Goal: Task Accomplishment & Management: Use online tool/utility

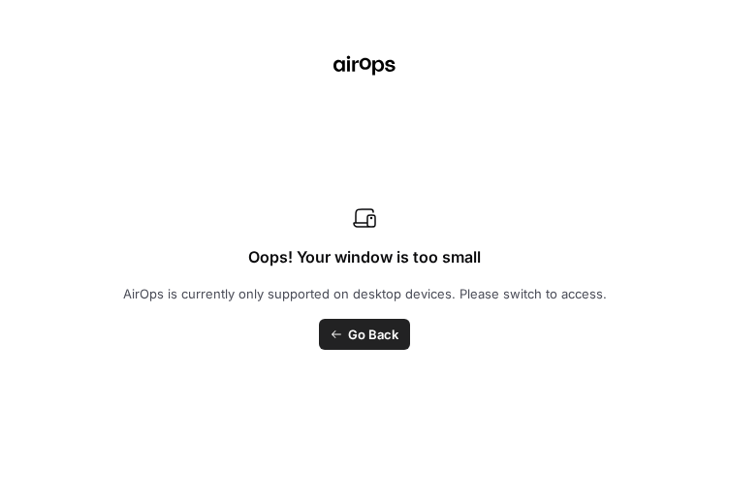
click at [366, 335] on span "Go Back" at bounding box center [373, 334] width 50 height 19
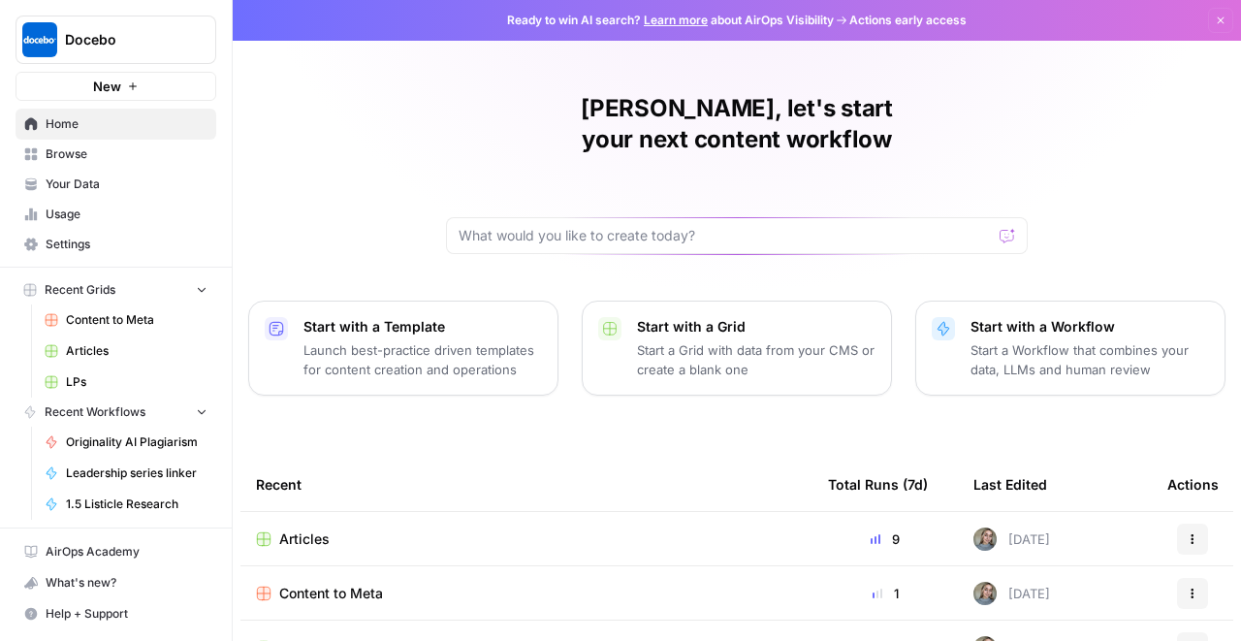
click at [317, 501] on span "Articles" at bounding box center [304, 538] width 50 height 19
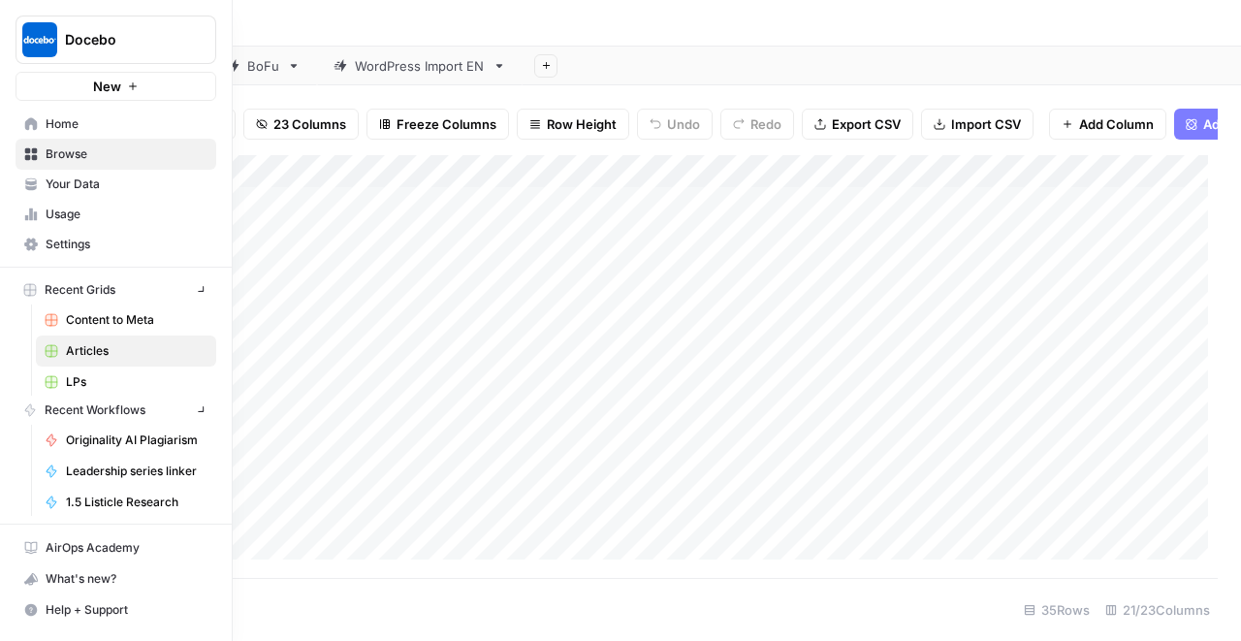
click at [31, 129] on icon at bounding box center [31, 124] width 14 height 14
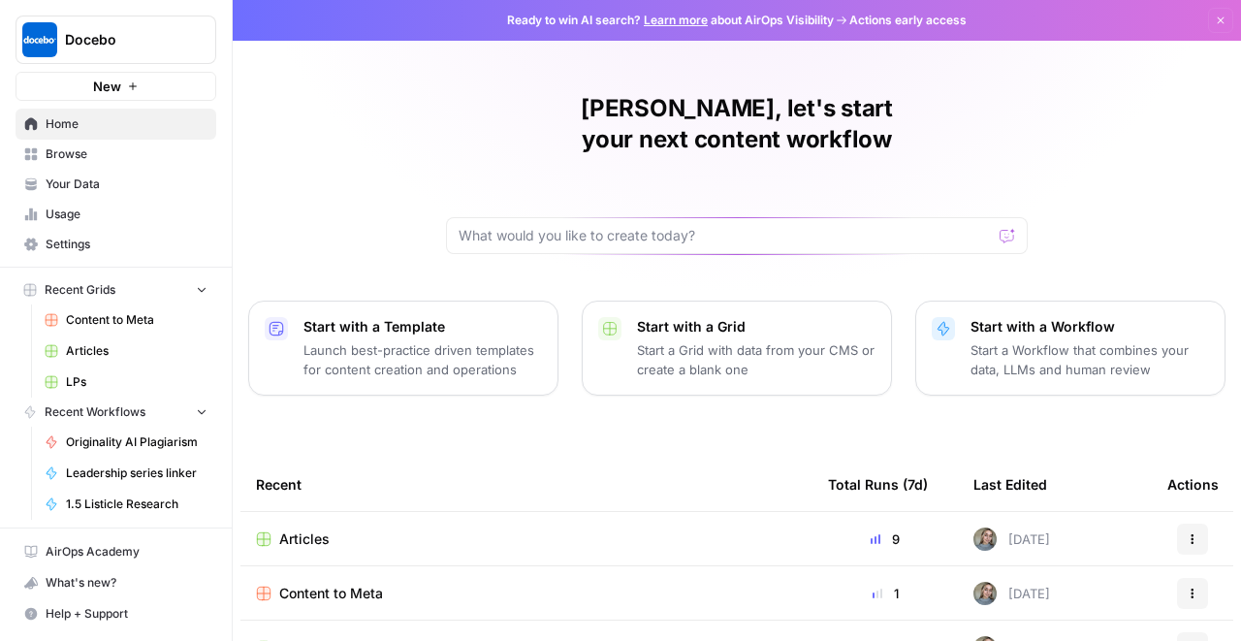
click at [123, 119] on span "Home" at bounding box center [127, 123] width 162 height 17
click at [675, 225] on div "Valeriia, let's start your next content workflow Start with a Template Launch b…" at bounding box center [737, 461] width 1008 height 923
click at [677, 226] on input "text" at bounding box center [725, 235] width 533 height 19
click at [728, 217] on div at bounding box center [737, 235] width 582 height 37
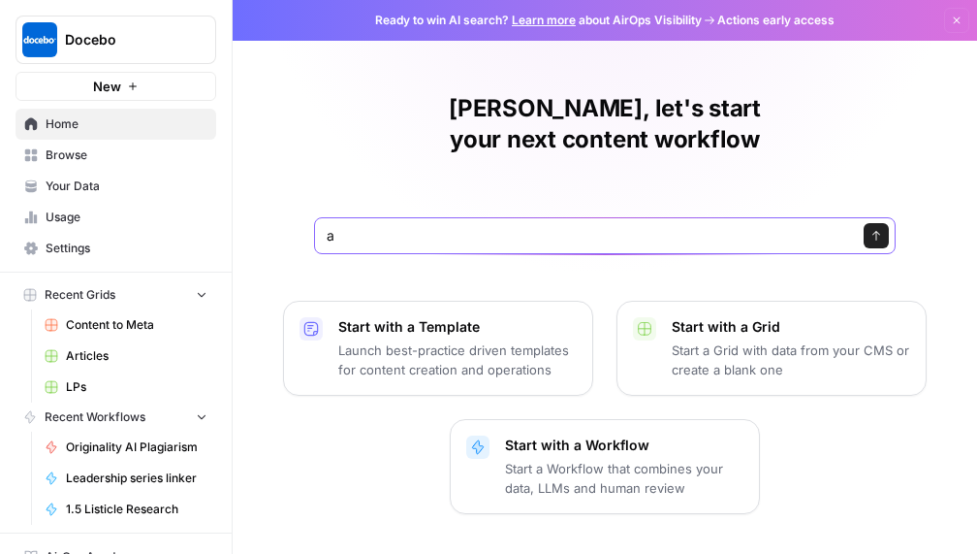
type input "a"
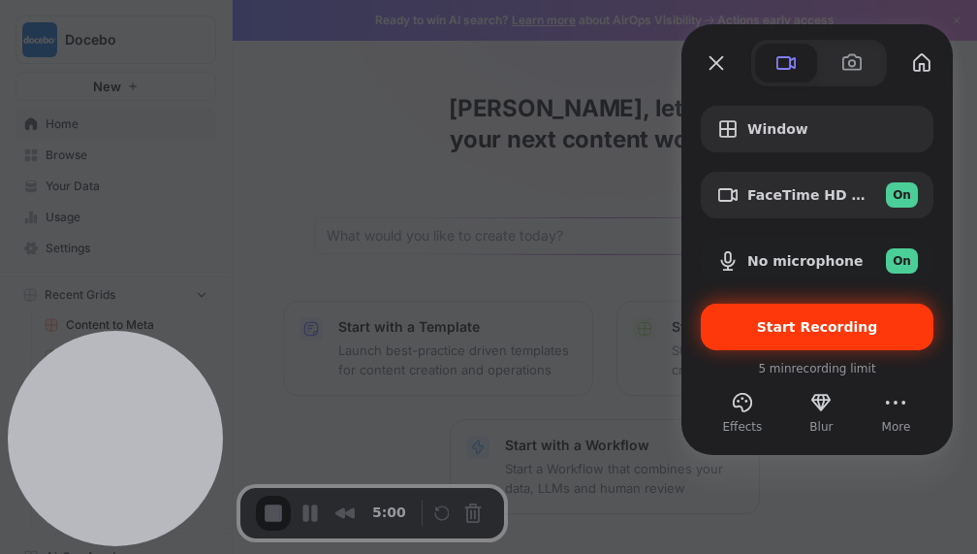
click at [728, 336] on div "Start Recording" at bounding box center [817, 326] width 233 height 47
click at [728, 332] on span "Start Recording" at bounding box center [817, 327] width 121 height 16
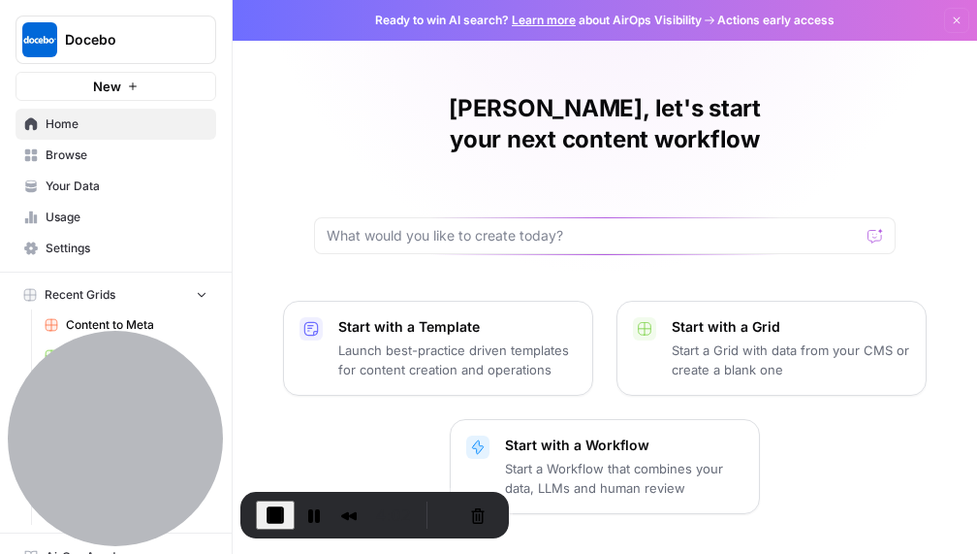
click at [110, 161] on span "Browse" at bounding box center [127, 154] width 162 height 17
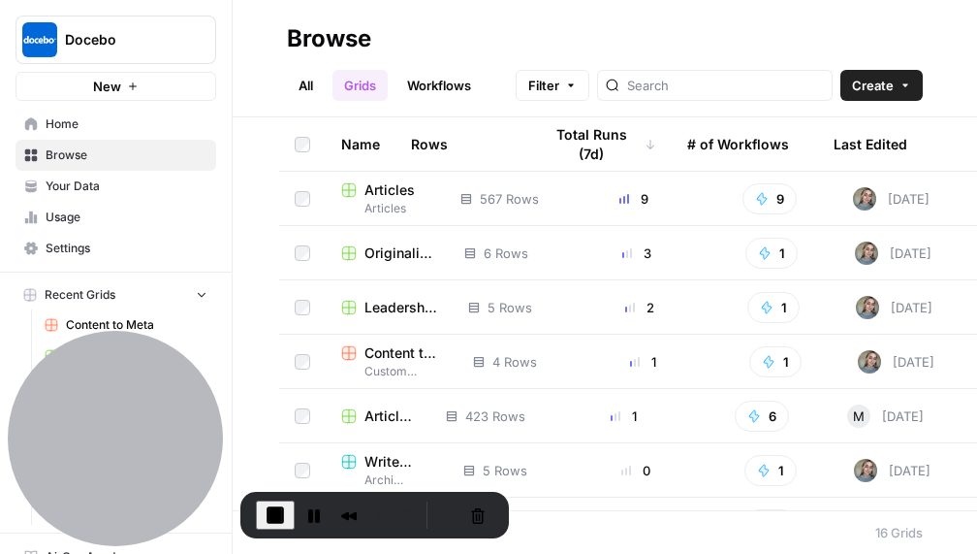
click at [107, 182] on span "Your Data" at bounding box center [127, 185] width 162 height 17
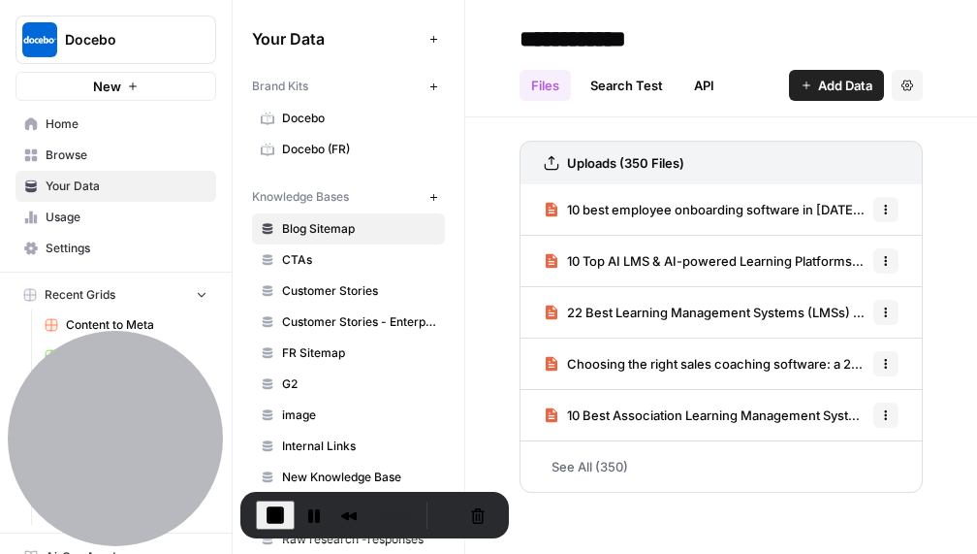
click at [346, 118] on span "Docebo" at bounding box center [359, 118] width 154 height 17
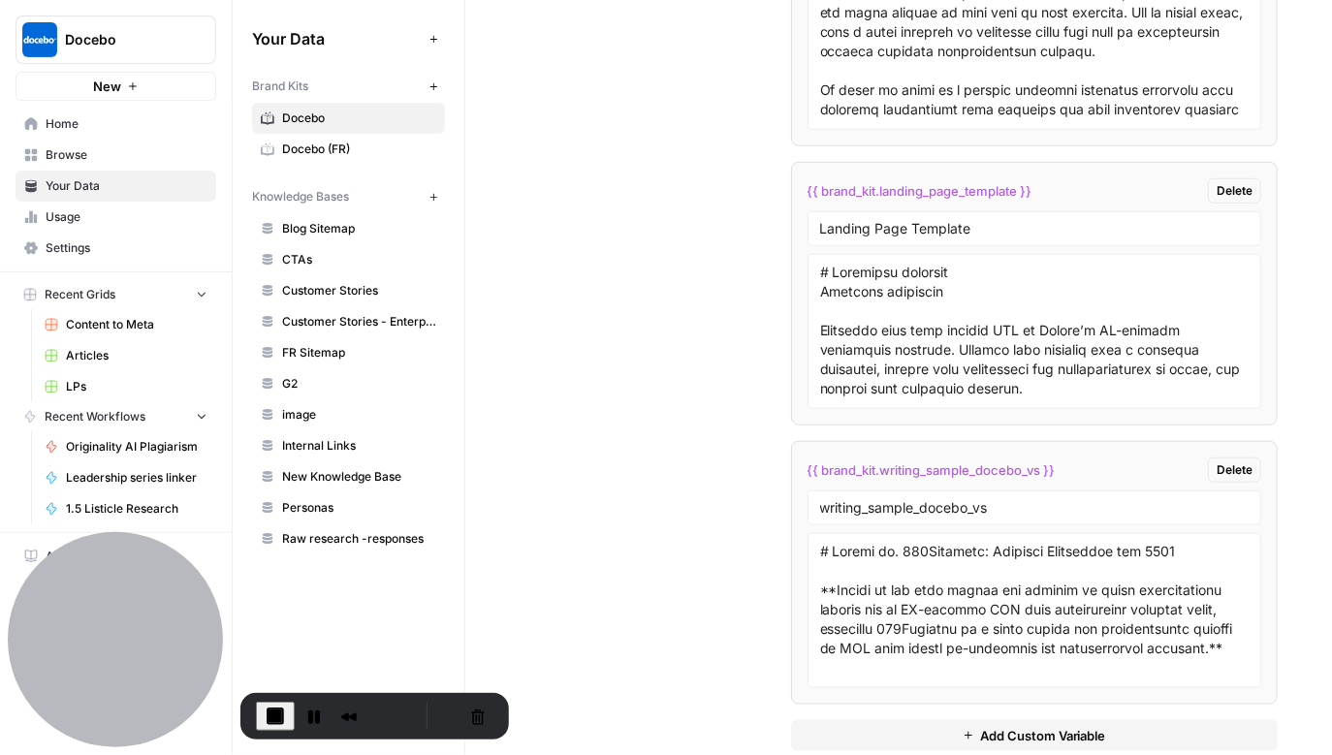
scroll to position [5253, 0]
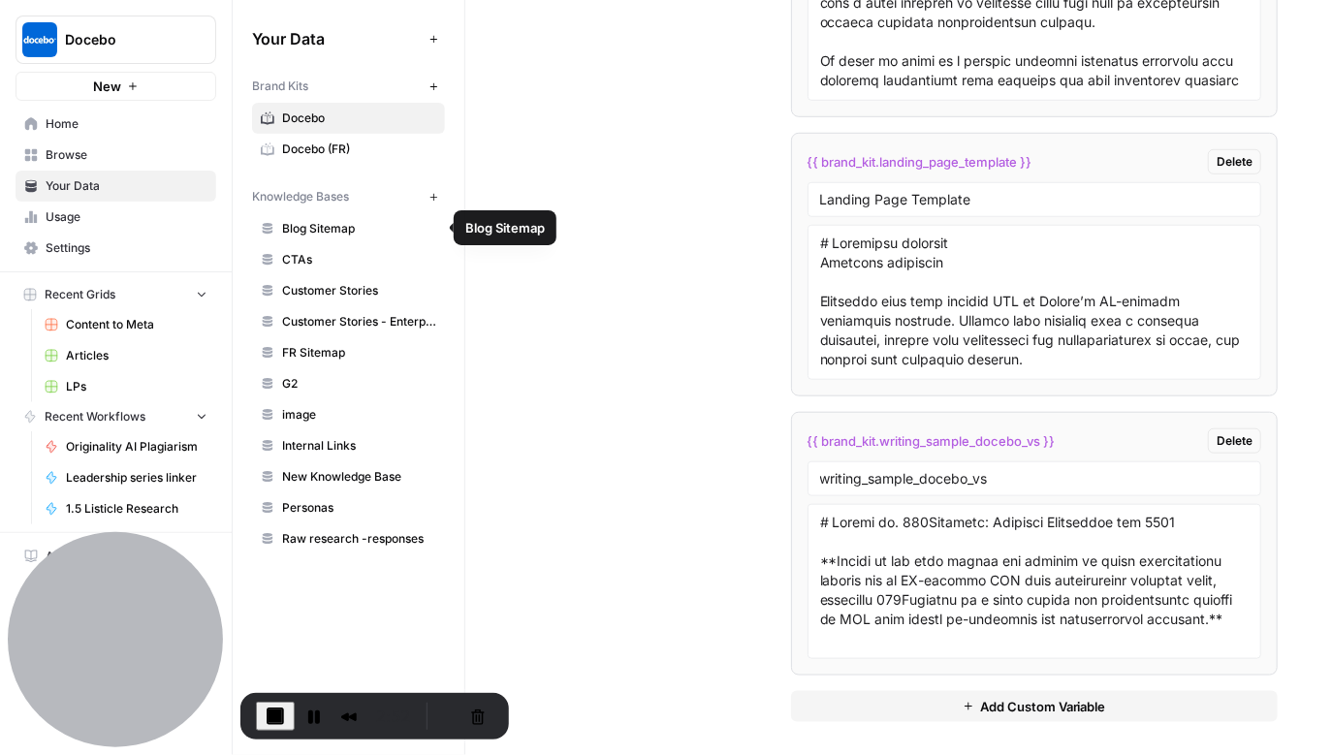
click at [288, 215] on link "Blog Sitemap" at bounding box center [348, 228] width 193 height 31
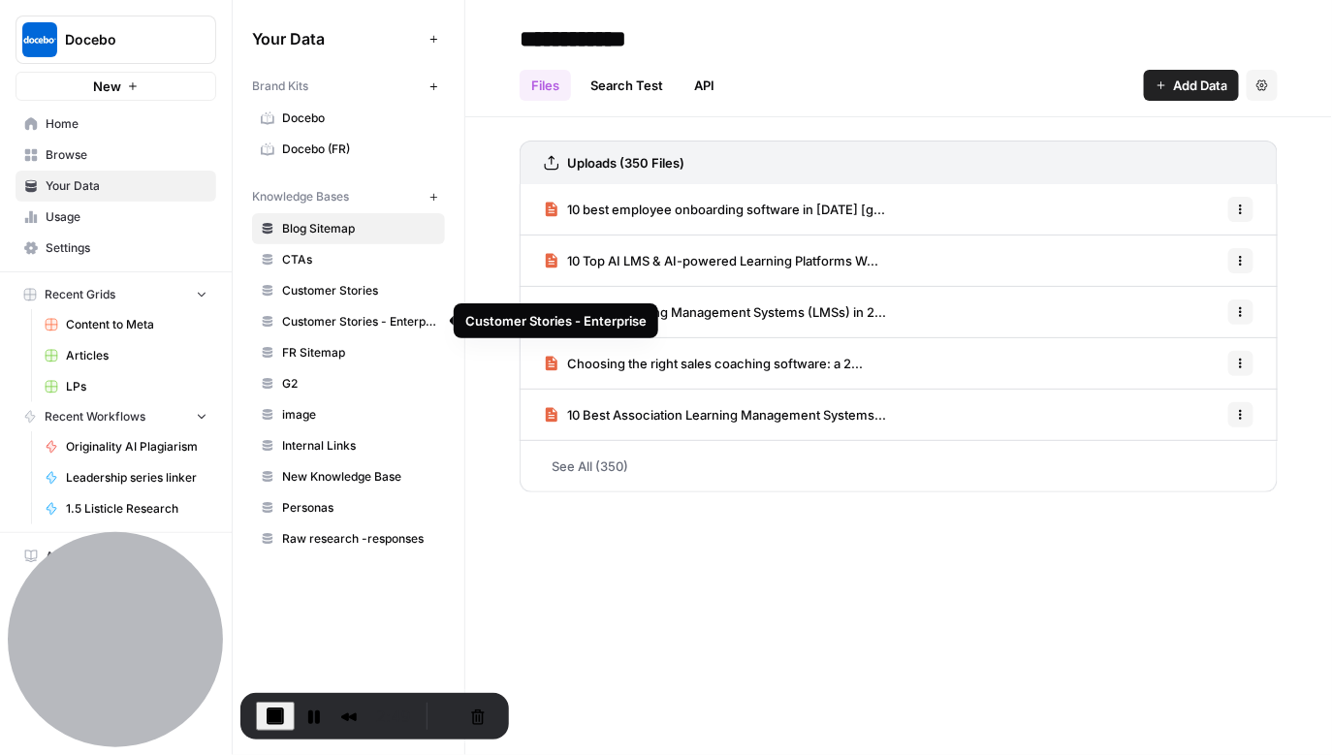
click at [331, 260] on span "CTAs" at bounding box center [359, 259] width 154 height 17
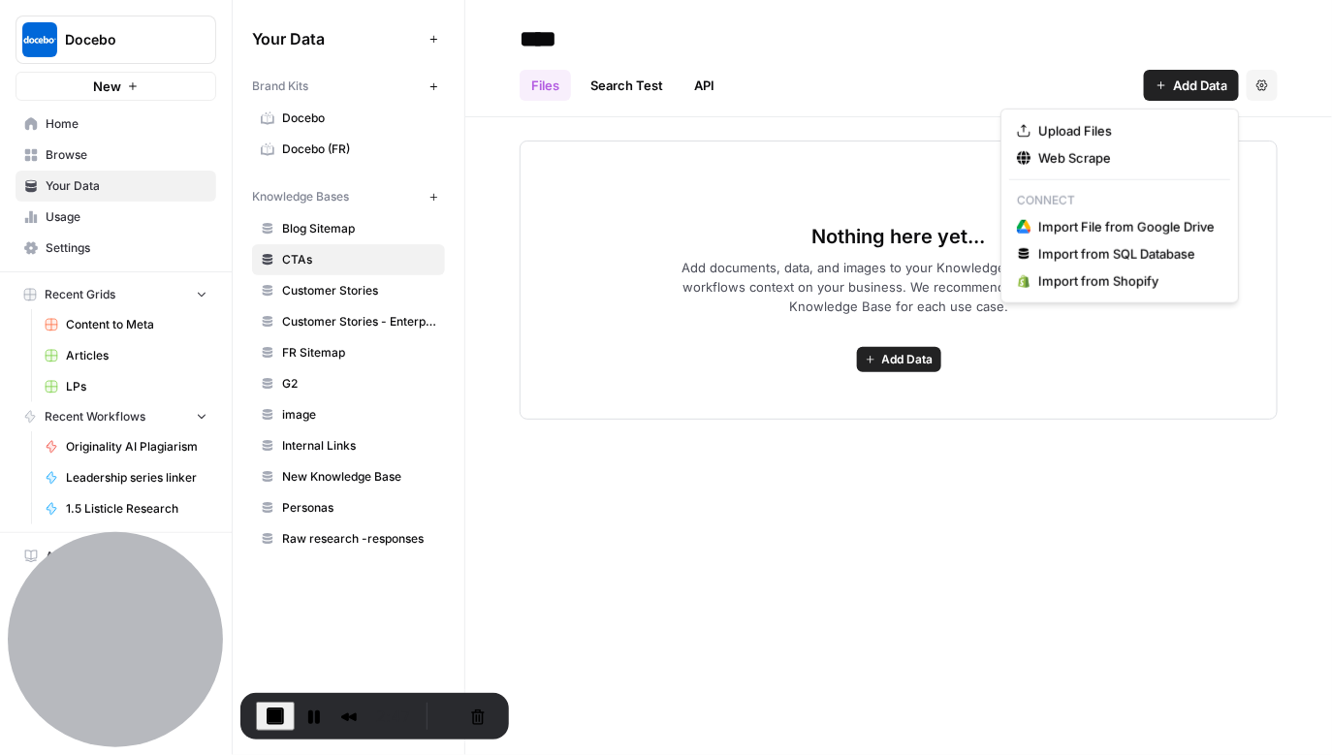
click at [728, 84] on icon "button" at bounding box center [1162, 85] width 12 height 12
click at [106, 153] on span "Browse" at bounding box center [127, 154] width 162 height 17
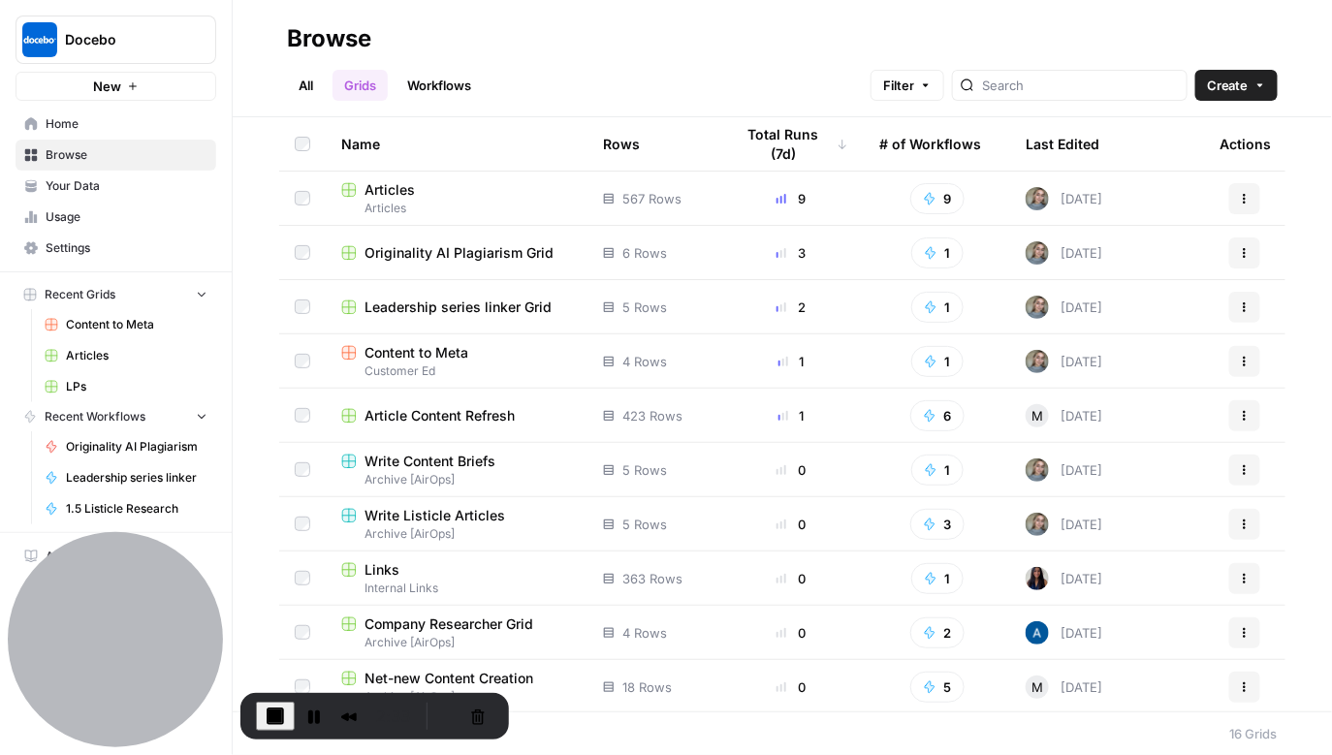
click at [442, 84] on link "Workflows" at bounding box center [439, 85] width 87 height 31
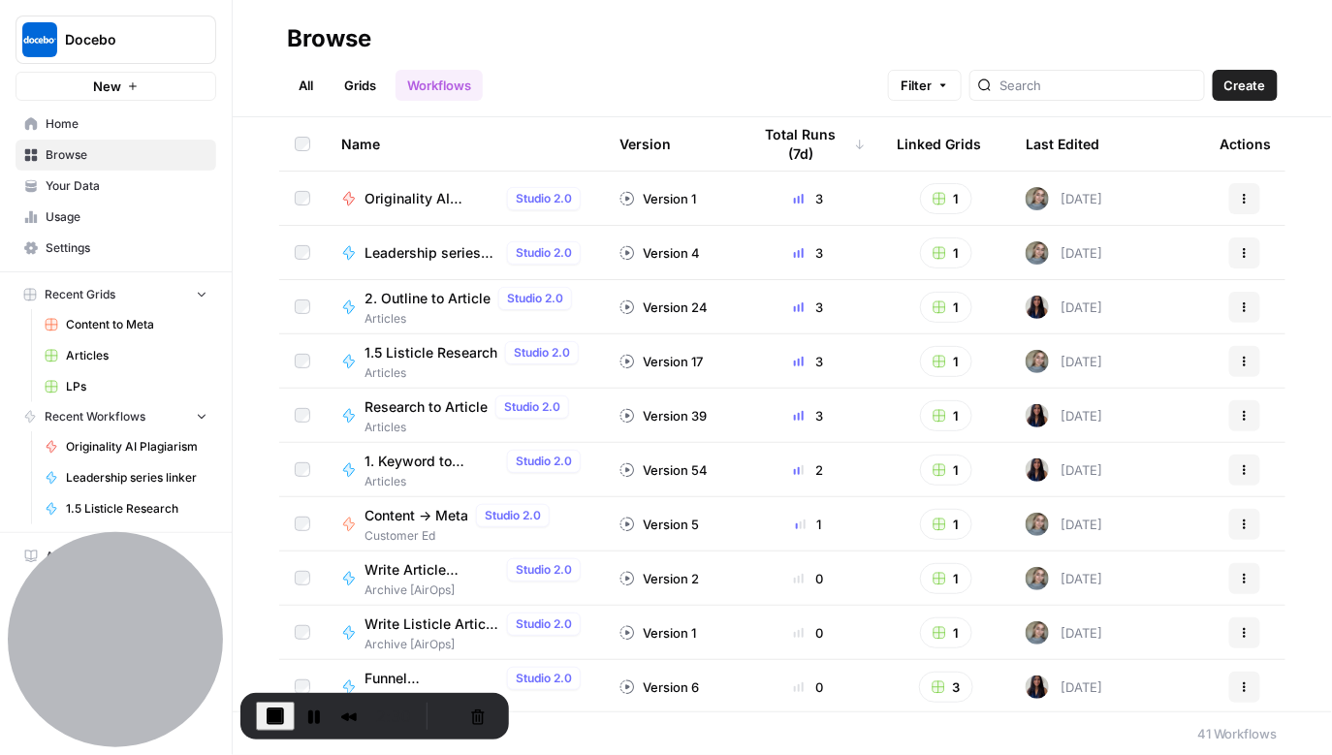
click at [351, 81] on link "Grids" at bounding box center [360, 85] width 55 height 31
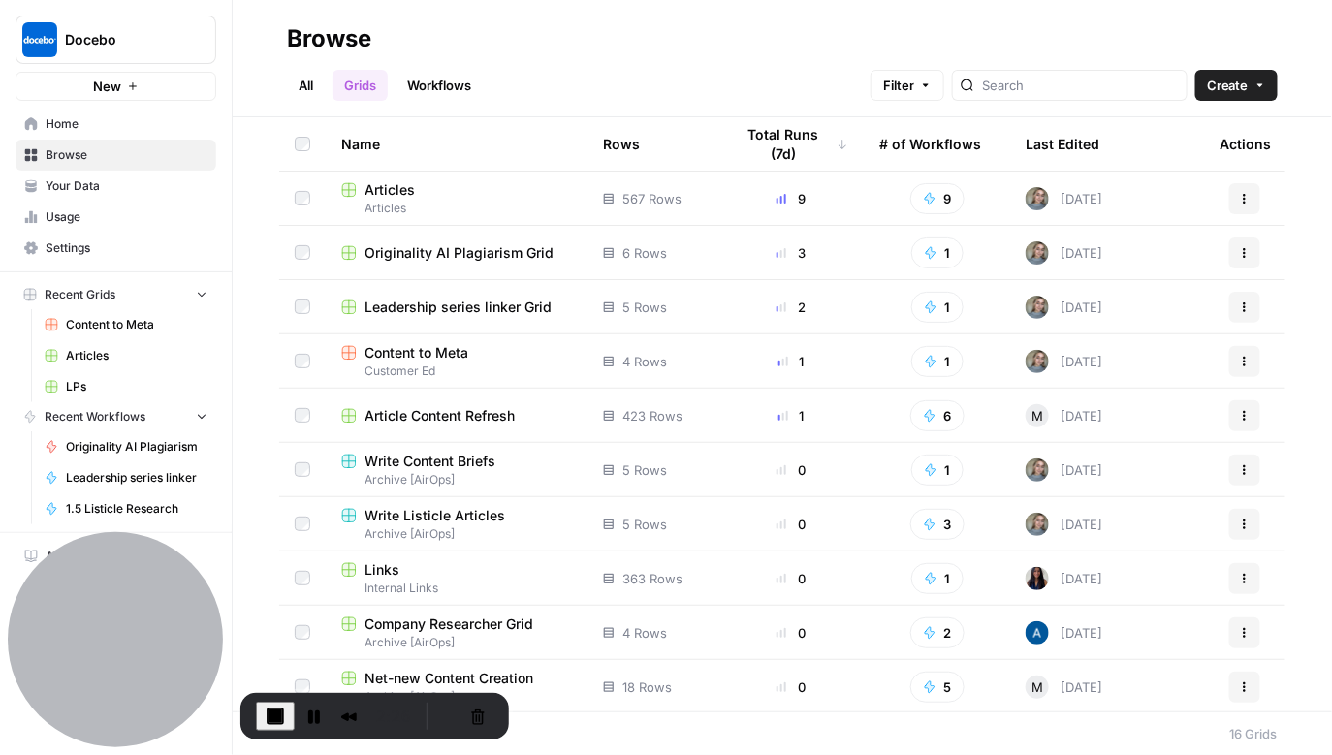
click at [386, 192] on span "Articles" at bounding box center [390, 189] width 50 height 19
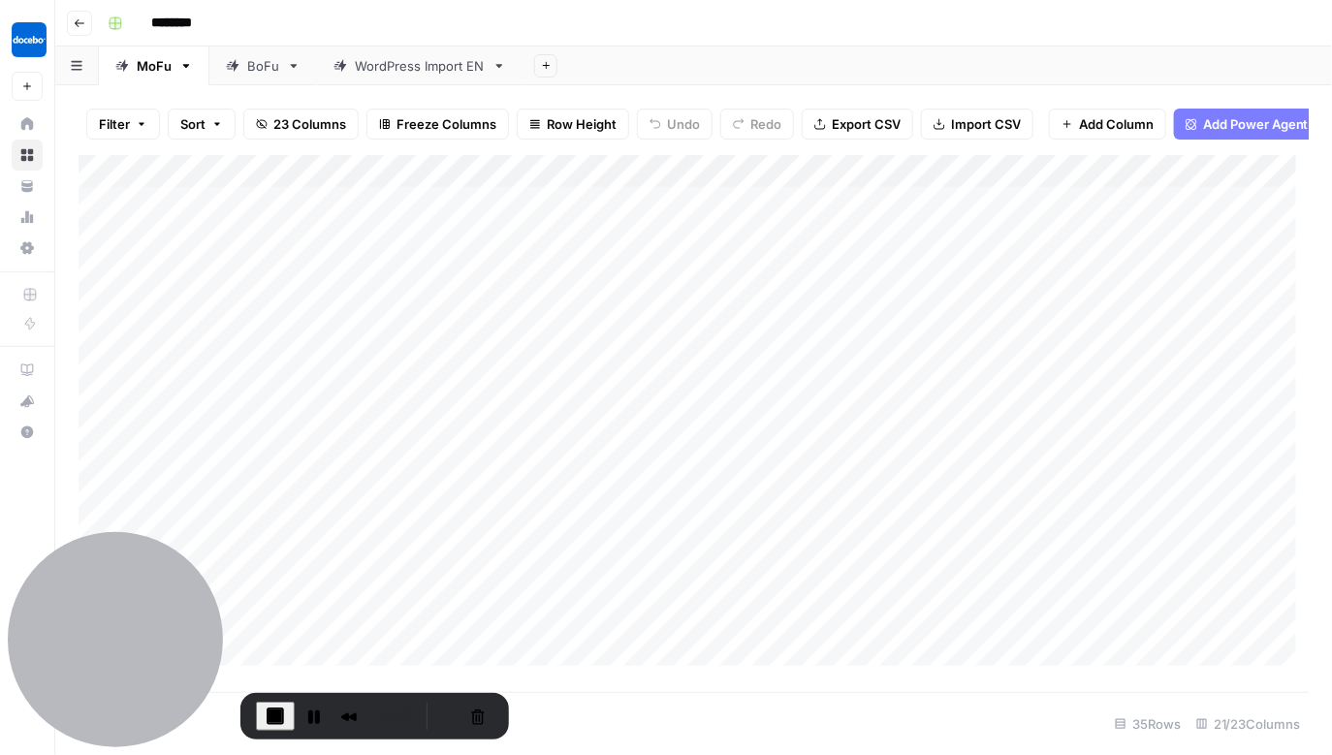
click at [379, 219] on div "Add Column" at bounding box center [694, 417] width 1231 height 524
click at [561, 217] on div "Add Column" at bounding box center [694, 417] width 1231 height 524
click at [689, 213] on div "Add Column" at bounding box center [694, 417] width 1231 height 524
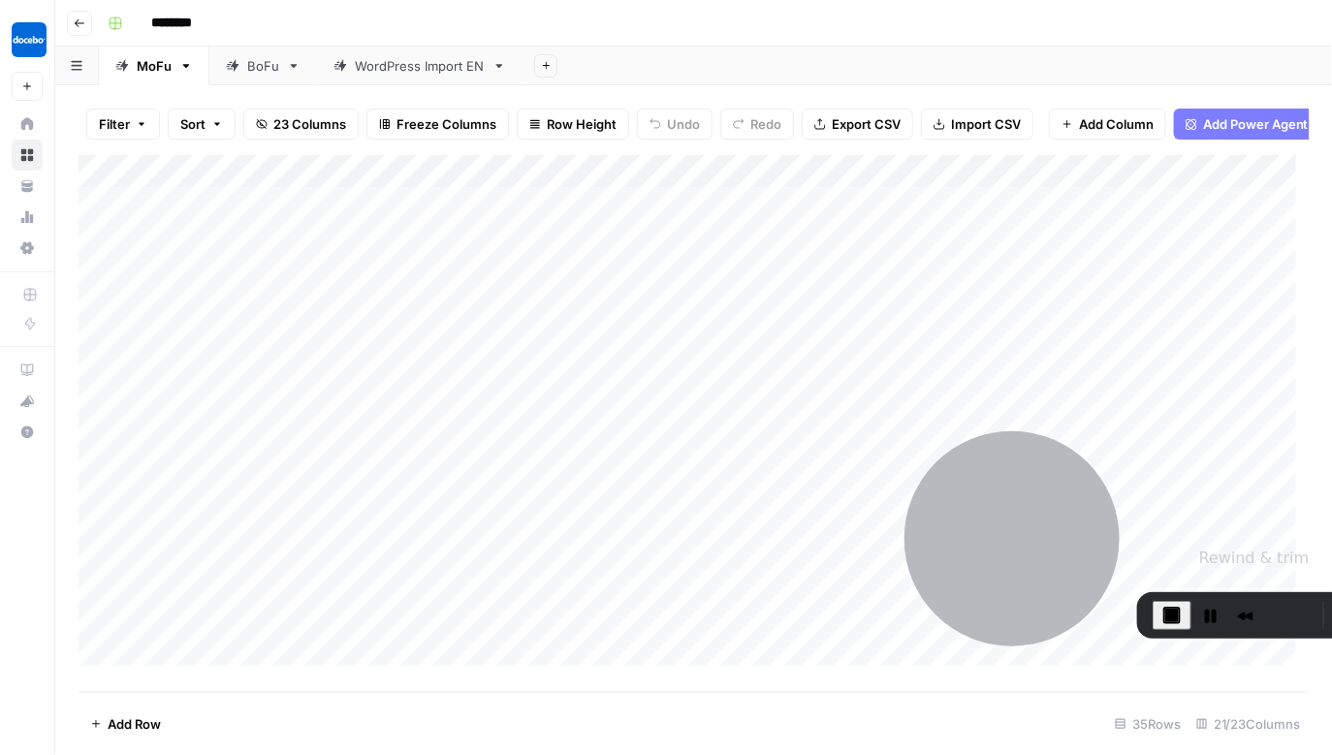
drag, startPoint x: 356, startPoint y: 700, endPoint x: 1136, endPoint y: 648, distance: 782.2
click at [728, 501] on div "Recorder controls - play pause" at bounding box center [1245, 615] width 31 height 31
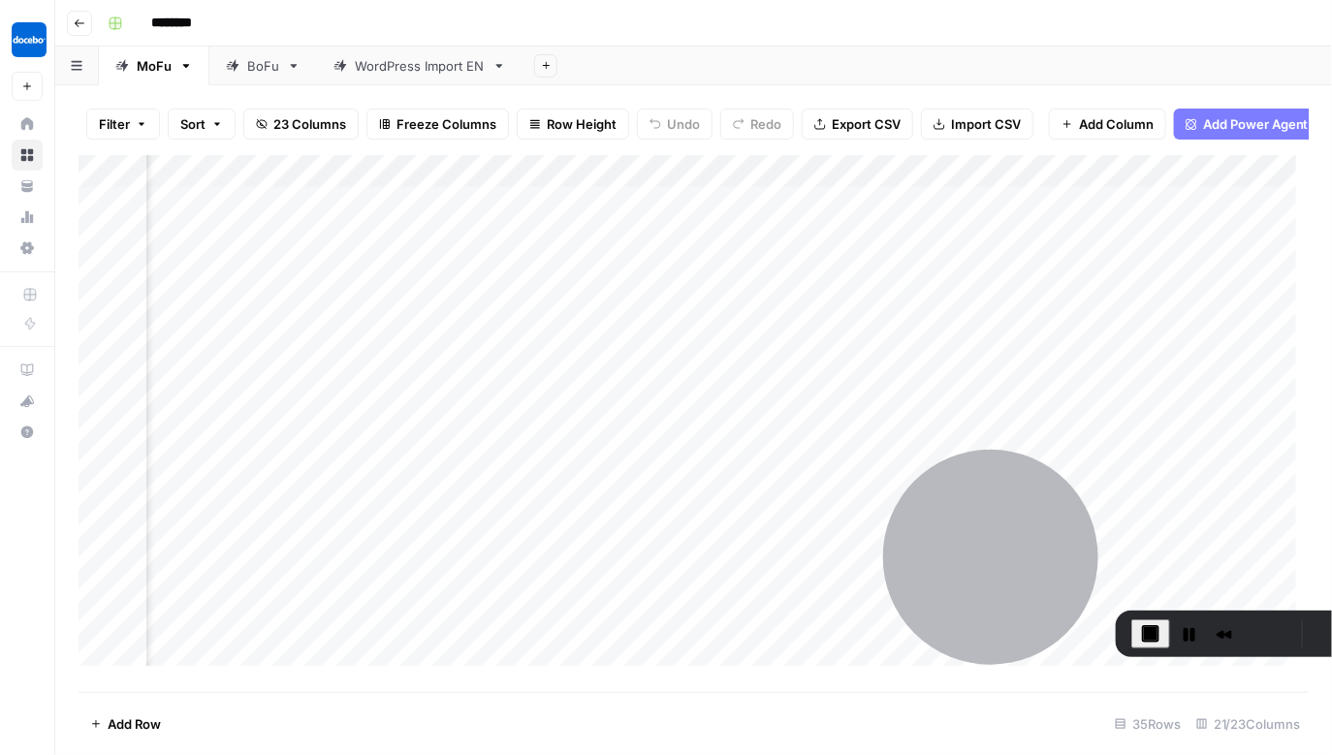
scroll to position [0, 446]
click at [717, 186] on div "Add Column" at bounding box center [694, 417] width 1231 height 524
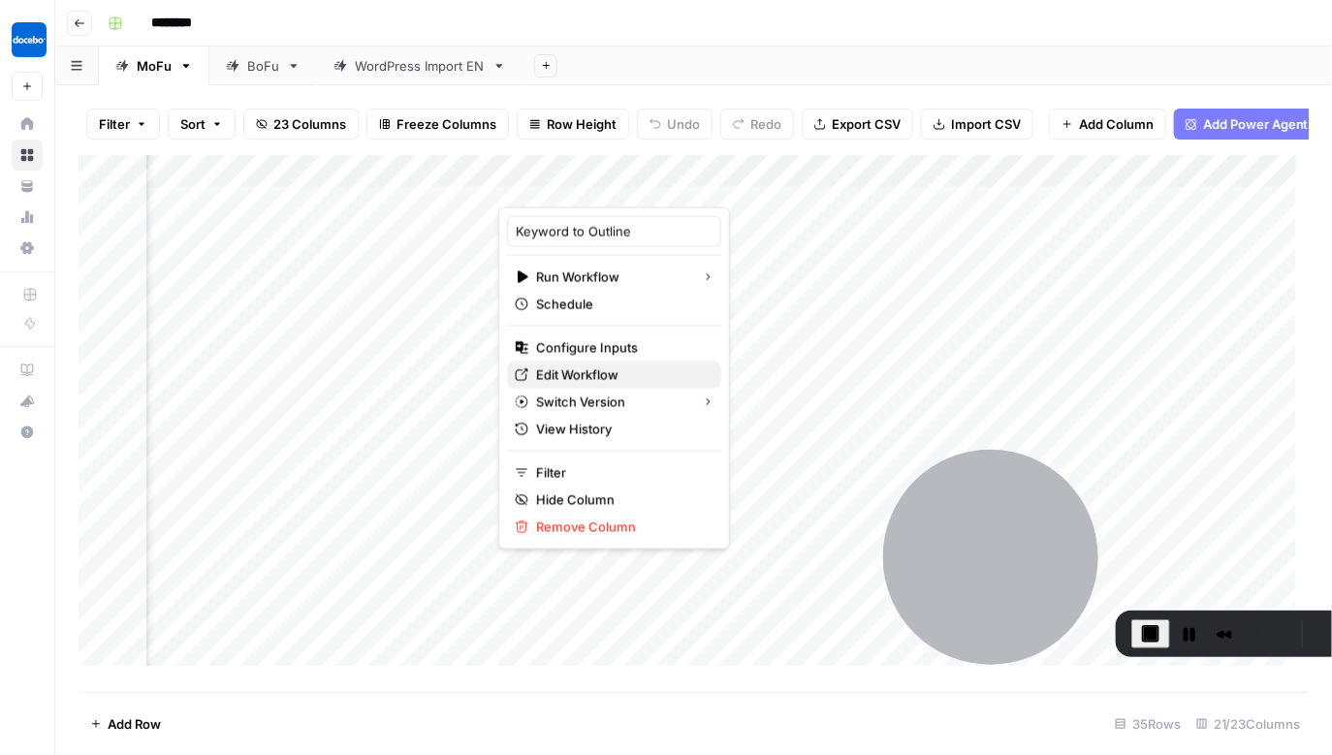
click at [569, 374] on span "Edit Workflow" at bounding box center [621, 374] width 170 height 19
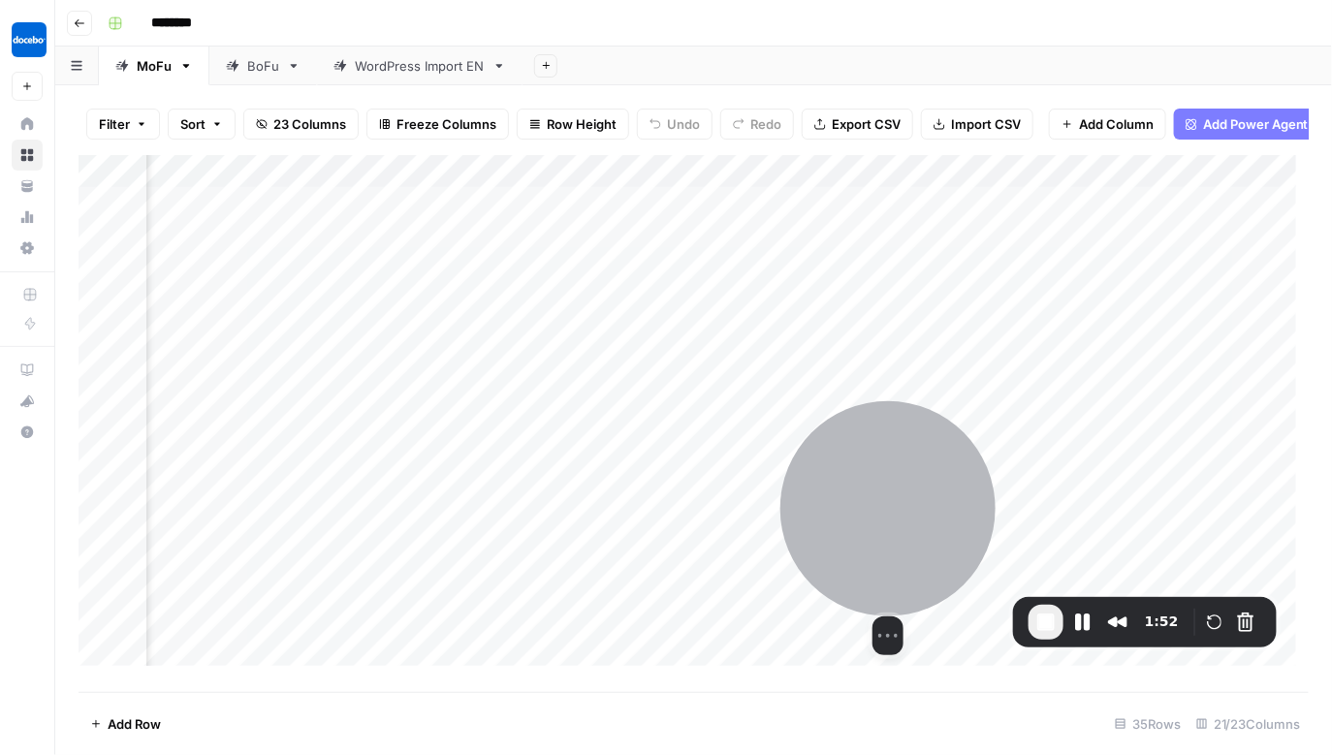
drag, startPoint x: 1006, startPoint y: 516, endPoint x: 871, endPoint y: 500, distance: 136.6
click at [728, 500] on div at bounding box center [887, 508] width 215 height 215
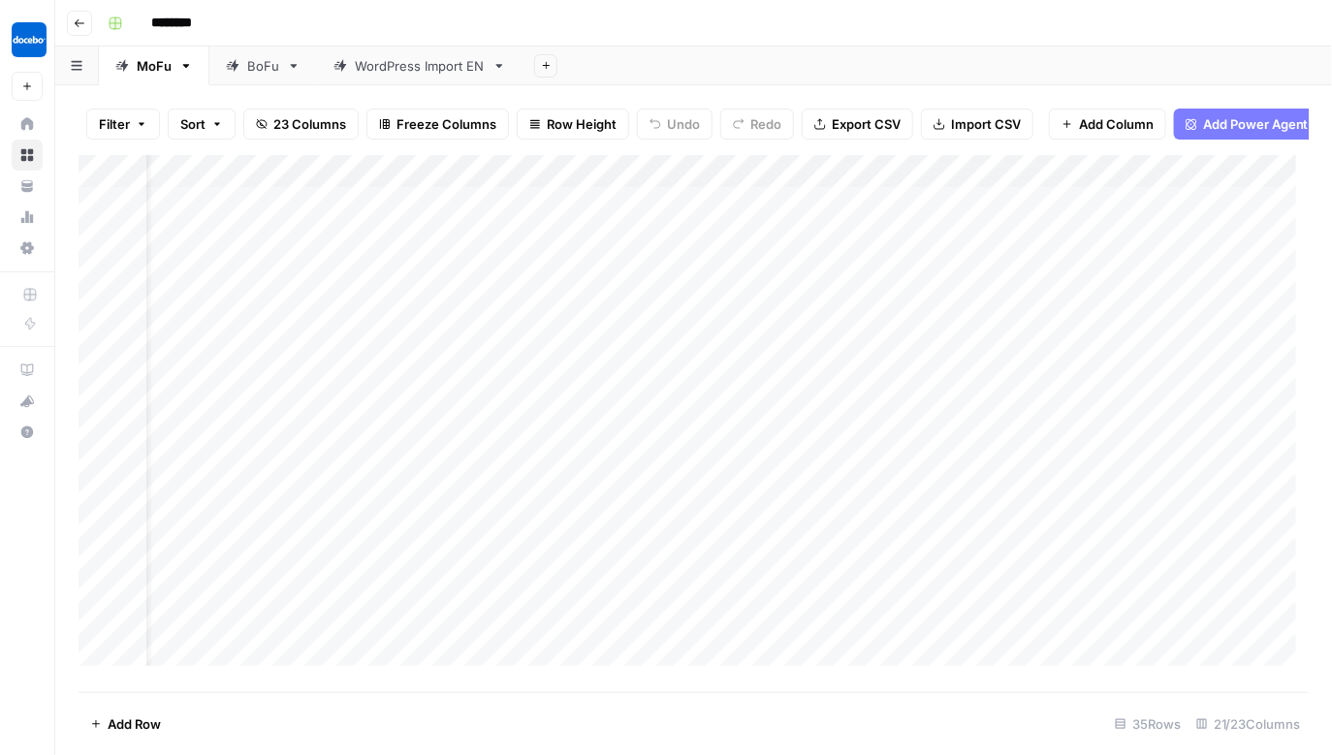
scroll to position [0, 0]
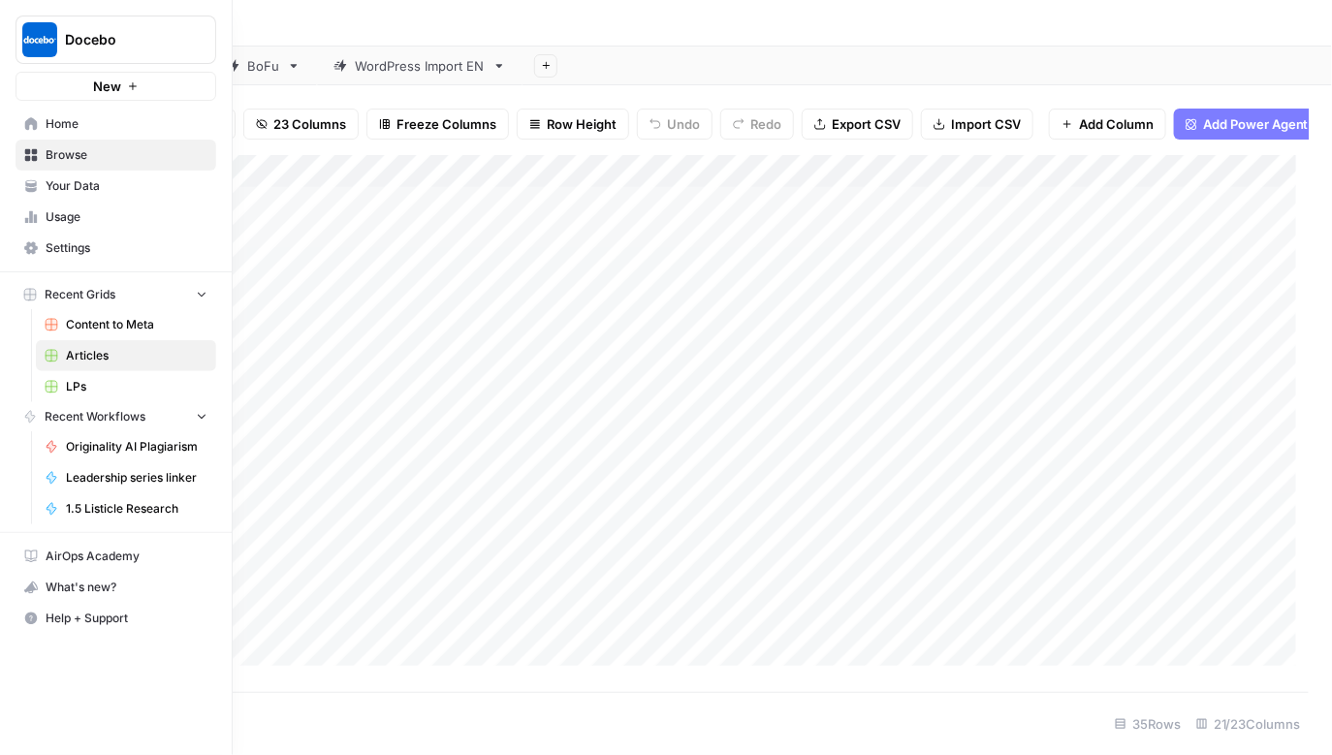
click at [47, 118] on span "Home" at bounding box center [127, 123] width 162 height 17
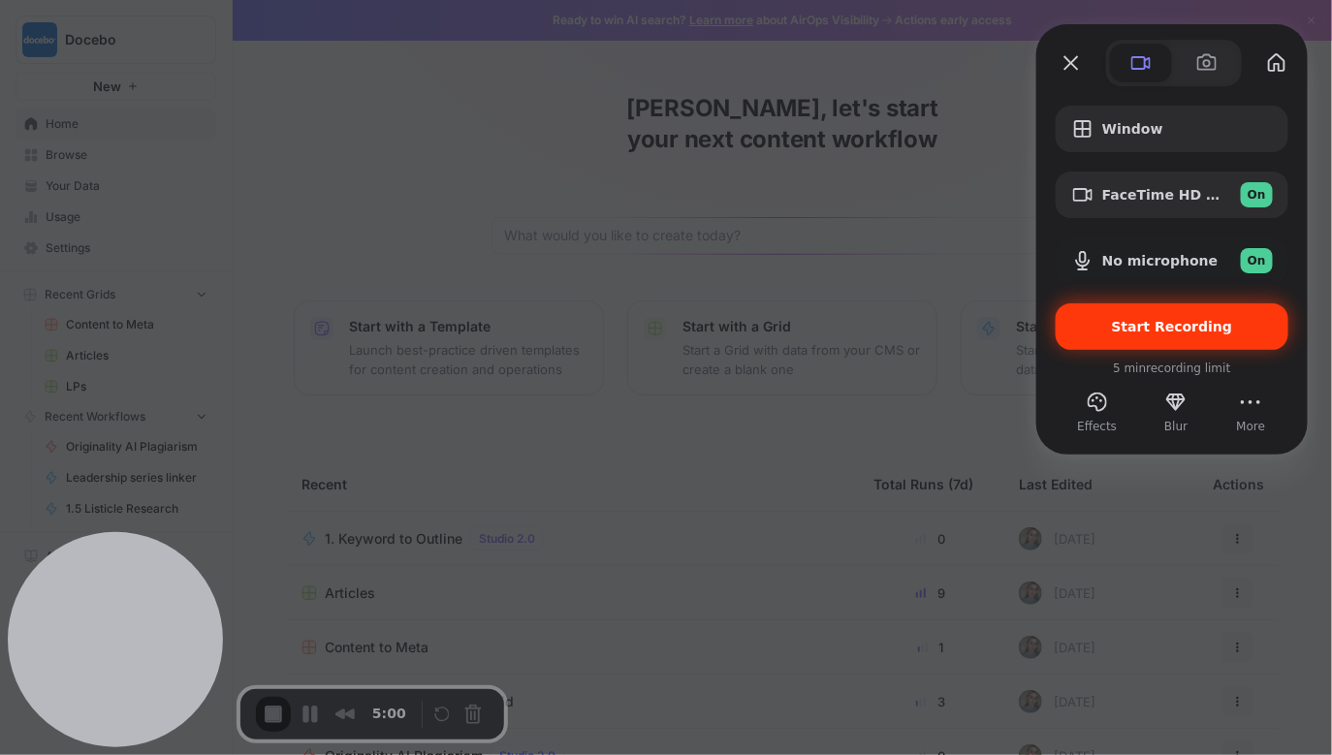
click at [728, 333] on span "Start Recording" at bounding box center [1172, 327] width 121 height 16
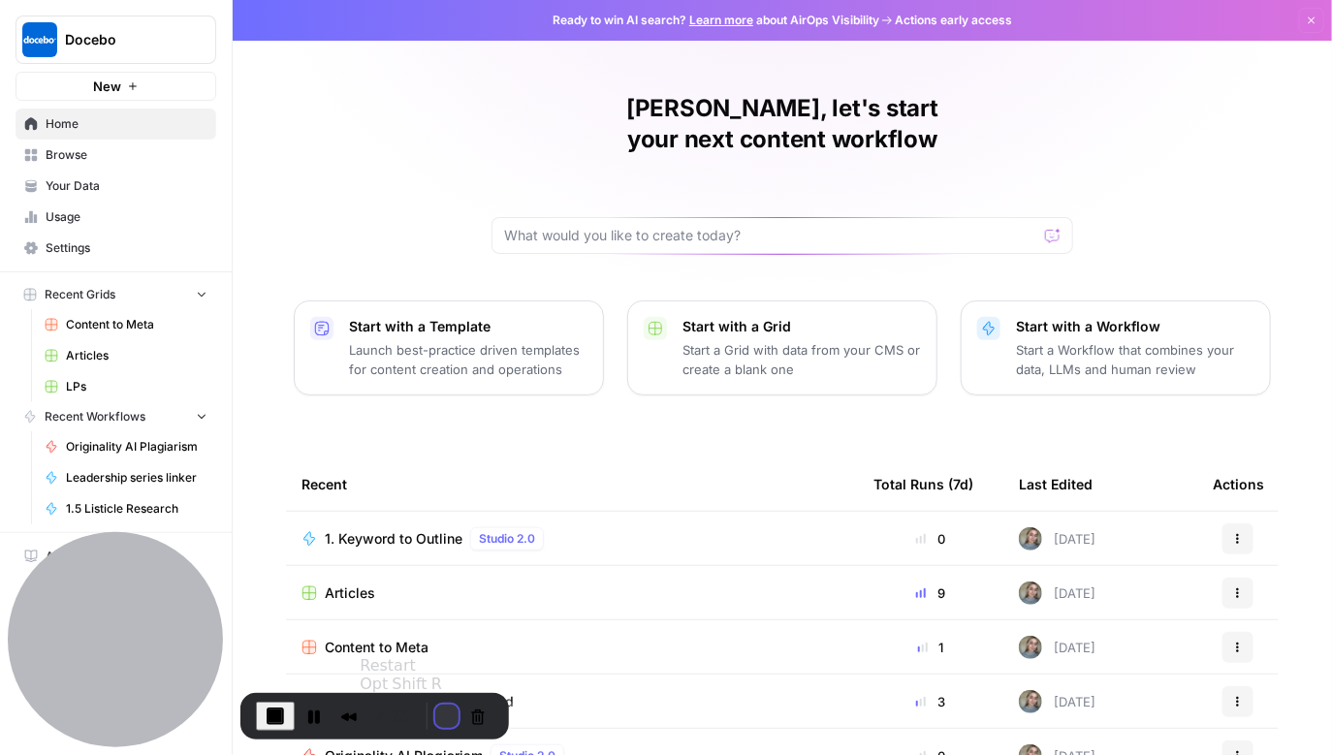
click at [441, 501] on button "Restart Recording" at bounding box center [446, 716] width 23 height 23
click at [435, 501] on button "Restart Recording" at bounding box center [446, 716] width 23 height 23
click at [440, 501] on button "Restart Recording" at bounding box center [446, 716] width 23 height 23
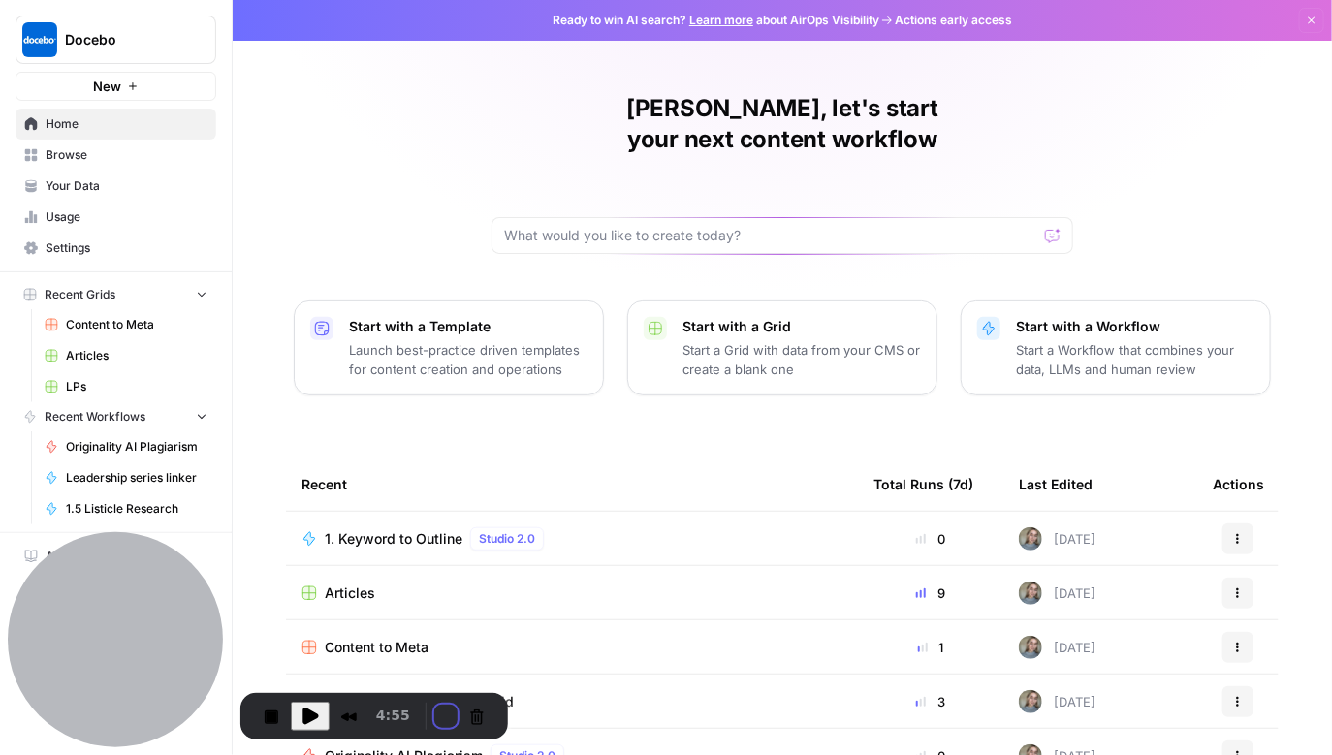
click at [439, 501] on button "Restart Recording" at bounding box center [446, 716] width 23 height 23
click at [435, 501] on button "Restart Recording" at bounding box center [446, 716] width 23 height 23
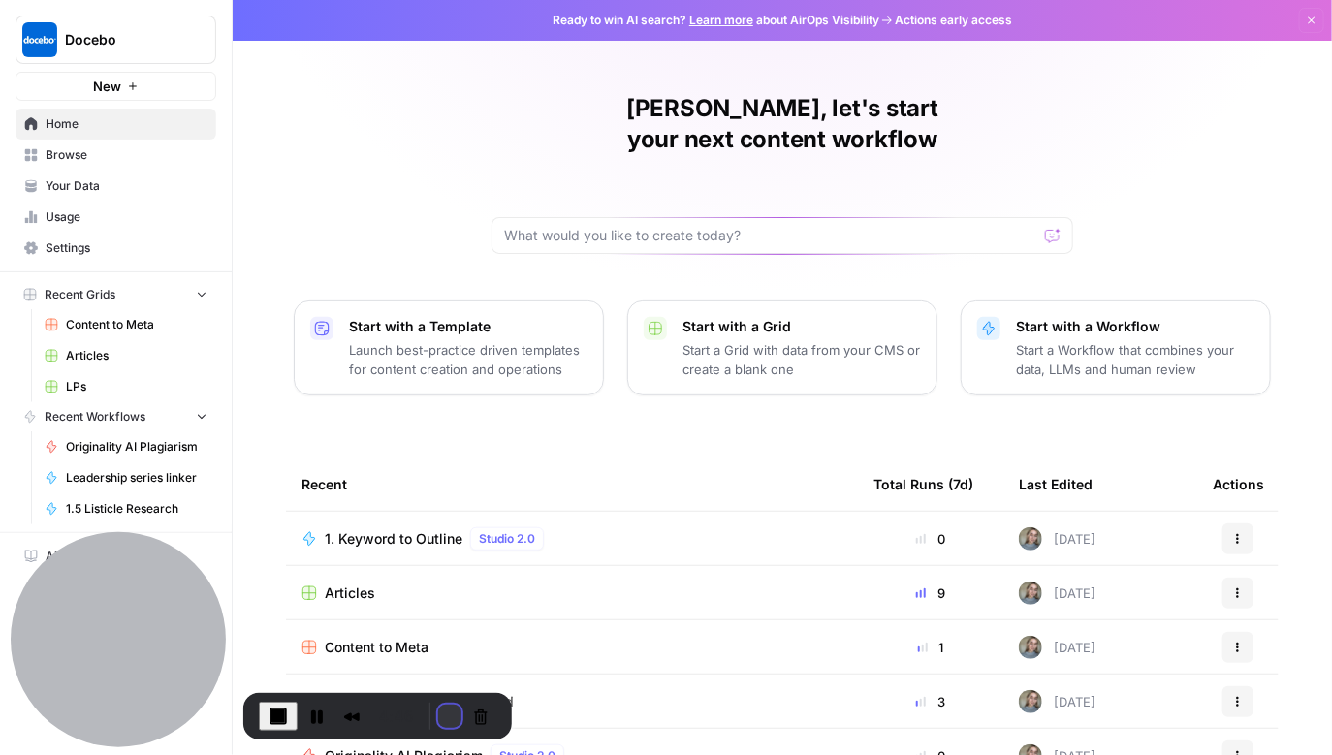
click at [438, 501] on button "Restart Recording" at bounding box center [449, 716] width 23 height 23
click at [707, 224] on div "Valeriia, let's start your next content workflow Start with a Template Launch b…" at bounding box center [782, 461] width 1099 height 923
click at [689, 226] on input "text" at bounding box center [770, 235] width 533 height 19
click at [476, 501] on button "Cancel Recording" at bounding box center [480, 716] width 31 height 31
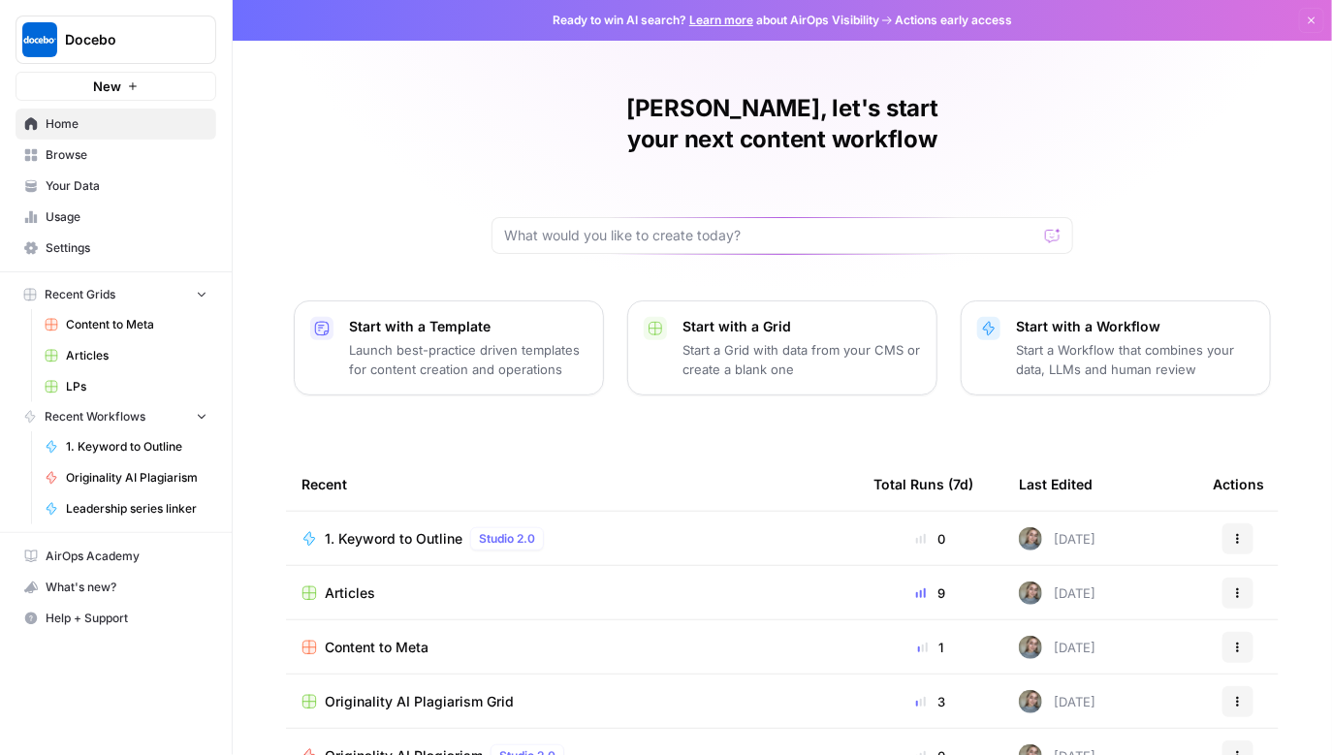
click at [55, 220] on span "Usage" at bounding box center [127, 216] width 162 height 17
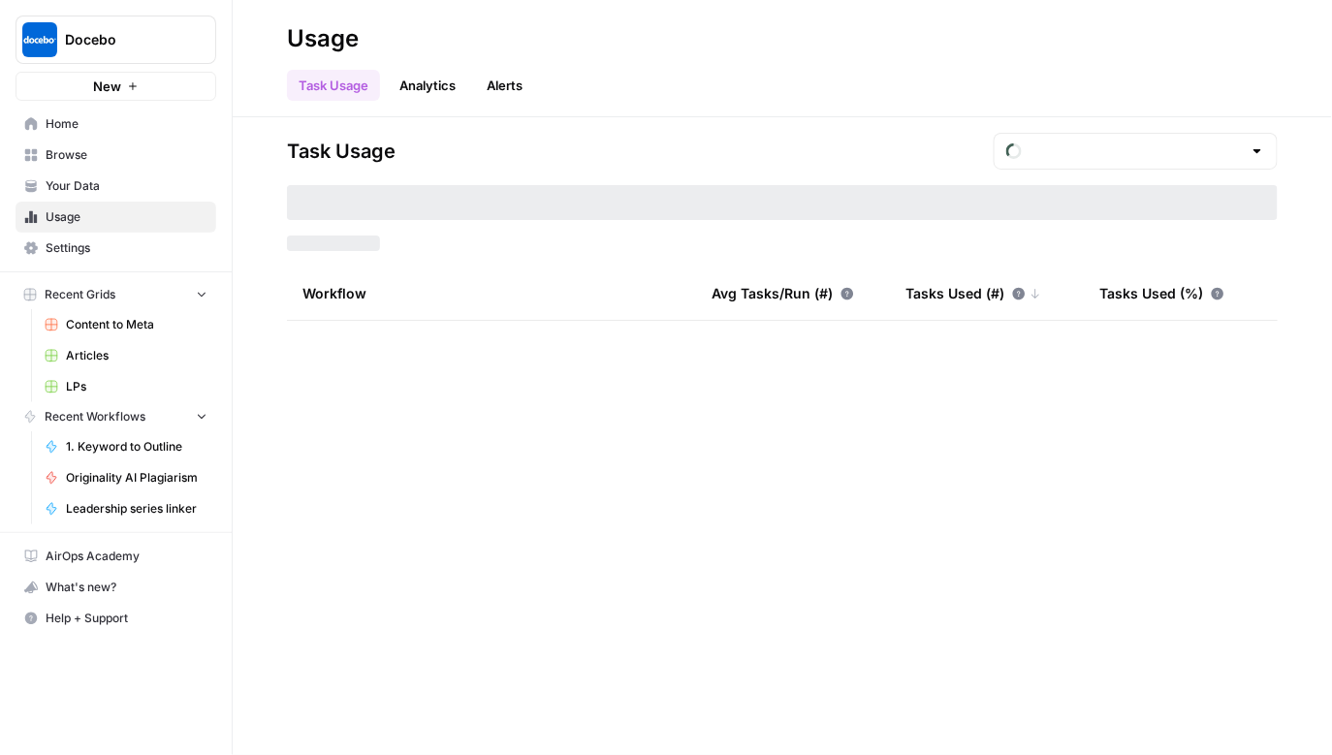
type input "August Tasks"
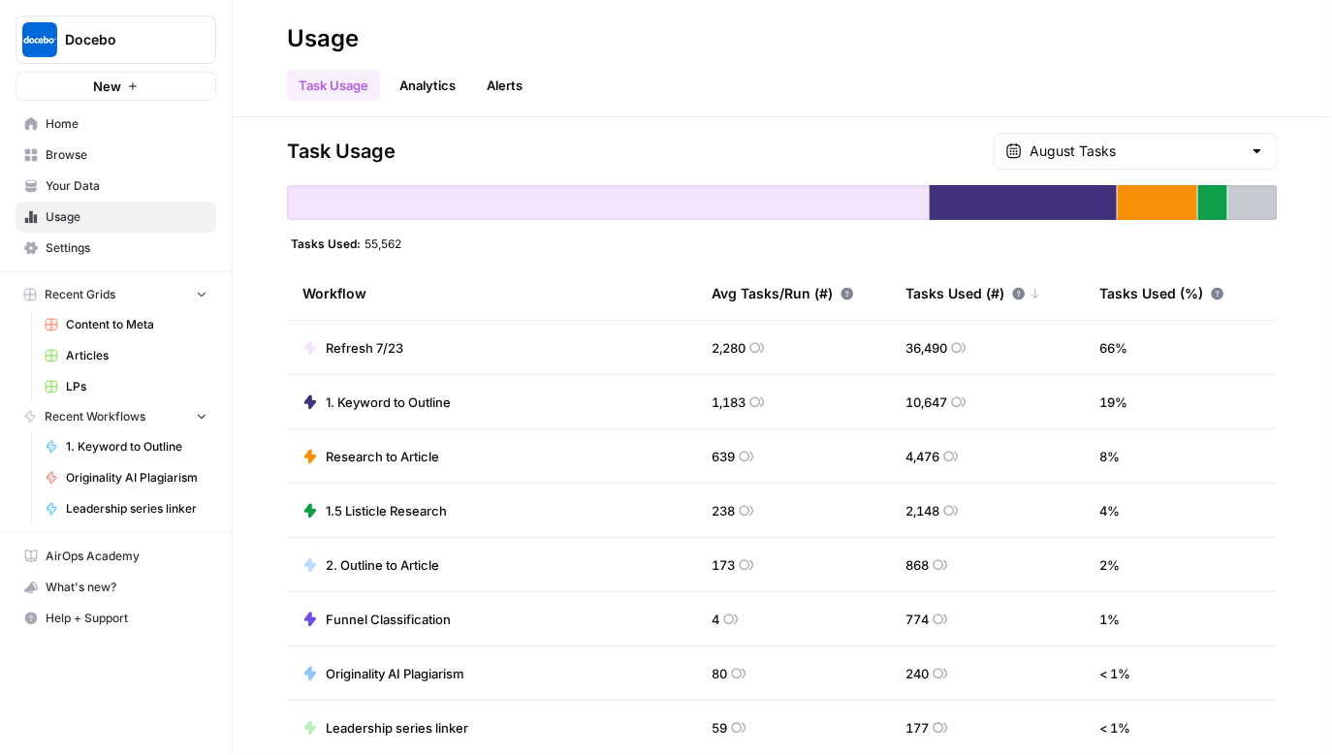
click at [447, 92] on link "Analytics" at bounding box center [427, 85] width 79 height 31
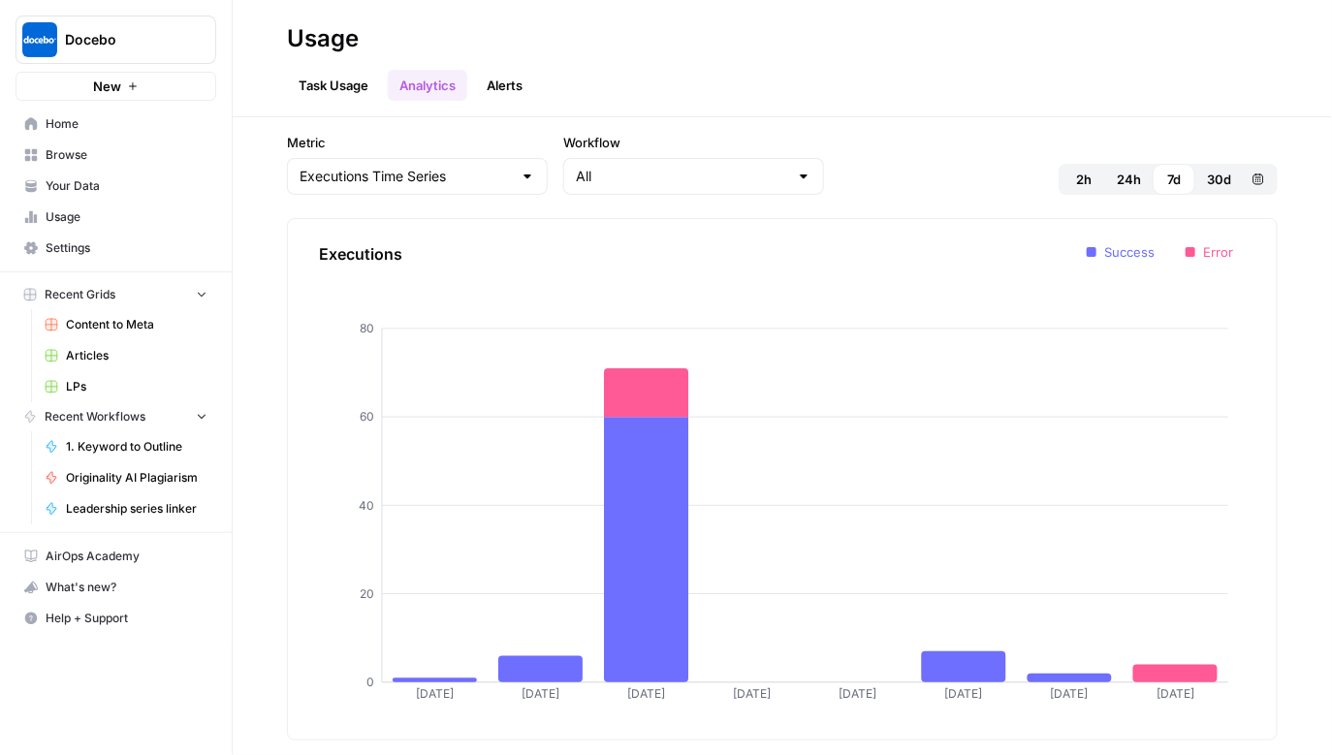
click at [534, 78] on link "Alerts" at bounding box center [504, 85] width 59 height 31
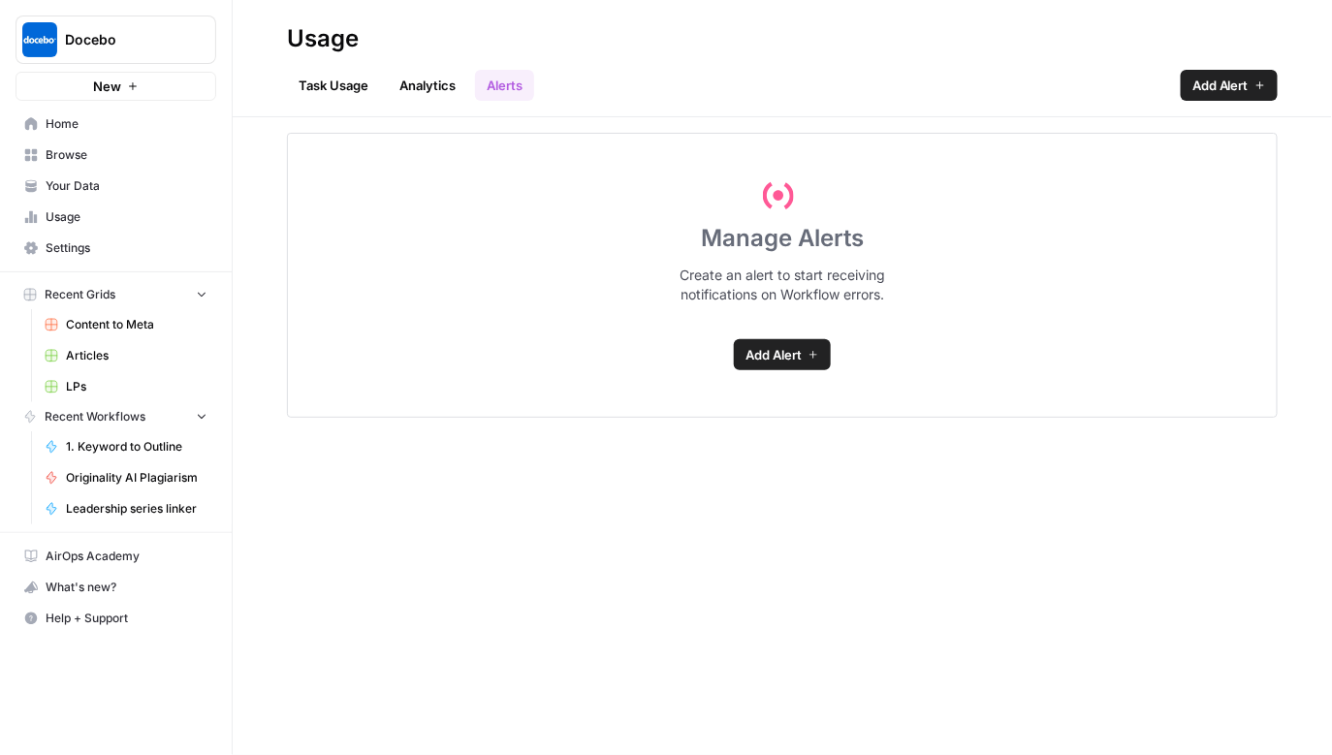
click at [386, 81] on ul "Task Usage Analytics Alerts" at bounding box center [410, 85] width 247 height 31
click at [335, 83] on link "Task Usage" at bounding box center [333, 85] width 93 height 31
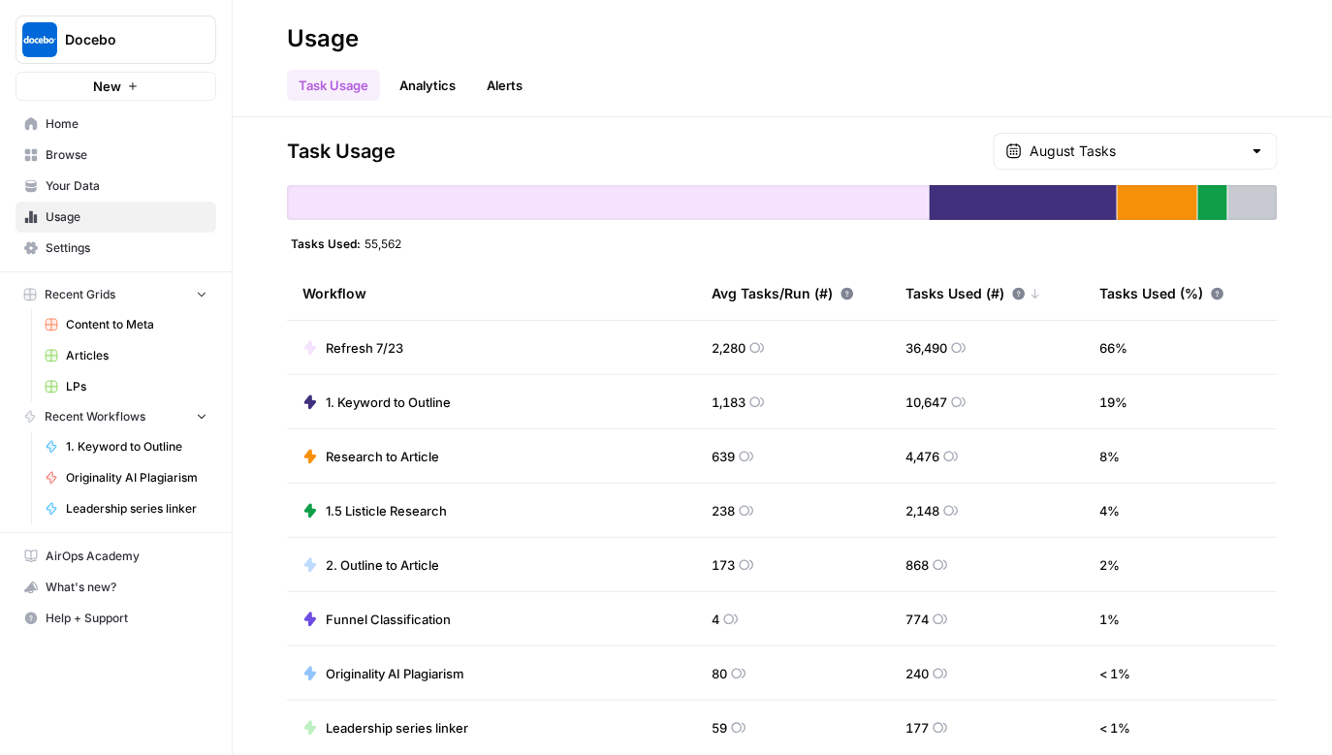
click at [107, 131] on span "Home" at bounding box center [127, 123] width 162 height 17
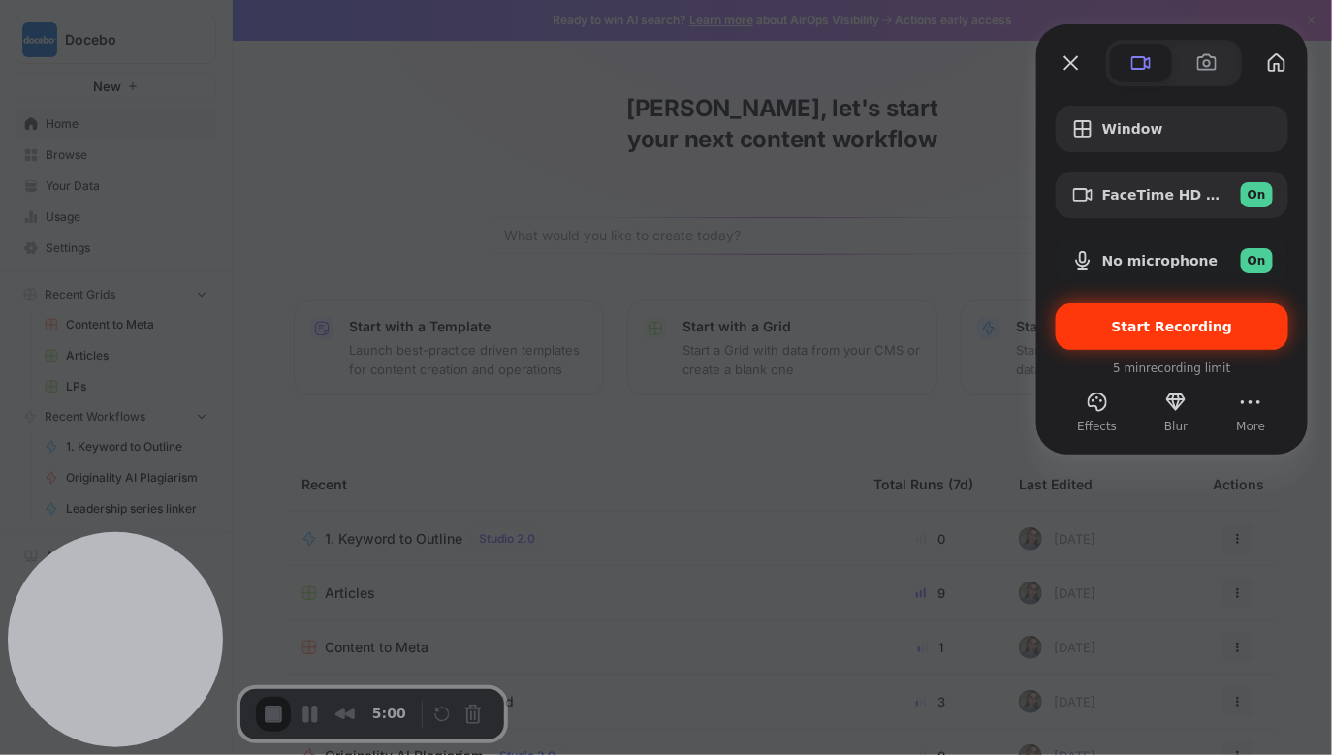
click at [728, 323] on span "Start Recording" at bounding box center [1172, 327] width 121 height 16
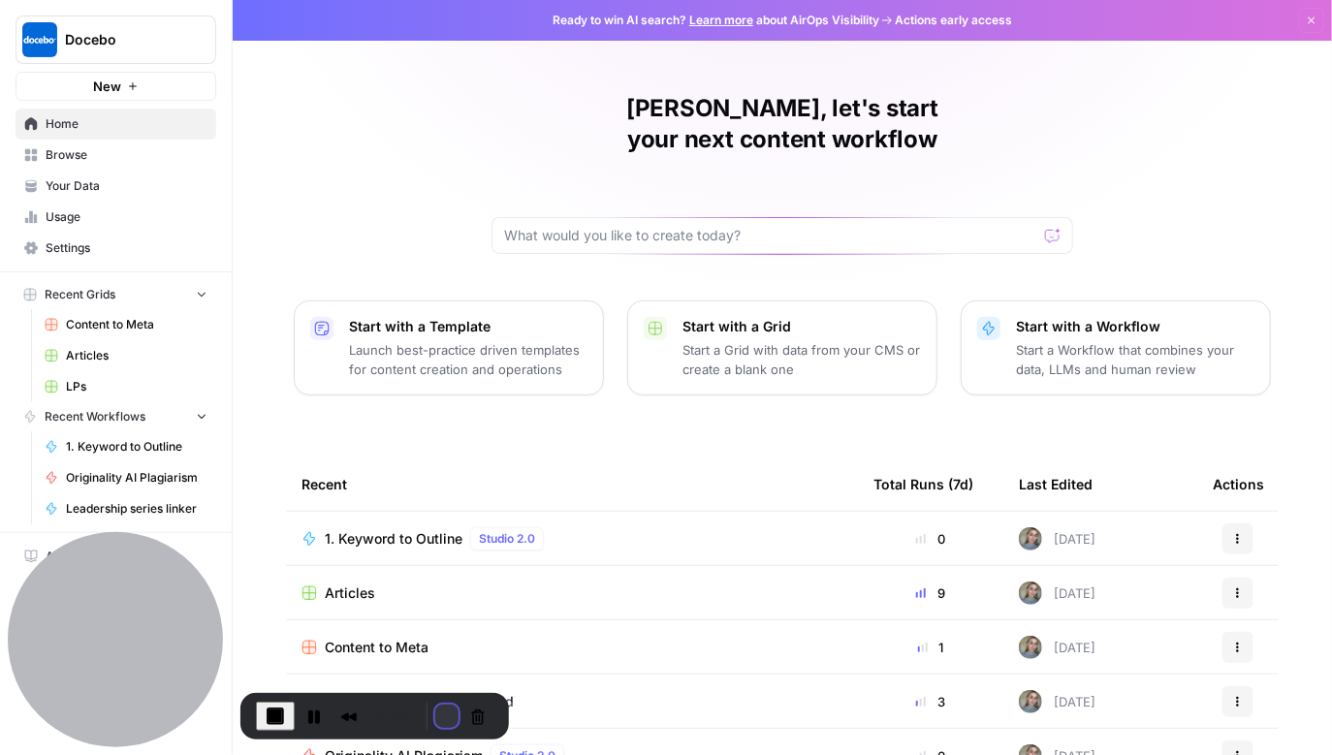
click at [435, 501] on button "Restart Recording" at bounding box center [446, 716] width 23 height 23
click at [424, 501] on div "Recorder controls - play pause" at bounding box center [457, 716] width 75 height 31
click at [443, 501] on button "Restart Recording" at bounding box center [447, 716] width 23 height 23
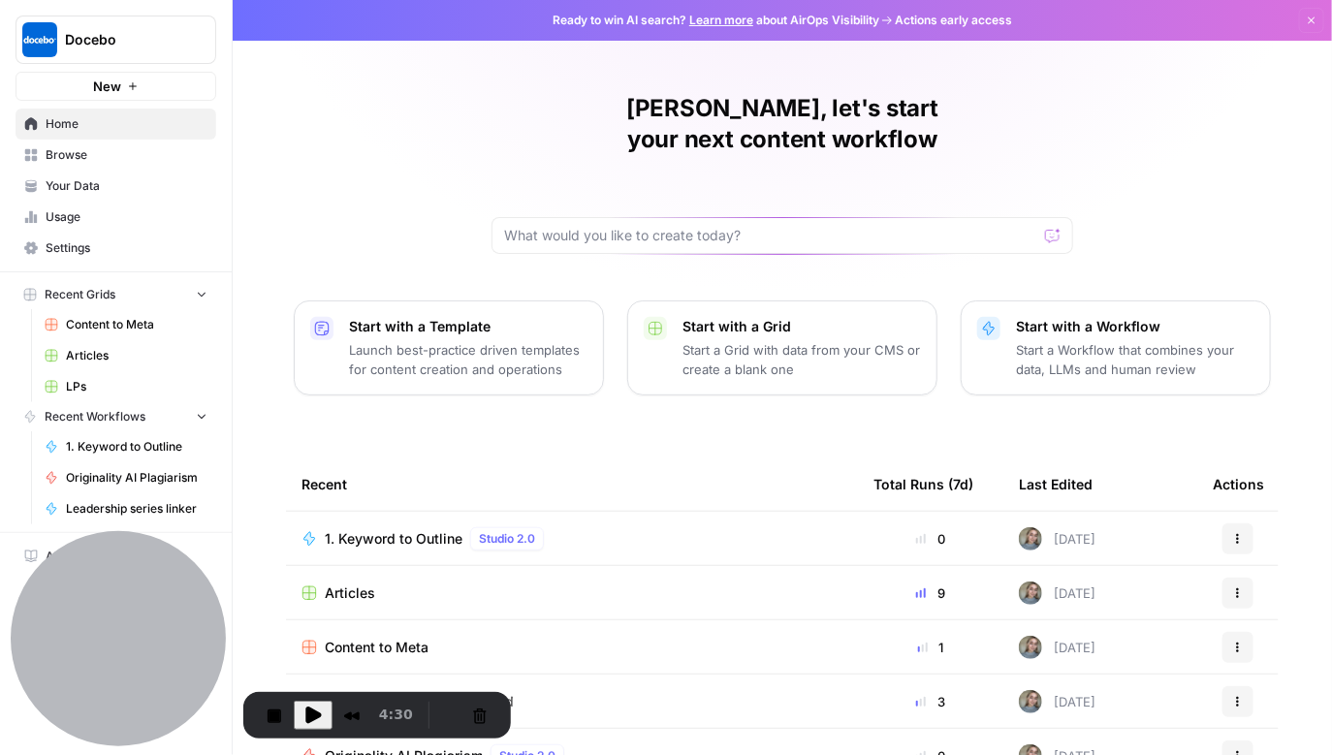
click at [445, 501] on button "Restart Recording" at bounding box center [449, 715] width 23 height 23
click at [447, 501] on button "Restart Recording" at bounding box center [449, 715] width 23 height 23
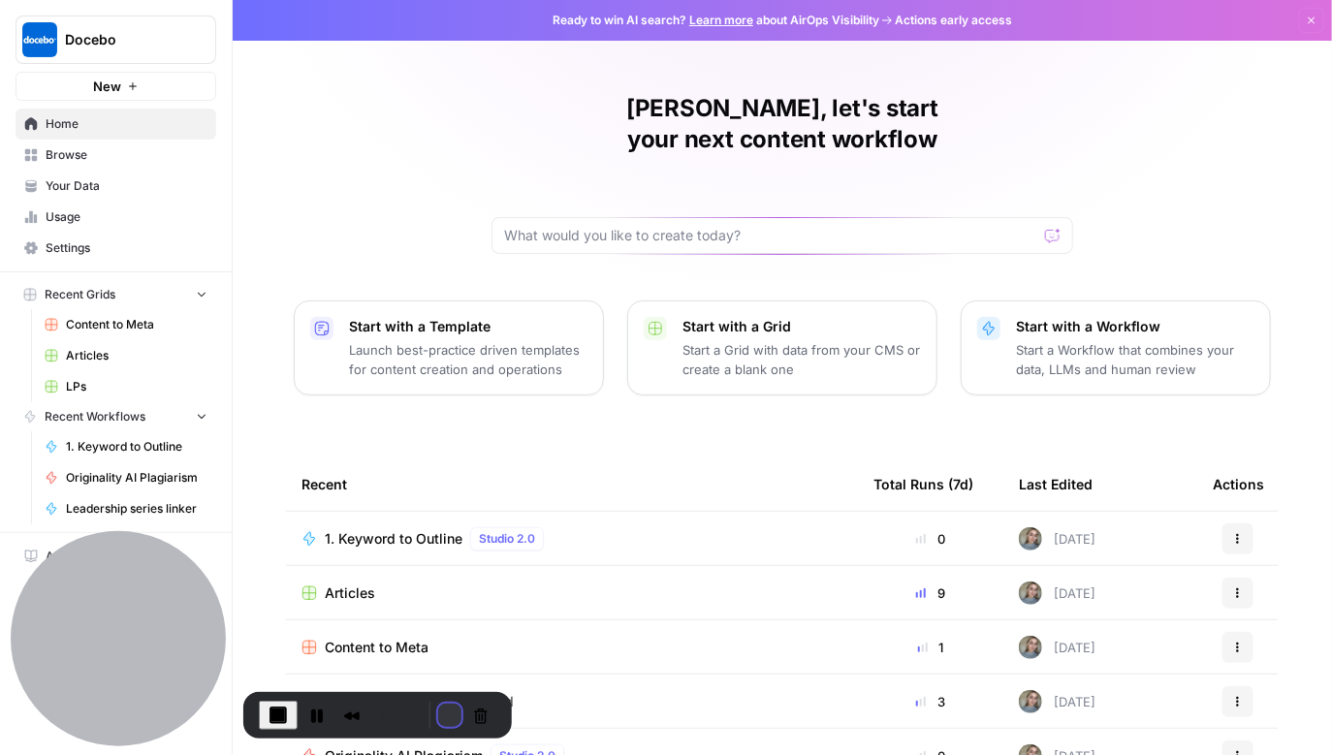
click at [447, 501] on button "Restart Recording" at bounding box center [449, 715] width 23 height 23
click at [433, 501] on div "Recorder controls - play pause" at bounding box center [462, 713] width 58 height 31
click at [436, 501] on div "Recorder controls - play pause" at bounding box center [462, 713] width 58 height 31
click at [444, 501] on div "Recorder controls - play pause" at bounding box center [462, 713] width 58 height 31
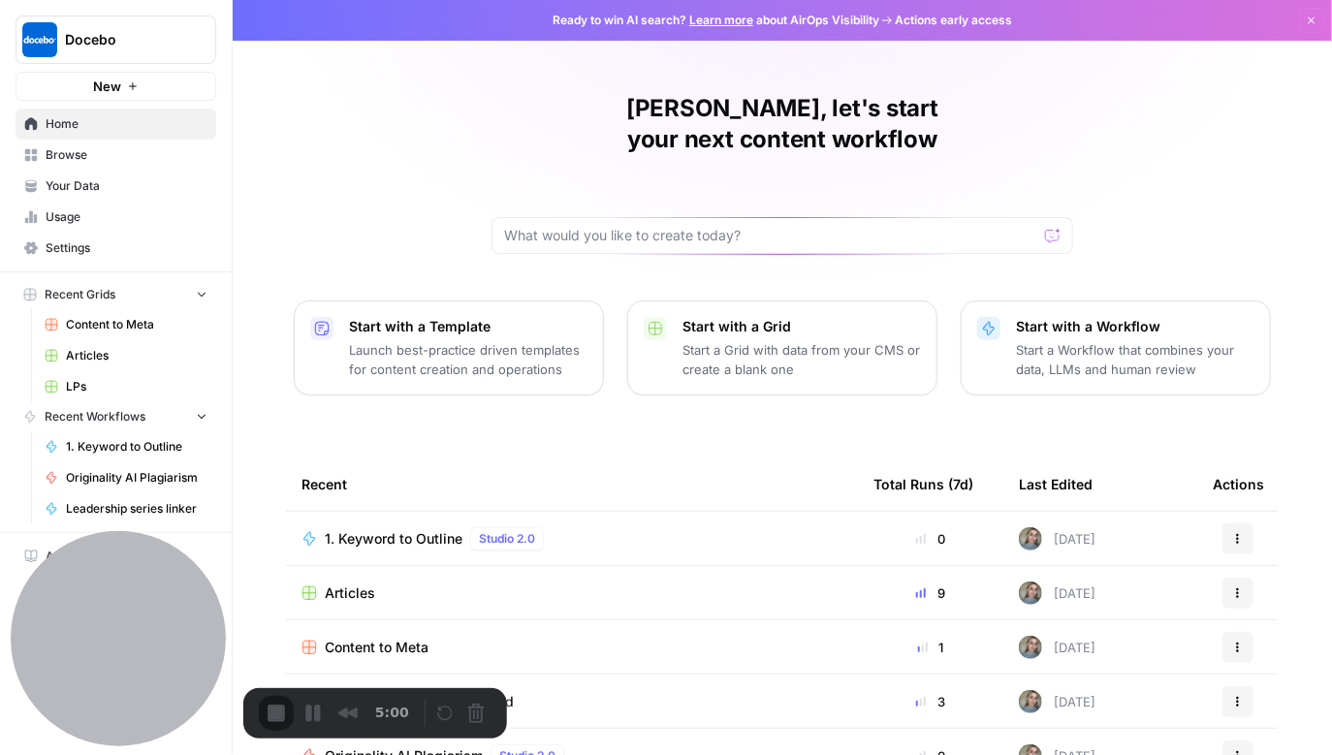
click at [444, 501] on div "Recorder controls - play pause" at bounding box center [462, 713] width 58 height 31
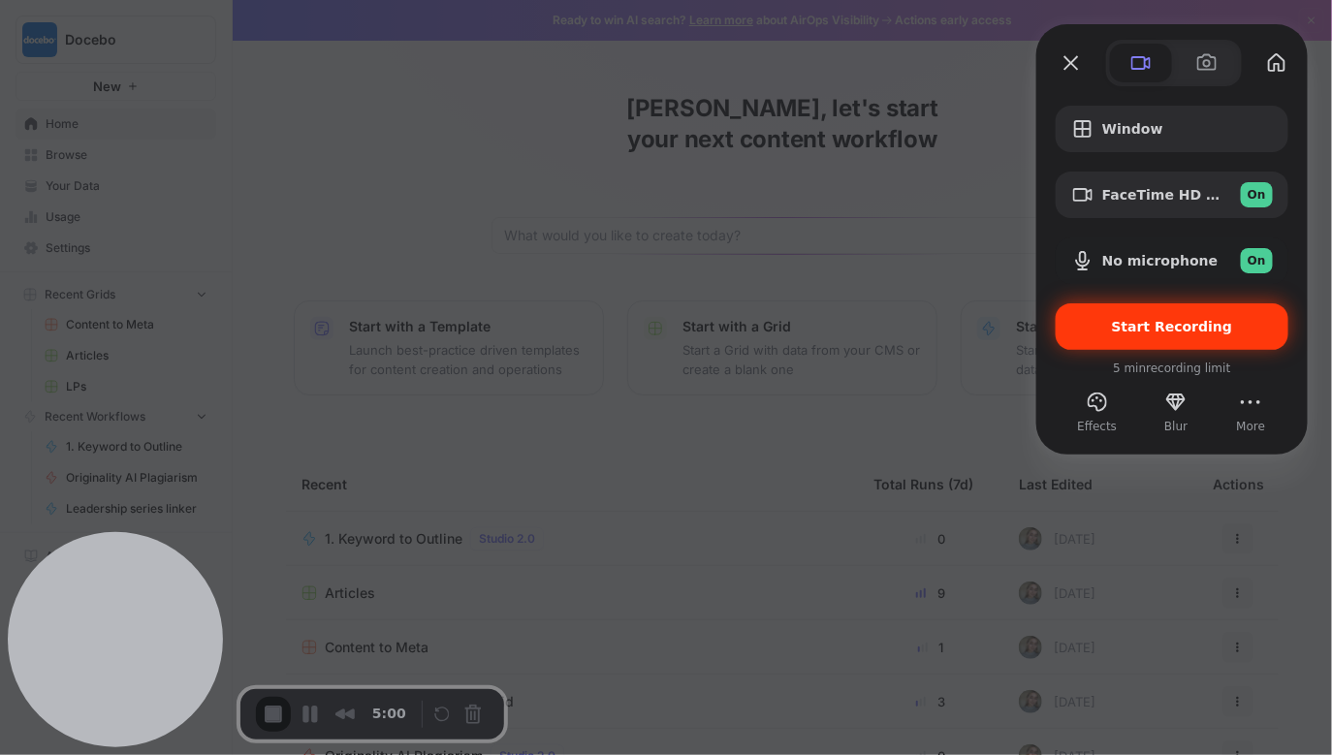
click at [728, 331] on span "Start Recording" at bounding box center [1172, 327] width 202 height 16
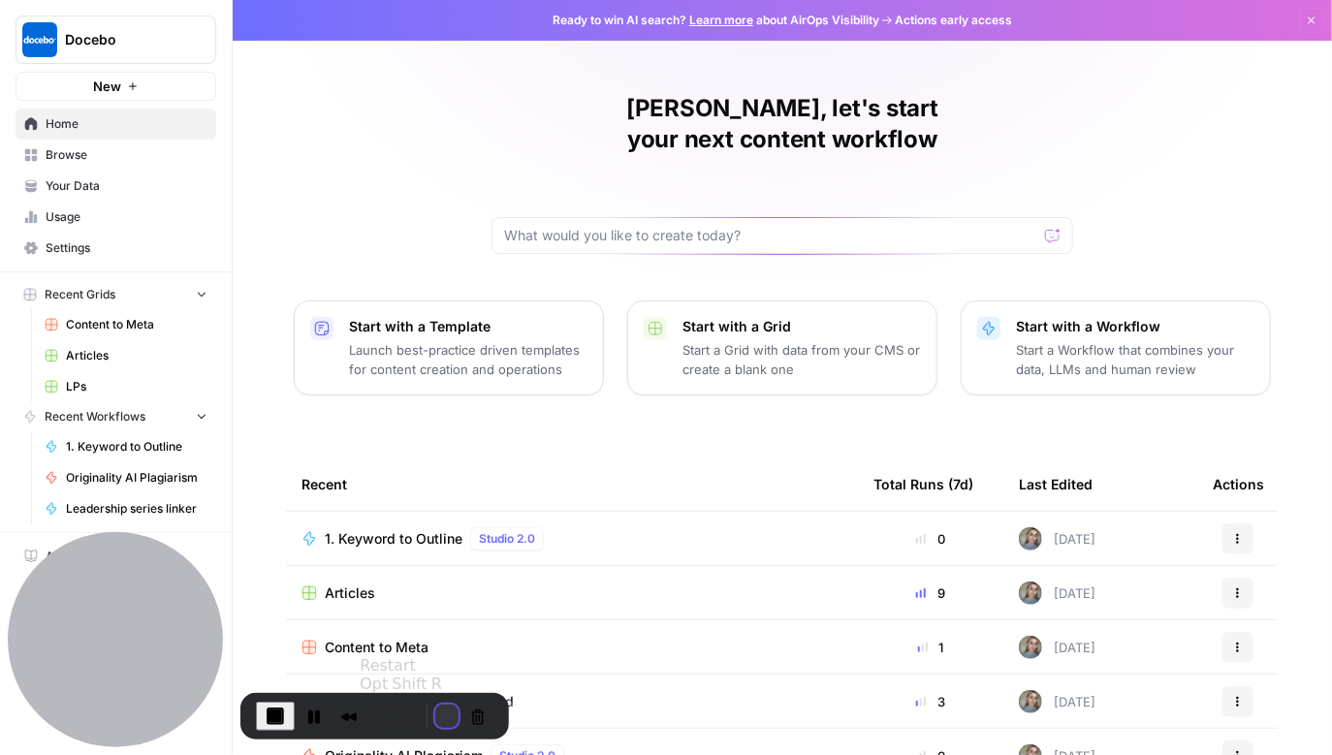
click at [441, 501] on button "Restart Recording" at bounding box center [446, 716] width 23 height 23
click at [464, 301] on button "Start with a Template Launch best-practice driven templates for content creatio…" at bounding box center [449, 348] width 310 height 95
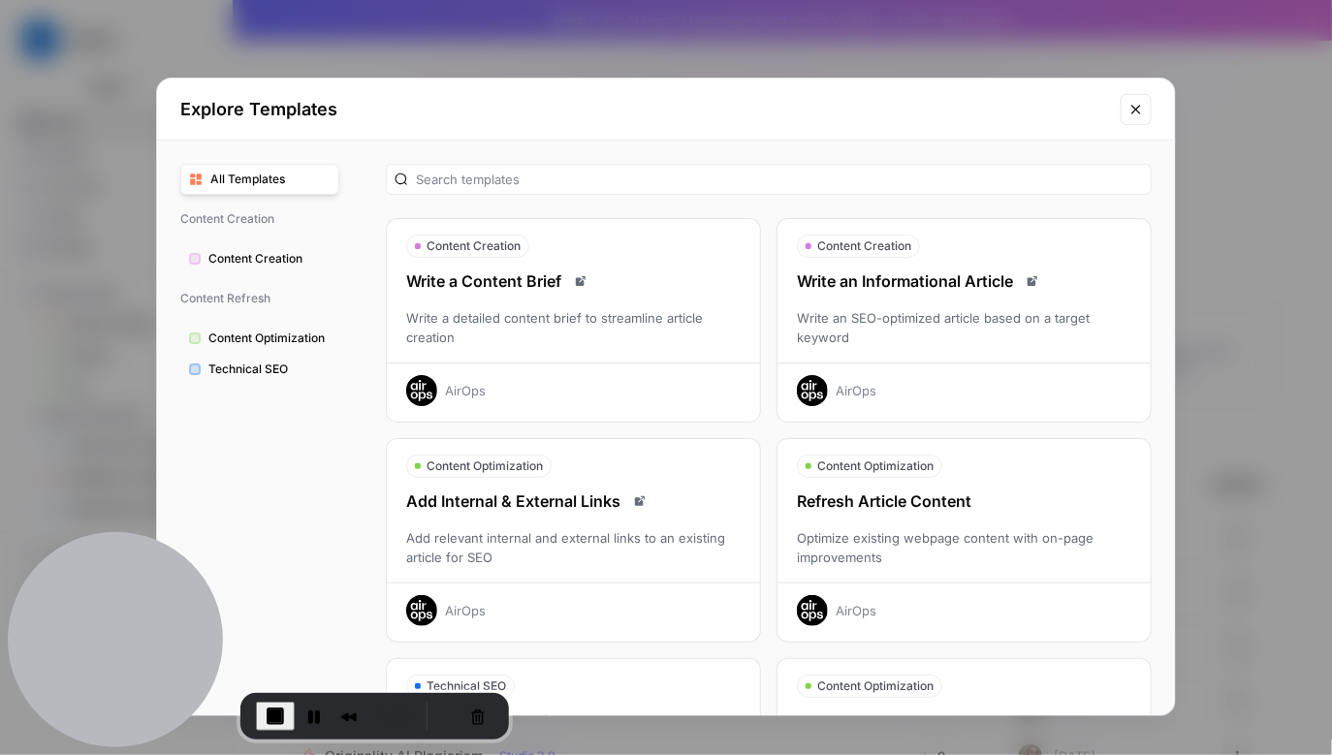
click at [728, 106] on button "Close modal" at bounding box center [1136, 109] width 31 height 31
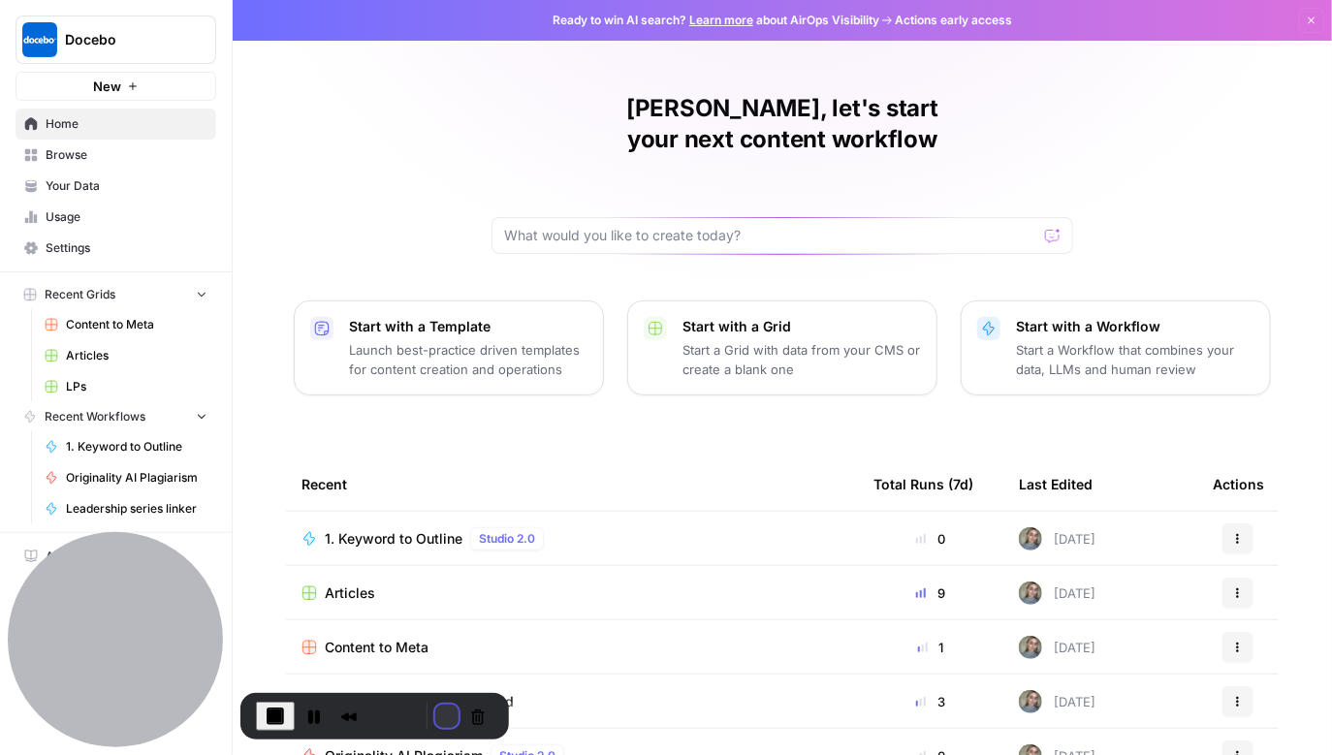
click at [438, 501] on button "Restart Recording" at bounding box center [446, 716] width 23 height 23
click at [424, 501] on div "Recorder controls - play pause" at bounding box center [456, 716] width 75 height 31
click at [435, 501] on button "Restart Recording" at bounding box center [446, 716] width 23 height 23
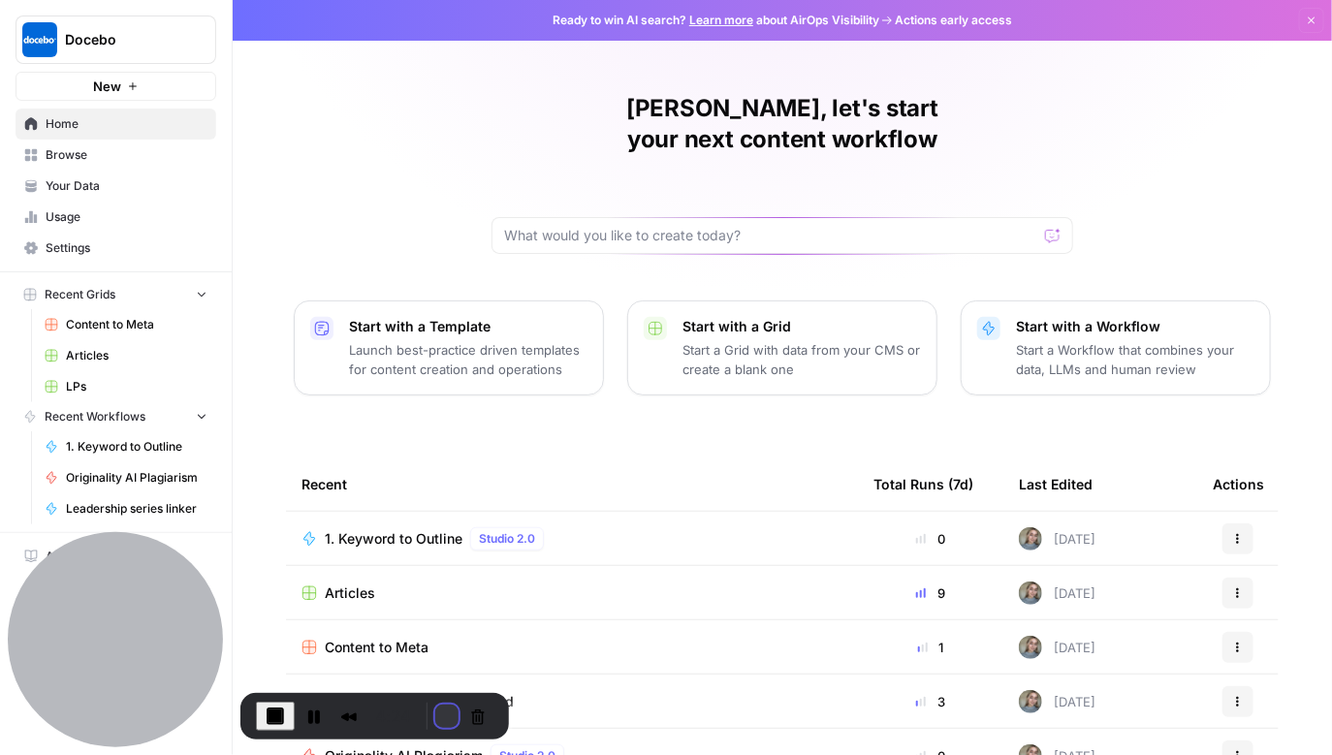
click at [439, 501] on button "Restart Recording" at bounding box center [446, 716] width 23 height 23
click at [435, 501] on button "Restart Recording" at bounding box center [446, 716] width 23 height 23
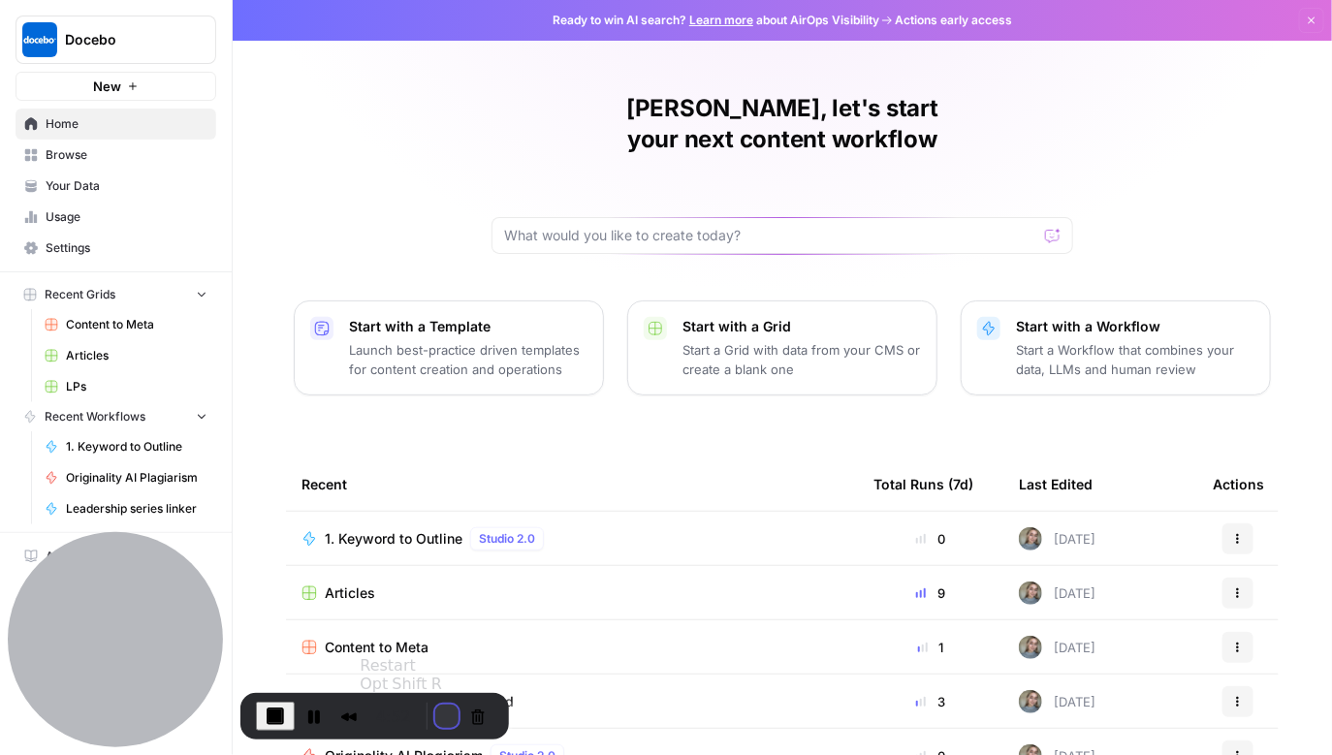
click at [439, 501] on button "Restart Recording" at bounding box center [446, 716] width 23 height 23
click at [518, 340] on p "Launch best-practice driven templates for content creation and operations" at bounding box center [468, 359] width 238 height 39
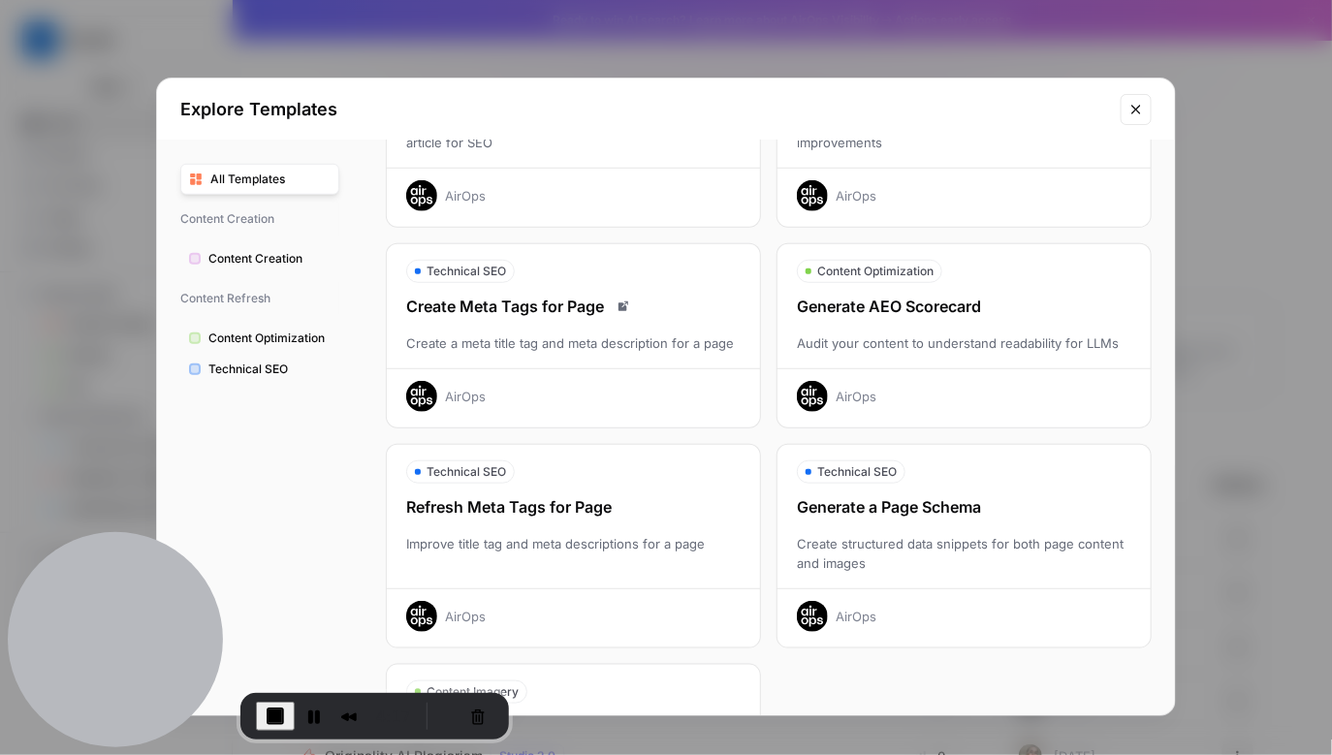
scroll to position [568, 0]
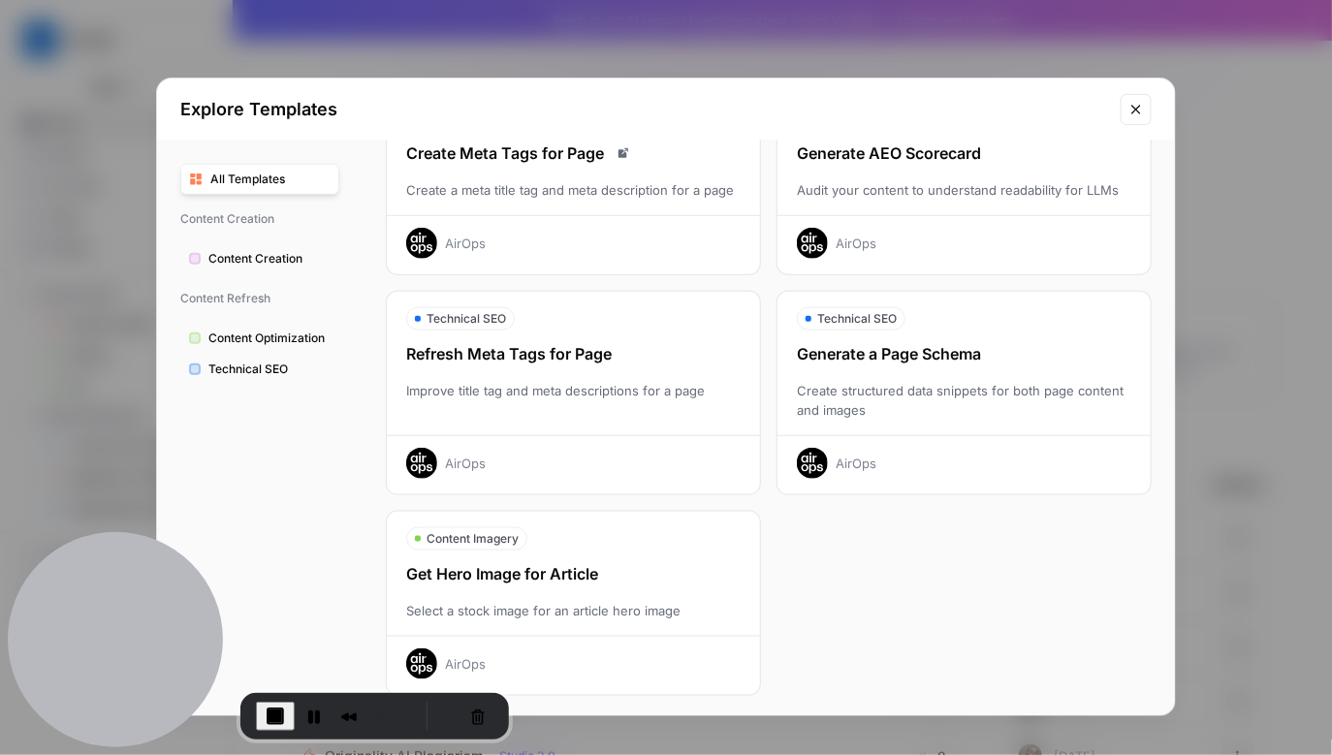
click at [728, 113] on button "Close modal" at bounding box center [1136, 109] width 31 height 31
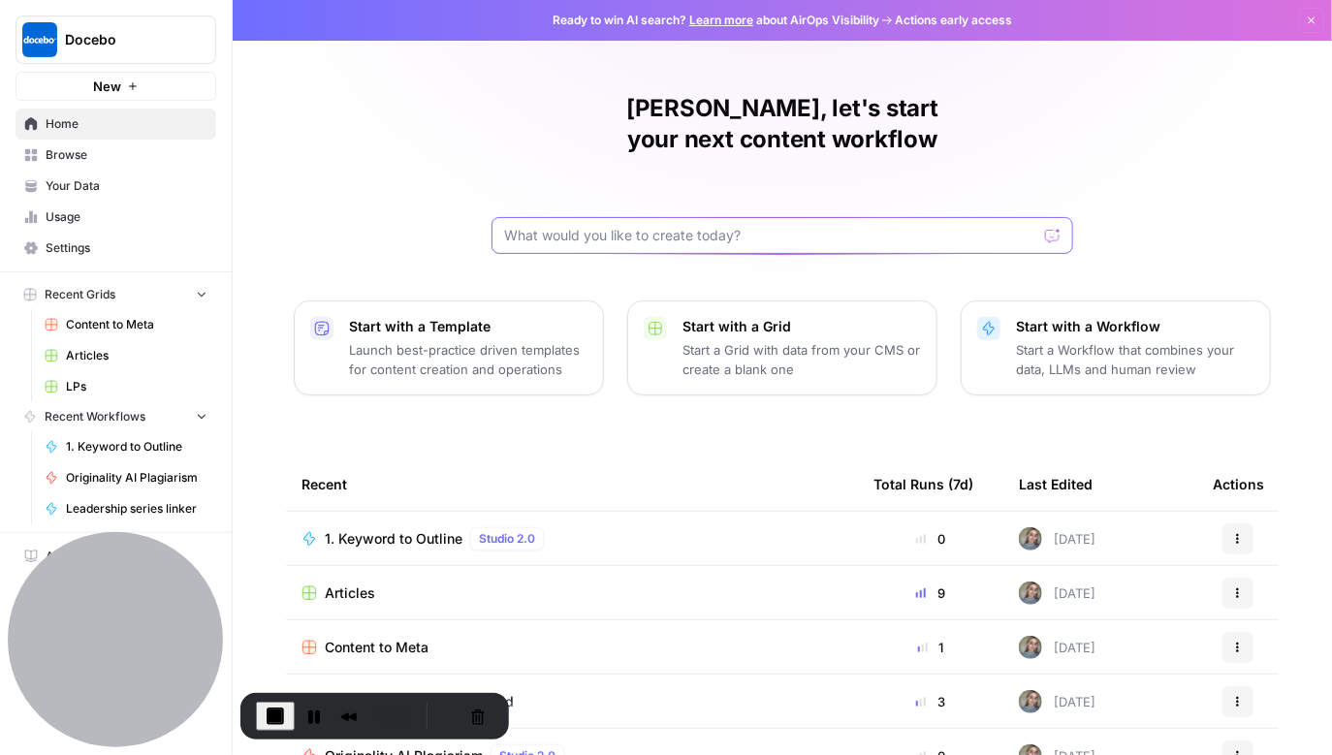
click at [683, 226] on input "text" at bounding box center [770, 235] width 533 height 19
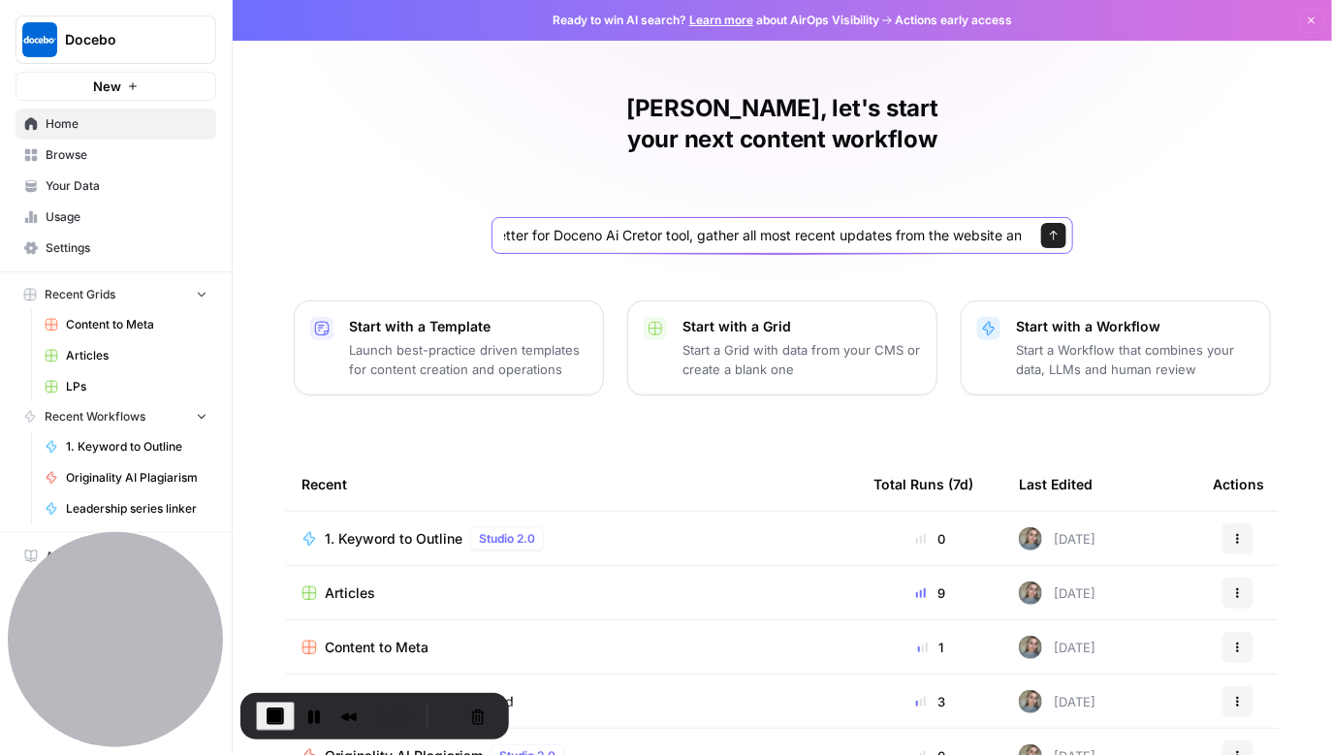
type input "I want to create a newsletter for Doceno Ai Cretor tool, gather all most recent…"
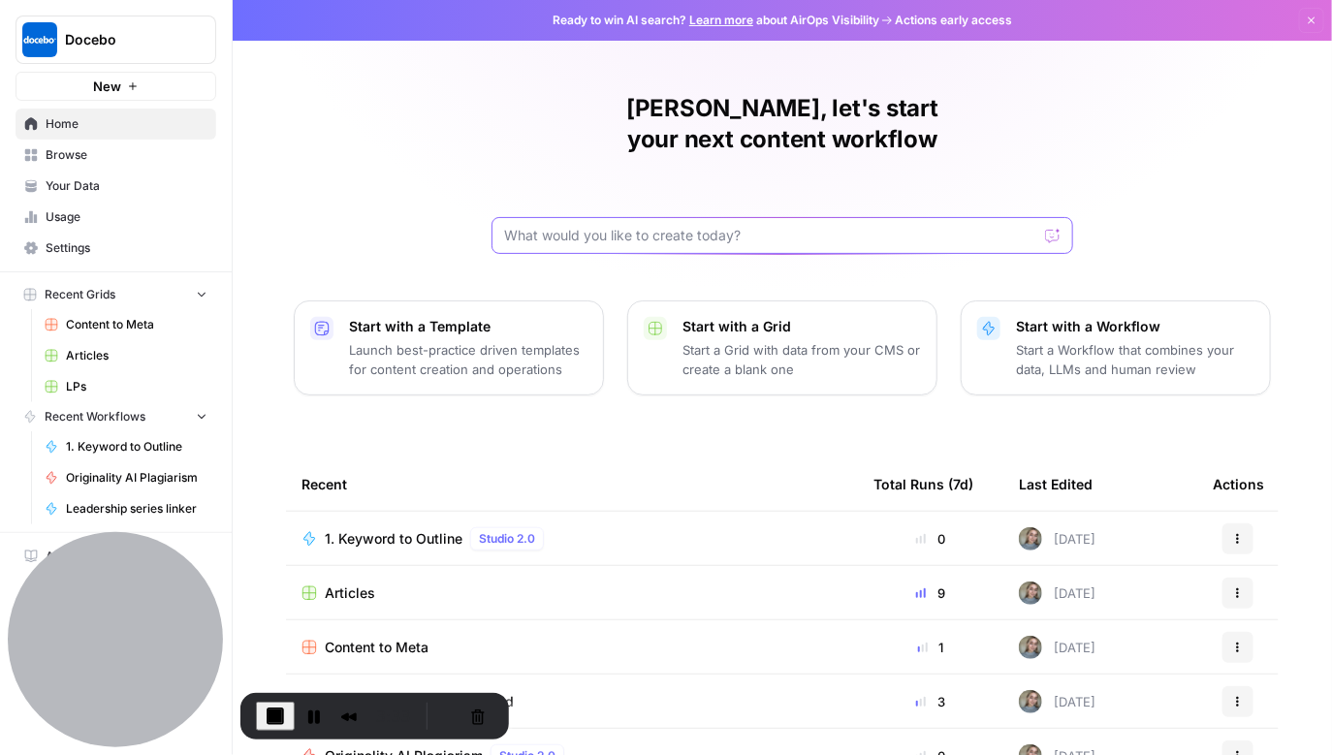
scroll to position [0, 0]
click at [440, 501] on button "Restart Recording" at bounding box center [446, 716] width 23 height 23
click at [463, 501] on button "Cancel Recording" at bounding box center [477, 716] width 31 height 31
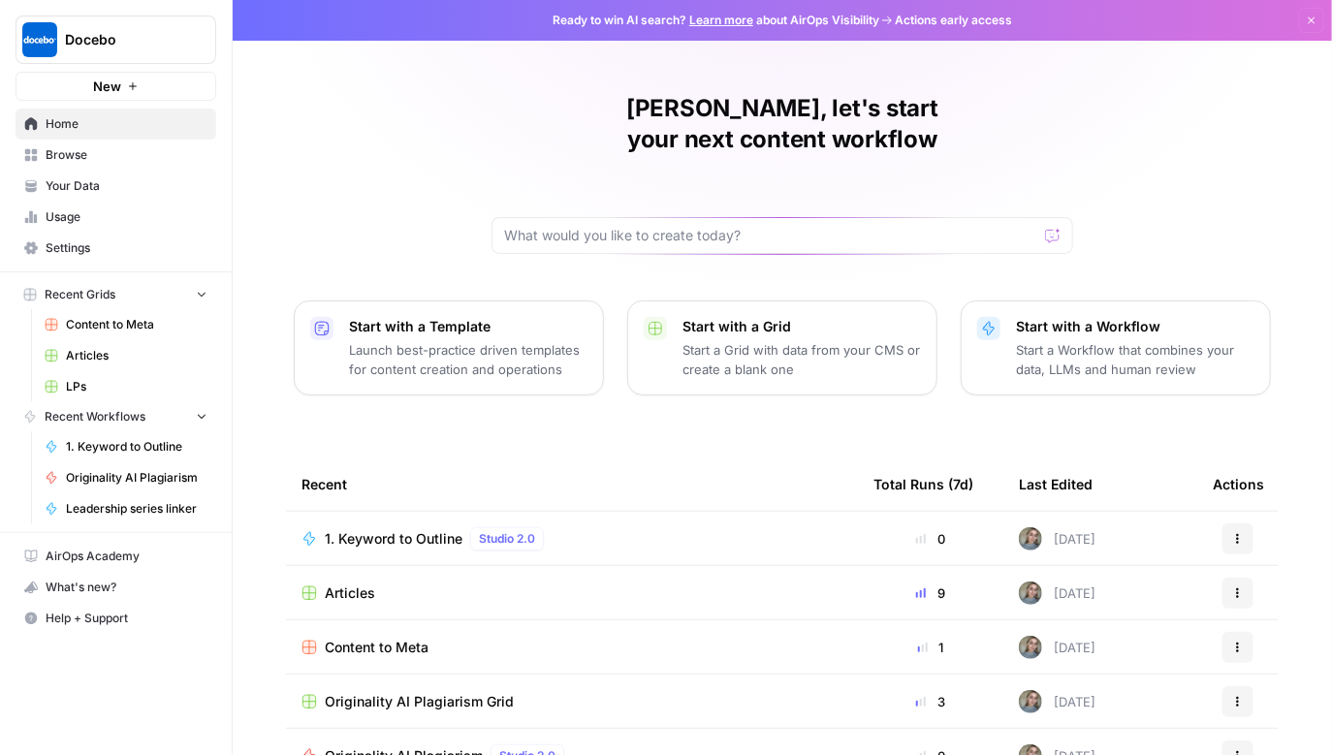
click at [688, 217] on div at bounding box center [783, 235] width 582 height 37
type input "i"
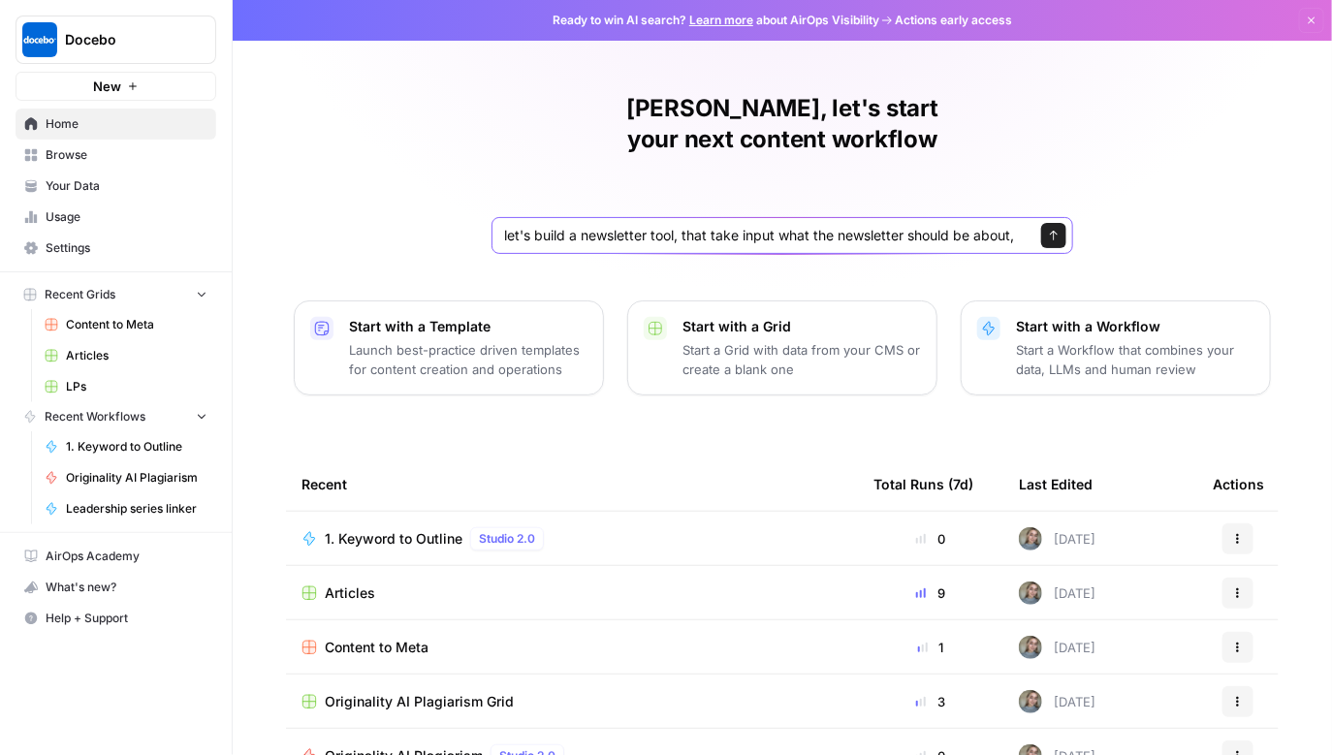
click at [728, 226] on input "let's build a newsletter tool, that take input what the newsletter should be ab…" at bounding box center [763, 235] width 518 height 19
click at [728, 217] on div "let's build a newsletter tool, that takes input what the newsletter should be a…" at bounding box center [783, 235] width 582 height 37
click at [728, 226] on input "let's build a newsletter tool, that takes input what the newsletter should be a…" at bounding box center [763, 235] width 518 height 19
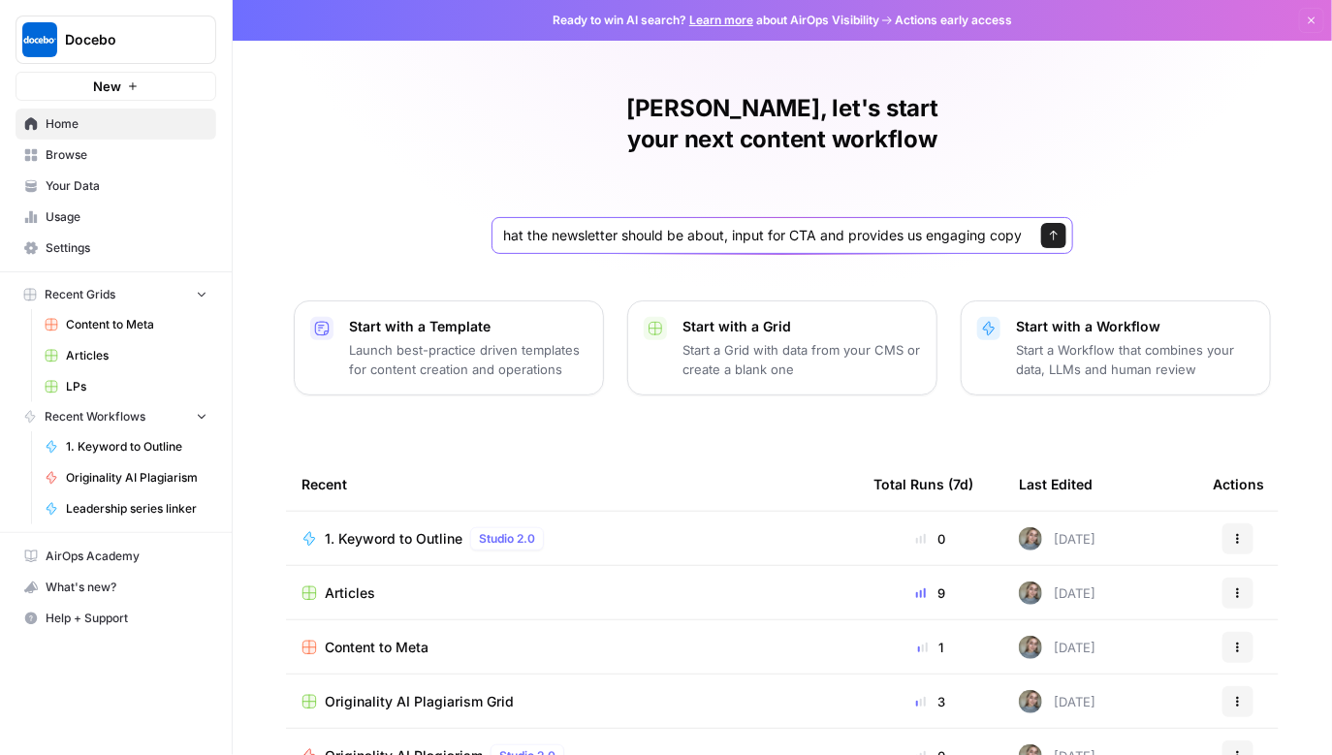
type input "let's build a newsletter tool, that takes input what the newsletter should be a…"
click button "Send" at bounding box center [1053, 235] width 25 height 25
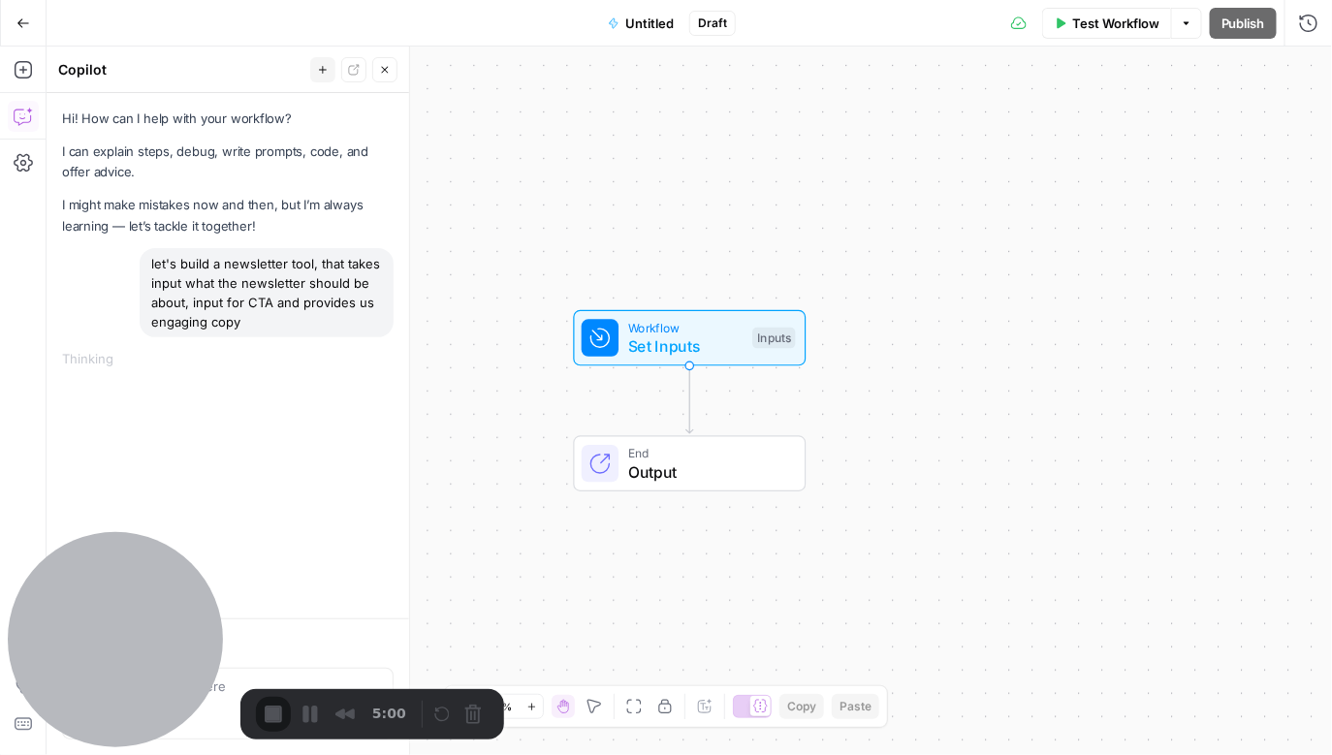
click at [468, 501] on div "Recorder controls - play pause" at bounding box center [459, 714] width 58 height 31
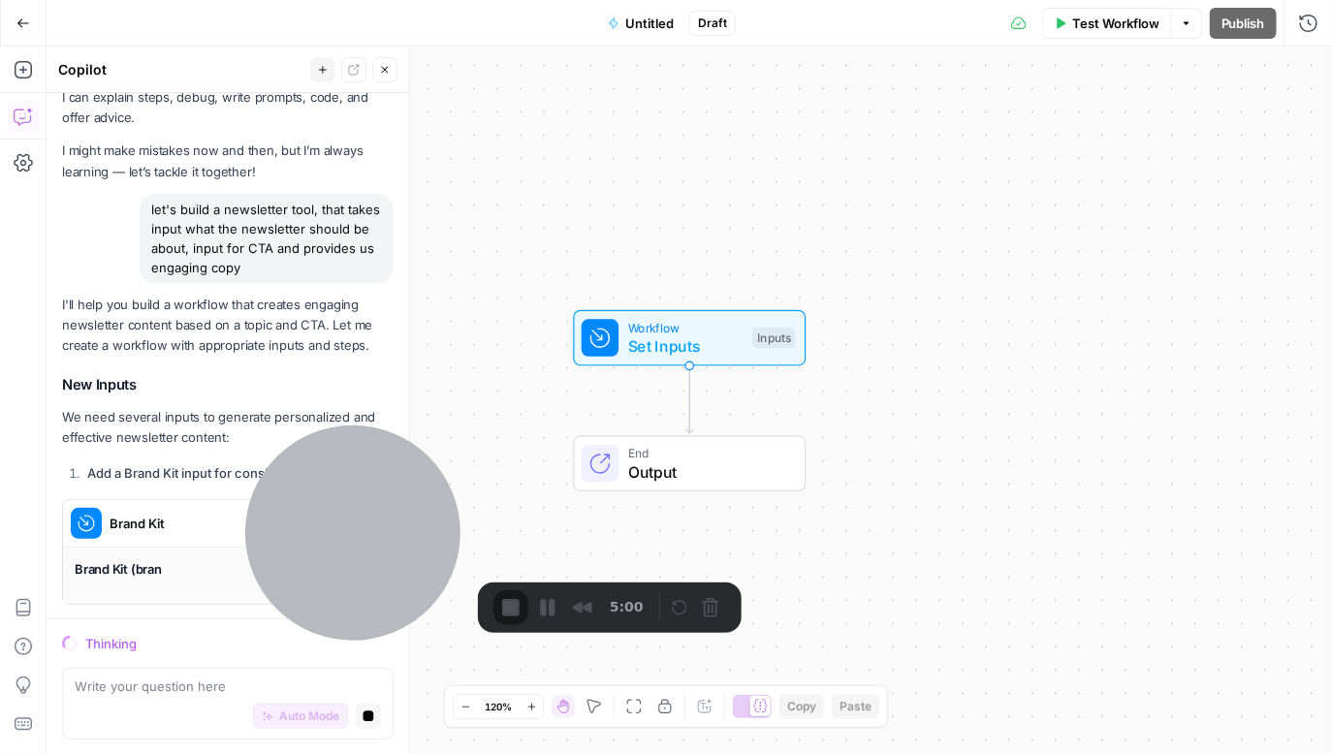
scroll to position [80, 0]
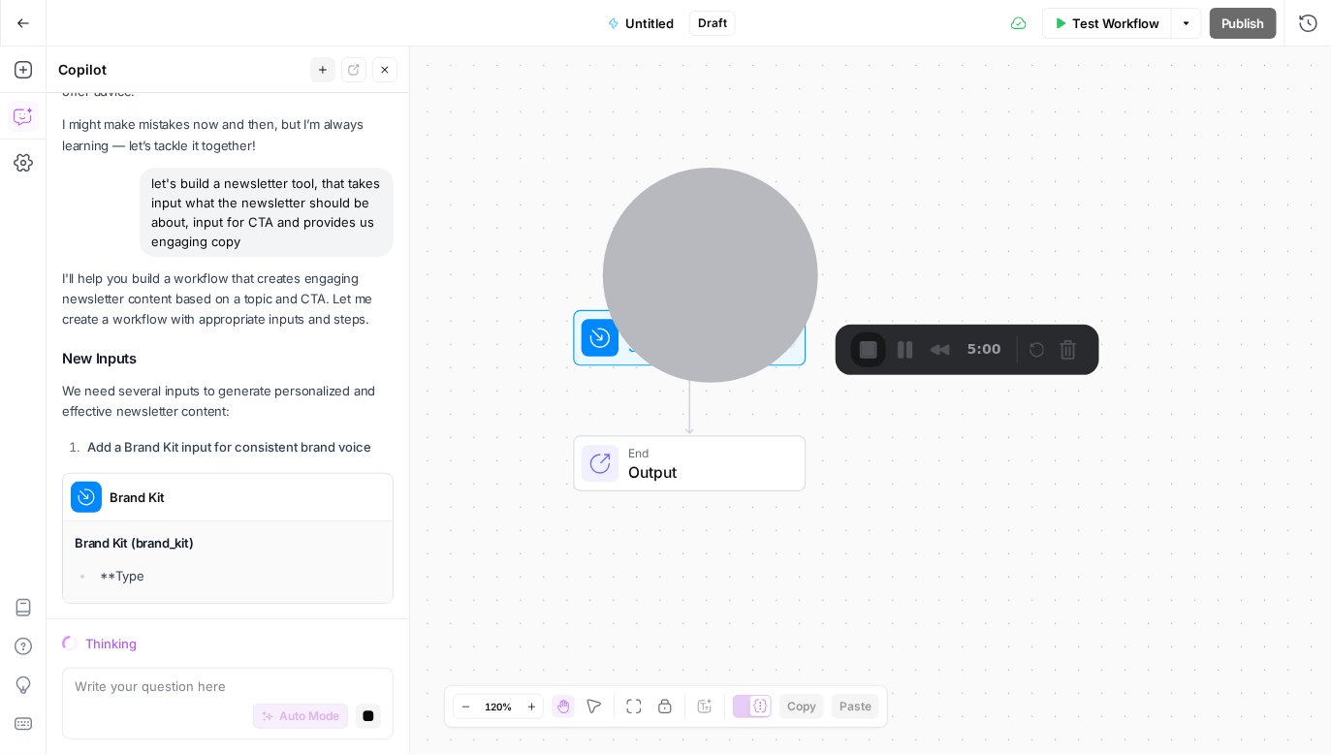
drag, startPoint x: 114, startPoint y: 637, endPoint x: 710, endPoint y: 268, distance: 700.6
click at [710, 268] on div at bounding box center [710, 275] width 215 height 215
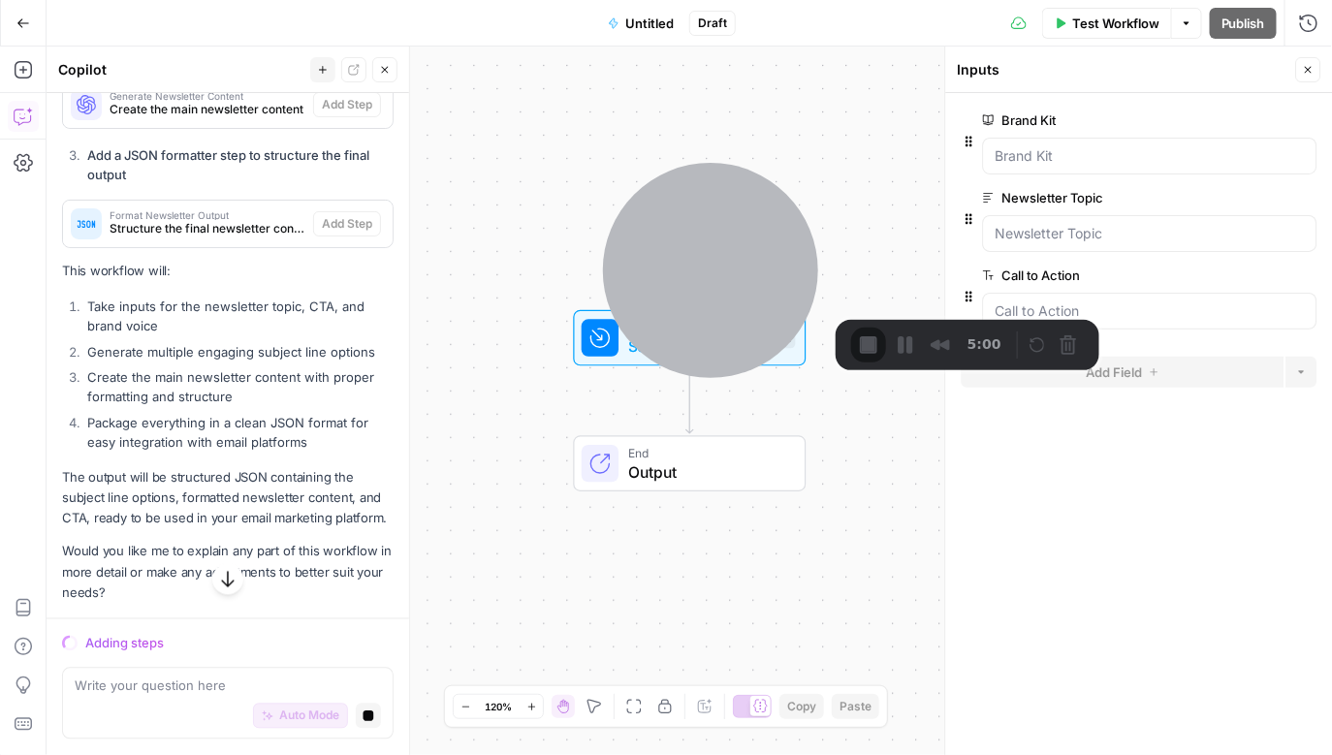
scroll to position [1013, 0]
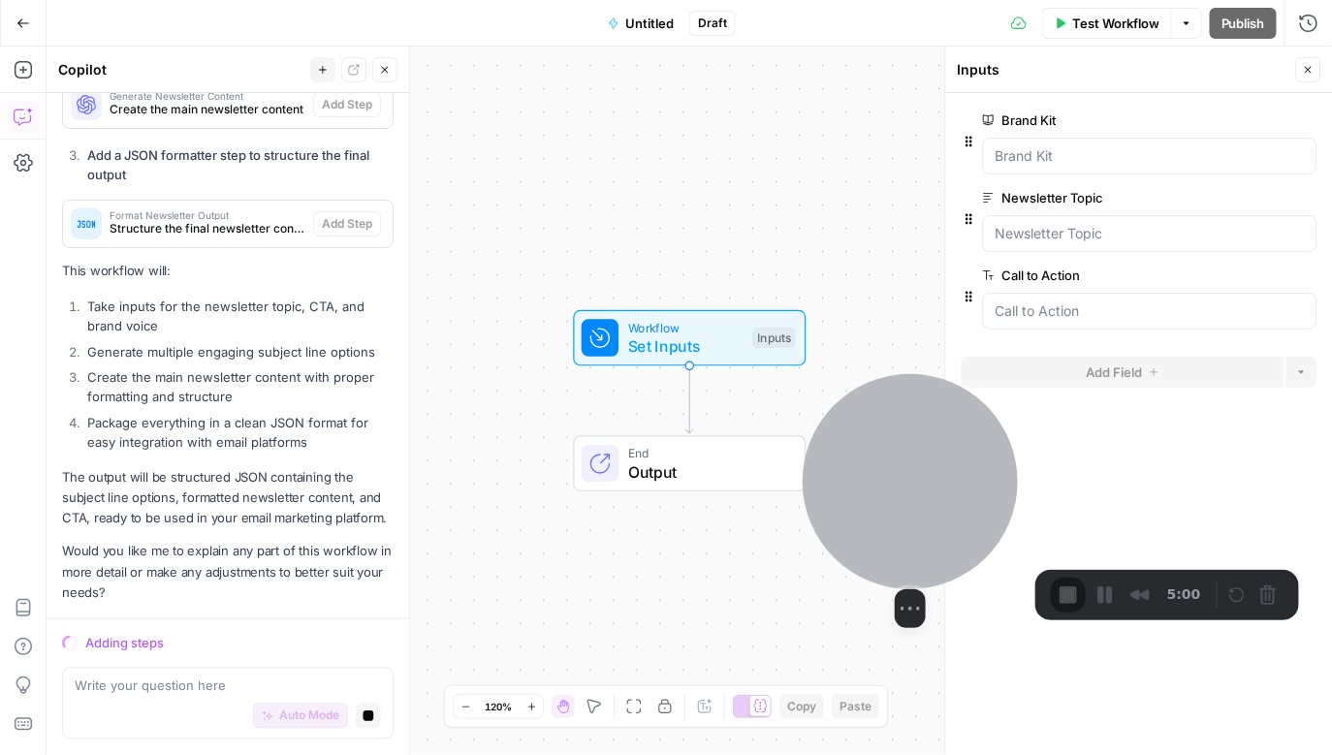
drag, startPoint x: 732, startPoint y: 238, endPoint x: 932, endPoint y: 489, distance: 320.1
click at [728, 490] on div at bounding box center [910, 481] width 215 height 215
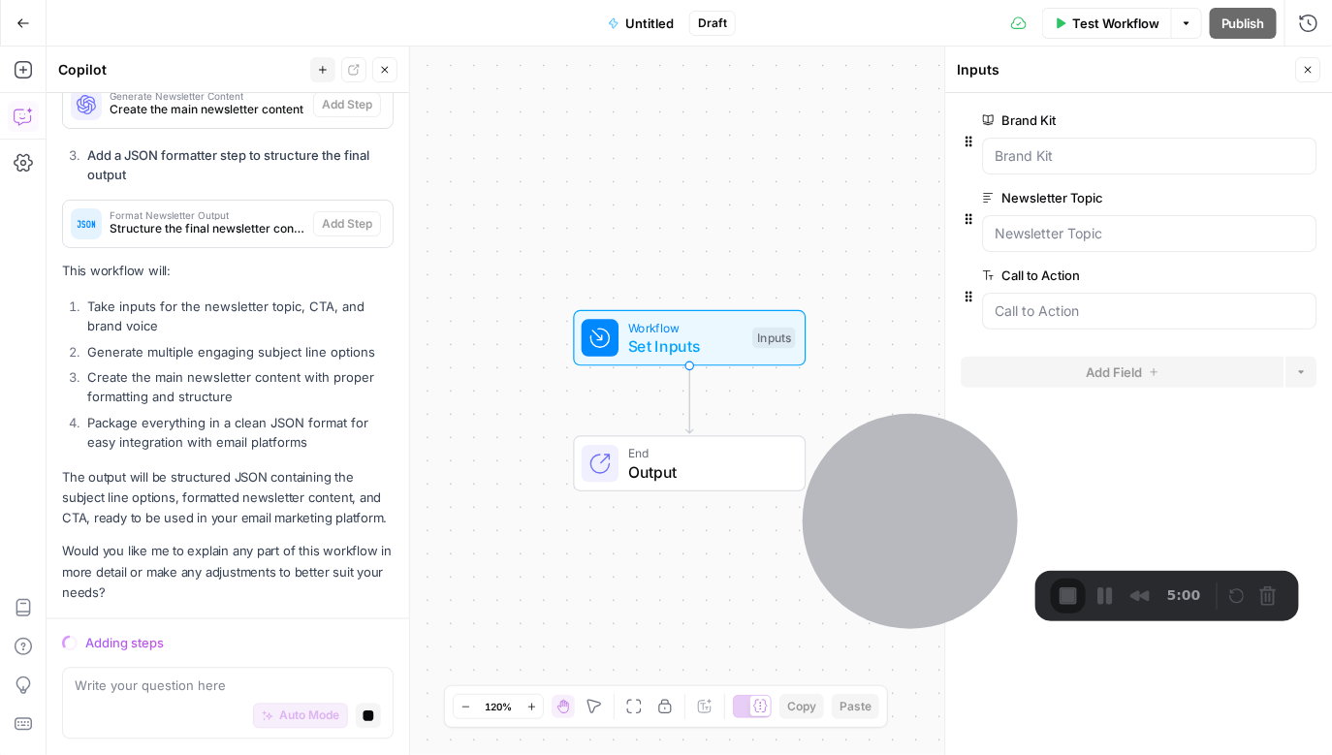
click at [728, 129] on label "Brand Kit" at bounding box center [1095, 120] width 225 height 19
click at [728, 146] on Kit "Brand Kit" at bounding box center [1150, 155] width 309 height 19
click at [728, 151] on Kit "Brand Kit" at bounding box center [1150, 155] width 309 height 19
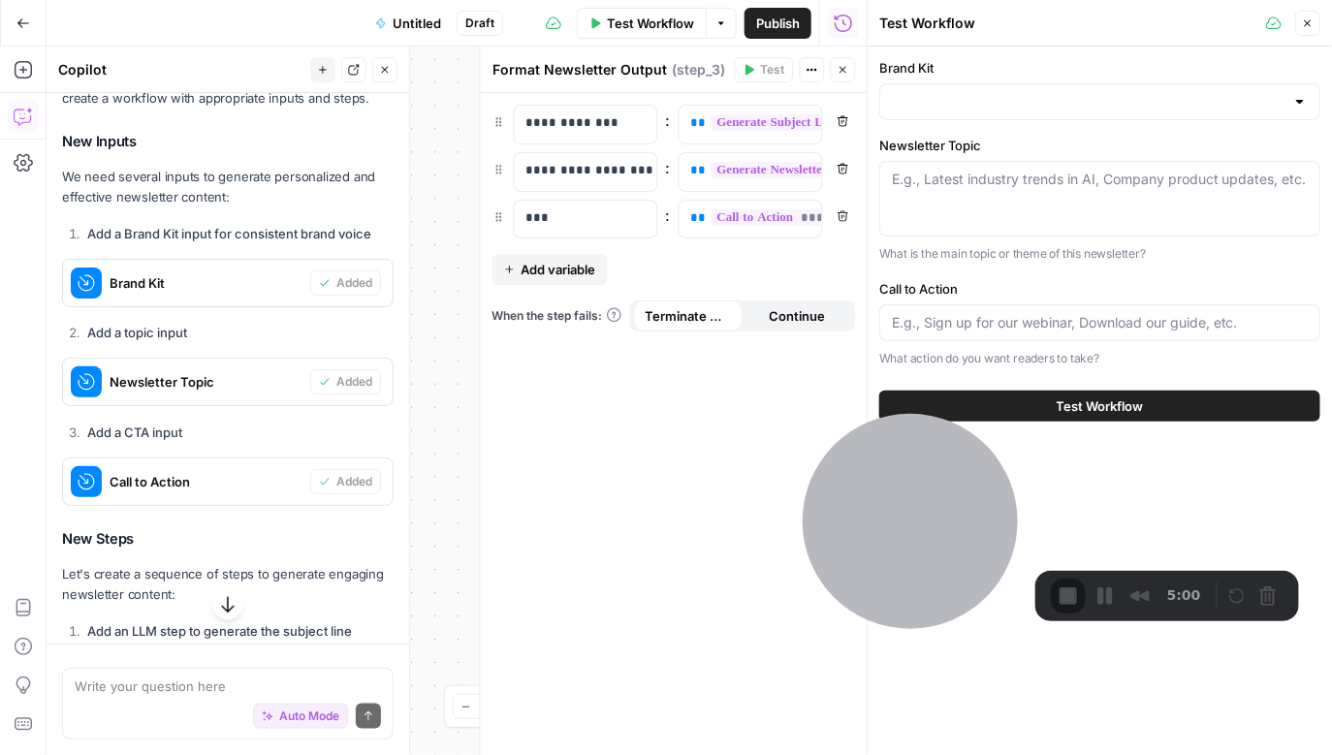
scroll to position [0, 0]
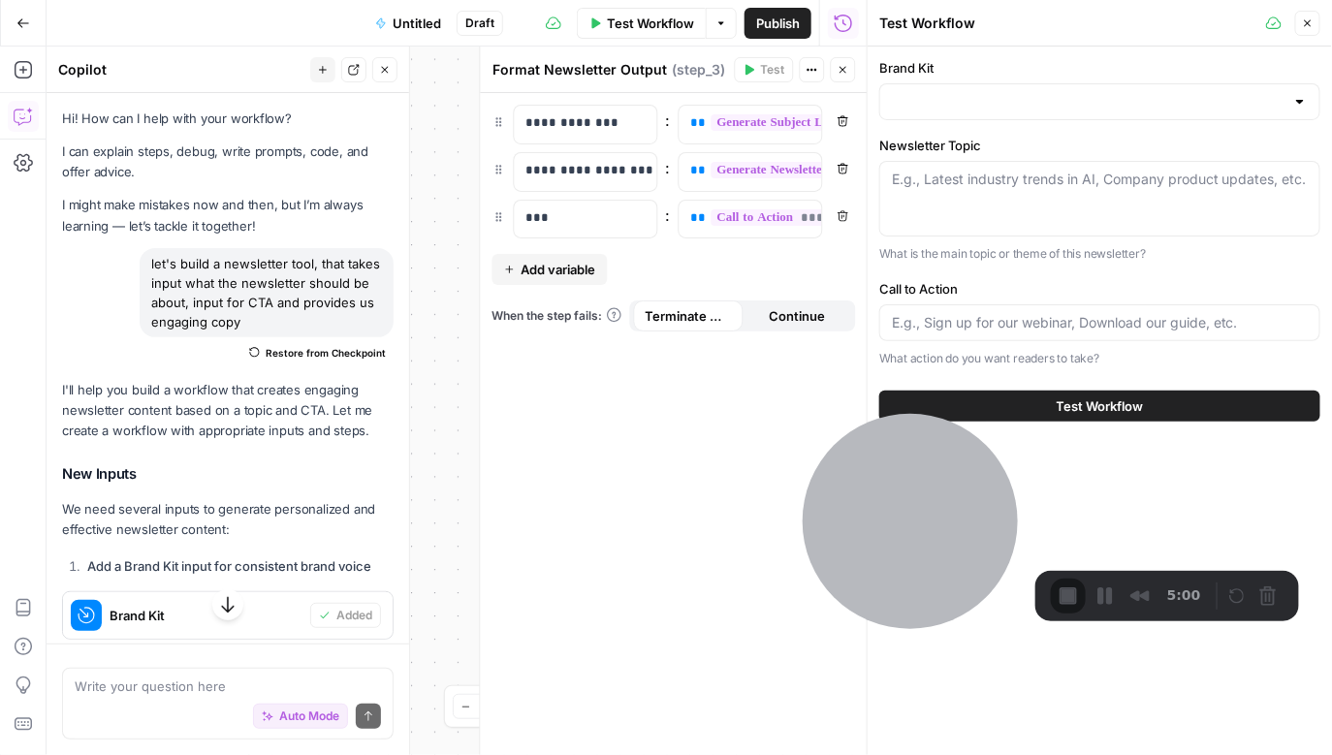
click at [728, 17] on button "Close" at bounding box center [1307, 23] width 25 height 25
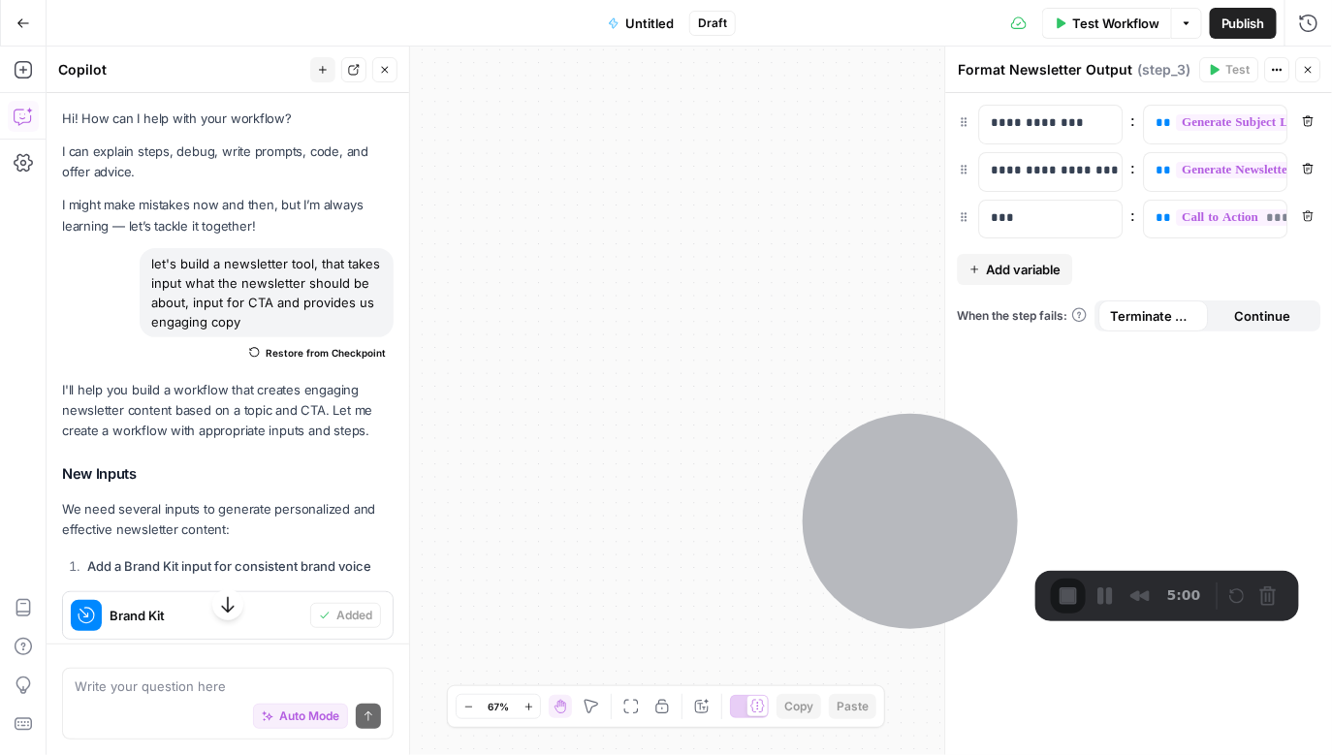
click at [227, 265] on div "let's build a newsletter tool, that takes input what the newsletter should be a…" at bounding box center [267, 292] width 254 height 89
copy div "let's build a newsletter tool, that takes input what the newsletter should be a…"
click at [728, 81] on header "Format Newsletter Output Format Newsletter Output ( step_3 ) Test Actions Close" at bounding box center [1139, 70] width 387 height 47
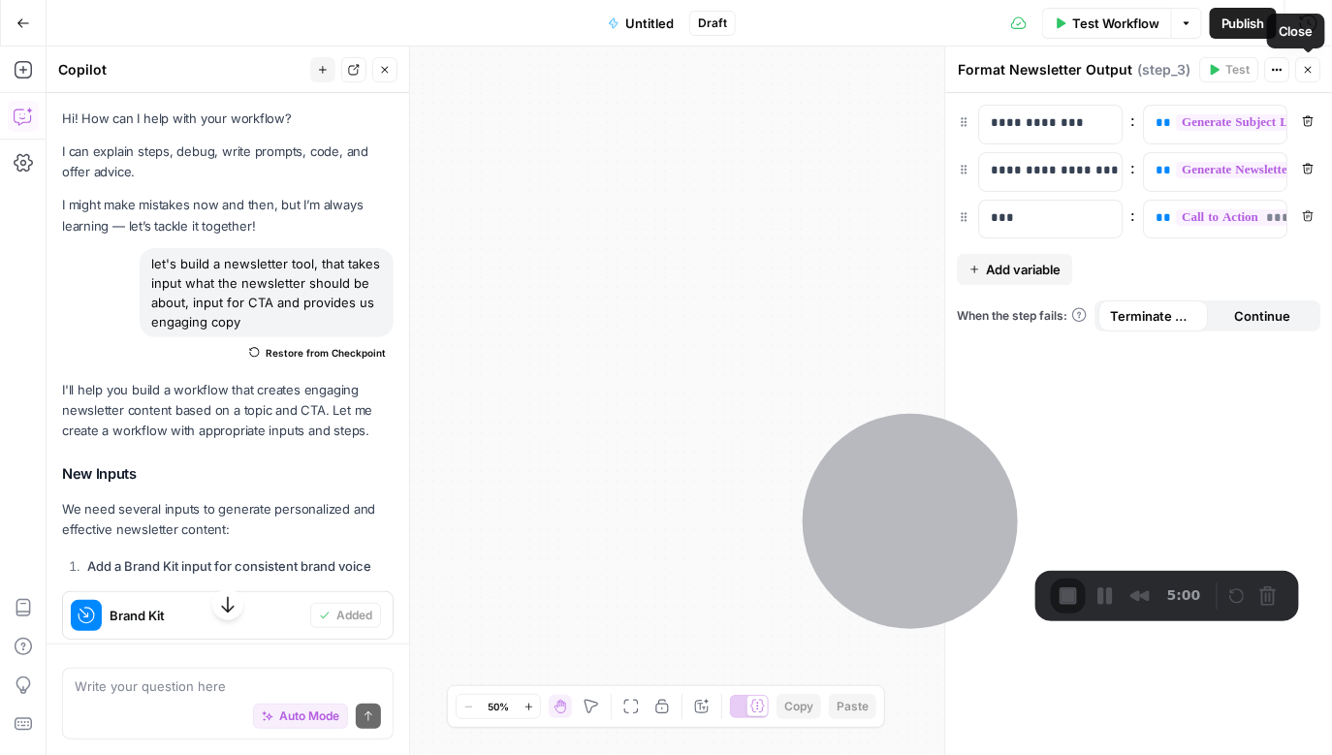
click at [728, 75] on icon "button" at bounding box center [1309, 70] width 12 height 12
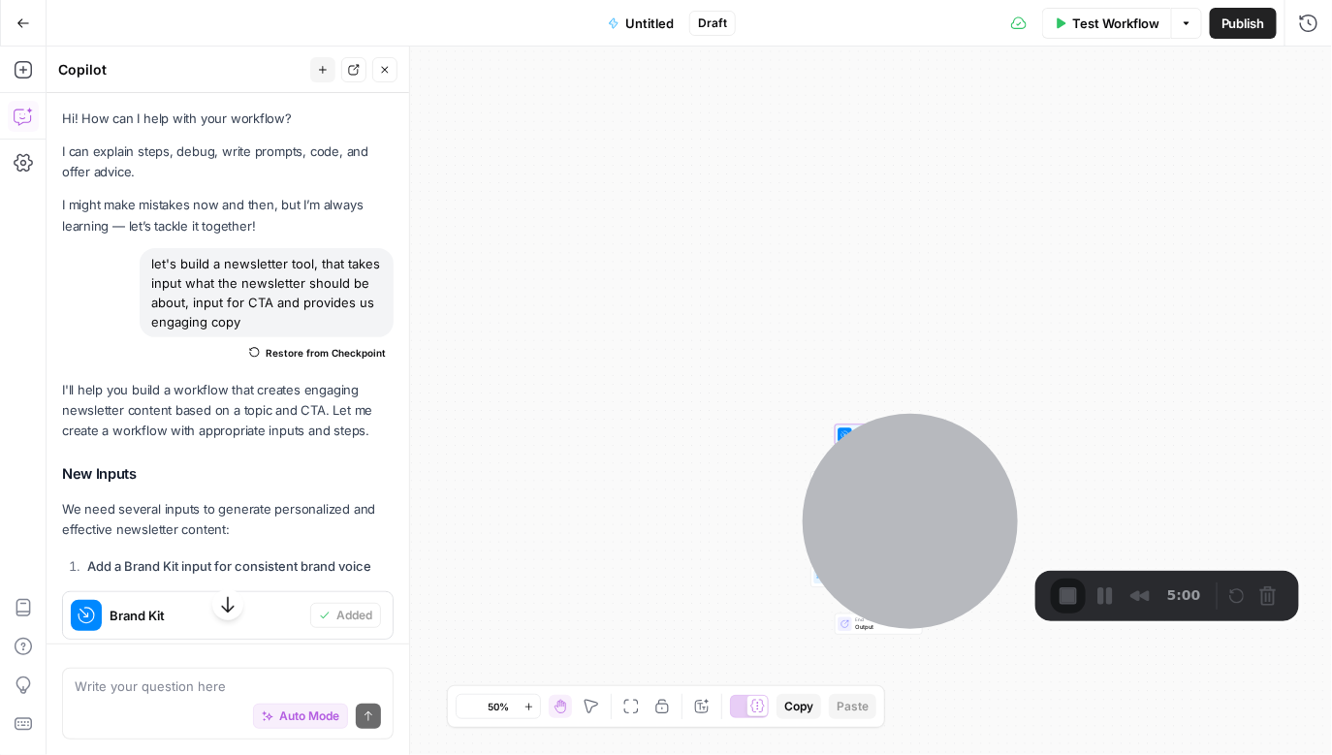
click at [153, 501] on span "Brand Kit" at bounding box center [206, 615] width 193 height 19
drag, startPoint x: 829, startPoint y: 365, endPoint x: 619, endPoint y: 249, distance: 239.9
click at [619, 249] on div "Workflow Set Inputs Inputs LLM · O3 Generate Subject Line Step 1 LLM · Claude S…" at bounding box center [690, 401] width 1286 height 709
click at [694, 440] on span "Format JSON" at bounding box center [679, 438] width 101 height 8
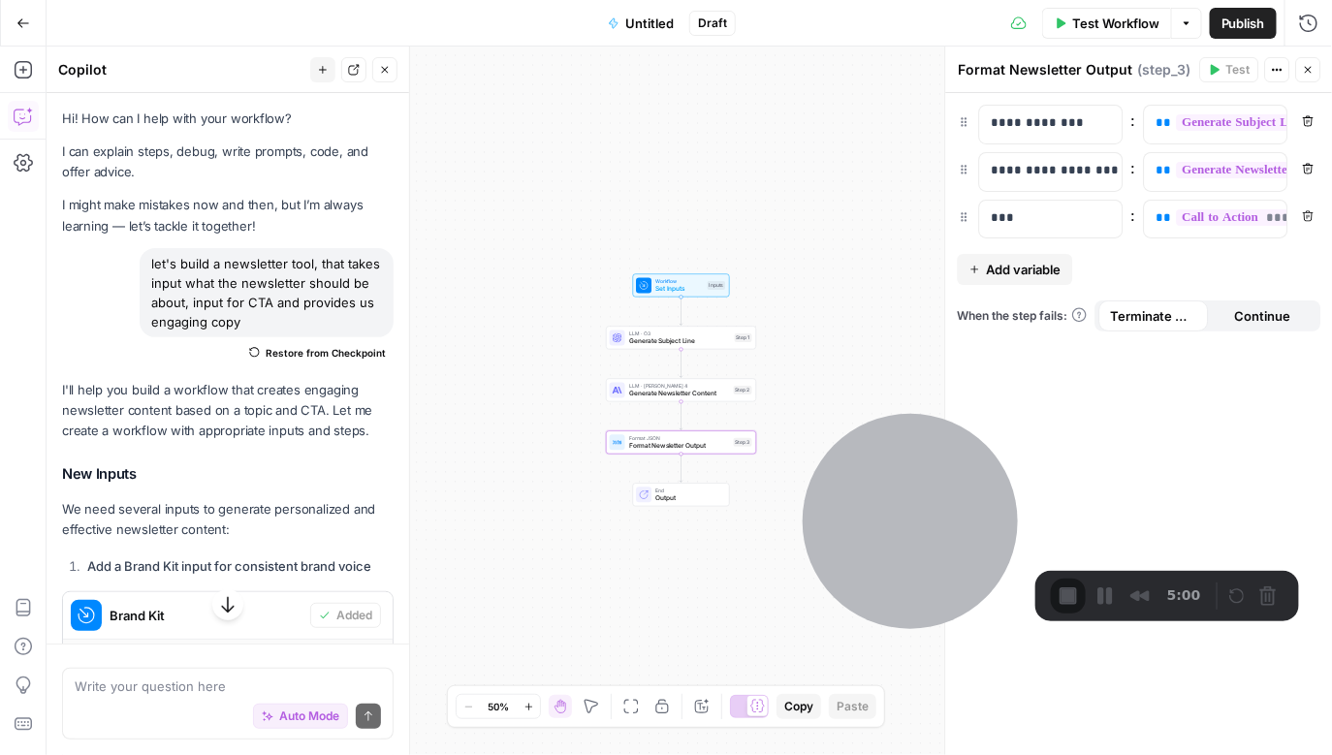
click at [635, 395] on span "Generate Newsletter Content" at bounding box center [679, 394] width 101 height 10
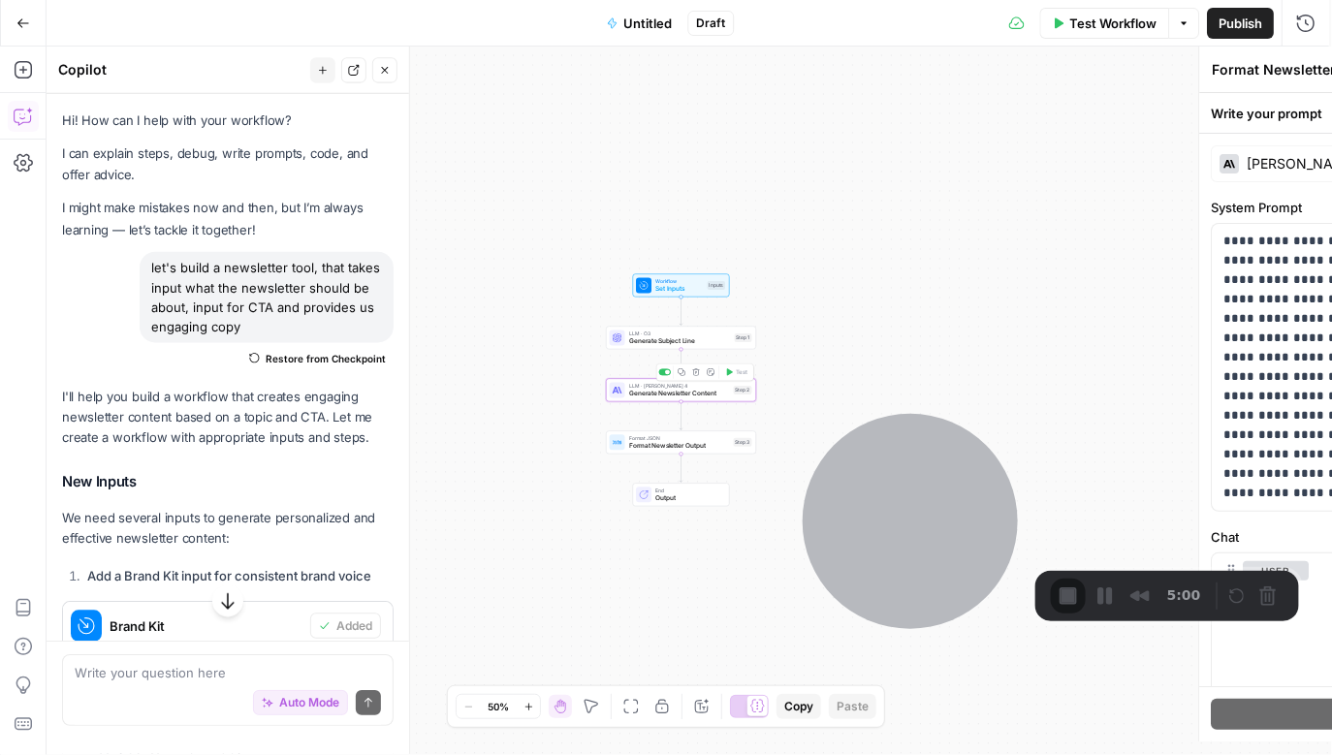
type textarea "Generate Newsletter Content"
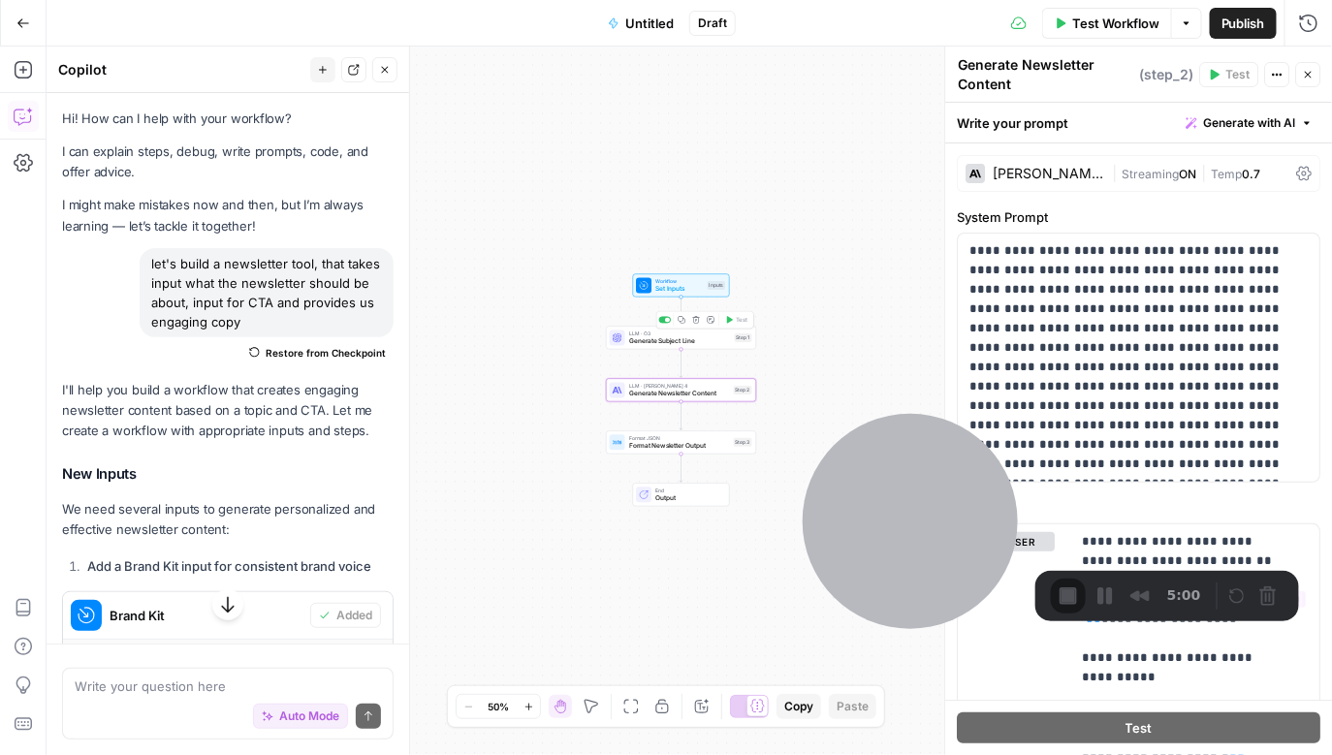
click at [663, 341] on span "Generate Subject Line" at bounding box center [680, 341] width 102 height 10
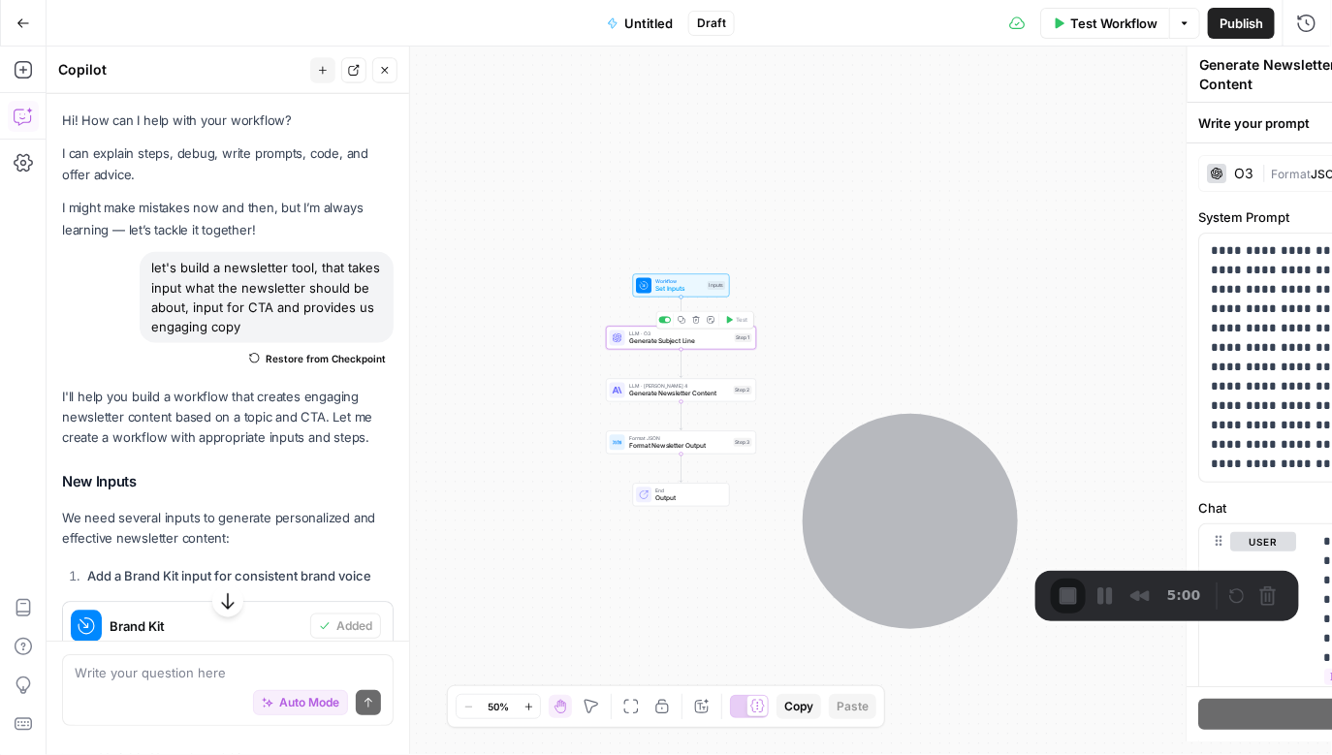
type textarea "Generate Subject Line"
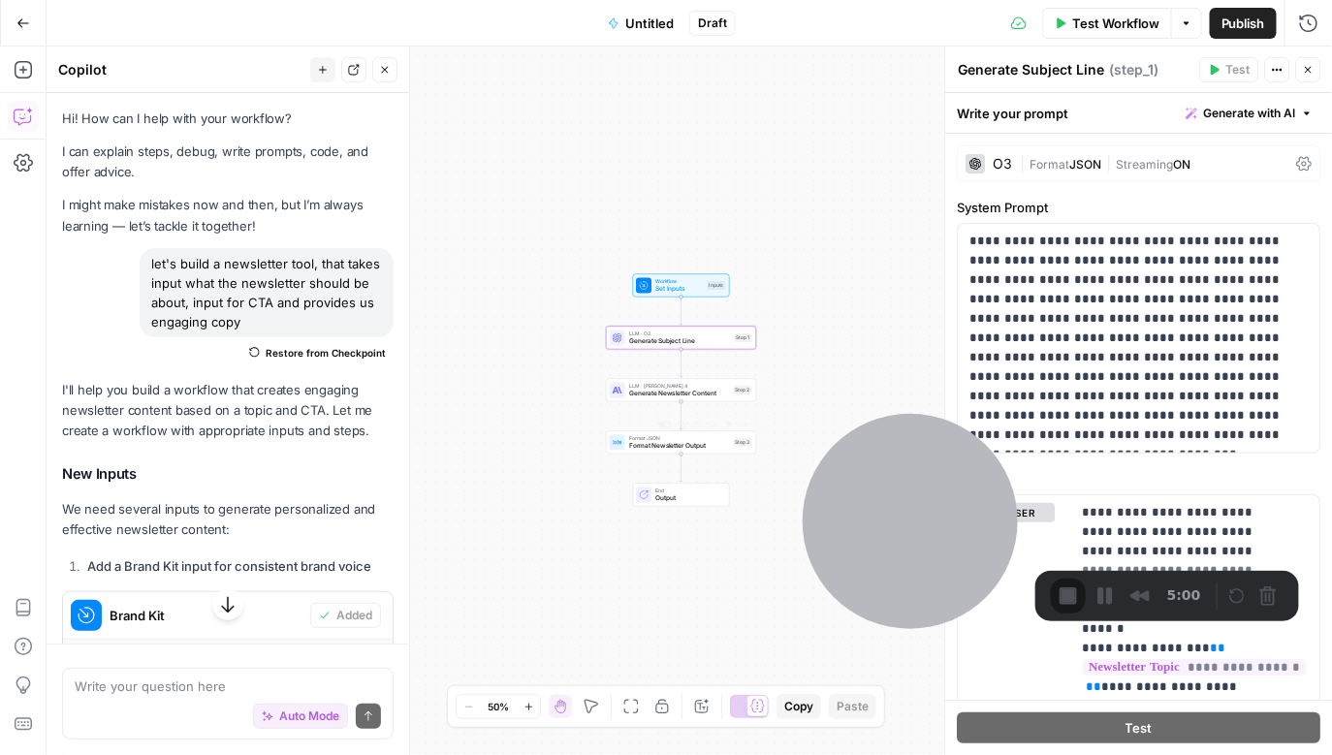
click at [661, 446] on span "Format Newsletter Output" at bounding box center [679, 446] width 101 height 10
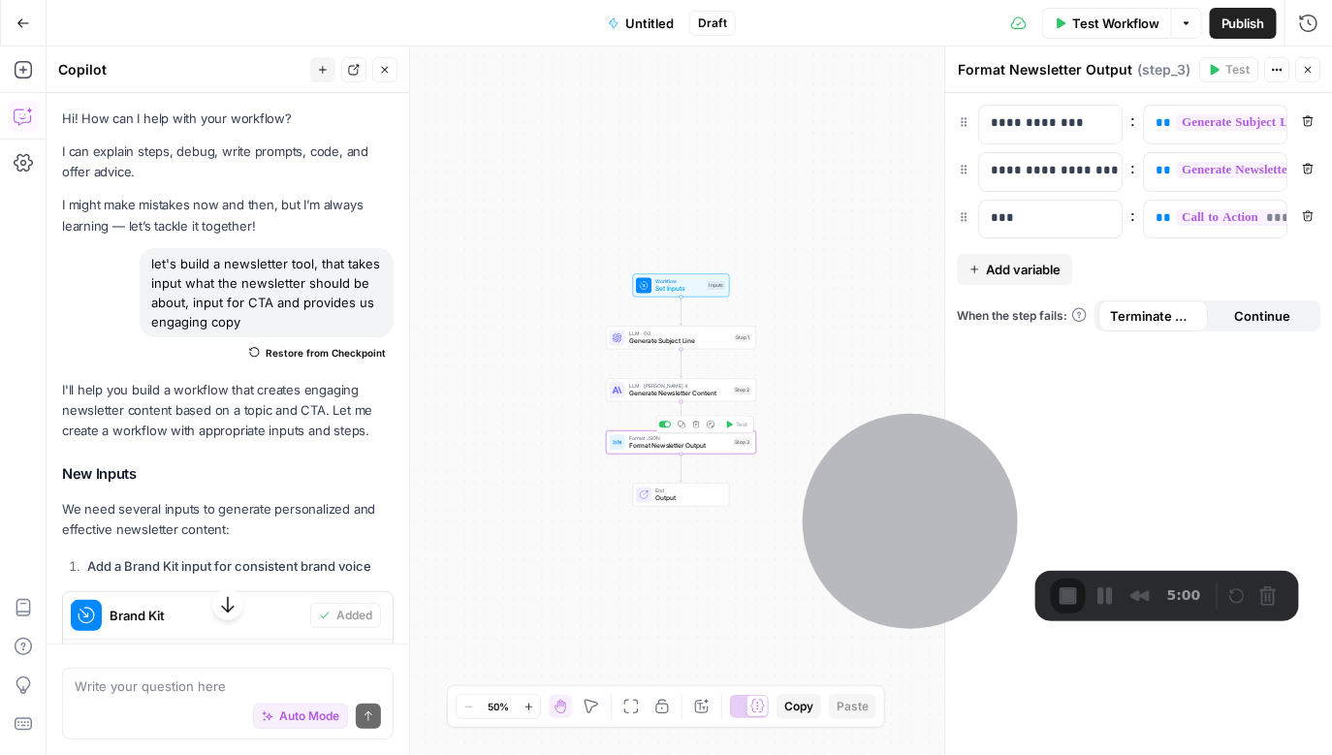
click at [681, 497] on span "Output" at bounding box center [688, 498] width 66 height 10
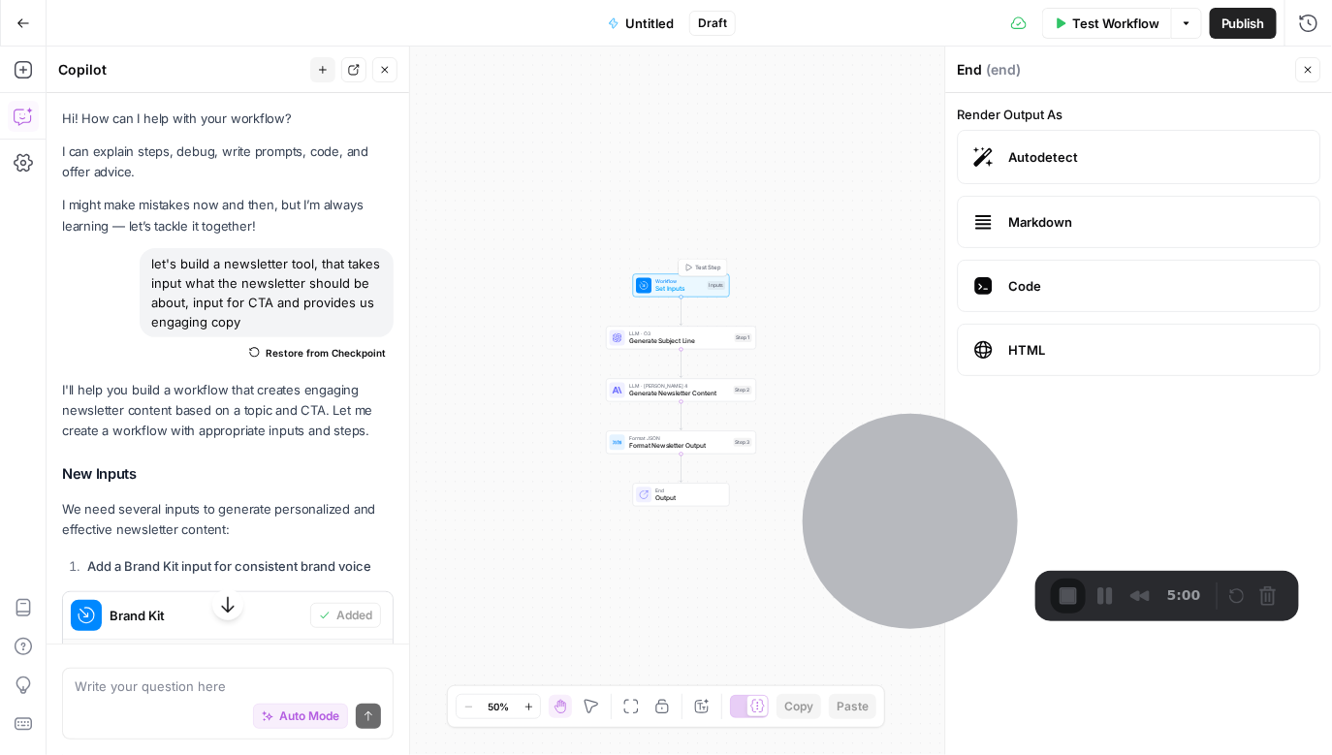
click at [662, 282] on span "Workflow" at bounding box center [679, 281] width 48 height 8
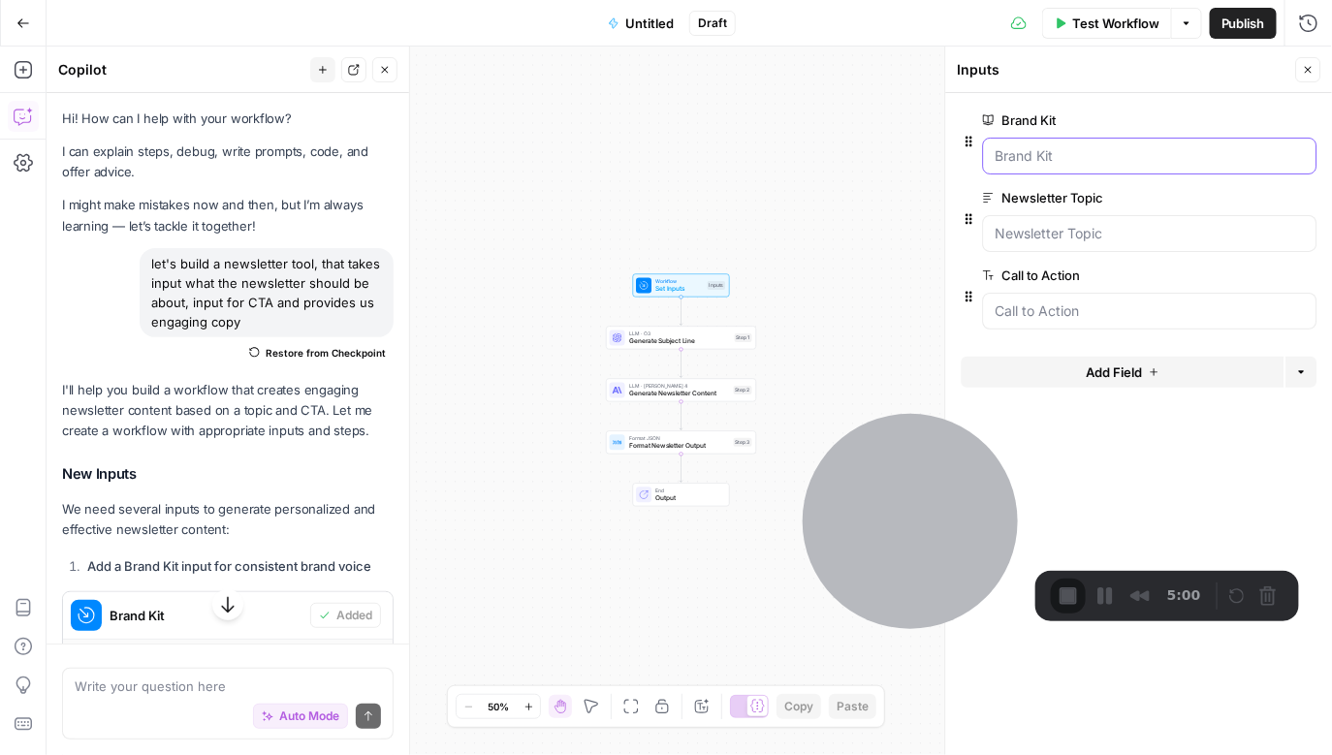
click at [728, 165] on Kit "Brand Kit" at bounding box center [1150, 155] width 309 height 19
click at [728, 145] on div at bounding box center [1150, 156] width 334 height 37
click at [728, 158] on Kit "Brand Kit" at bounding box center [1150, 155] width 309 height 19
click at [728, 19] on span "Test Workflow" at bounding box center [1115, 23] width 87 height 19
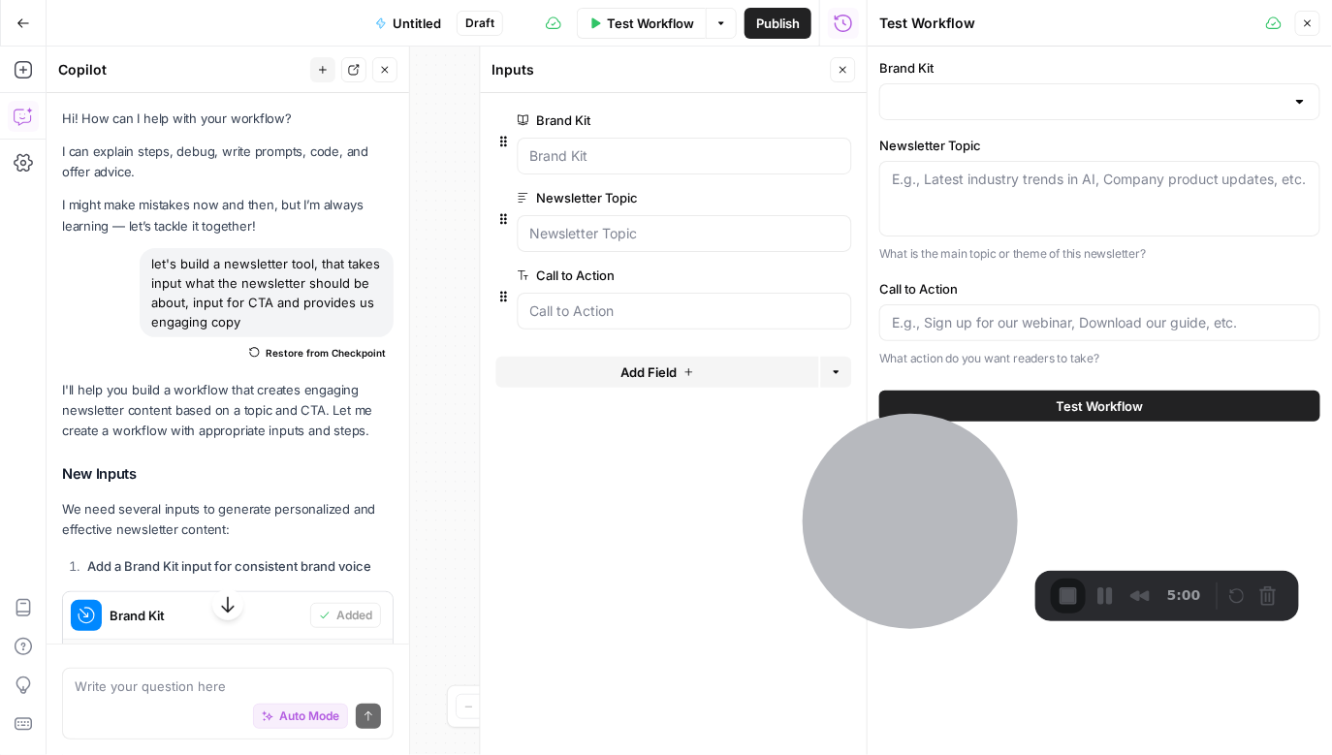
click at [728, 78] on div "Brand Kit" at bounding box center [1099, 89] width 441 height 62
click at [728, 95] on input "Brand Kit" at bounding box center [1088, 101] width 393 height 19
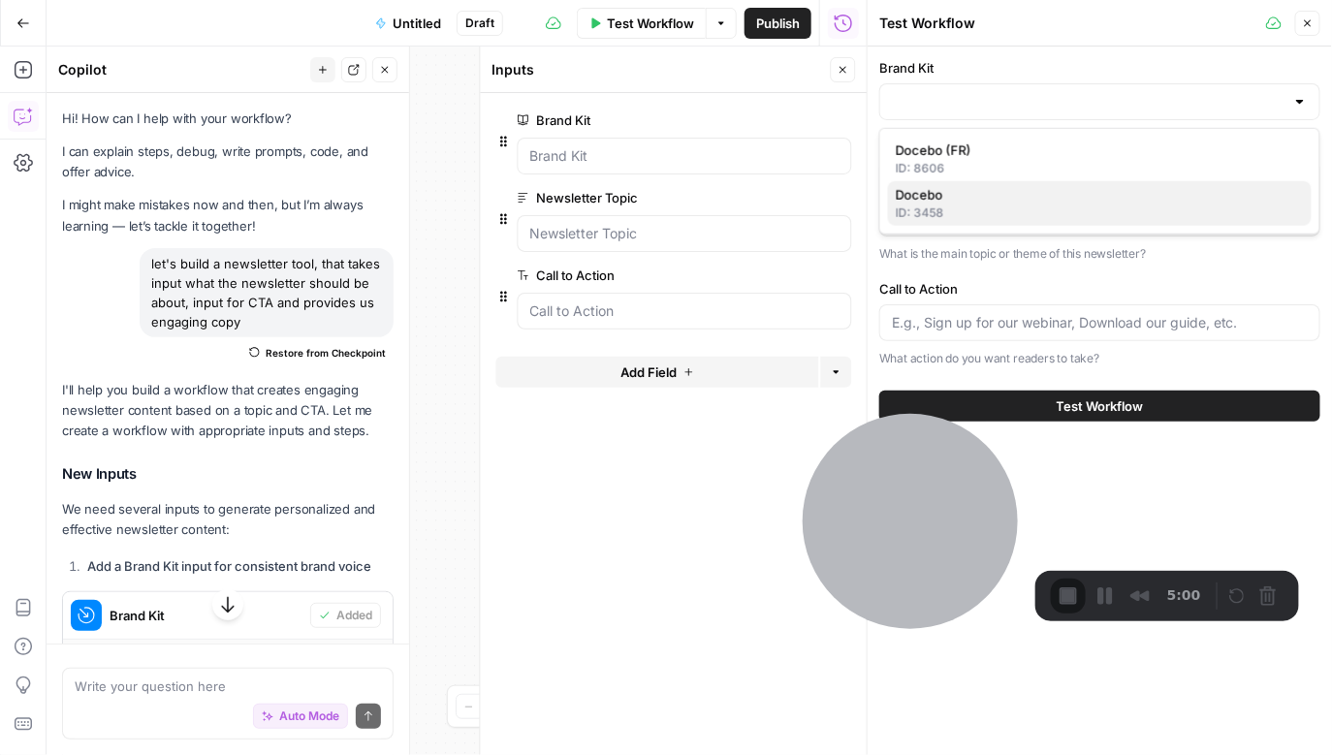
click at [728, 195] on span "Docebo" at bounding box center [1096, 194] width 400 height 19
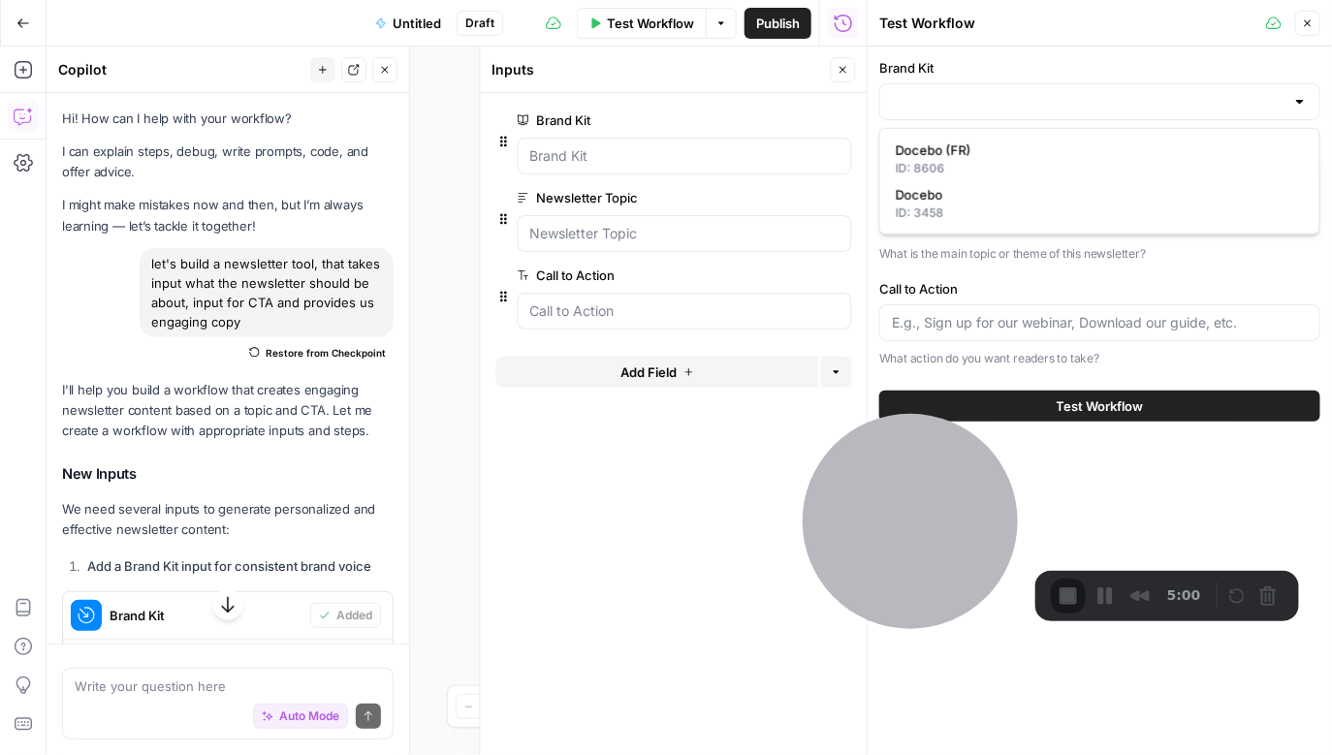
type input "Docebo"
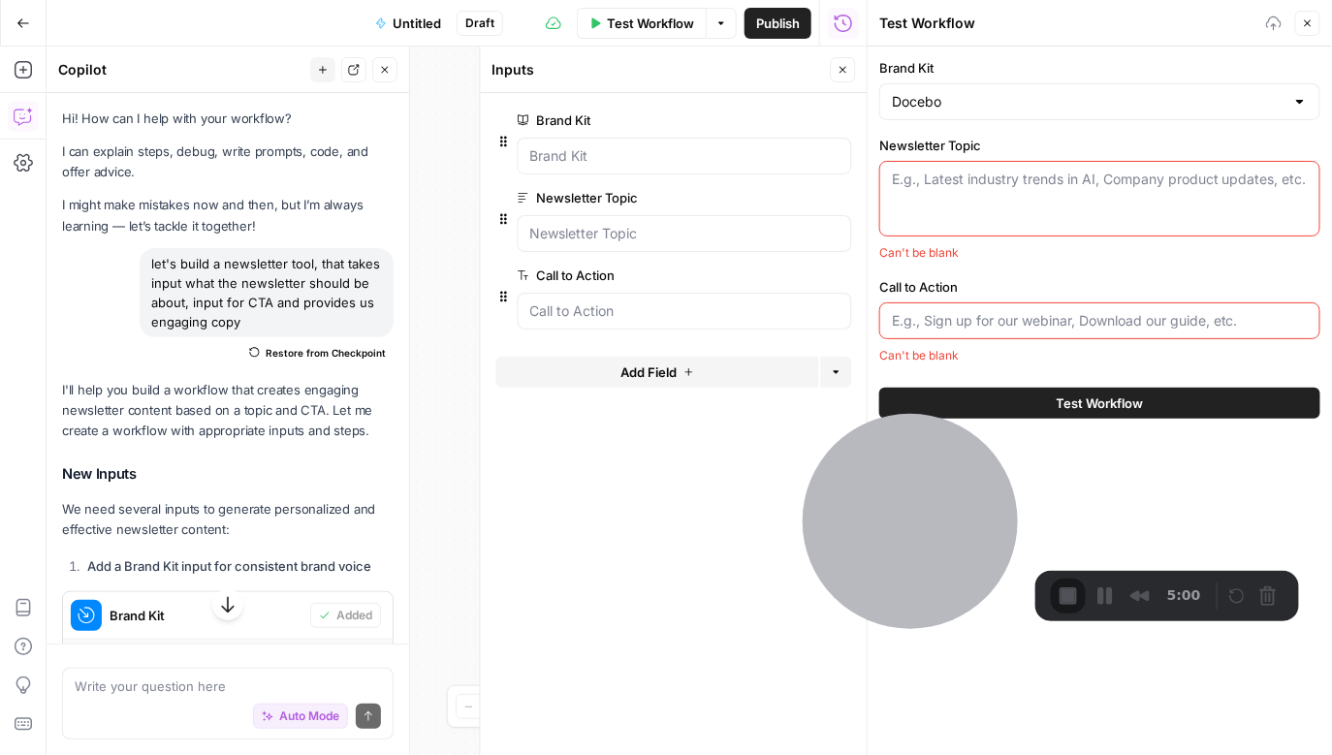
click at [728, 172] on textarea "Newsletter Topic" at bounding box center [1100, 179] width 416 height 19
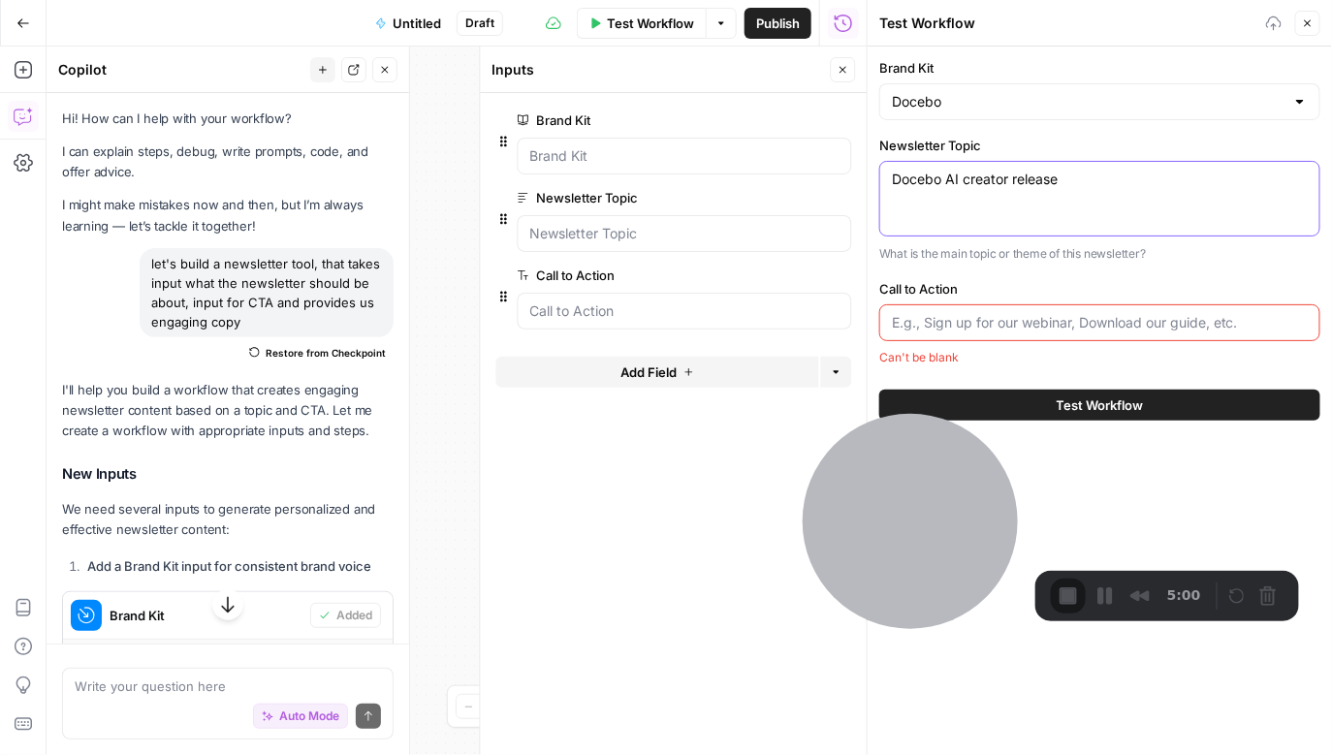
type textarea "Docebo AI creator release"
click at [728, 321] on input "Call to Action" at bounding box center [1100, 322] width 416 height 19
type input "S"
type input "F"
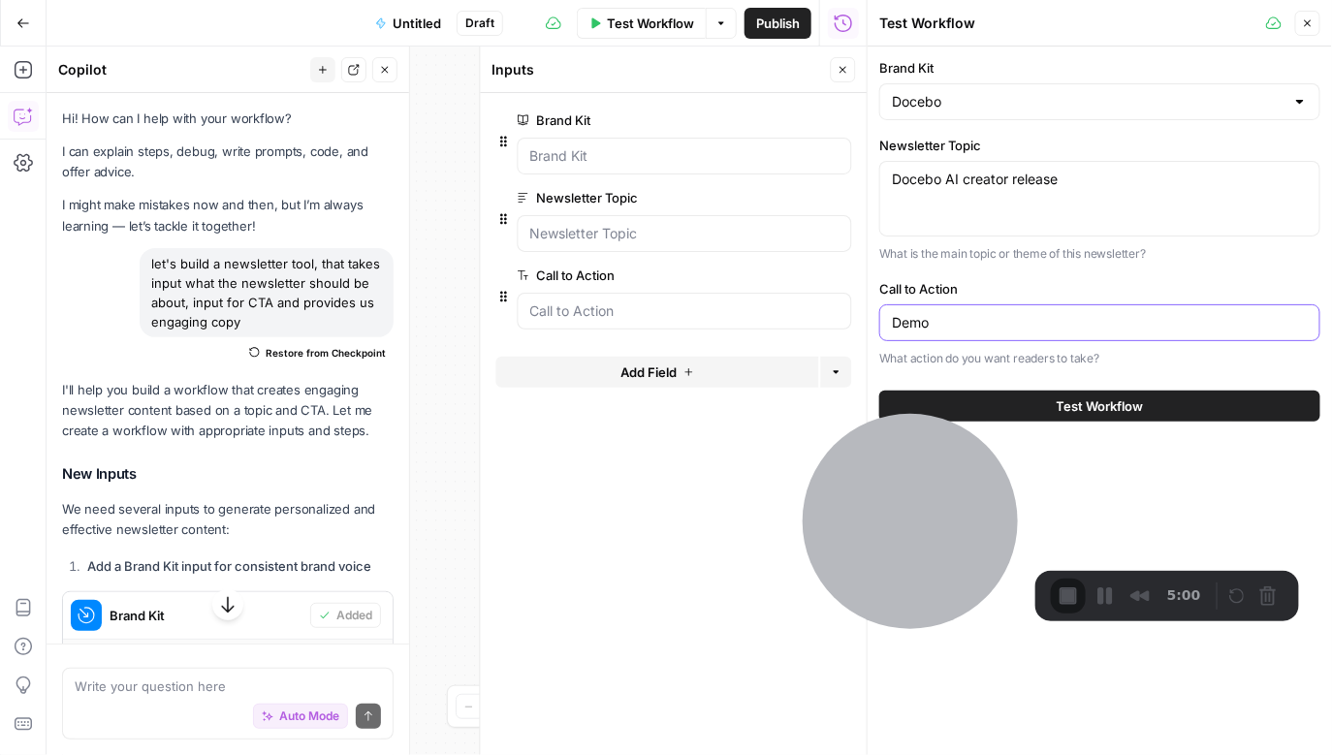
type input "Demo"
click at [728, 375] on div "Brand Kit Docebo Newsletter Topic Docebo AI creator release Docebo AI creator r…" at bounding box center [1100, 240] width 464 height 387
click at [728, 405] on button "Test Workflow" at bounding box center [1099, 406] width 441 height 31
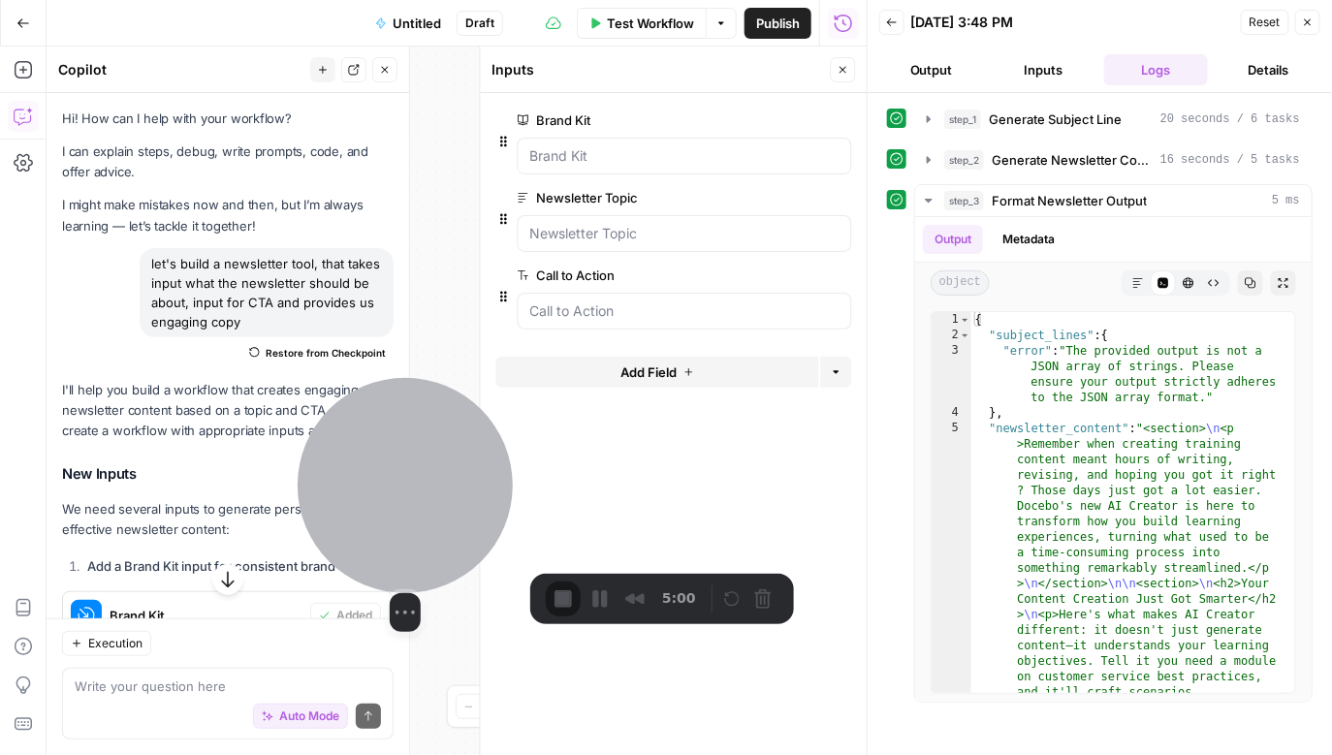
drag, startPoint x: 916, startPoint y: 504, endPoint x: 407, endPoint y: 502, distance: 509.0
click at [407, 501] on div at bounding box center [405, 485] width 215 height 215
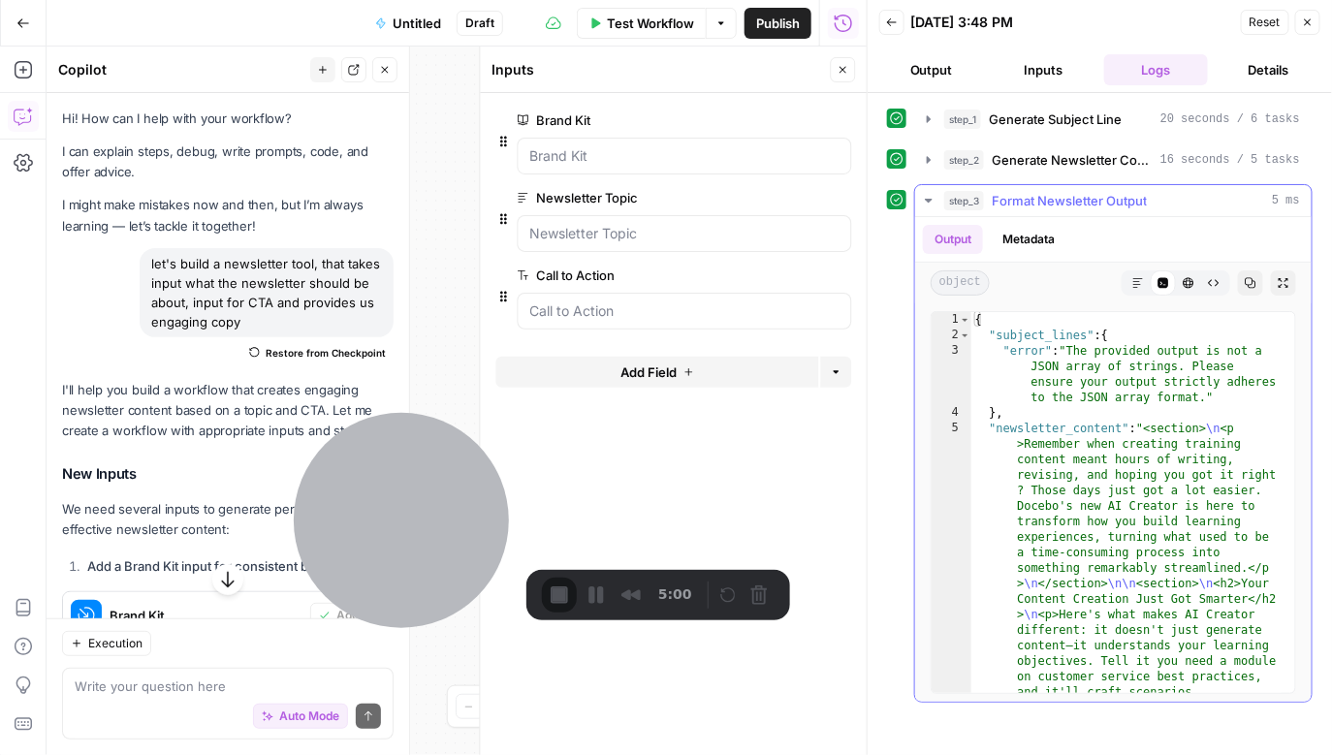
click at [728, 182] on div "step_1 Generate Subject Line 20 seconds / 6 tasks step_2 Generate Newsletter Co…" at bounding box center [1100, 403] width 426 height 600
click at [728, 194] on icon "button" at bounding box center [929, 201] width 16 height 16
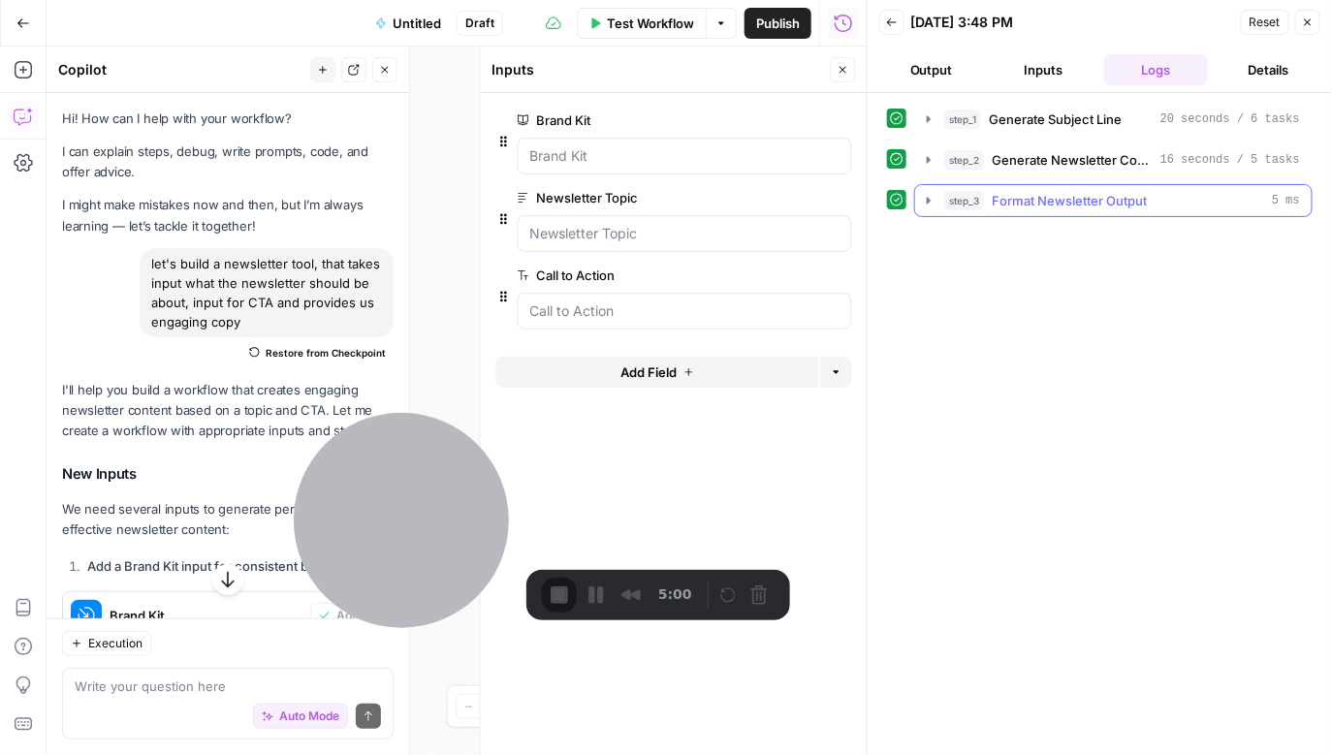
click at [728, 194] on icon "button" at bounding box center [929, 201] width 16 height 16
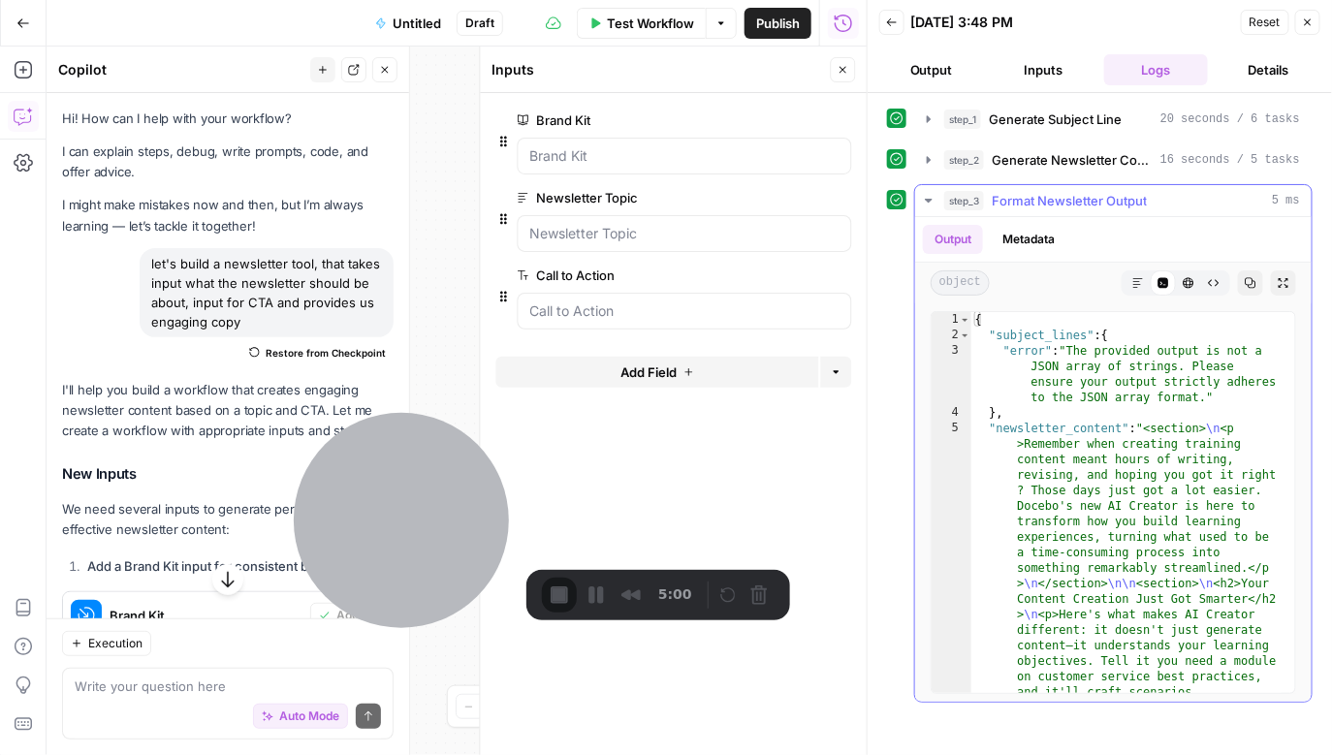
click at [728, 194] on icon "button" at bounding box center [929, 201] width 16 height 16
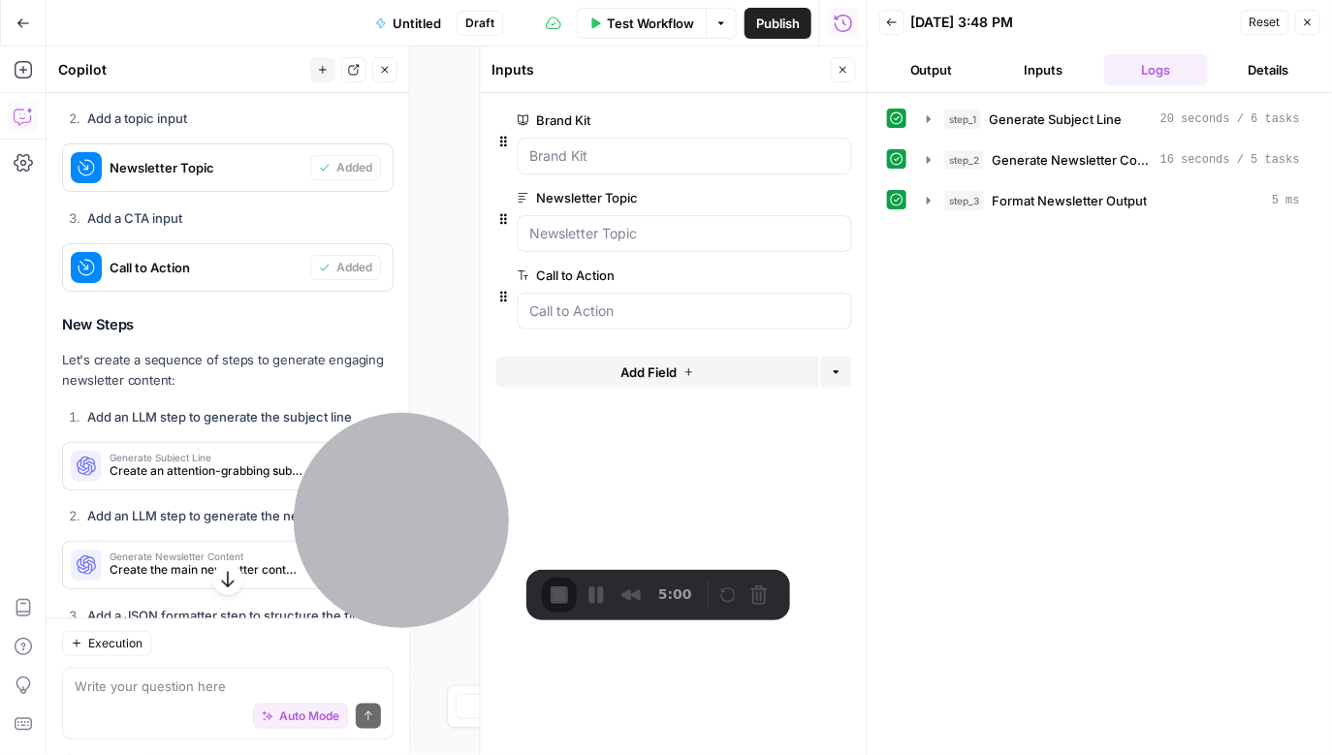
scroll to position [1076, 0]
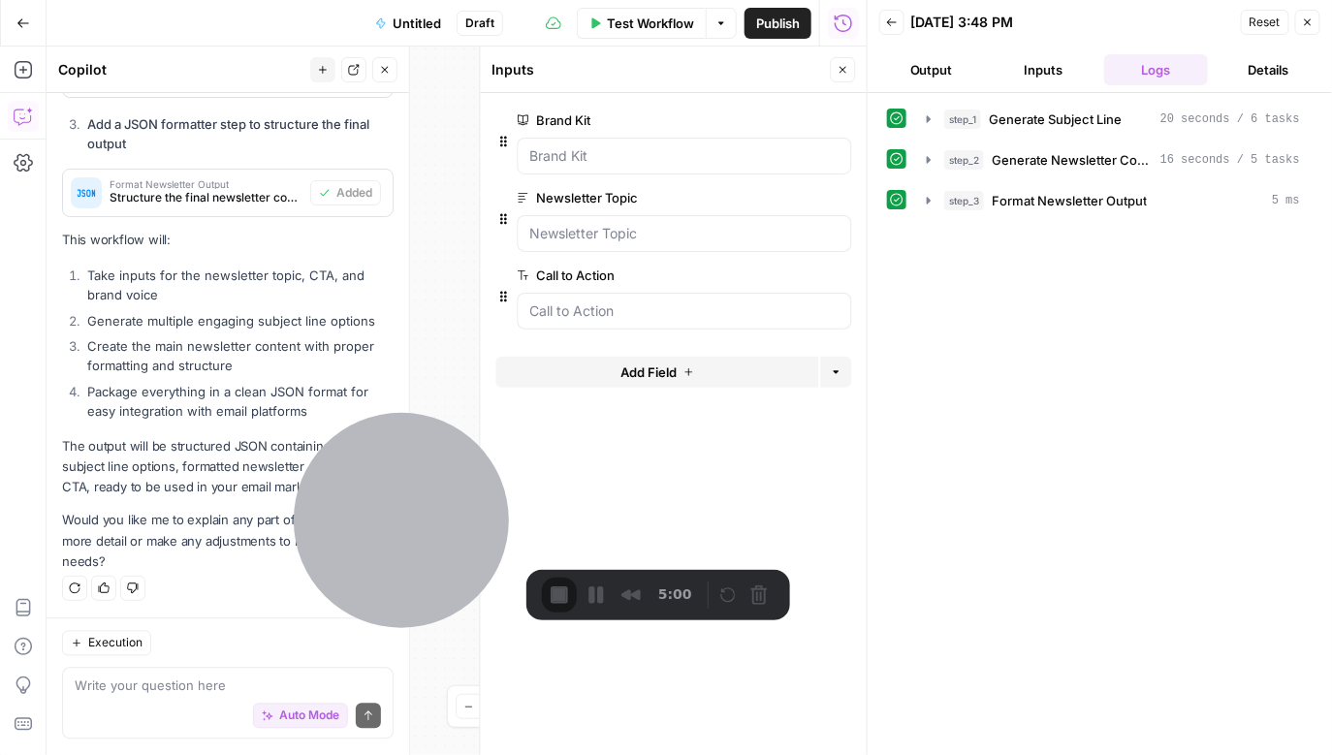
click at [176, 501] on div "Auto Mode Send" at bounding box center [228, 717] width 306 height 43
type textarea "return output in a google doc"
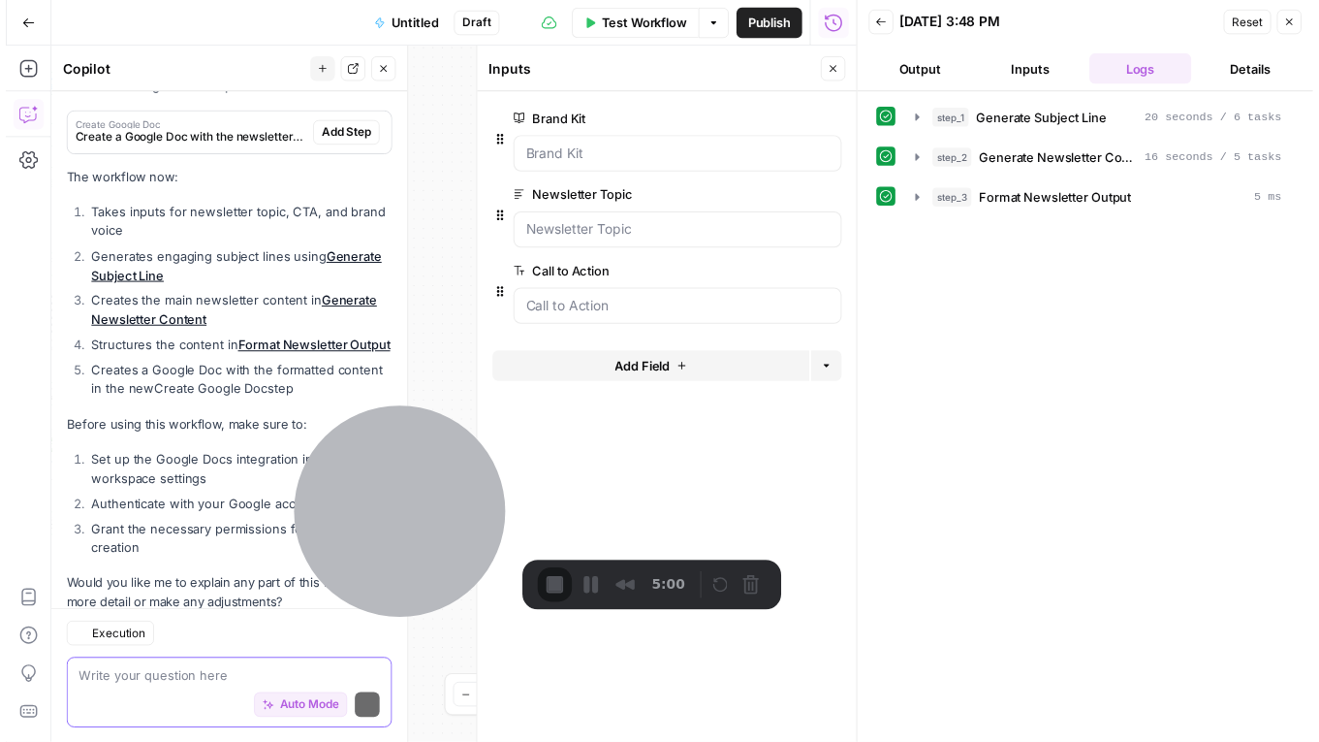
scroll to position [1793, 0]
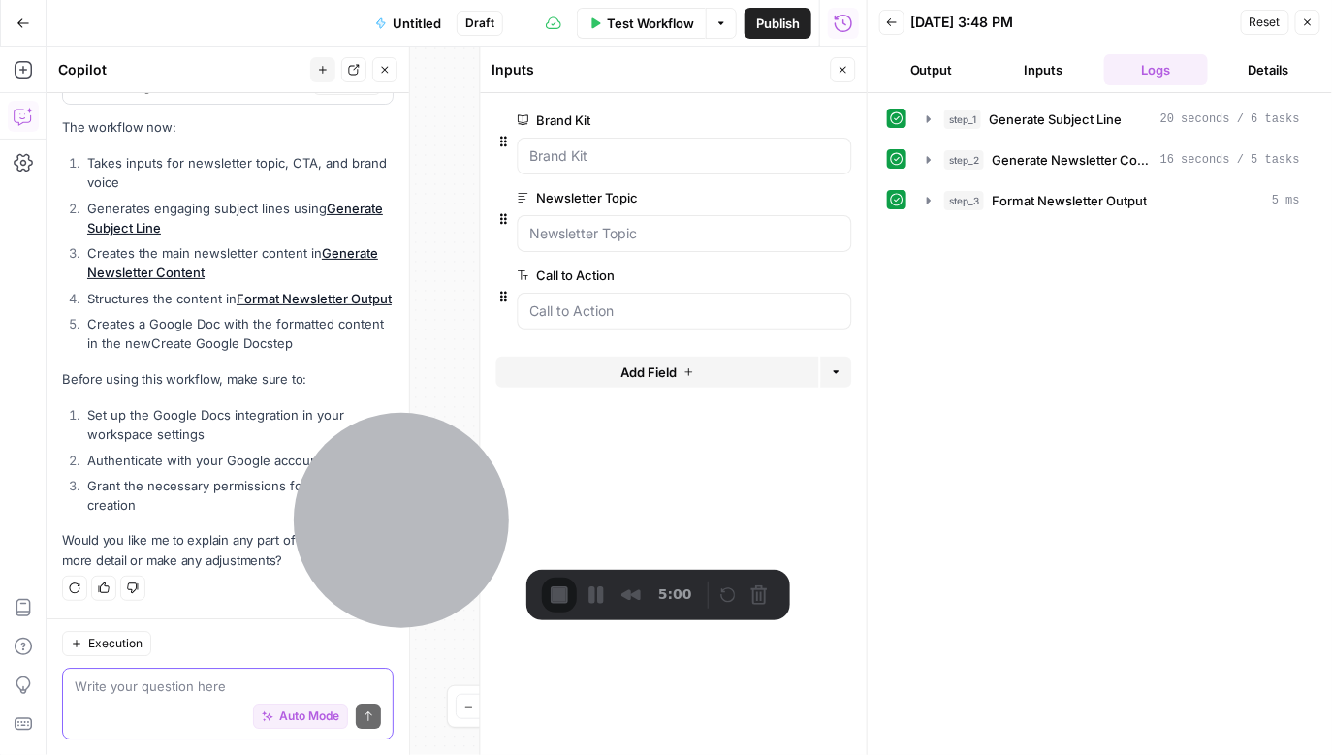
click at [288, 501] on span "Auto Mode" at bounding box center [309, 716] width 60 height 17
click at [291, 501] on span "Auto Mode" at bounding box center [309, 716] width 60 height 17
click at [728, 15] on button "Close" at bounding box center [1307, 22] width 25 height 25
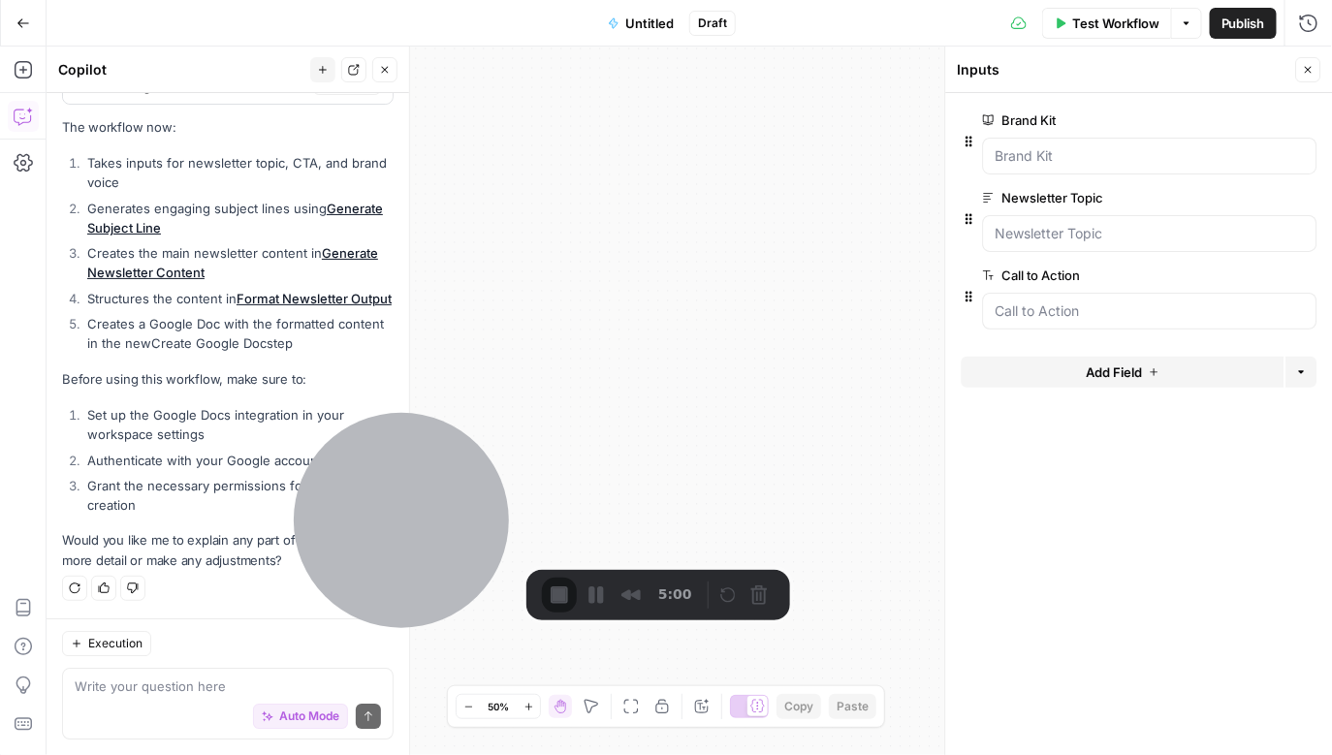
click at [728, 68] on button "Close" at bounding box center [1308, 69] width 25 height 25
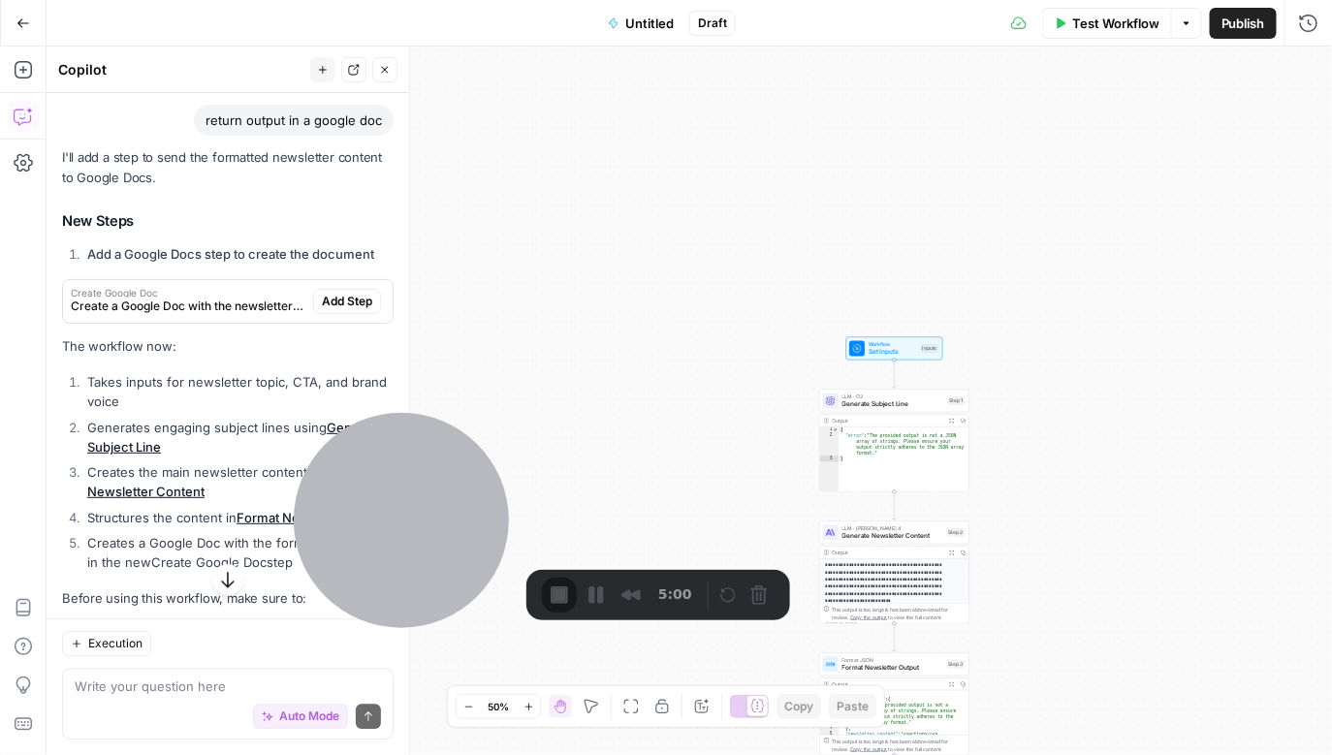
scroll to position [1578, 0]
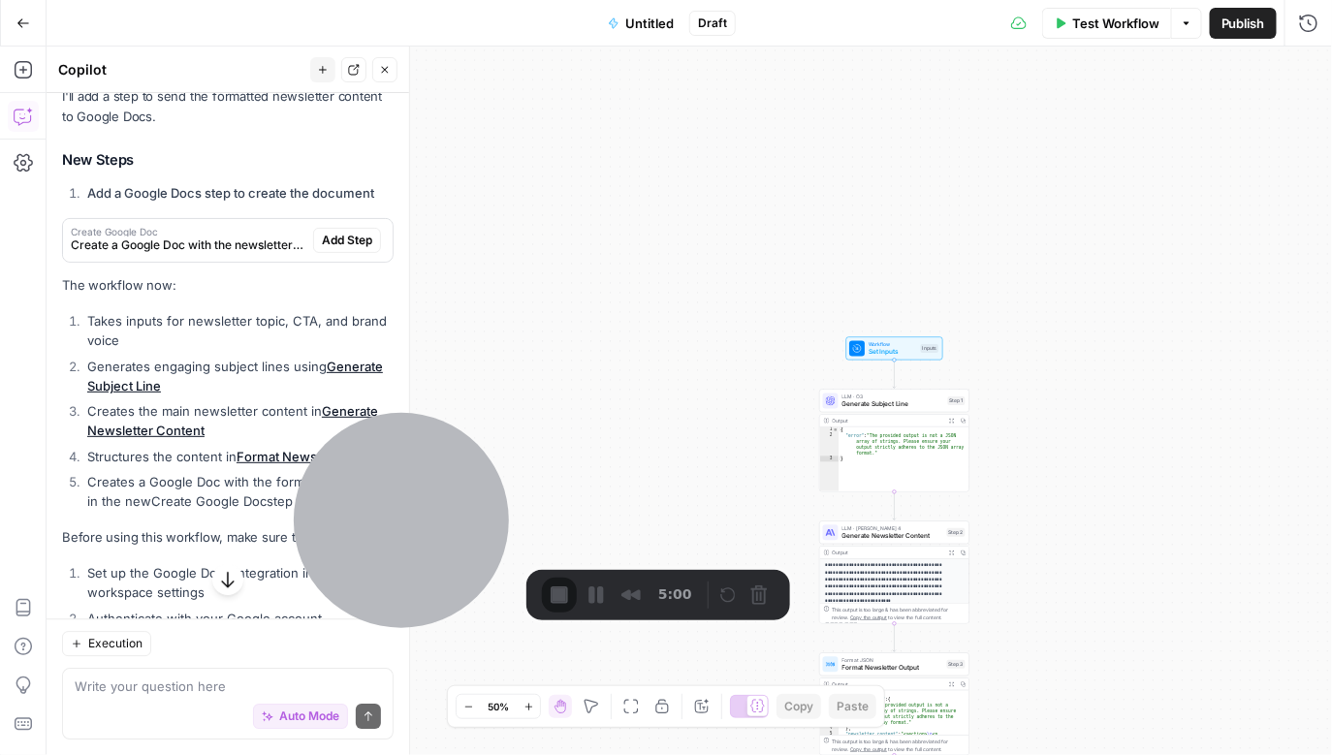
click at [233, 254] on span "Create a Google Doc with the newsletter content" at bounding box center [188, 245] width 235 height 17
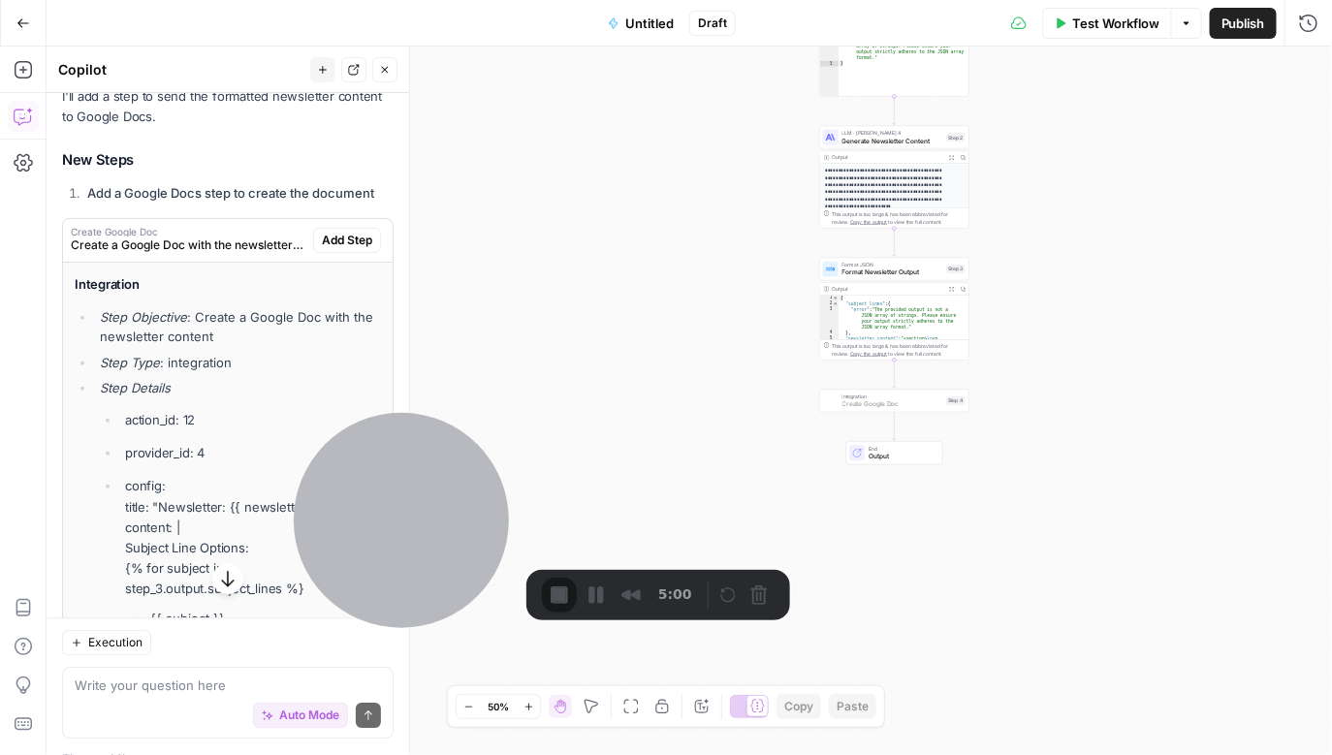
click at [350, 249] on span "Add Step" at bounding box center [347, 240] width 50 height 17
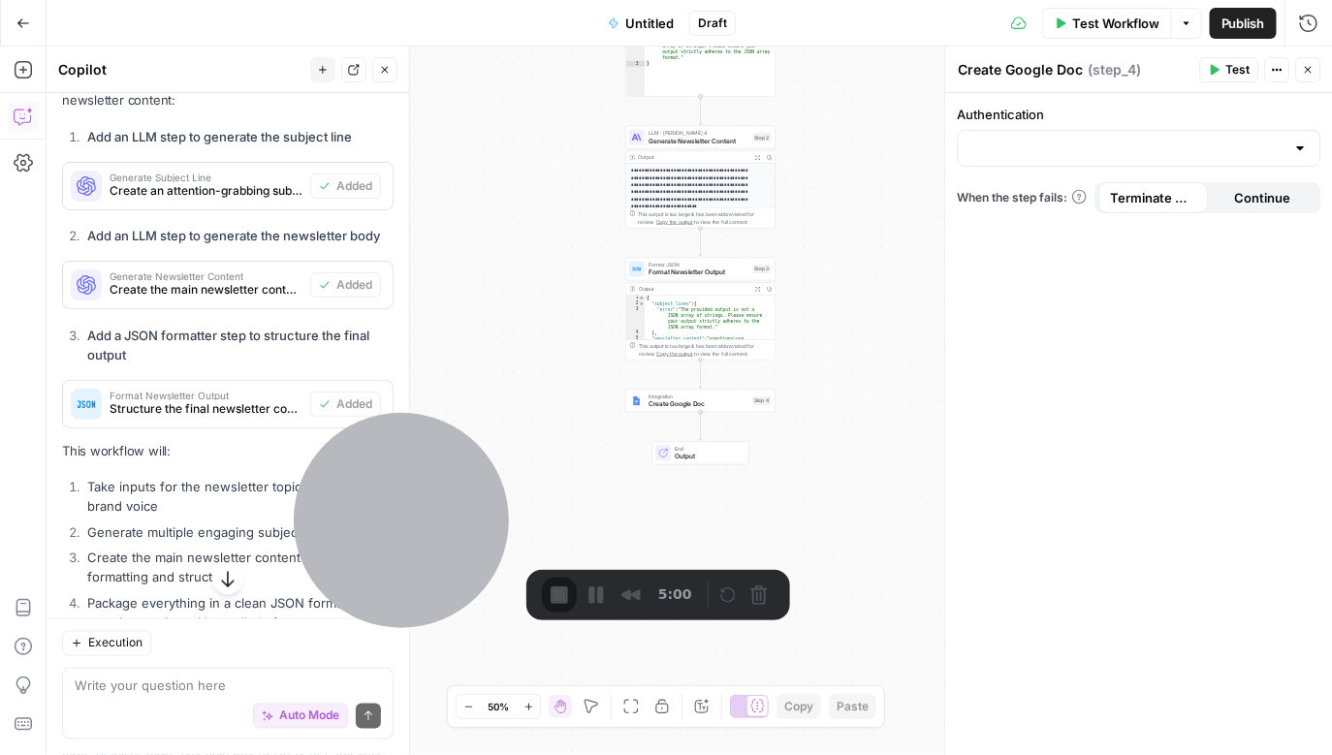
scroll to position [0, 0]
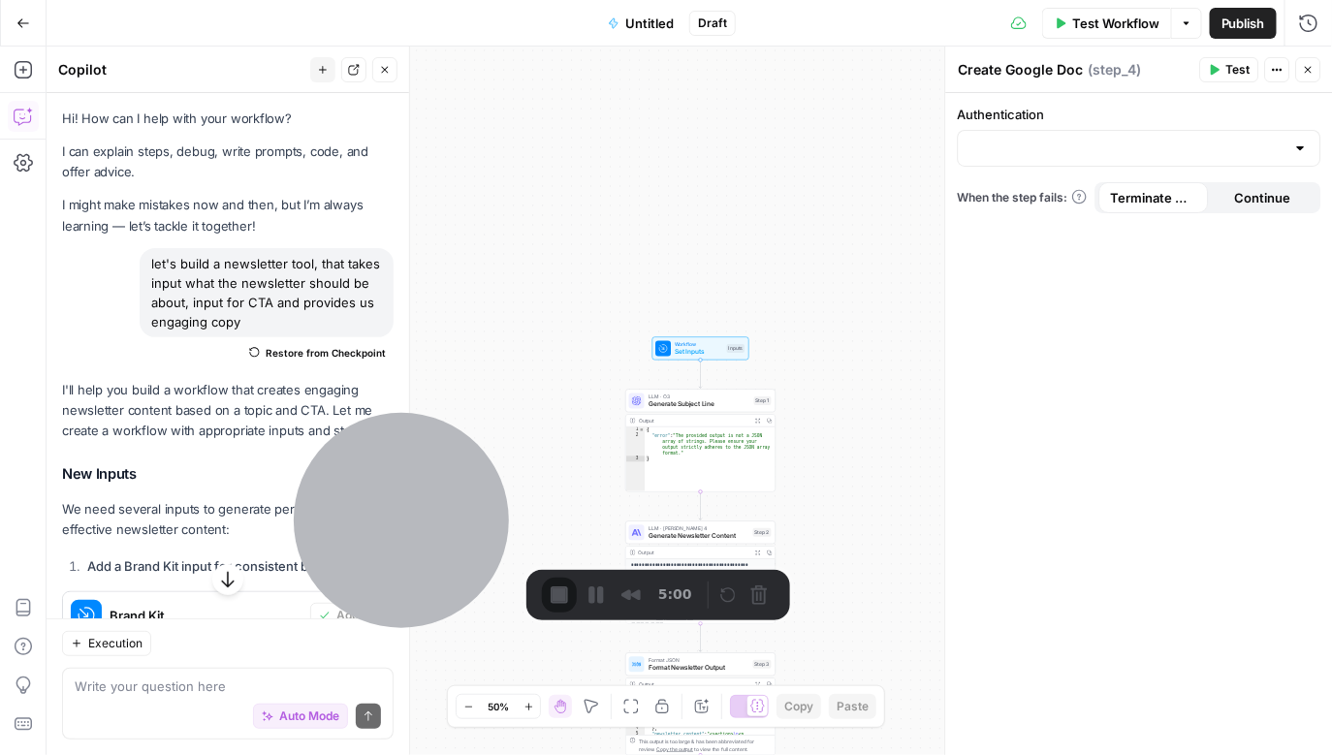
click at [270, 297] on div "let's build a newsletter tool, that takes input what the newsletter should be a…" at bounding box center [267, 292] width 254 height 89
copy div "let's build a newsletter tool, that takes input what the newsletter should be a…"
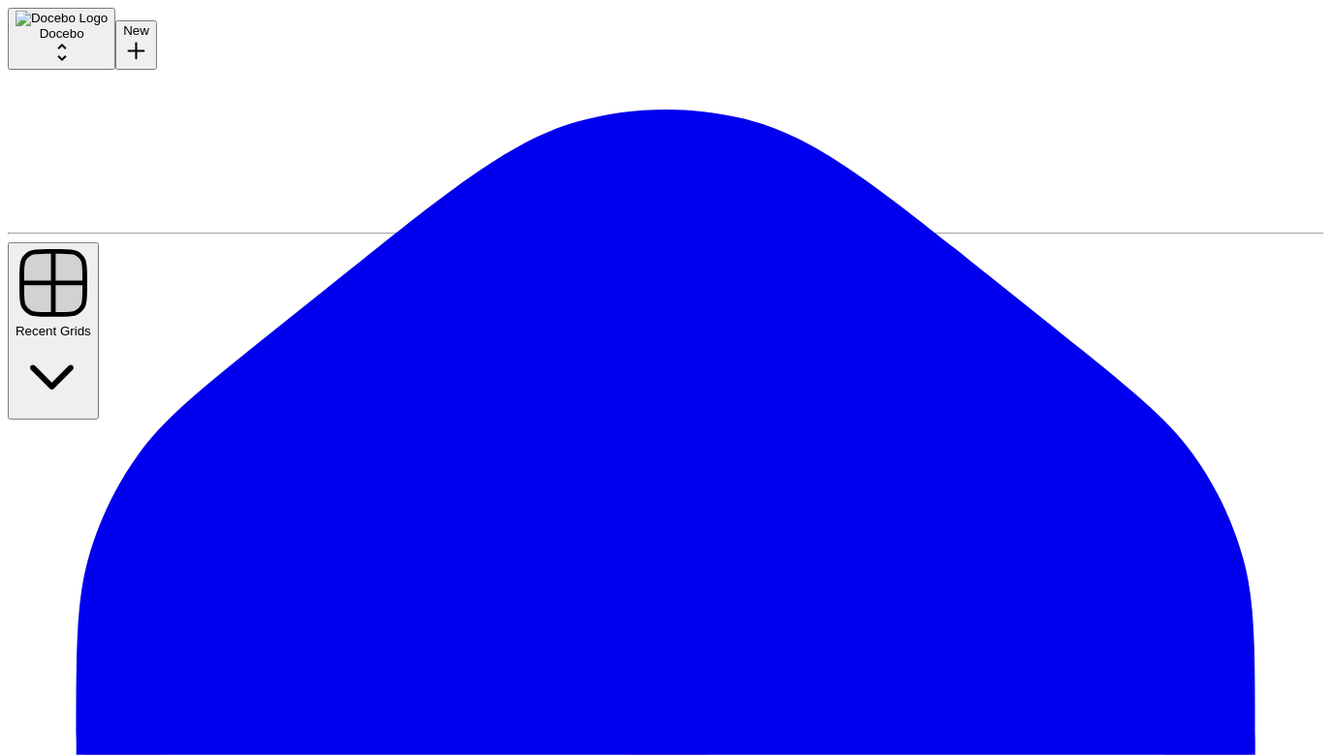
drag, startPoint x: 903, startPoint y: 181, endPoint x: 828, endPoint y: 556, distance: 382.5
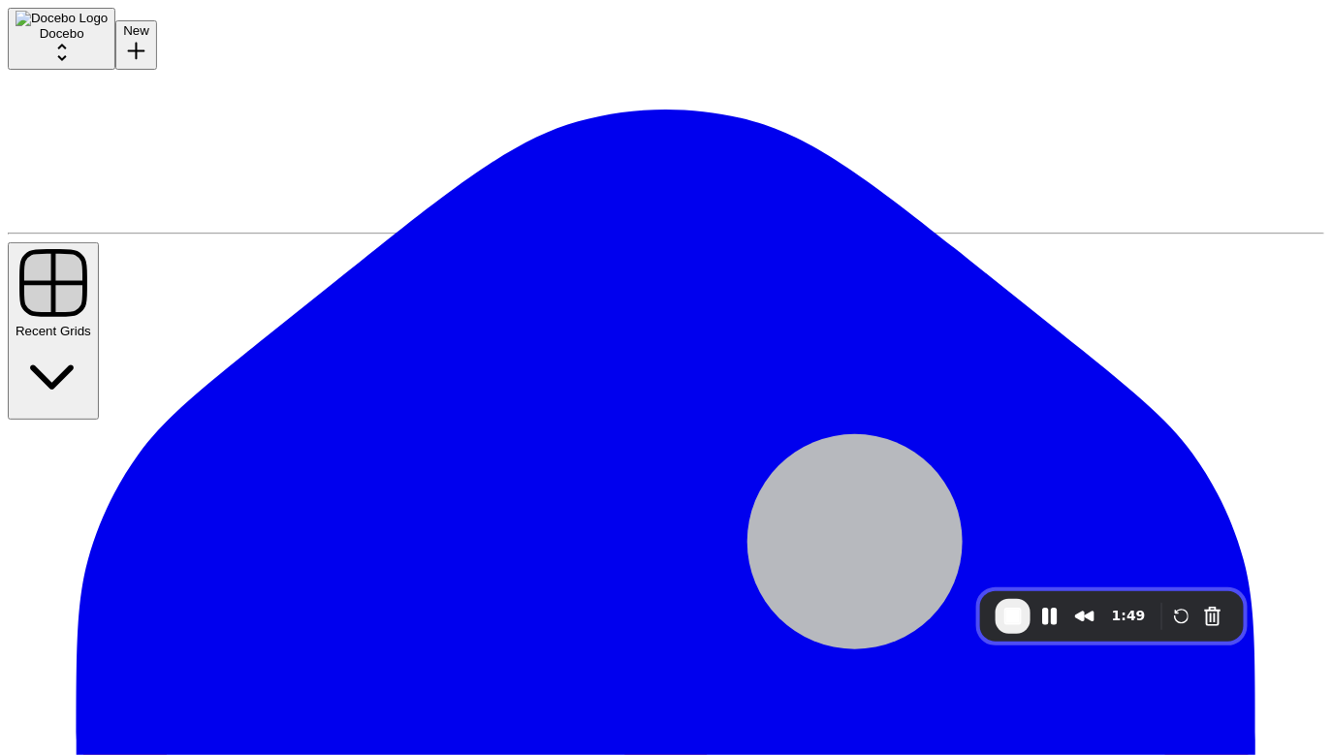
drag, startPoint x: 880, startPoint y: 255, endPoint x: 596, endPoint y: 720, distance: 545.2
drag, startPoint x: 603, startPoint y: 94, endPoint x: 649, endPoint y: 480, distance: 388.5
drag, startPoint x: 599, startPoint y: 210, endPoint x: 598, endPoint y: 513, distance: 302.5
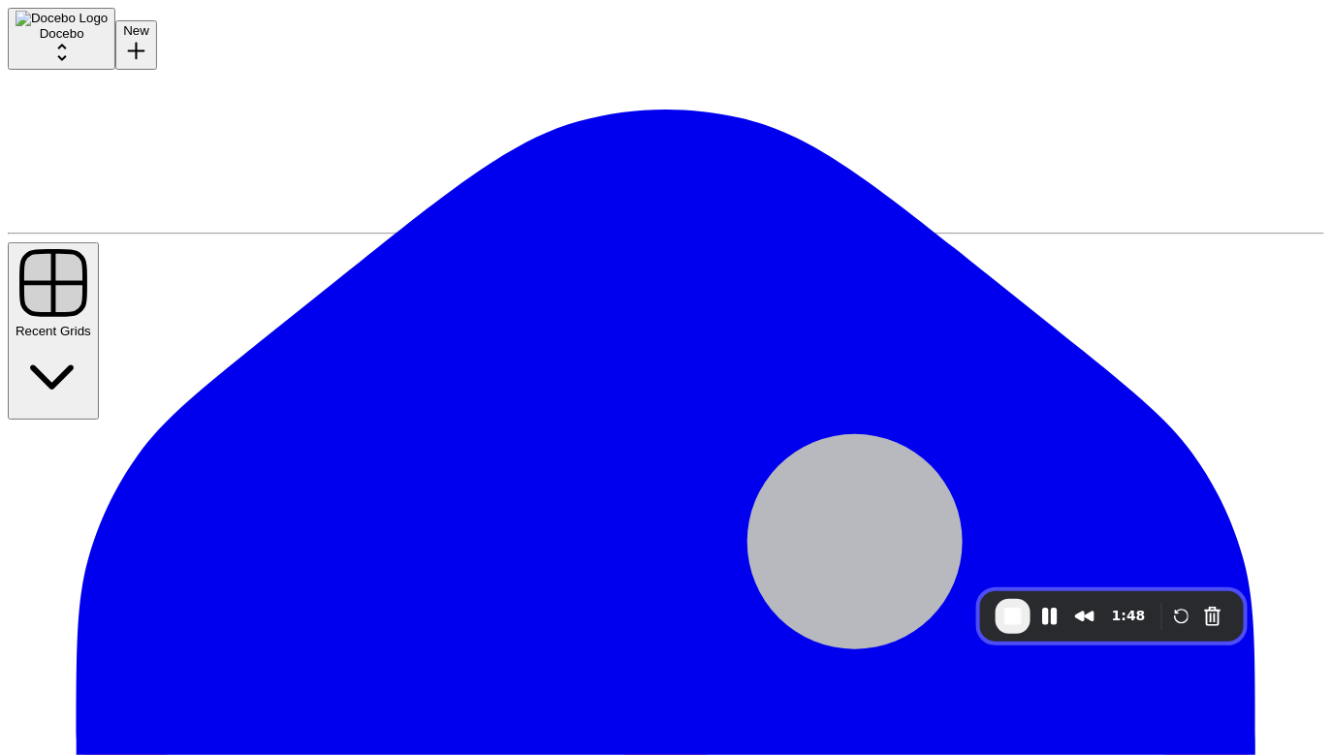
drag, startPoint x: 575, startPoint y: 409, endPoint x: 861, endPoint y: 235, distance: 335.0
drag, startPoint x: 777, startPoint y: 146, endPoint x: 634, endPoint y: 310, distance: 217.2
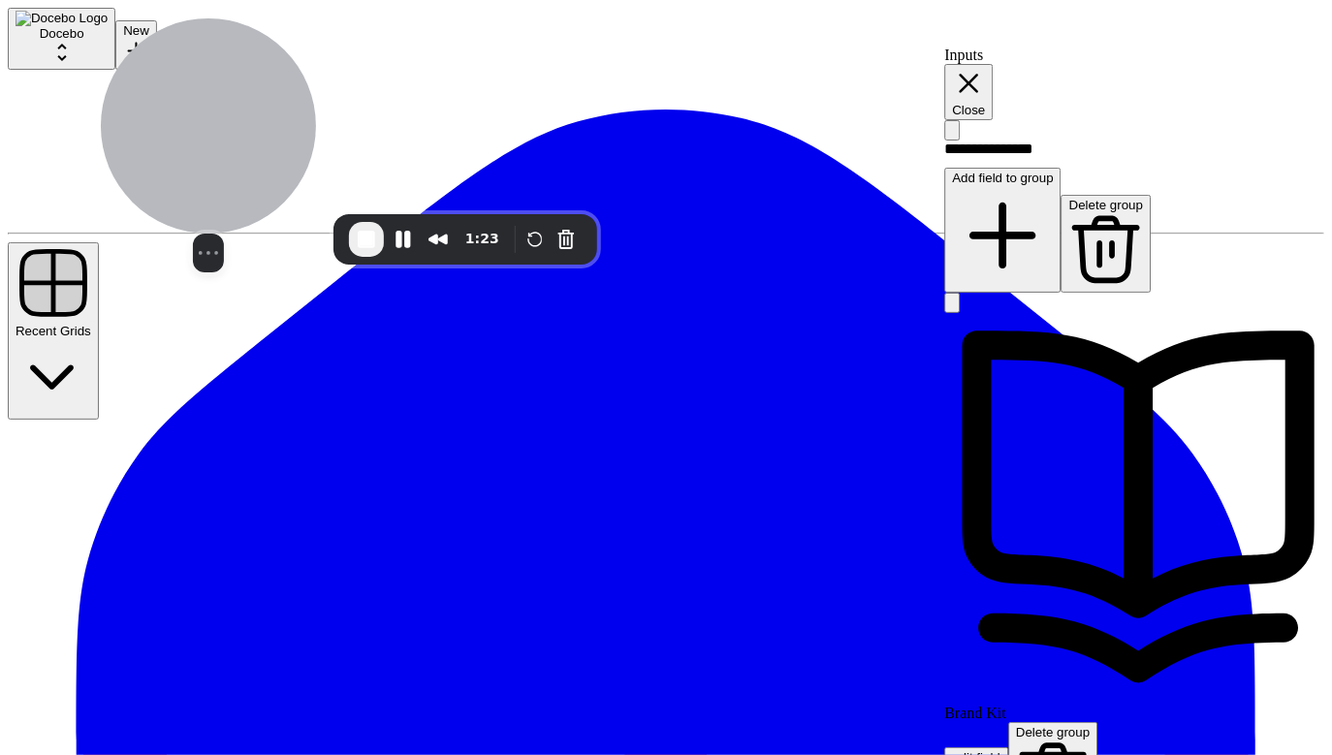
drag, startPoint x: 830, startPoint y: 493, endPoint x: 216, endPoint y: 153, distance: 701.3
click at [216, 153] on div at bounding box center [208, 125] width 215 height 215
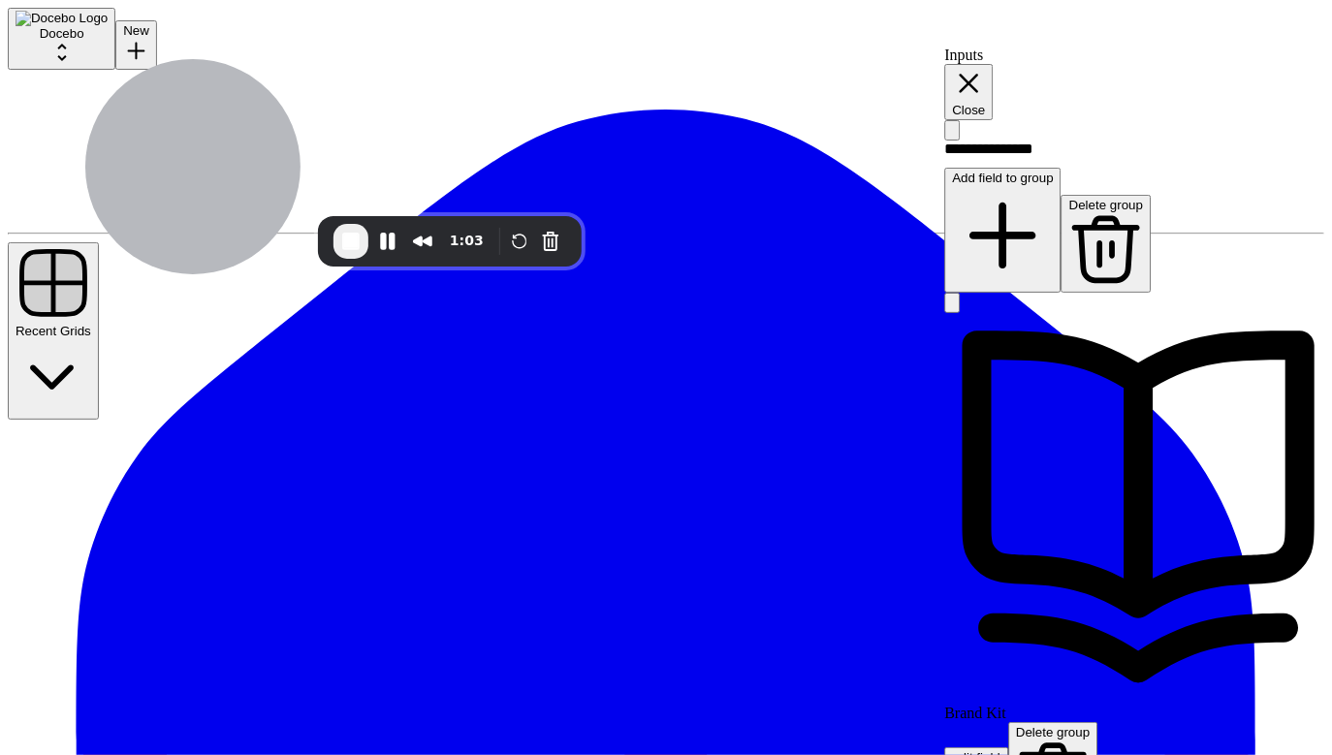
drag, startPoint x: 769, startPoint y: 558, endPoint x: 858, endPoint y: 106, distance: 461.5
drag, startPoint x: 856, startPoint y: 585, endPoint x: 828, endPoint y: 248, distance: 337.6
drag, startPoint x: 809, startPoint y: 574, endPoint x: 842, endPoint y: 87, distance: 487.9
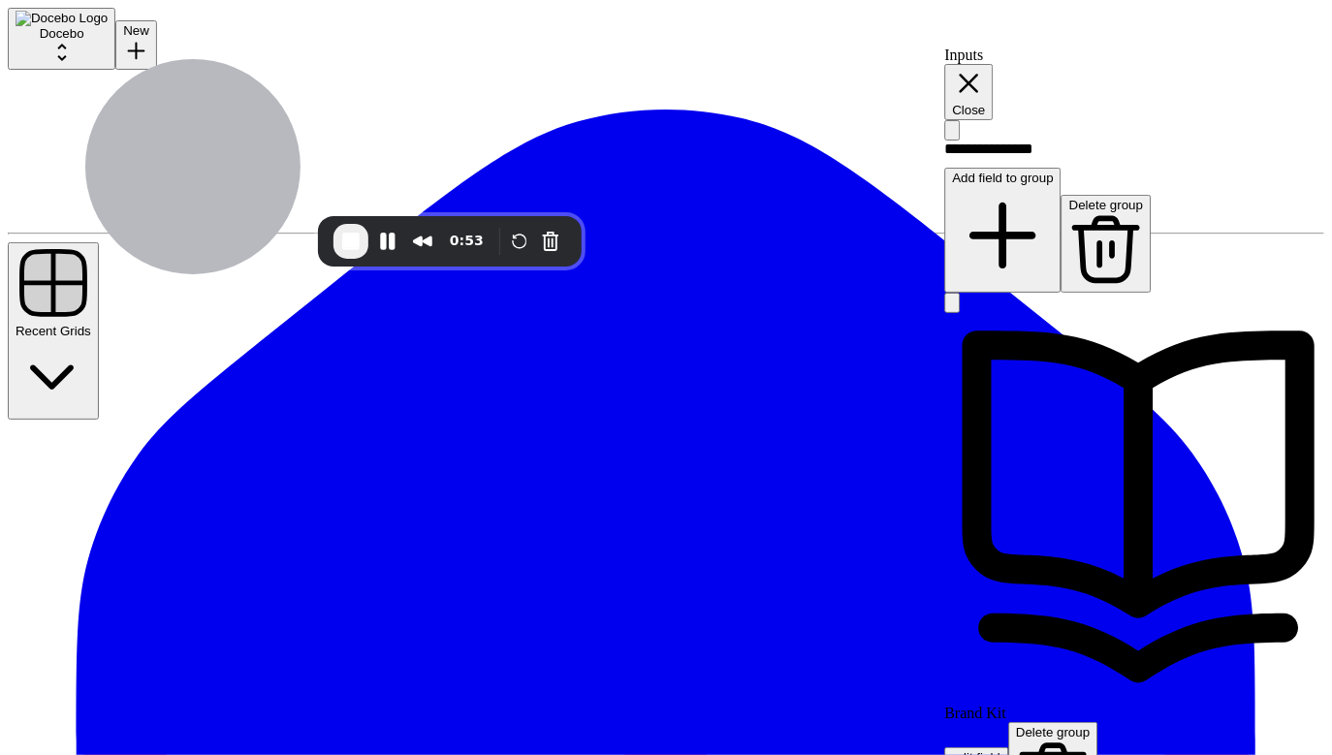
drag, startPoint x: 815, startPoint y: 539, endPoint x: 826, endPoint y: 404, distance: 135.2
drag, startPoint x: 828, startPoint y: 530, endPoint x: 830, endPoint y: 182, distance: 348.1
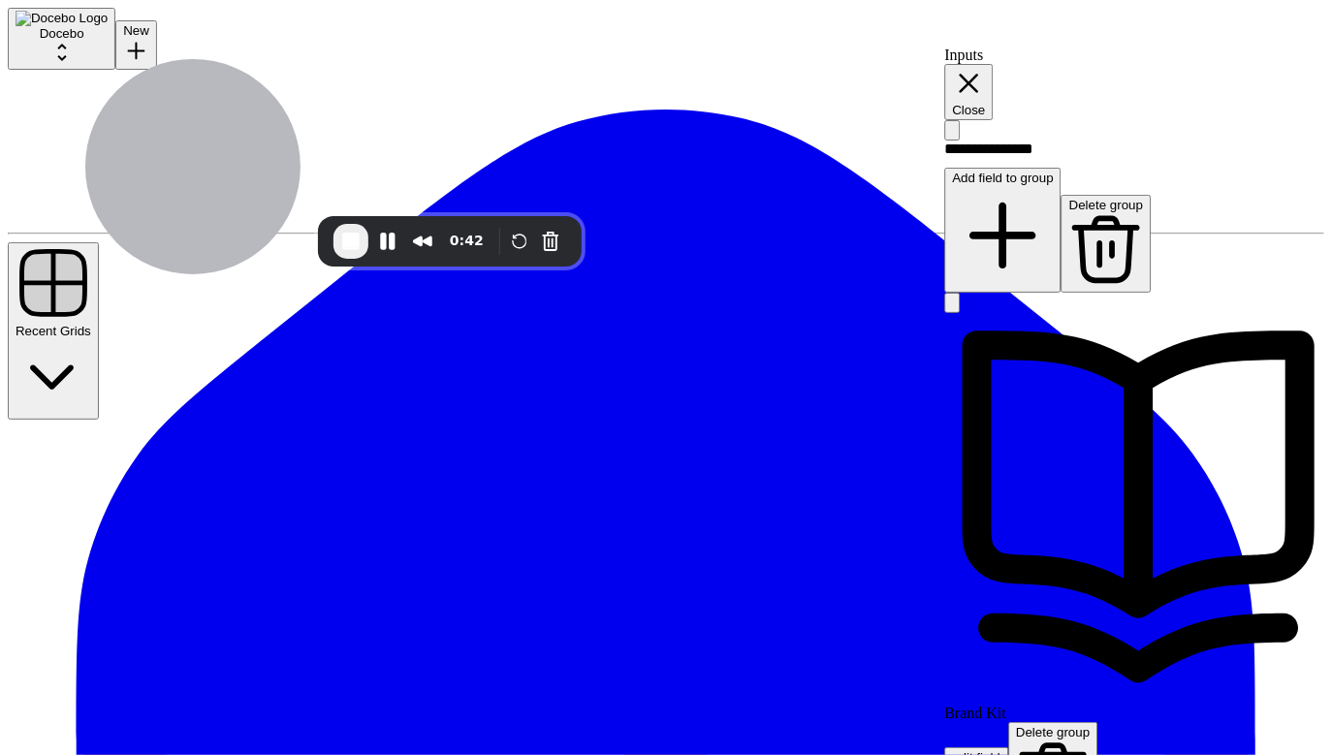
drag, startPoint x: 821, startPoint y: 571, endPoint x: 843, endPoint y: 135, distance: 436.8
drag, startPoint x: 835, startPoint y: 556, endPoint x: 834, endPoint y: 174, distance: 382.0
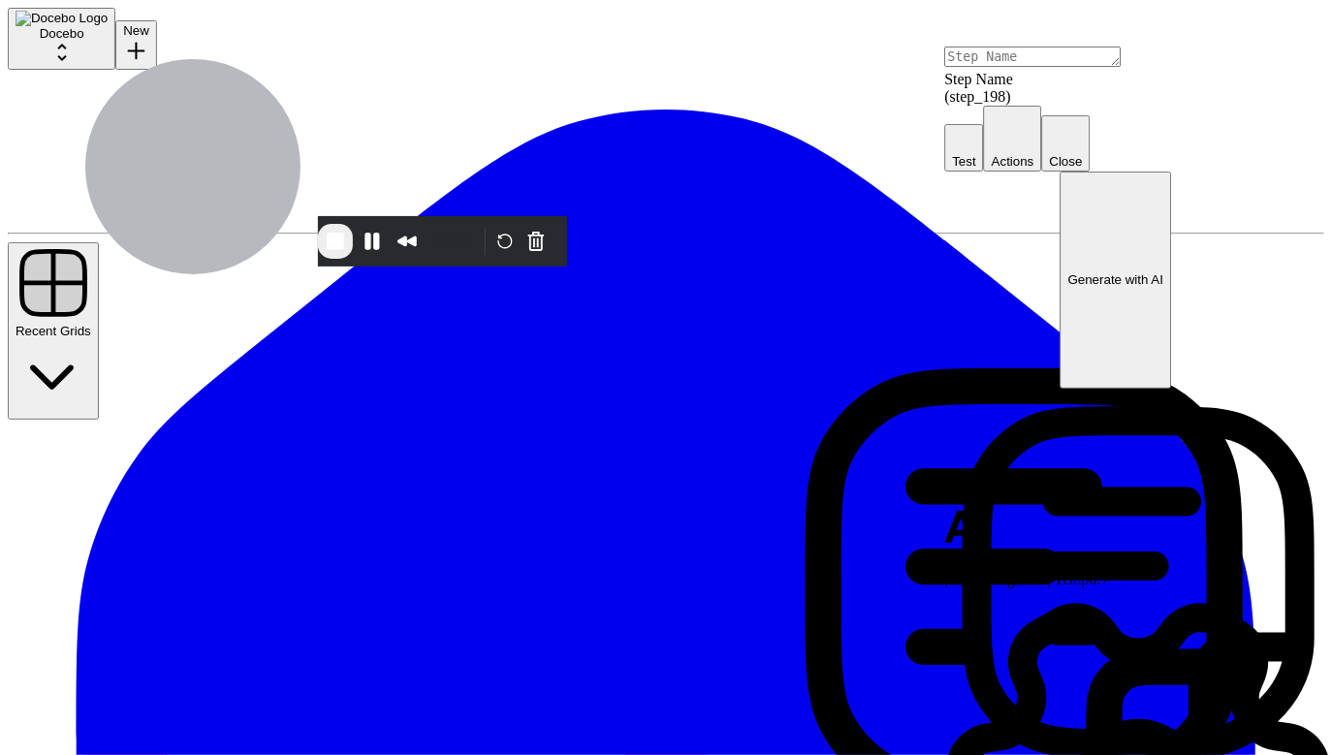
type textarea "Analyze Titles"
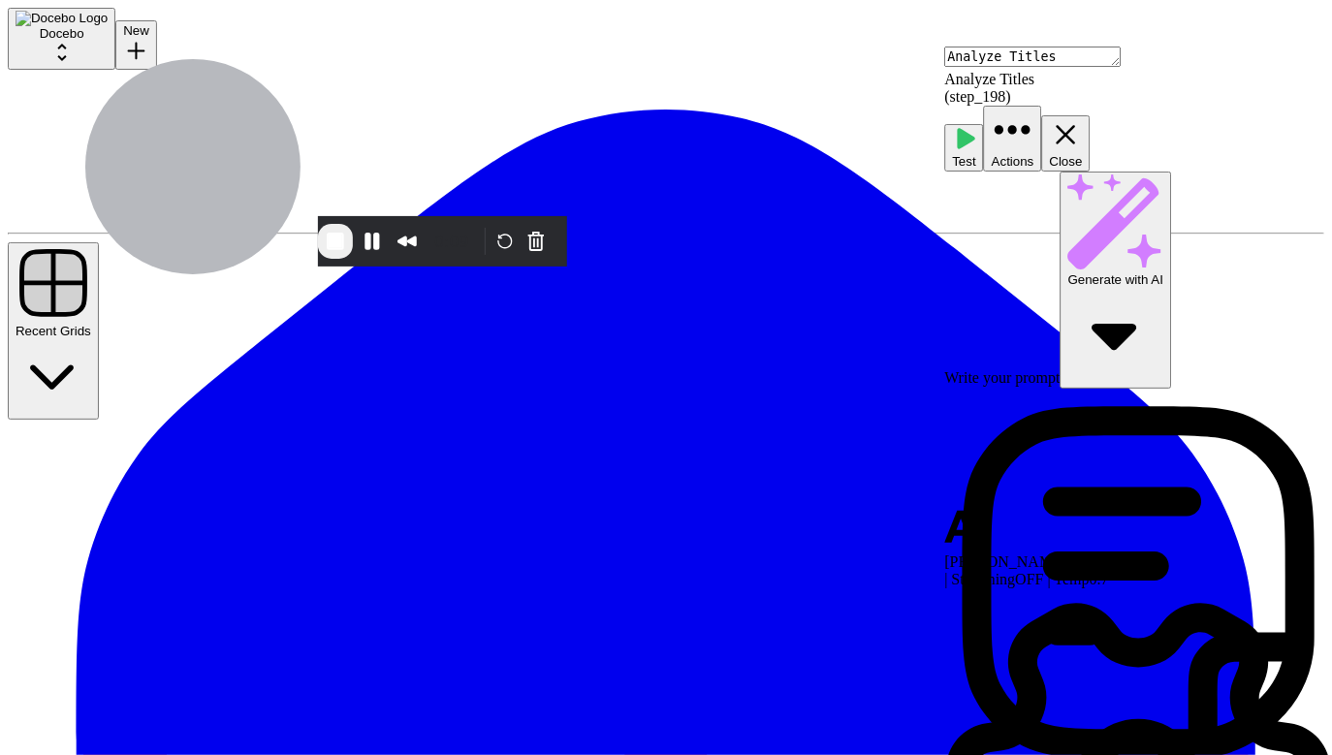
scroll to position [145, 0]
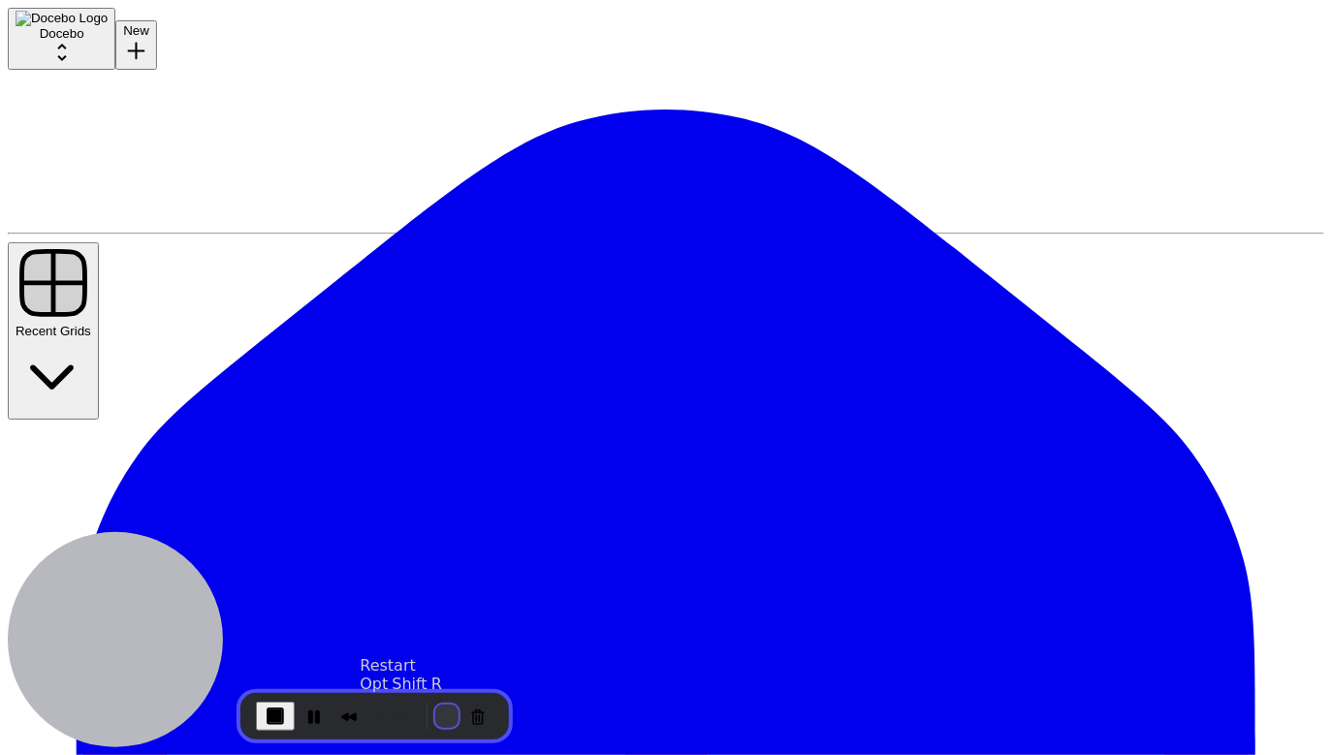
click at [435, 719] on button "Restart Recording" at bounding box center [446, 716] width 23 height 23
click at [441, 713] on button "Restart Recording" at bounding box center [446, 716] width 23 height 23
click at [489, 714] on div "4:55" at bounding box center [374, 716] width 269 height 47
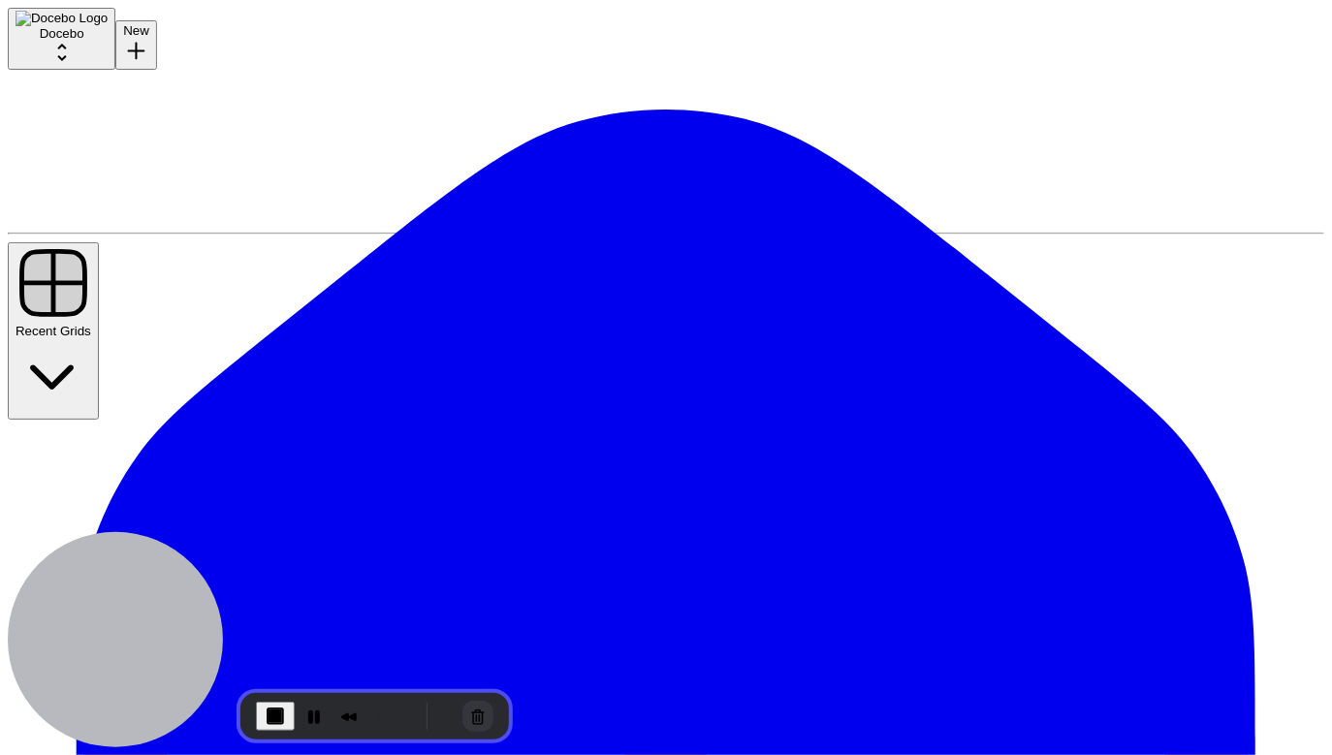
click at [481, 714] on button "Cancel Recording" at bounding box center [477, 716] width 31 height 31
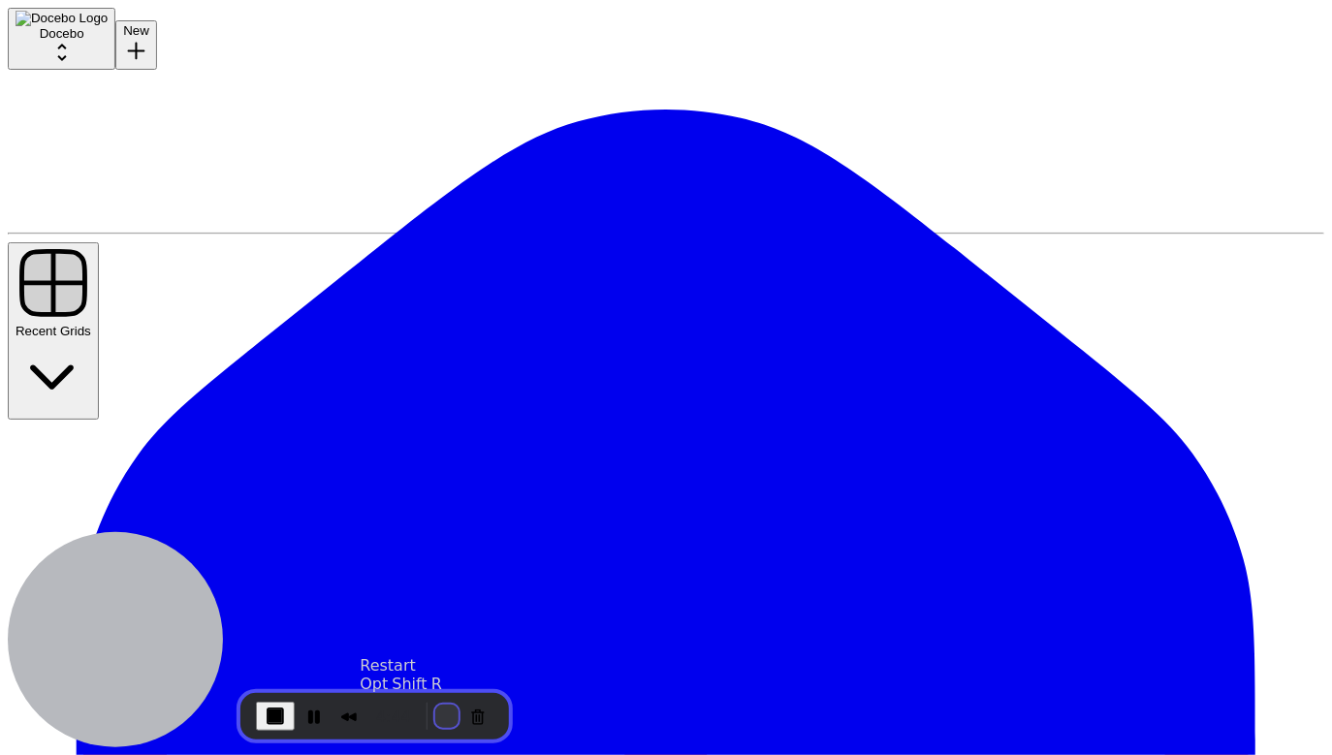
click at [441, 719] on button "Restart Recording" at bounding box center [446, 716] width 23 height 23
click at [446, 708] on button "Restart Recording" at bounding box center [446, 716] width 23 height 23
click at [443, 707] on button "Restart Recording" at bounding box center [446, 716] width 23 height 23
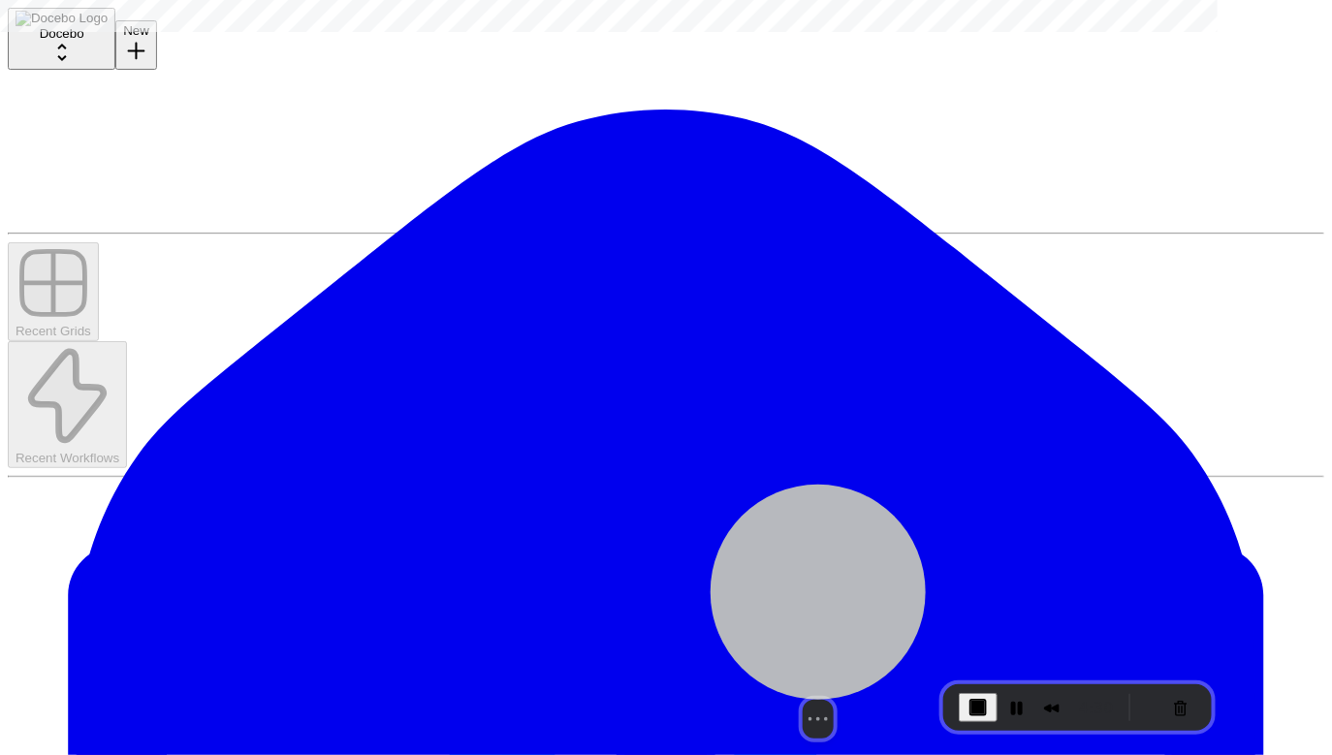
drag, startPoint x: 180, startPoint y: 644, endPoint x: 872, endPoint y: 622, distance: 691.6
click at [873, 626] on div at bounding box center [818, 592] width 215 height 215
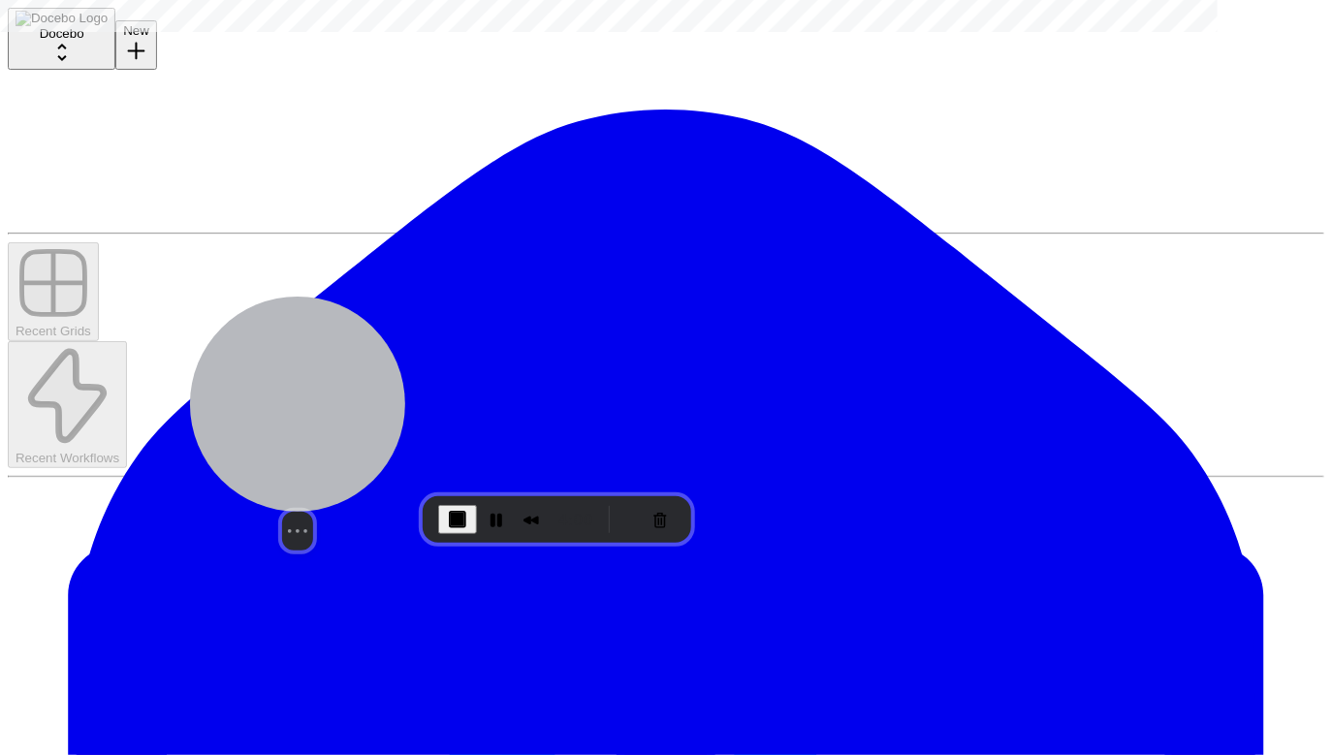
drag, startPoint x: 817, startPoint y: 641, endPoint x: 300, endPoint y: 461, distance: 547.9
click at [300, 461] on div at bounding box center [297, 404] width 215 height 215
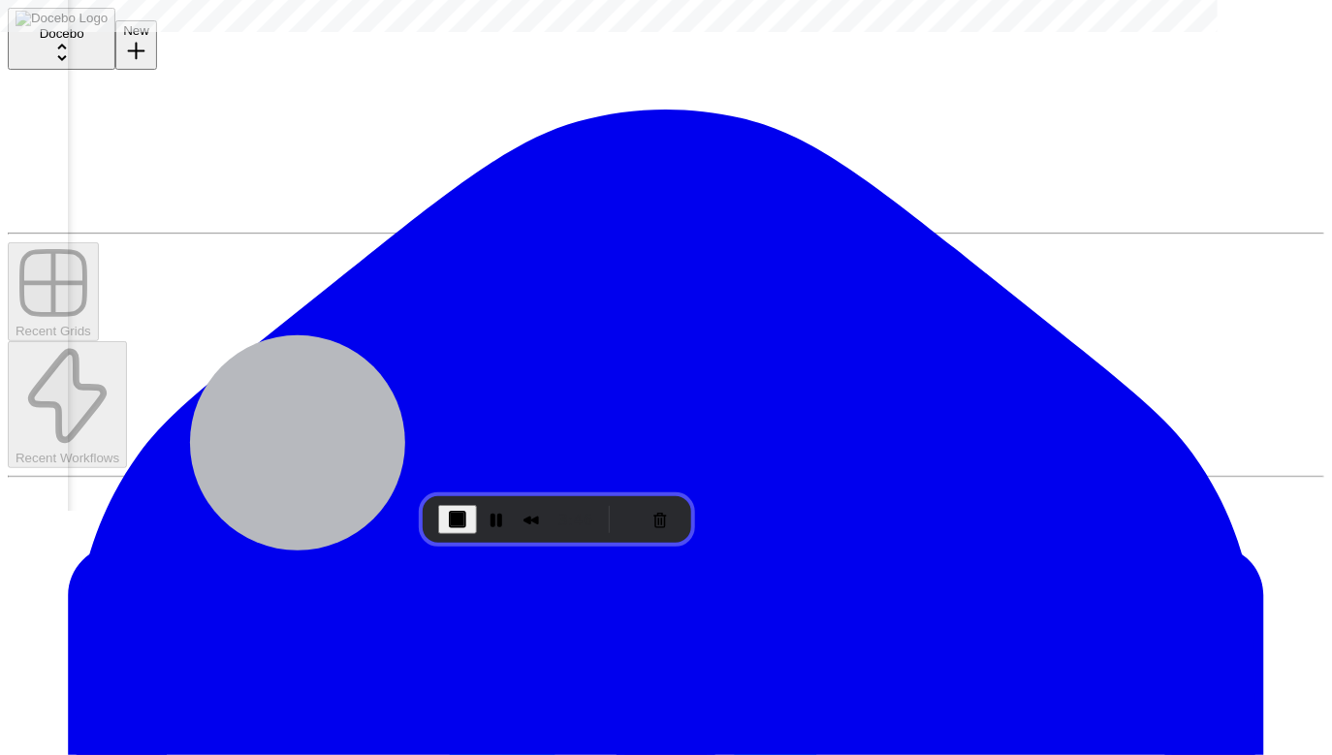
scroll to position [0, 1626]
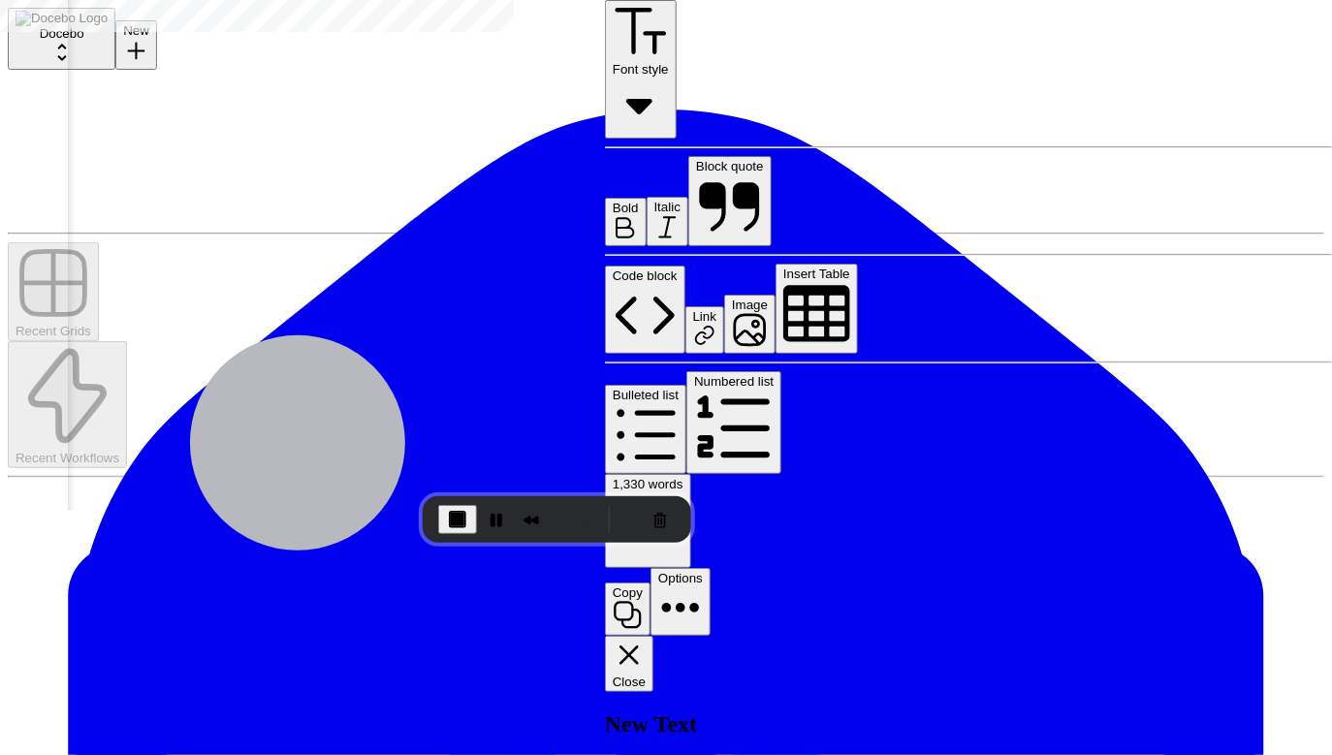
scroll to position [2013, 0]
click at [653, 636] on button "Close" at bounding box center [629, 664] width 48 height 56
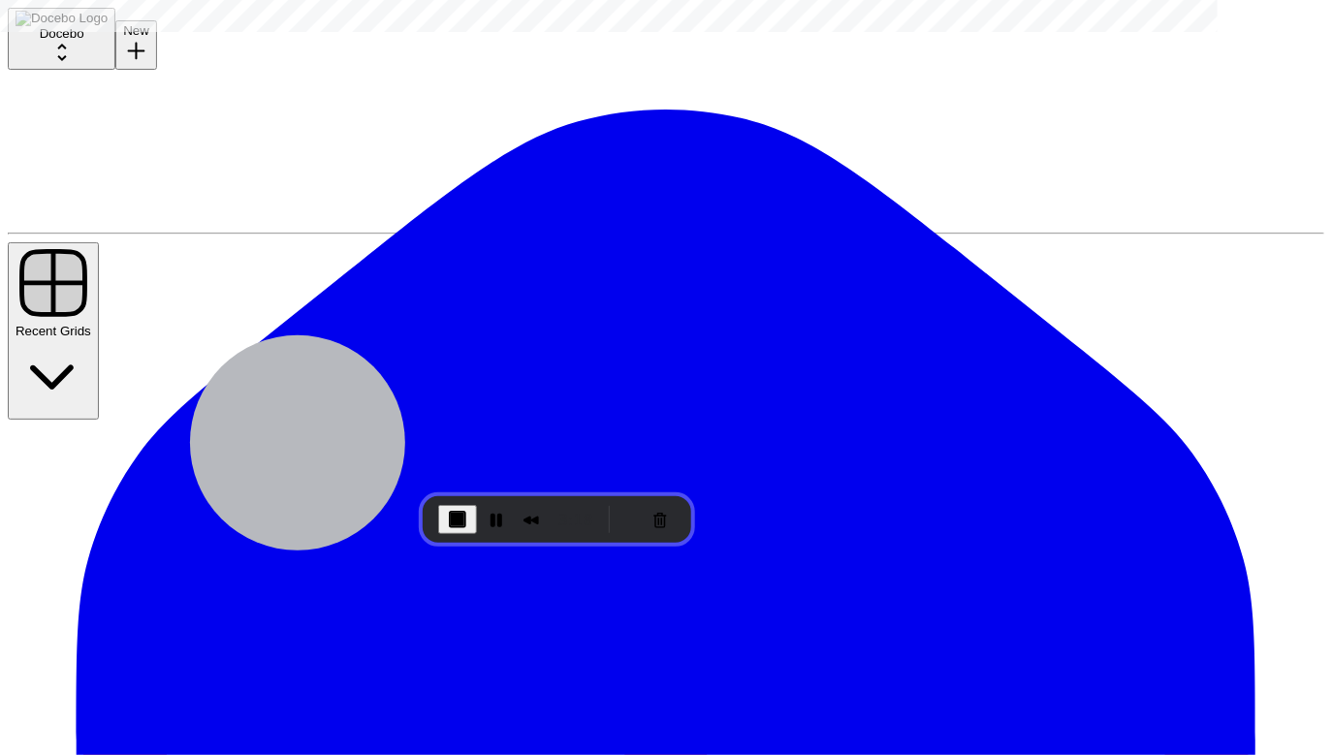
click at [621, 520] on button "Restart Recording" at bounding box center [629, 519] width 23 height 23
click at [622, 512] on button "Restart Recording" at bounding box center [629, 519] width 23 height 23
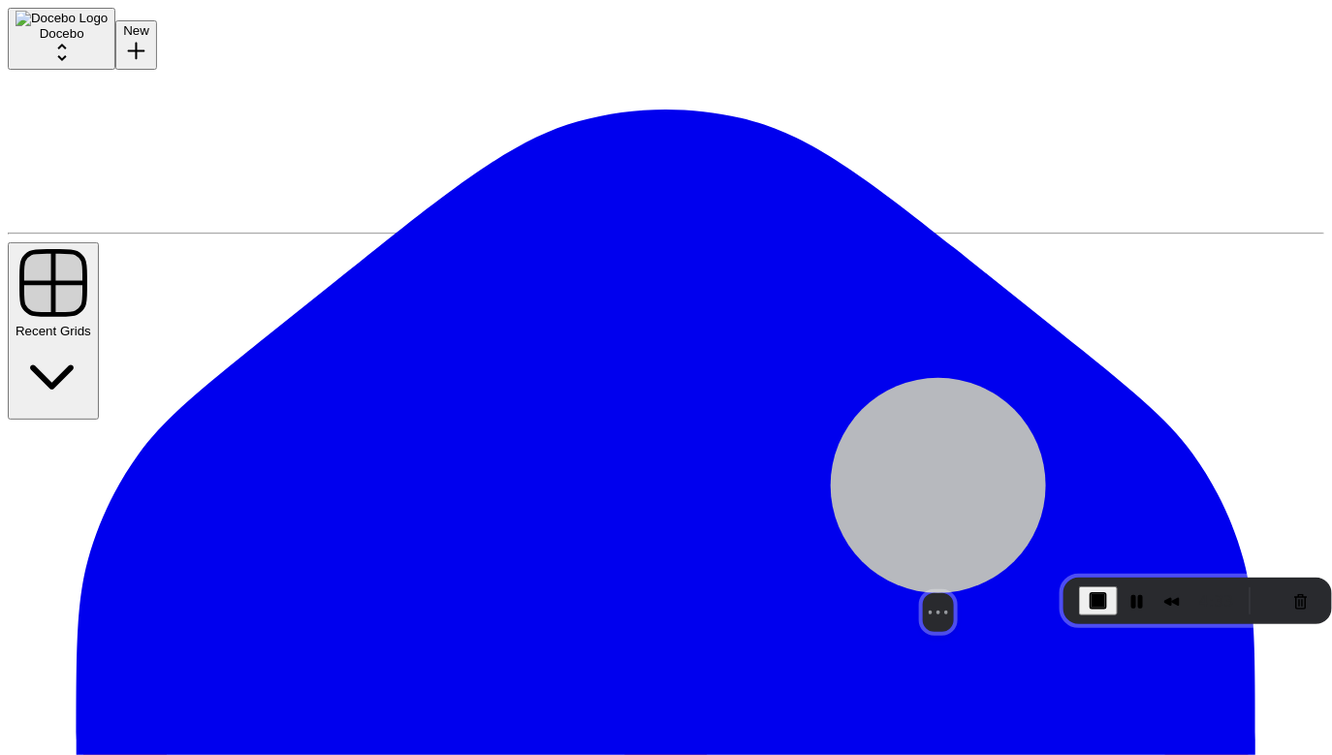
drag, startPoint x: 301, startPoint y: 415, endPoint x: 939, endPoint y: 497, distance: 644.2
click at [939, 497] on div at bounding box center [938, 485] width 215 height 215
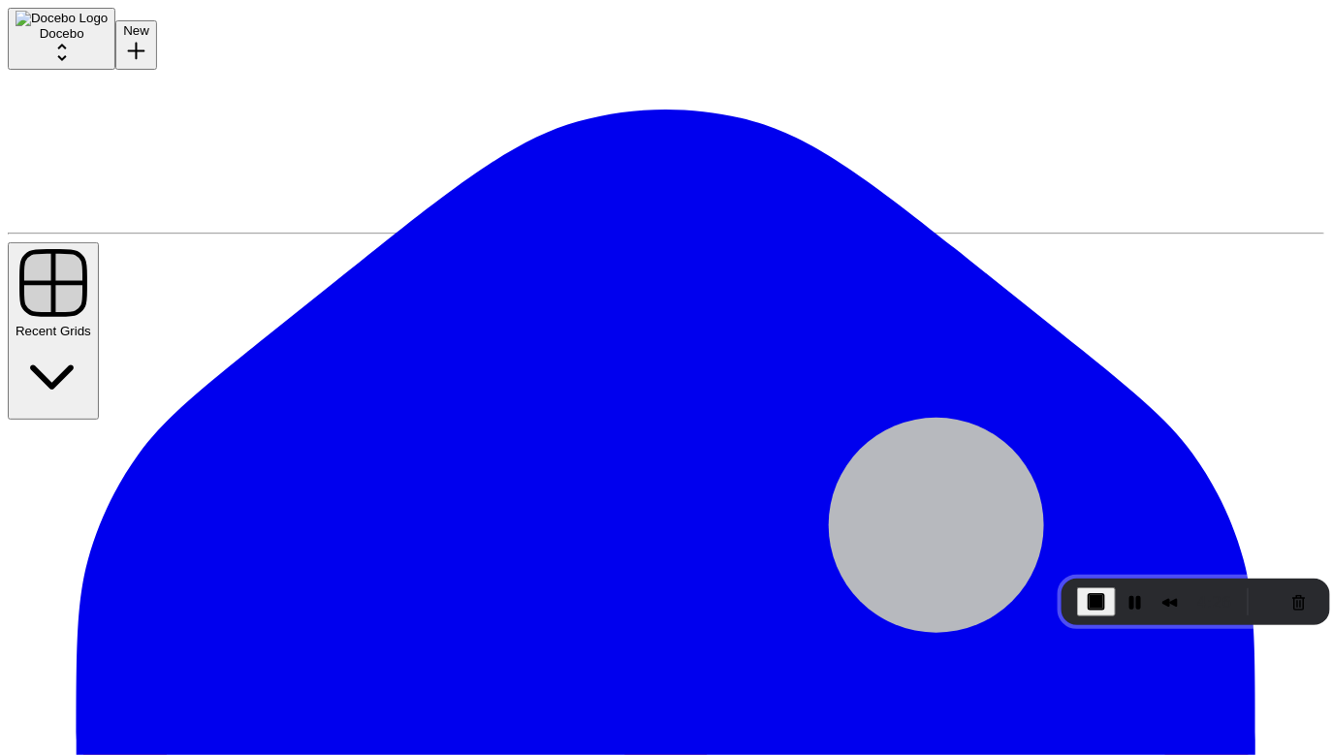
click at [1244, 601] on div "Recorder controls - play pause" at bounding box center [1277, 602] width 75 height 31
click at [1256, 598] on button "Restart Recording" at bounding box center [1267, 601] width 23 height 23
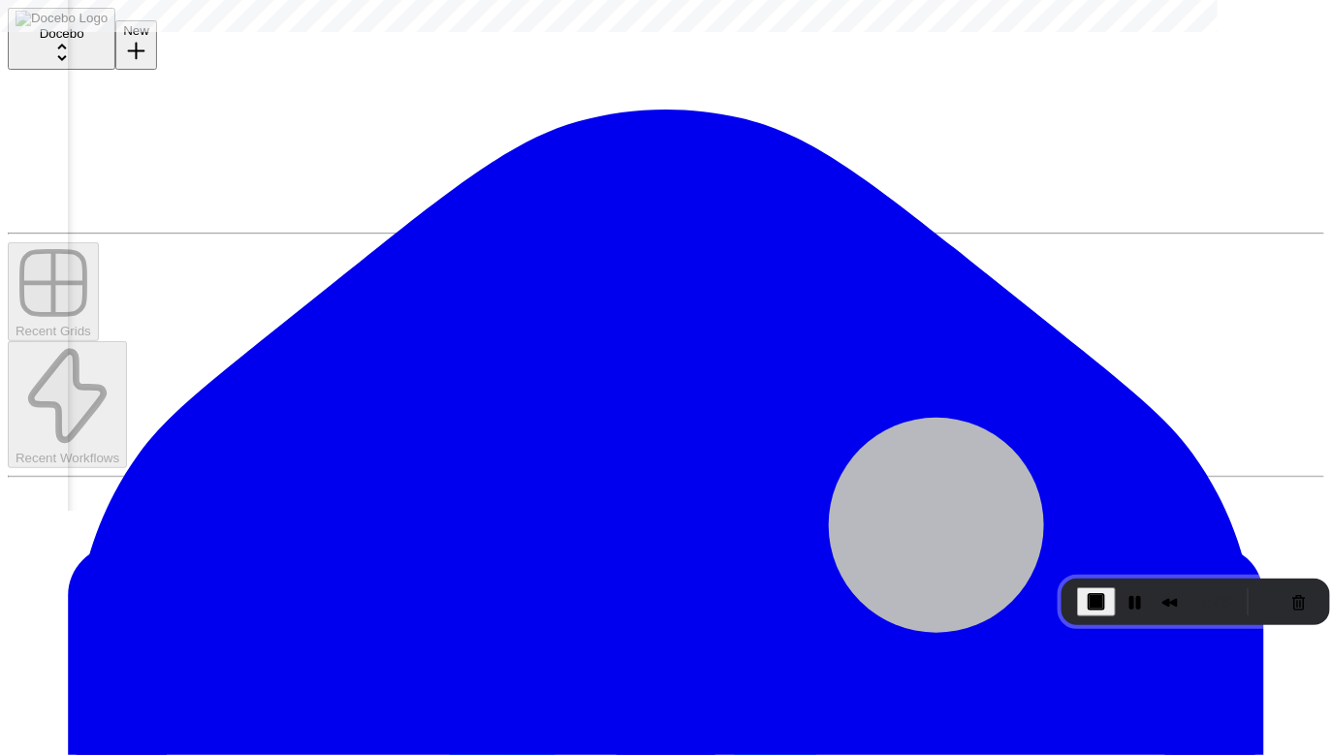
scroll to position [0, 6]
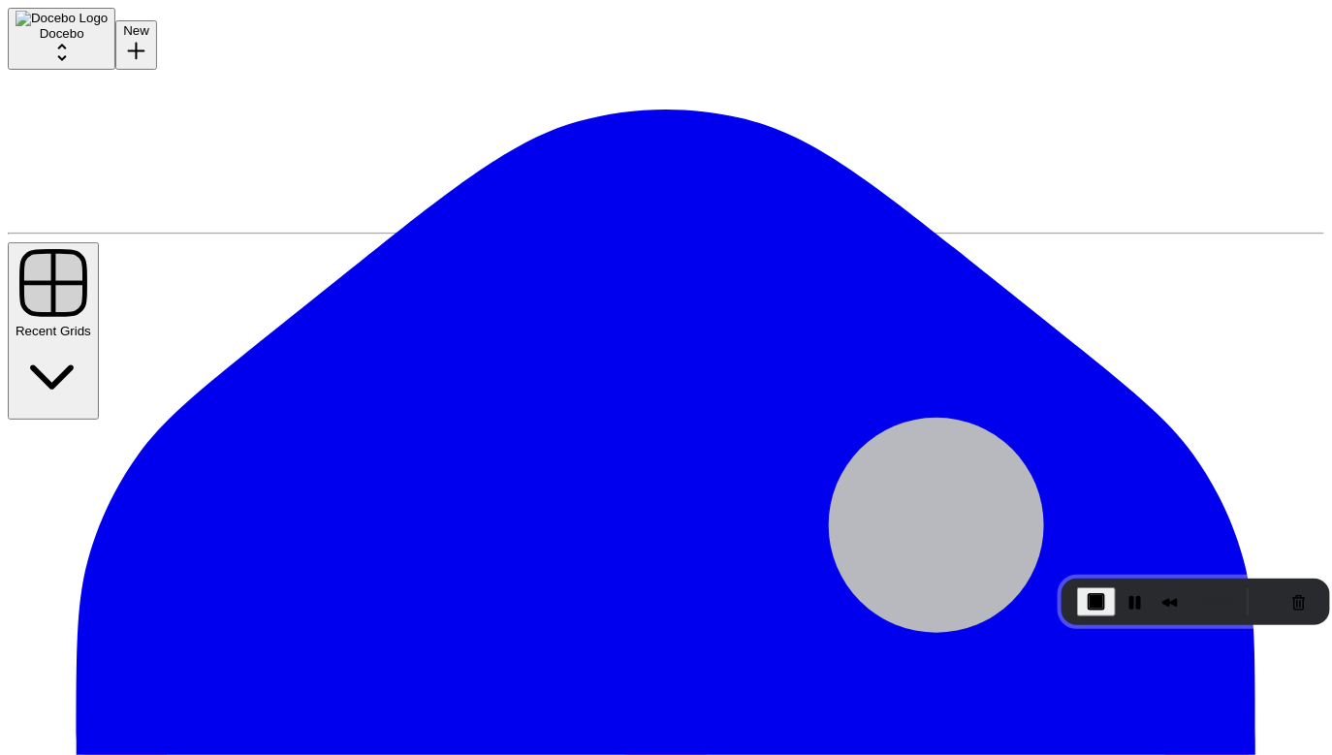
click at [1263, 602] on button "Restart Recording" at bounding box center [1267, 601] width 23 height 23
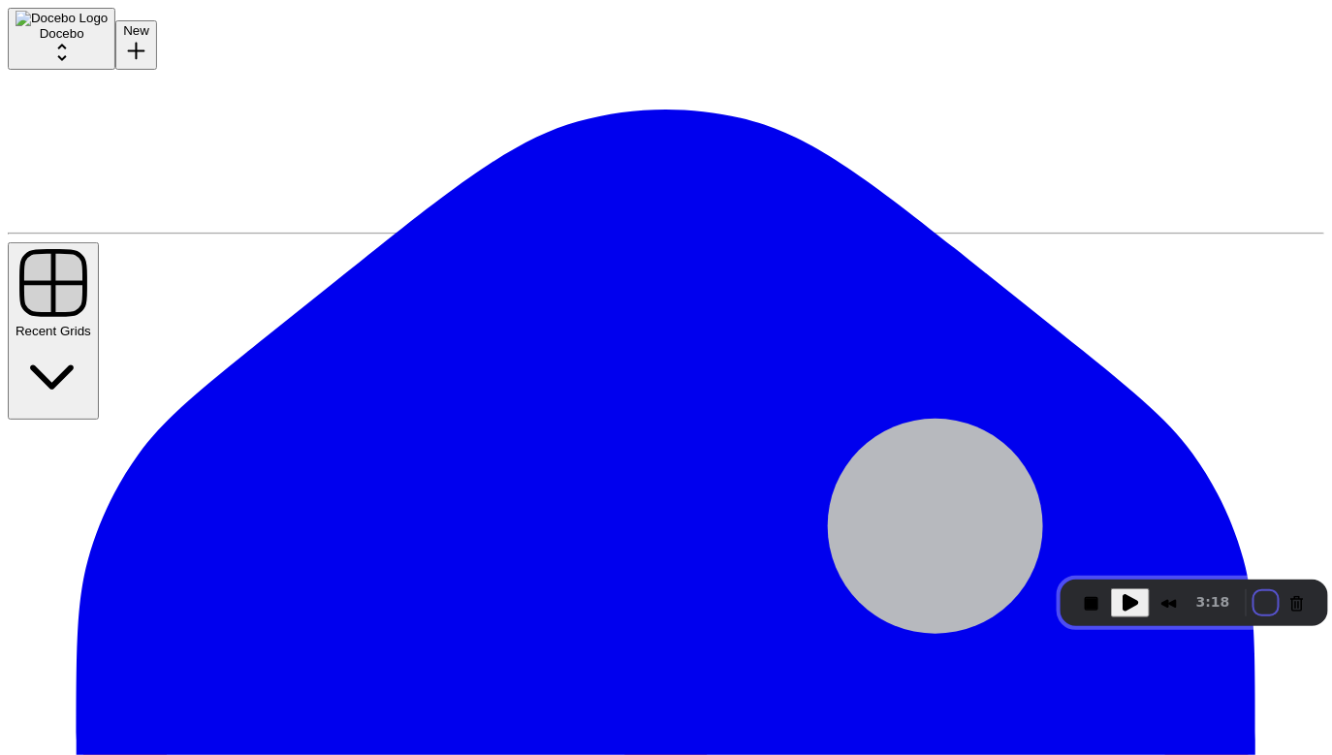
click at [1261, 611] on button "Restart Recording" at bounding box center [1266, 602] width 23 height 23
click at [1255, 606] on button "Restart Recording" at bounding box center [1266, 602] width 23 height 23
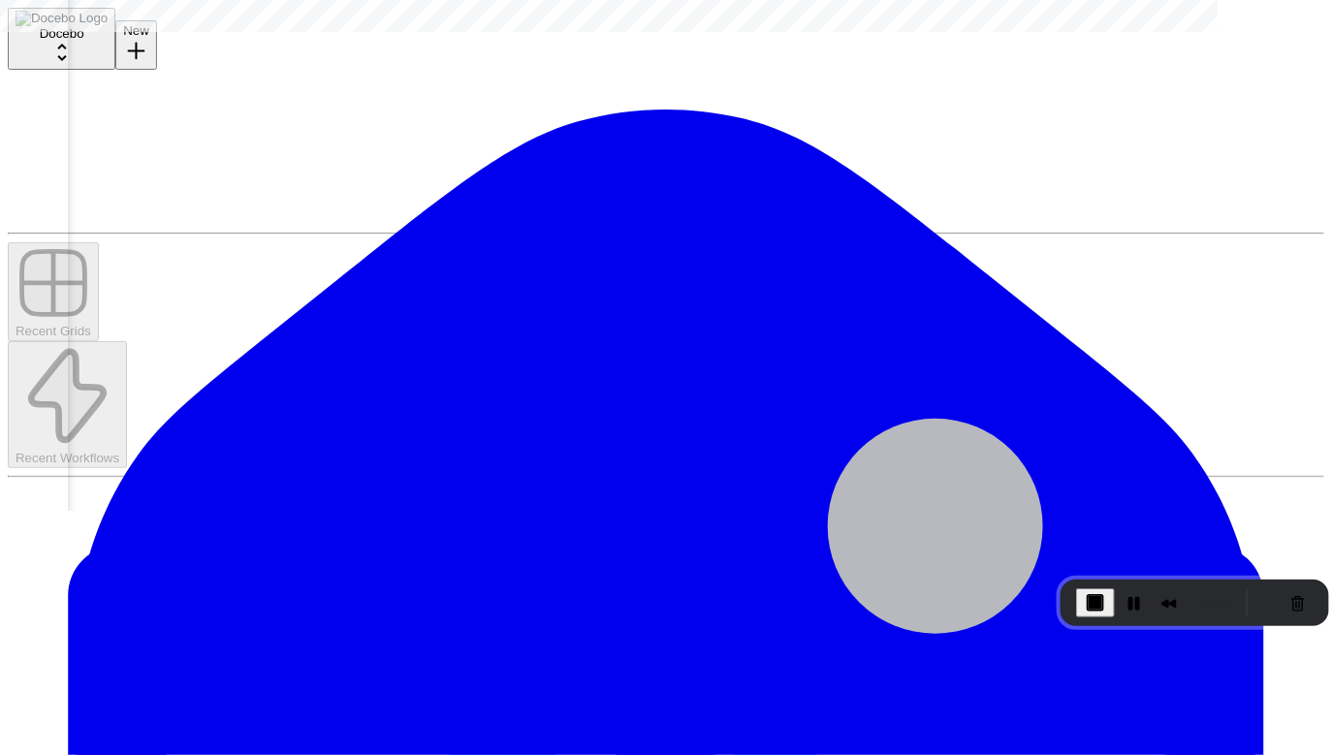
scroll to position [0, 496]
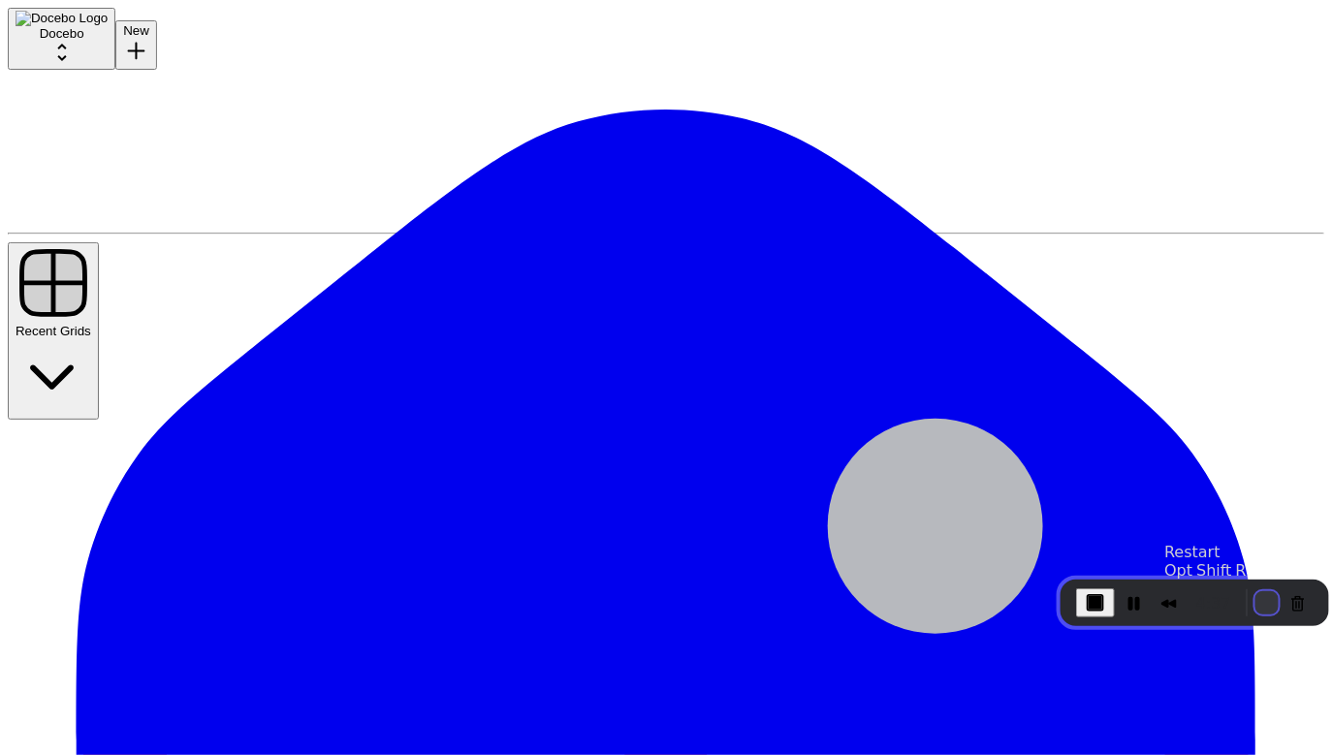
click at [1264, 609] on button "Restart Recording" at bounding box center [1266, 602] width 23 height 23
click at [1255, 610] on button "Restart Recording" at bounding box center [1266, 602] width 23 height 23
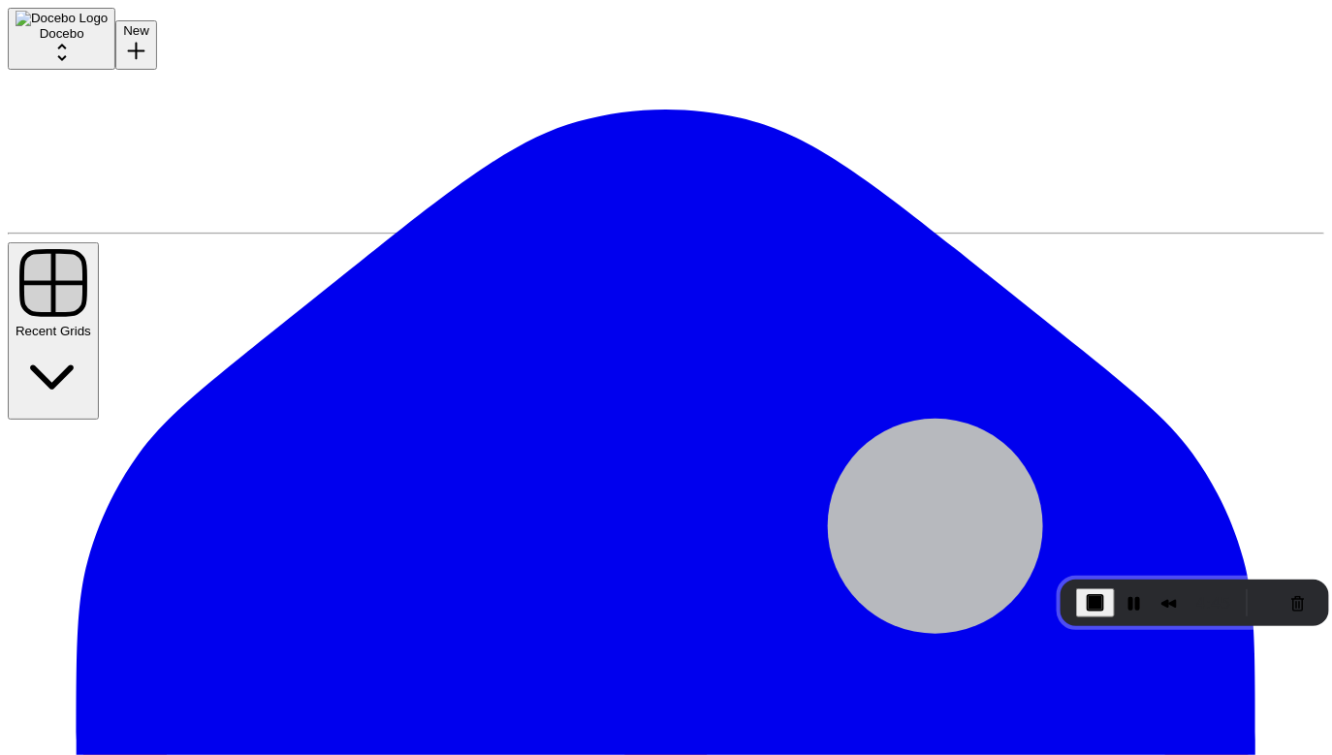
scroll to position [568, 0]
click at [1283, 602] on button "Cancel Recording" at bounding box center [1298, 603] width 31 height 31
click at [1262, 610] on button "Restart Recording" at bounding box center [1266, 602] width 23 height 23
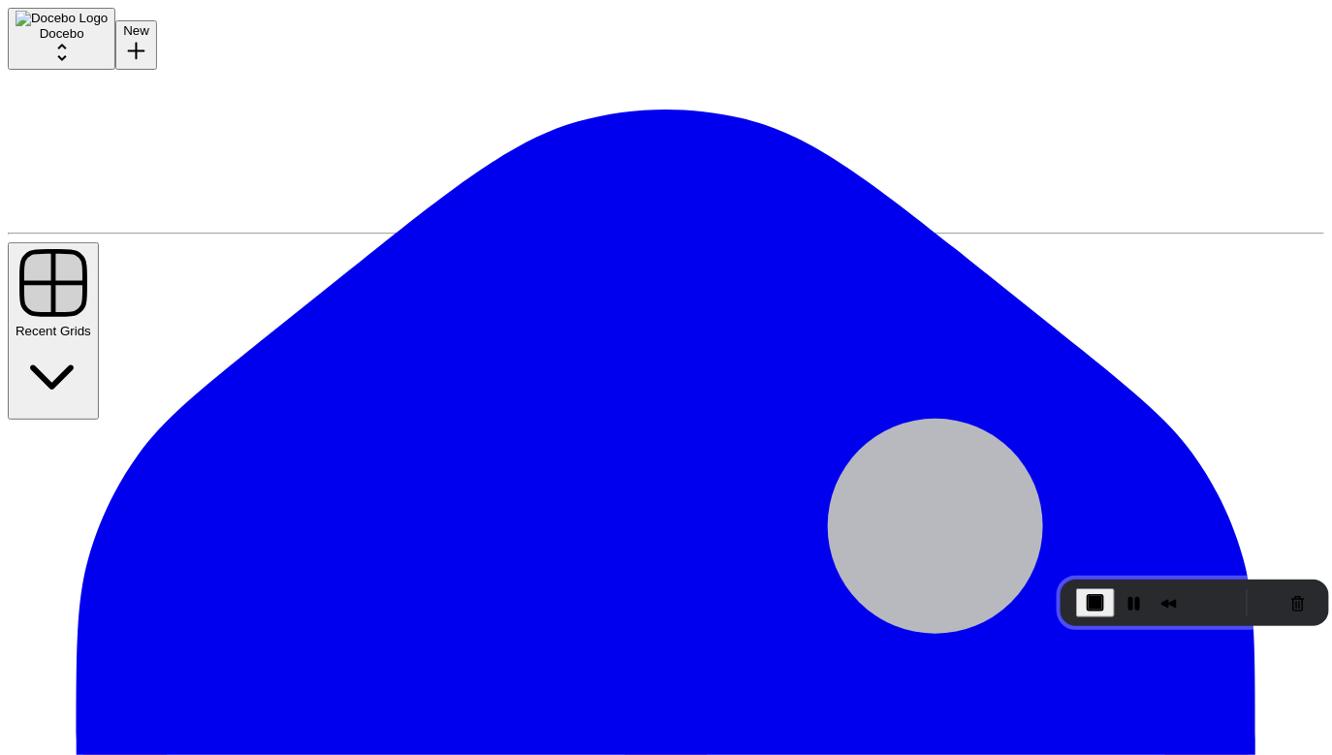
click at [1262, 600] on button "Restart Recording" at bounding box center [1266, 602] width 23 height 23
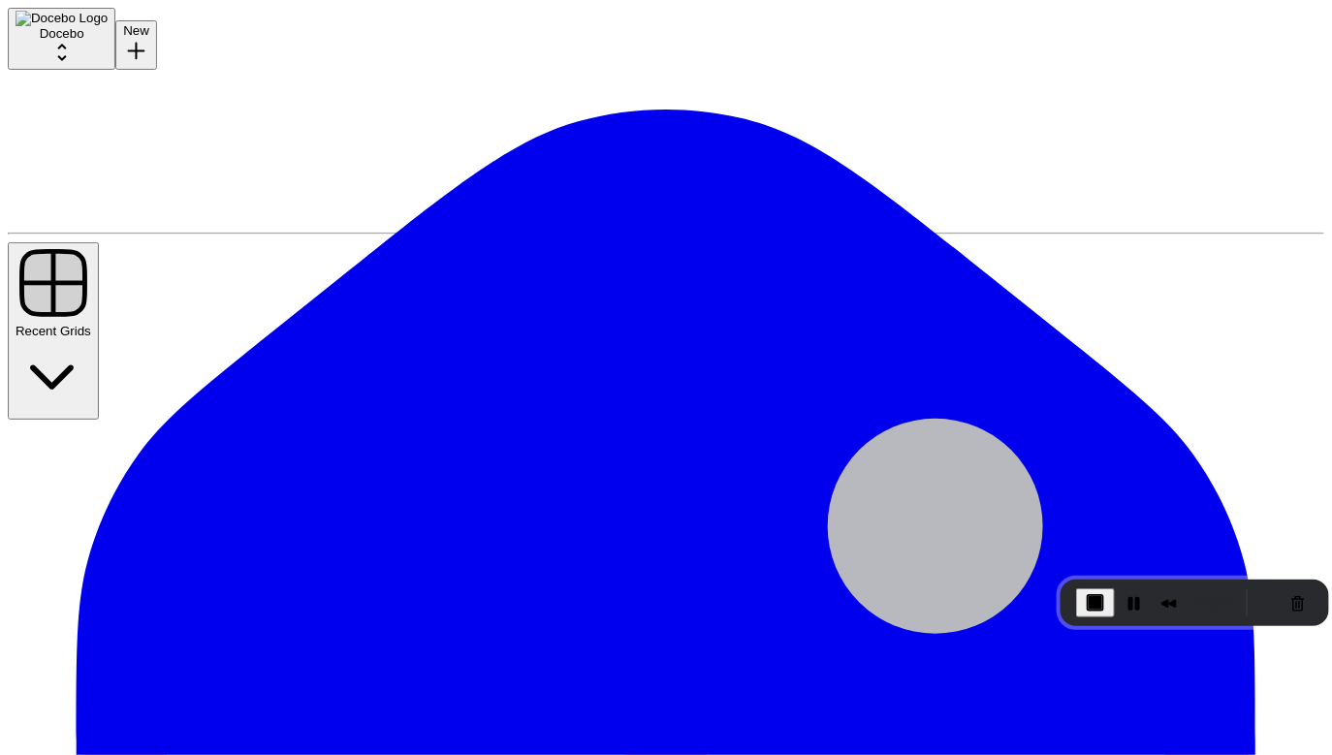
click at [1259, 604] on button "Restart Recording" at bounding box center [1266, 602] width 23 height 23
click at [1267, 601] on button "Restart Recording" at bounding box center [1266, 602] width 23 height 23
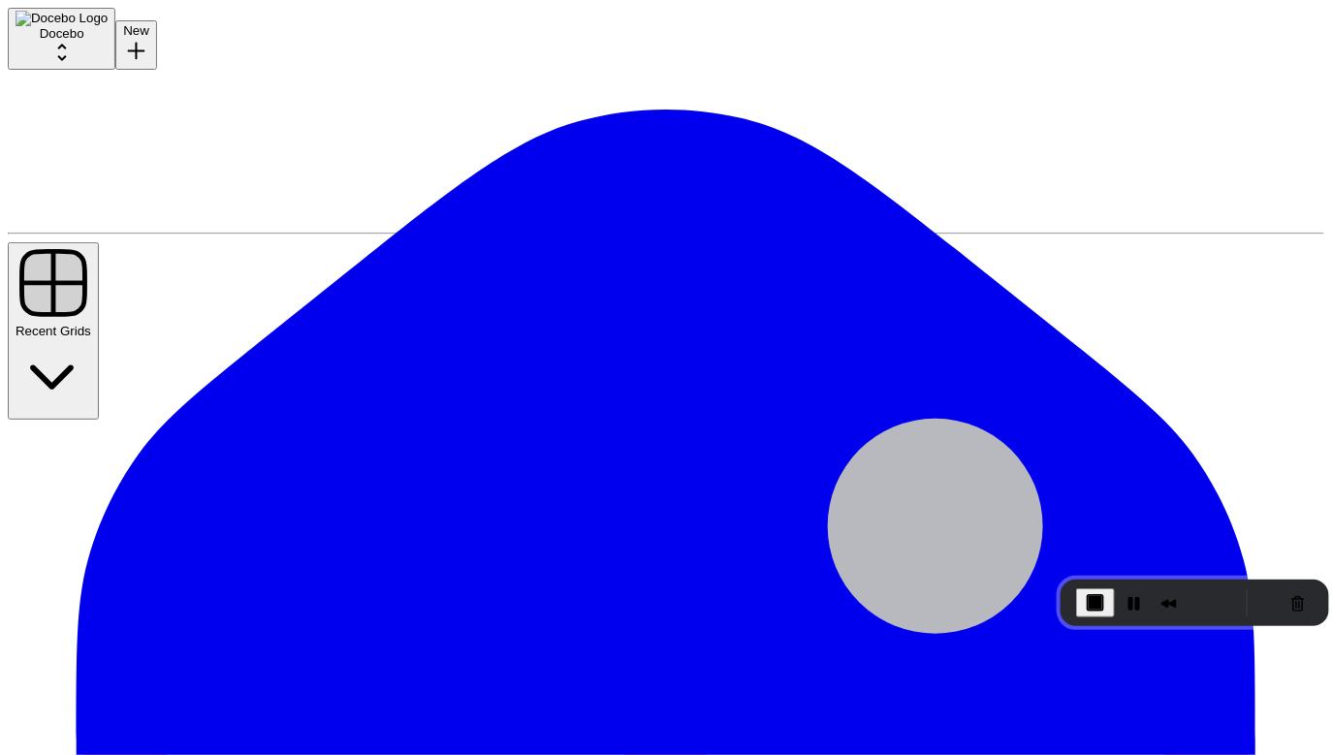
click at [1255, 588] on div "Recorder controls - play pause" at bounding box center [1284, 603] width 58 height 31
click at [1255, 605] on button "Restart Recording" at bounding box center [1266, 602] width 23 height 23
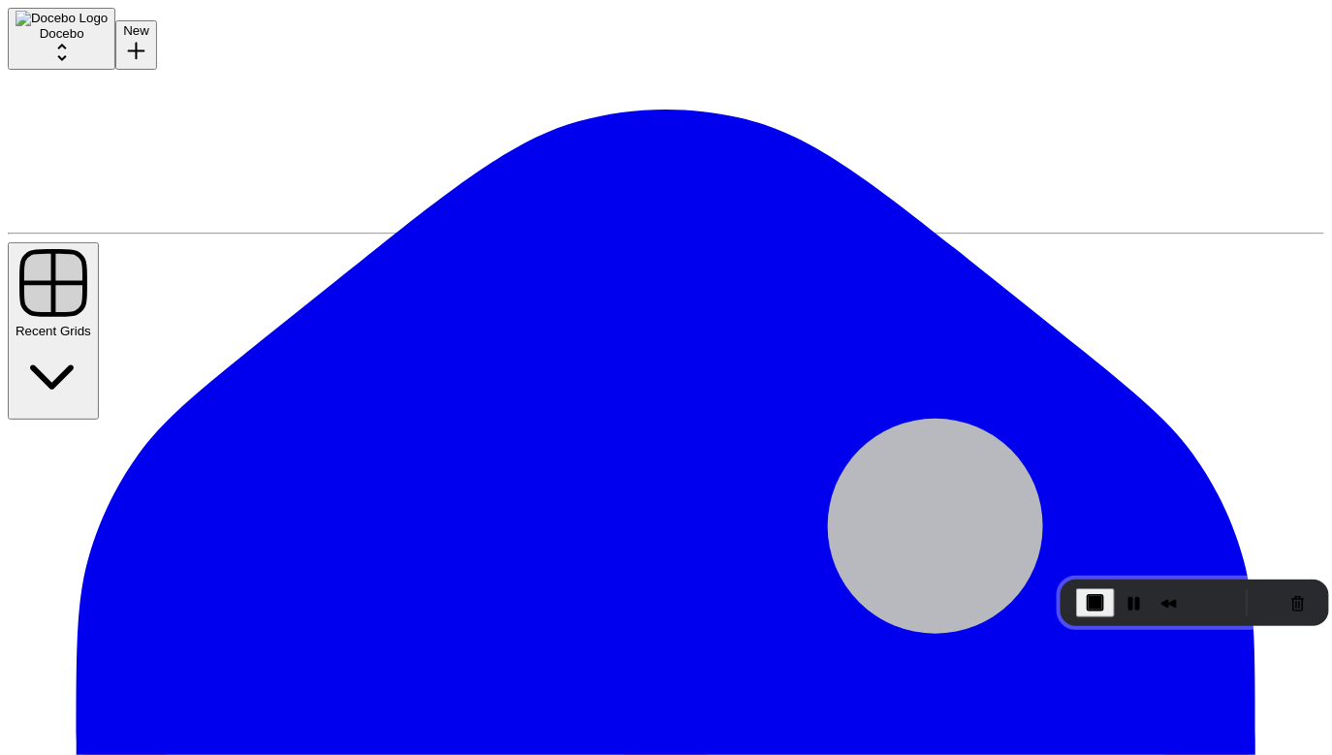
click at [1255, 606] on button "Restart Recording" at bounding box center [1266, 602] width 23 height 23
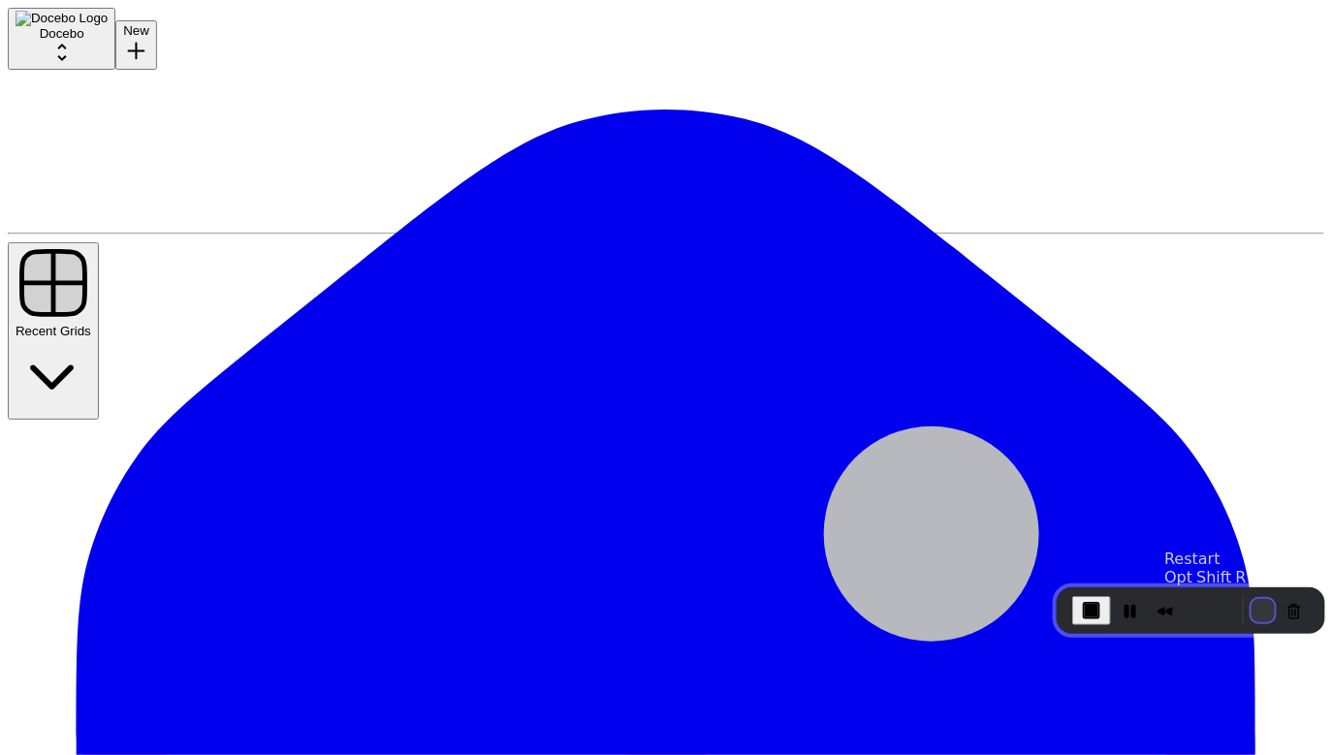
click at [1253, 604] on button "Restart Recording" at bounding box center [1263, 610] width 23 height 23
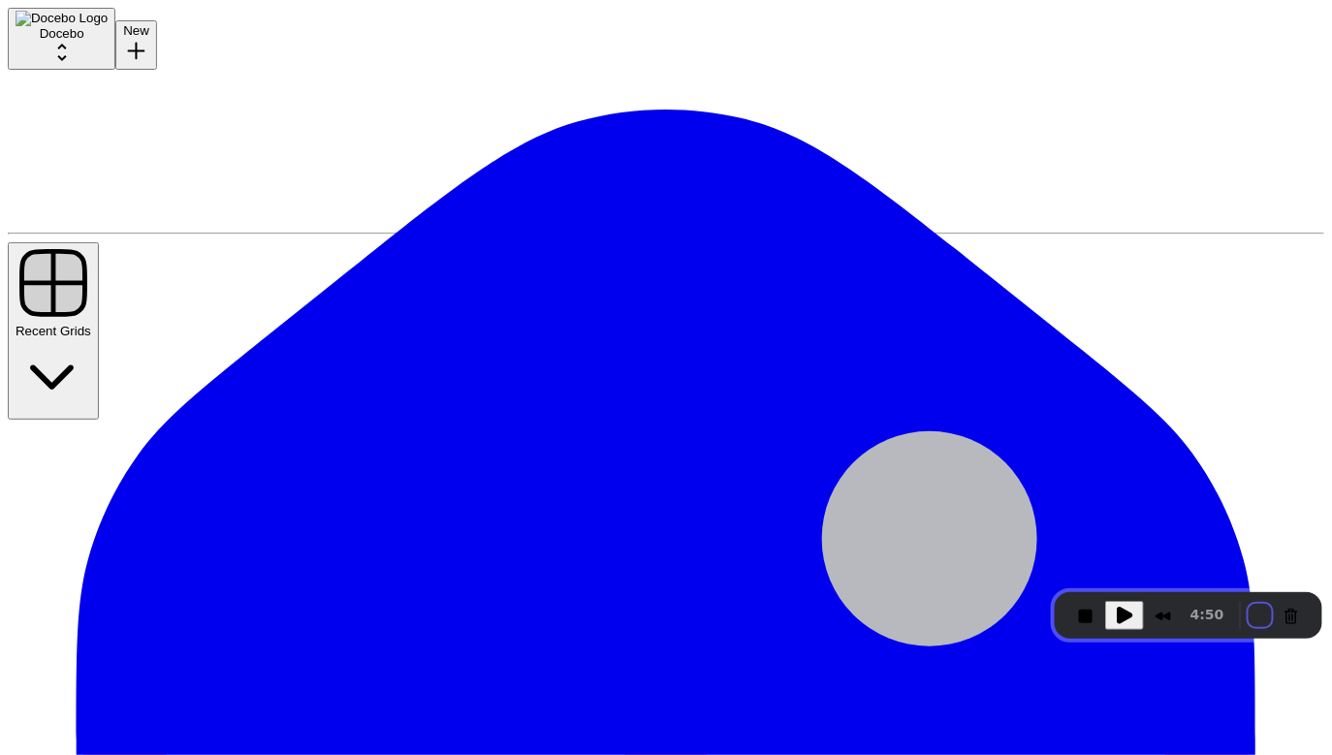
click at [1257, 620] on button "Restart Recording" at bounding box center [1261, 615] width 23 height 23
click at [1258, 620] on button "Restart Recording" at bounding box center [1261, 615] width 23 height 23
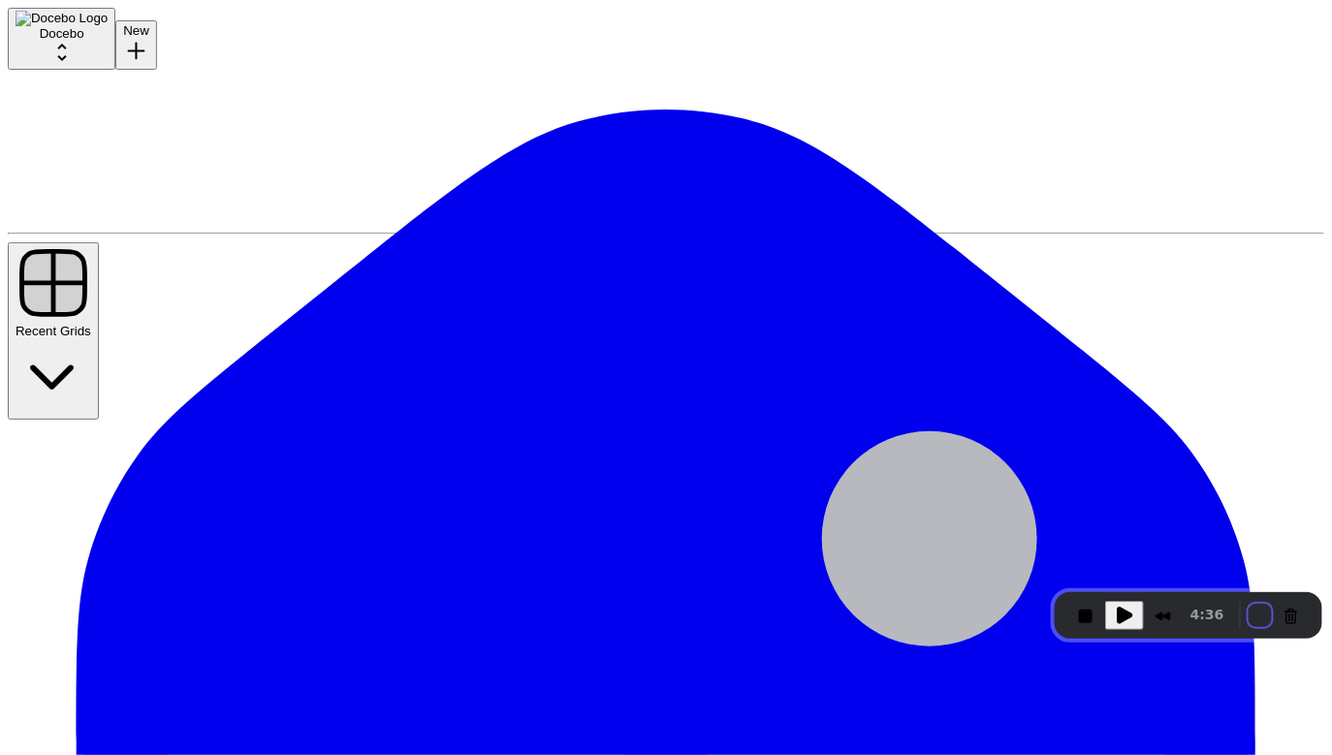
click at [1250, 600] on div "Recorder controls - play pause" at bounding box center [1279, 615] width 58 height 31
click at [1250, 613] on button "Restart Recording" at bounding box center [1261, 615] width 23 height 23
click at [1250, 619] on button "Restart Recording" at bounding box center [1261, 615] width 23 height 23
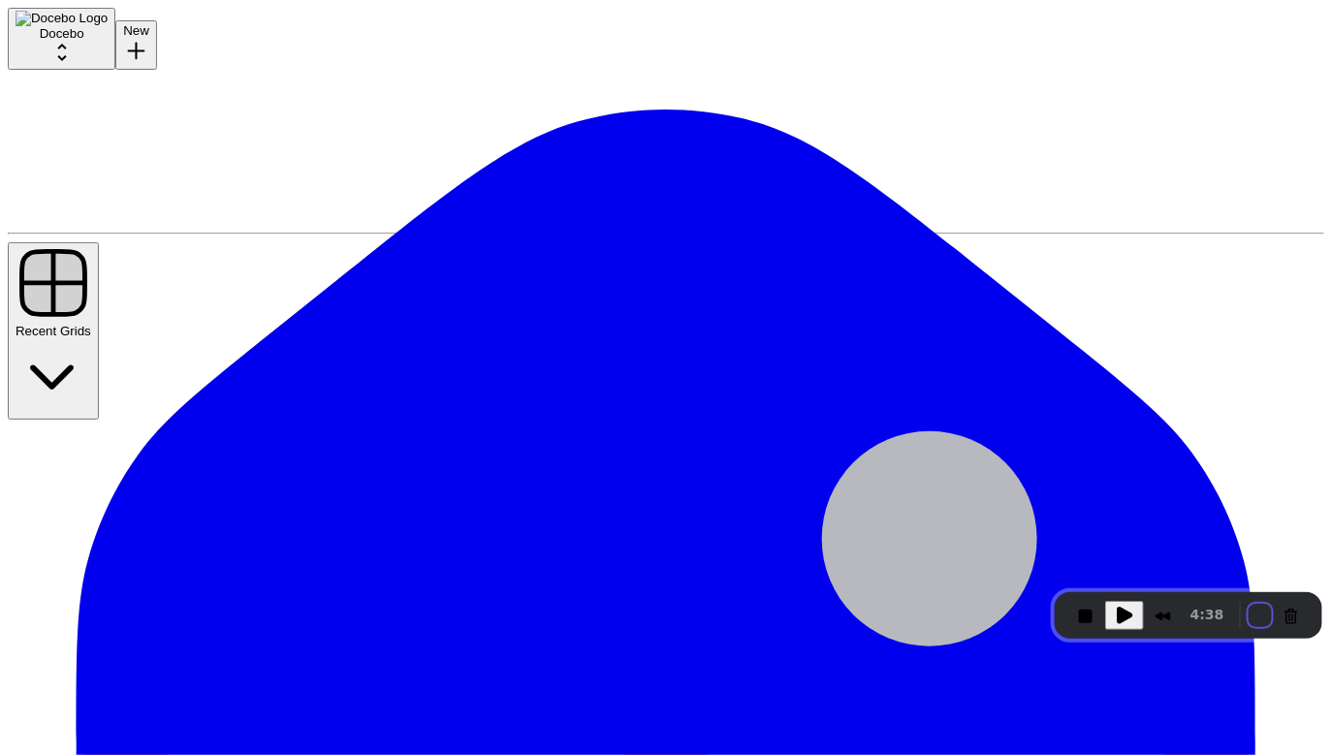
click at [1254, 614] on button "Restart Recording" at bounding box center [1261, 615] width 23 height 23
click at [1250, 607] on button "Restart Recording" at bounding box center [1261, 615] width 23 height 23
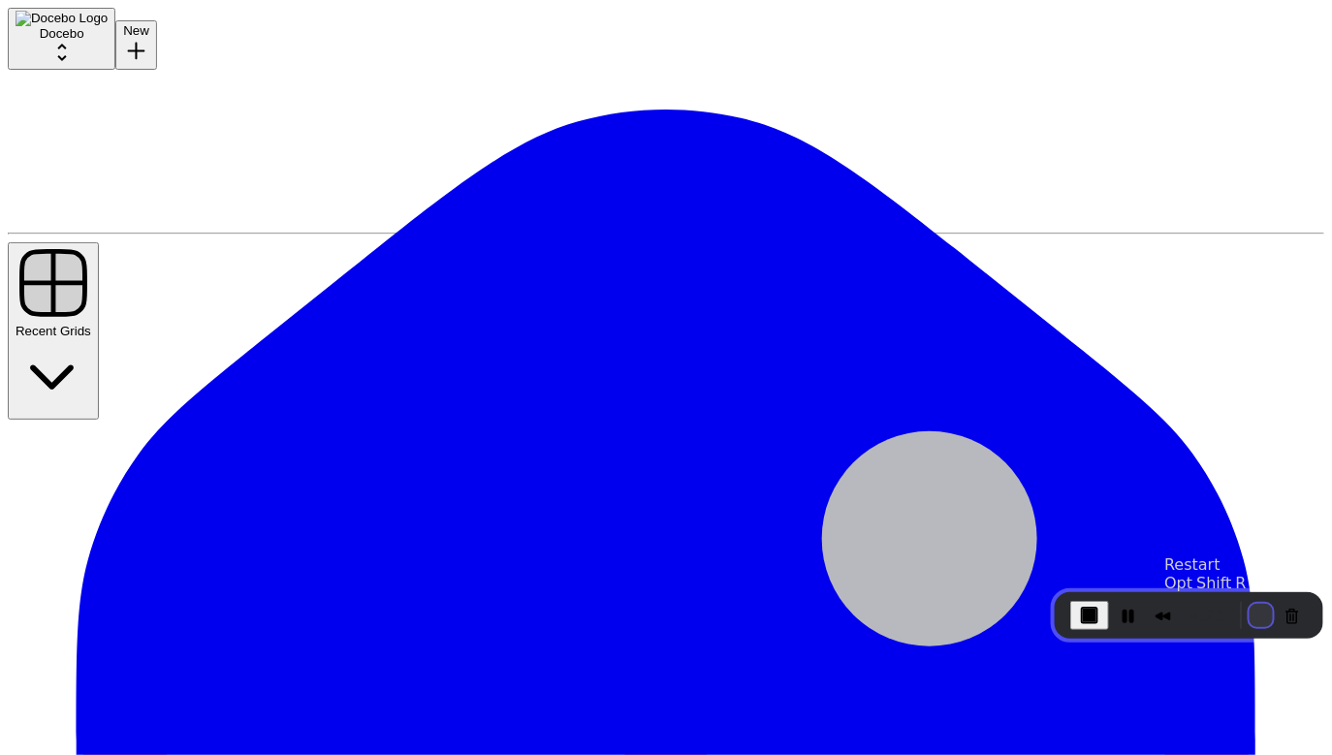
click at [1254, 620] on button "Restart Recording" at bounding box center [1261, 615] width 23 height 23
click at [1250, 619] on button "Restart Recording" at bounding box center [1261, 615] width 23 height 23
click at [1255, 611] on button "Restart Recording" at bounding box center [1261, 615] width 23 height 23
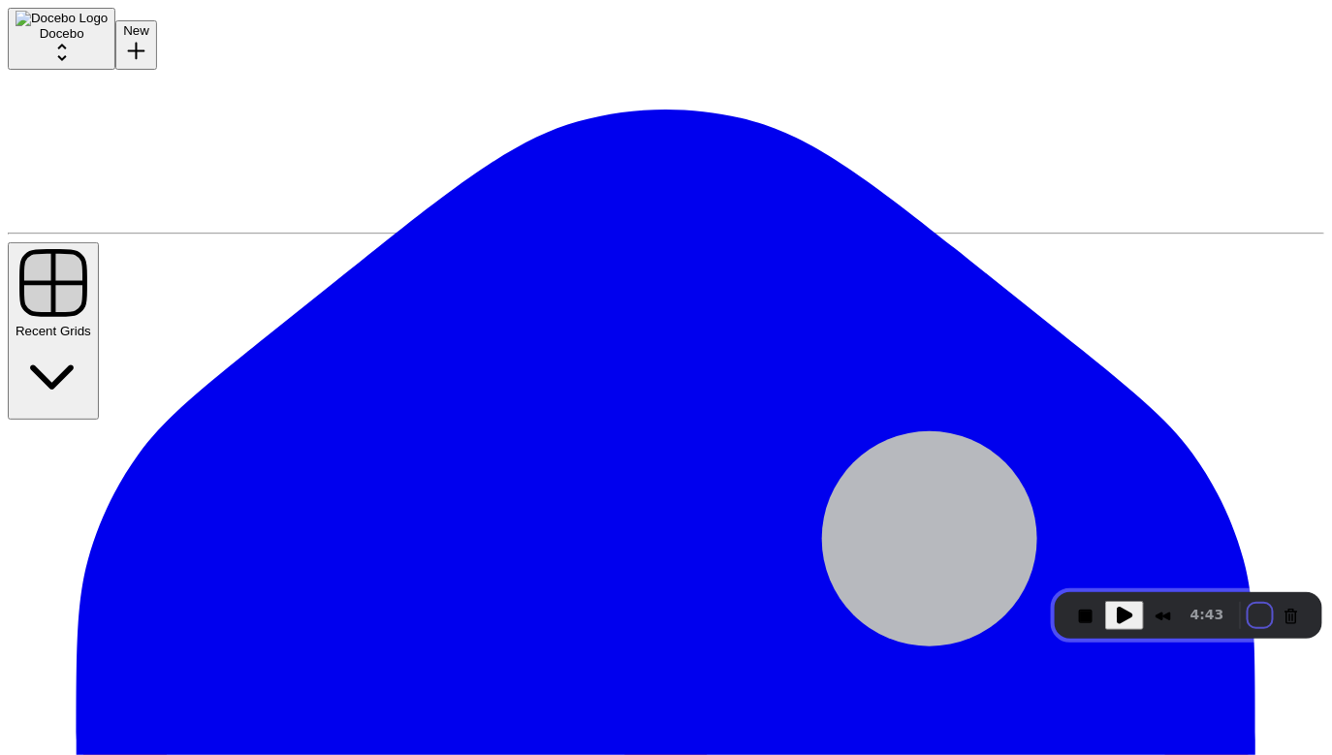
click at [1250, 605] on button "Restart Recording" at bounding box center [1261, 615] width 23 height 23
click at [1256, 617] on button "Restart Recording" at bounding box center [1261, 615] width 23 height 23
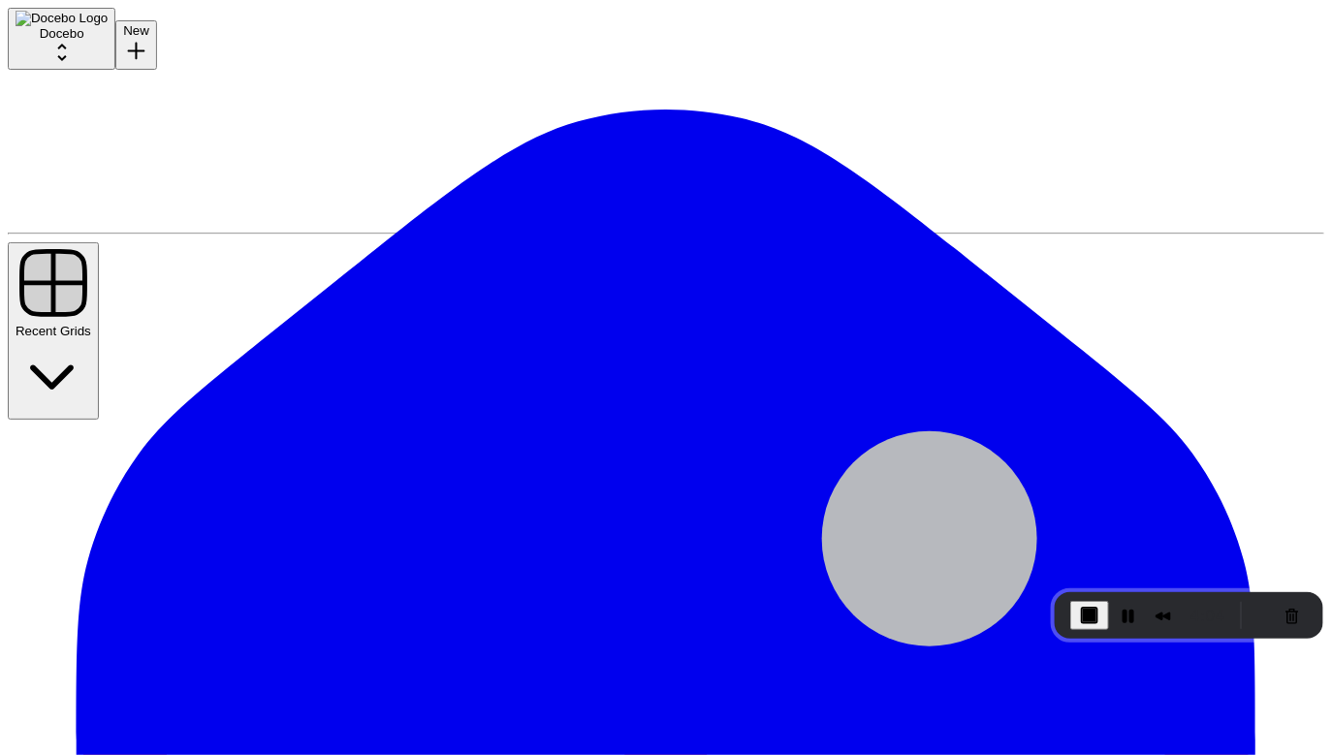
click at [1250, 617] on button "Restart Recording" at bounding box center [1261, 615] width 23 height 23
click at [1241, 617] on div "Recorder controls - play pause" at bounding box center [1270, 615] width 75 height 31
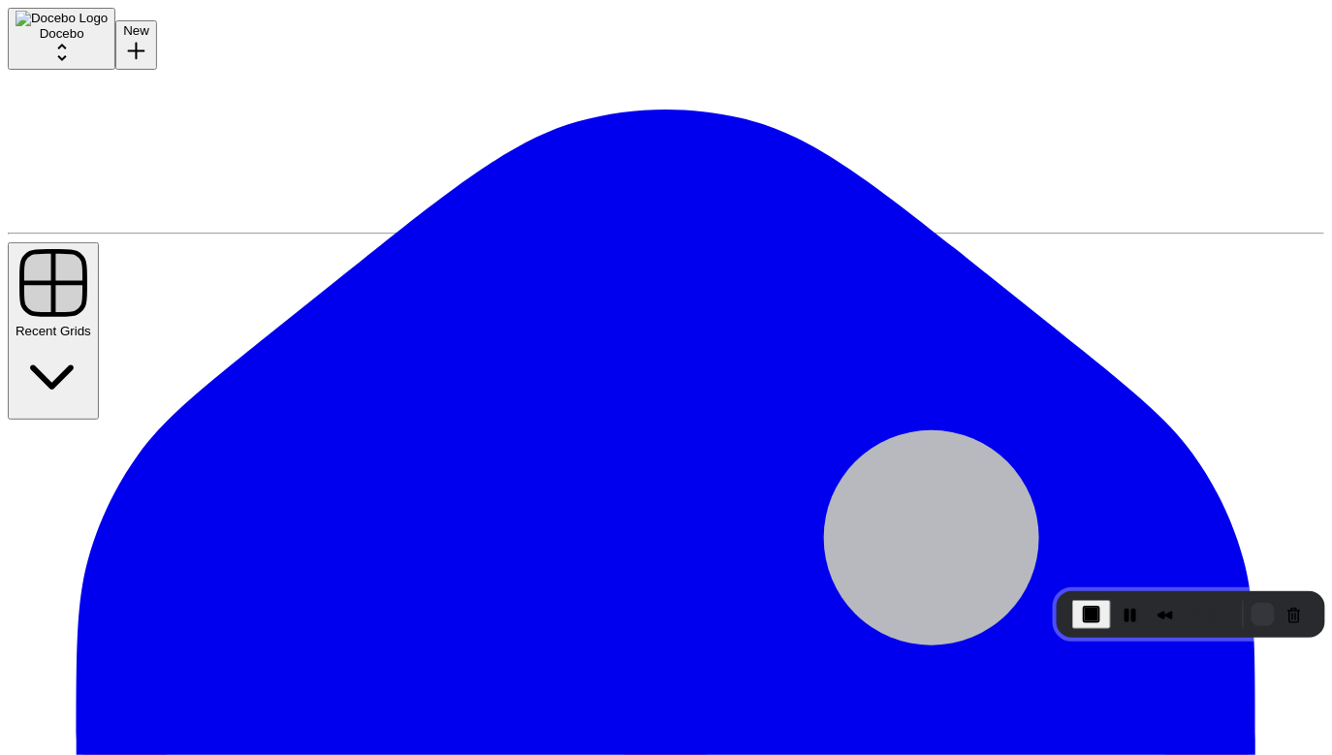
click at [1252, 613] on button "Restart Recording" at bounding box center [1263, 614] width 23 height 23
click at [1255, 608] on button "Restart Recording" at bounding box center [1263, 614] width 23 height 23
click at [1252, 612] on button "Restart Recording" at bounding box center [1263, 614] width 23 height 23
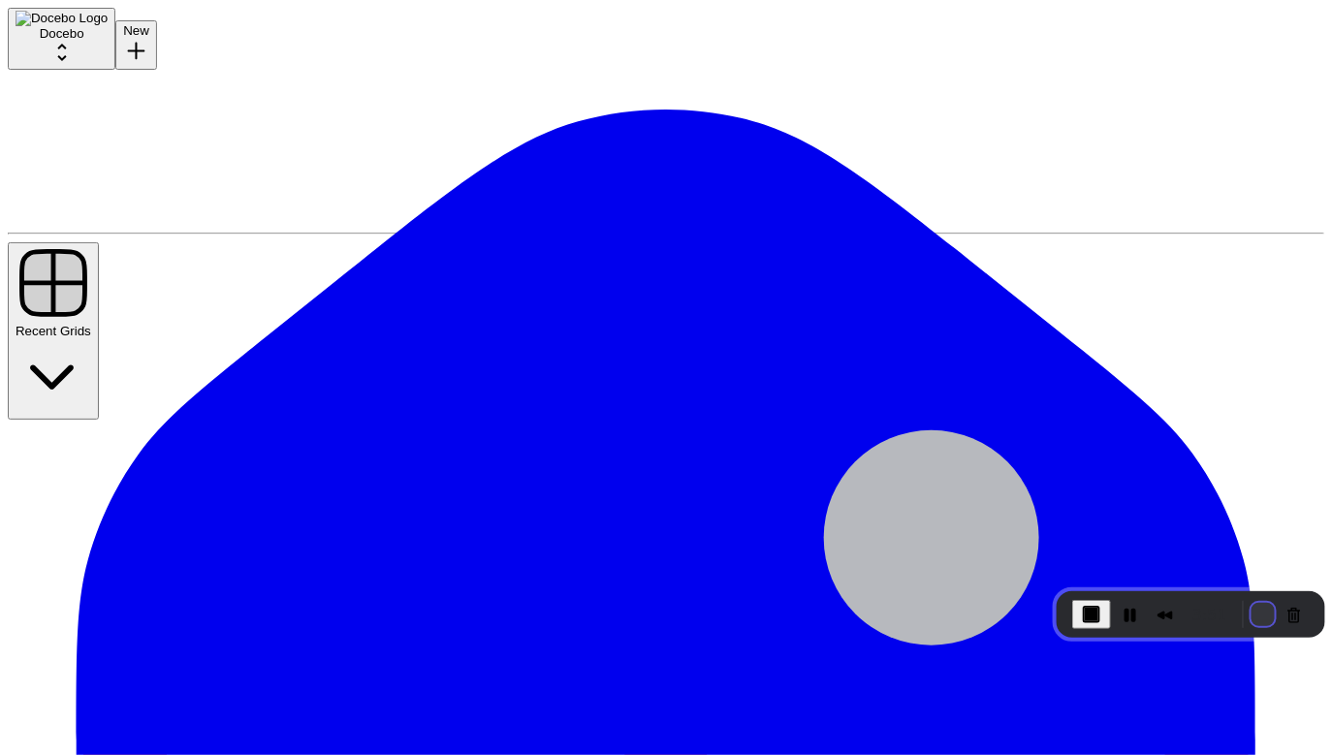
click at [1252, 613] on button "Restart Recording" at bounding box center [1263, 614] width 23 height 23
paste input "let's build a newsletter tool, that takes input what the newsletter should be a…"
drag, startPoint x: 711, startPoint y: 206, endPoint x: 376, endPoint y: 197, distance: 334.6
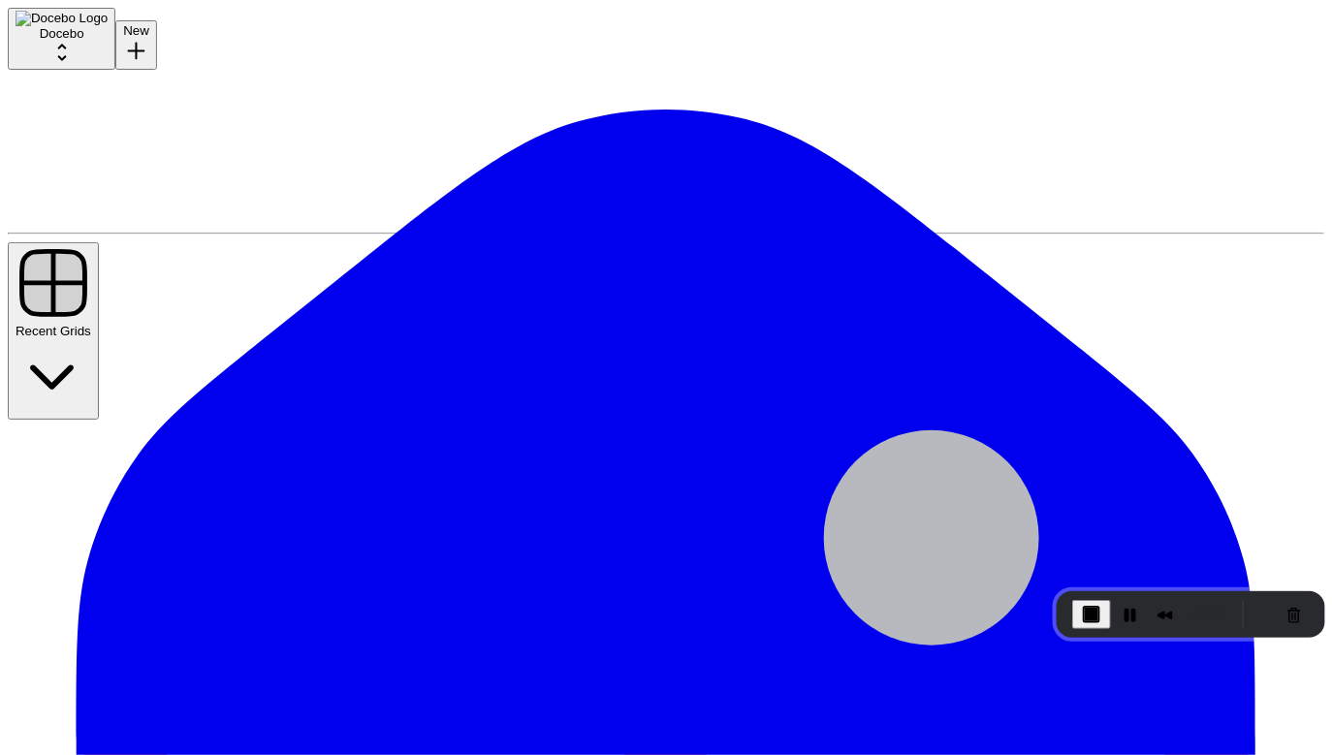
drag, startPoint x: 676, startPoint y: 200, endPoint x: 754, endPoint y: 204, distance: 78.6
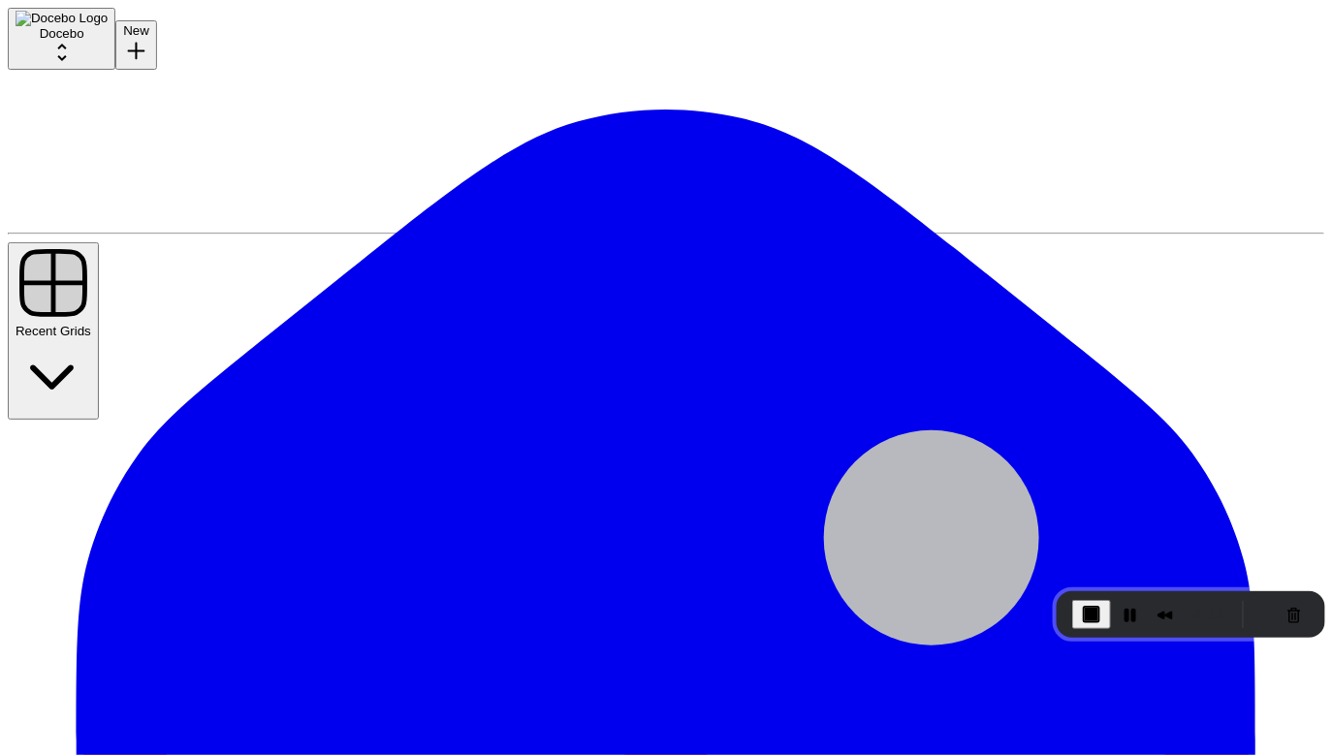
drag, startPoint x: 828, startPoint y: 201, endPoint x: 1003, endPoint y: 205, distance: 175.5
drag, startPoint x: 937, startPoint y: 205, endPoint x: 1026, endPoint y: 218, distance: 90.2
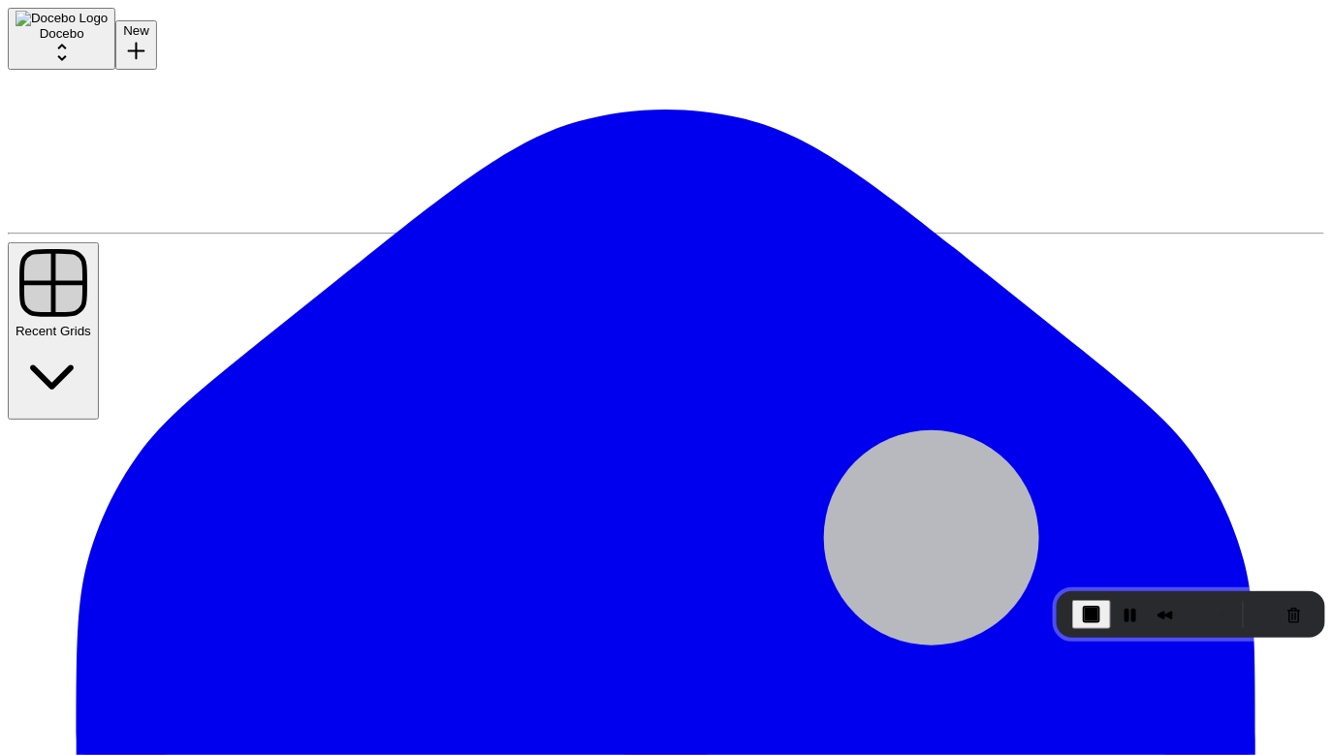
type input "let's build a newsletter tool, that takes input what the newsletter should be a…"
click at [1295, 609] on button "Cancel Recording" at bounding box center [1294, 614] width 31 height 31
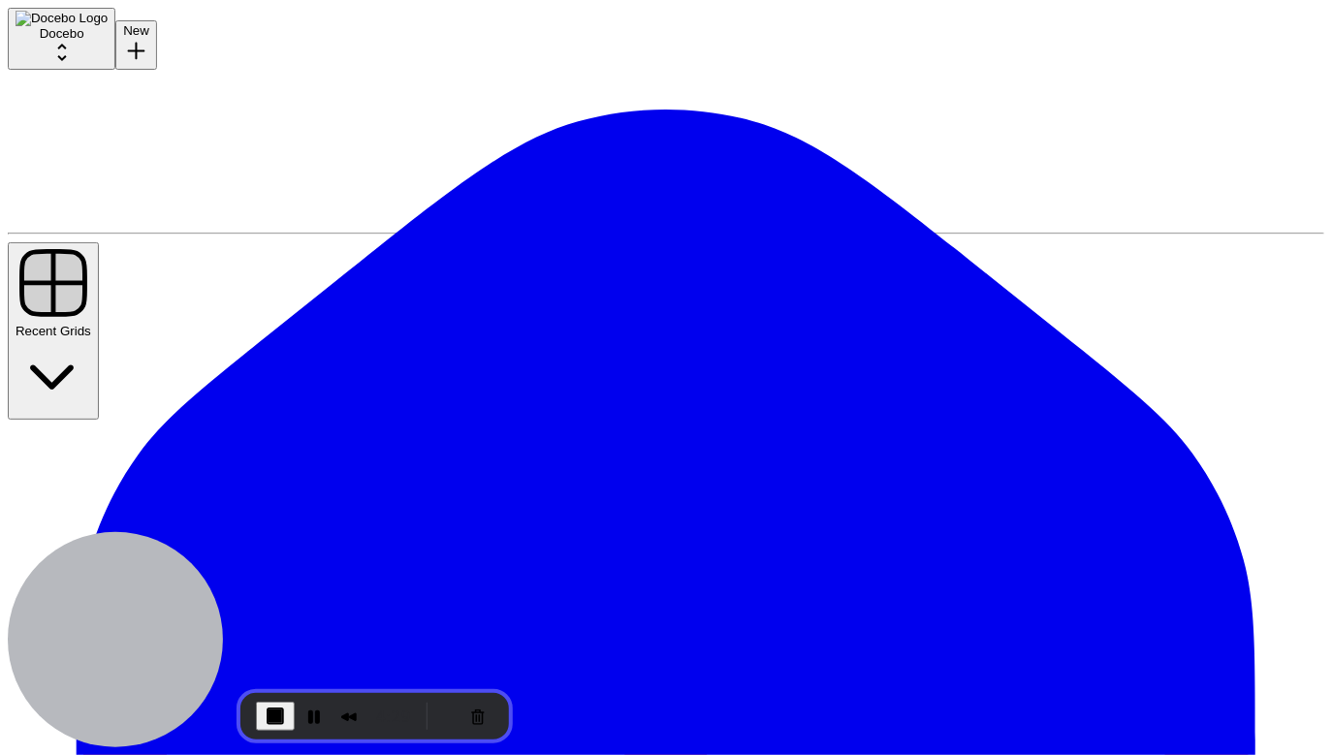
click at [423, 706] on div "Recorder controls - play pause" at bounding box center [456, 716] width 75 height 31
click at [437, 719] on button "Restart Recording" at bounding box center [447, 716] width 23 height 23
click at [438, 714] on button "Restart Recording" at bounding box center [447, 716] width 23 height 23
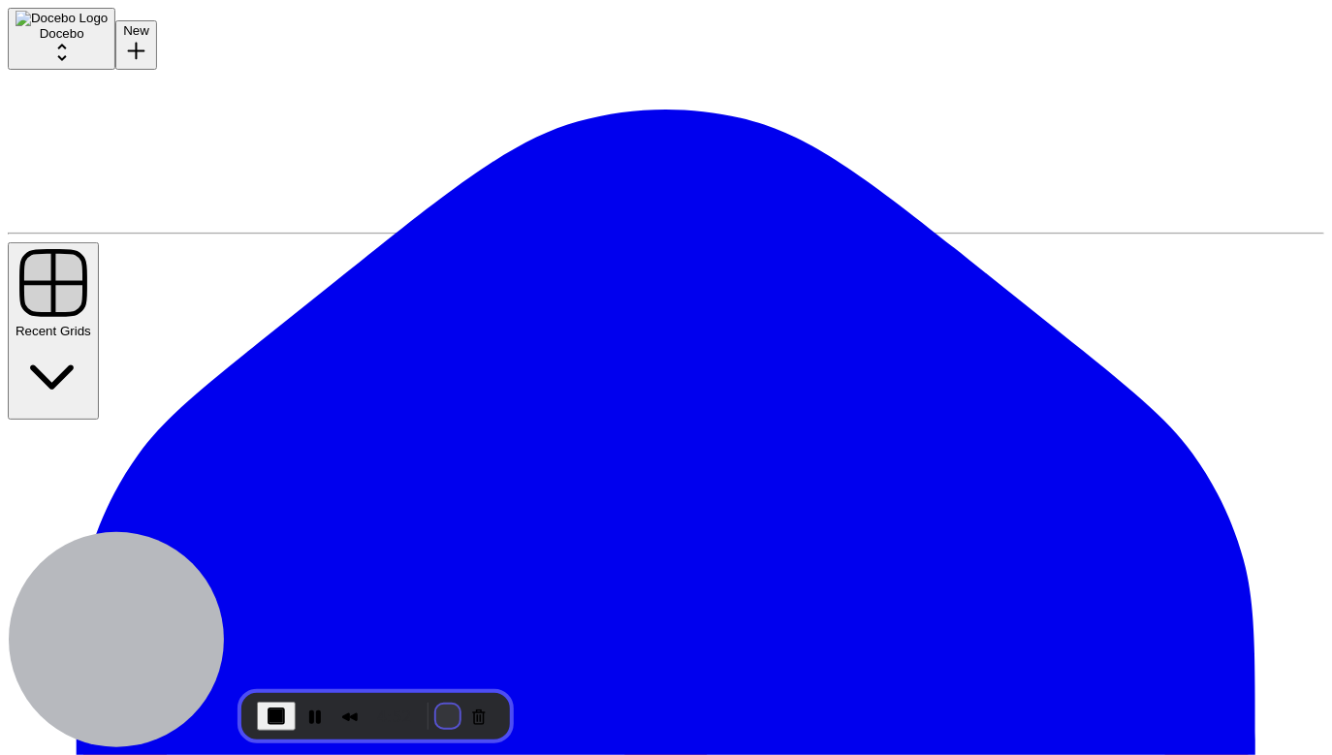
click at [437, 720] on button "Restart Recording" at bounding box center [447, 716] width 23 height 23
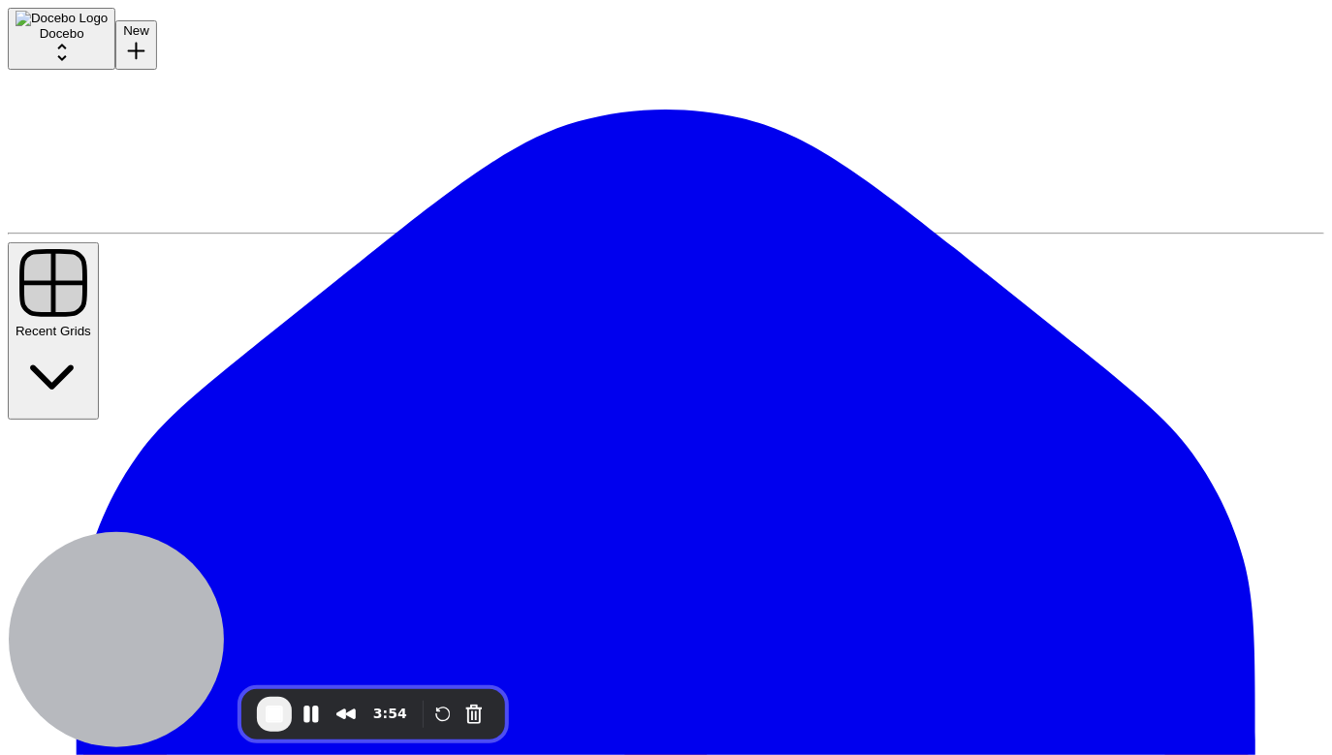
paste input "Newsletter Copywriting Prompt *"Write an engaging newsletter. The topic is: [in…"
drag, startPoint x: 732, startPoint y: 211, endPoint x: 411, endPoint y: 200, distance: 321.1
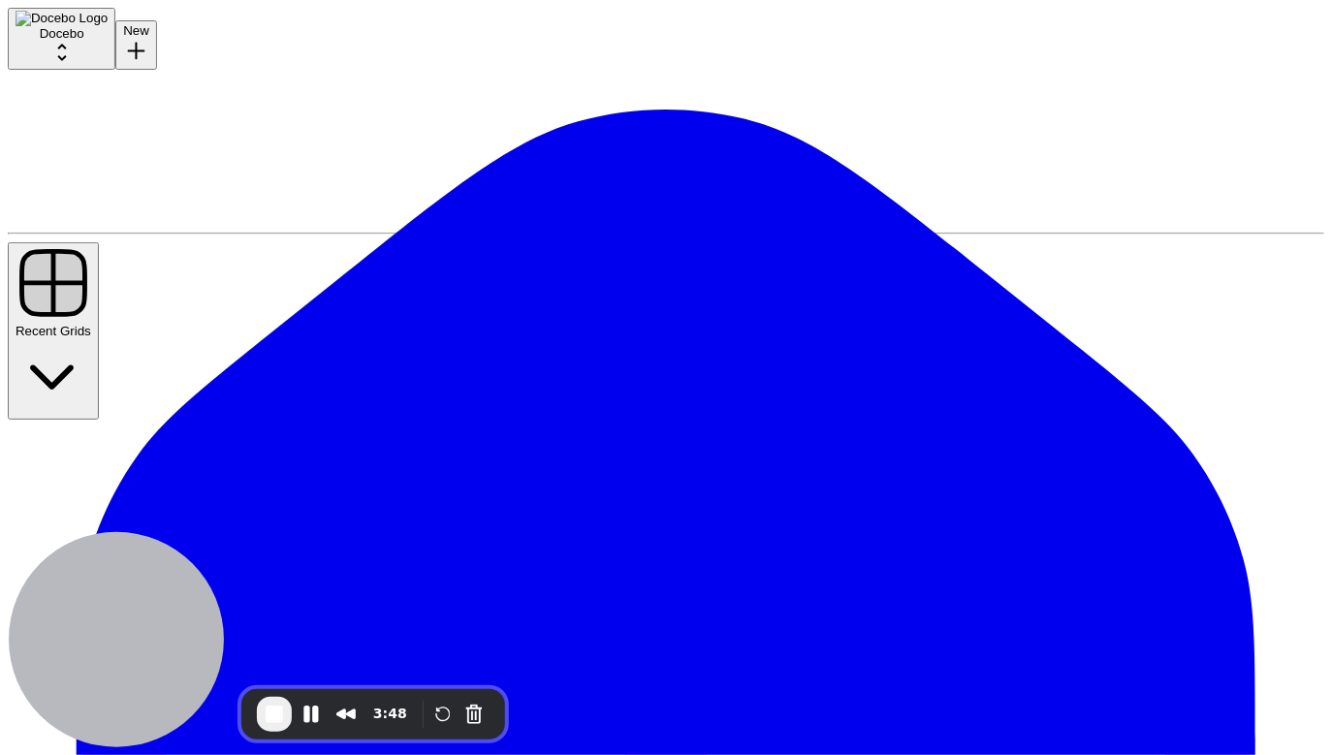
drag, startPoint x: 718, startPoint y: 201, endPoint x: 293, endPoint y: 184, distance: 425.9
type input "Write an engaging newsletter. The topic is: [insert topic/what it’s about]. The…"
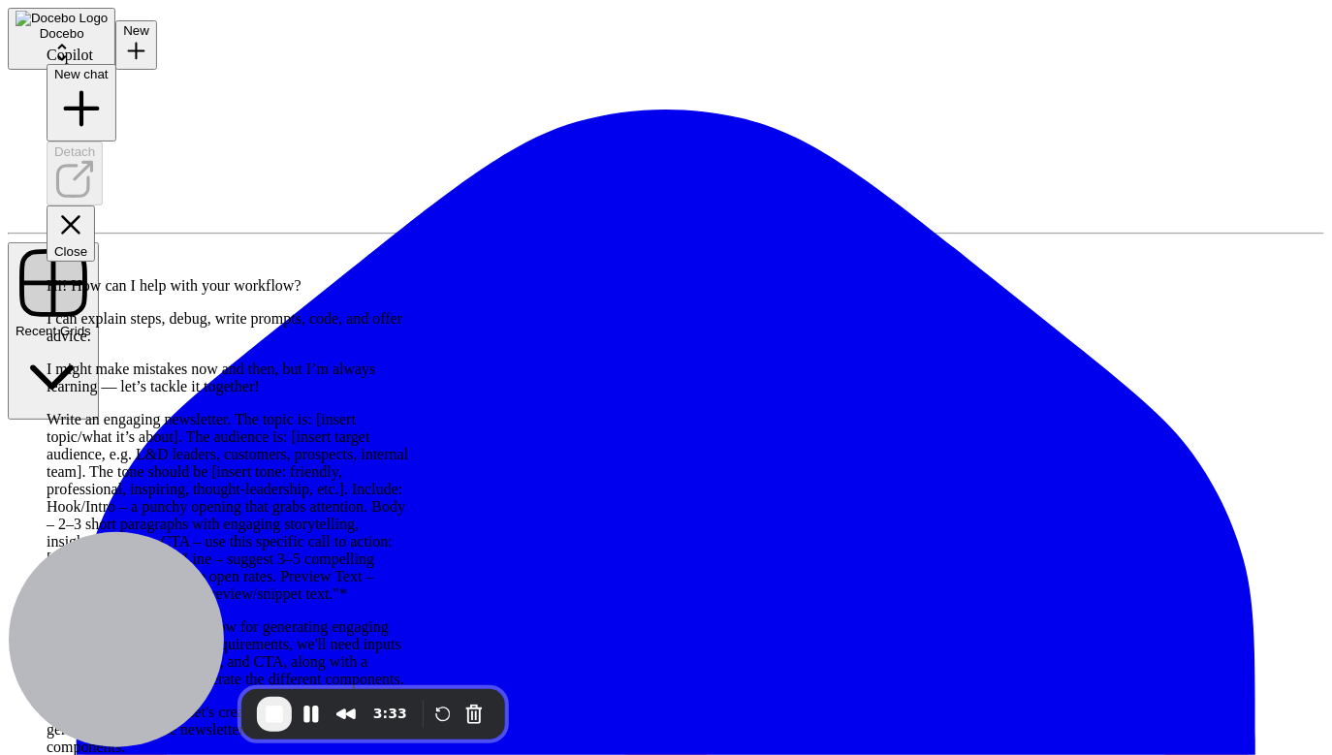
click at [279, 715] on span "End Recording" at bounding box center [274, 714] width 23 height 23
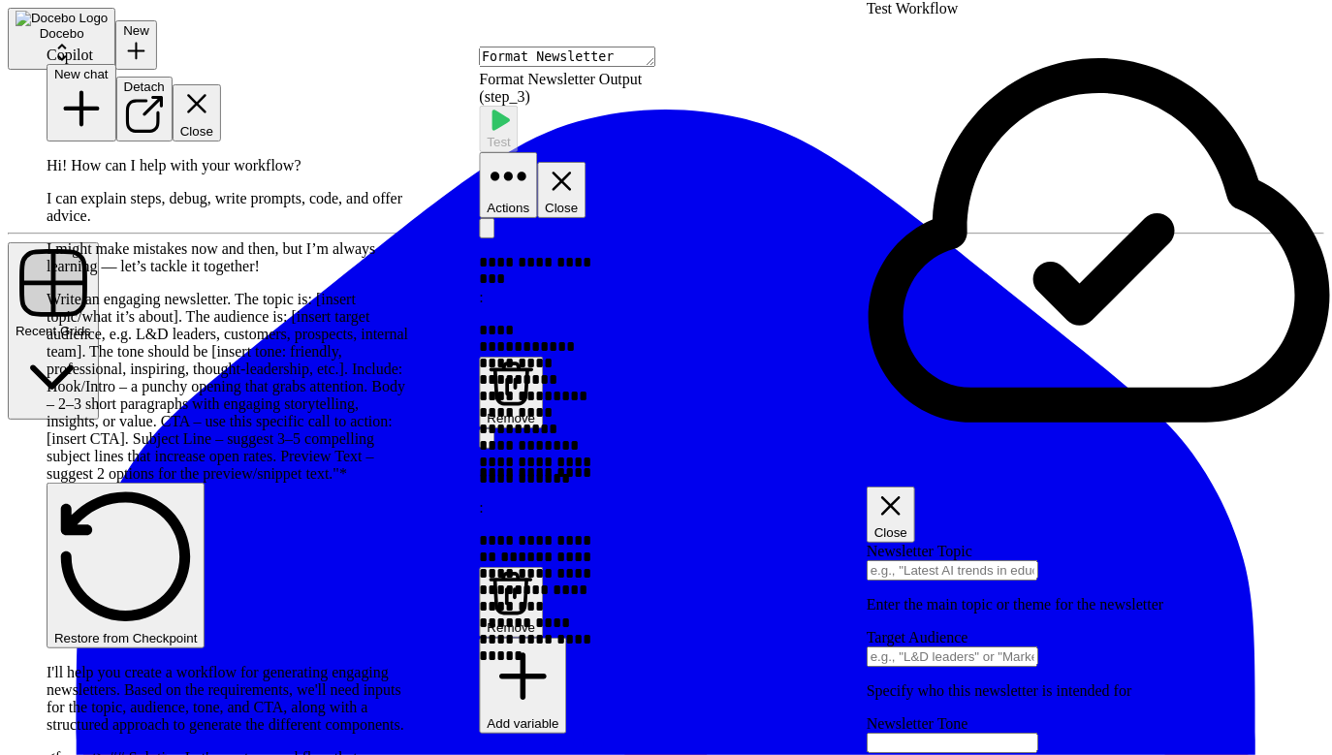
click at [252, 320] on div "Write an engaging newsletter. The topic is: [insert topic/what it’s about]. The…" at bounding box center [229, 387] width 364 height 192
drag, startPoint x: 302, startPoint y: 594, endPoint x: 165, endPoint y: 467, distance: 187.3
click at [165, 467] on div "Write an engaging newsletter. The topic is: [insert topic/what it’s about]. The…" at bounding box center [229, 387] width 364 height 192
click at [319, 466] on div "Write an engaging newsletter. The topic is: [insert topic/what it’s about]. The…" at bounding box center [229, 387] width 364 height 192
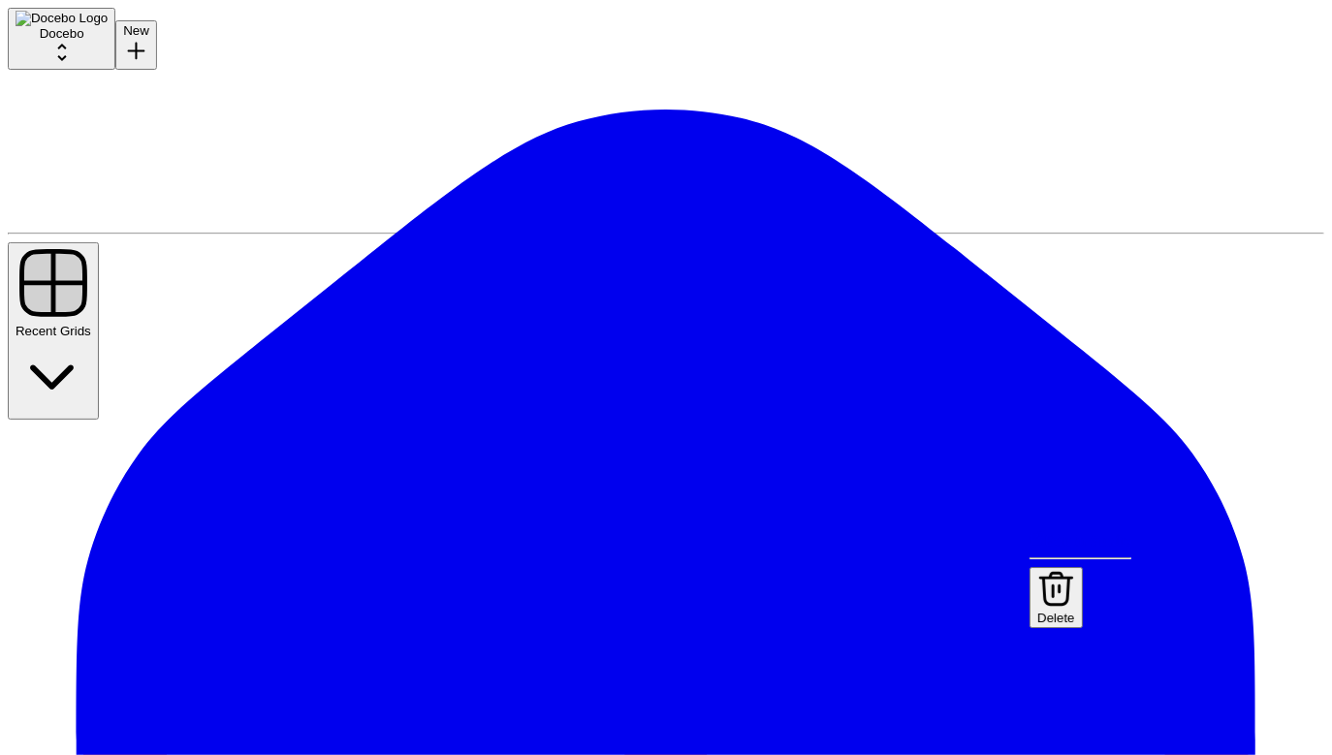
click at [1075, 611] on span "Delete" at bounding box center [1056, 618] width 38 height 15
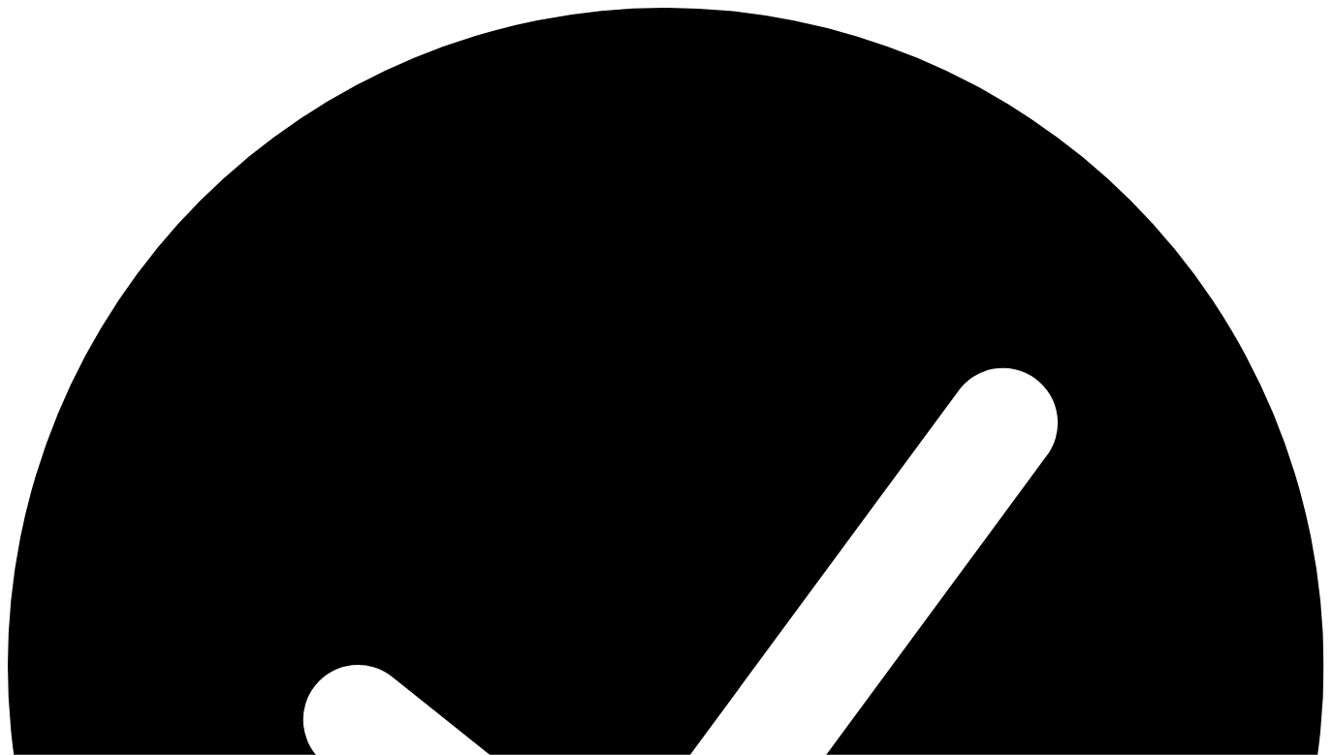
click at [1075, 611] on span "Delete" at bounding box center [1056, 618] width 38 height 15
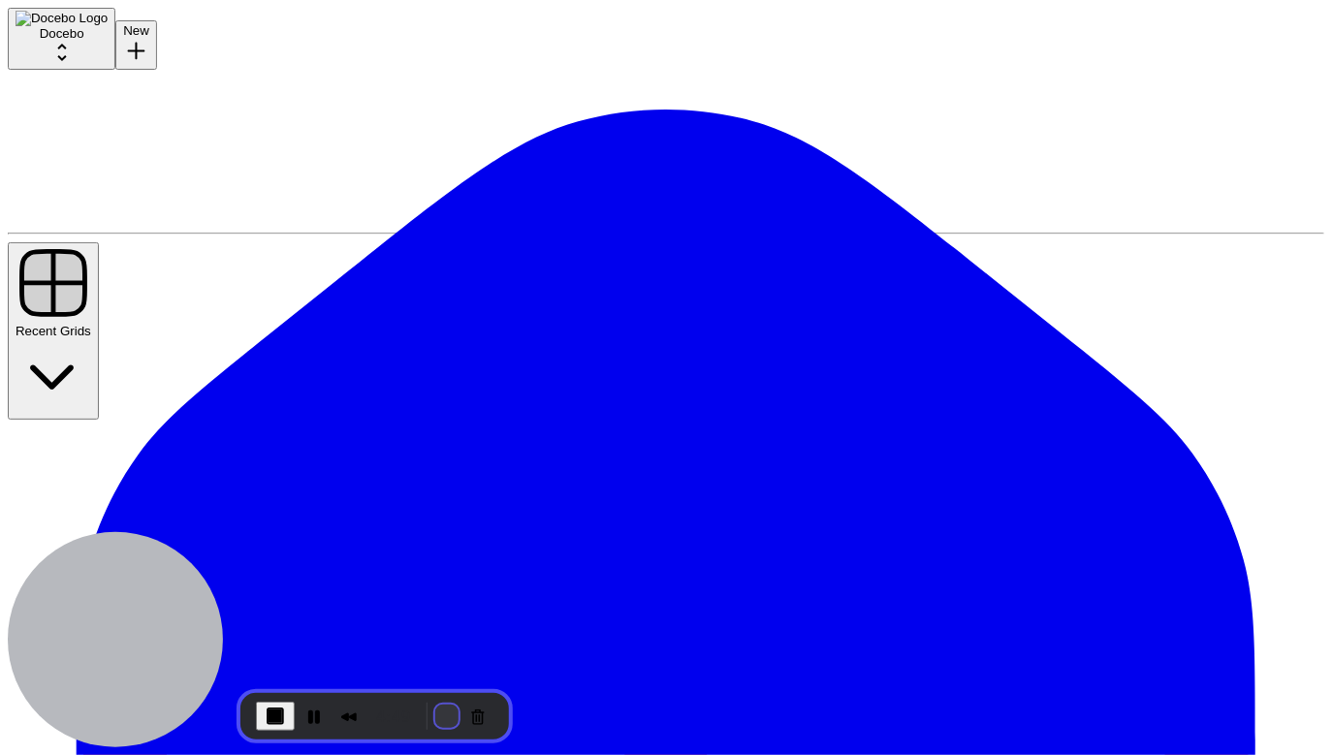
click at [435, 720] on button "Restart Recording" at bounding box center [446, 716] width 23 height 23
click at [439, 722] on button "Restart Recording" at bounding box center [446, 716] width 23 height 23
click at [477, 719] on button "Cancel Recording" at bounding box center [477, 716] width 31 height 31
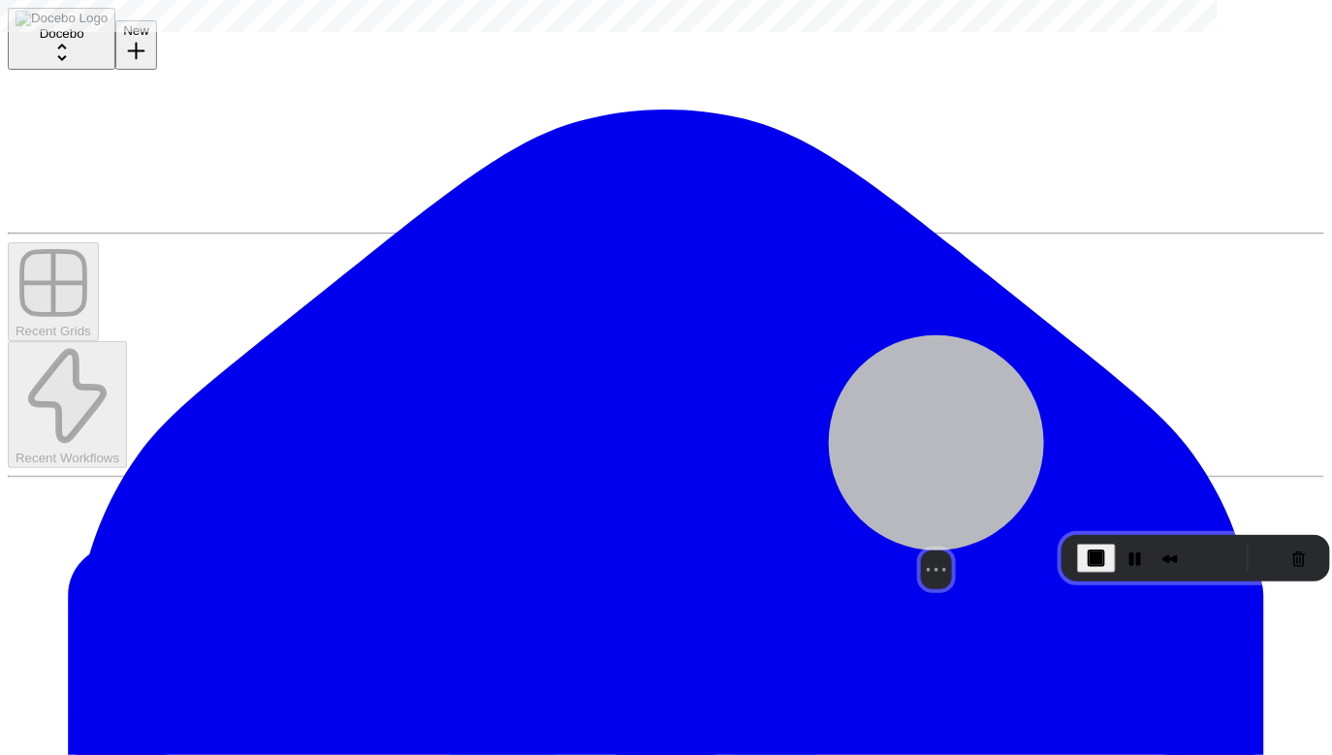
drag, startPoint x: 177, startPoint y: 651, endPoint x: 999, endPoint y: 493, distance: 836.2
click at [999, 493] on div at bounding box center [936, 442] width 215 height 215
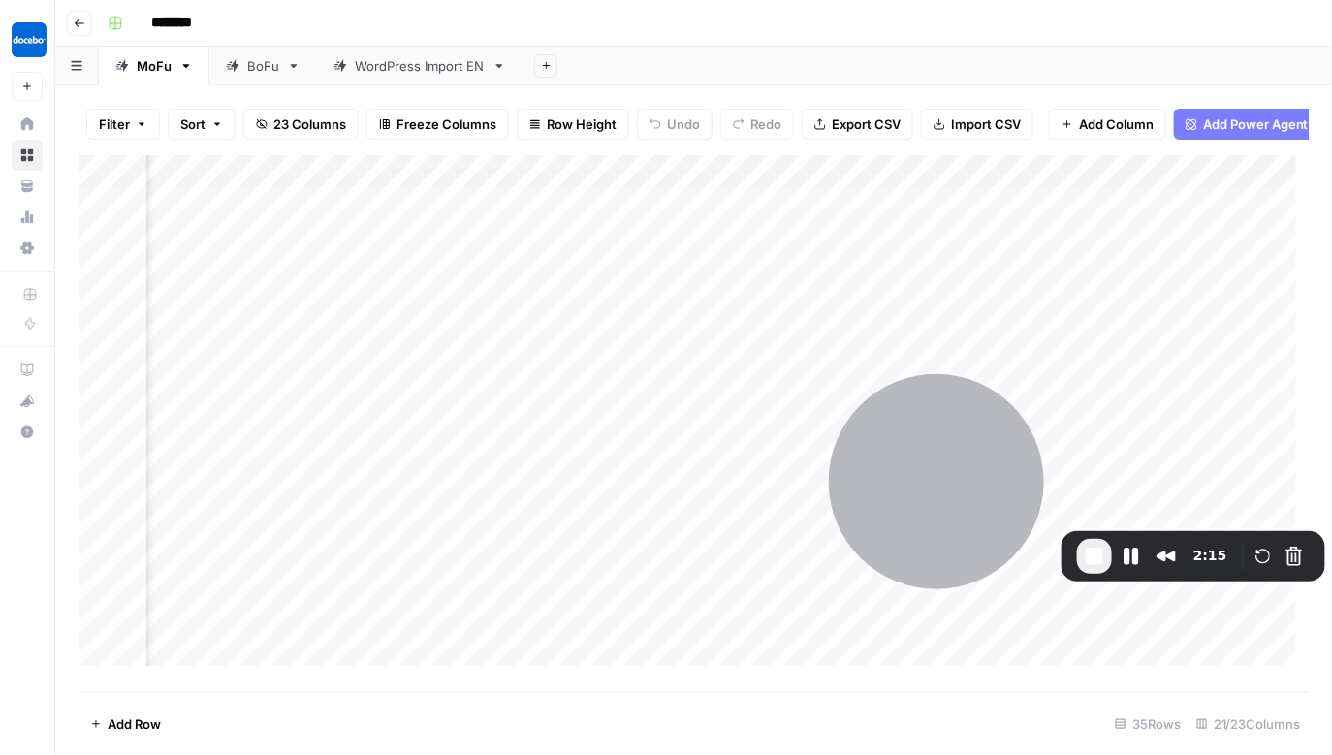
scroll to position [0, 2632]
click at [373, 214] on div "Add Column" at bounding box center [694, 417] width 1231 height 524
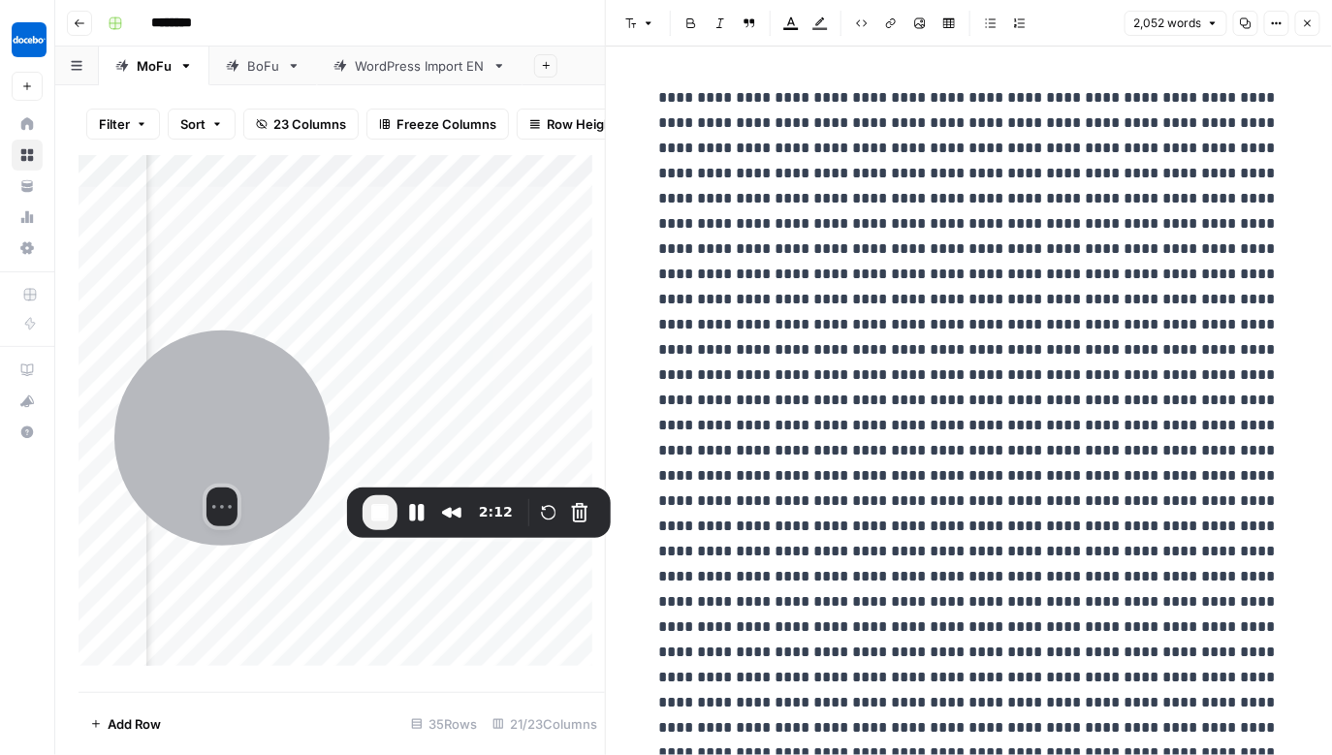
drag, startPoint x: 943, startPoint y: 461, endPoint x: 234, endPoint y: 415, distance: 711.1
click at [234, 415] on div at bounding box center [221, 438] width 215 height 215
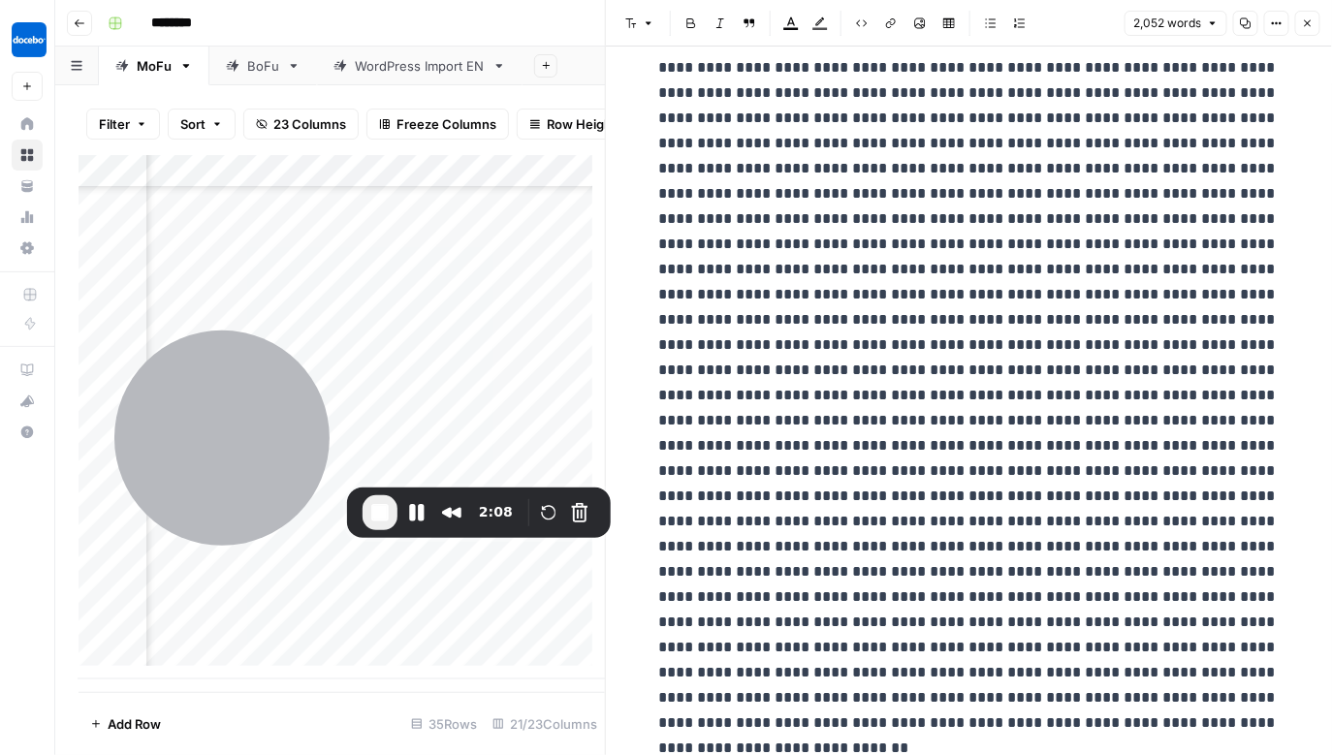
scroll to position [707, 2632]
click at [374, 430] on div "Add Column" at bounding box center [342, 417] width 527 height 524
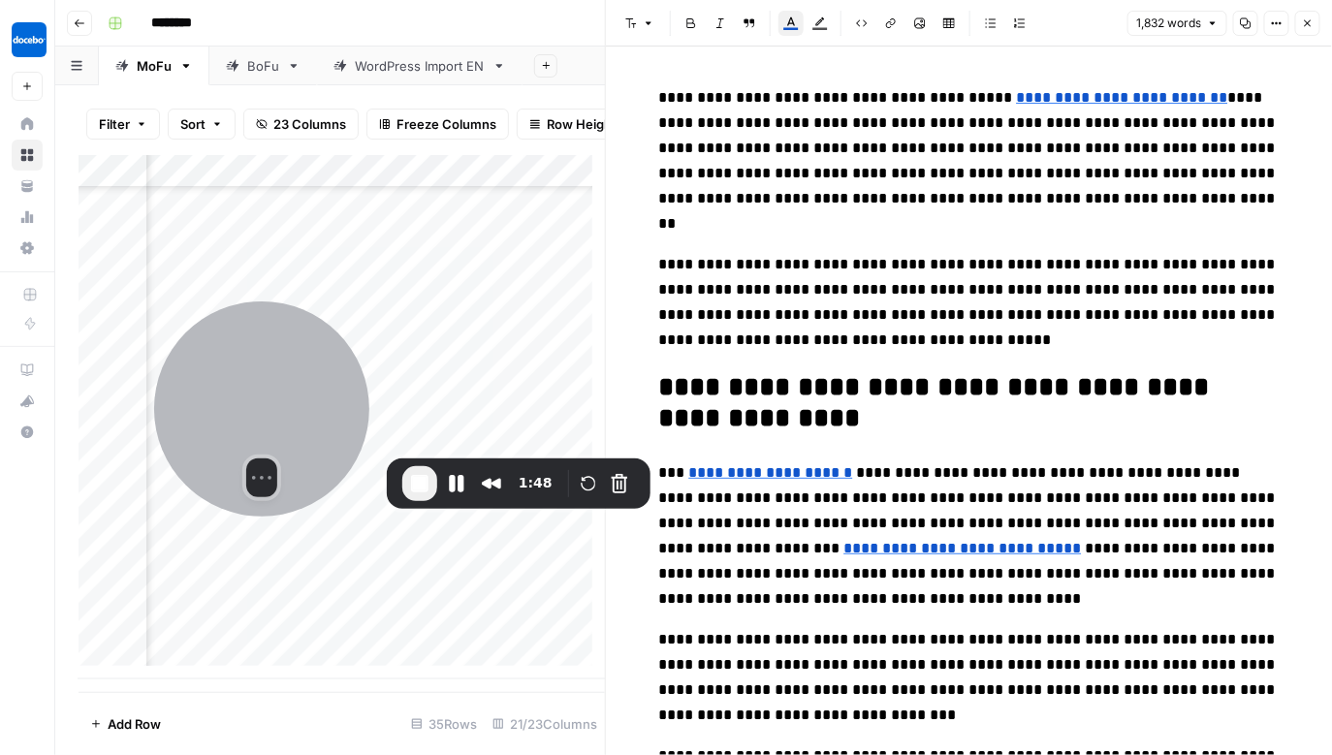
drag, startPoint x: 203, startPoint y: 396, endPoint x: 244, endPoint y: 312, distance: 93.2
click at [244, 312] on div at bounding box center [261, 409] width 215 height 215
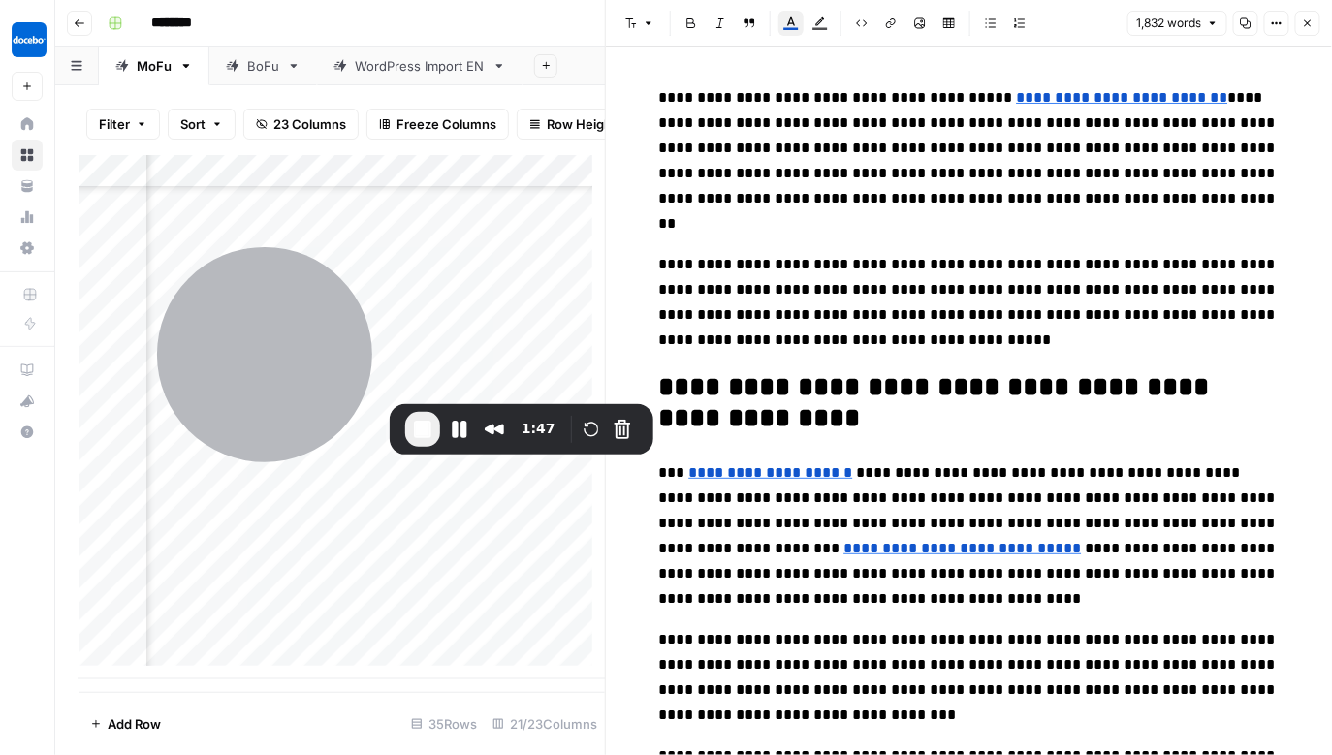
click at [522, 345] on div "Add Column" at bounding box center [342, 417] width 527 height 524
click at [1309, 26] on icon "button" at bounding box center [1308, 23] width 12 height 12
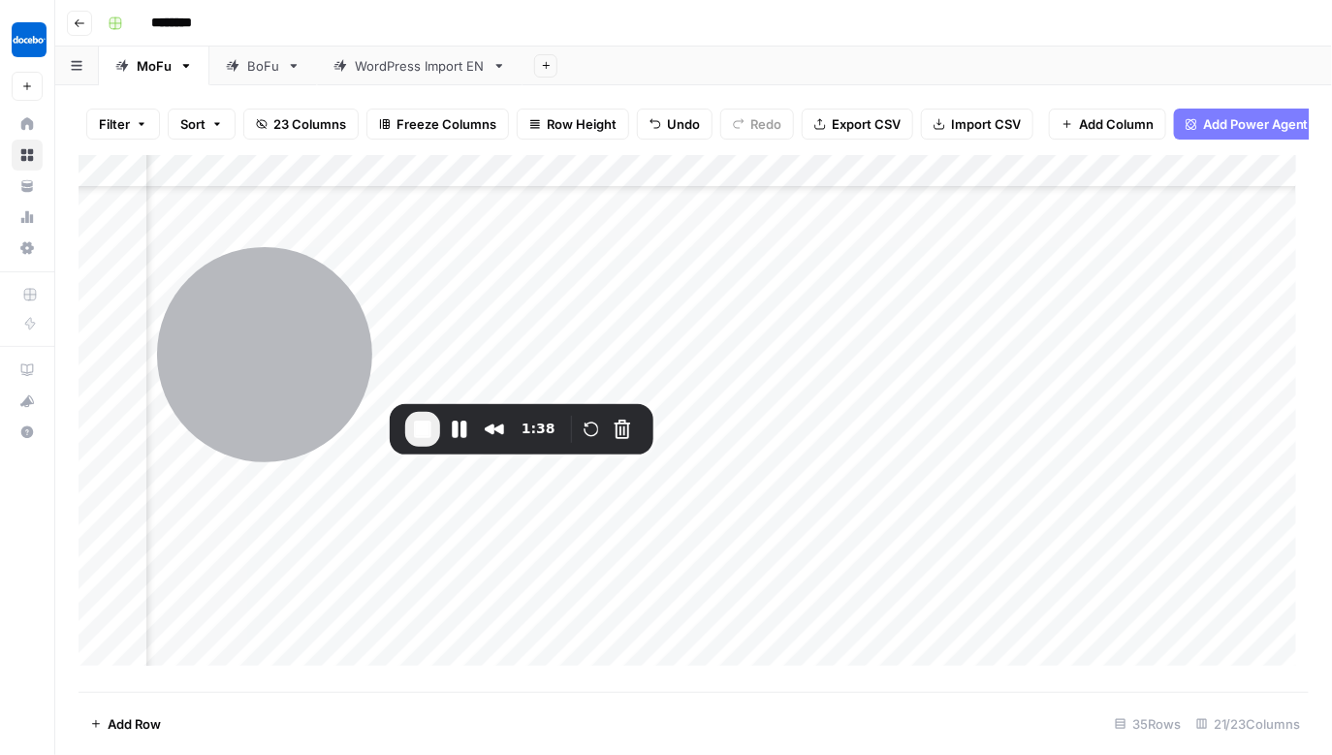
scroll to position [0, 2841]
click at [879, 213] on div "Add Column" at bounding box center [694, 417] width 1231 height 524
click at [939, 210] on div "Add Column" at bounding box center [694, 417] width 1231 height 524
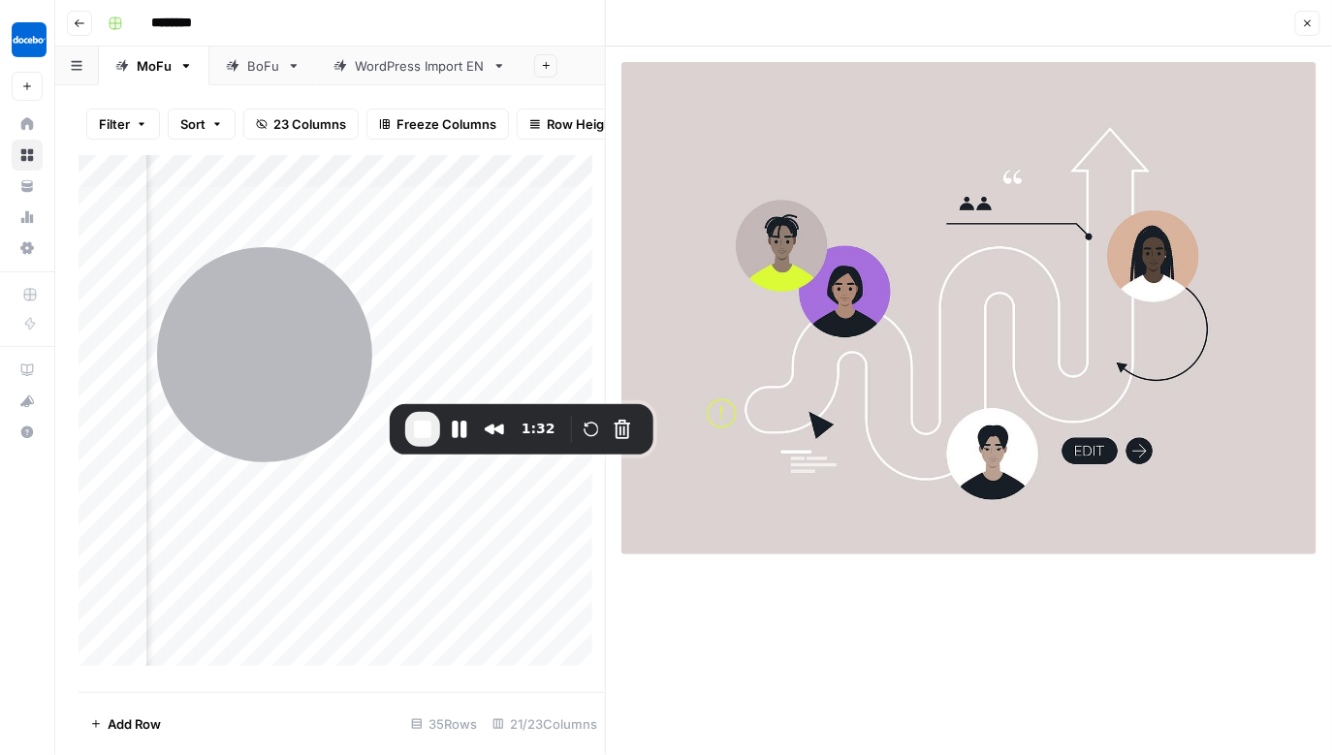
click at [1314, 22] on button "Close" at bounding box center [1307, 23] width 25 height 25
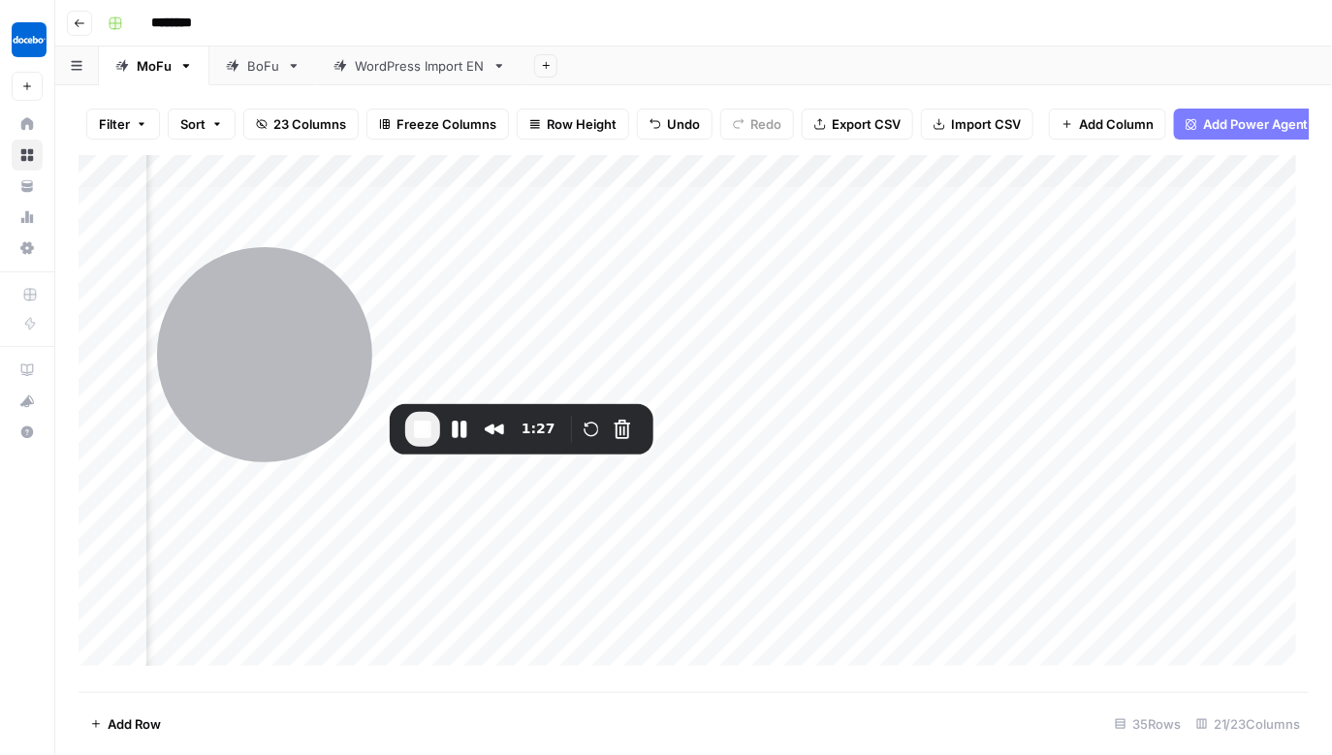
scroll to position [0, 3104]
click at [886, 645] on div "Add Column" at bounding box center [694, 417] width 1231 height 524
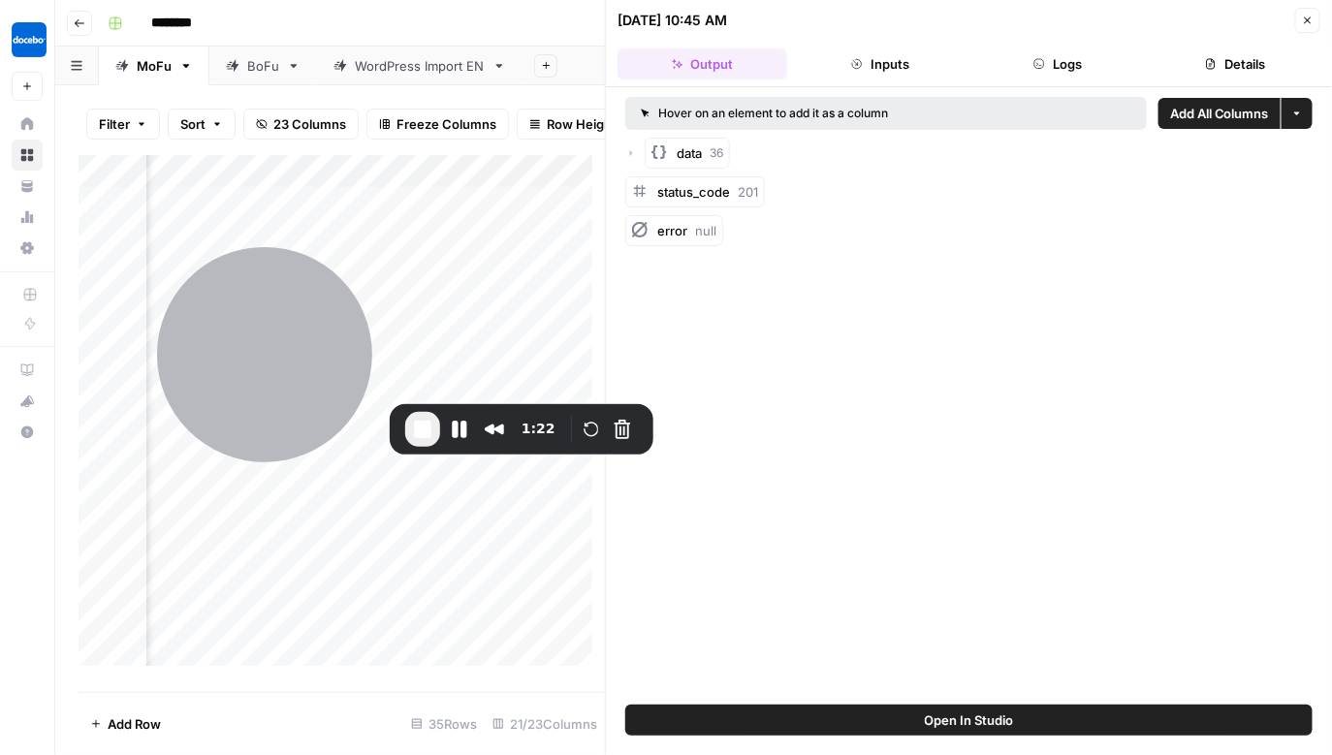
click at [909, 75] on button "Inputs" at bounding box center [880, 63] width 170 height 31
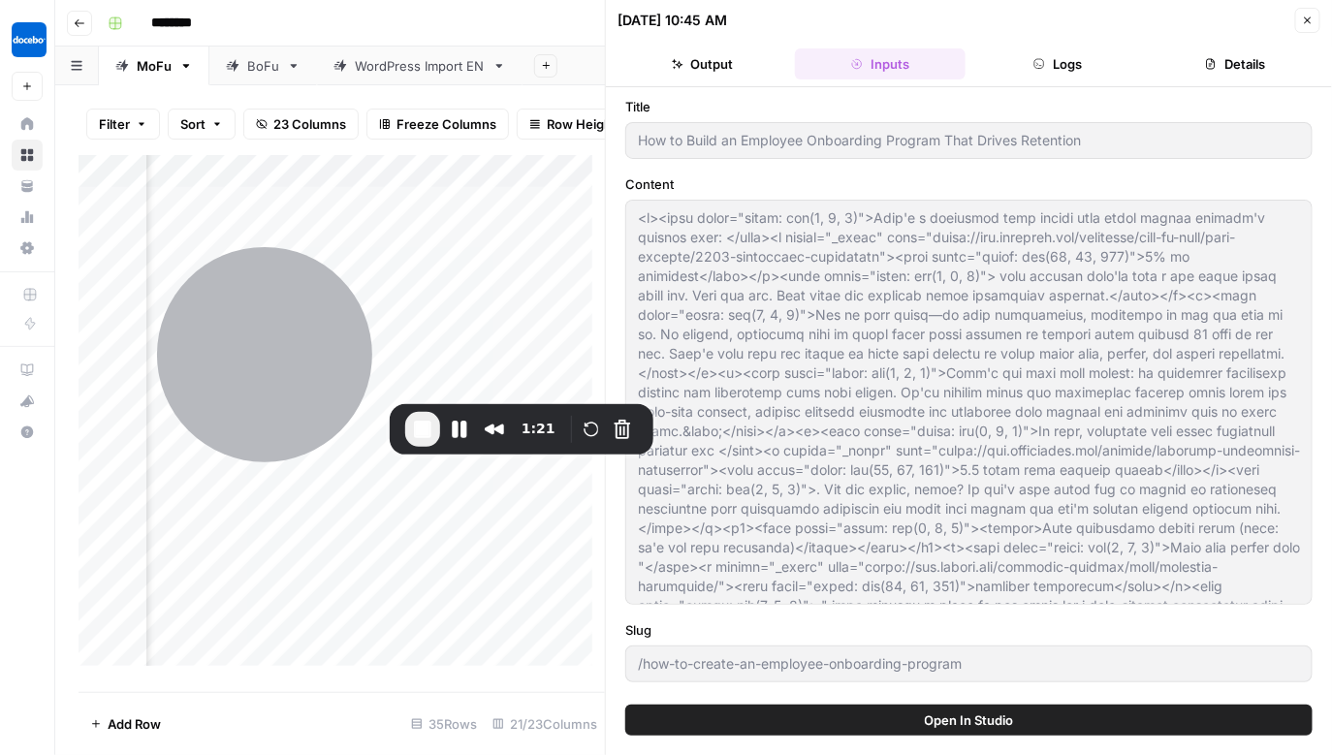
click at [1122, 64] on button "Logs" at bounding box center [1058, 63] width 170 height 31
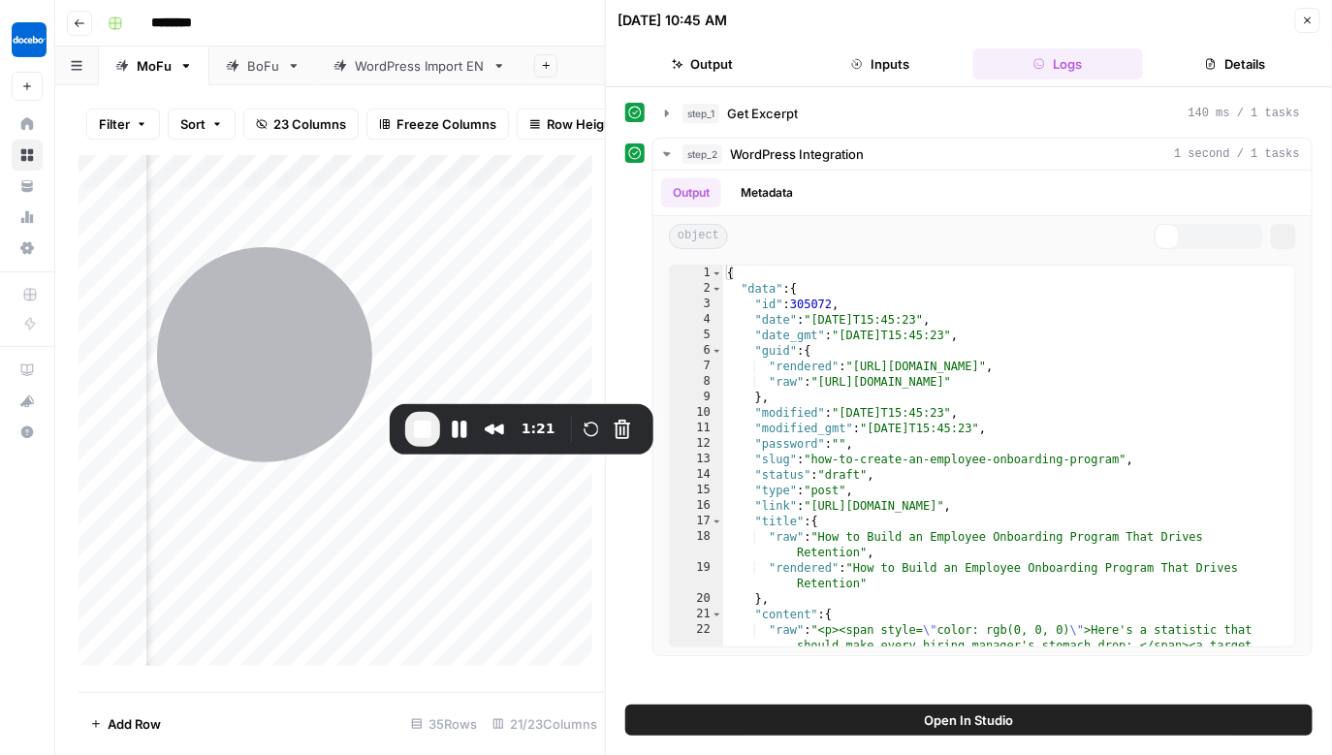
click at [1219, 60] on button "Details" at bounding box center [1236, 63] width 170 height 31
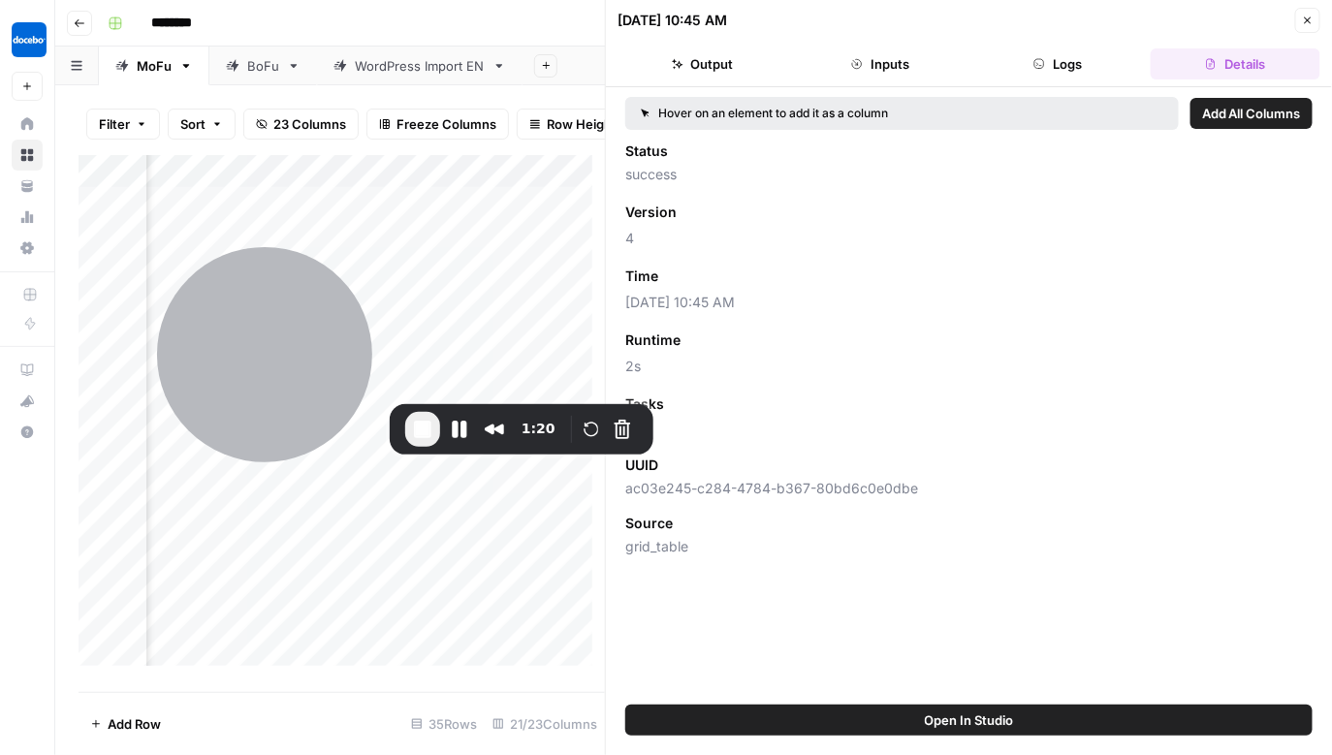
click at [1316, 24] on button "Close" at bounding box center [1307, 20] width 25 height 25
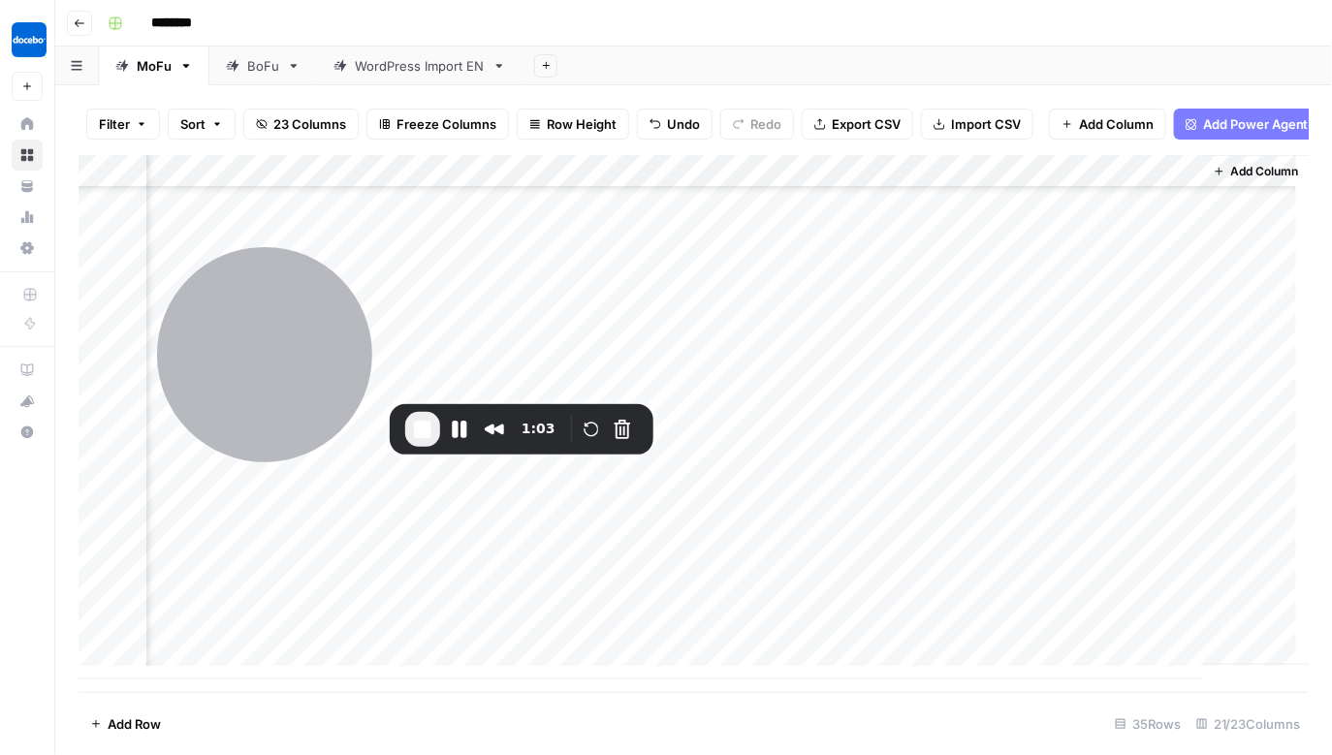
scroll to position [707, 3104]
click at [1168, 493] on div "Add Column" at bounding box center [694, 417] width 1231 height 524
click at [1164, 177] on div "Add Column" at bounding box center [694, 417] width 1231 height 524
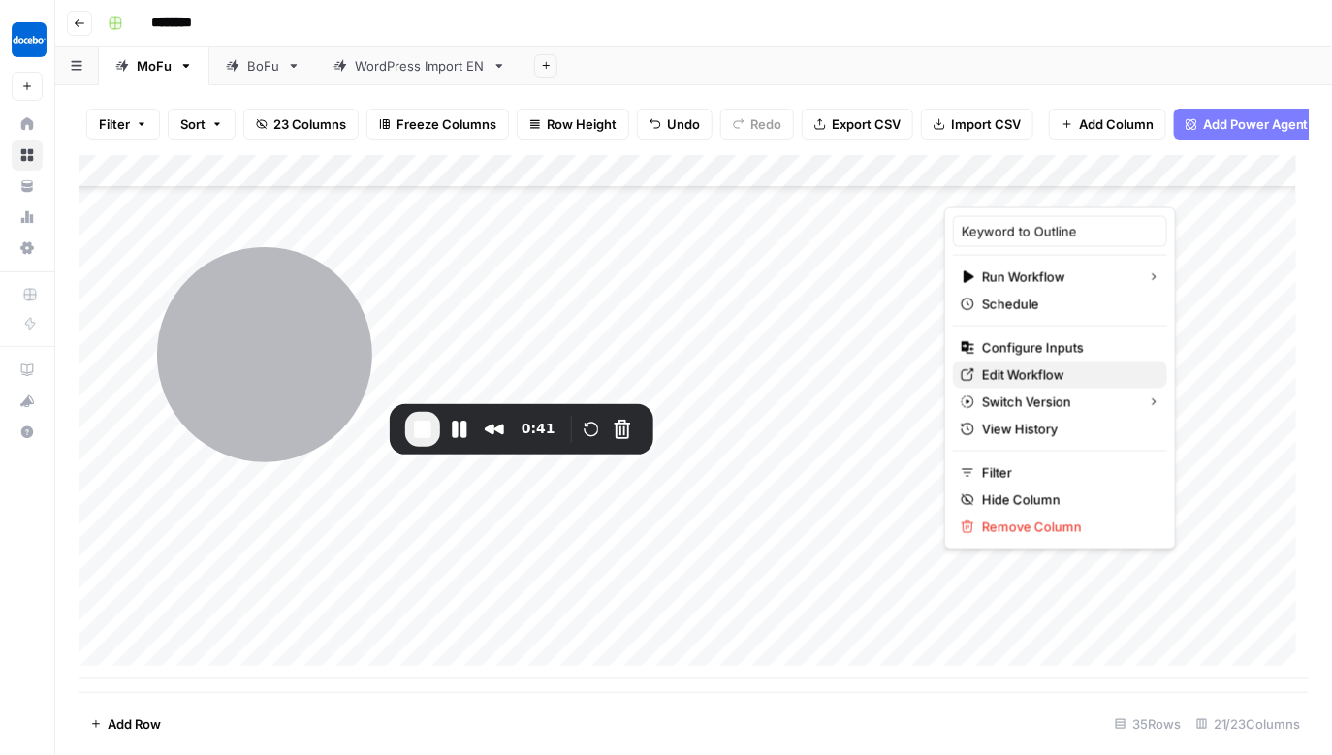
click at [1048, 384] on span "Edit Workflow" at bounding box center [1067, 374] width 170 height 19
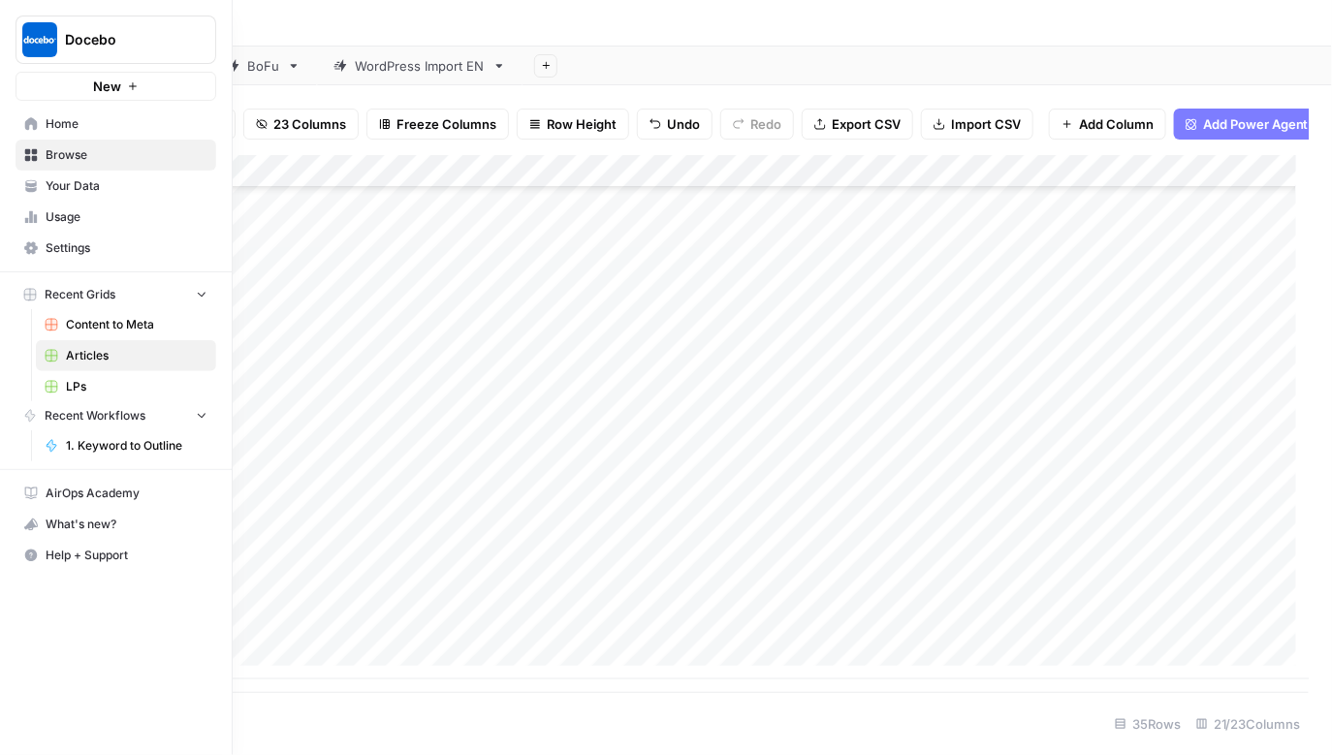
click at [25, 127] on icon at bounding box center [31, 123] width 13 height 13
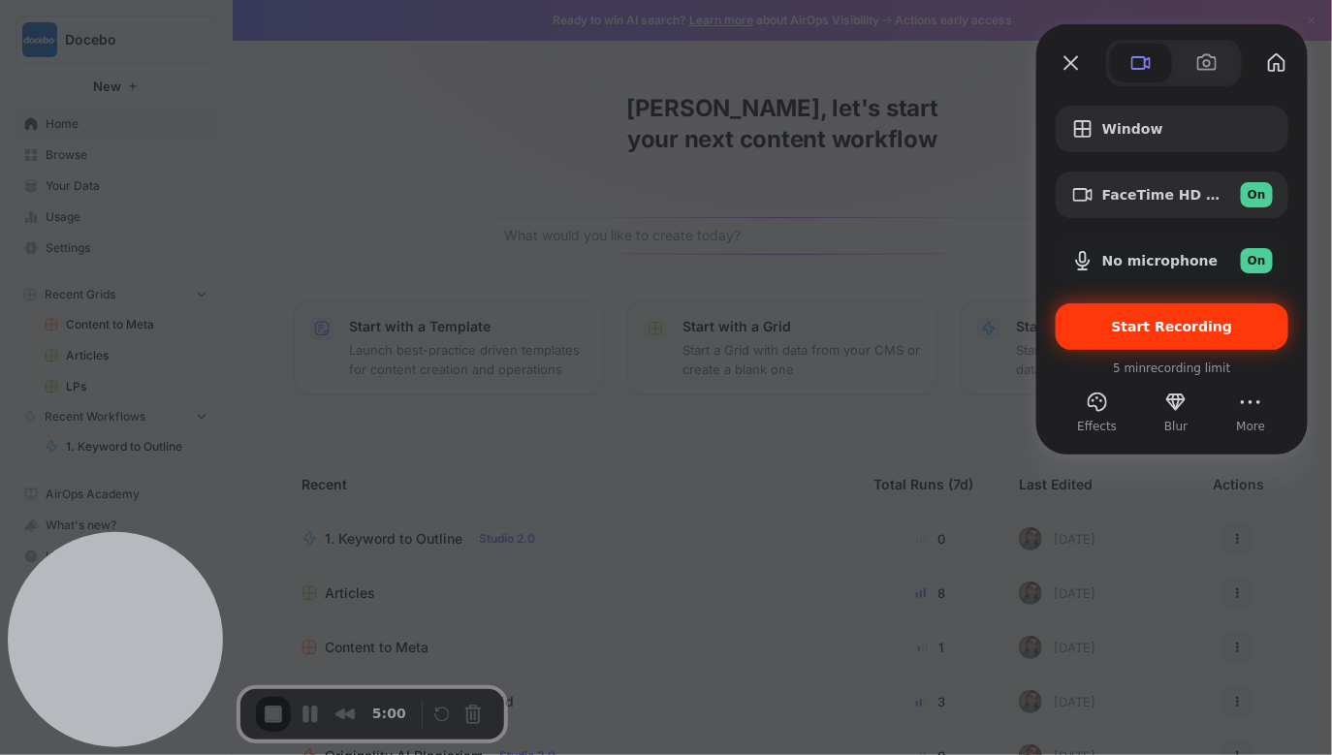
click at [1252, 324] on span "Start Recording" at bounding box center [1172, 327] width 202 height 16
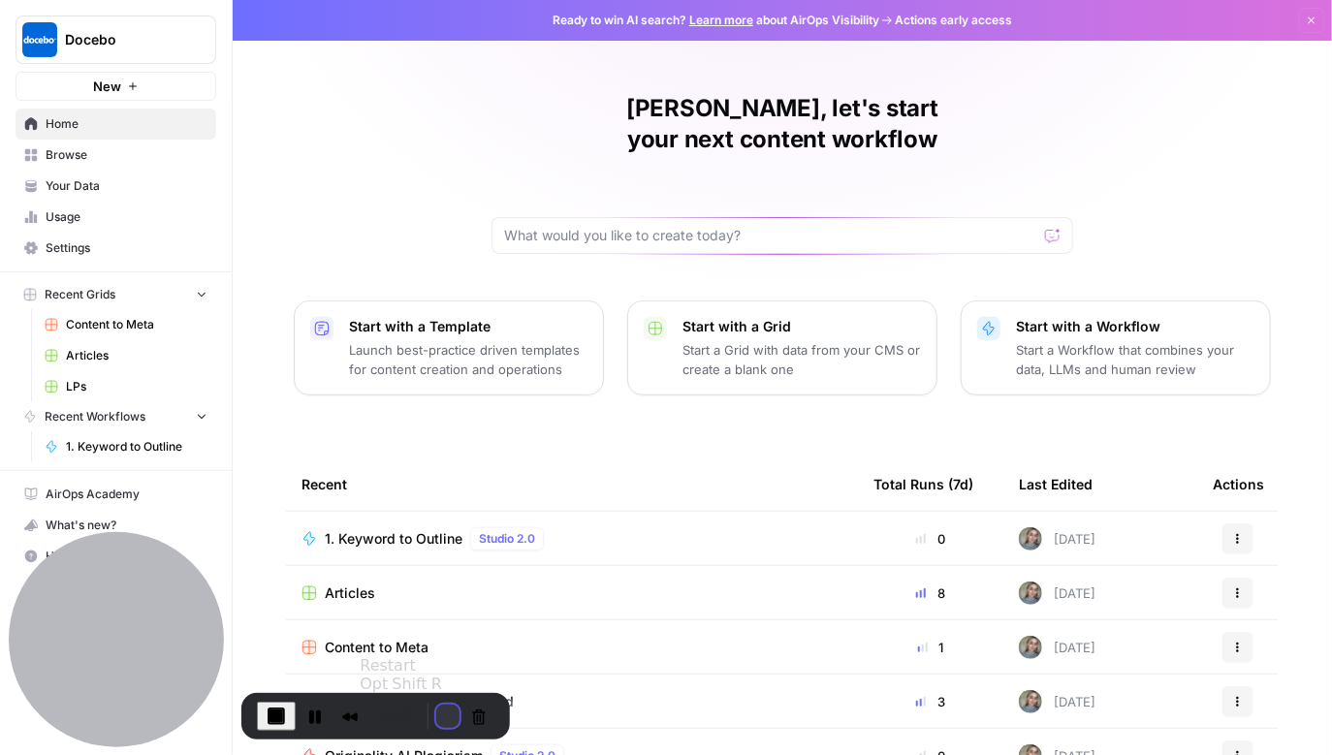
click at [436, 711] on button "Restart Recording" at bounding box center [447, 716] width 23 height 23
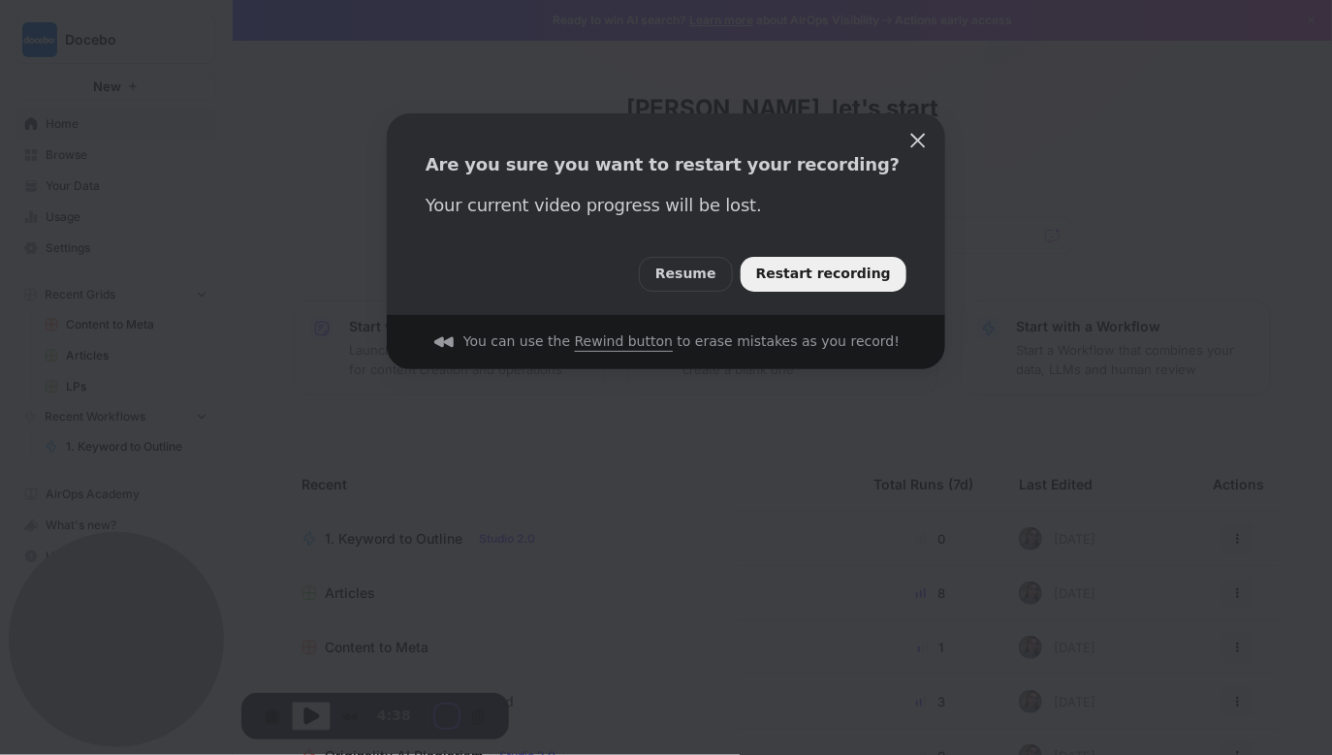
click at [837, 279] on span "Restart recording" at bounding box center [823, 274] width 135 height 21
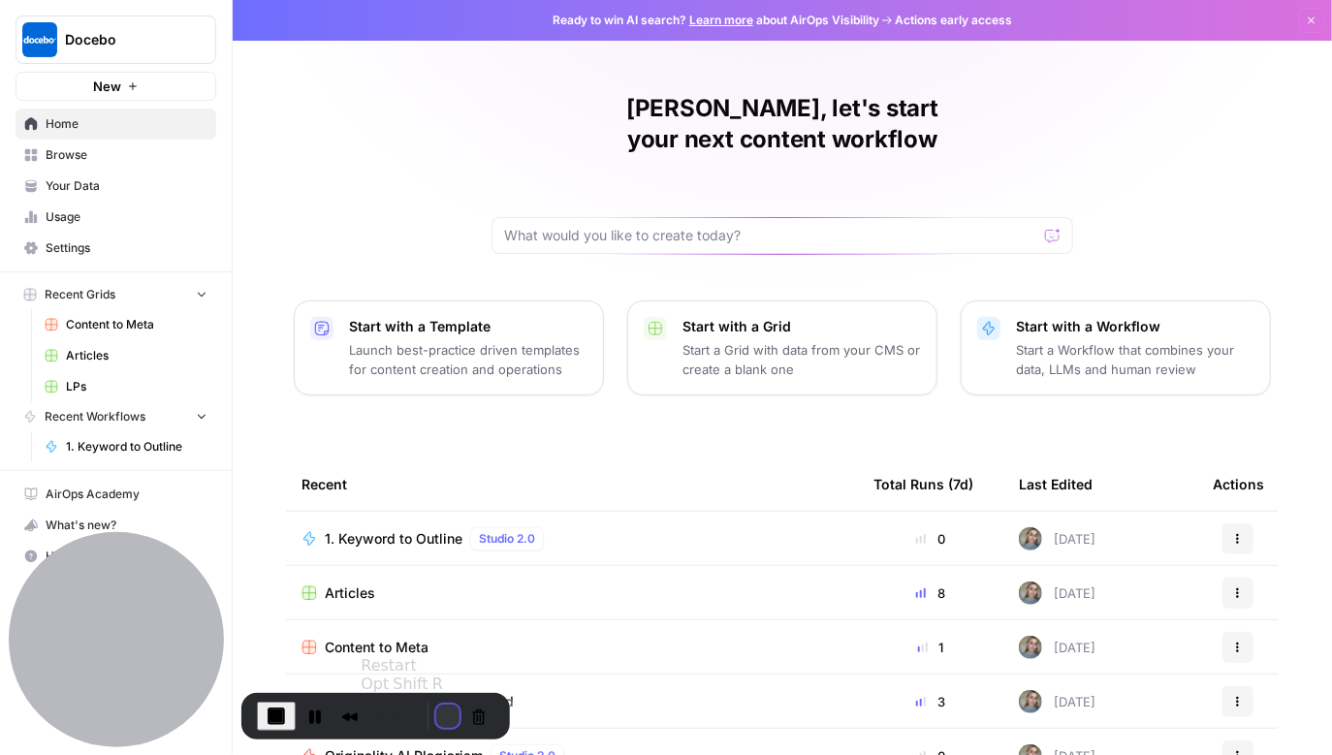
click at [436, 715] on button "Restart Recording" at bounding box center [447, 716] width 23 height 23
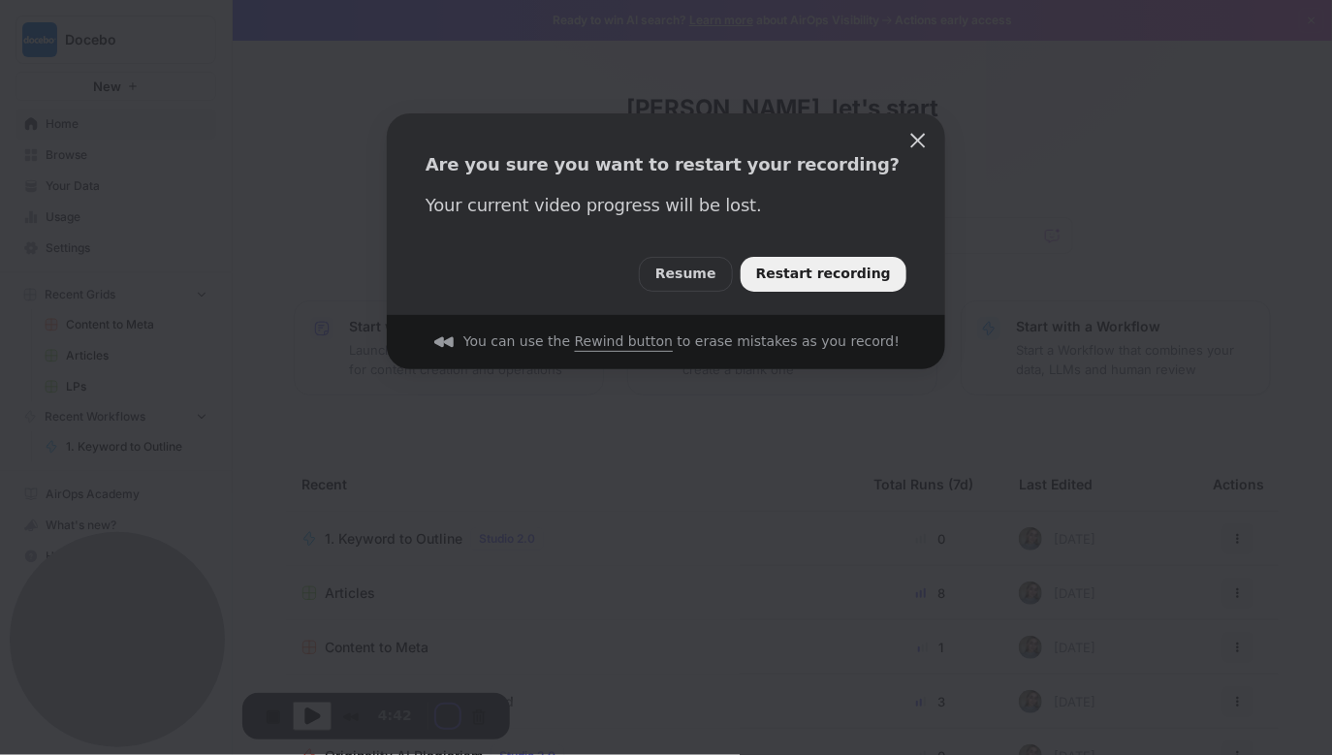
click at [826, 295] on div "Resume Restart recording" at bounding box center [666, 266] width 558 height 97
click at [826, 282] on span "Restart recording" at bounding box center [823, 274] width 135 height 21
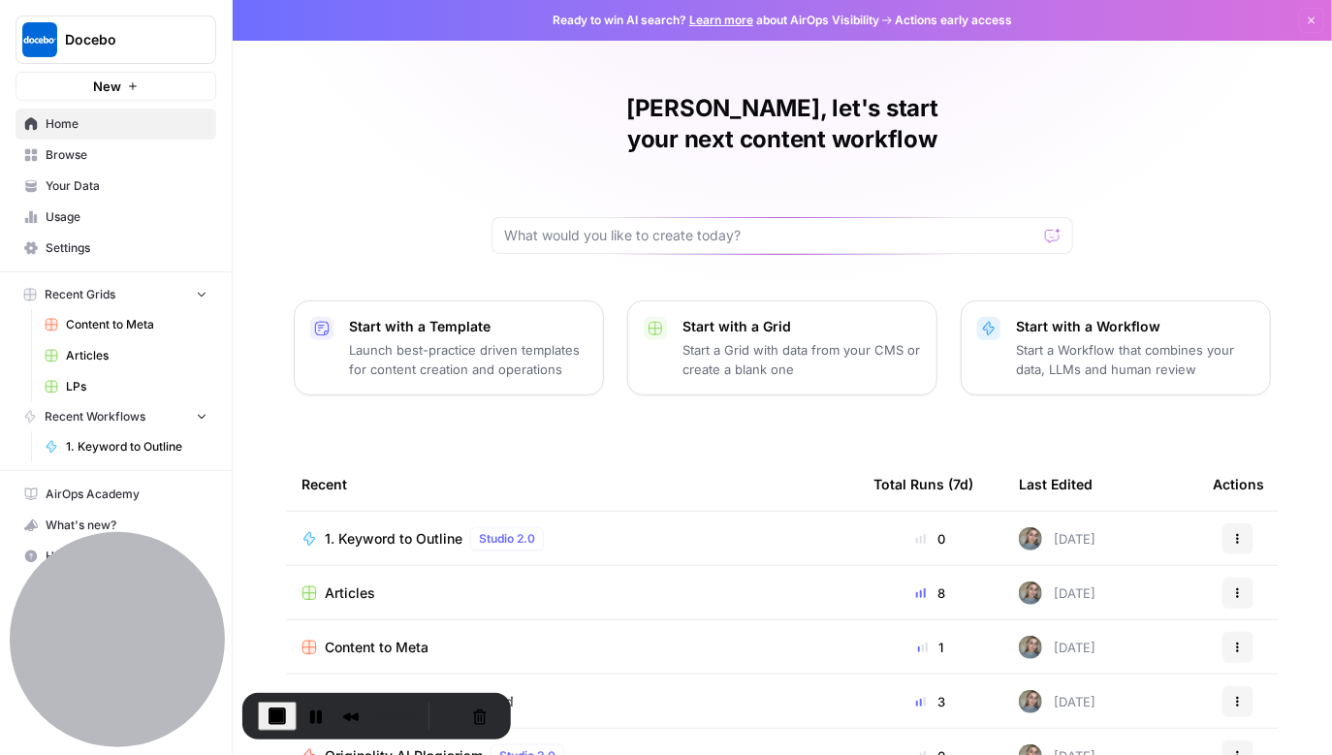
click at [72, 188] on span "Your Data" at bounding box center [127, 185] width 162 height 17
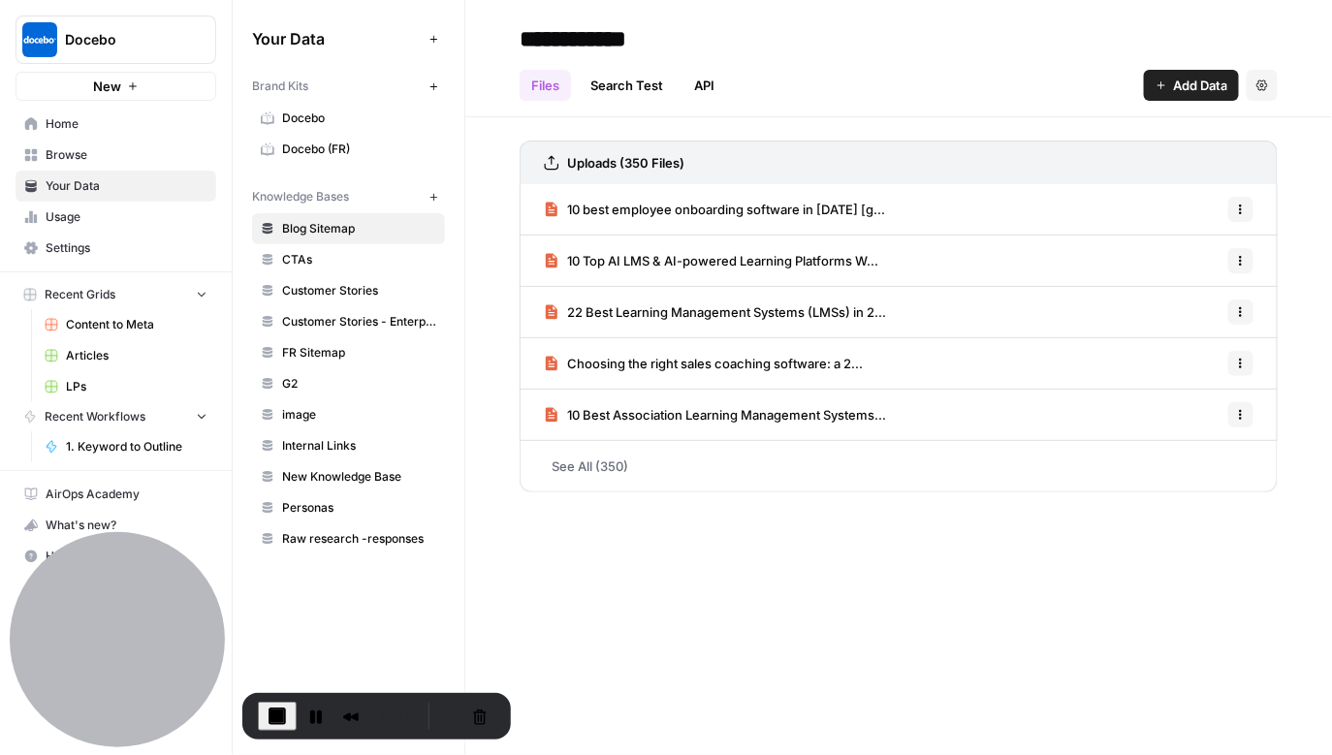
click at [345, 124] on span "Docebo" at bounding box center [359, 118] width 154 height 17
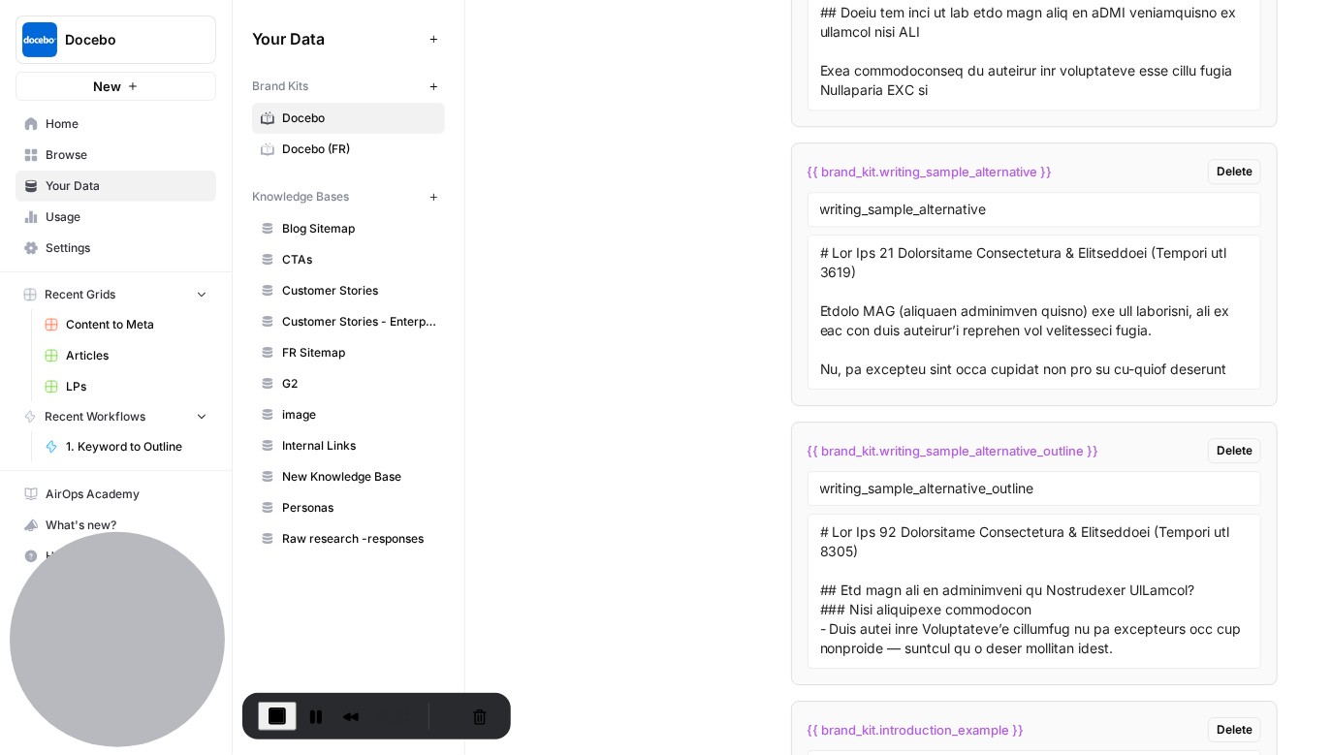
scroll to position [3587, 0]
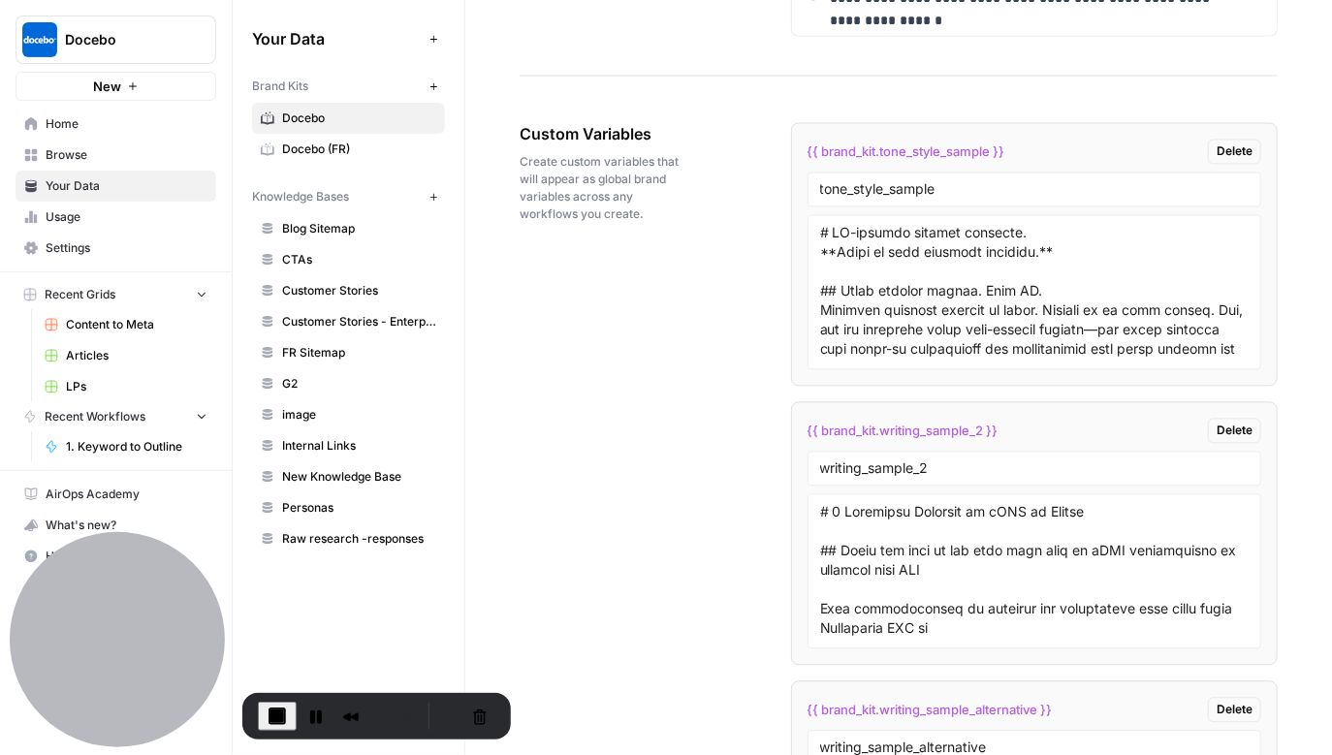
click at [324, 510] on span "Personas" at bounding box center [359, 507] width 154 height 17
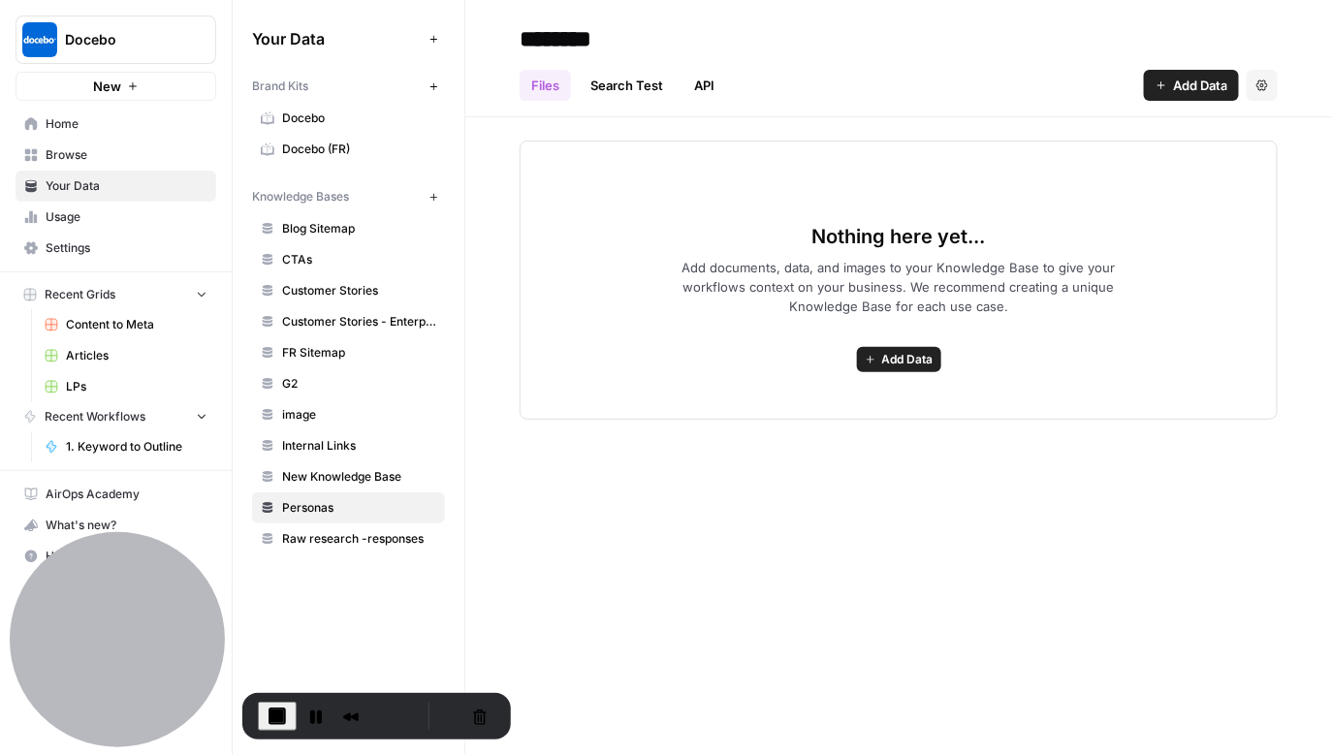
click at [1171, 100] on button "Add Data" at bounding box center [1191, 85] width 95 height 31
click at [168, 121] on span "Home" at bounding box center [127, 123] width 162 height 17
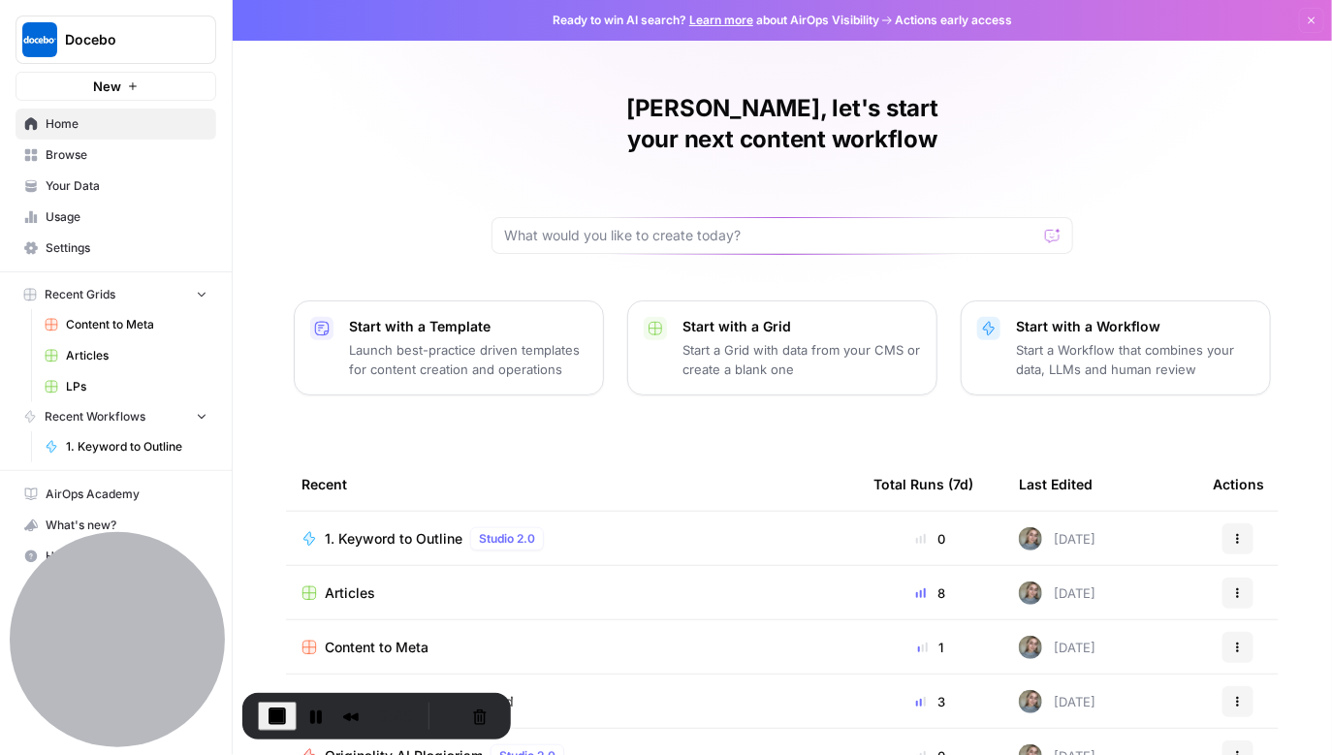
click at [336, 584] on span "Articles" at bounding box center [350, 593] width 50 height 19
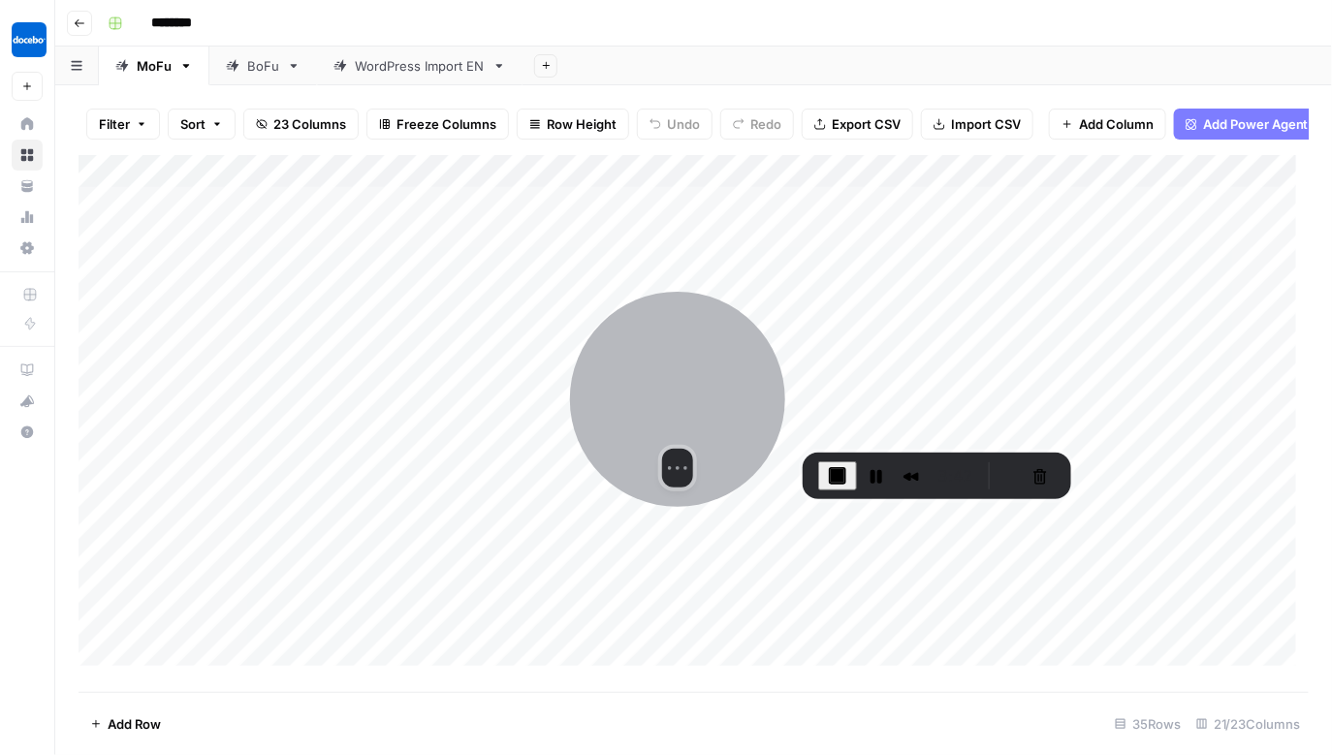
drag, startPoint x: 120, startPoint y: 618, endPoint x: 678, endPoint y: 365, distance: 611.8
click at [678, 365] on div at bounding box center [677, 399] width 215 height 215
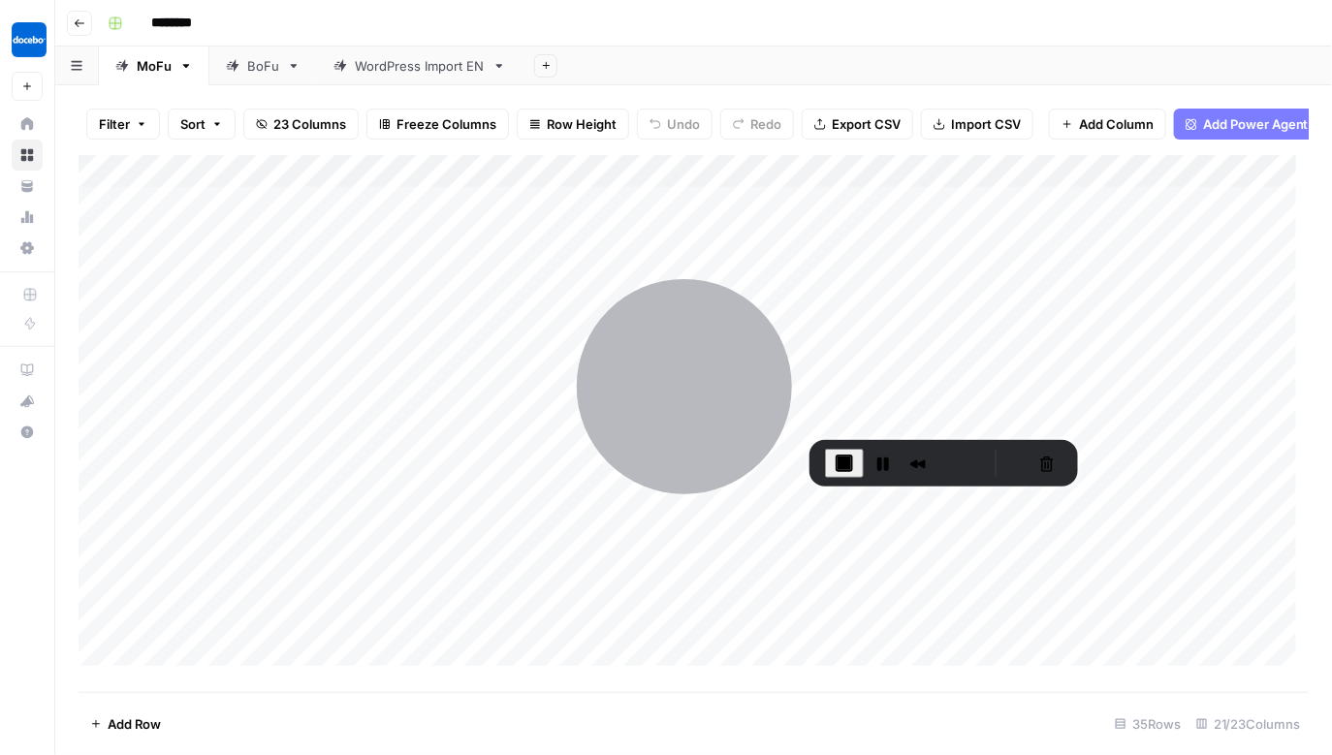
click at [312, 221] on div "Add Column" at bounding box center [694, 417] width 1231 height 524
click at [678, 220] on div "Add Column" at bounding box center [694, 417] width 1231 height 524
click at [900, 226] on div "Add Column" at bounding box center [694, 417] width 1231 height 524
click at [713, 222] on div "Add Column" at bounding box center [694, 417] width 1231 height 524
click at [889, 219] on div "Add Column" at bounding box center [694, 417] width 1231 height 524
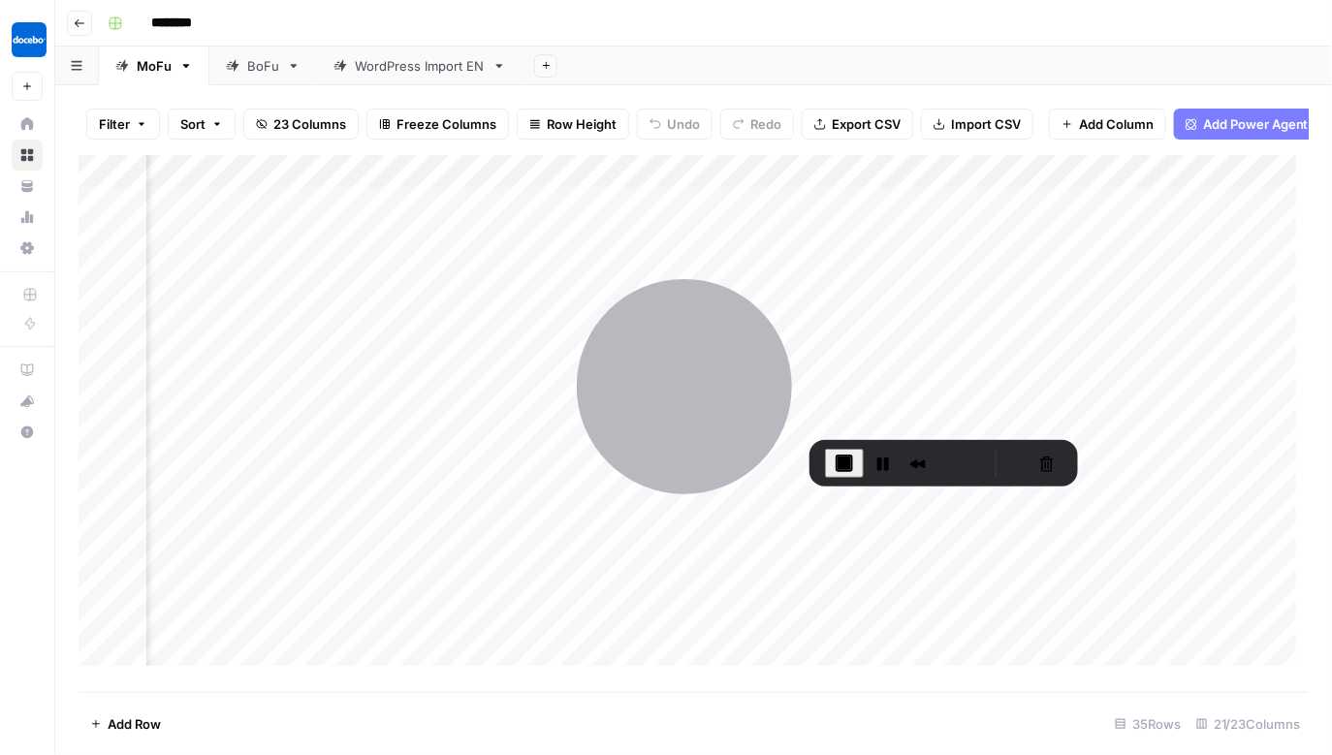
scroll to position [0, 533]
click at [627, 188] on div "Add Column" at bounding box center [694, 417] width 1231 height 524
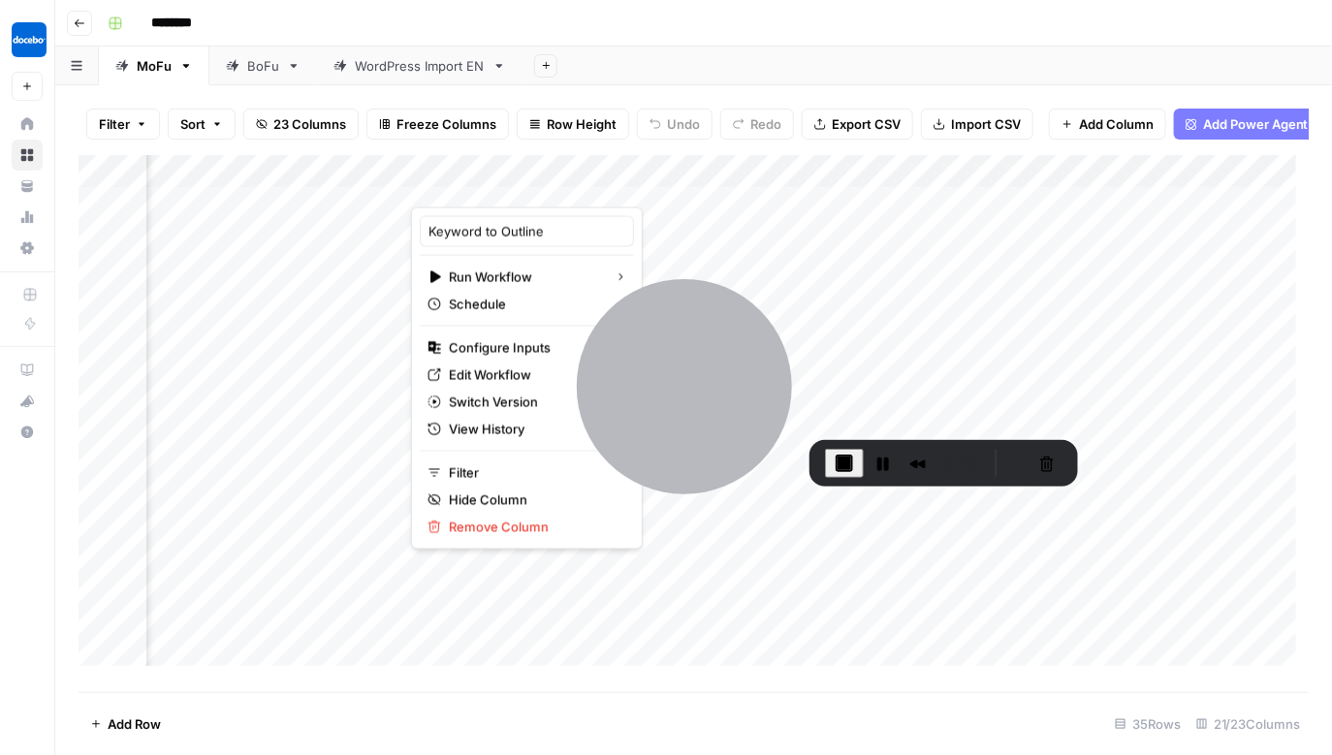
click at [768, 215] on div "Add Column" at bounding box center [694, 417] width 1231 height 524
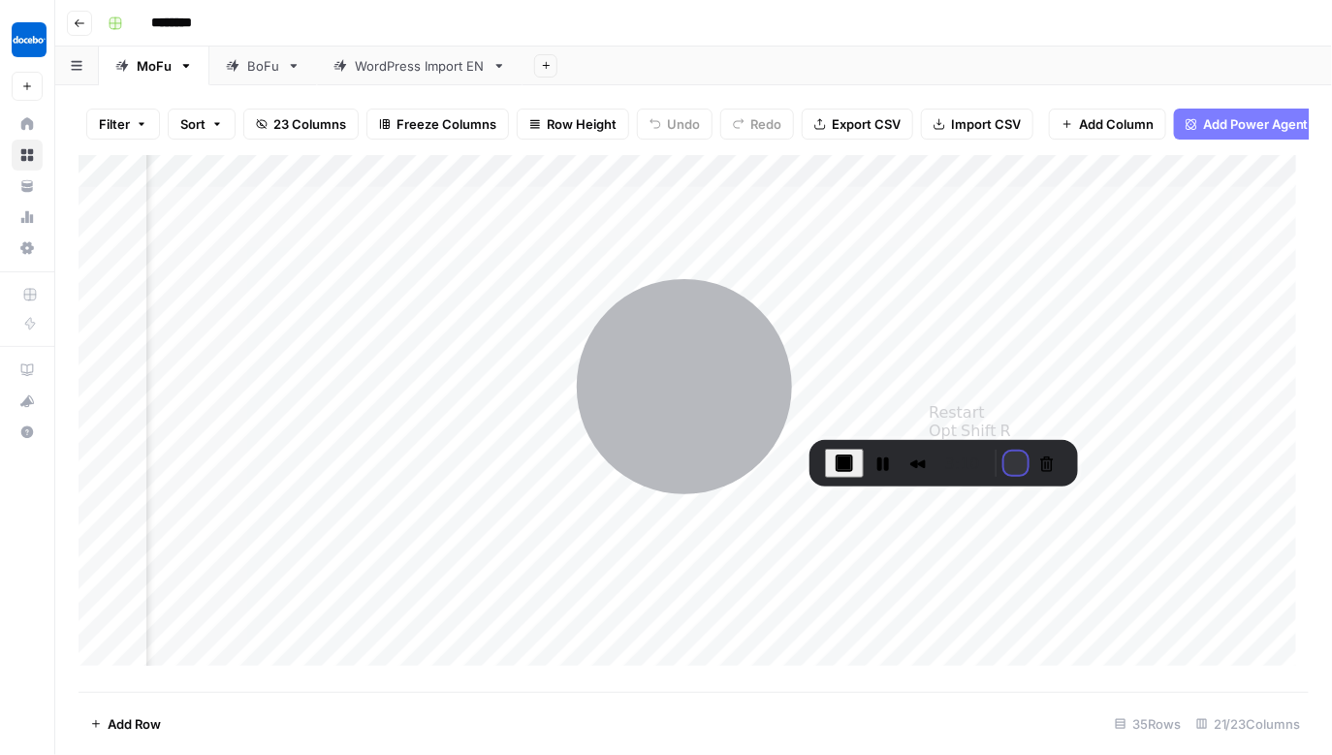
click at [1007, 466] on button "Restart Recording" at bounding box center [1015, 463] width 23 height 23
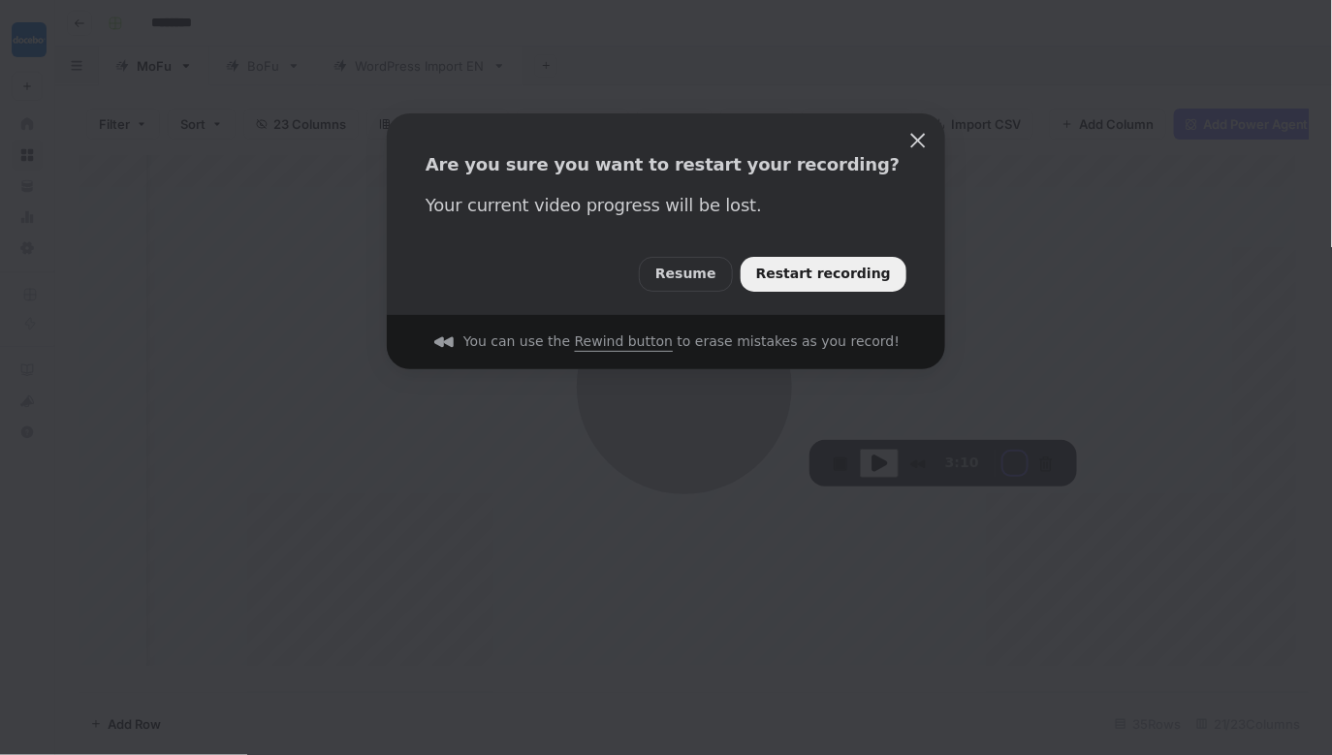
drag, startPoint x: 842, startPoint y: 275, endPoint x: 312, endPoint y: 236, distance: 531.8
click at [842, 274] on span "Restart recording" at bounding box center [823, 274] width 135 height 21
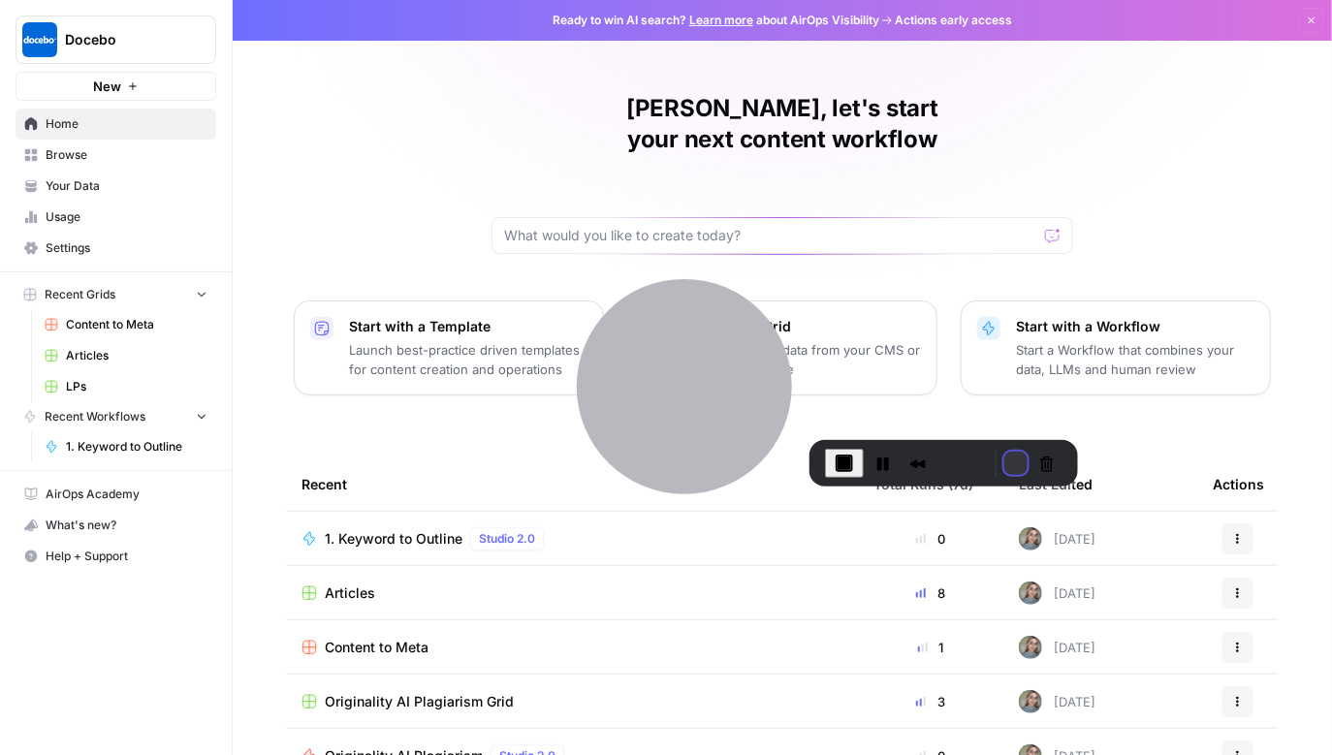
click at [1008, 456] on button "Restart Recording" at bounding box center [1015, 463] width 23 height 23
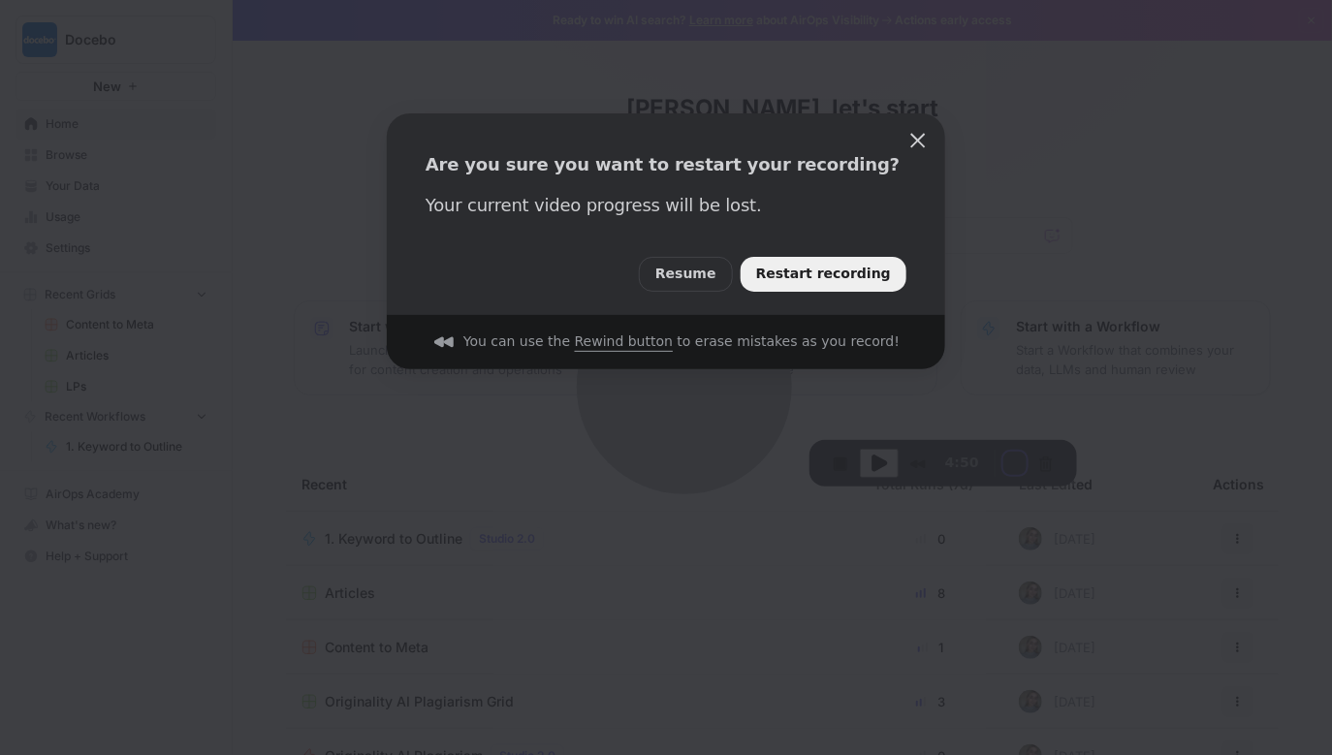
click at [834, 277] on span "Restart recording" at bounding box center [823, 274] width 135 height 21
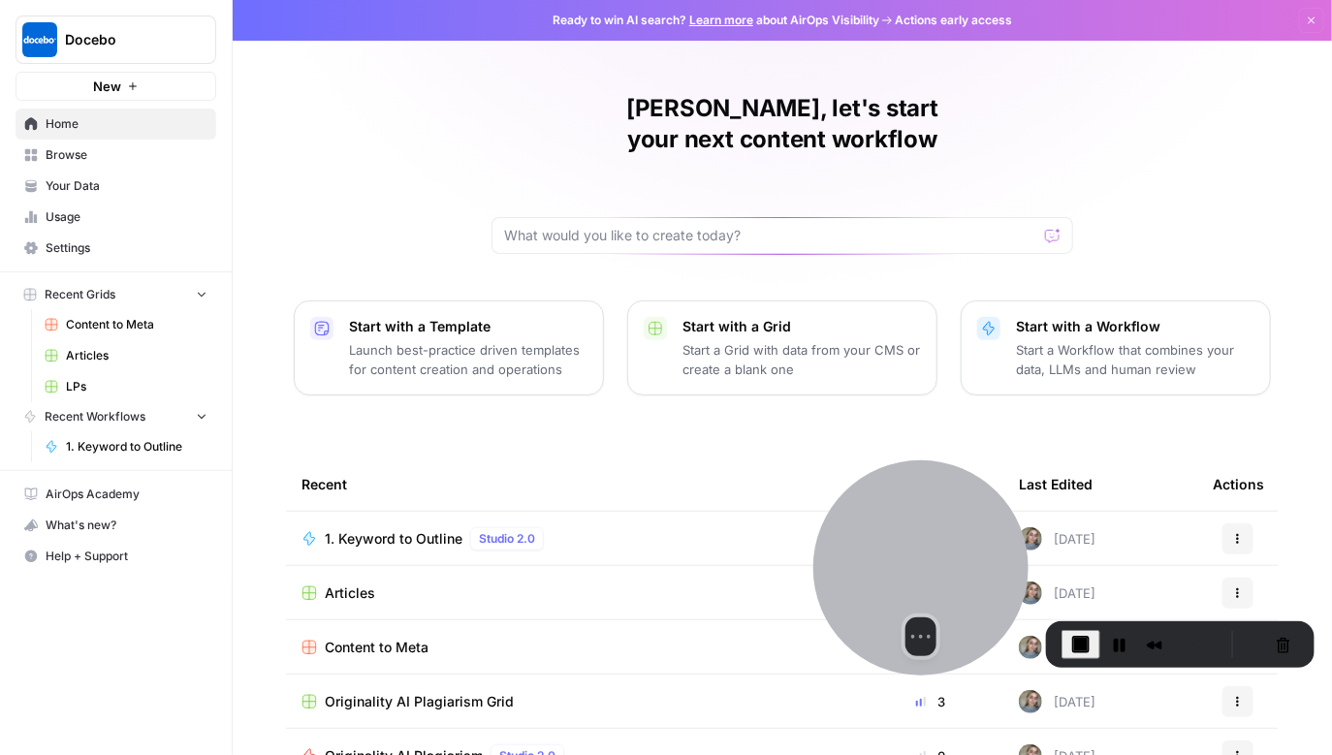
drag, startPoint x: 716, startPoint y: 370, endPoint x: 953, endPoint y: 552, distance: 298.0
click at [953, 552] on div at bounding box center [920, 568] width 215 height 215
click at [1246, 641] on button "Restart Recording" at bounding box center [1252, 644] width 23 height 23
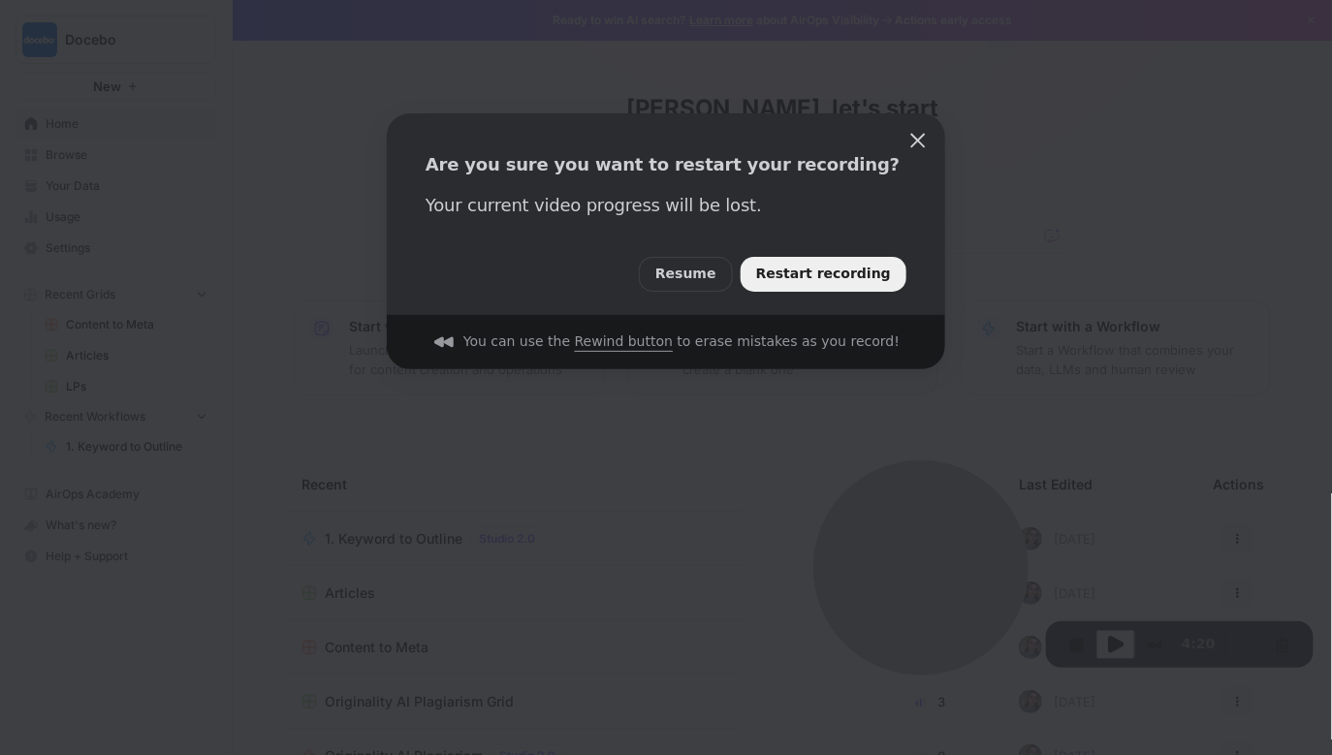
click at [856, 285] on button "Restart recording" at bounding box center [824, 274] width 166 height 35
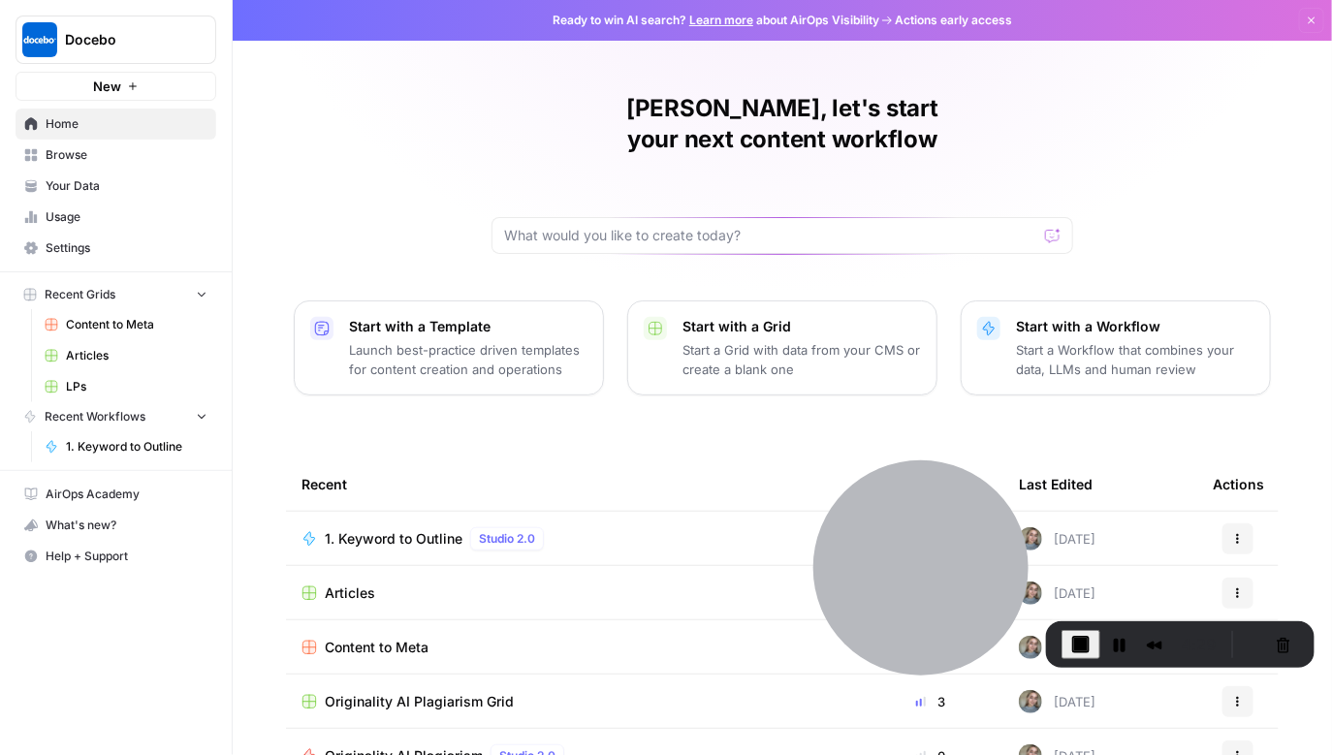
click at [134, 182] on span "Your Data" at bounding box center [127, 185] width 162 height 17
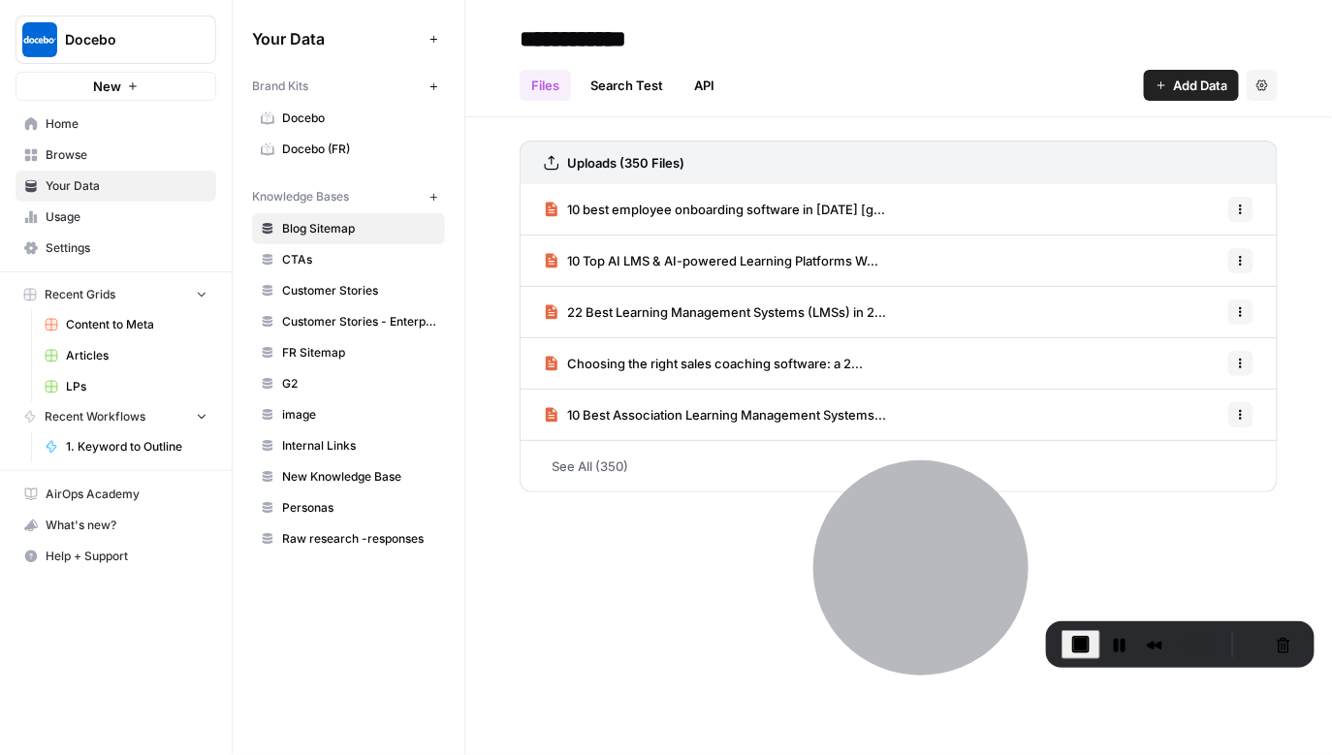
click at [292, 121] on span "Docebo" at bounding box center [359, 118] width 154 height 17
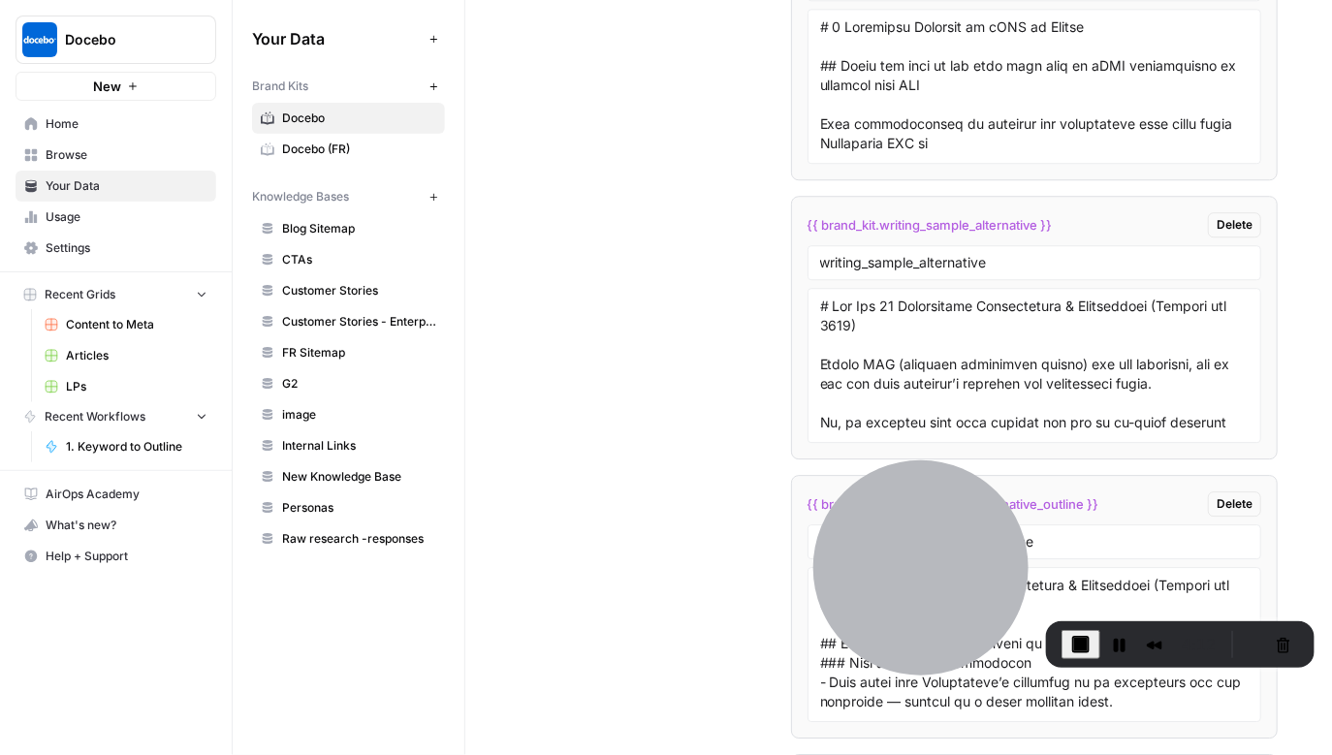
scroll to position [4081, 0]
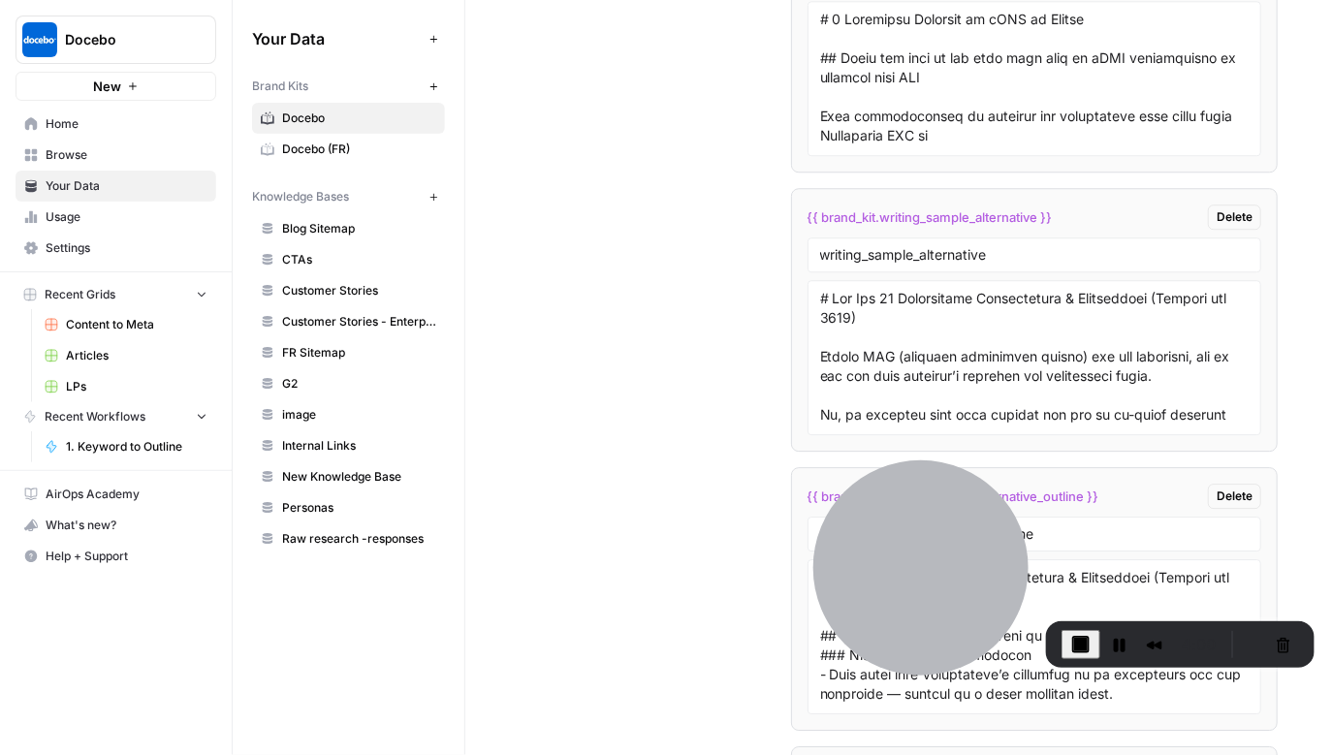
click at [318, 240] on link "Blog Sitemap" at bounding box center [348, 228] width 193 height 31
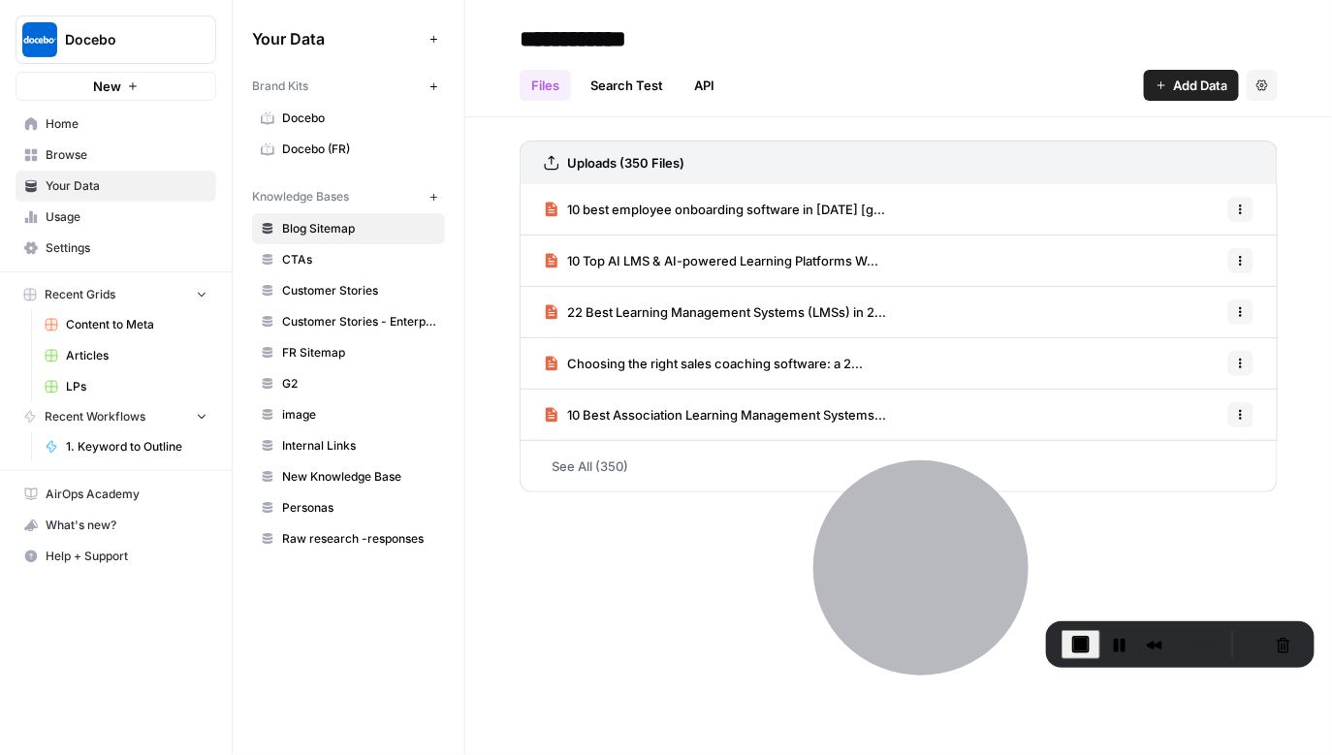
click at [1186, 86] on span "Add Data" at bounding box center [1200, 85] width 54 height 19
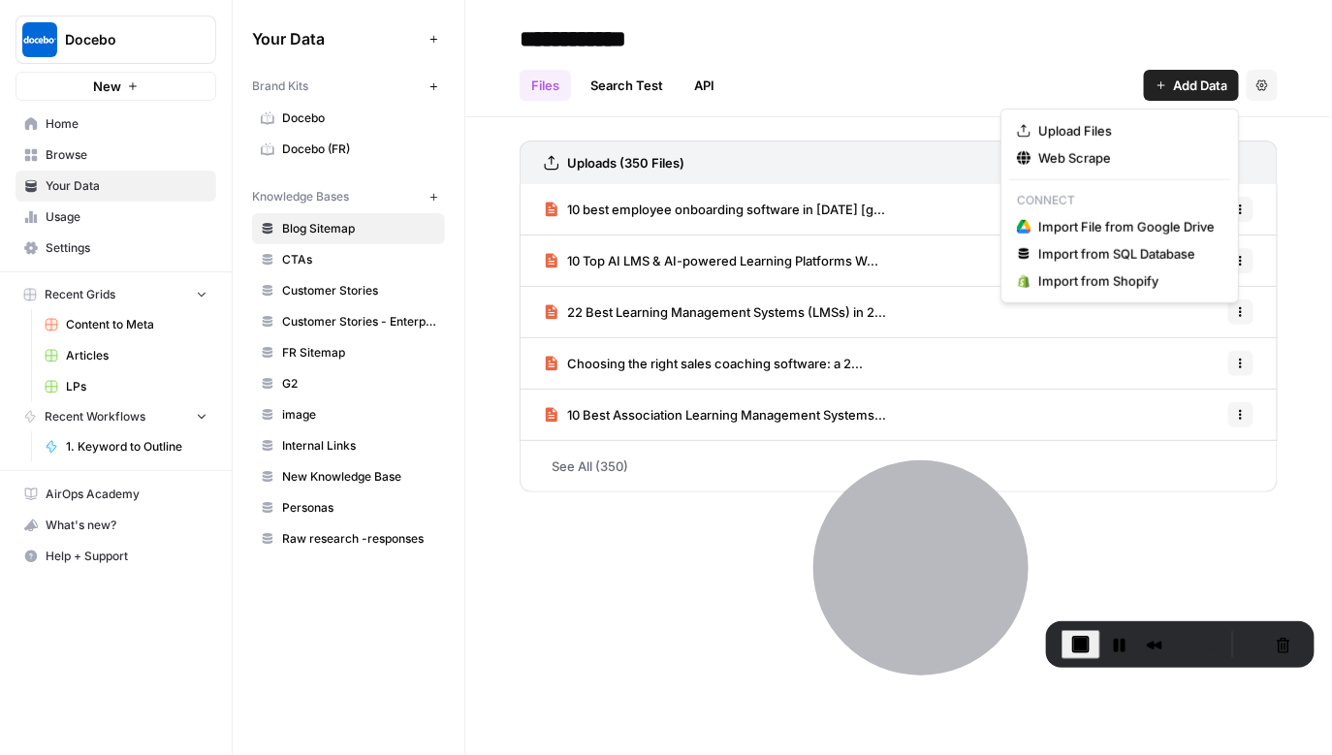
click at [79, 125] on span "Home" at bounding box center [127, 123] width 162 height 17
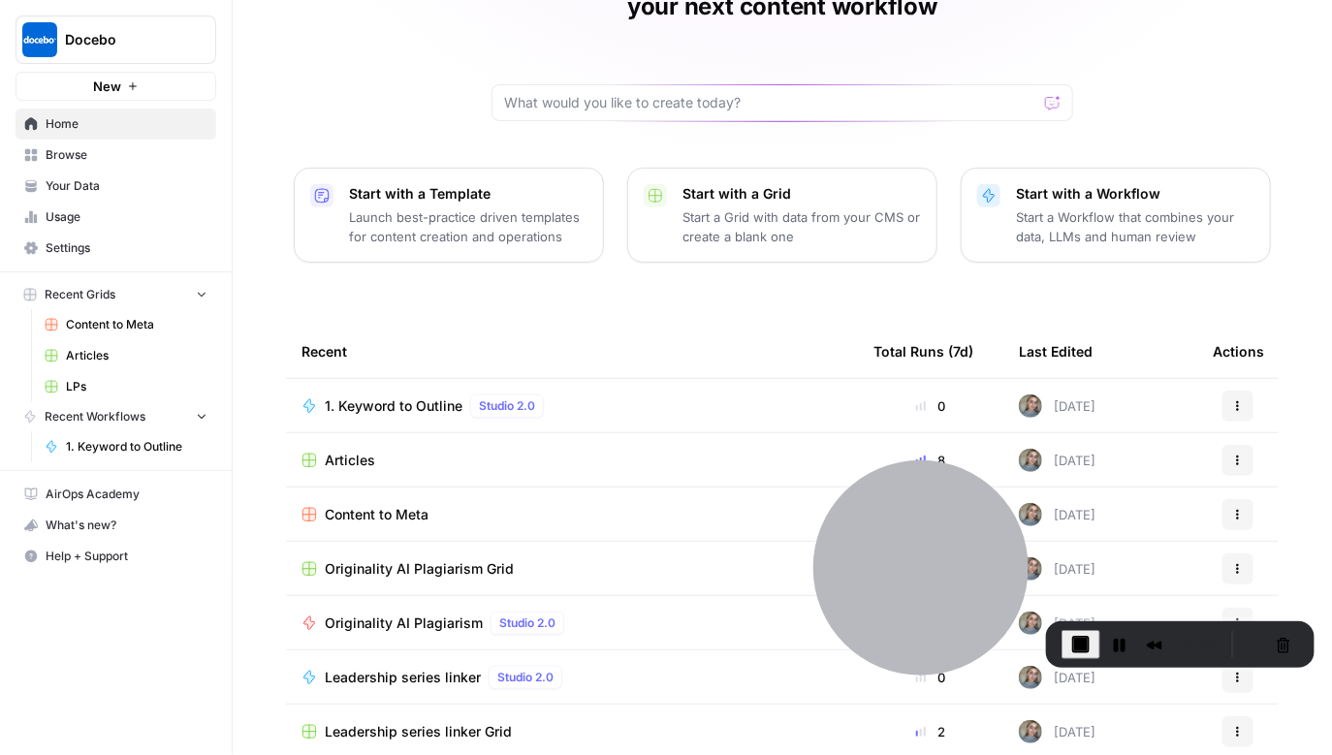
scroll to position [136, 0]
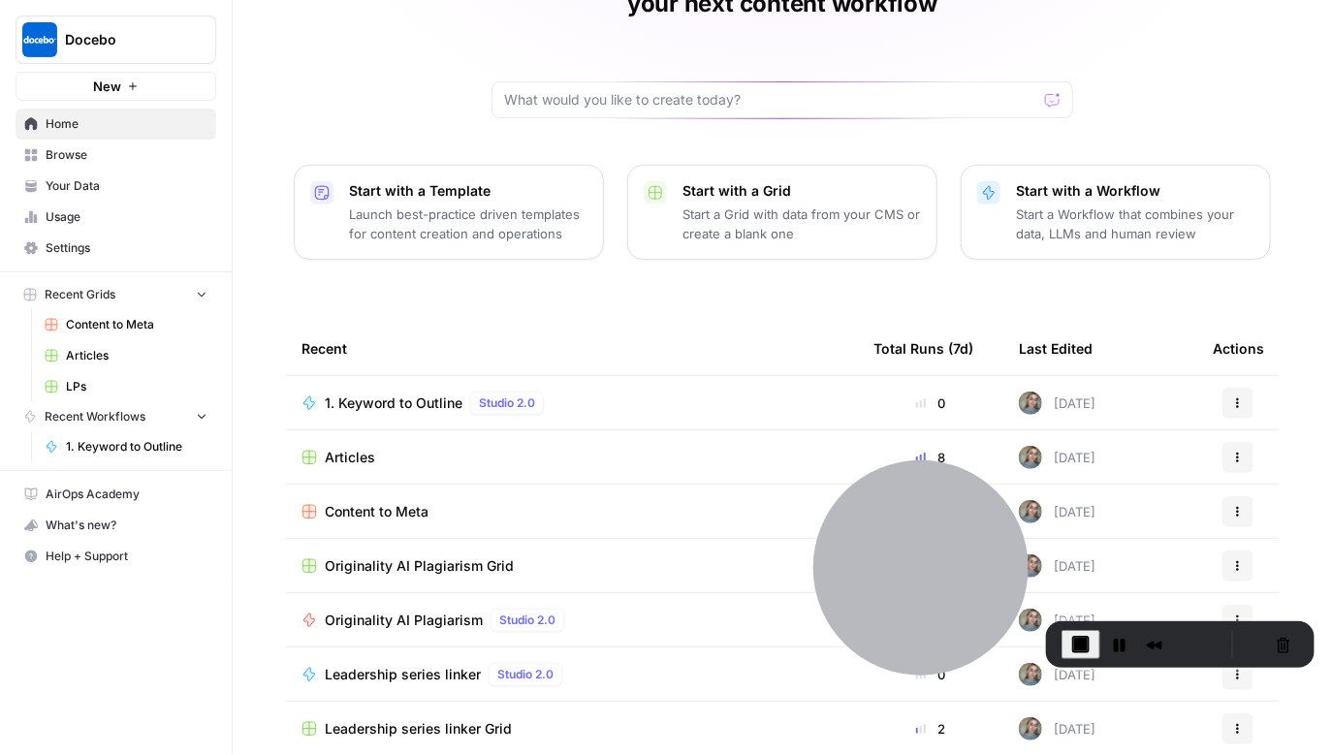
click at [346, 448] on span "Articles" at bounding box center [350, 457] width 50 height 19
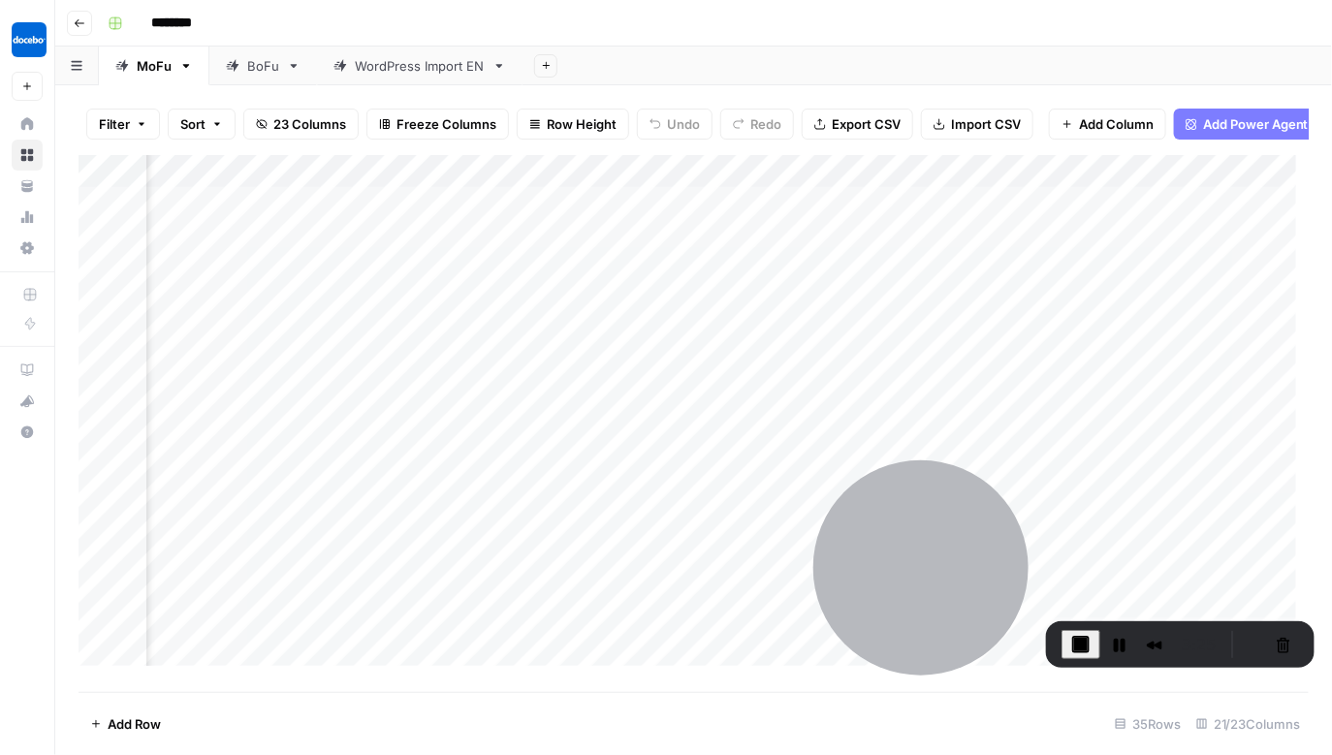
scroll to position [0, 650]
click at [511, 184] on div "Add Column" at bounding box center [694, 417] width 1231 height 524
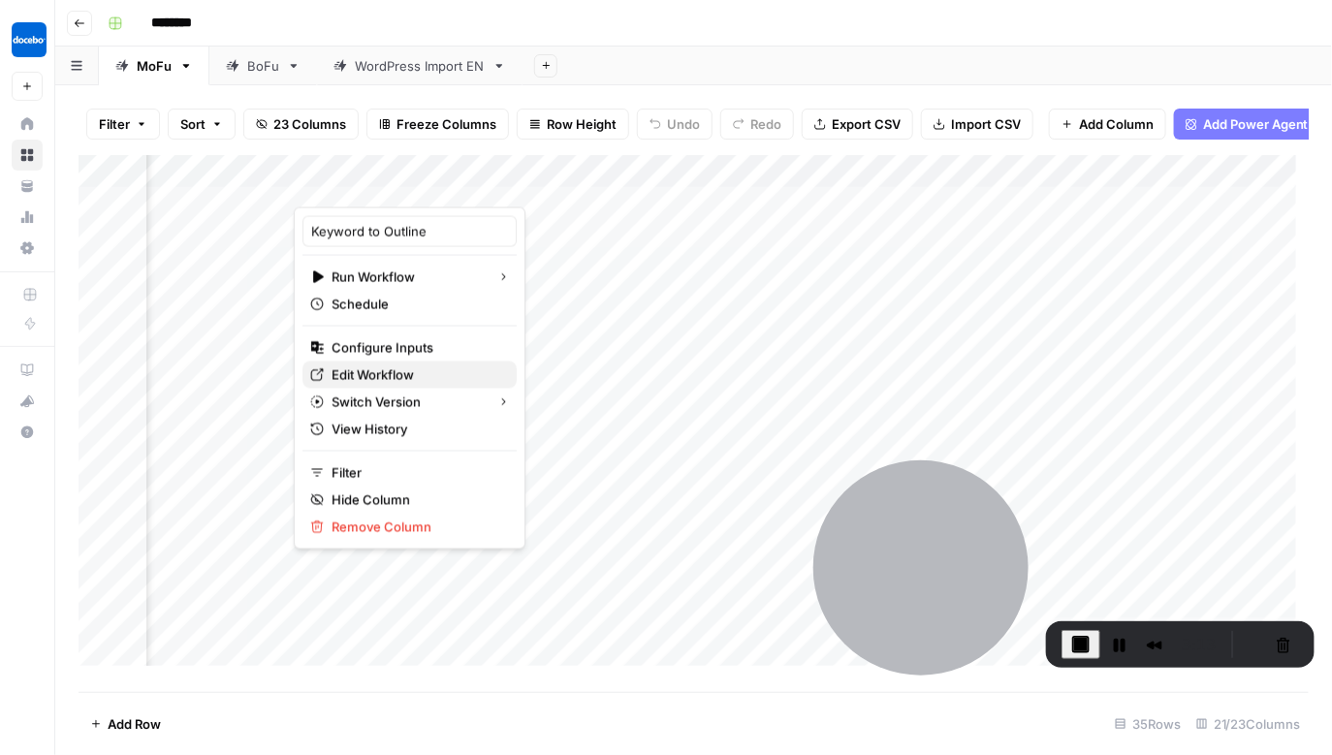
click at [381, 371] on span "Edit Workflow" at bounding box center [417, 374] width 170 height 19
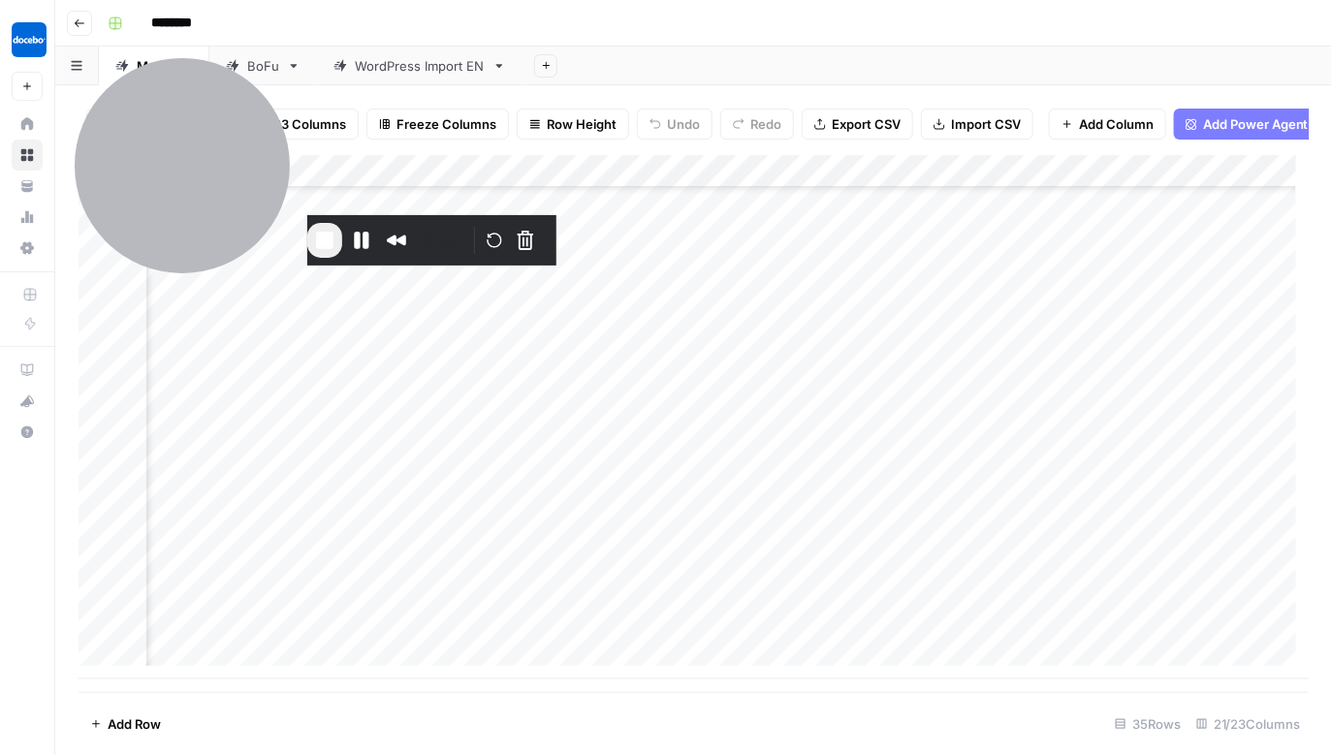
scroll to position [707, 2976]
click at [1295, 397] on div "Add Column" at bounding box center [694, 417] width 1231 height 524
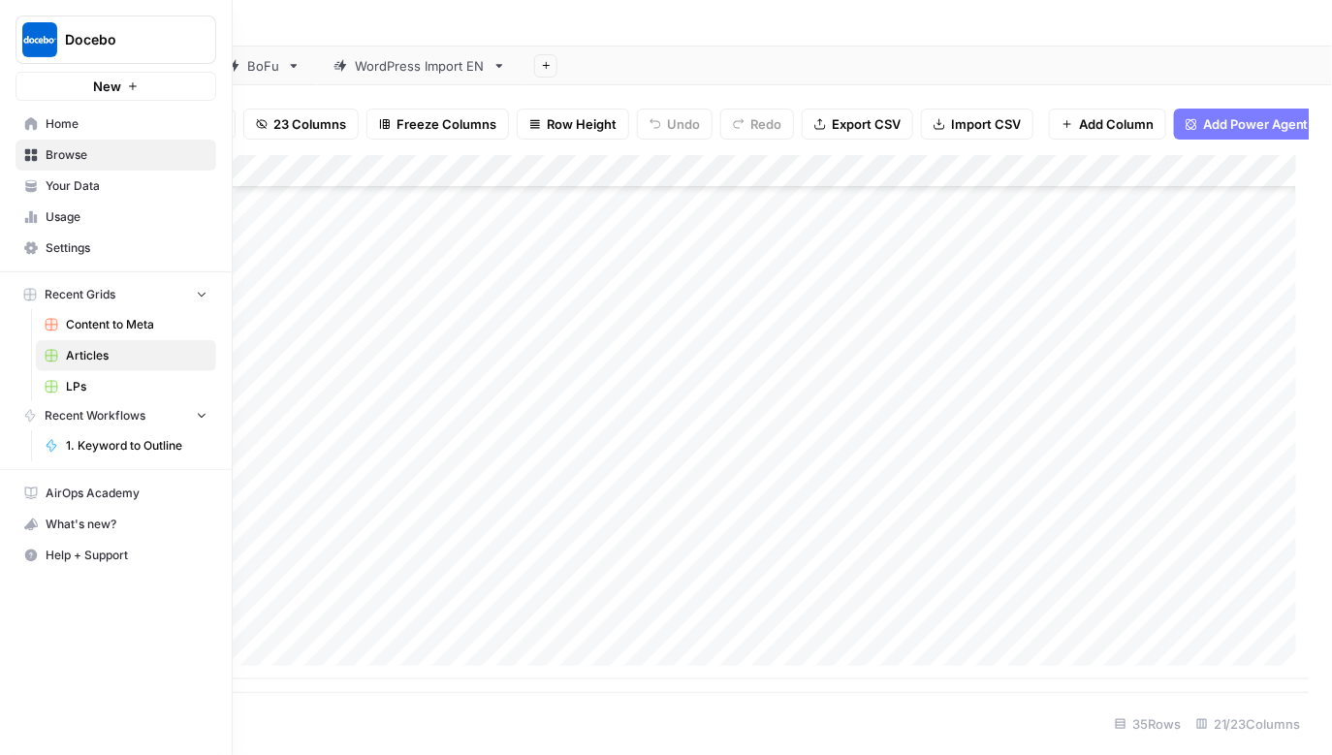
click at [21, 46] on button "Docebo" at bounding box center [116, 40] width 201 height 48
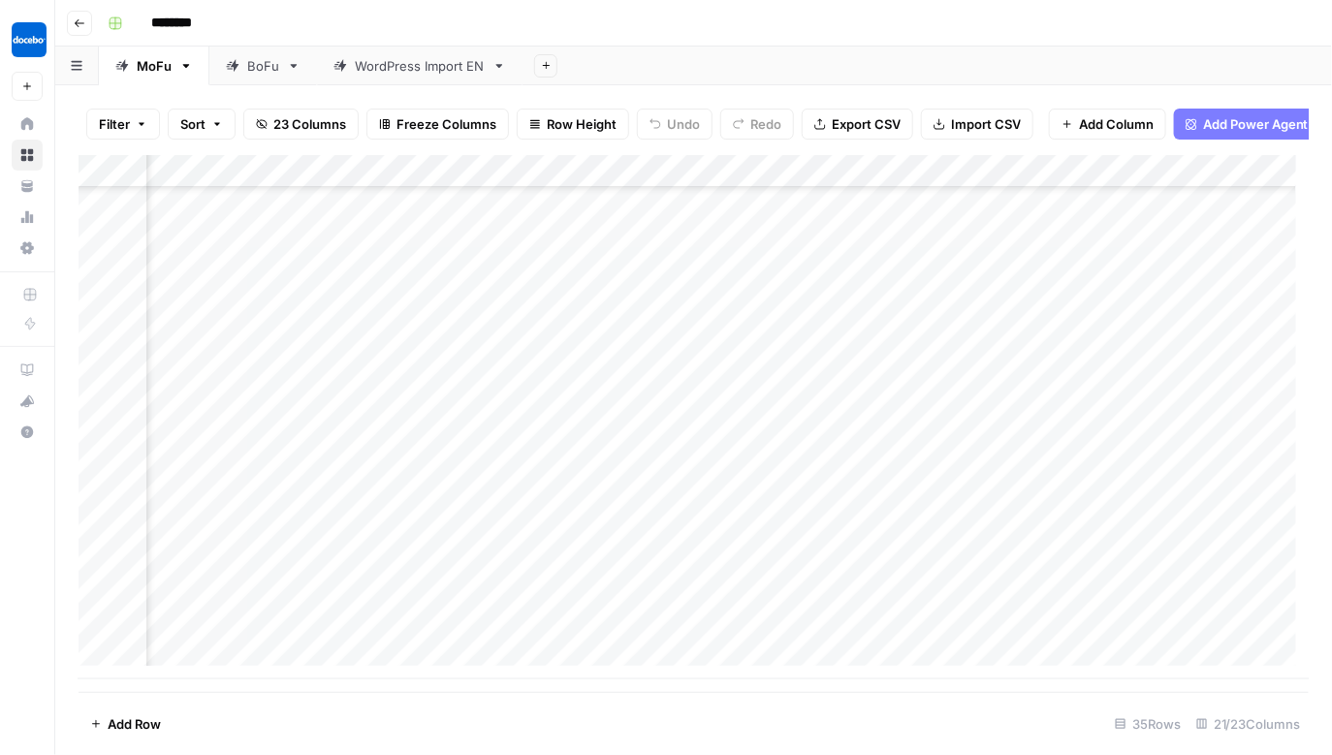
click at [521, 23] on div "********" at bounding box center [706, 23] width 1213 height 31
click at [20, 117] on link "Home" at bounding box center [27, 124] width 31 height 31
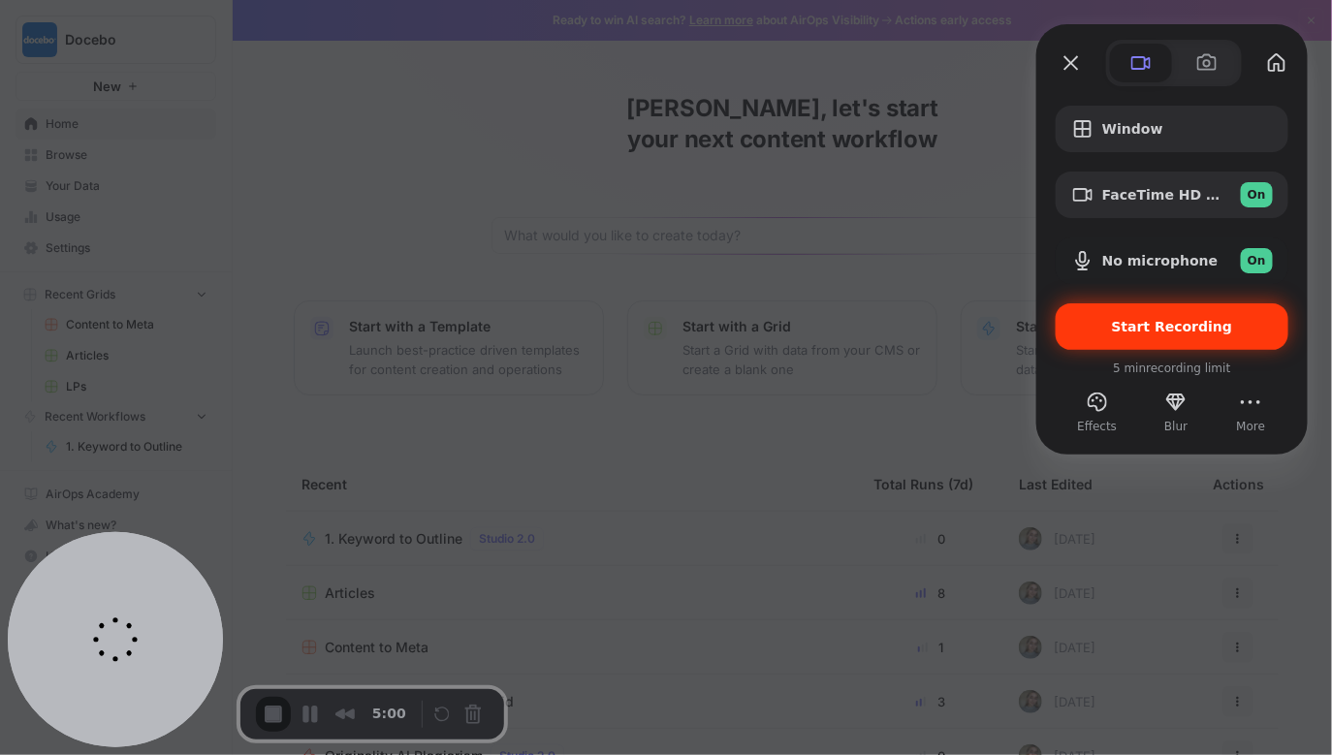
click at [1217, 323] on span "Start Recording" at bounding box center [1172, 327] width 121 height 16
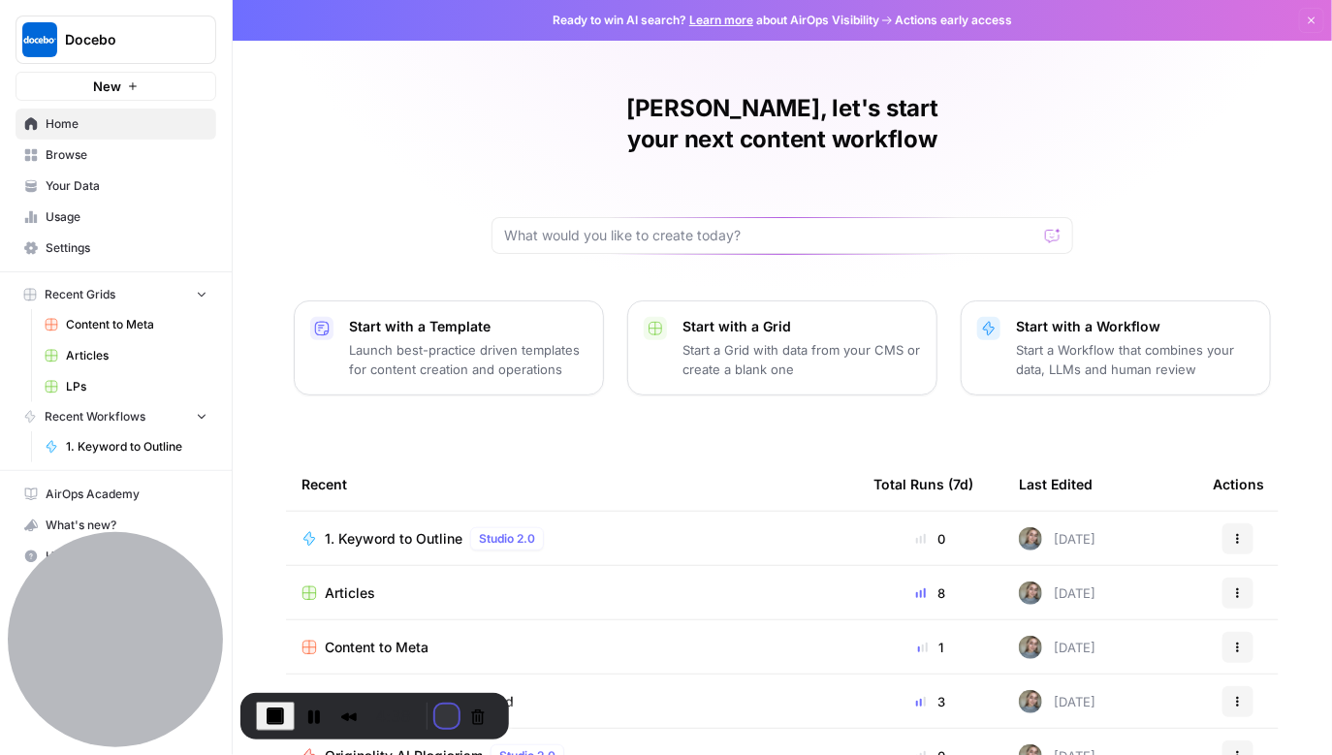
click at [444, 705] on button "Restart Recording" at bounding box center [446, 716] width 23 height 23
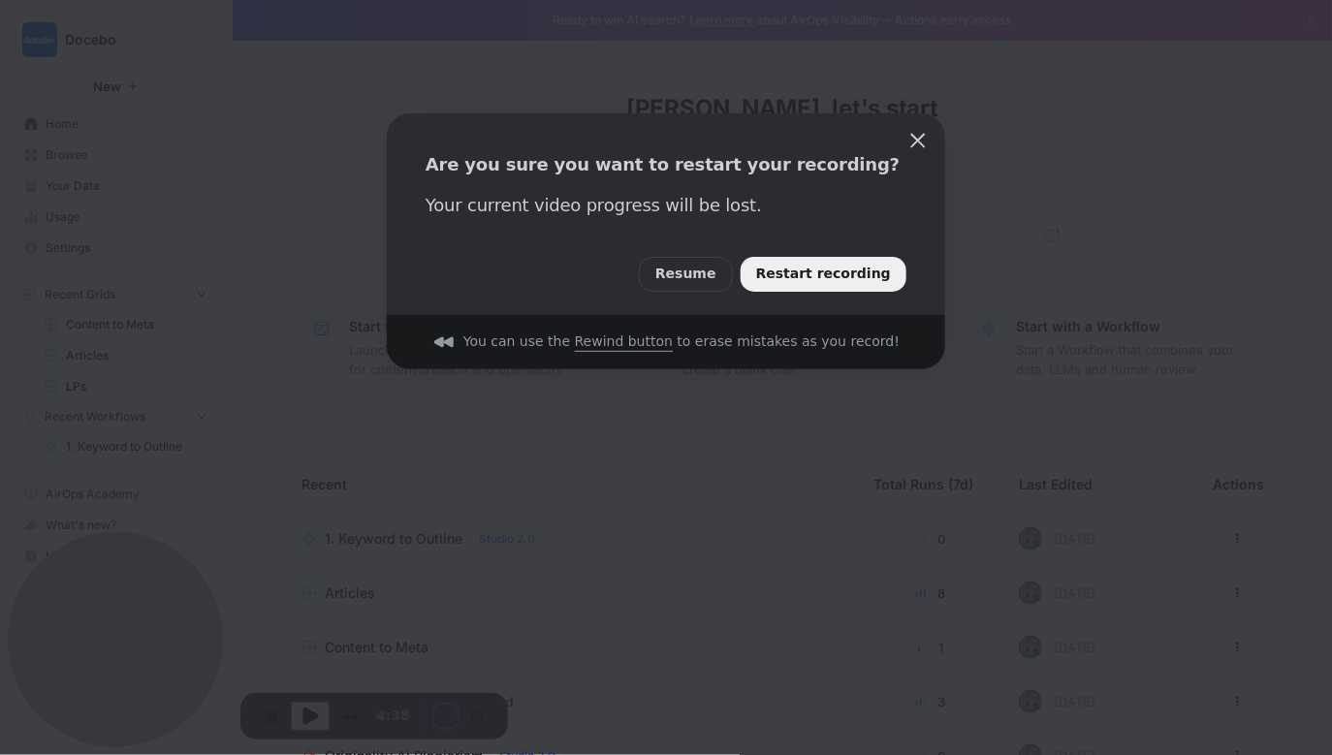
click at [873, 269] on span "Restart recording" at bounding box center [823, 274] width 135 height 21
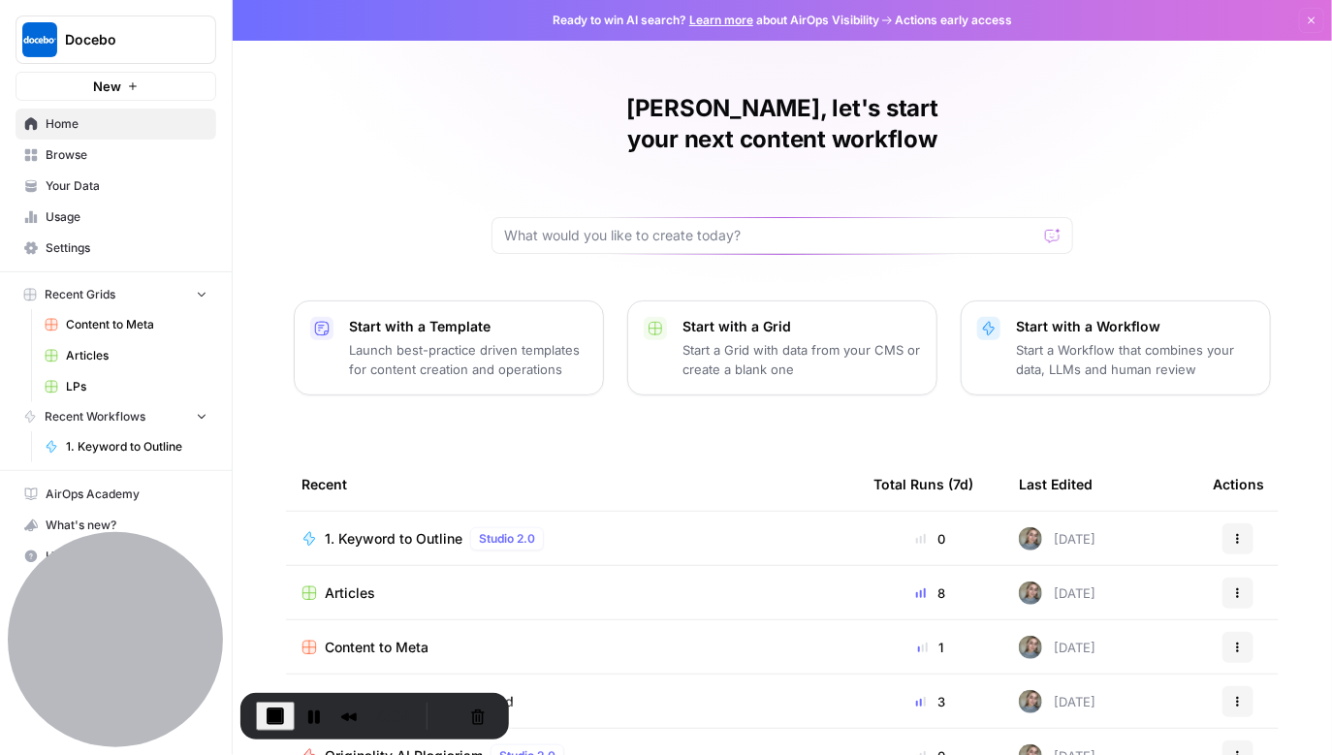
click at [112, 185] on span "Your Data" at bounding box center [127, 185] width 162 height 17
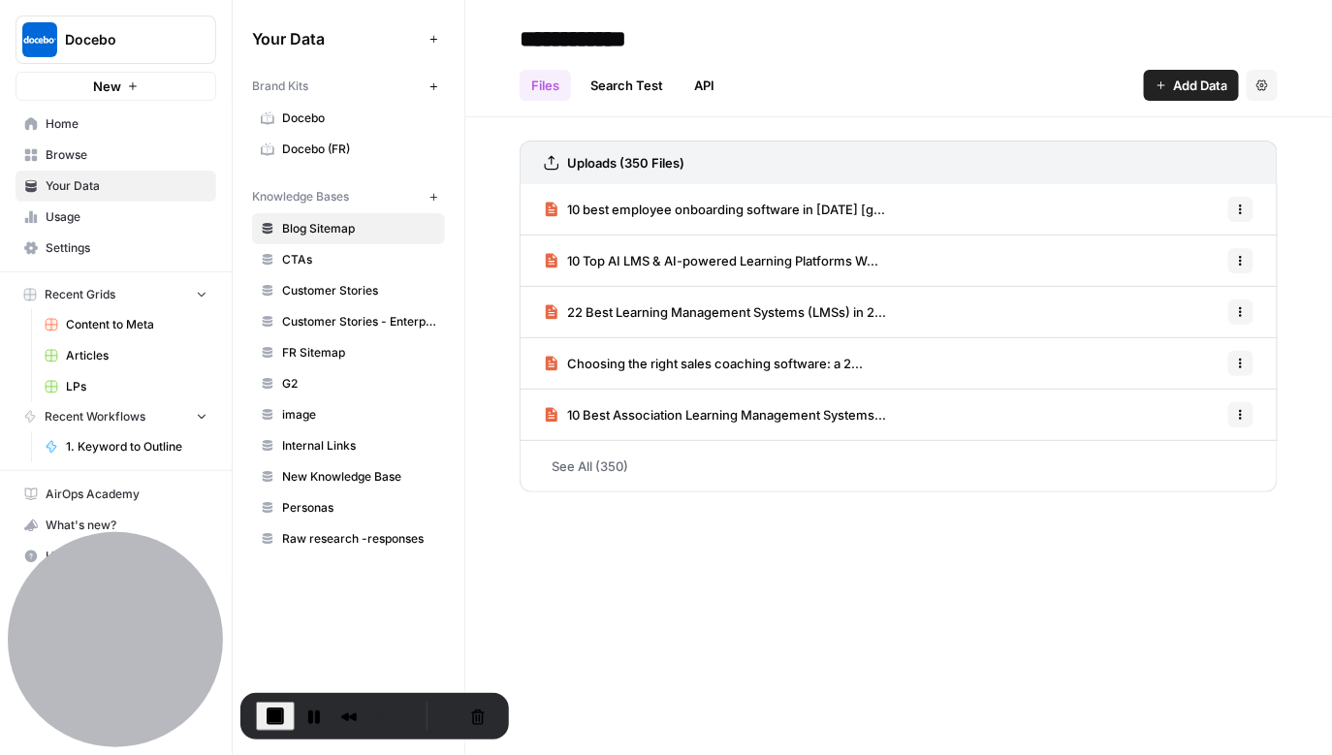
click at [301, 115] on span "Docebo" at bounding box center [359, 118] width 154 height 17
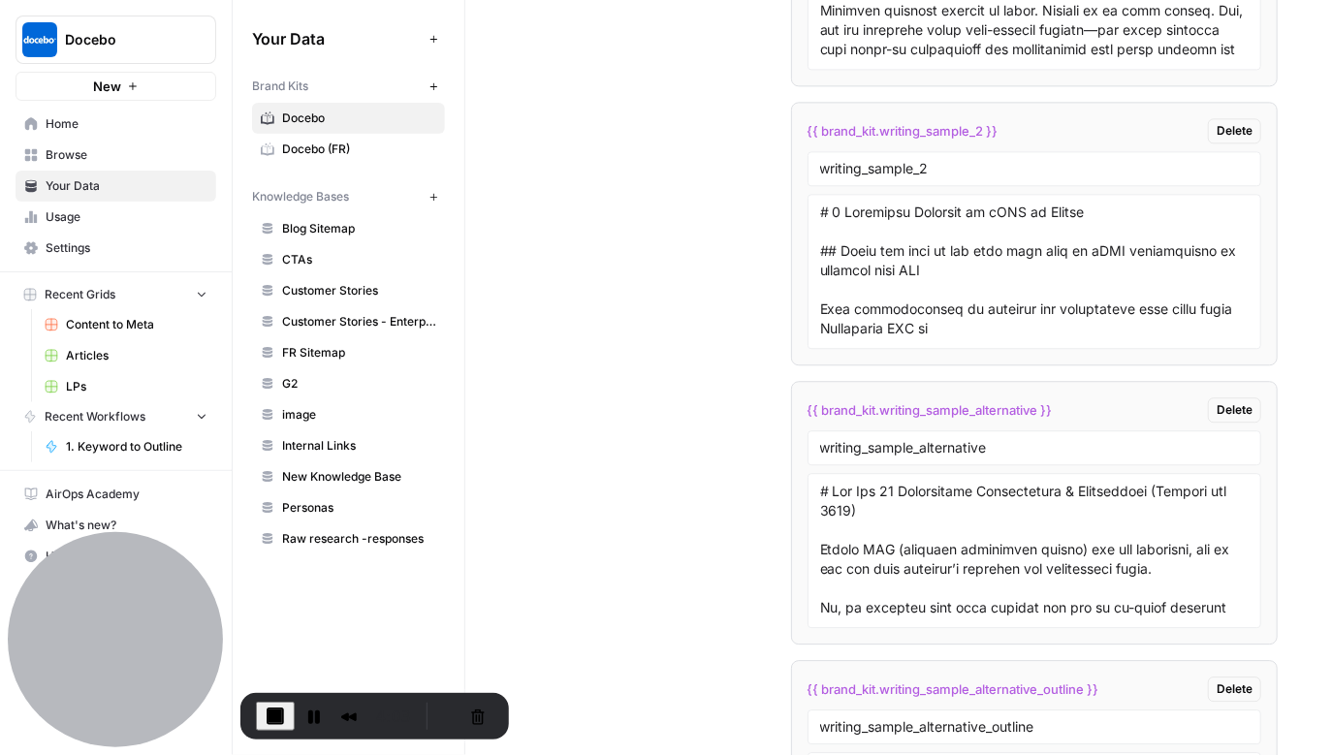
scroll to position [4052, 0]
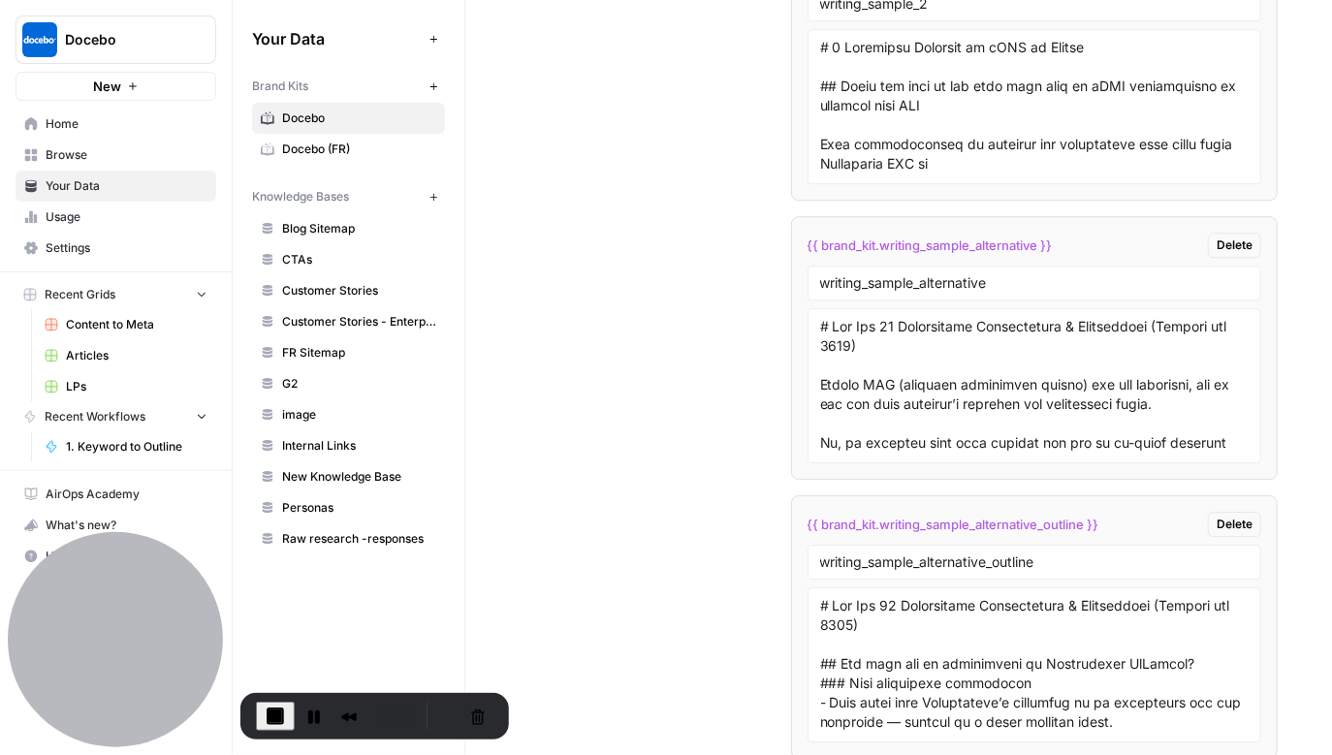
click at [329, 223] on span "Blog Sitemap" at bounding box center [359, 228] width 154 height 17
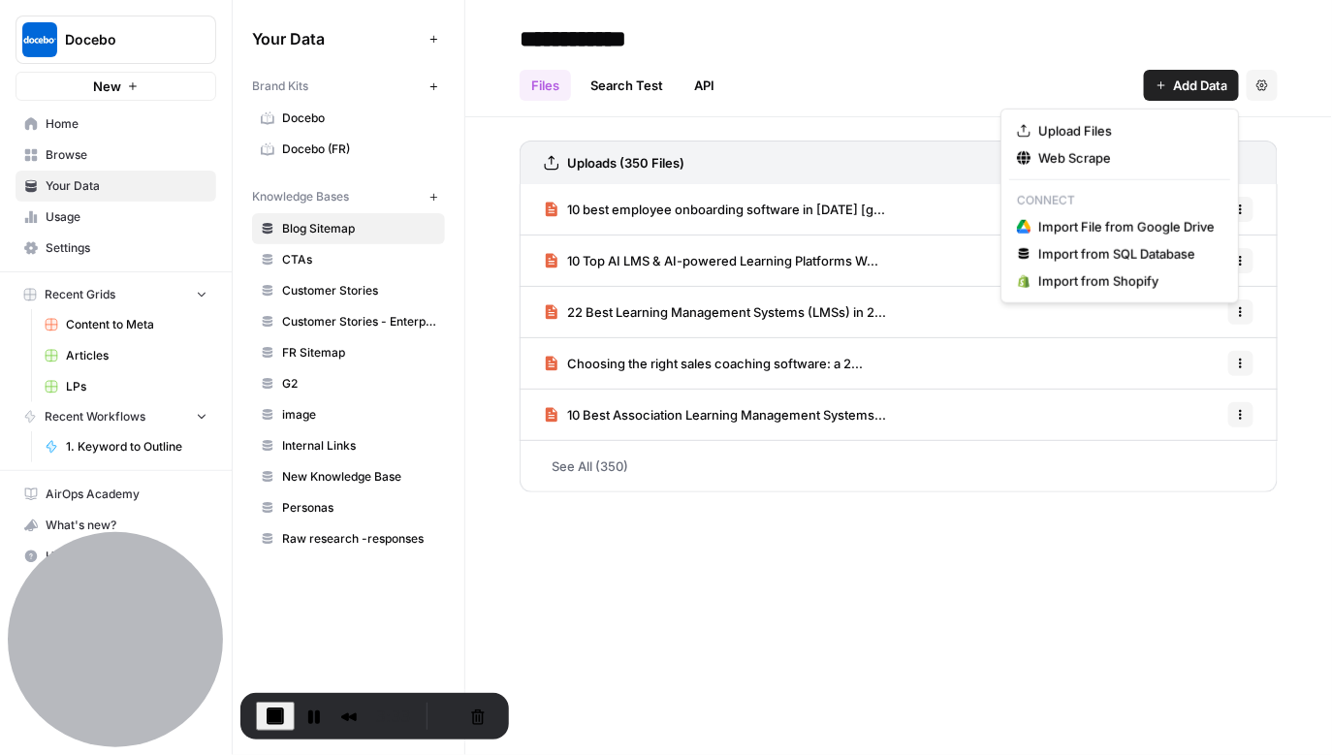
click at [1193, 82] on span "Add Data" at bounding box center [1200, 85] width 54 height 19
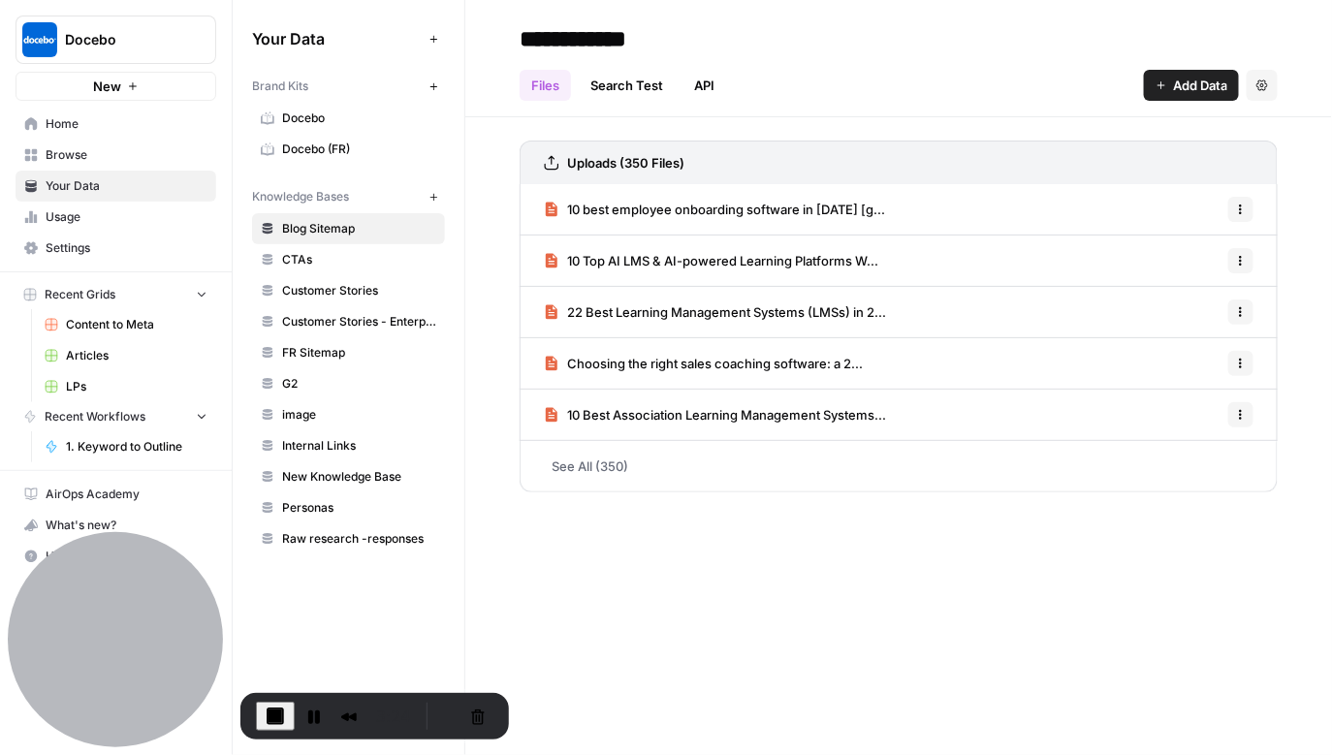
click at [965, 61] on div "Files Search Test API Add Data Settings" at bounding box center [899, 77] width 758 height 47
click at [105, 135] on link "Home" at bounding box center [116, 124] width 201 height 31
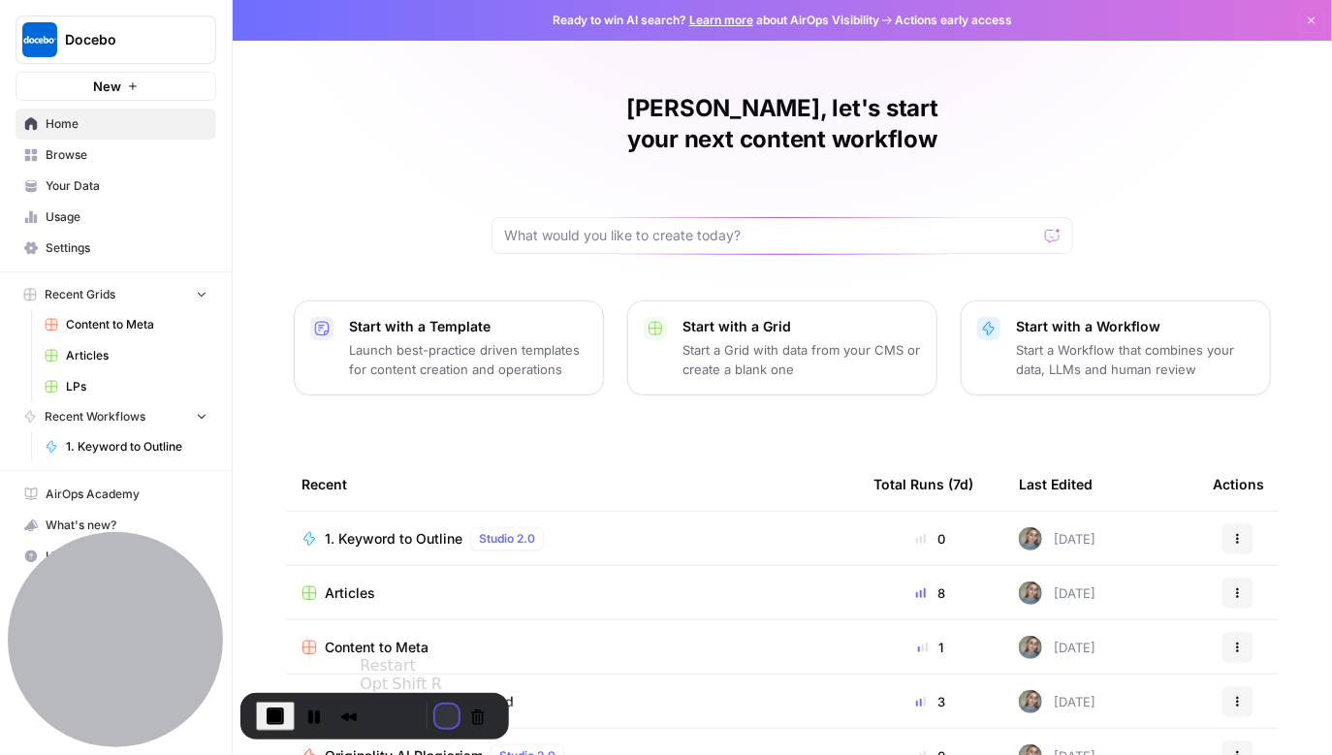
click at [442, 705] on button "Restart Recording" at bounding box center [446, 716] width 23 height 23
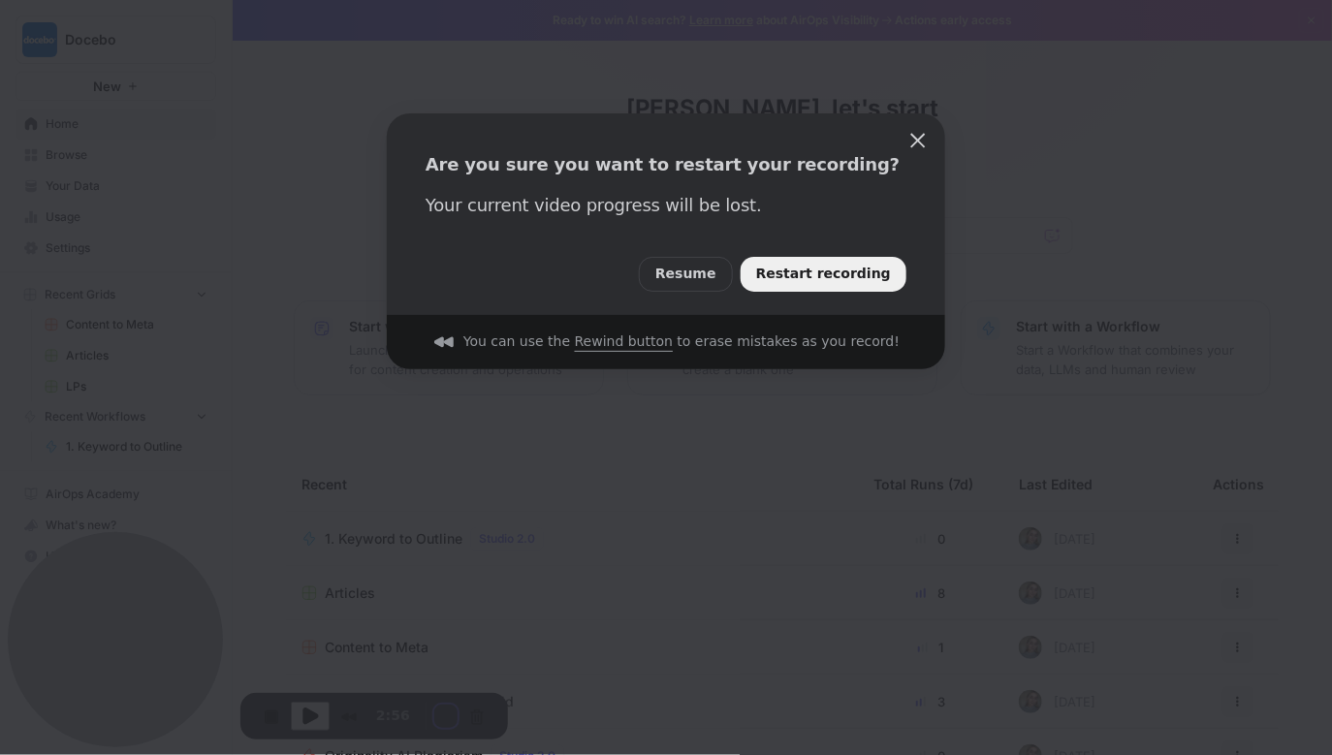
click at [864, 283] on span "Restart recording" at bounding box center [823, 274] width 135 height 21
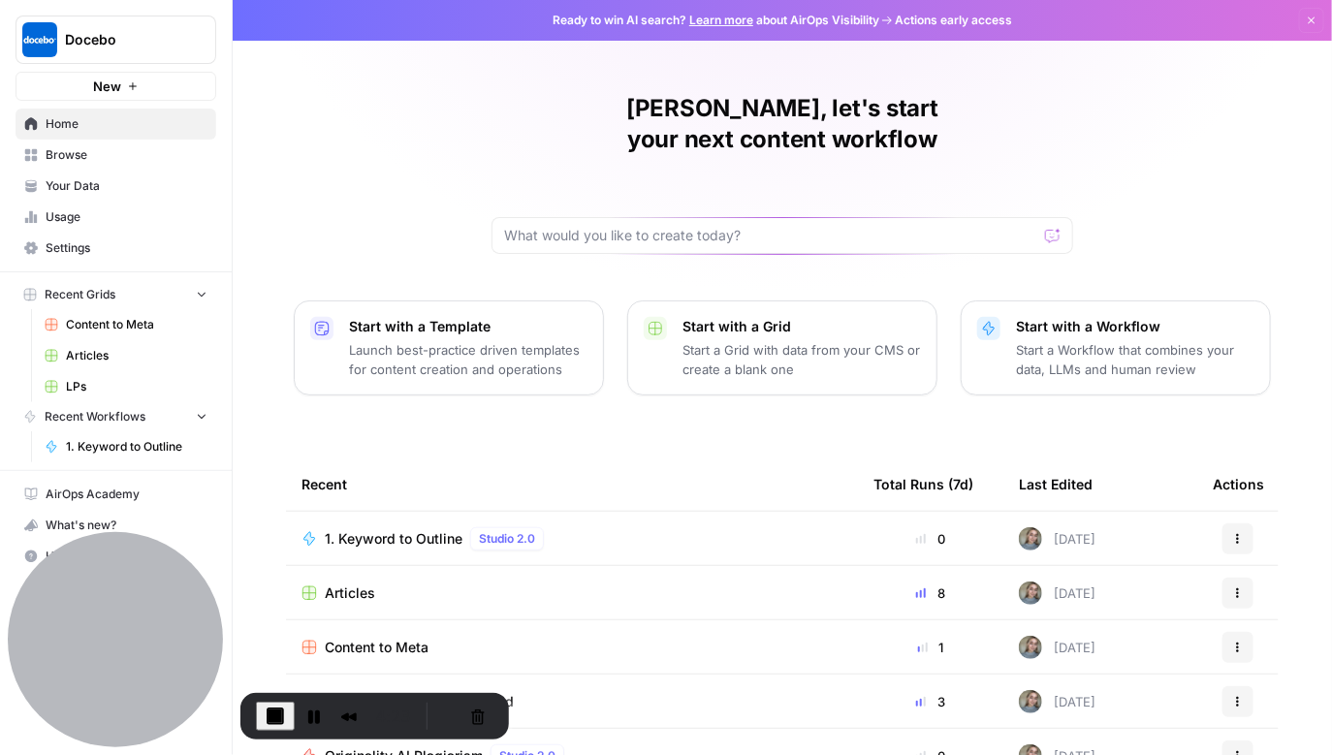
click at [67, 193] on span "Your Data" at bounding box center [127, 185] width 162 height 17
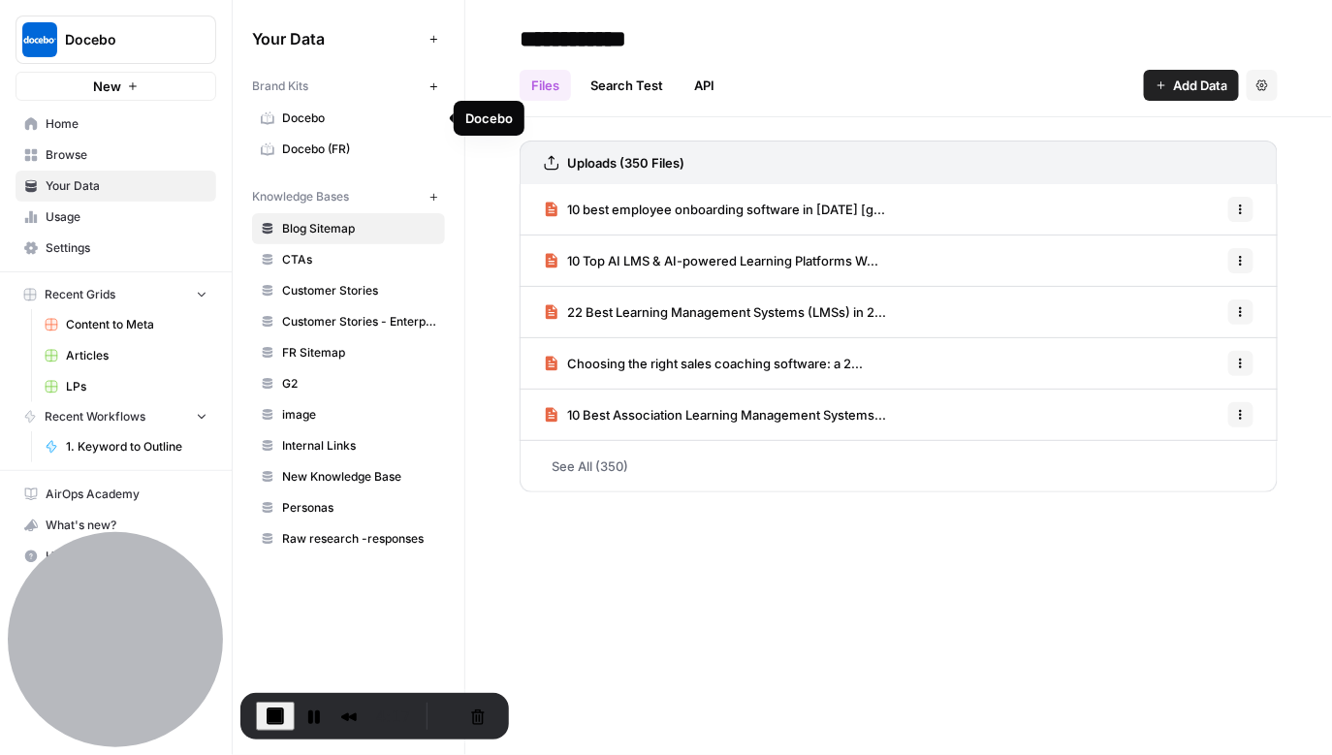
click at [333, 121] on span "Docebo" at bounding box center [359, 118] width 154 height 17
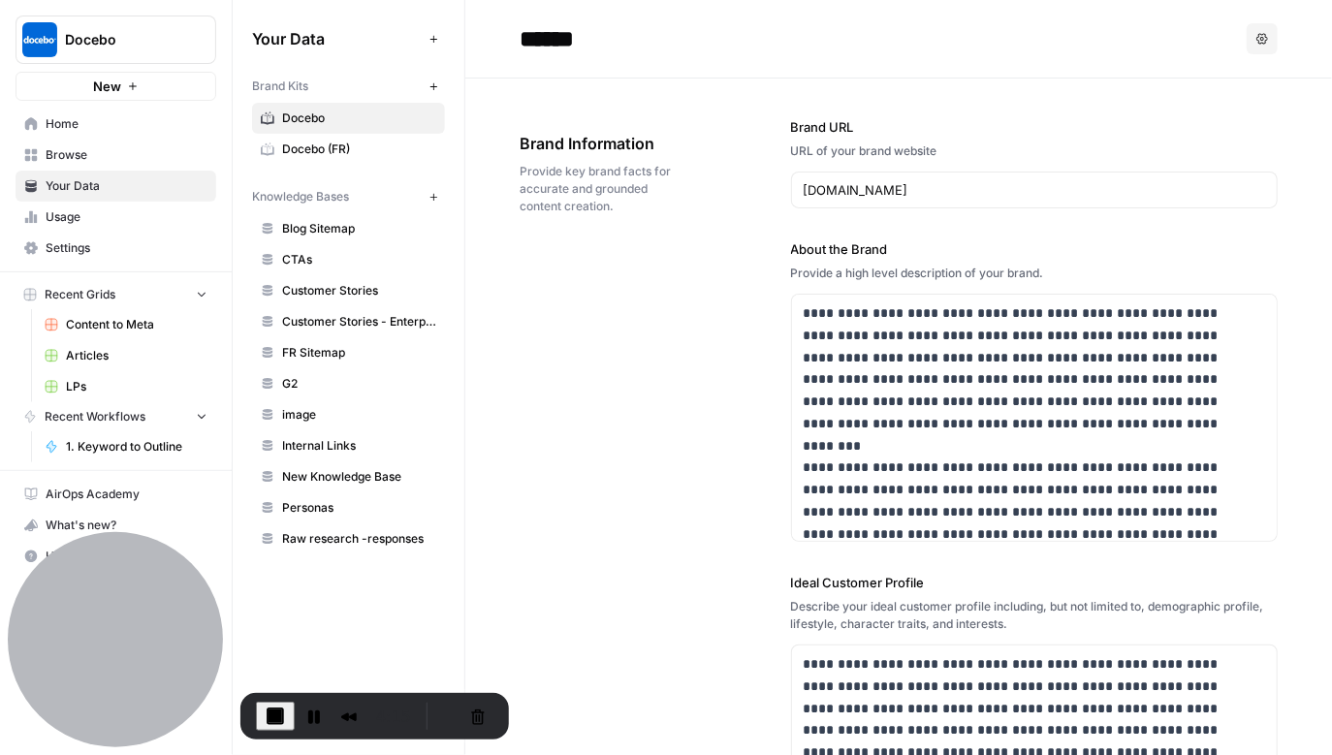
click at [83, 130] on span "Home" at bounding box center [127, 123] width 162 height 17
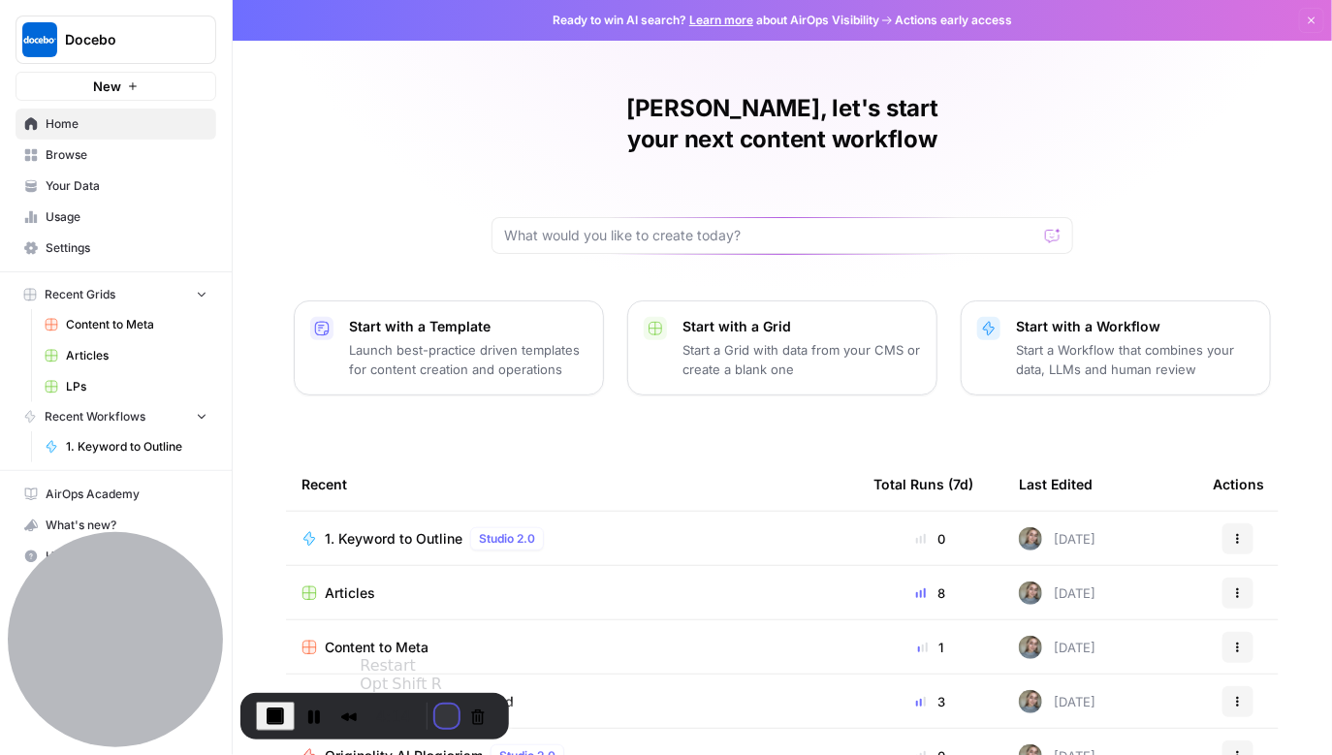
click at [443, 710] on button "Restart Recording" at bounding box center [446, 716] width 23 height 23
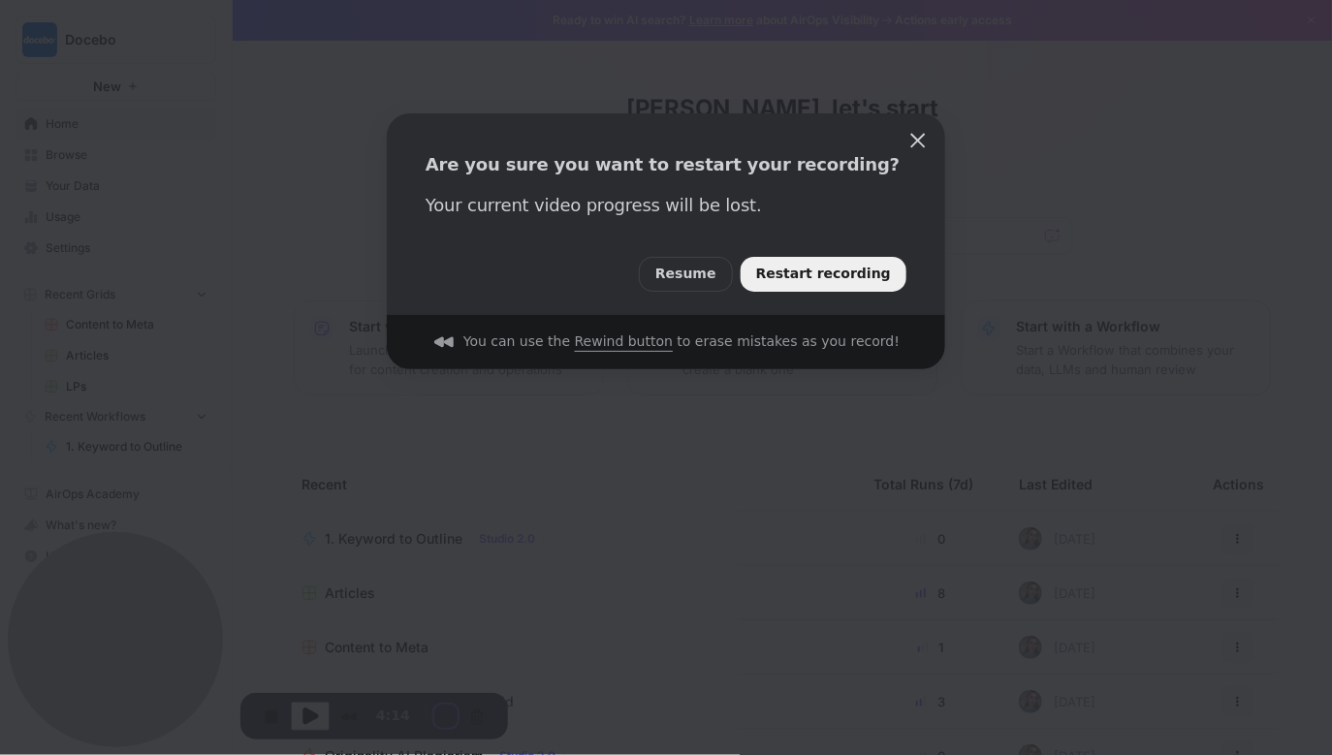
click at [792, 283] on span "Restart recording" at bounding box center [823, 274] width 135 height 21
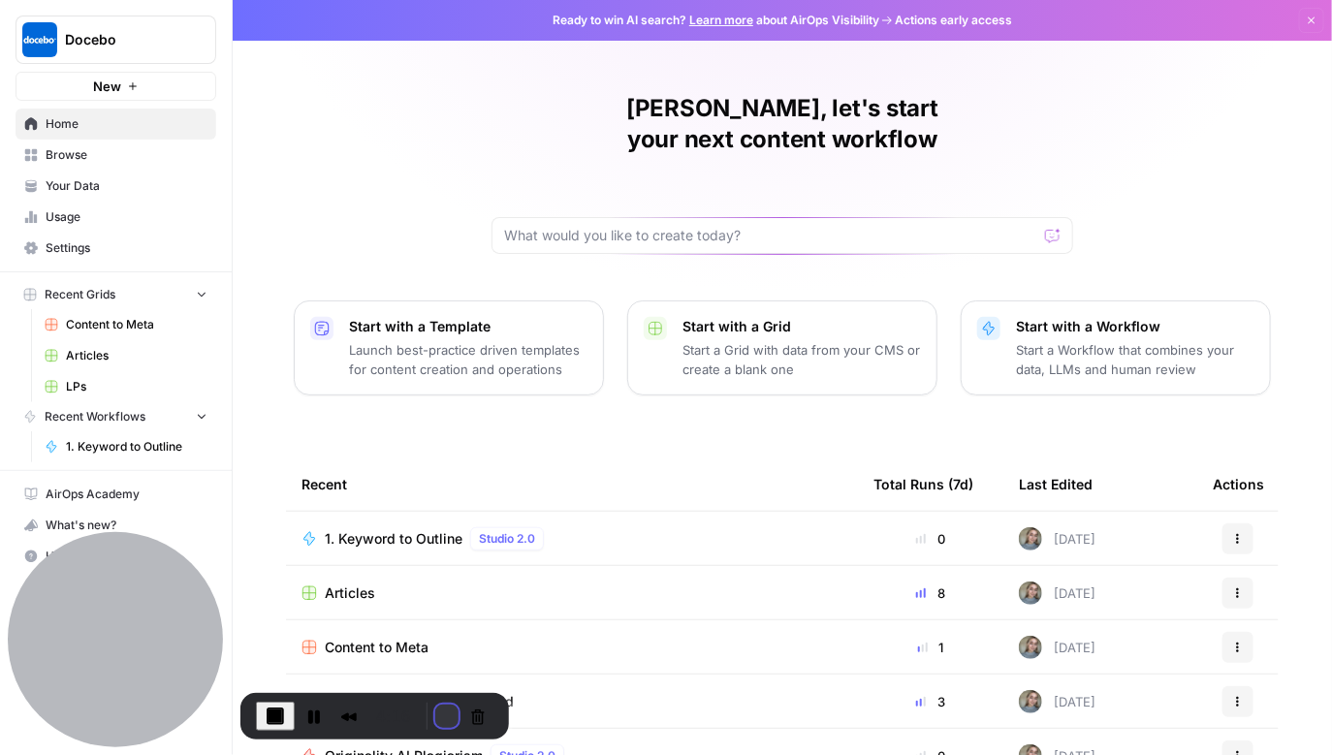
click at [435, 709] on button "Restart Recording" at bounding box center [446, 716] width 23 height 23
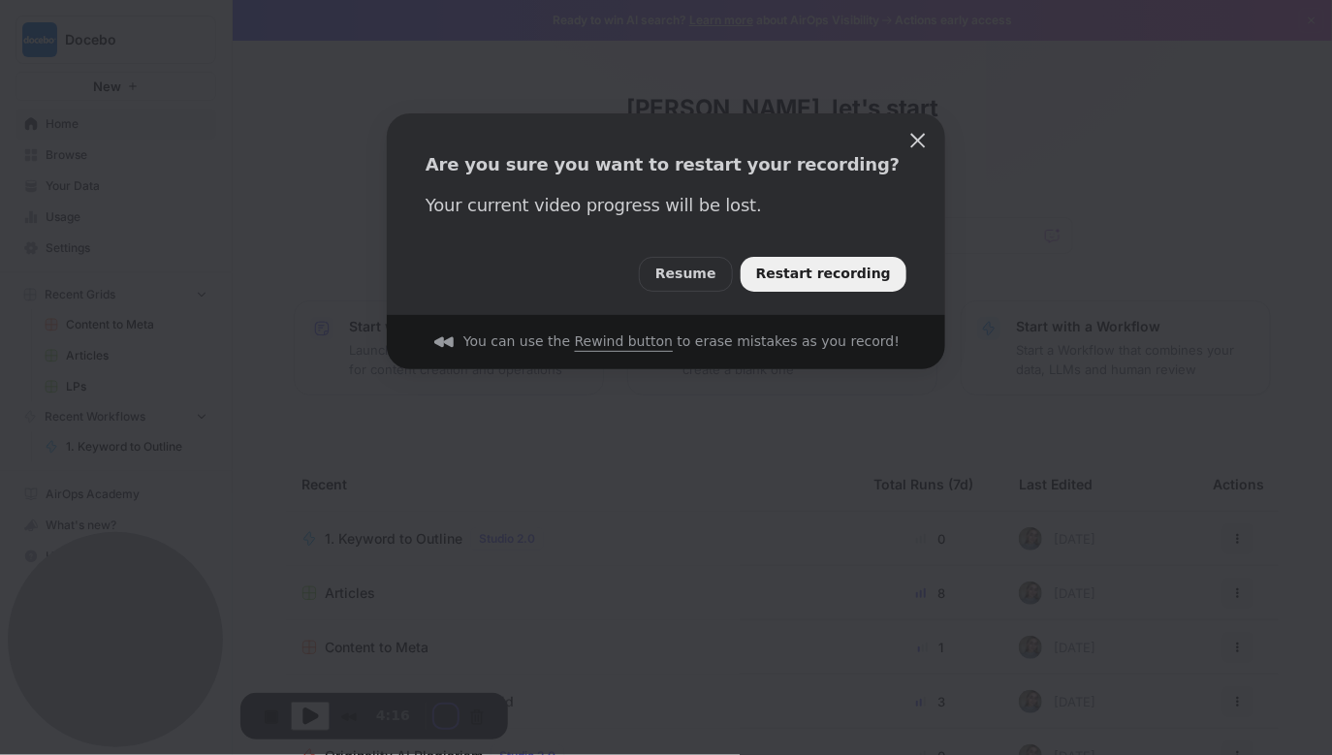
click at [879, 268] on span "Restart recording" at bounding box center [823, 274] width 135 height 21
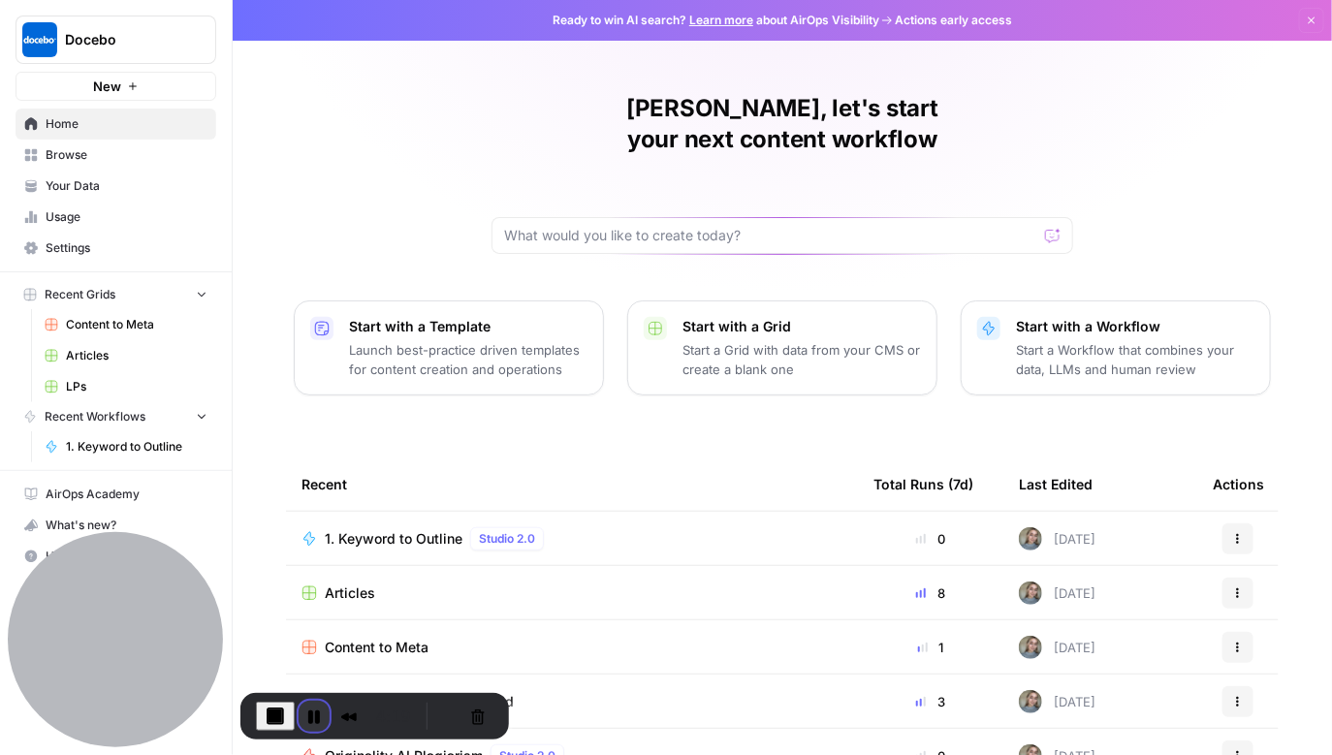
click at [312, 711] on button "Pause Recording" at bounding box center [314, 716] width 31 height 31
click at [437, 720] on button "Restart Recording" at bounding box center [445, 716] width 23 height 23
click at [437, 705] on button "Restart Recording" at bounding box center [445, 716] width 23 height 23
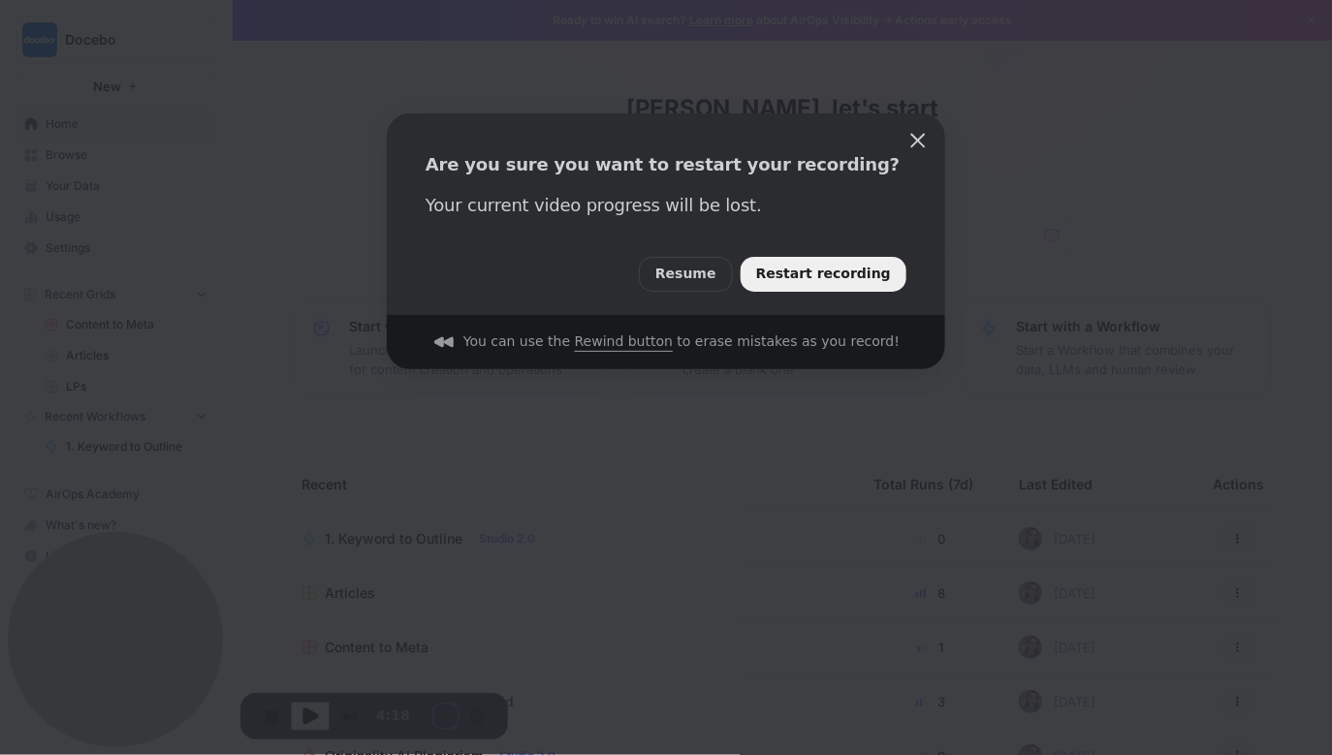
click at [809, 279] on span "Restart recording" at bounding box center [823, 274] width 135 height 21
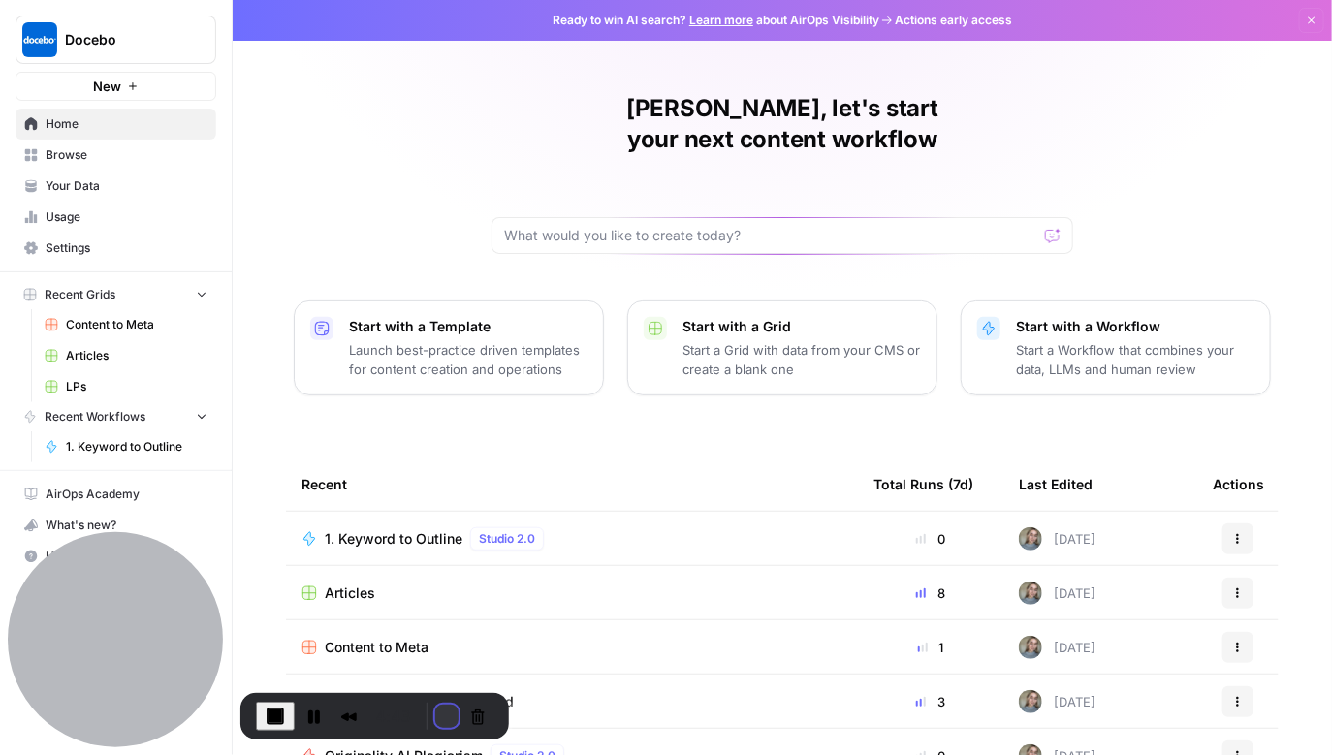
click at [445, 715] on button "Restart Recording" at bounding box center [446, 716] width 23 height 23
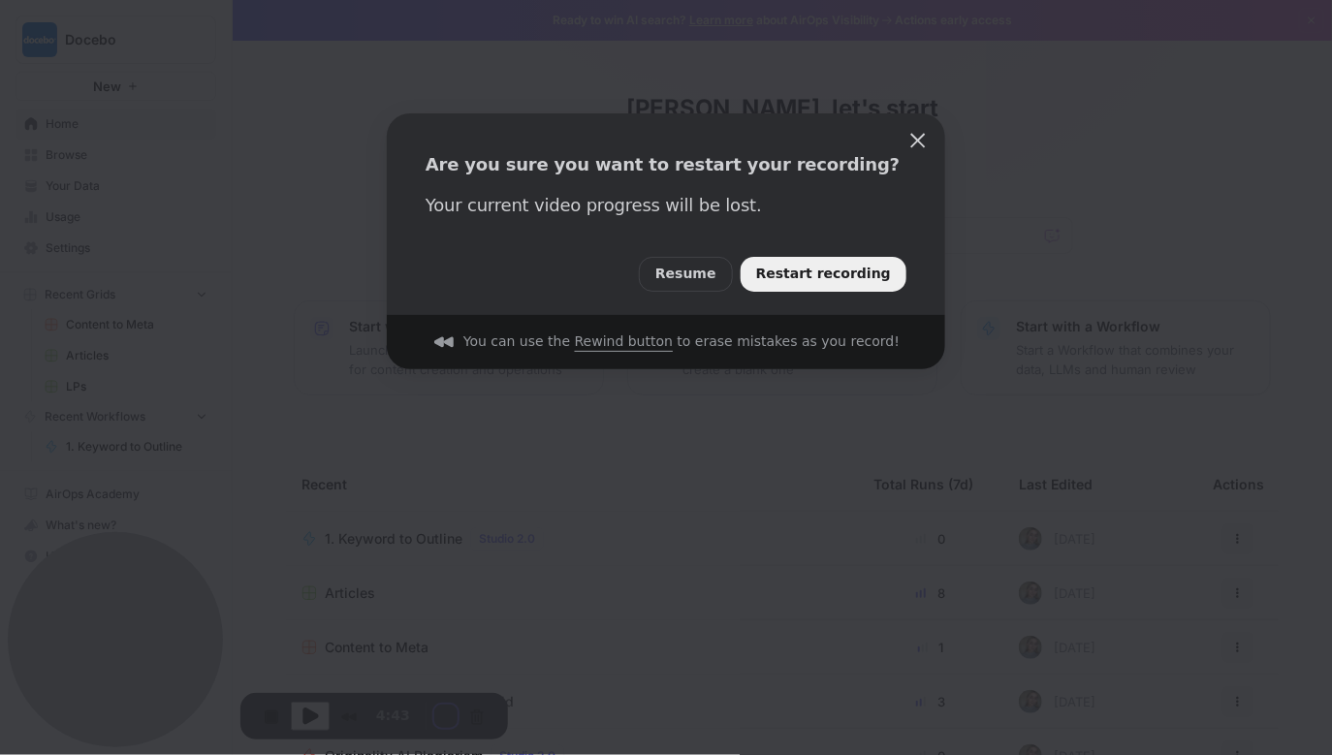
click at [911, 256] on div "Resume Restart recording" at bounding box center [666, 266] width 558 height 97
click at [871, 265] on span "Restart recording" at bounding box center [823, 274] width 135 height 21
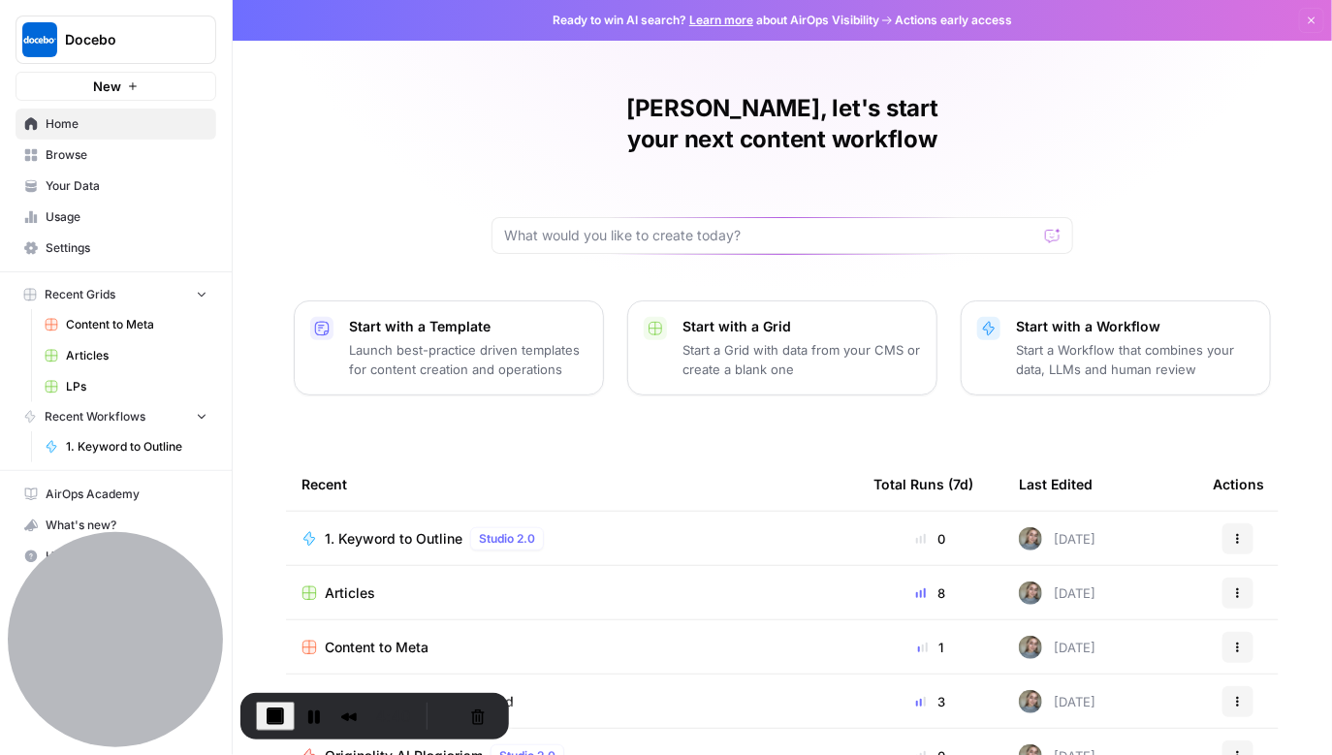
click at [141, 196] on link "Your Data" at bounding box center [116, 186] width 201 height 31
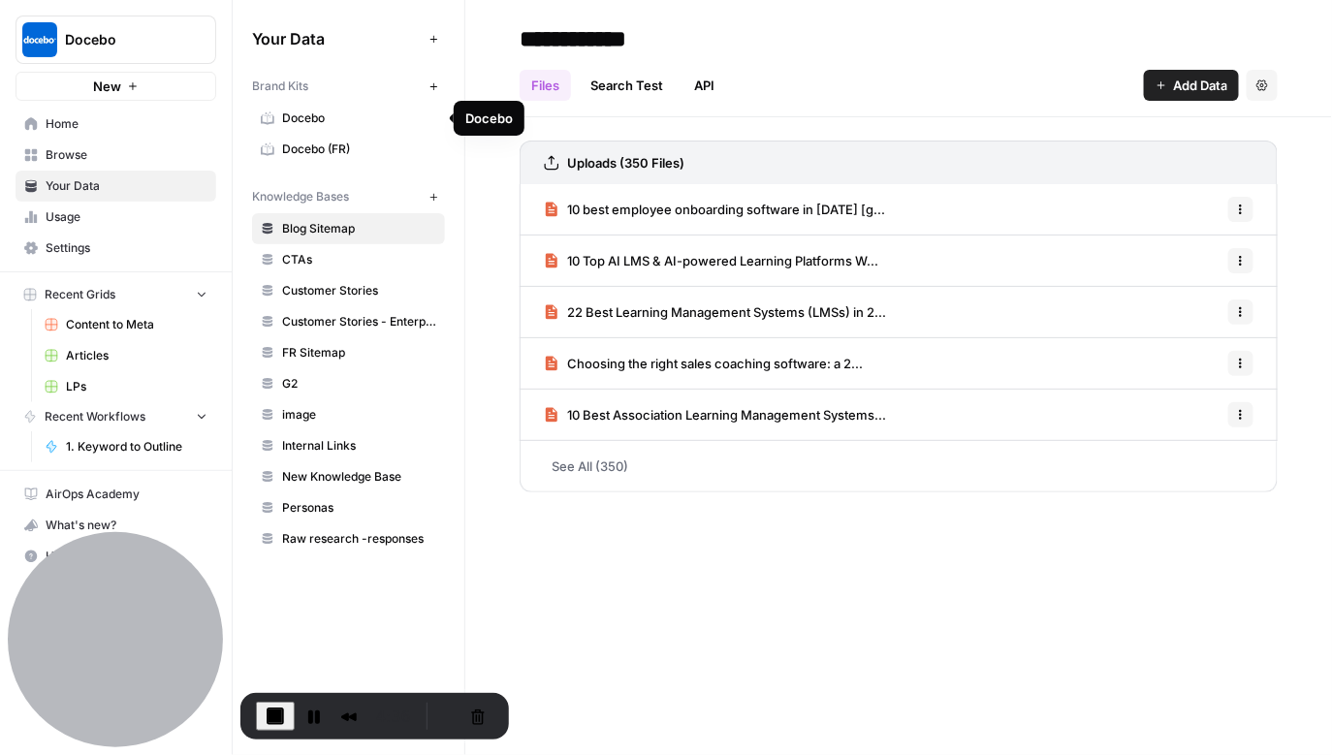
click at [301, 111] on span "Docebo" at bounding box center [359, 118] width 154 height 17
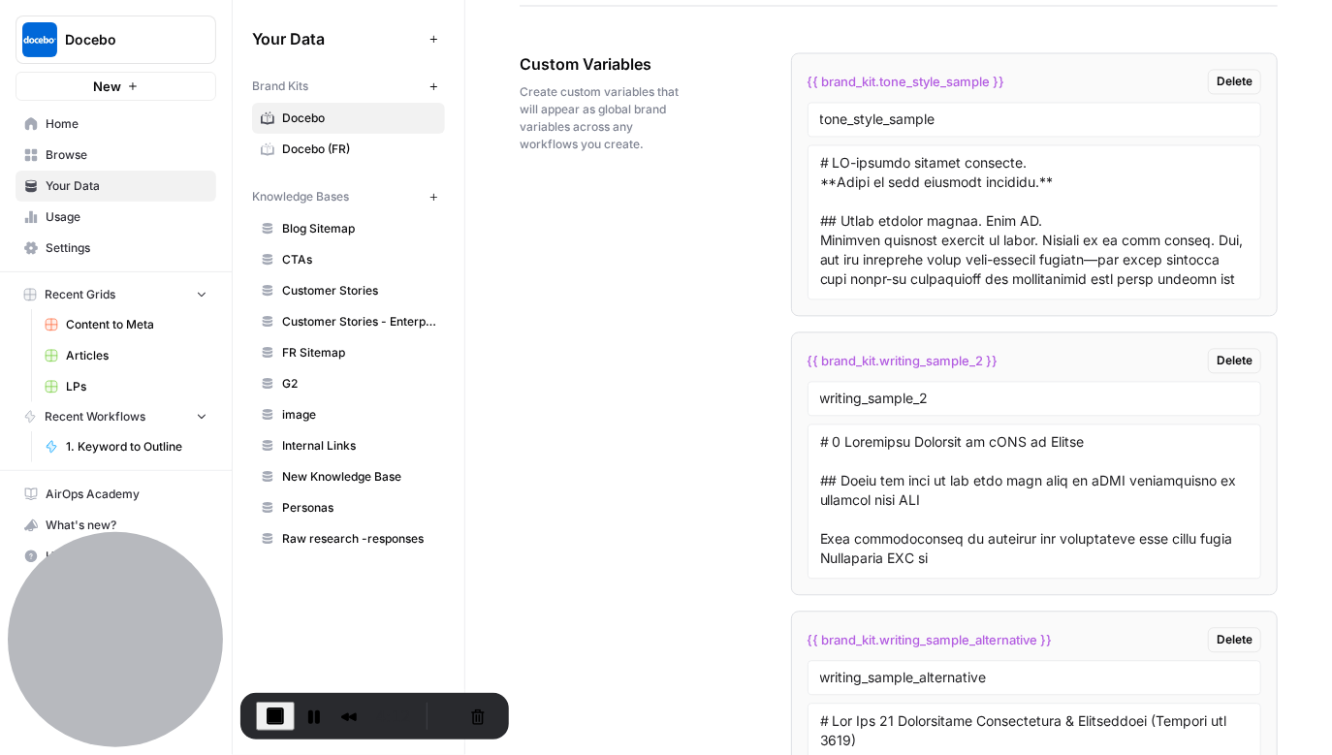
scroll to position [3683, 0]
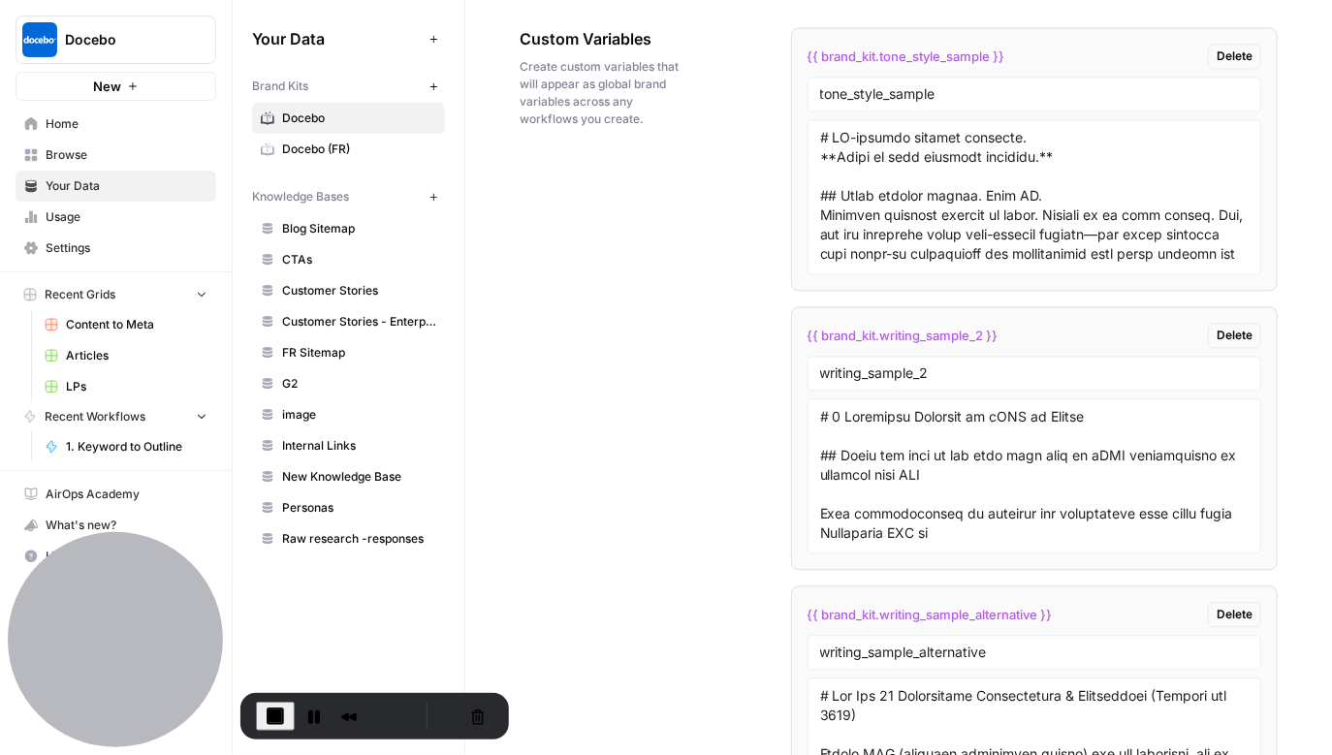
click at [310, 229] on span "Blog Sitemap" at bounding box center [359, 228] width 154 height 17
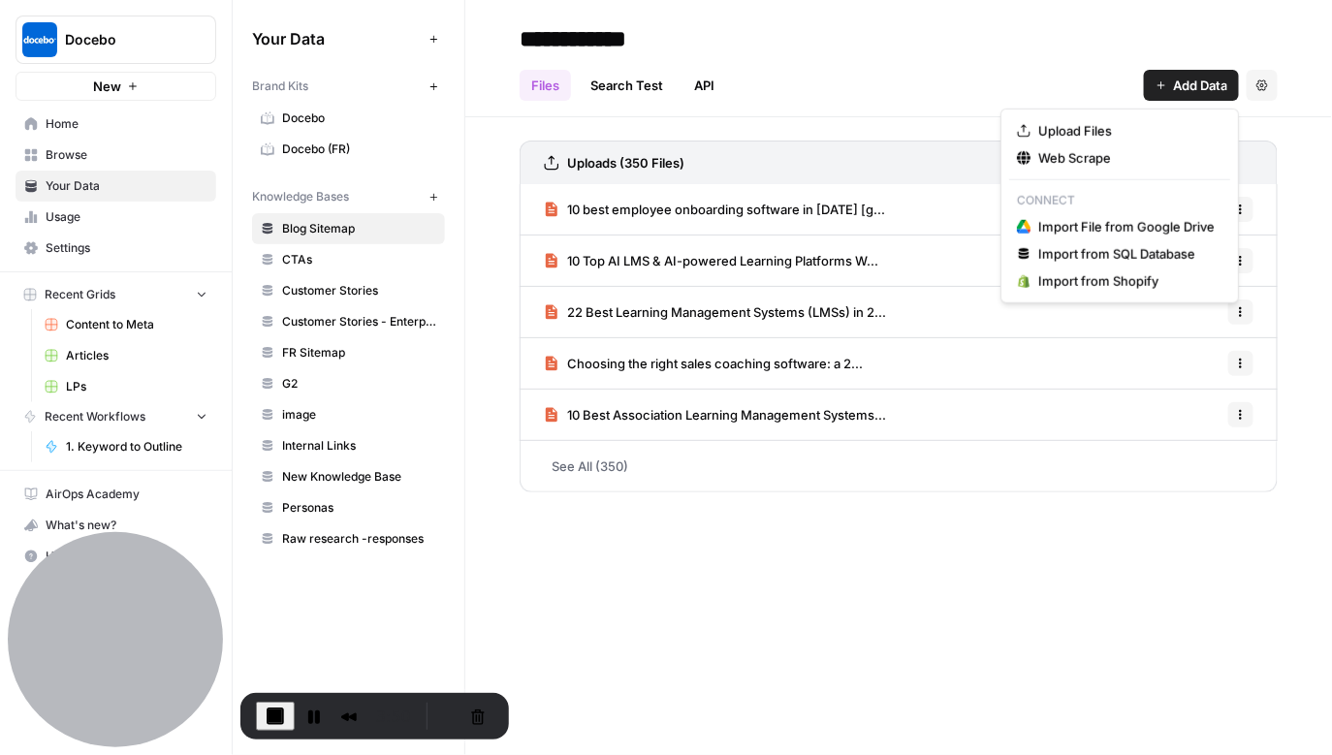
click at [1180, 93] on span "Add Data" at bounding box center [1200, 85] width 54 height 19
click at [897, 76] on div "Files Search Test API Add Data Settings" at bounding box center [899, 77] width 758 height 47
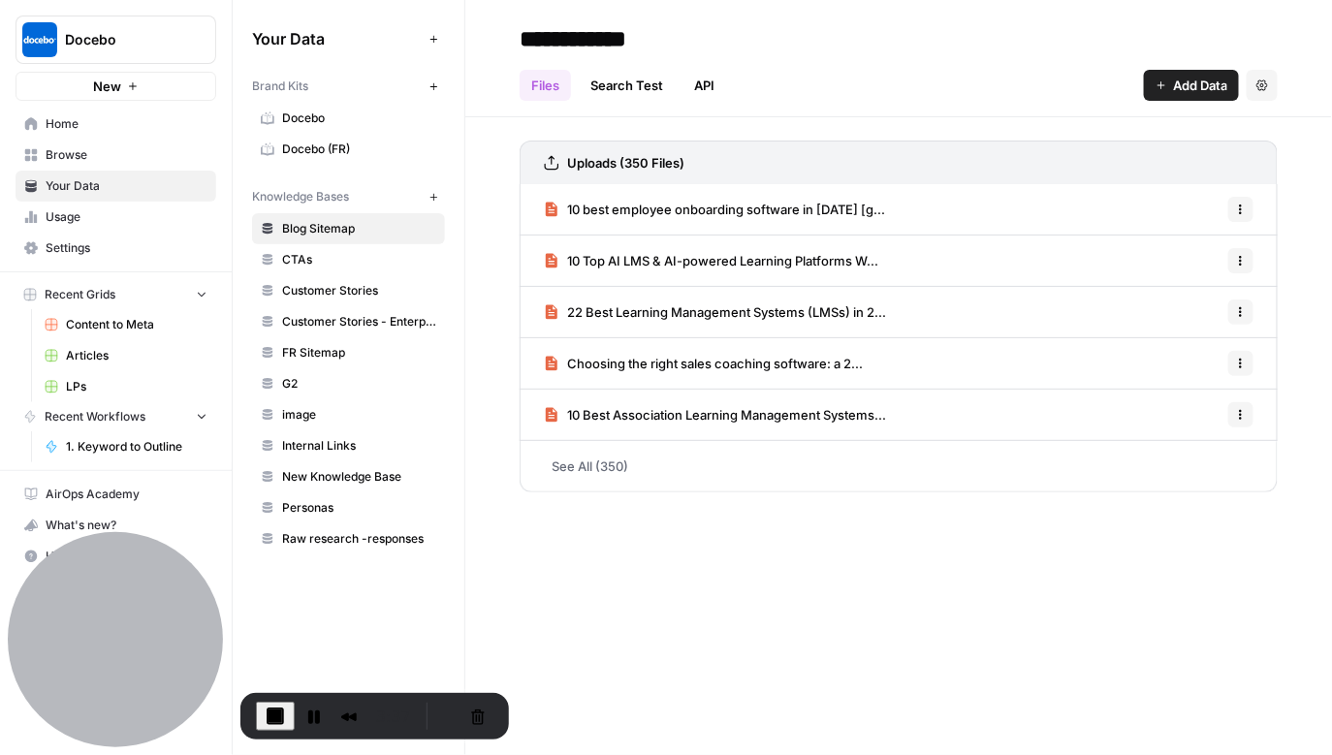
click at [122, 124] on span "Home" at bounding box center [127, 123] width 162 height 17
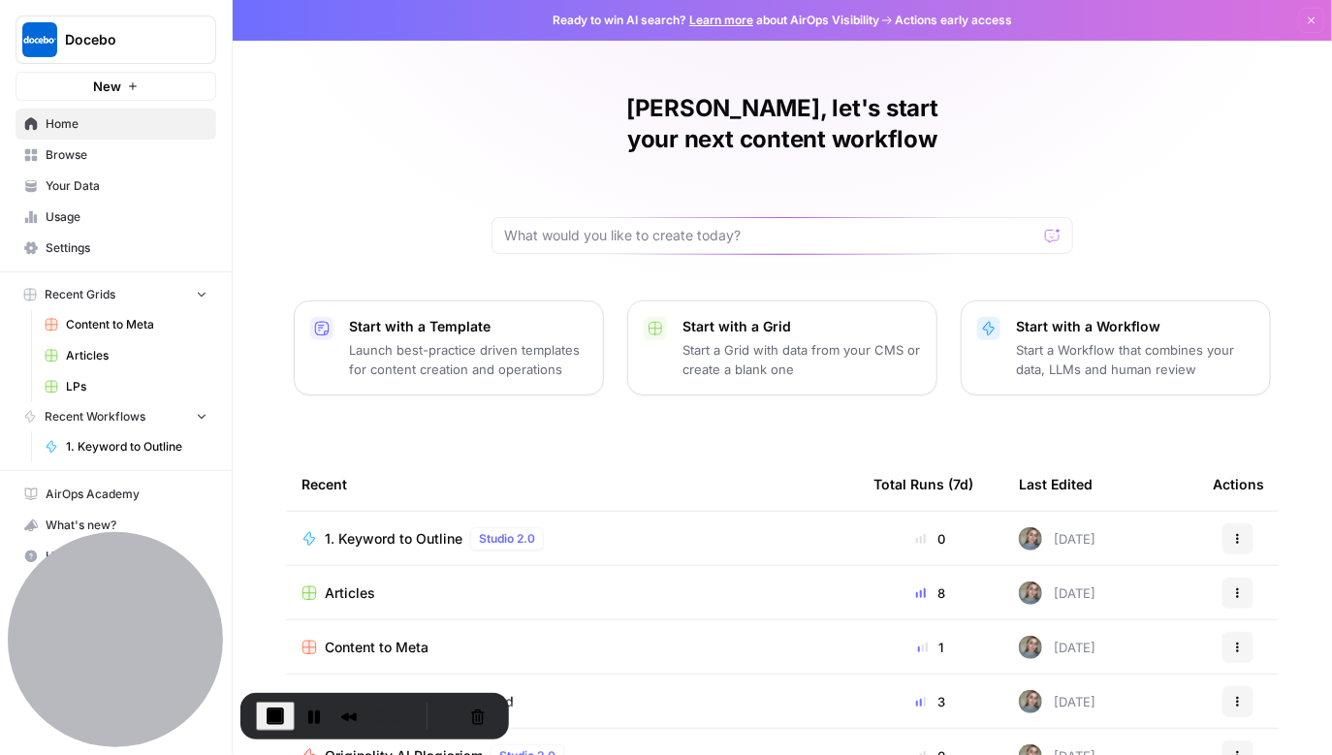
click at [344, 584] on span "Articles" at bounding box center [350, 593] width 50 height 19
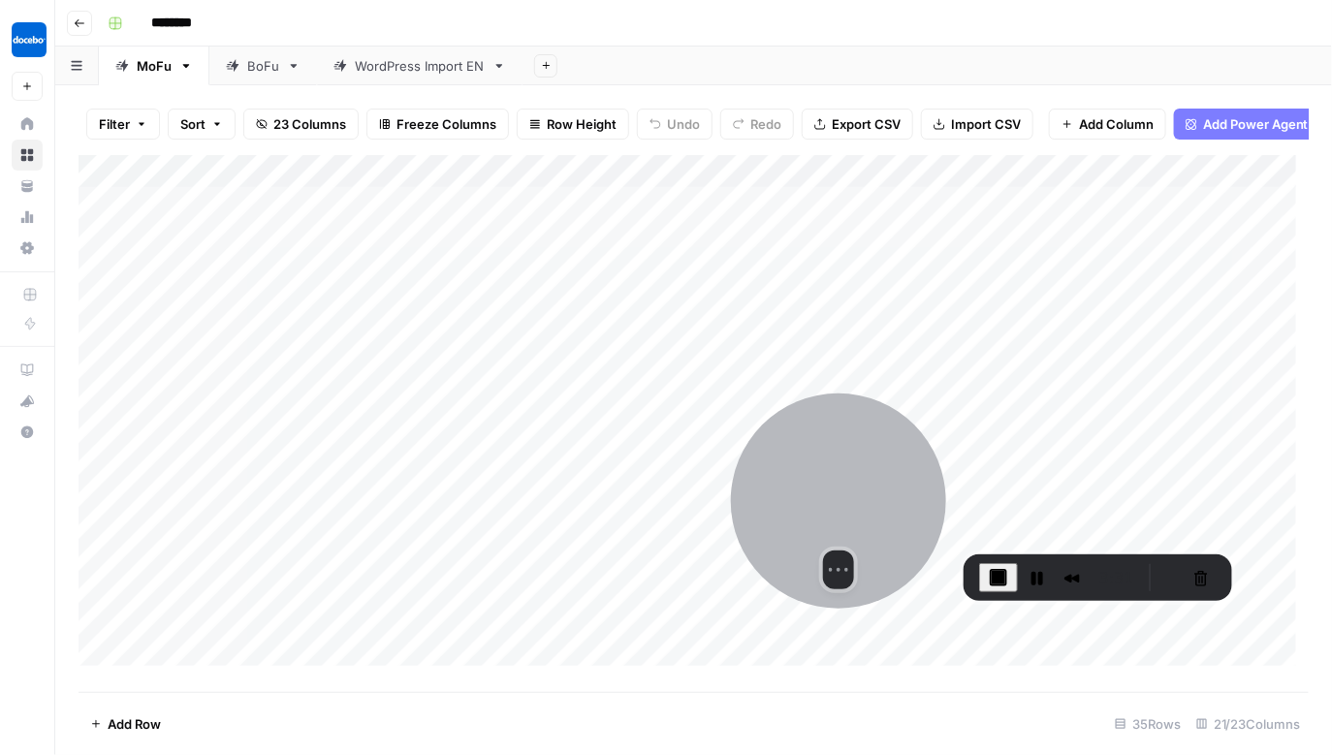
drag, startPoint x: 154, startPoint y: 617, endPoint x: 877, endPoint y: 478, distance: 736.4
click at [877, 478] on div at bounding box center [838, 501] width 215 height 215
click at [839, 183] on div "Add Column" at bounding box center [694, 417] width 1231 height 524
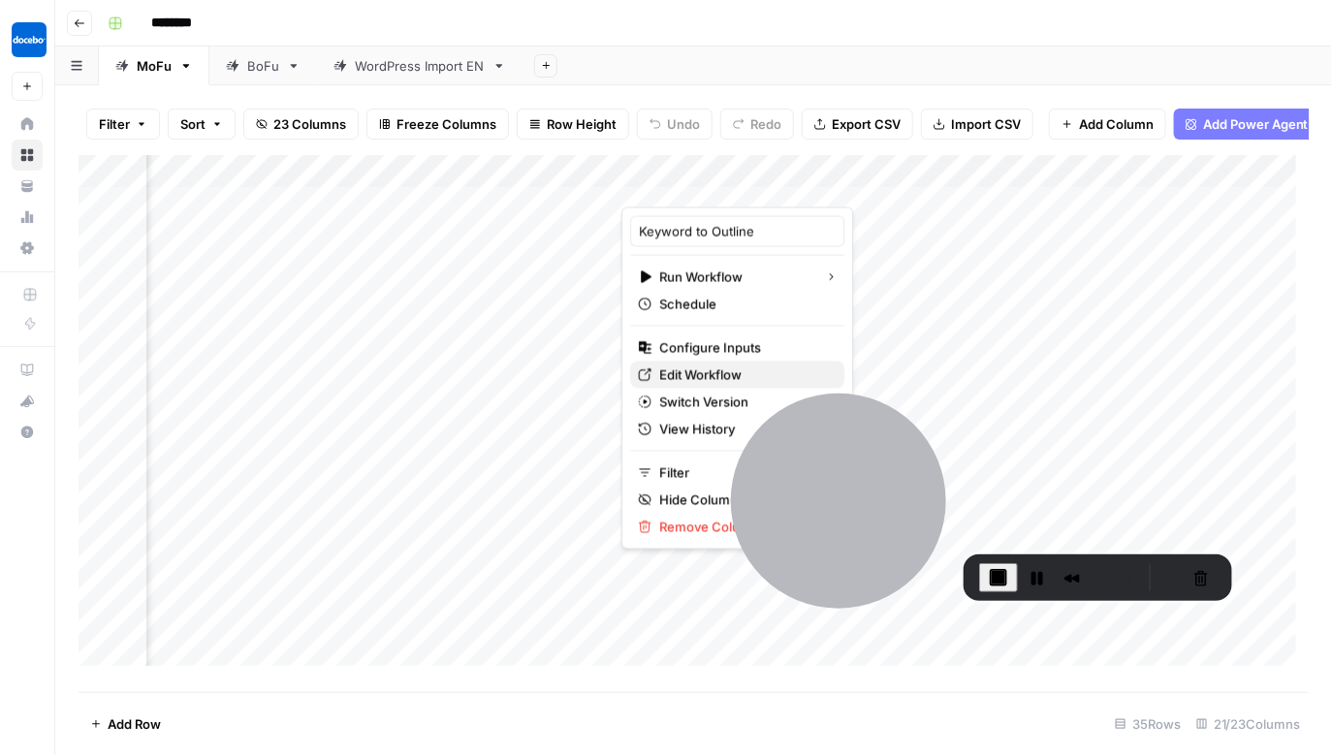
click at [680, 381] on span "Edit Workflow" at bounding box center [744, 374] width 170 height 19
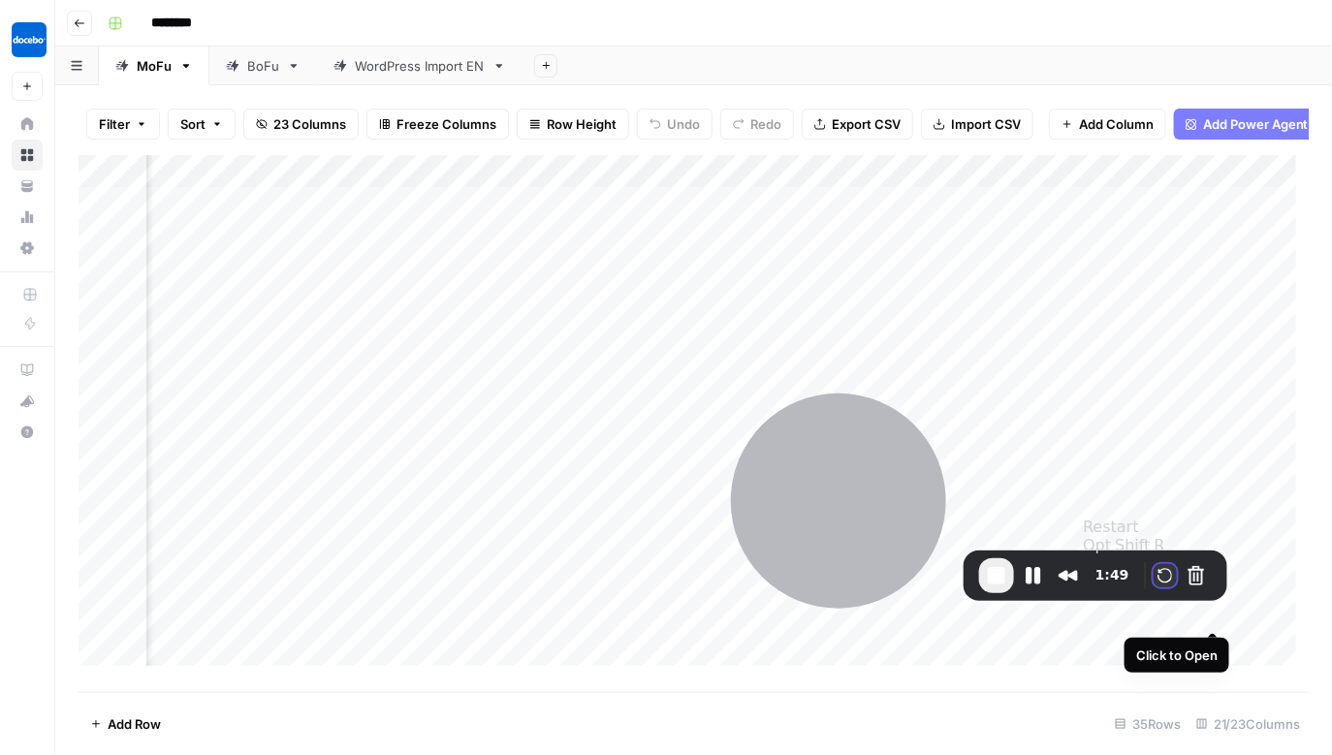
click at [1164, 576] on button "Restart Recording" at bounding box center [1165, 575] width 23 height 23
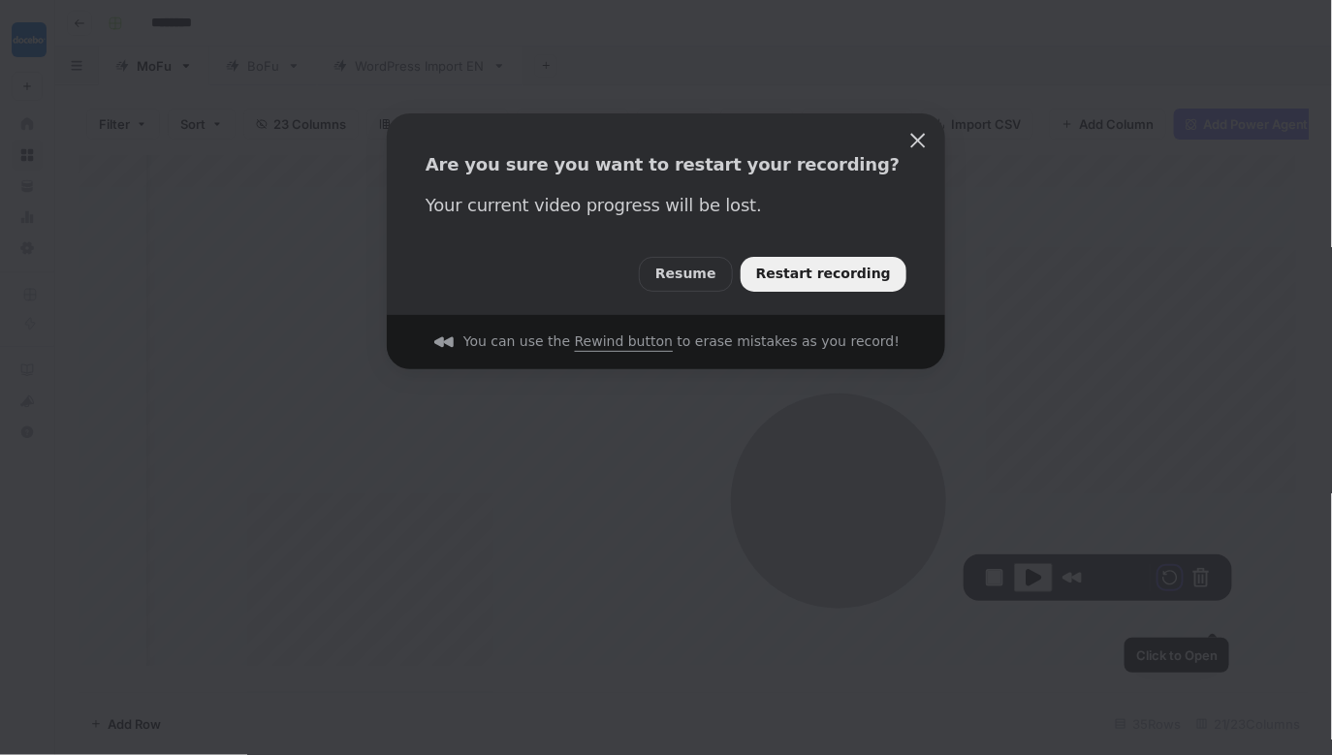
click at [797, 278] on span "Restart recording" at bounding box center [823, 274] width 135 height 21
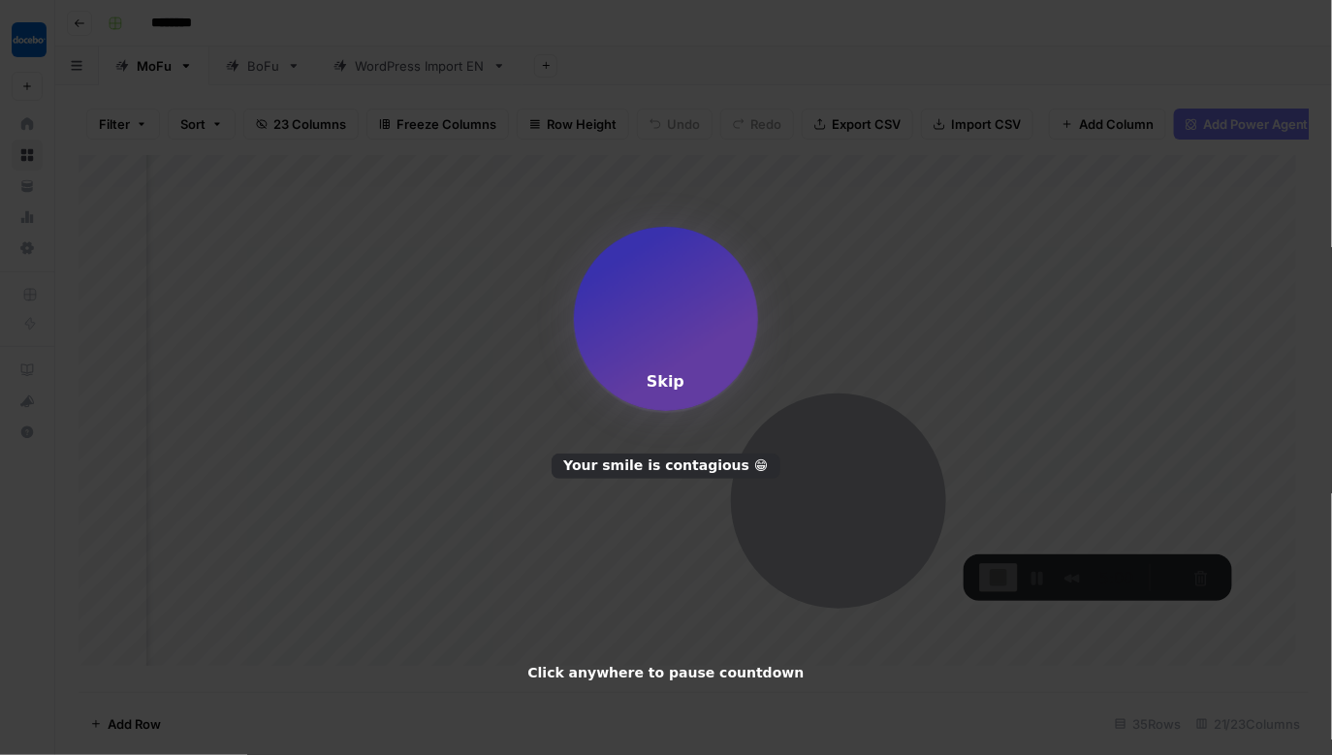
drag, startPoint x: 372, startPoint y: 685, endPoint x: 71, endPoint y: 378, distance: 430.5
click at [48, 606] on div "3 Skip Your smile is contagious 😁 Click anywhere to pause countdown" at bounding box center [666, 377] width 1332 height 755
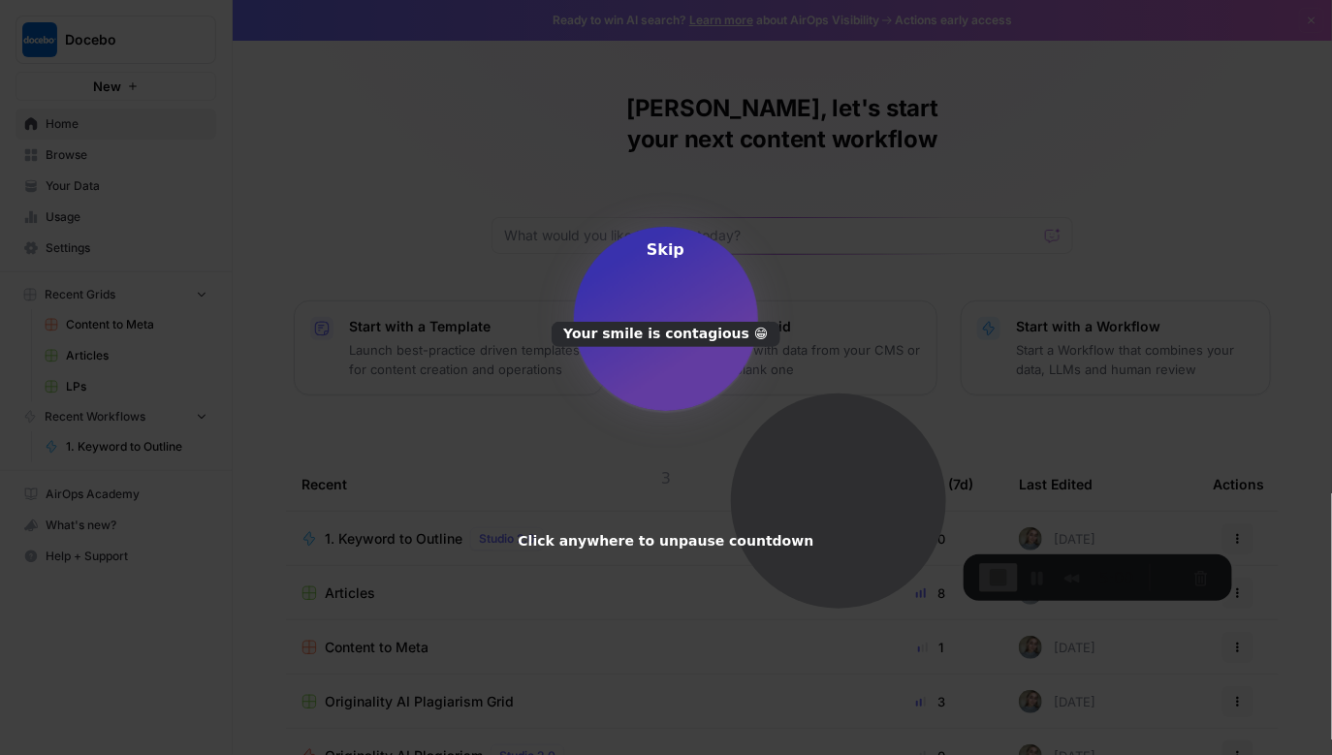
click at [671, 469] on div "3" at bounding box center [666, 478] width 10 height 18
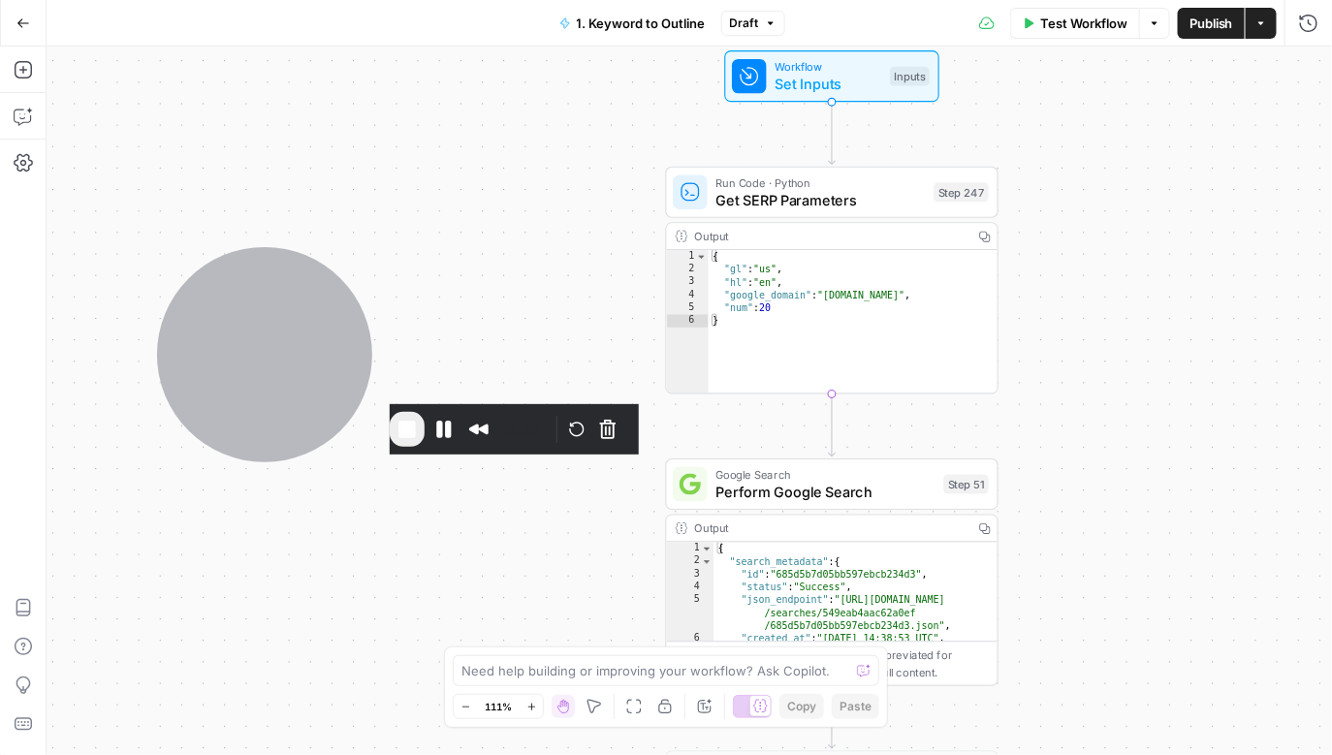
drag, startPoint x: 1019, startPoint y: 273, endPoint x: 1124, endPoint y: 195, distance: 130.9
click at [1127, 187] on div "true false Workflow Set Inputs Inputs Run Code · Python Get SERP Parameters Ste…" at bounding box center [690, 401] width 1286 height 709
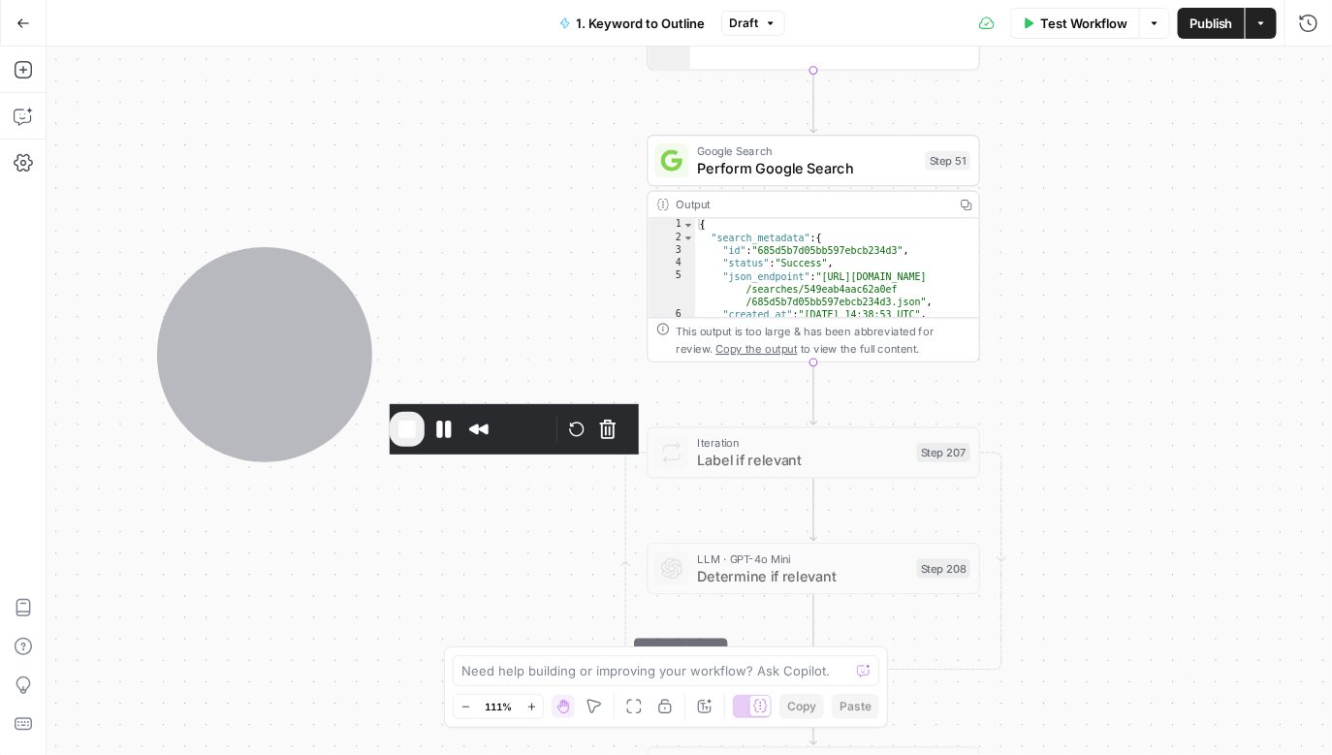
drag, startPoint x: 1137, startPoint y: 491, endPoint x: 1117, endPoint y: 111, distance: 379.6
click at [1117, 119] on div "true false Workflow Set Inputs Inputs Run Code · Python Get SERP Parameters Ste…" at bounding box center [690, 401] width 1286 height 709
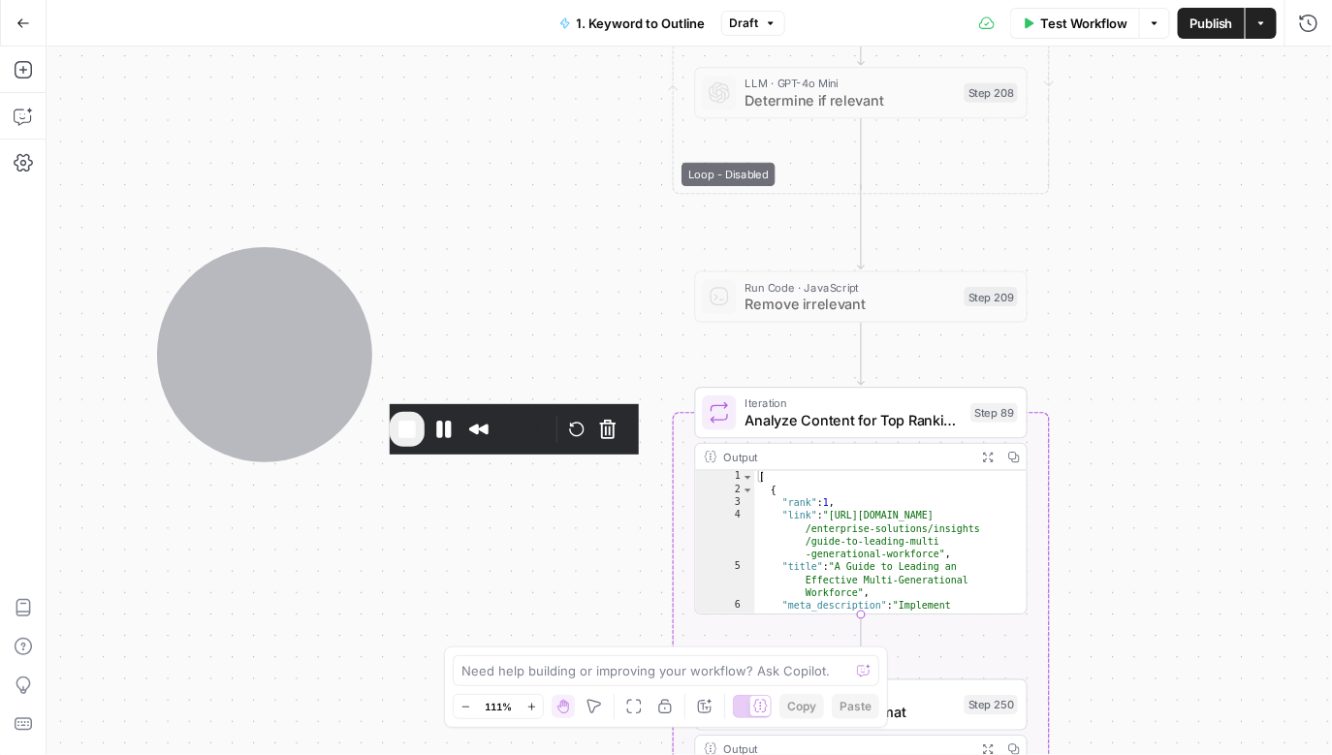
drag, startPoint x: 1110, startPoint y: 604, endPoint x: 1156, endPoint y: 93, distance: 513.0
click at [1157, 98] on div "true false Workflow Set Inputs Inputs Run Code · Python Get SERP Parameters Ste…" at bounding box center [690, 401] width 1286 height 709
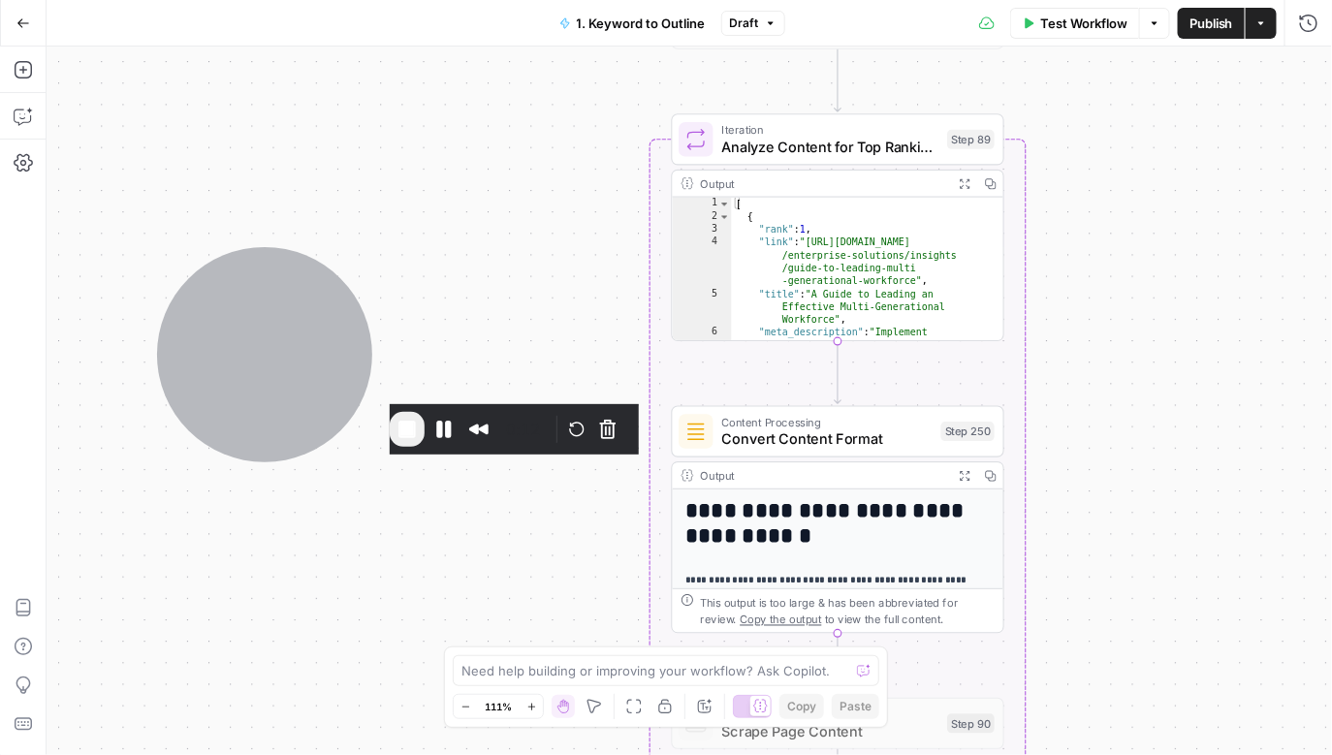
drag, startPoint x: 1167, startPoint y: 480, endPoint x: 1147, endPoint y: 282, distance: 198.8
click at [1147, 282] on div "true false Workflow Set Inputs Inputs Run Code · Python Get SERP Parameters Ste…" at bounding box center [690, 401] width 1286 height 709
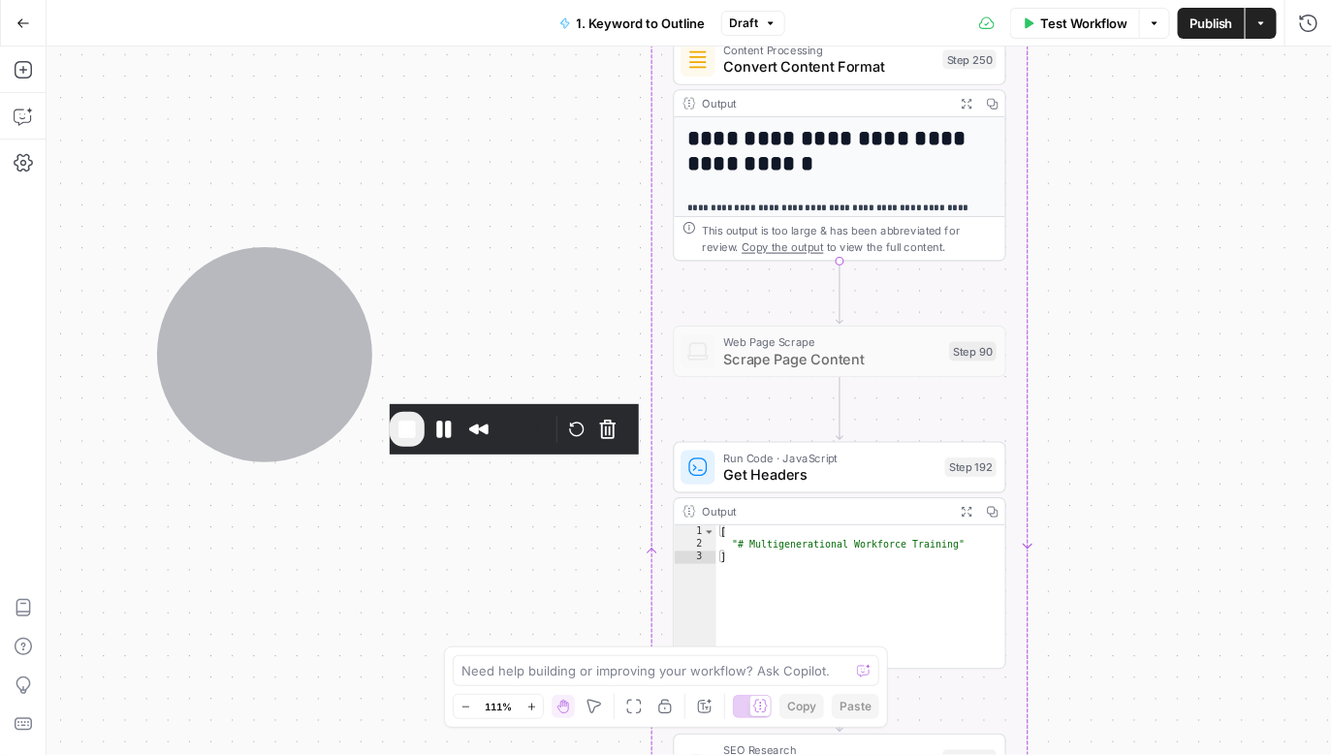
drag, startPoint x: 1154, startPoint y: 569, endPoint x: 1153, endPoint y: 164, distance: 405.2
click at [1154, 168] on div "true false Workflow Set Inputs Inputs Run Code · Python Get SERP Parameters Ste…" at bounding box center [690, 401] width 1286 height 709
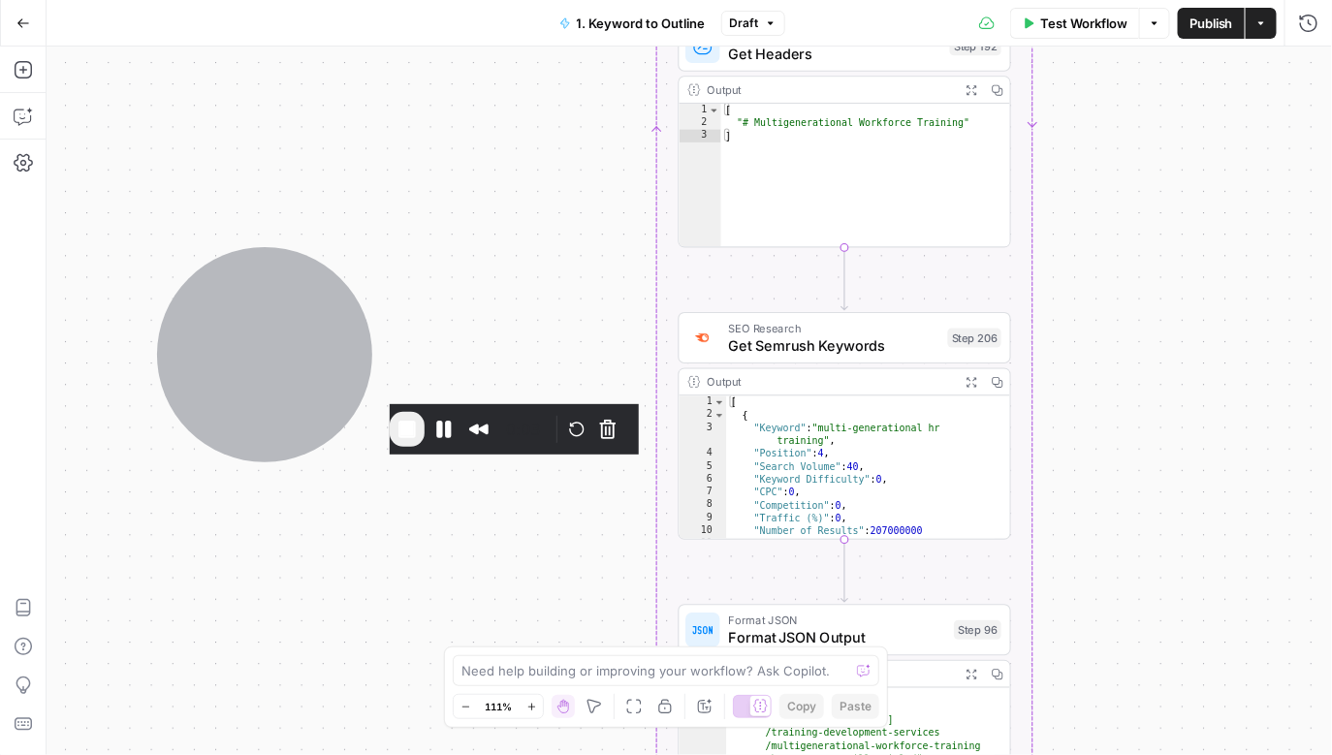
drag, startPoint x: 1132, startPoint y: 612, endPoint x: 1150, endPoint y: 169, distance: 443.4
click at [1150, 172] on div "true false Workflow Set Inputs Inputs Run Code · Python Get SERP Parameters Ste…" at bounding box center [690, 401] width 1286 height 709
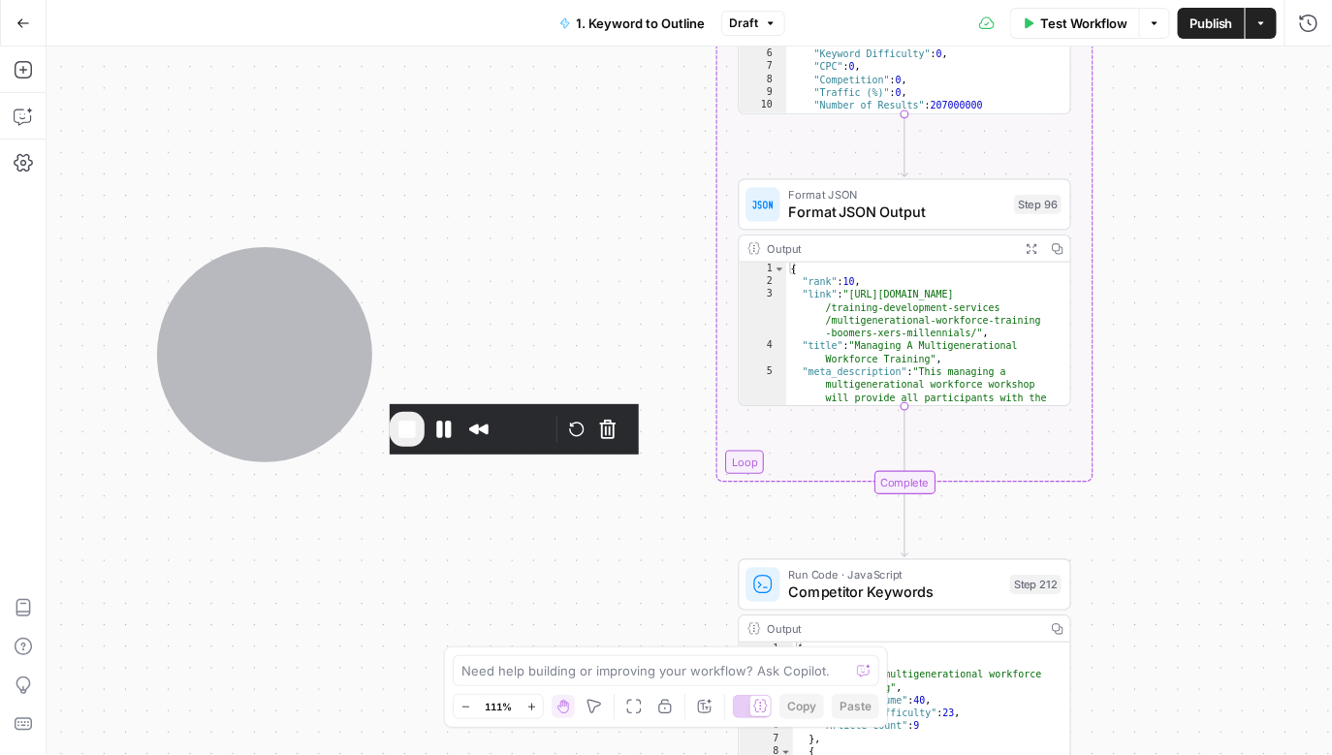
drag, startPoint x: 1094, startPoint y: 594, endPoint x: 1136, endPoint y: 228, distance: 368.9
click at [1136, 228] on div "true false Workflow Set Inputs Inputs Run Code · Python Get SERP Parameters Ste…" at bounding box center [690, 401] width 1286 height 709
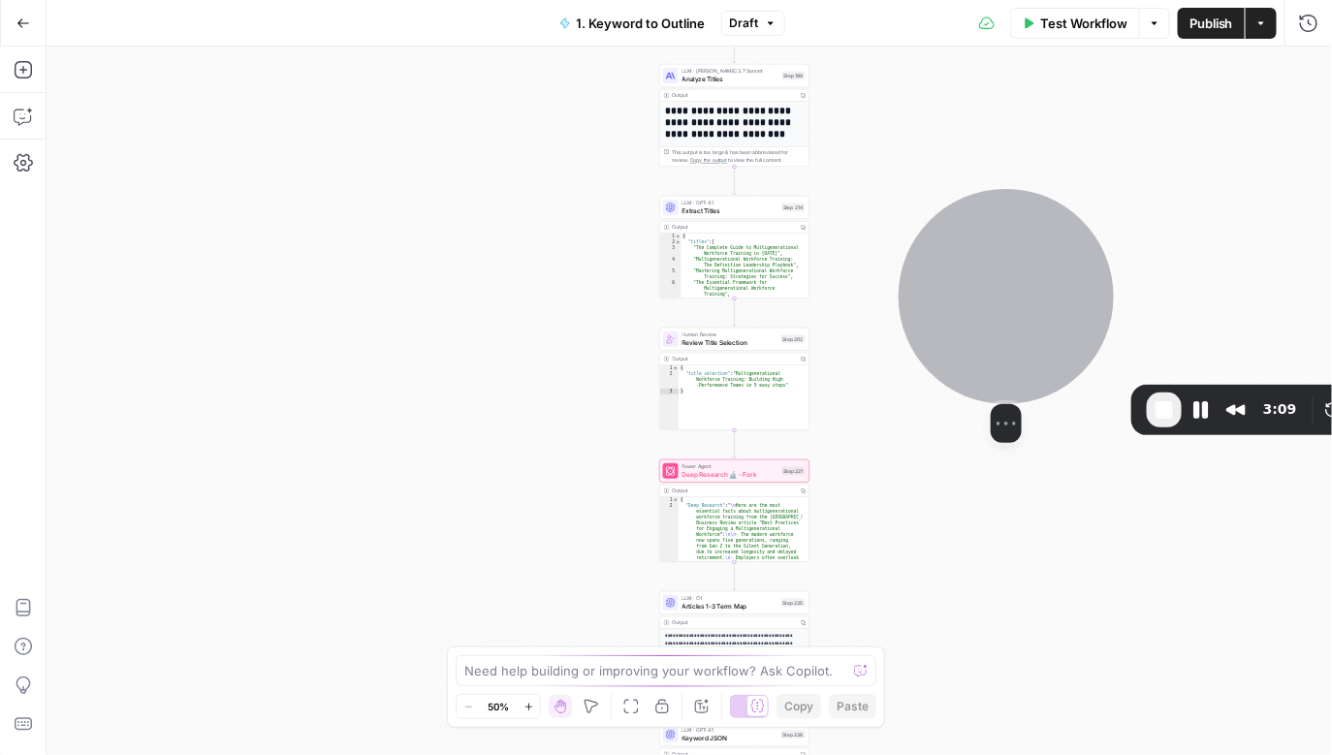
drag, startPoint x: 946, startPoint y: 539, endPoint x: 1034, endPoint y: 263, distance: 290.0
click at [1035, 264] on div at bounding box center [1006, 296] width 215 height 215
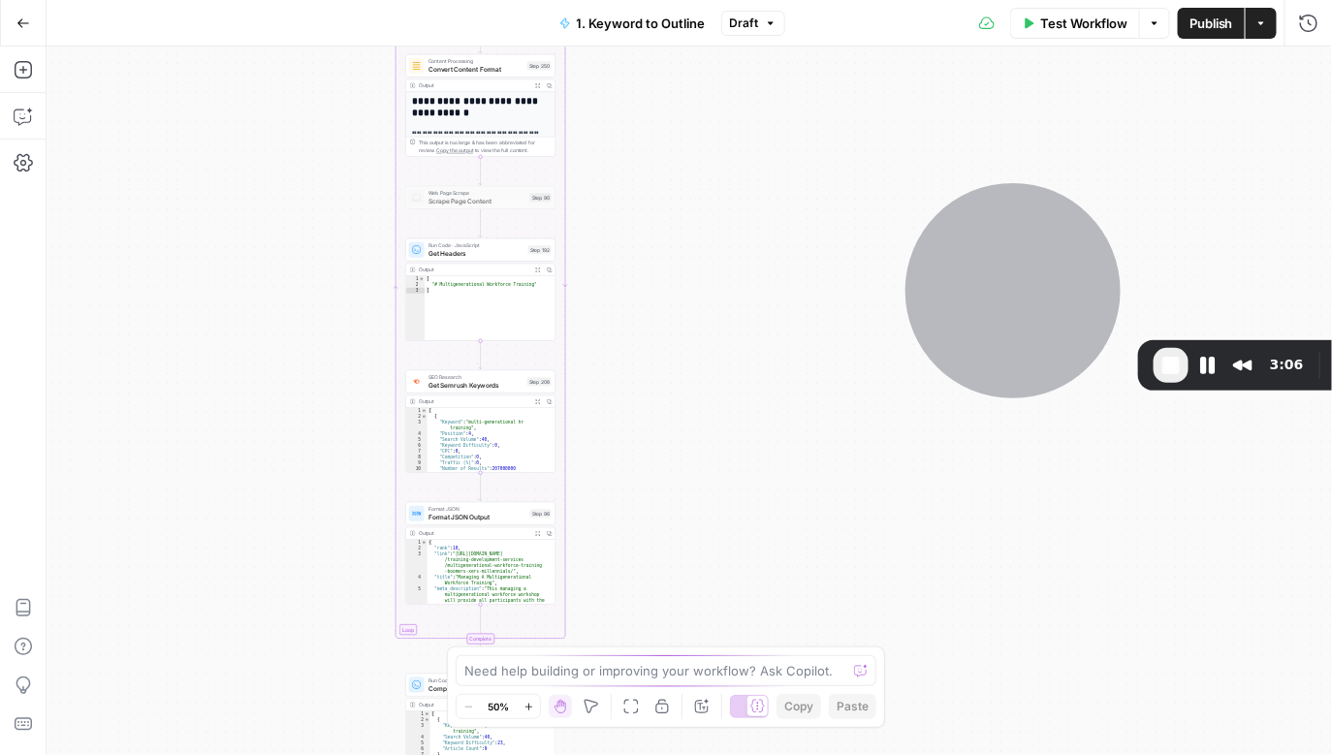
drag, startPoint x: 897, startPoint y: 156, endPoint x: 642, endPoint y: 611, distance: 521.3
click at [642, 627] on div "true false Workflow Set Inputs Inputs Run Code · Python Get SERP Parameters Ste…" at bounding box center [690, 401] width 1286 height 709
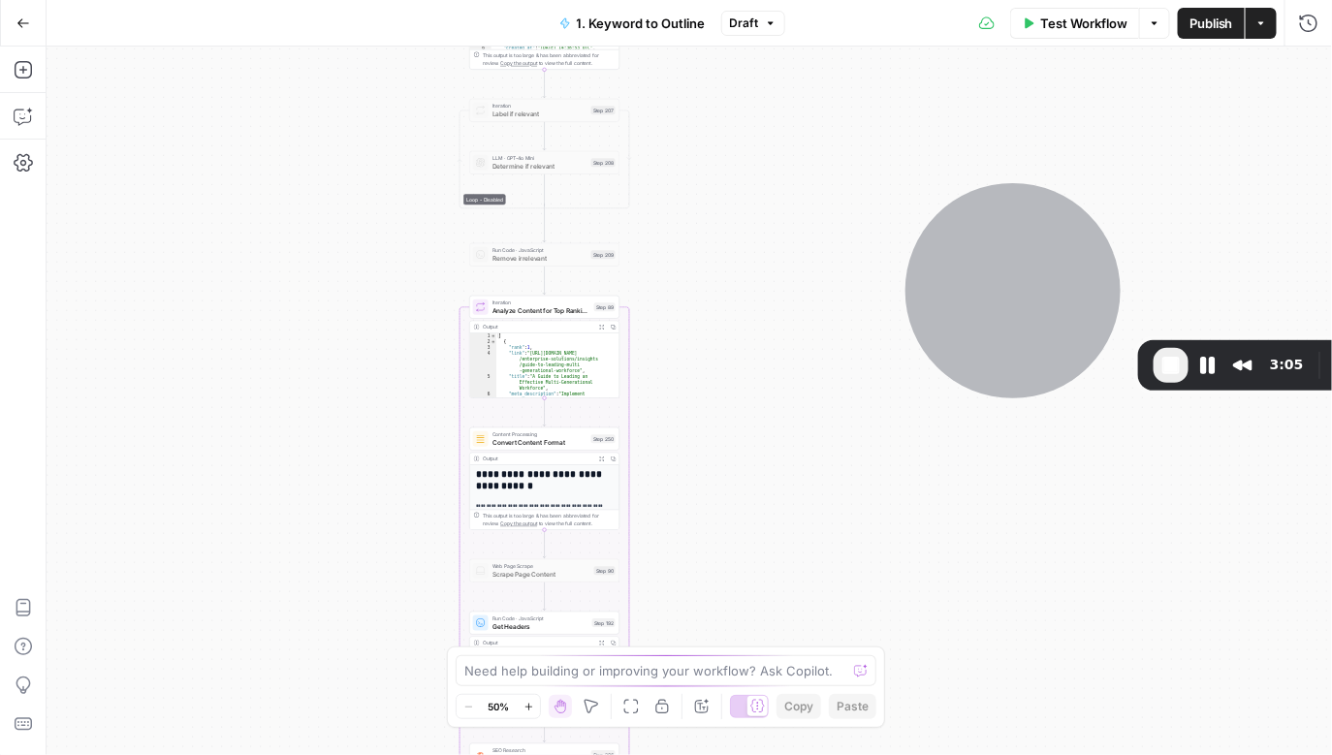
drag, startPoint x: 616, startPoint y: 216, endPoint x: 680, endPoint y: 610, distance: 398.8
click at [681, 615] on div "true false Workflow Set Inputs Inputs Run Code · Python Get SERP Parameters Ste…" at bounding box center [690, 401] width 1286 height 709
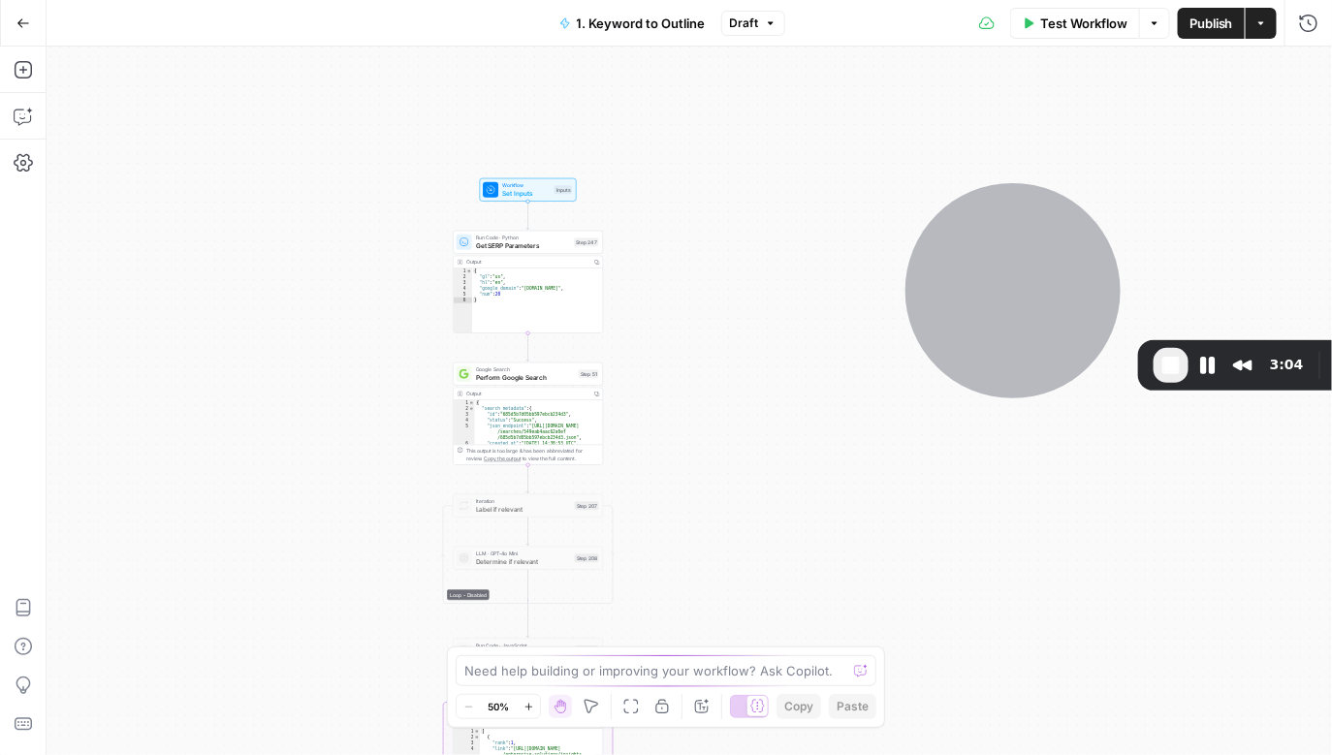
drag, startPoint x: 668, startPoint y: 150, endPoint x: 648, endPoint y: 453, distance: 303.2
click at [648, 453] on div "true false Workflow Set Inputs Inputs Run Code · Python Get SERP Parameters Ste…" at bounding box center [690, 401] width 1286 height 709
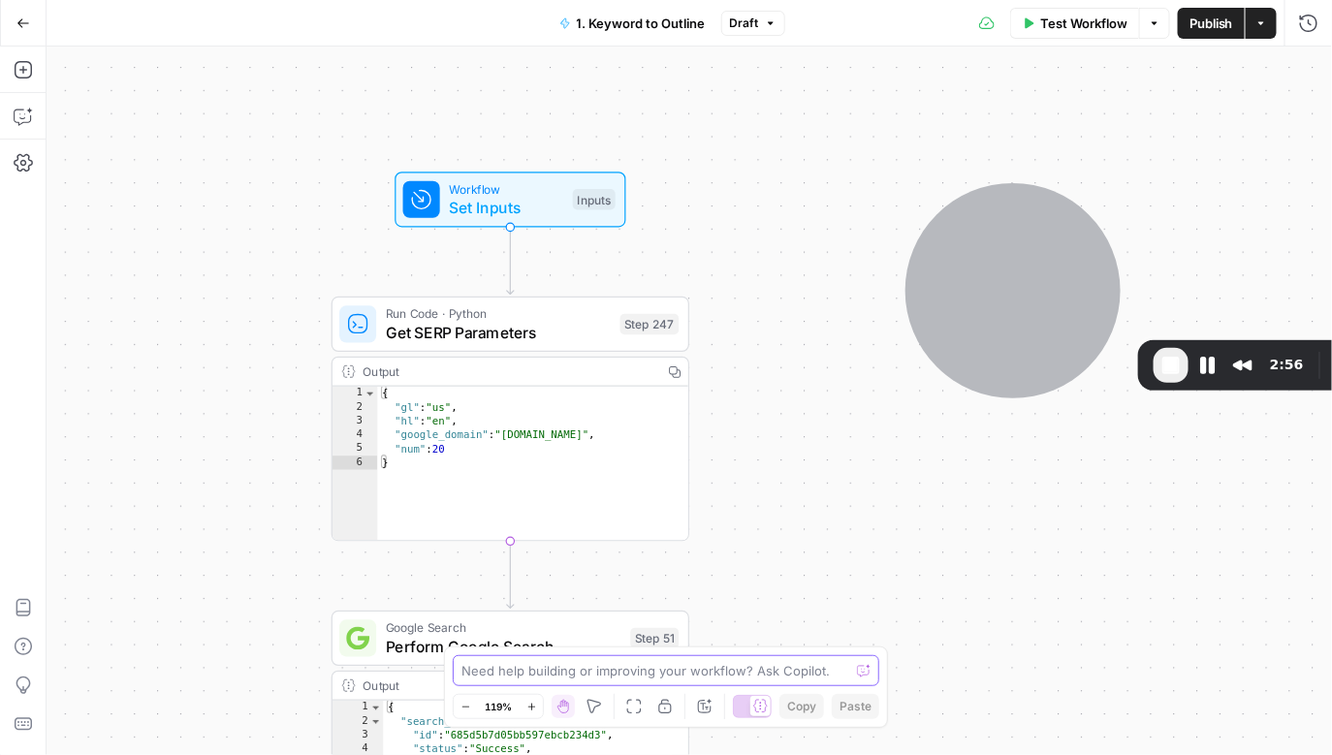
click at [715, 672] on textarea at bounding box center [655, 670] width 388 height 19
click at [542, 208] on span "Set Inputs" at bounding box center [506, 207] width 114 height 23
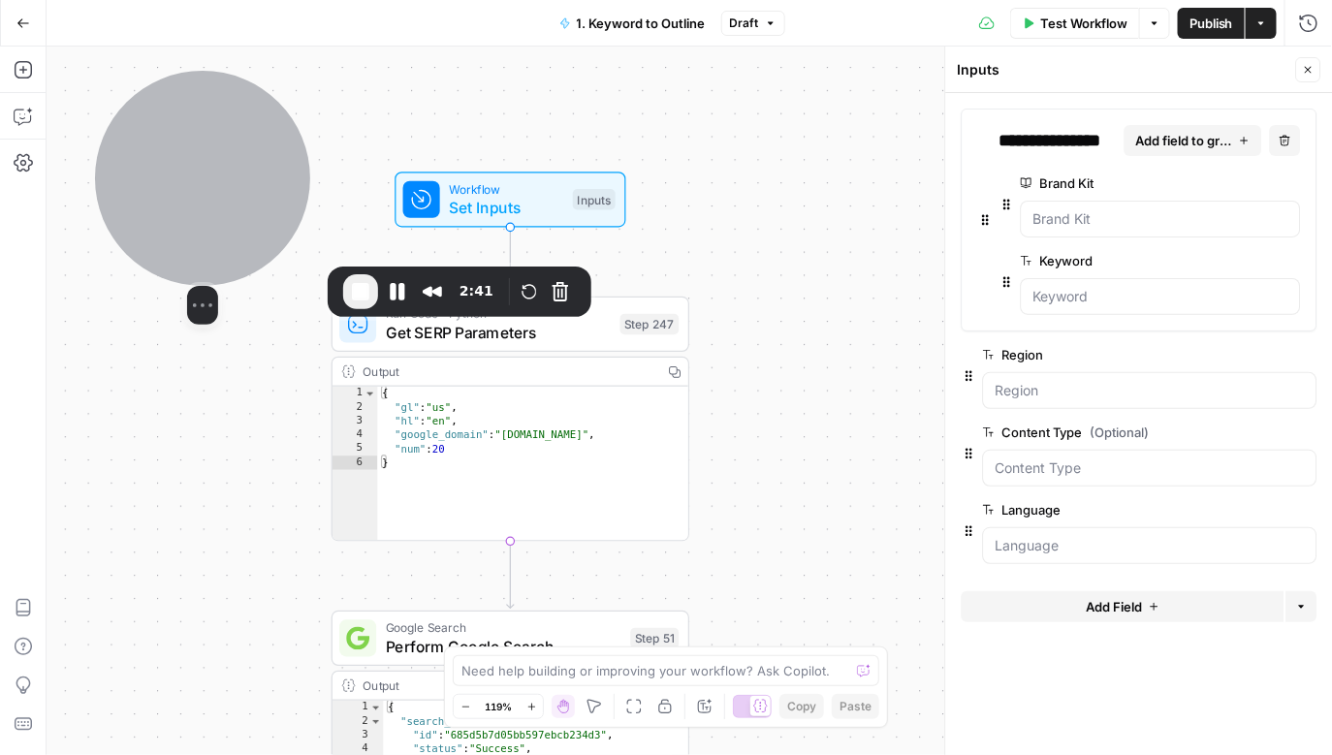
drag, startPoint x: 989, startPoint y: 279, endPoint x: 190, endPoint y: 206, distance: 802.3
click at [190, 206] on div at bounding box center [202, 178] width 215 height 215
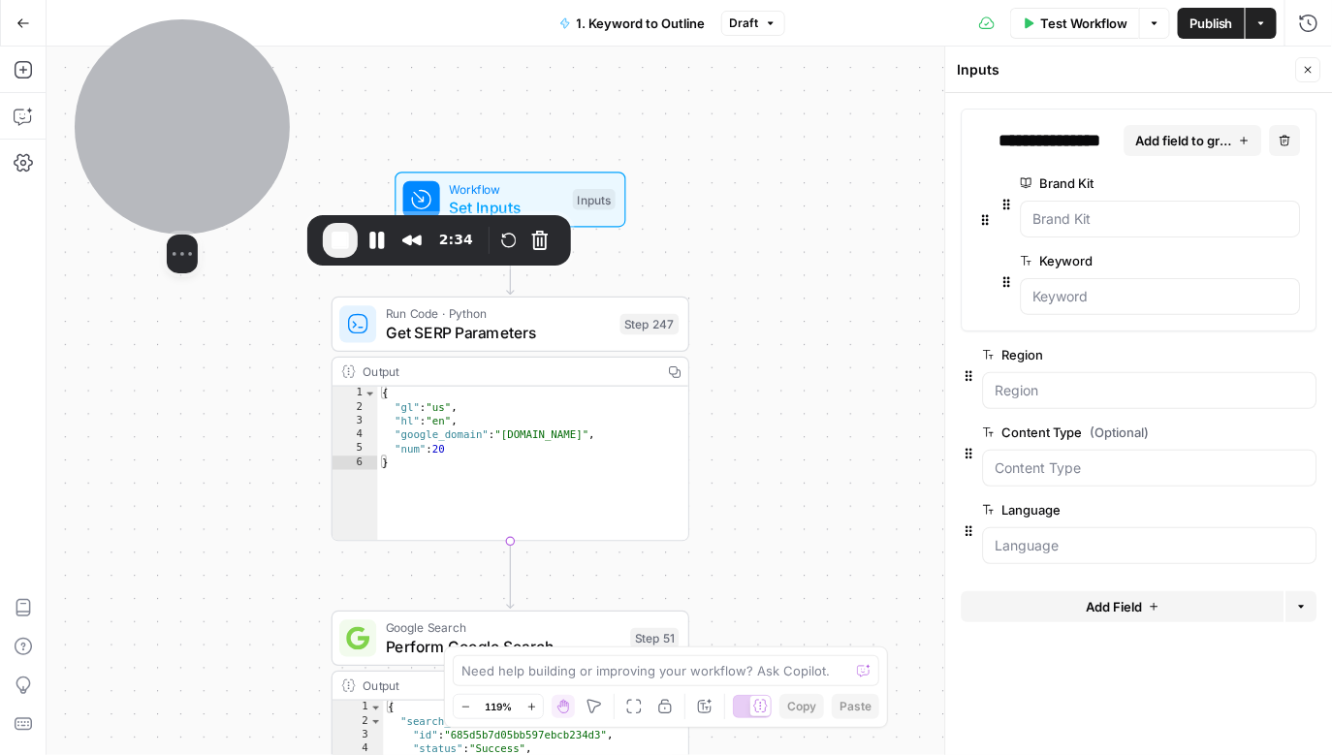
drag, startPoint x: 244, startPoint y: 224, endPoint x: 222, endPoint y: 173, distance: 56.0
click at [222, 173] on div at bounding box center [182, 126] width 215 height 215
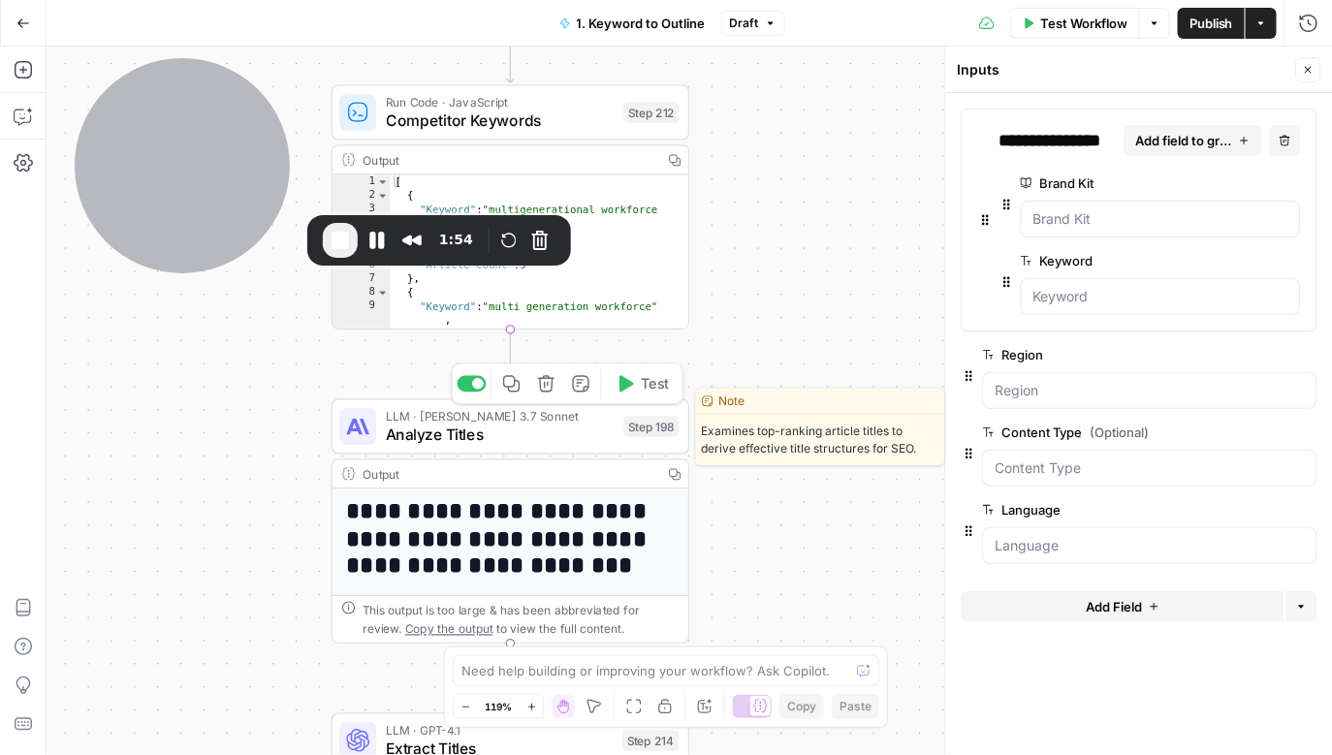
click at [532, 443] on span "Analyze Titles" at bounding box center [500, 435] width 229 height 23
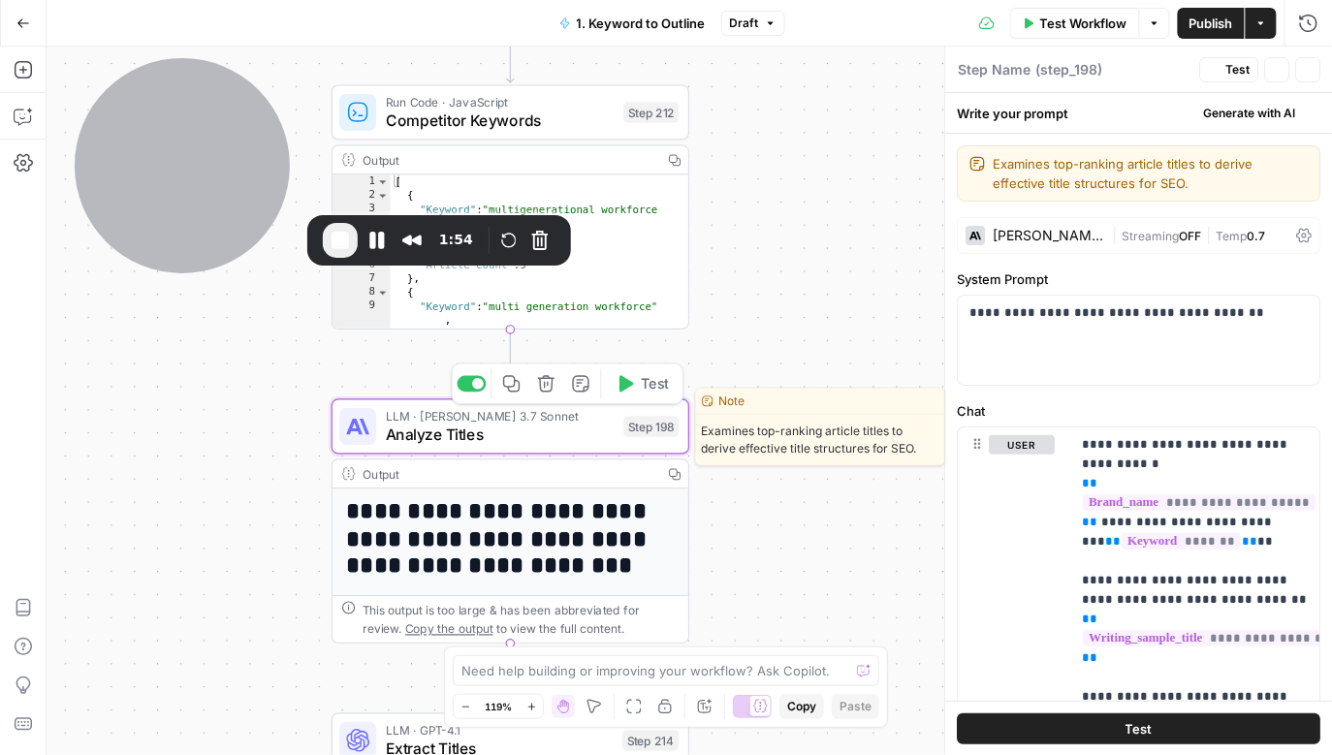
type textarea "Analyze Titles"
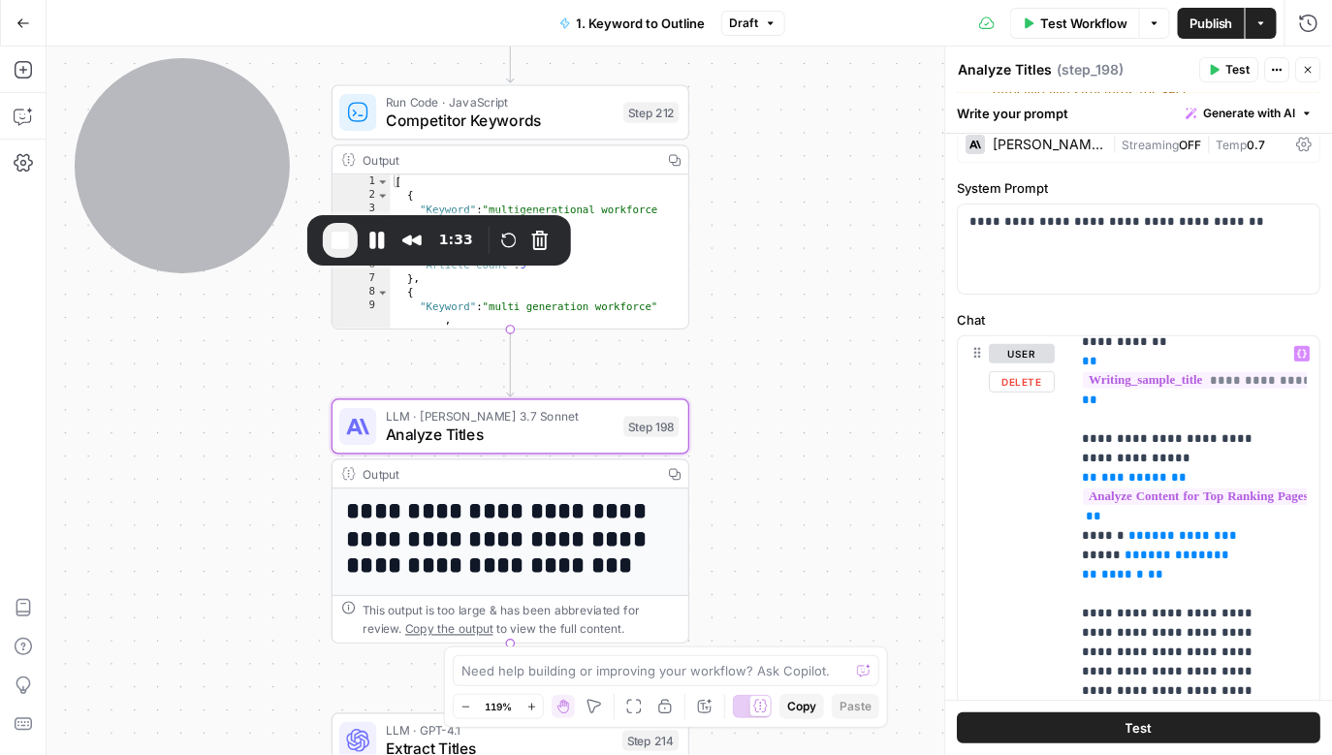
scroll to position [364, 0]
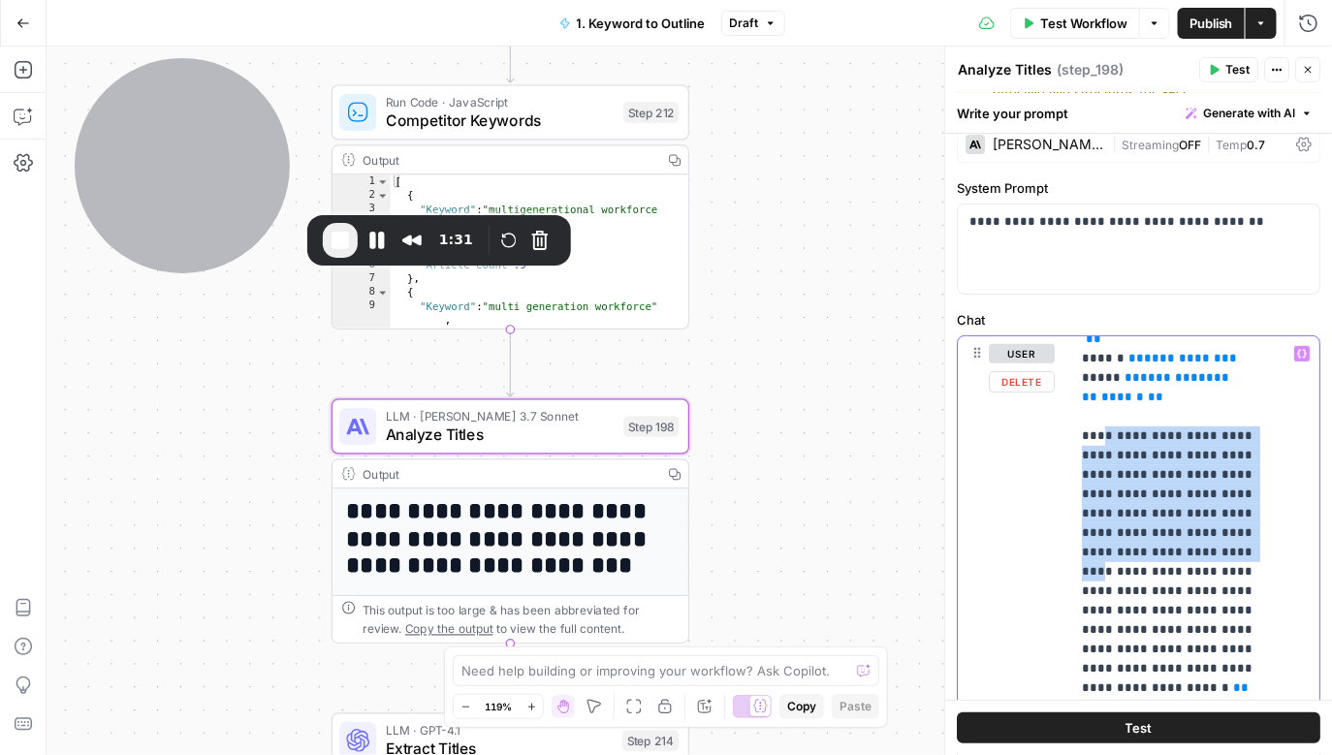
drag, startPoint x: 1098, startPoint y: 419, endPoint x: 1179, endPoint y: 504, distance: 117.3
click at [1179, 504] on p "**********" at bounding box center [1183, 543] width 200 height 1125
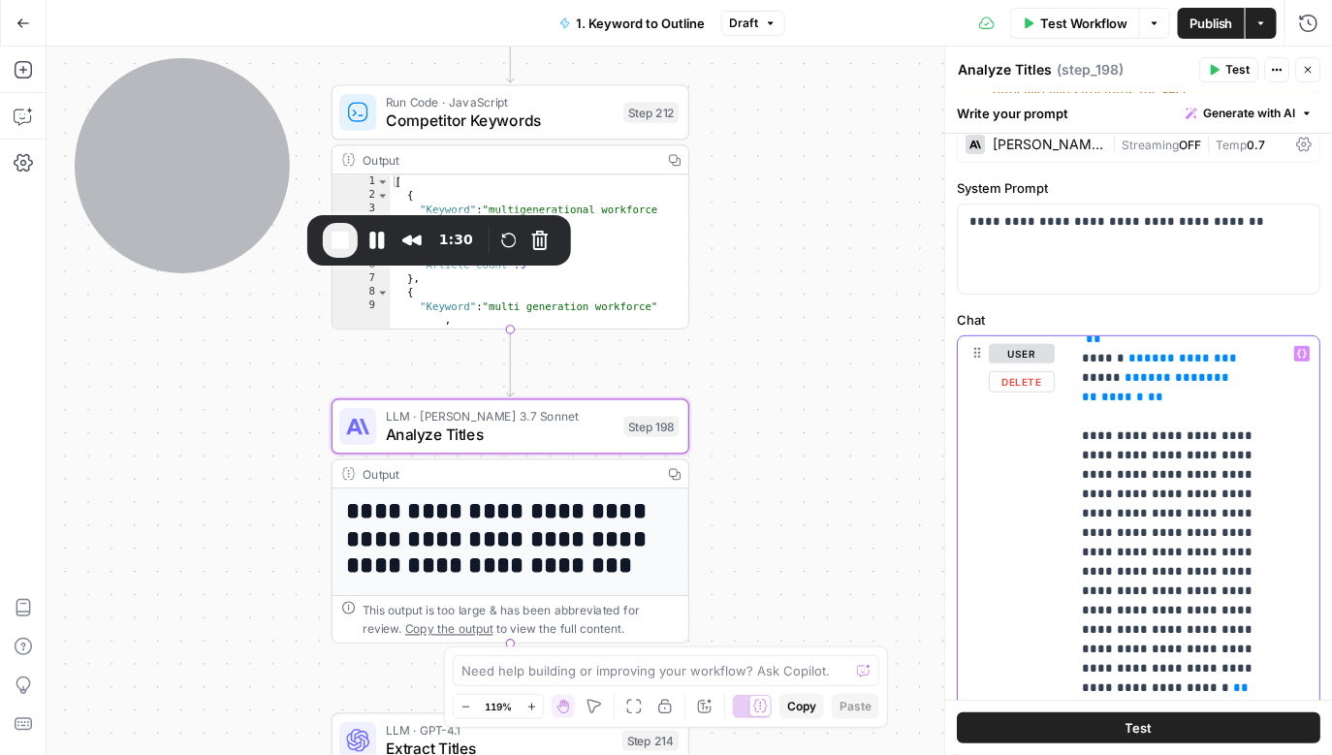
click at [1222, 523] on p "**********" at bounding box center [1183, 543] width 200 height 1125
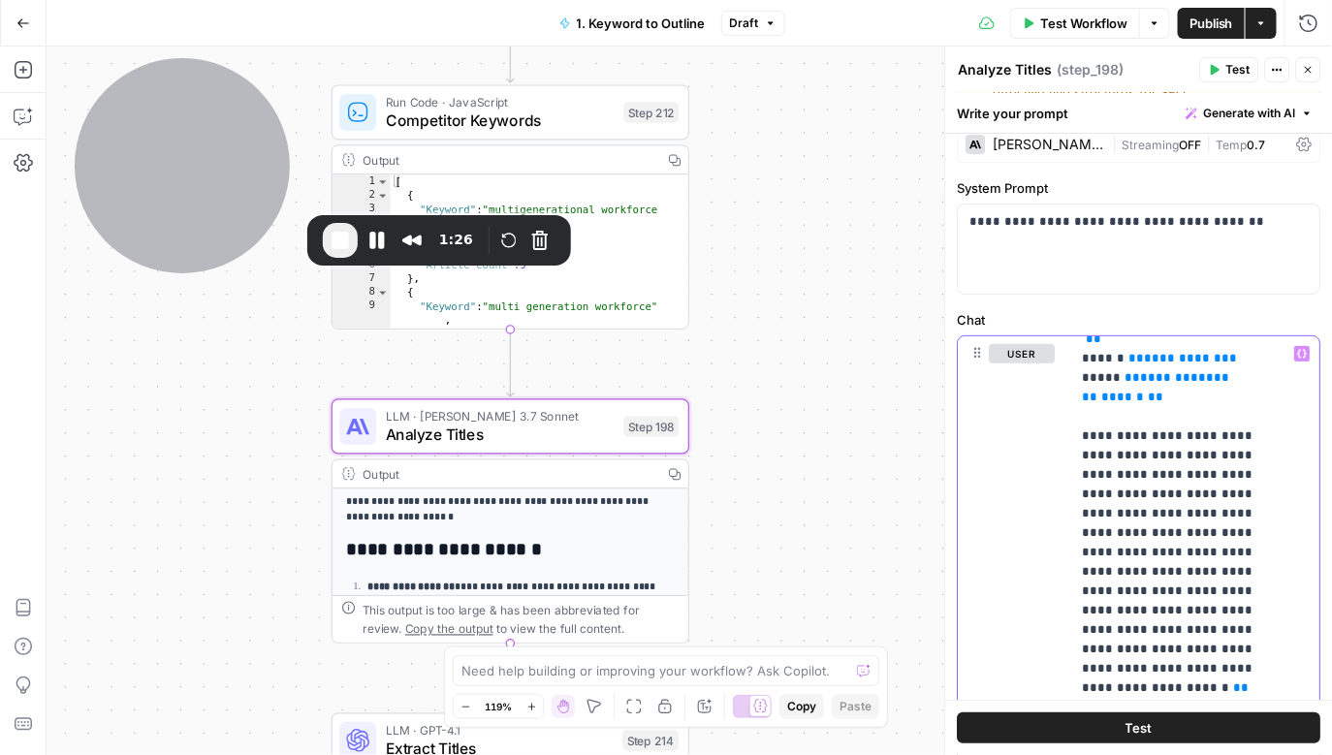
scroll to position [277, 0]
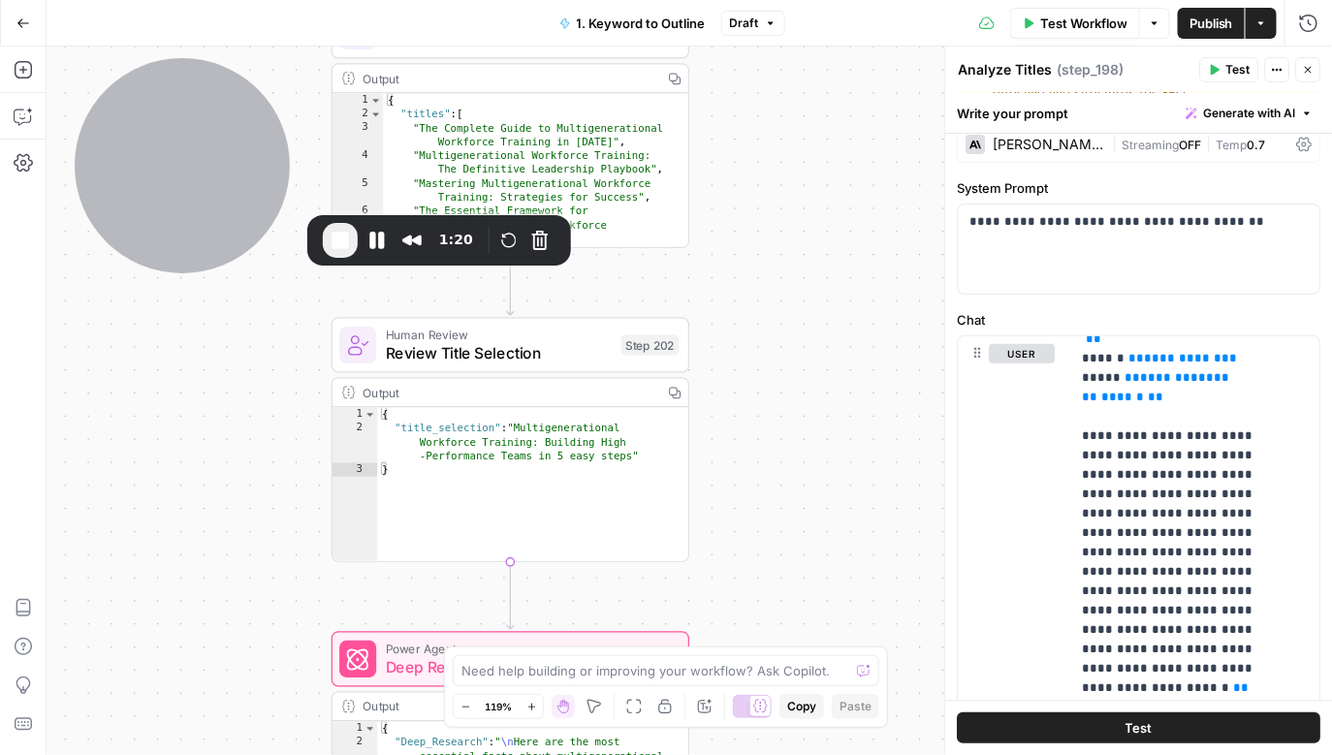
click at [1314, 72] on icon "button" at bounding box center [1309, 70] width 12 height 12
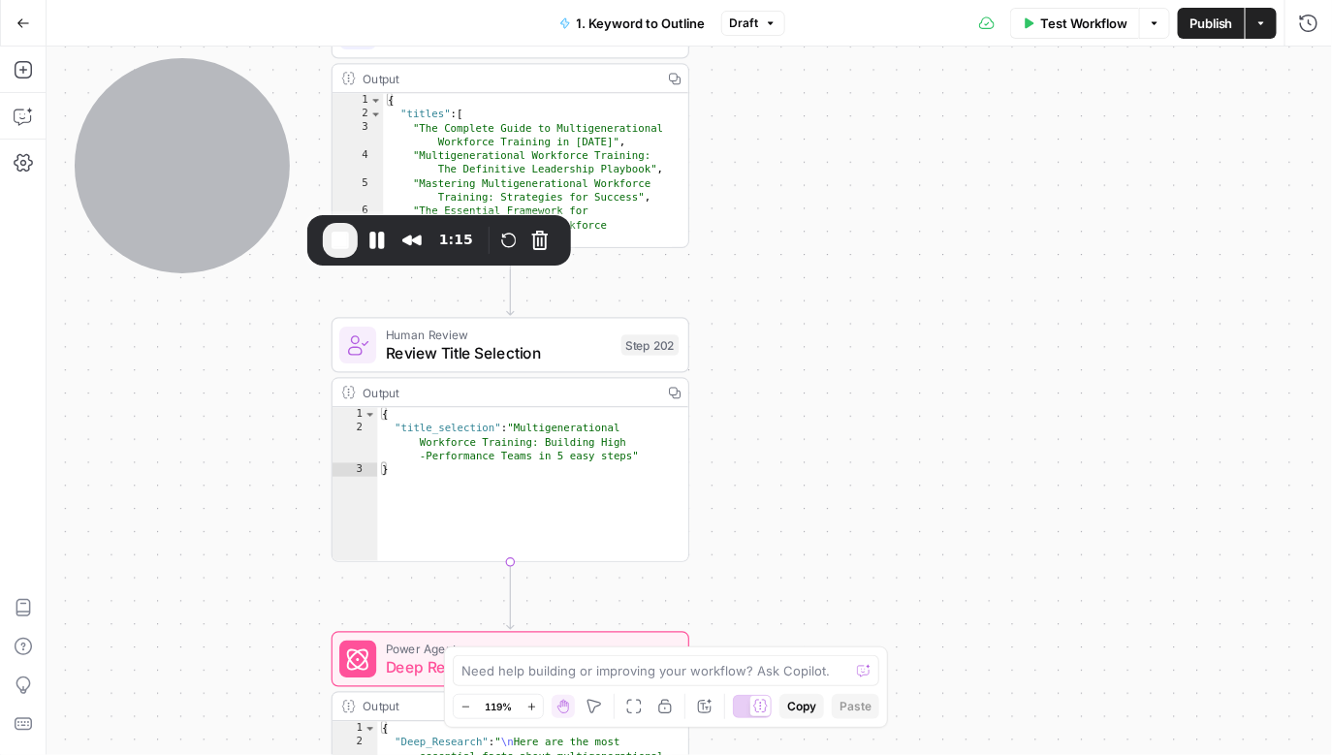
click at [14, 26] on button "Go Back" at bounding box center [23, 23] width 35 height 35
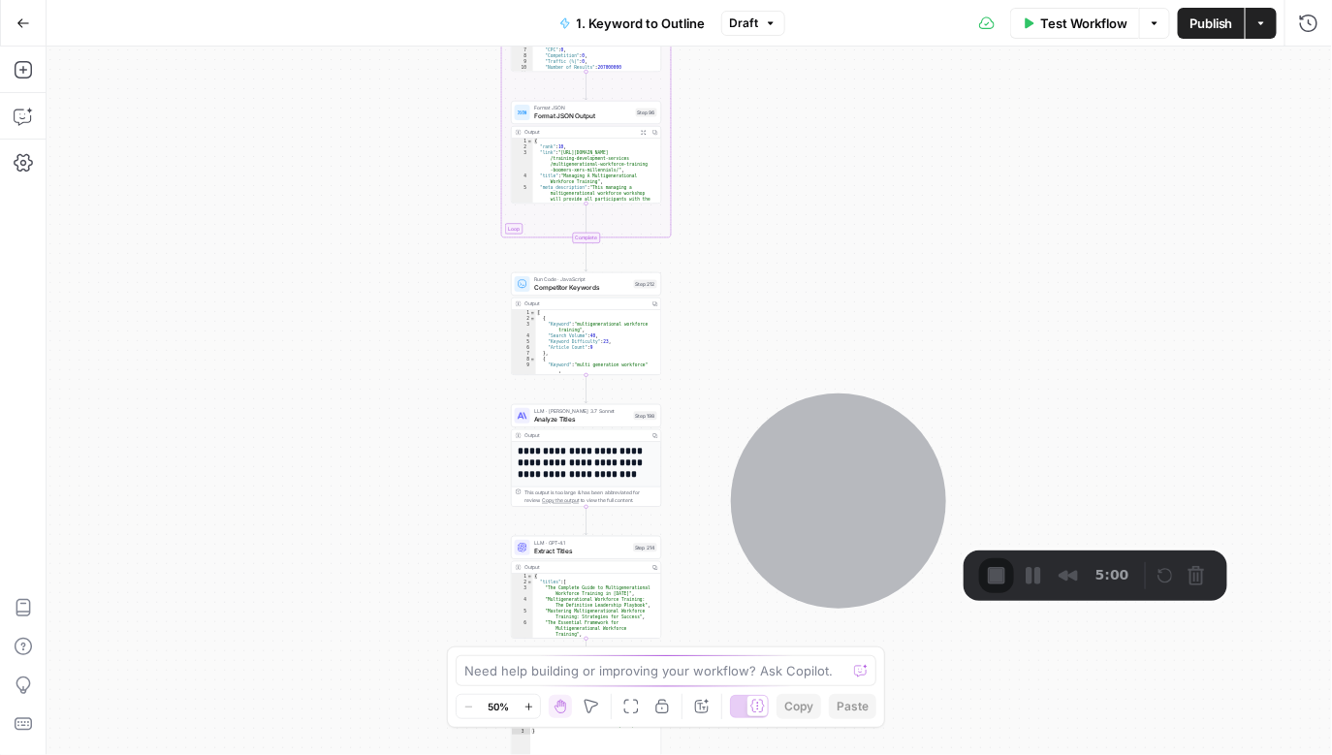
drag, startPoint x: 554, startPoint y: 236, endPoint x: 416, endPoint y: 527, distance: 322.7
click at [416, 556] on div "true false Workflow Set Inputs Inputs Run Code · Python Get SERP Parameters Ste…" at bounding box center [690, 401] width 1286 height 709
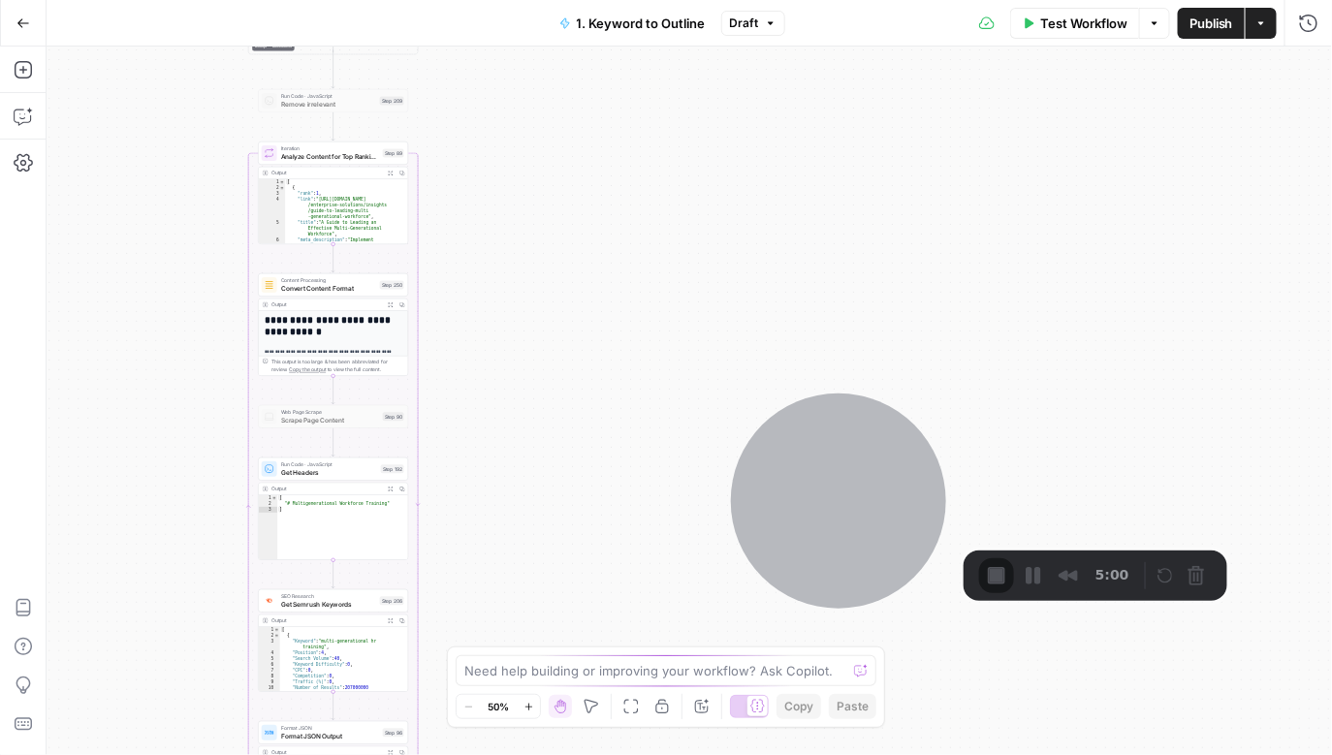
drag, startPoint x: 796, startPoint y: 136, endPoint x: 619, endPoint y: 737, distance: 626.7
click at [621, 754] on div "true false Workflow Set Inputs Inputs Run Code · Python Get SERP Parameters Ste…" at bounding box center [690, 401] width 1286 height 709
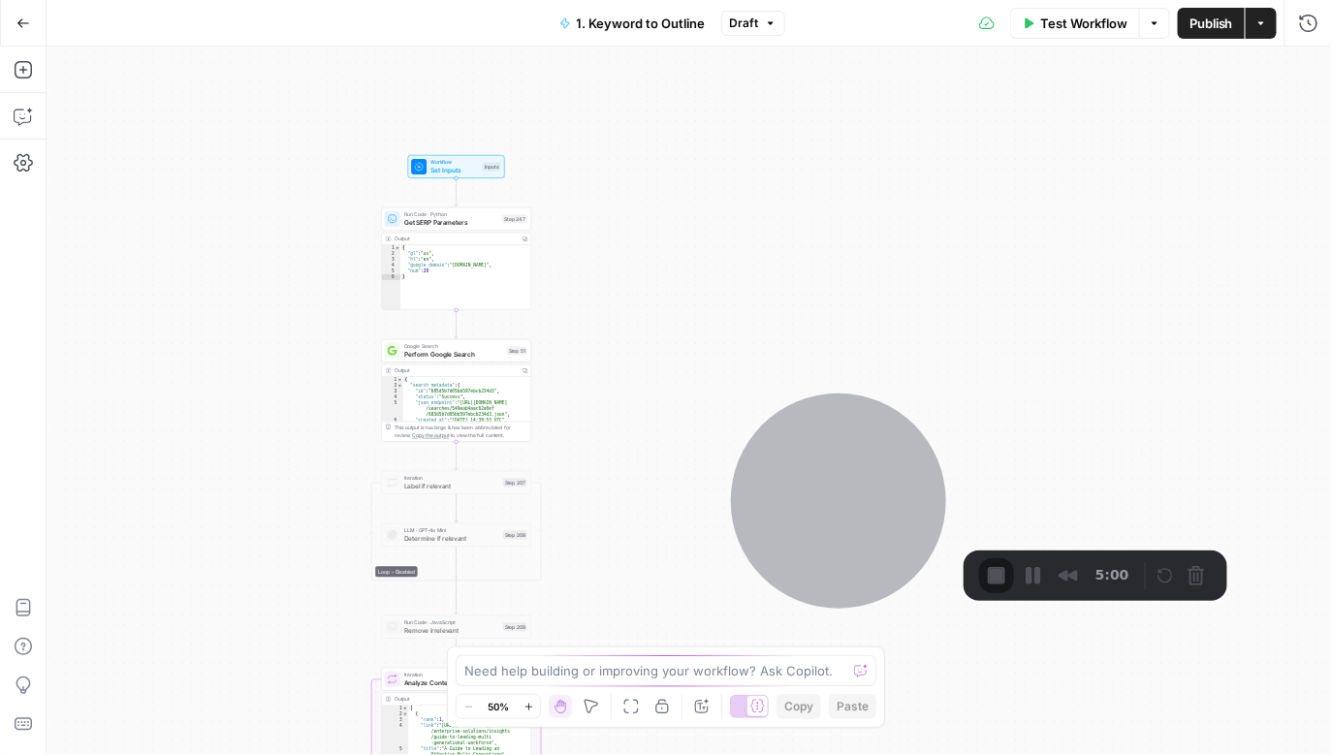
drag, startPoint x: 598, startPoint y: 396, endPoint x: 623, endPoint y: 682, distance: 287.1
click at [621, 691] on body "Docebo New Home Browse Your Data Usage Settings Recent Grids Content to Meta Ar…" at bounding box center [666, 377] width 1332 height 755
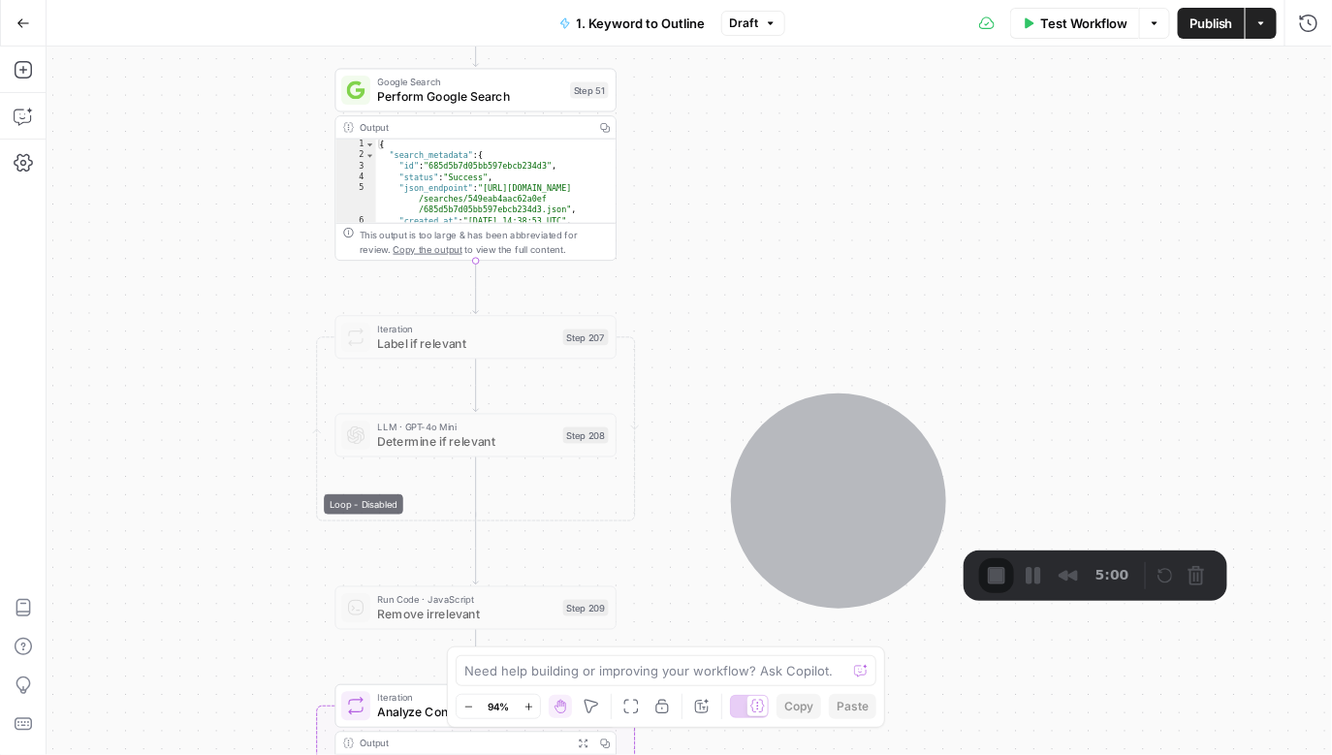
drag, startPoint x: 659, startPoint y: 474, endPoint x: 650, endPoint y: 98, distance: 376.3
click at [653, 86] on div "true false Workflow Set Inputs Inputs Run Code · Python Get SERP Parameters Ste…" at bounding box center [690, 401] width 1286 height 709
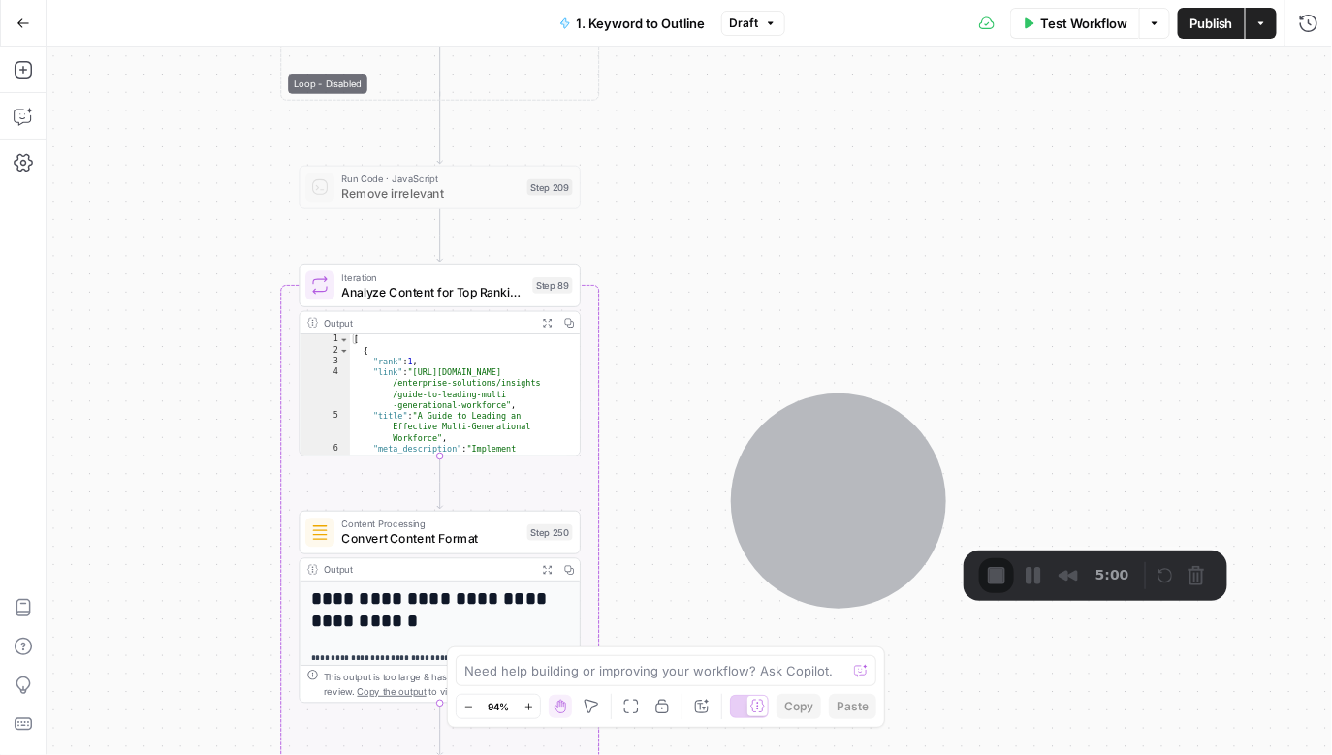
drag, startPoint x: 646, startPoint y: 532, endPoint x: 610, endPoint y: 113, distance: 420.4
click at [610, 113] on div "true false Workflow Set Inputs Inputs Run Code · Python Get SERP Parameters Ste…" at bounding box center [690, 401] width 1286 height 709
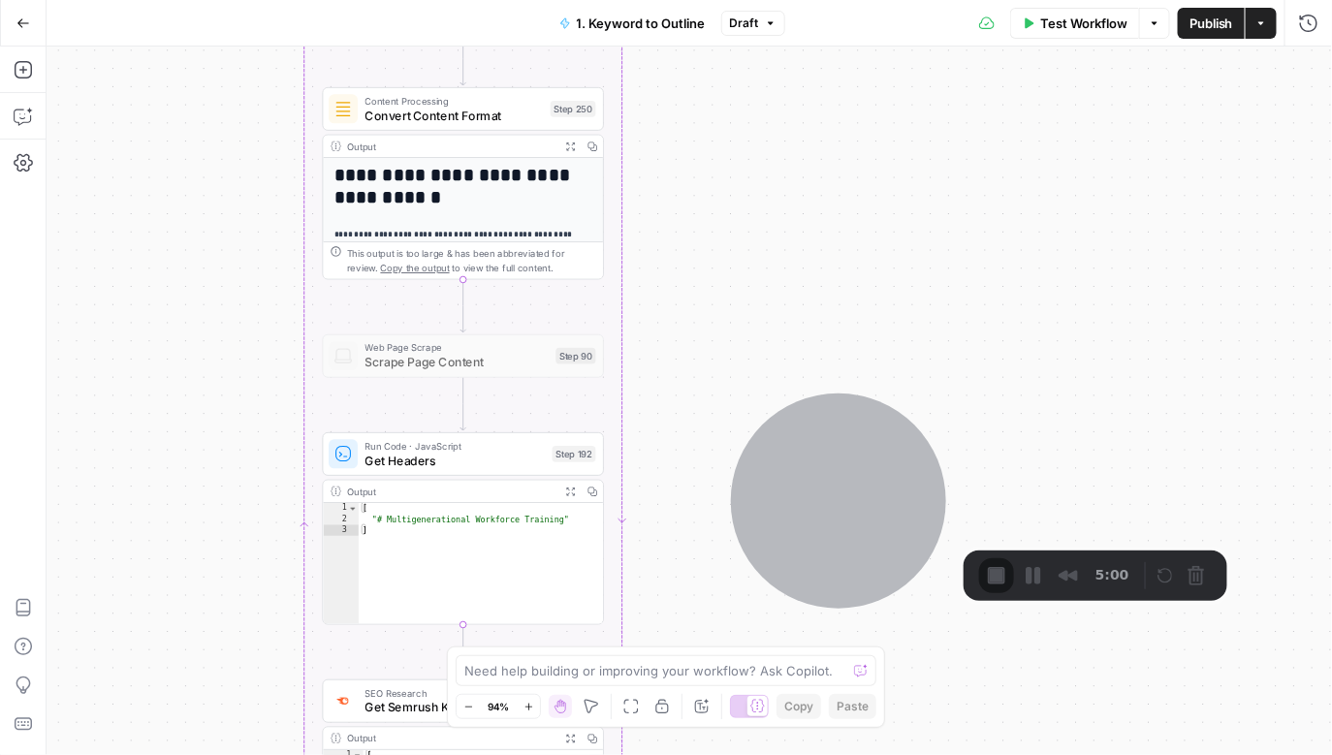
drag, startPoint x: 652, startPoint y: 512, endPoint x: 677, endPoint y: 79, distance: 434.1
click at [677, 79] on div "true false Workflow Set Inputs Inputs Run Code · Python Get SERP Parameters Ste…" at bounding box center [690, 401] width 1286 height 709
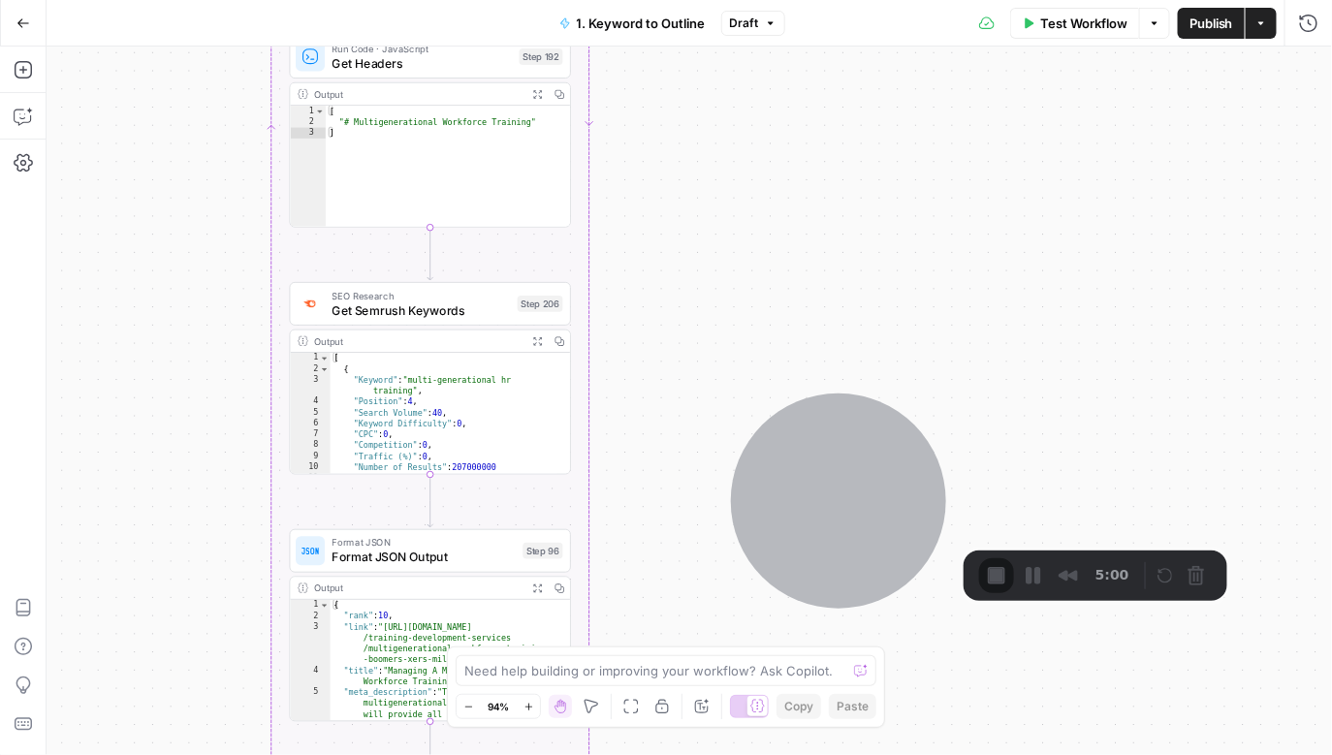
drag, startPoint x: 664, startPoint y: 622, endPoint x: 630, endPoint y: 217, distance: 406.7
click at [630, 218] on div "true false Workflow Set Inputs Inputs Run Code · Python Get SERP Parameters Ste…" at bounding box center [690, 401] width 1286 height 709
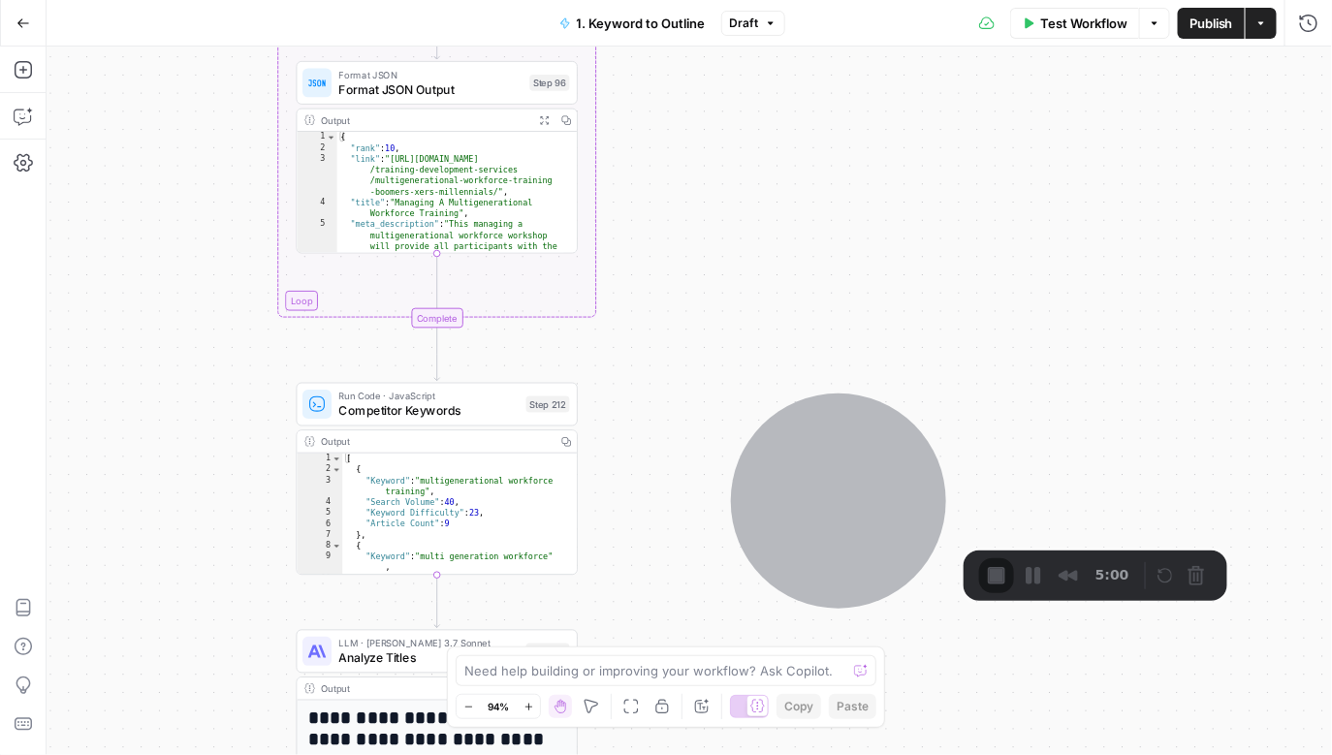
drag, startPoint x: 675, startPoint y: 594, endPoint x: 679, endPoint y: 143, distance: 451.8
click at [679, 143] on div "true false Workflow Set Inputs Inputs Run Code · Python Get SERP Parameters Ste…" at bounding box center [690, 401] width 1286 height 709
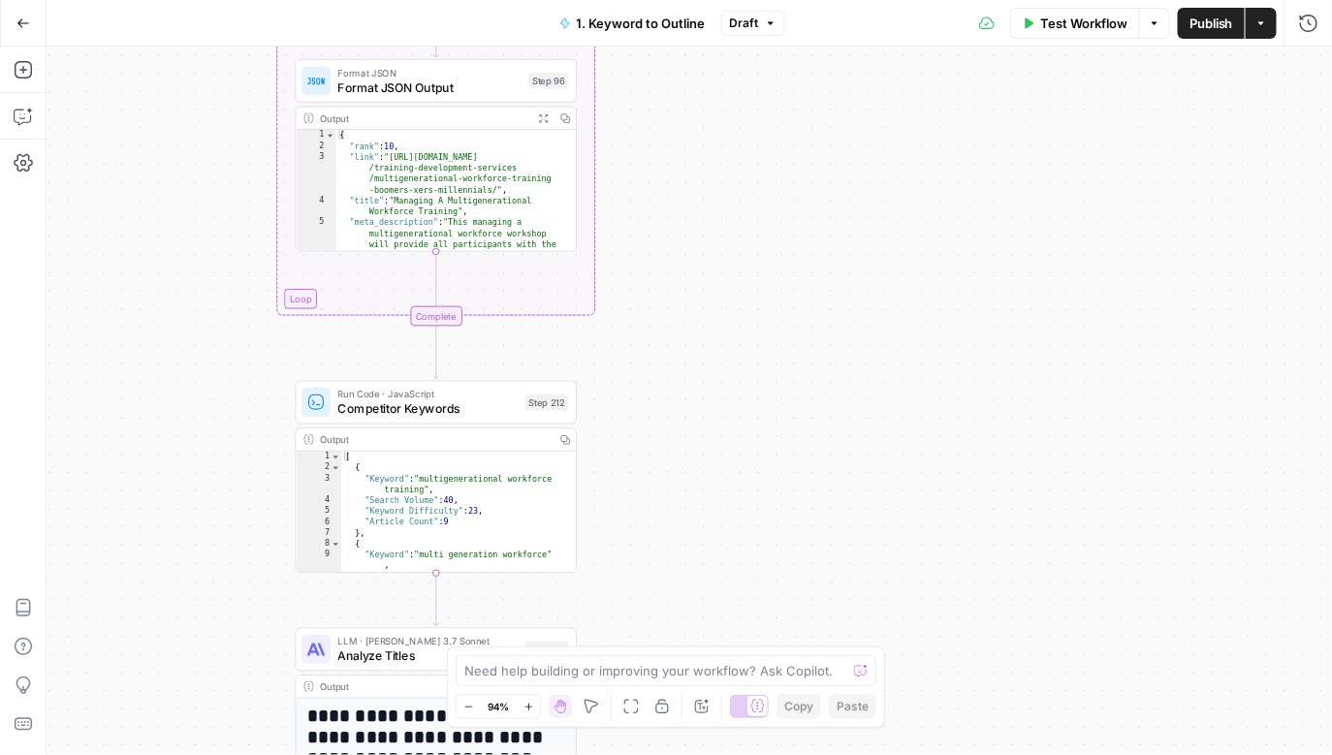
click at [27, 32] on button "Go Back" at bounding box center [23, 23] width 35 height 35
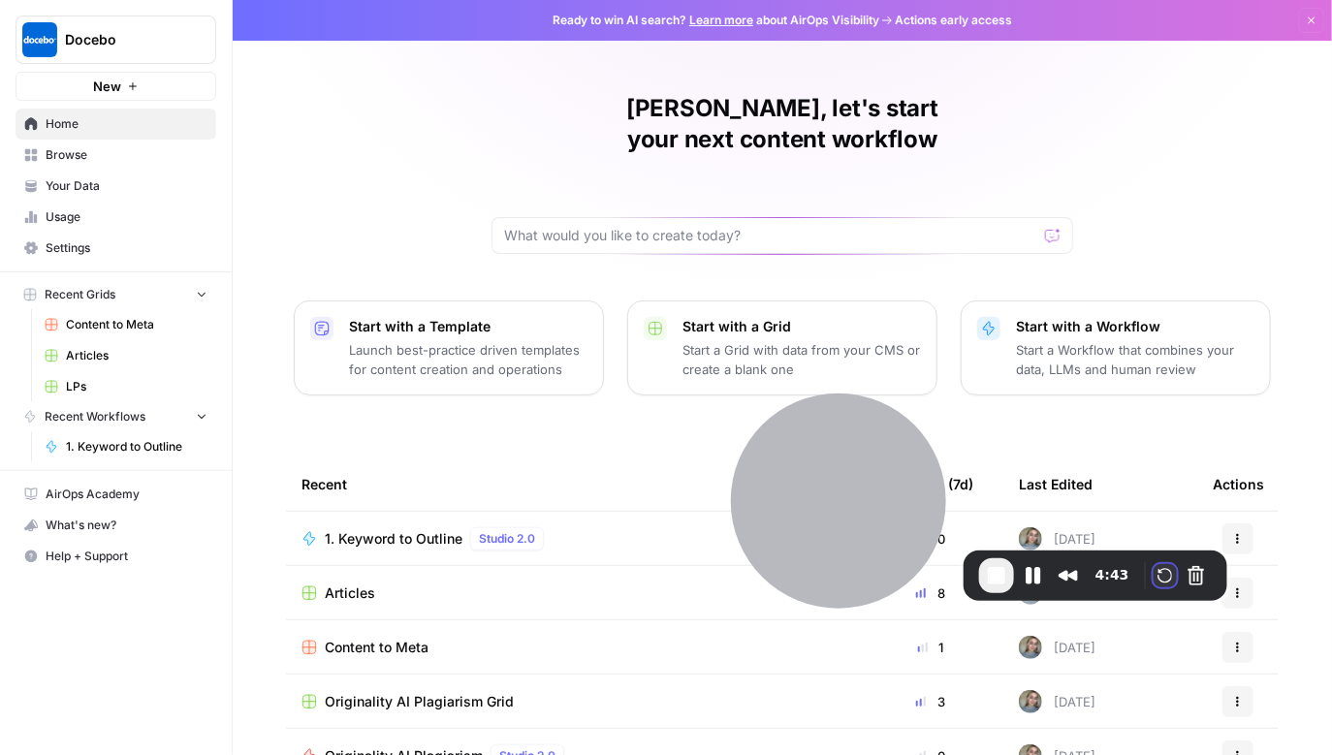
click at [1163, 573] on button "Restart Recording" at bounding box center [1165, 575] width 23 height 23
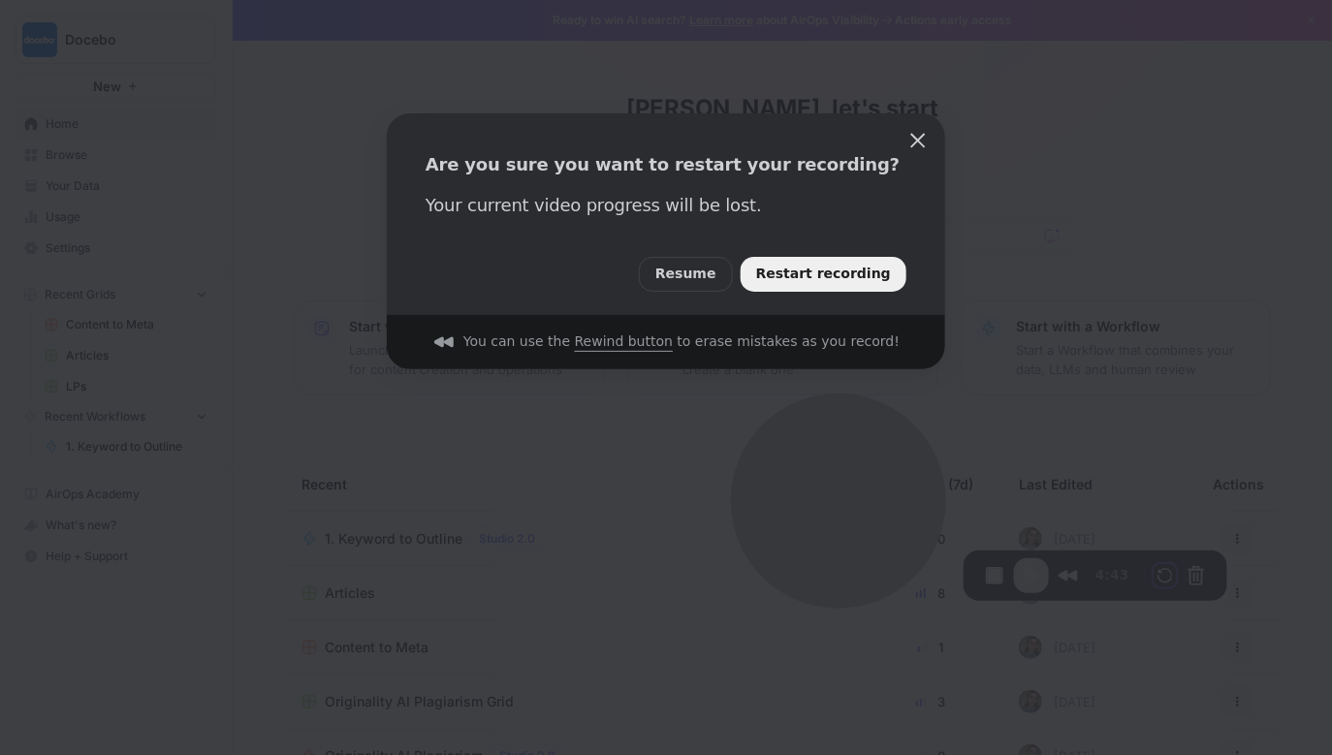
click at [859, 272] on span "Restart recording" at bounding box center [823, 274] width 135 height 21
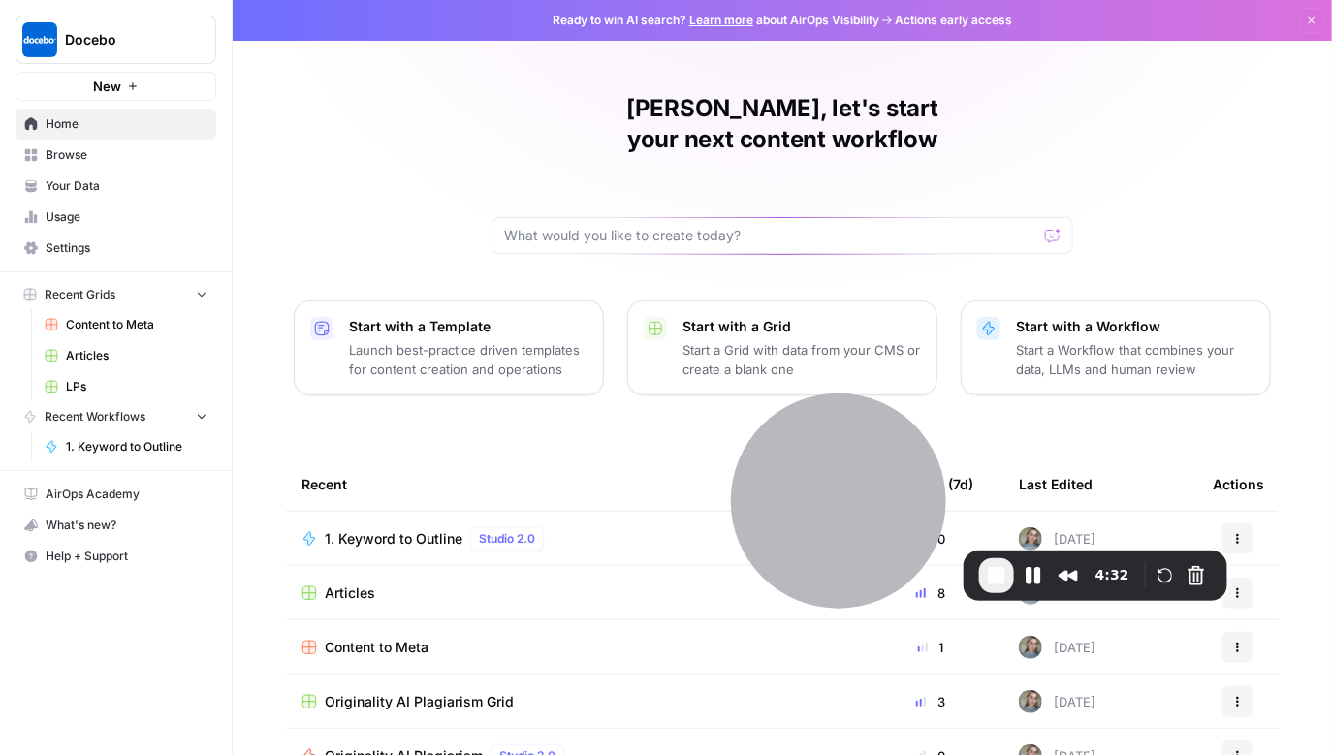
click at [152, 186] on span "Your Data" at bounding box center [127, 185] width 162 height 17
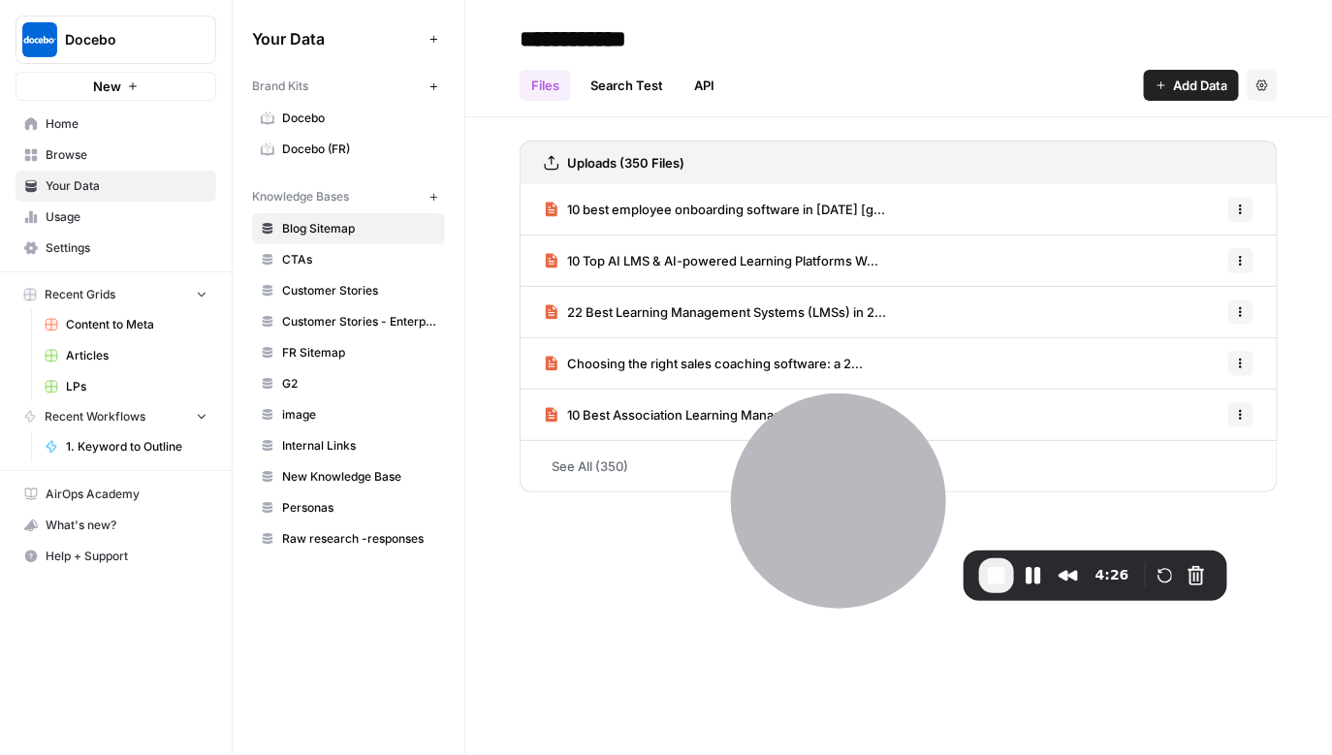
click at [318, 117] on span "Docebo" at bounding box center [359, 118] width 154 height 17
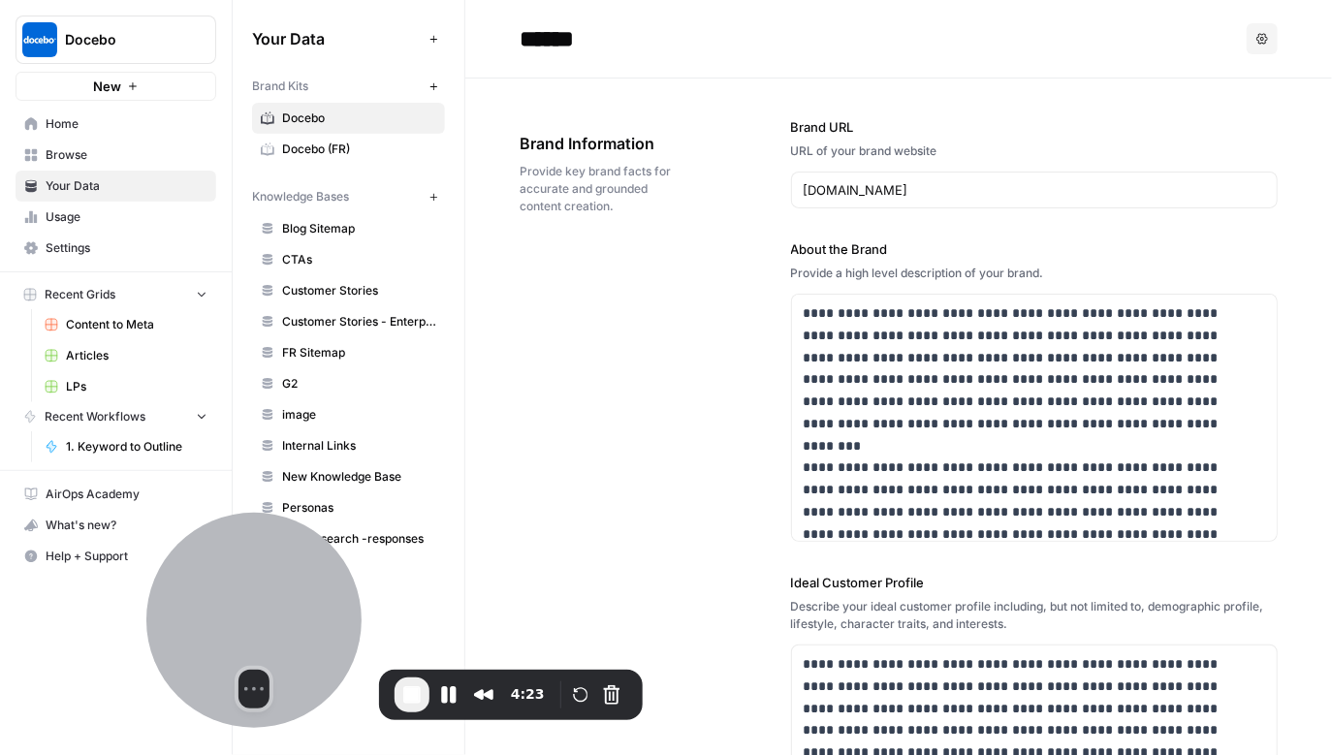
drag, startPoint x: 844, startPoint y: 476, endPoint x: 260, endPoint y: 594, distance: 596.5
click at [260, 595] on div at bounding box center [253, 620] width 215 height 215
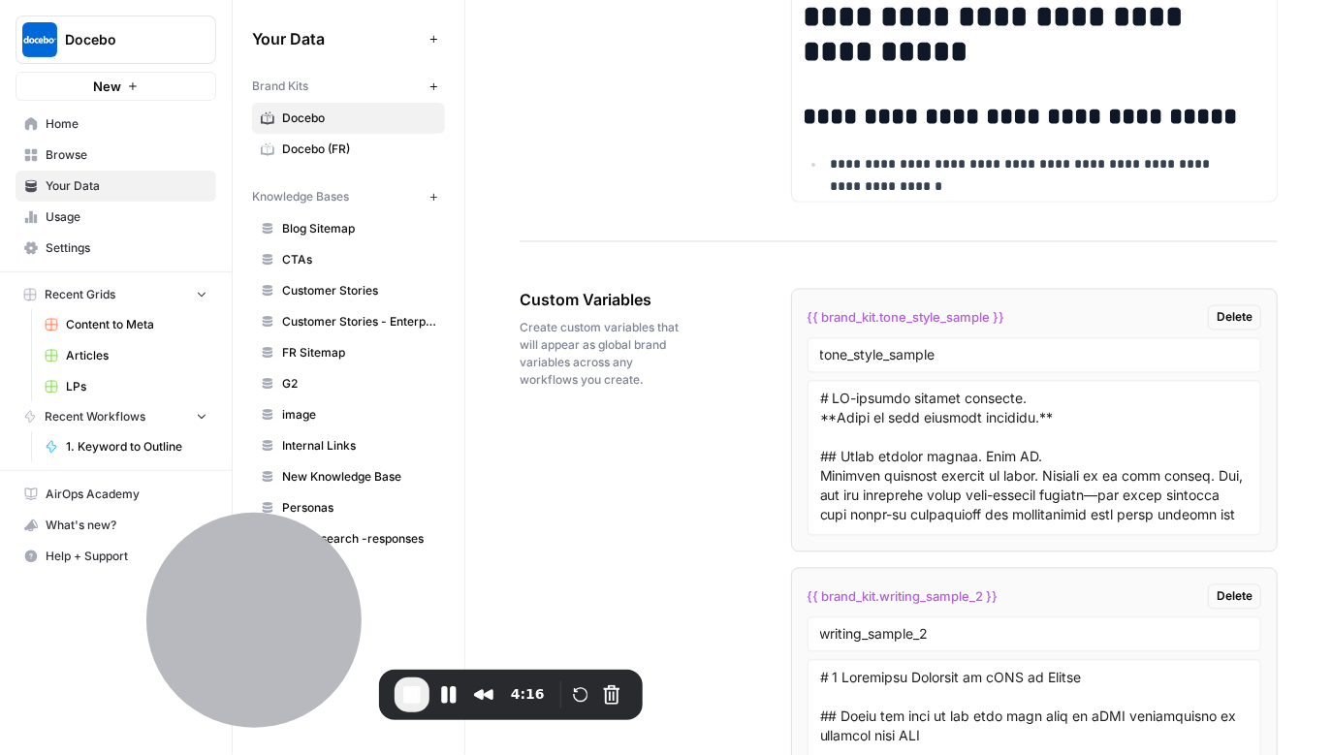
scroll to position [3577, 0]
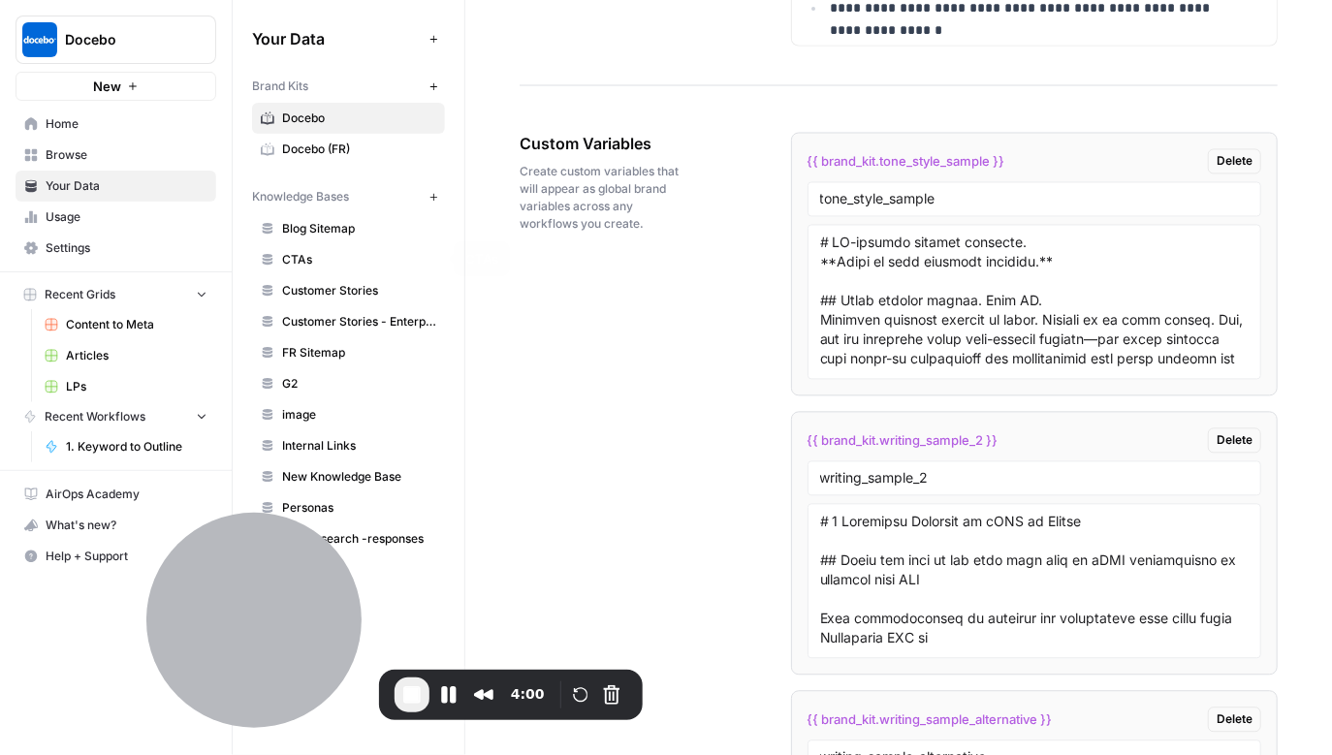
click at [296, 235] on span "Blog Sitemap" at bounding box center [359, 228] width 154 height 17
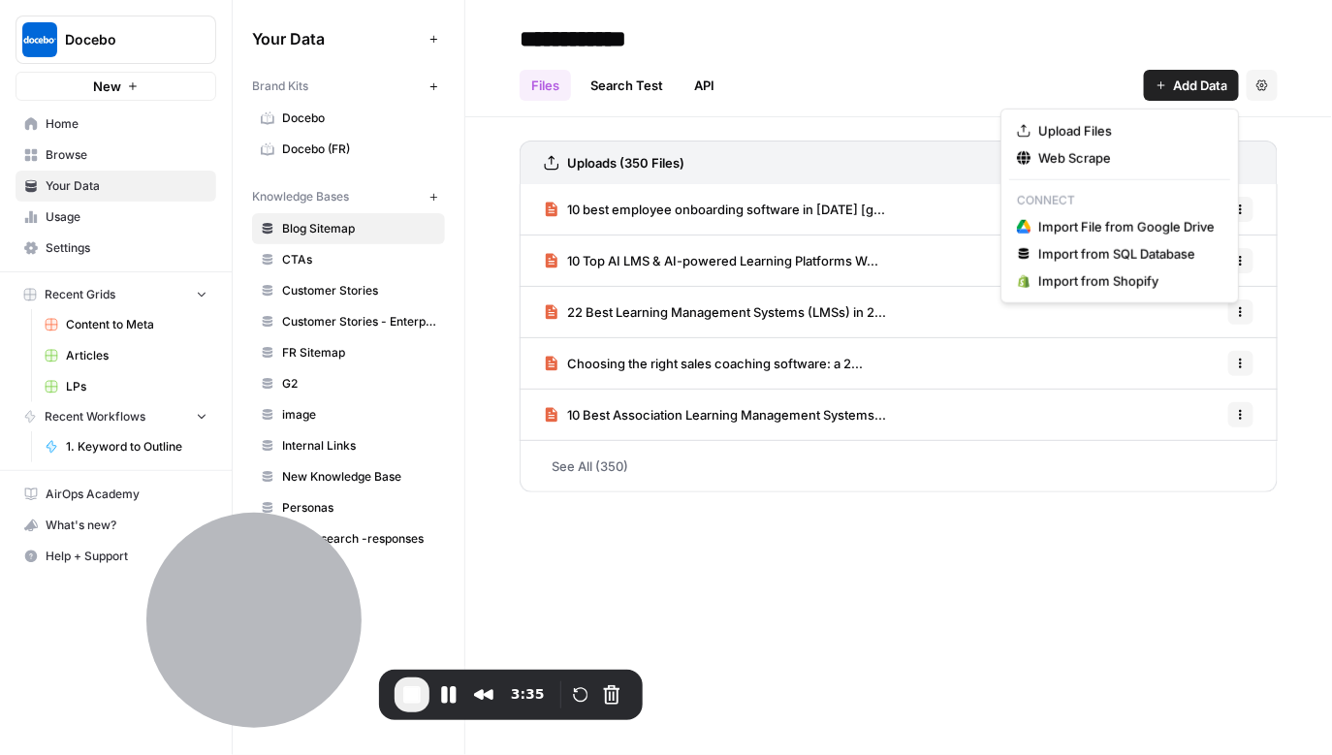
click at [1179, 87] on span "Add Data" at bounding box center [1200, 85] width 54 height 19
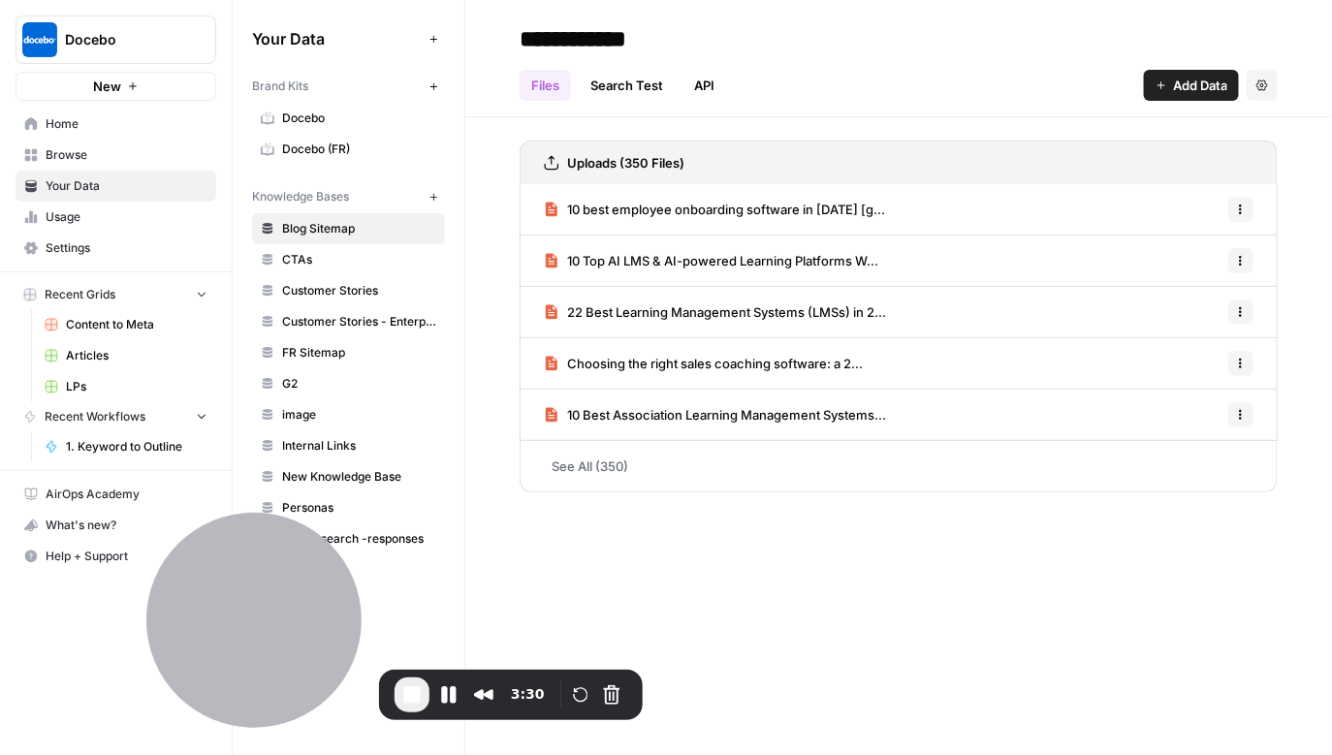
click at [893, 88] on div "Files Search Test API Add Data Settings" at bounding box center [899, 77] width 758 height 47
click at [99, 131] on span "Home" at bounding box center [127, 123] width 162 height 17
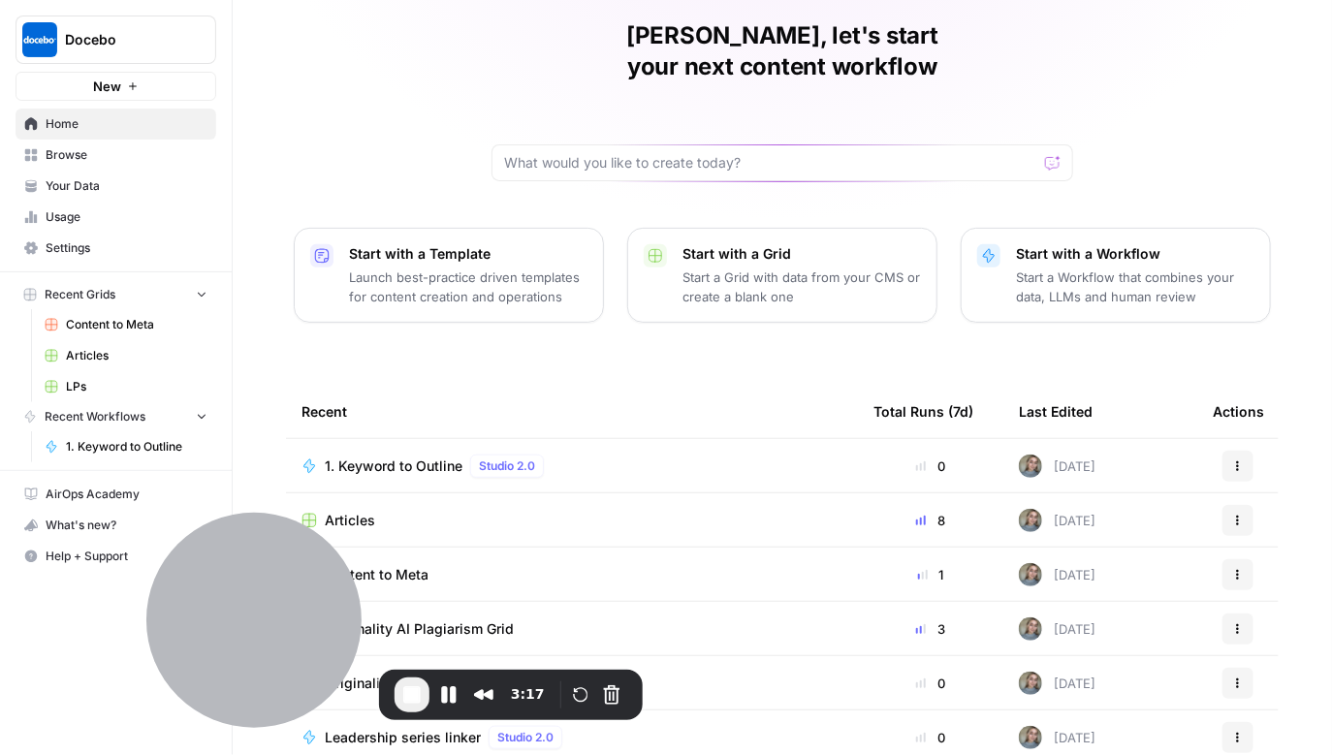
scroll to position [136, 0]
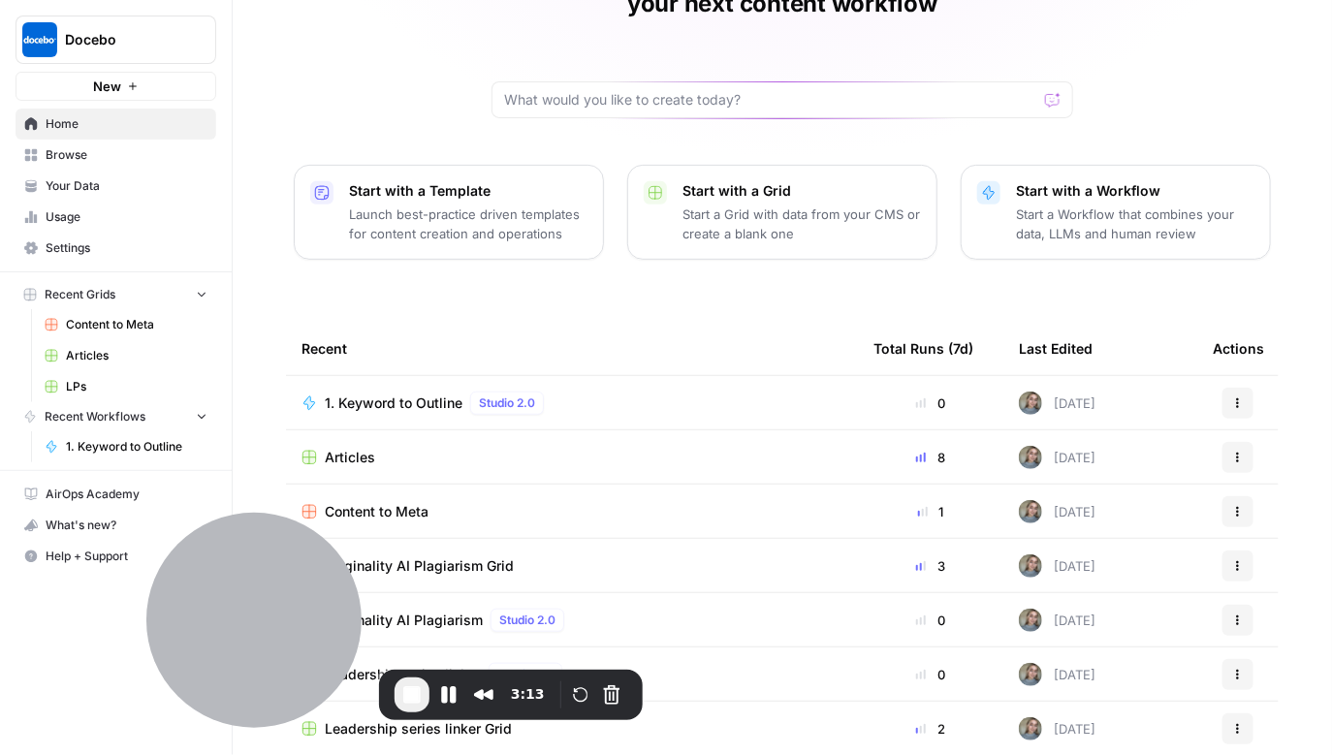
click at [339, 448] on span "Articles" at bounding box center [350, 457] width 50 height 19
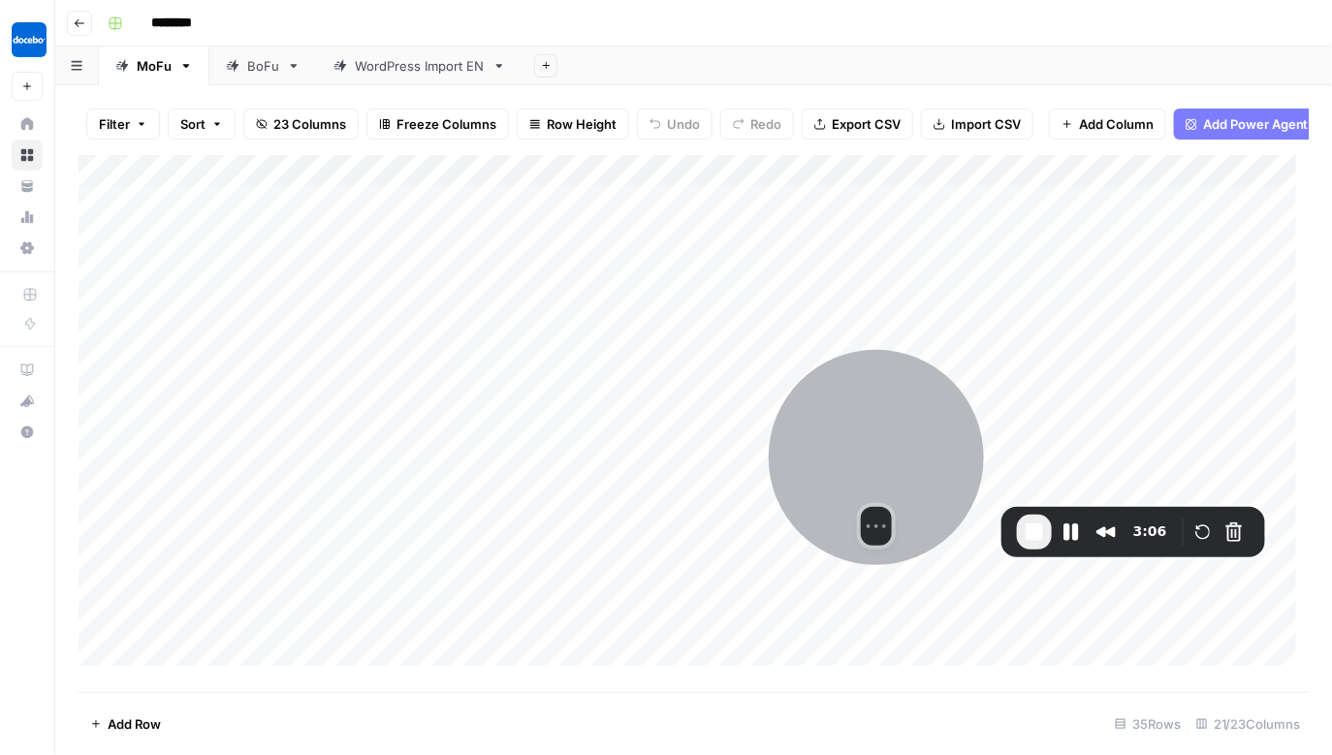
drag, startPoint x: 270, startPoint y: 622, endPoint x: 892, endPoint y: 460, distance: 643.4
click at [892, 460] on div at bounding box center [876, 457] width 215 height 215
click at [82, 27] on icon "button" at bounding box center [80, 23] width 12 height 12
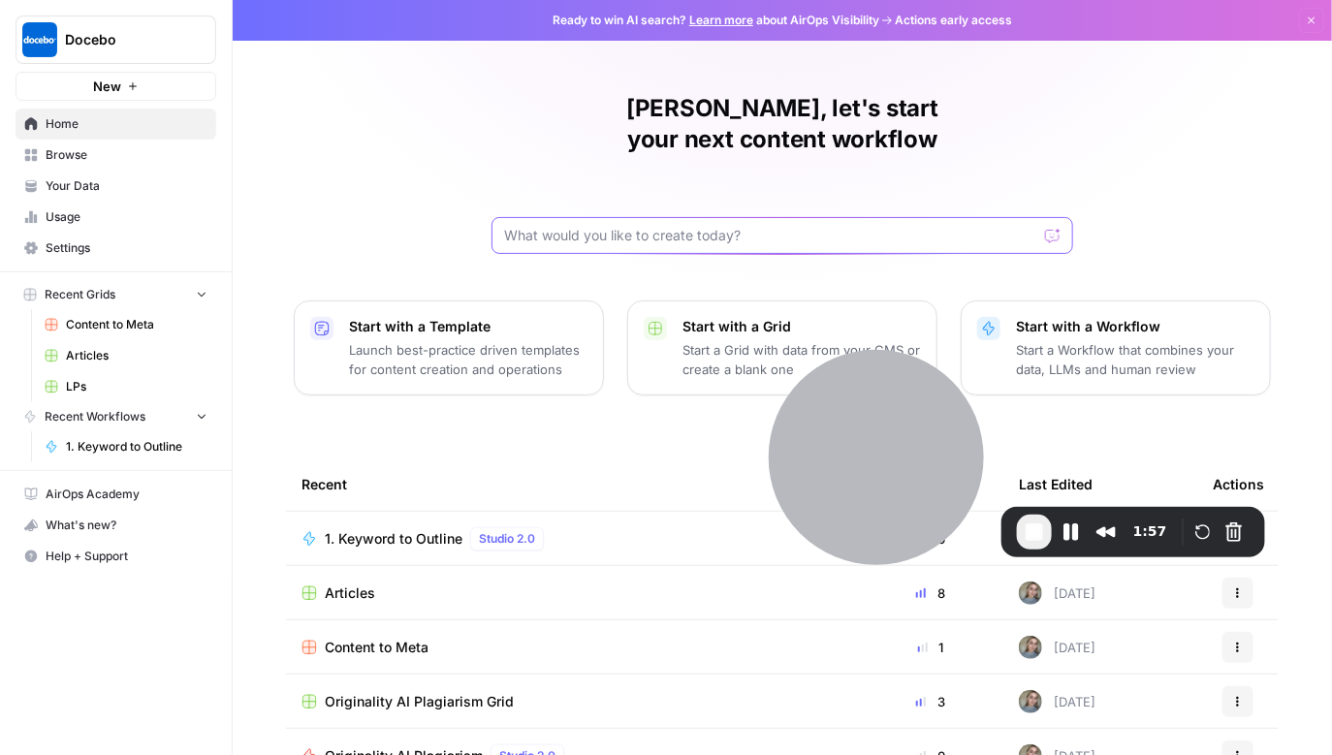
click at [673, 226] on input "text" at bounding box center [770, 235] width 533 height 19
click at [765, 226] on input "text" at bounding box center [770, 235] width 533 height 19
paste input "{ "topic": "string", "audience": "string", "cta_text": "string", "cta_url": "st…"
click at [765, 226] on input "{ "topic": "string", "audience": "string", "cta_text": "string", "cta_url": "st…" at bounding box center [763, 235] width 518 height 19
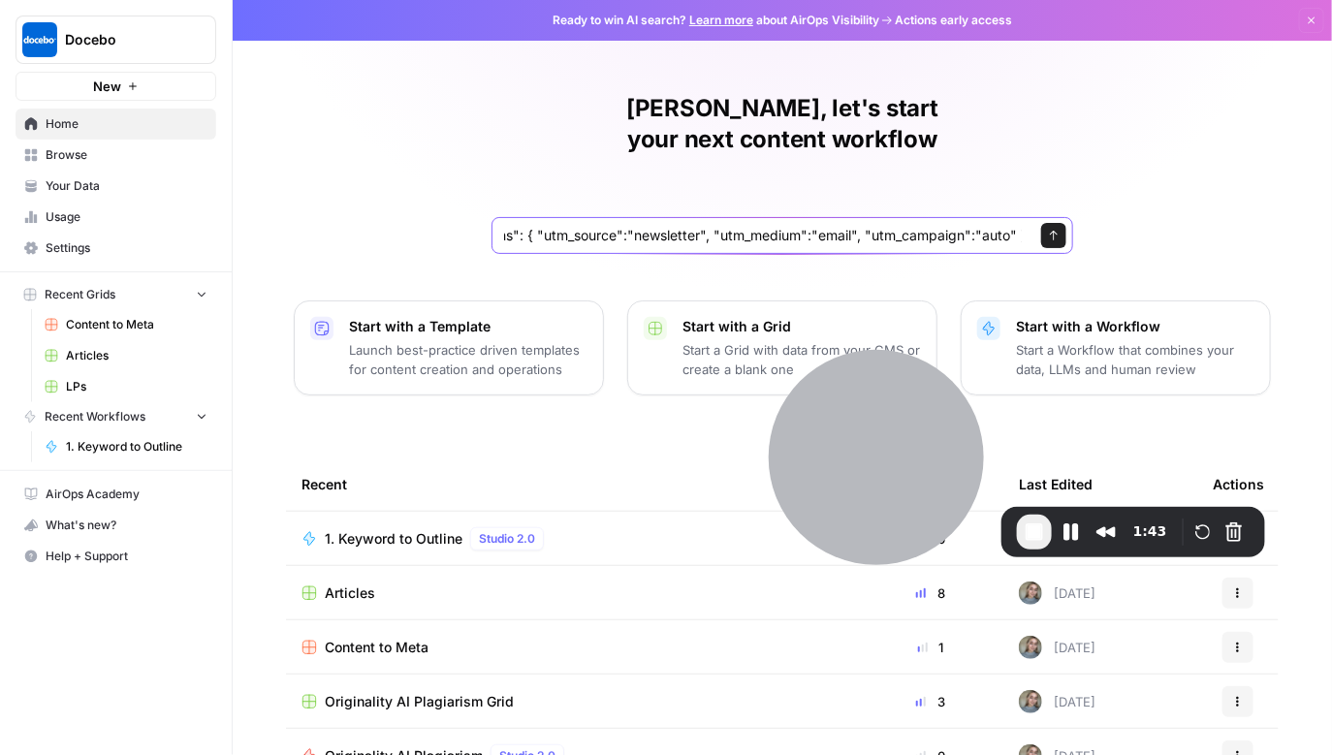
click at [765, 226] on input "{ "topic": "string", "audience": "string", "cta_text": "string", "cta_url": "st…" at bounding box center [763, 235] width 518 height 19
click at [757, 226] on input "{ "topic": "string", "audience": "string", "cta_text": "string", "cta_url": "st…" at bounding box center [763, 235] width 518 height 19
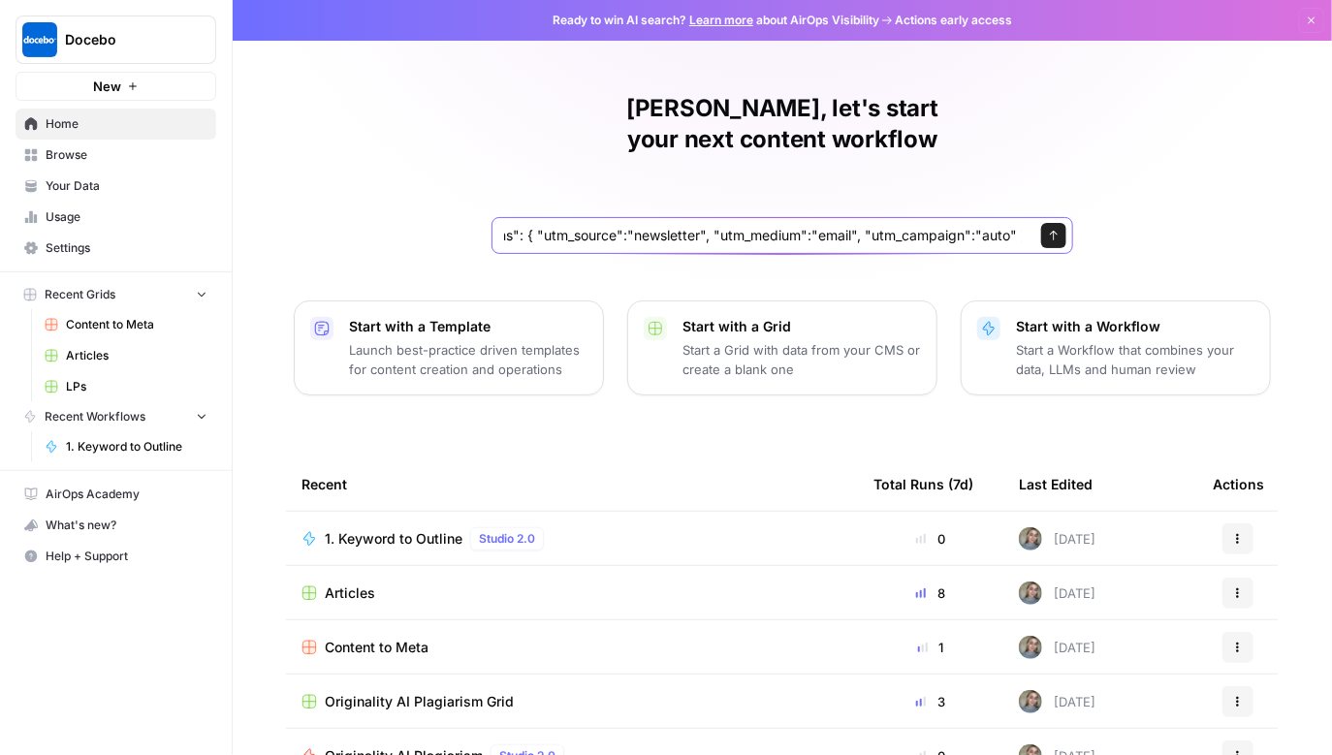
scroll to position [0, 0]
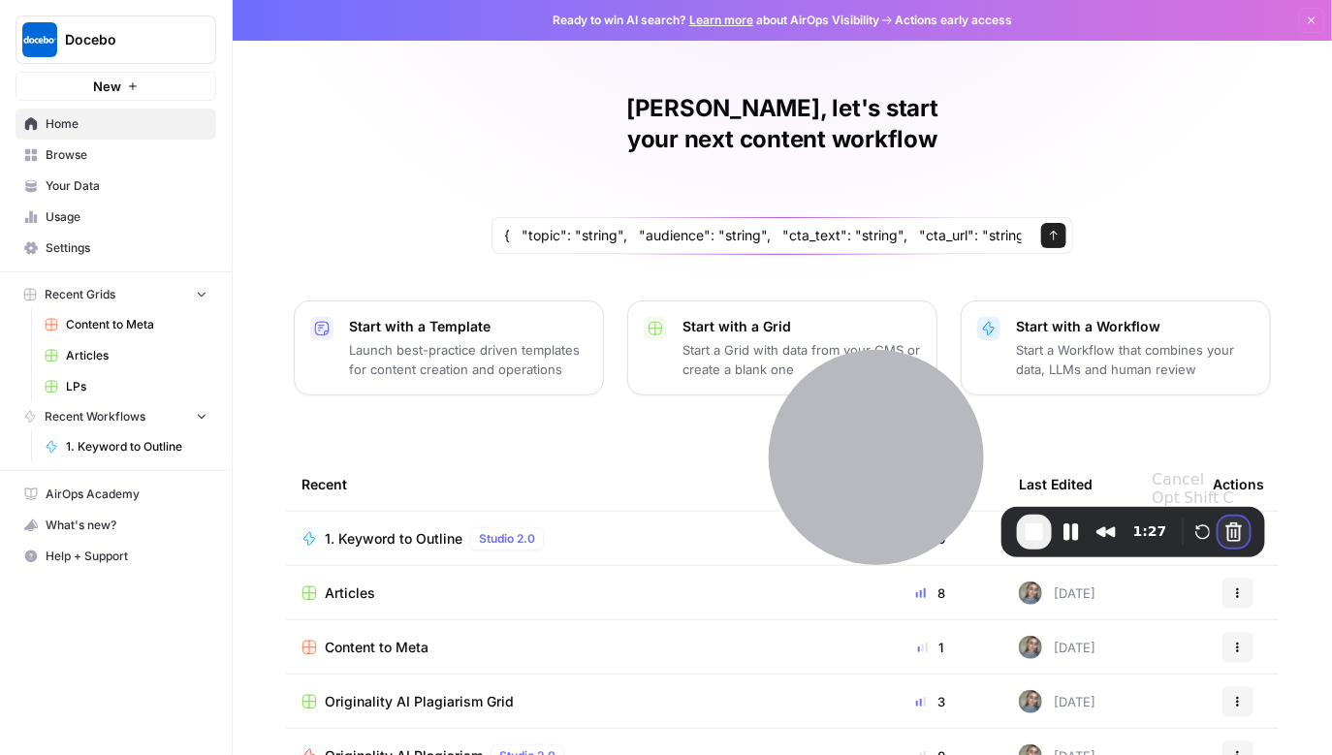
click at [1237, 537] on button "Cancel Recording" at bounding box center [1234, 532] width 31 height 31
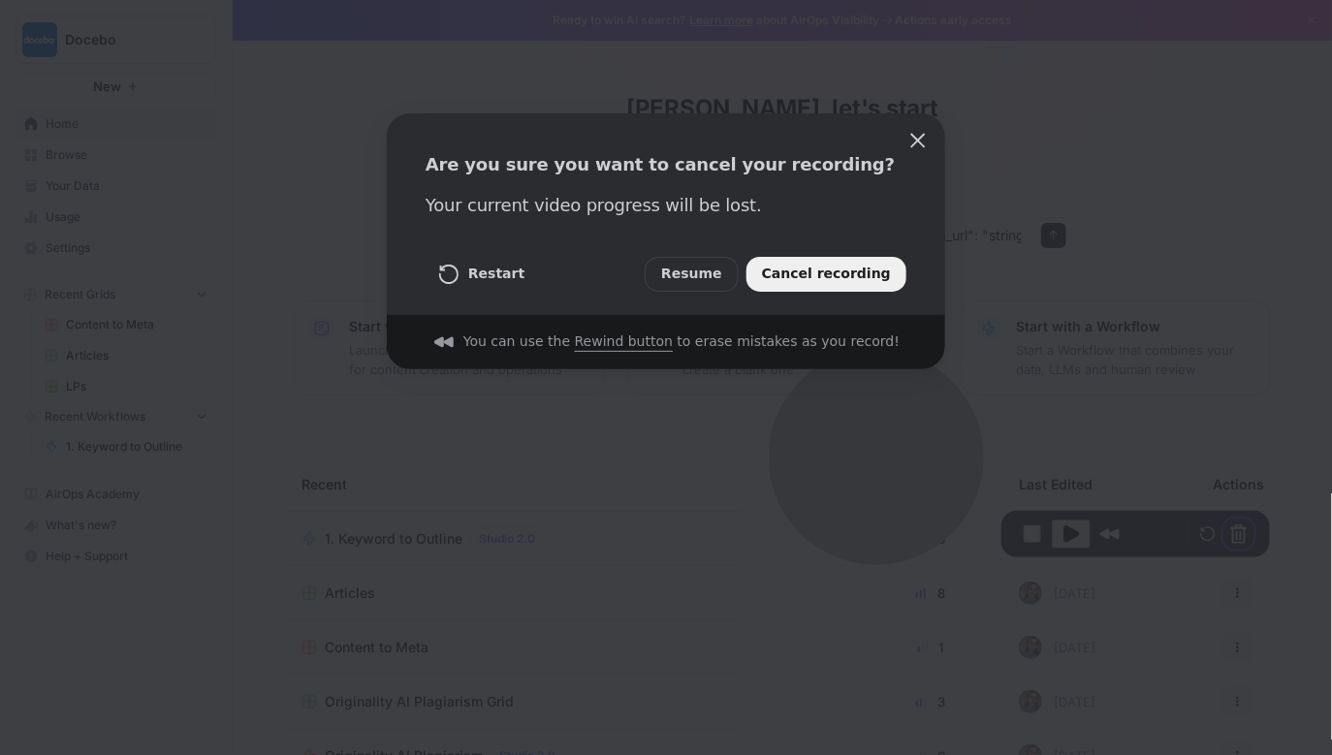
click at [827, 280] on span "Cancel recording" at bounding box center [826, 274] width 129 height 21
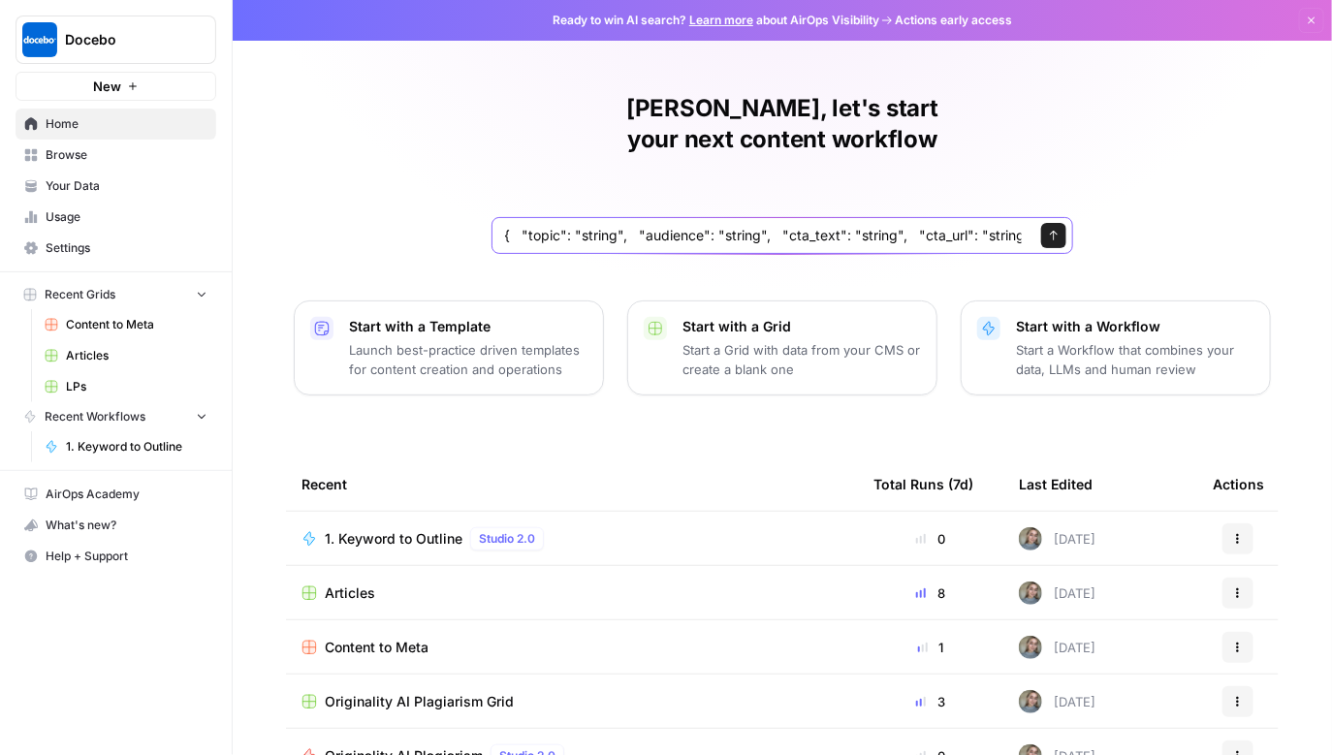
click at [629, 226] on input "{ "topic": "string", "audience": "string", "cta_text": "string", "cta_url": "st…" at bounding box center [763, 235] width 518 height 19
paste input "let's build a newsletter tool, that takes input what the newsletter should be a…"
type input "let's build a newsletter tool, that takes input what the newsletter should be a…"
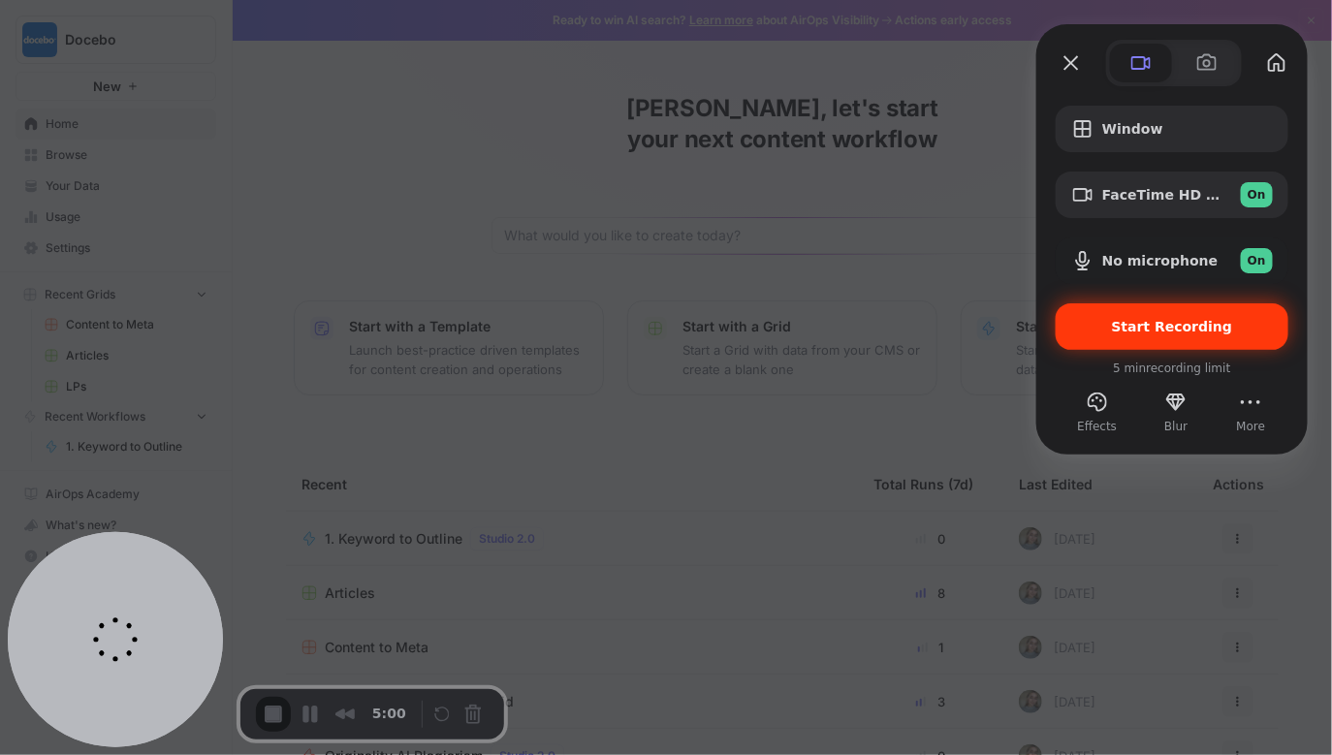
click at [1171, 319] on span "Start Recording" at bounding box center [1172, 327] width 121 height 16
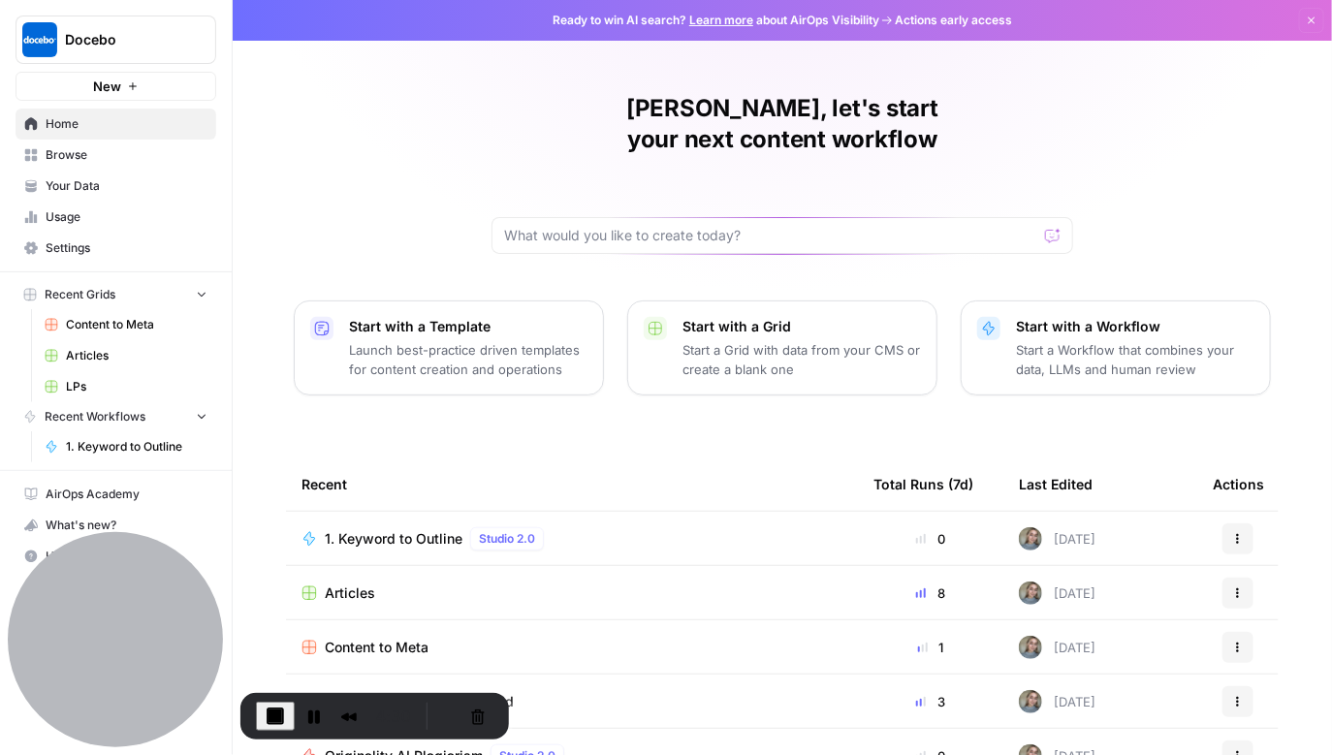
click at [104, 175] on link "Your Data" at bounding box center [116, 186] width 201 height 31
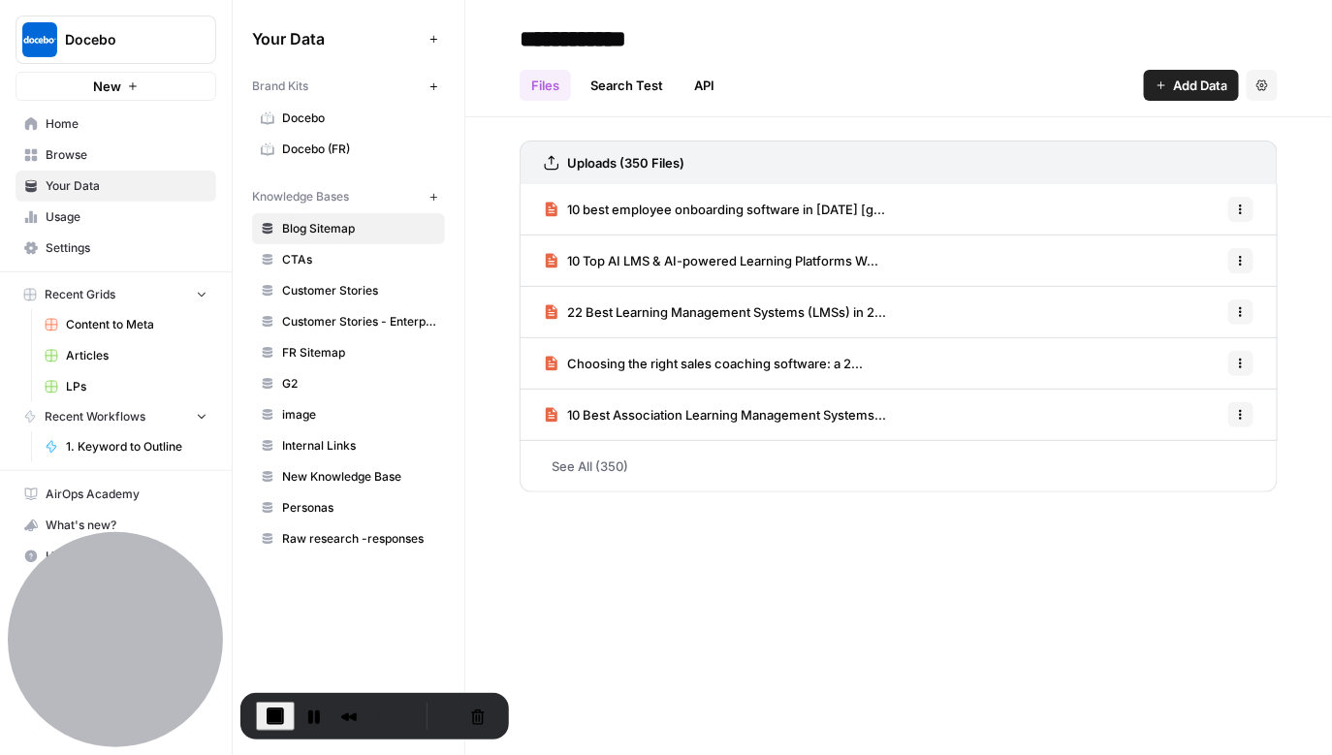
click at [302, 110] on span "Docebo" at bounding box center [359, 118] width 154 height 17
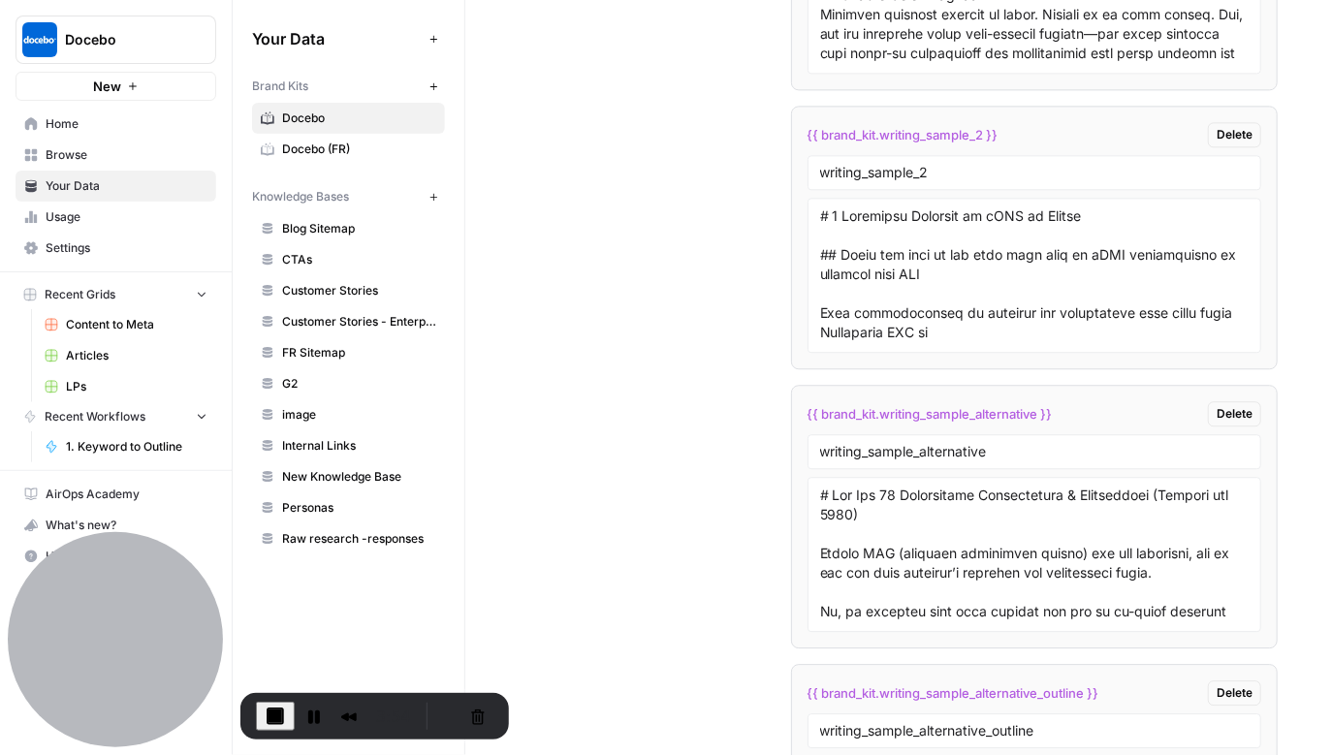
scroll to position [3887, 0]
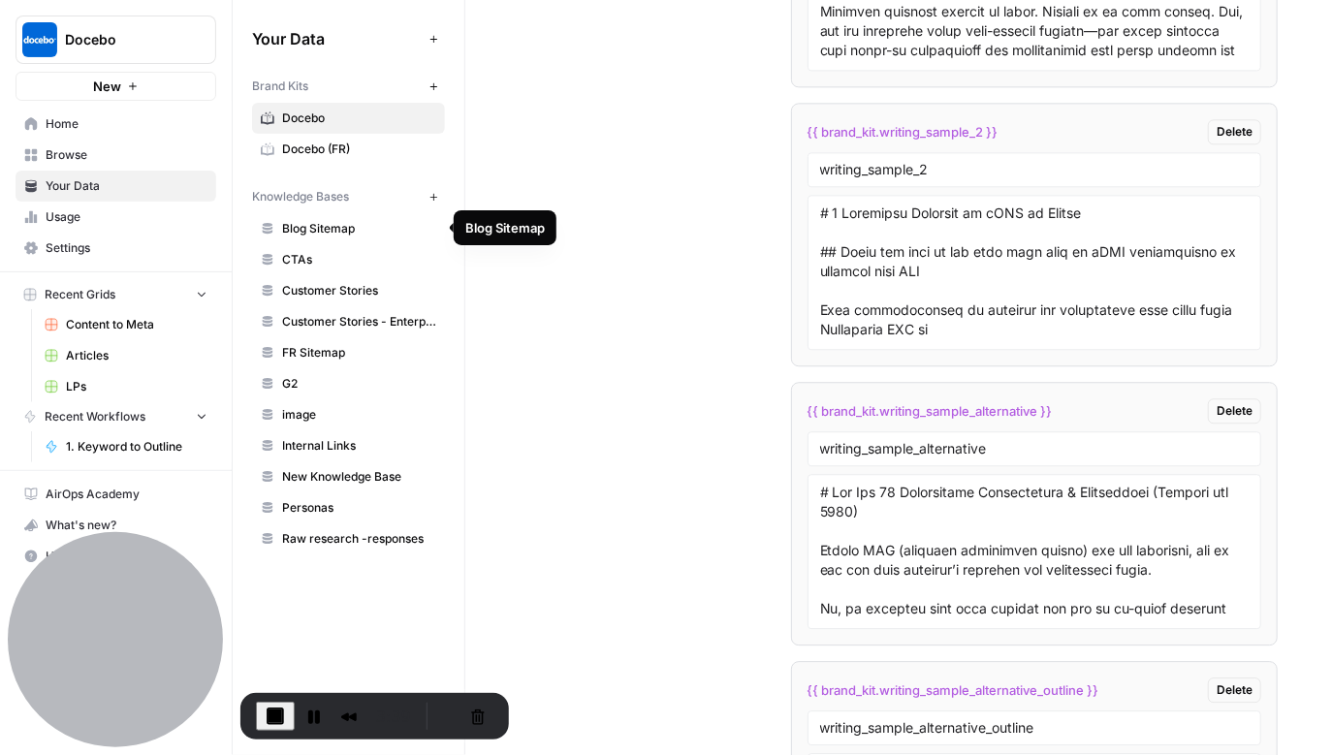
click at [332, 229] on span "Blog Sitemap" at bounding box center [359, 228] width 154 height 17
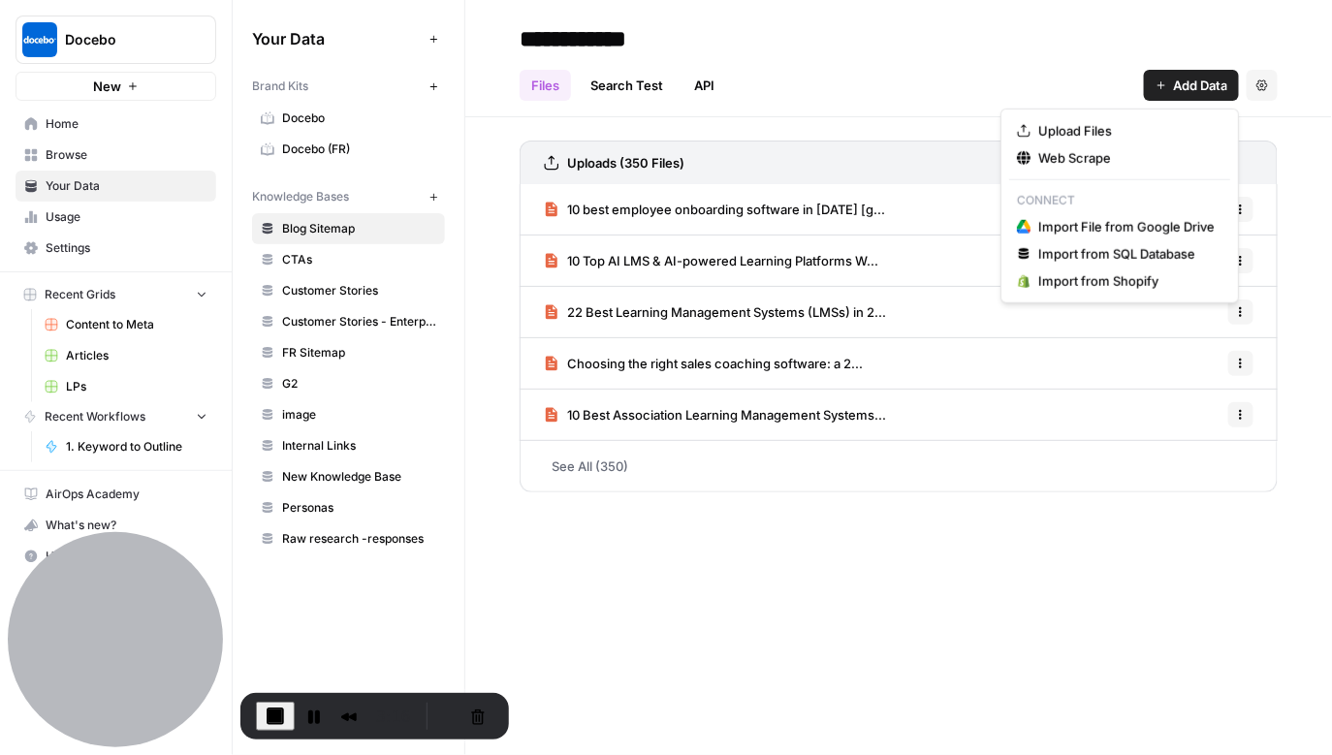
click at [1195, 87] on span "Add Data" at bounding box center [1200, 85] width 54 height 19
click at [55, 128] on span "Home" at bounding box center [127, 123] width 162 height 17
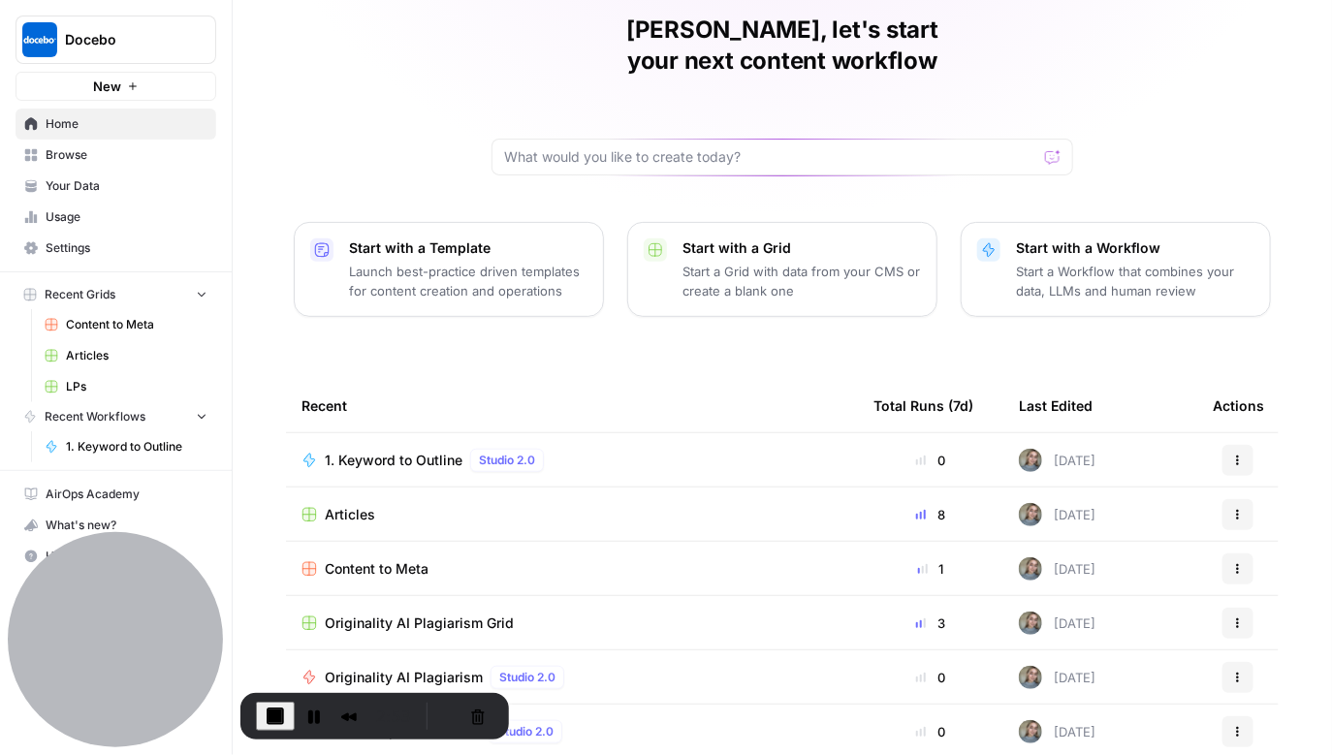
scroll to position [90, 0]
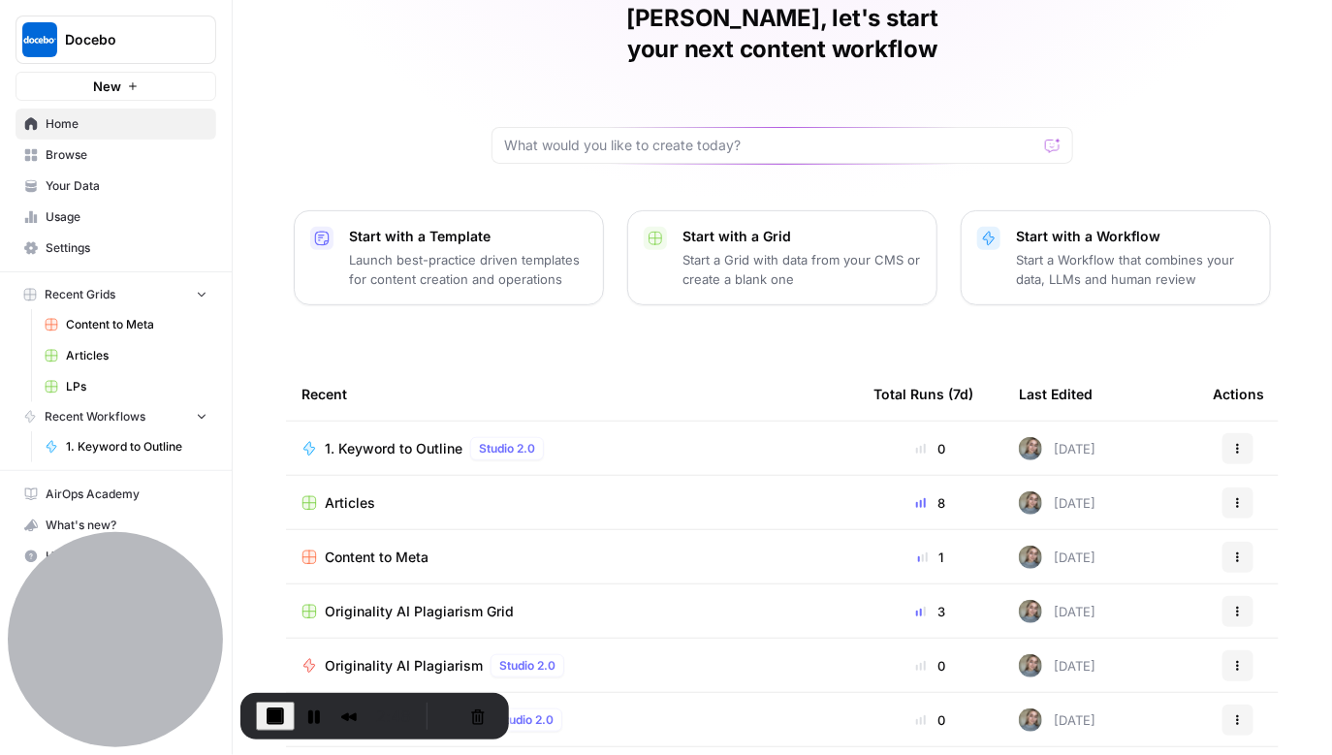
click at [329, 493] on span "Articles" at bounding box center [350, 502] width 50 height 19
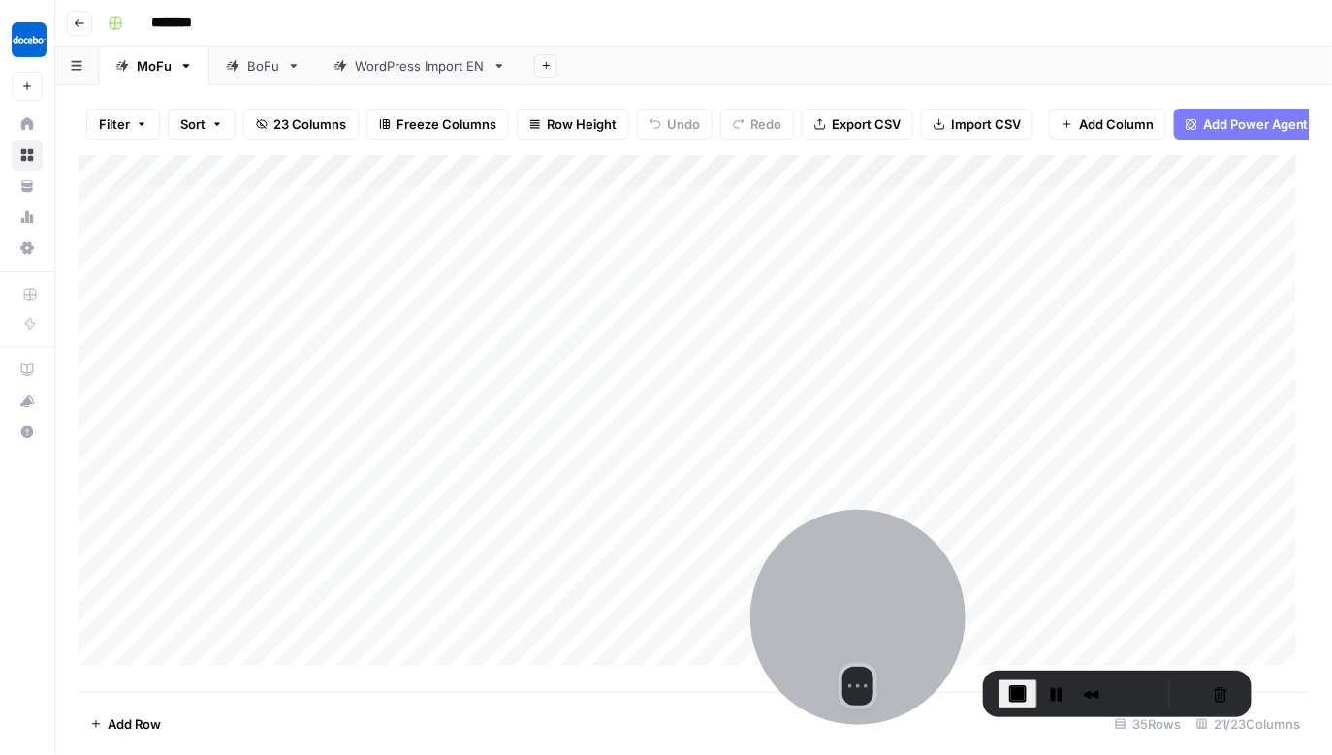
drag, startPoint x: 147, startPoint y: 638, endPoint x: 885, endPoint y: 617, distance: 738.1
click at [885, 617] on div at bounding box center [857, 617] width 215 height 215
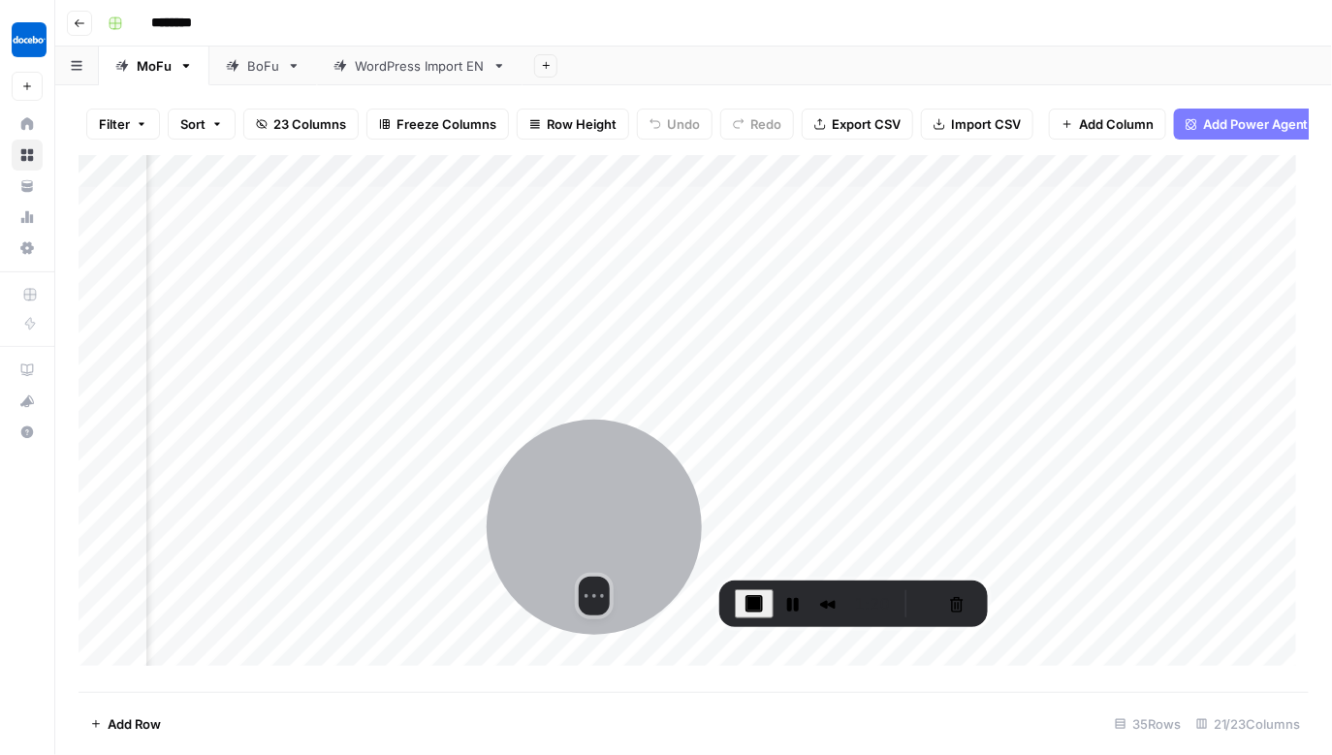
drag, startPoint x: 840, startPoint y: 579, endPoint x: 375, endPoint y: 461, distance: 479.0
click at [487, 461] on div at bounding box center [594, 527] width 215 height 215
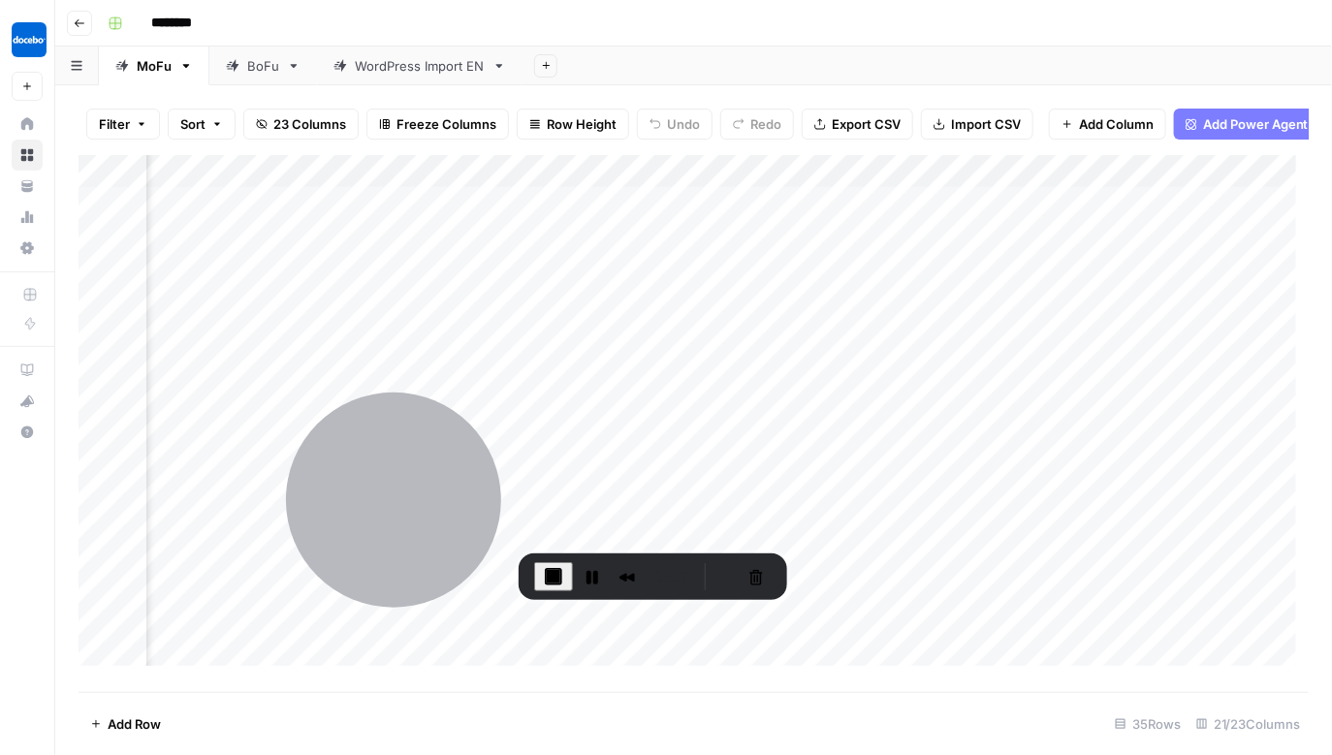
scroll to position [0, 2896]
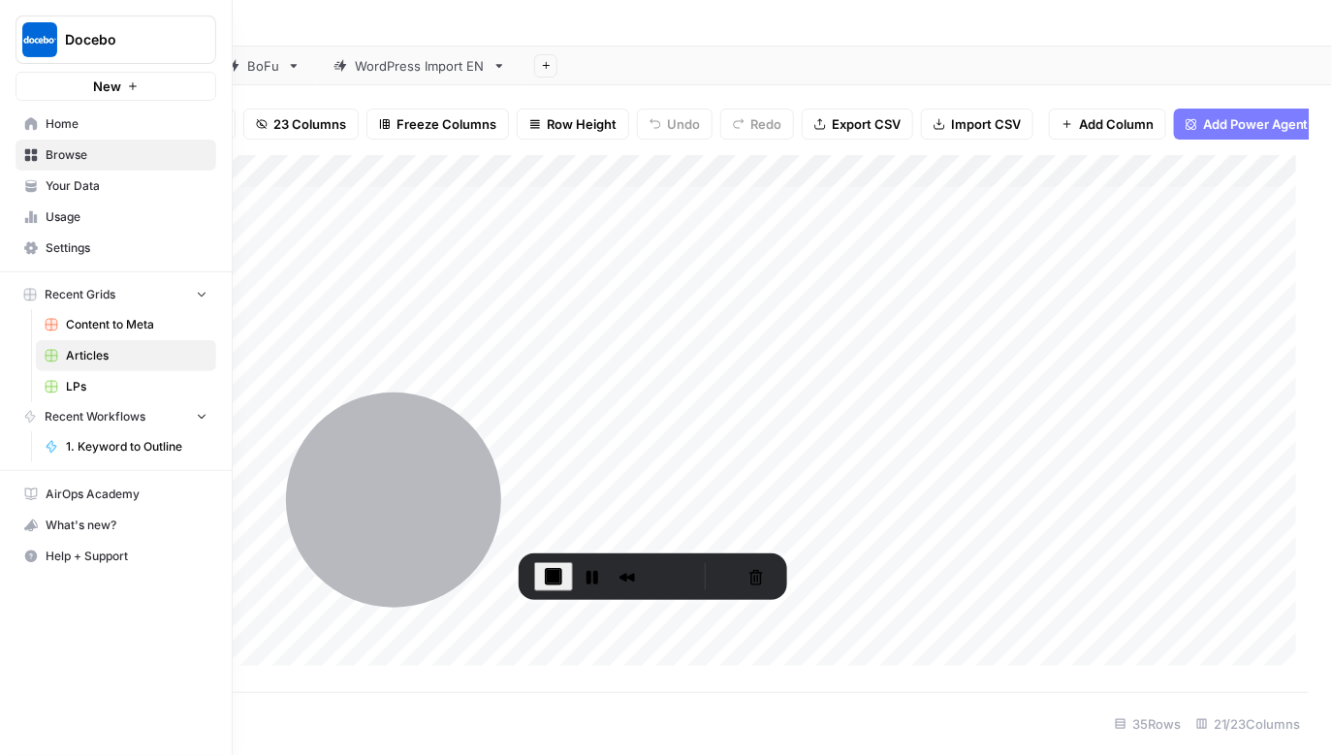
click at [55, 131] on span "Home" at bounding box center [127, 123] width 162 height 17
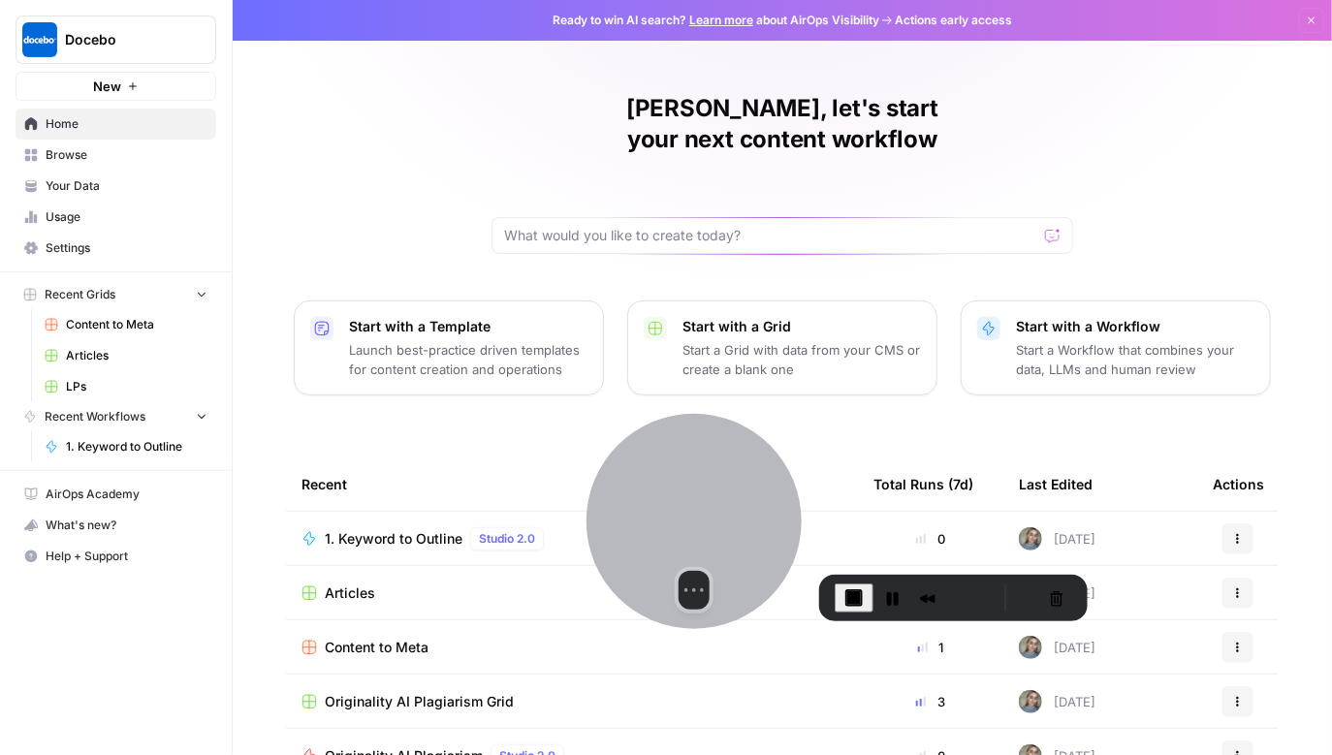
drag, startPoint x: 426, startPoint y: 468, endPoint x: 771, endPoint y: 487, distance: 345.6
click at [771, 487] on div at bounding box center [694, 521] width 215 height 215
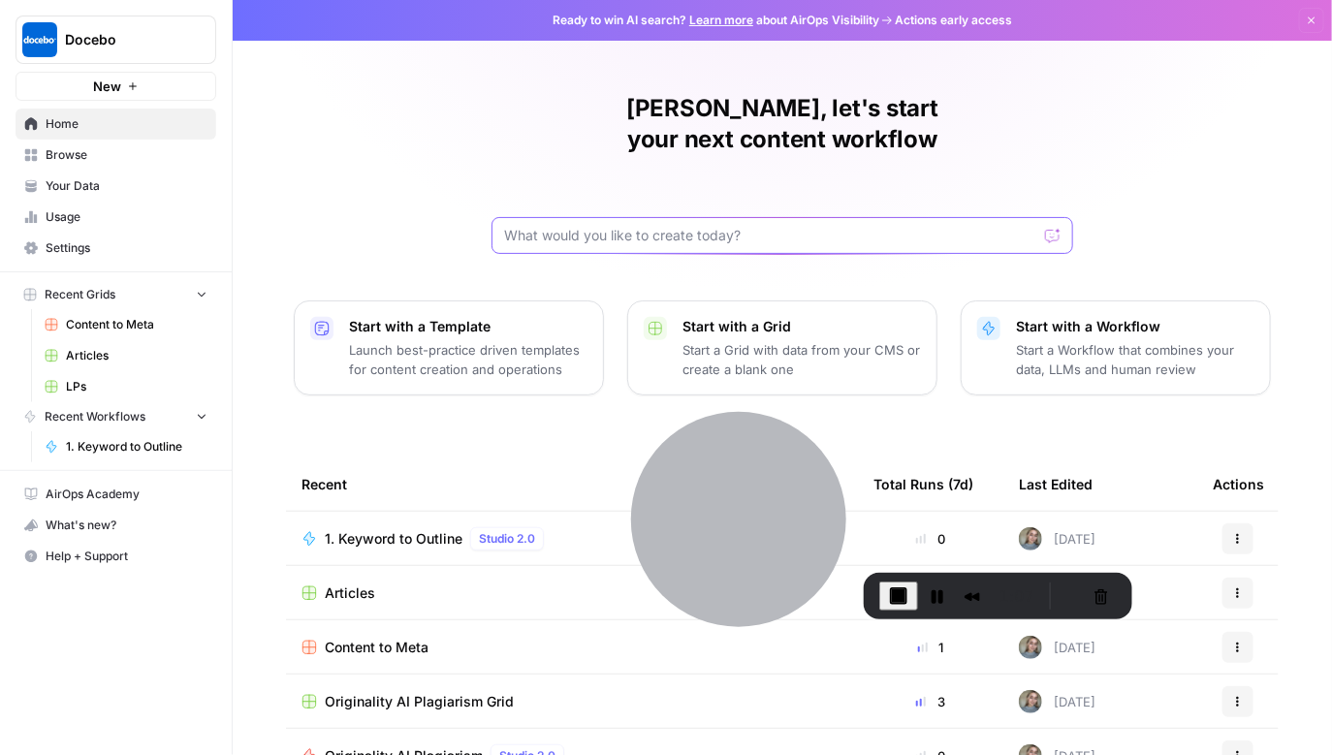
click at [681, 226] on input "text" at bounding box center [770, 235] width 533 height 19
click at [609, 217] on div at bounding box center [783, 235] width 582 height 37
paste input "let's build a newsletter tool, that takes input what the newsletter should be a…"
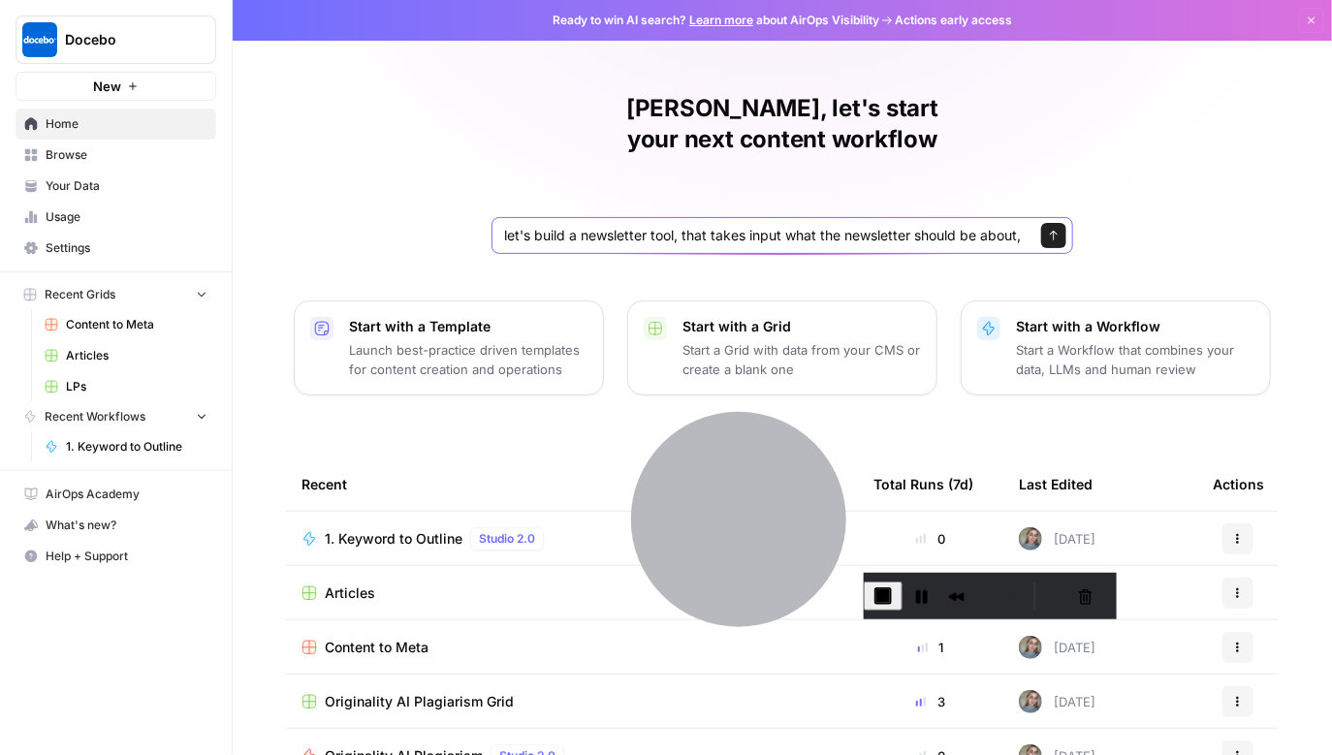
drag, startPoint x: 628, startPoint y: 210, endPoint x: 454, endPoint y: 221, distance: 174.8
click at [406, 225] on div "[PERSON_NAME], let's start your next content workflow let's build a newsletter …" at bounding box center [782, 461] width 1099 height 923
type input "let's build a newsletter tool, that takes input what the newsletter should be a…"
click at [573, 217] on div "let's build a newsletter tool, that takes input what the newsletter should be a…" at bounding box center [783, 235] width 582 height 37
click at [682, 226] on input "let's build a newsletter tool, that takes input what the newsletter should be a…" at bounding box center [763, 235] width 518 height 19
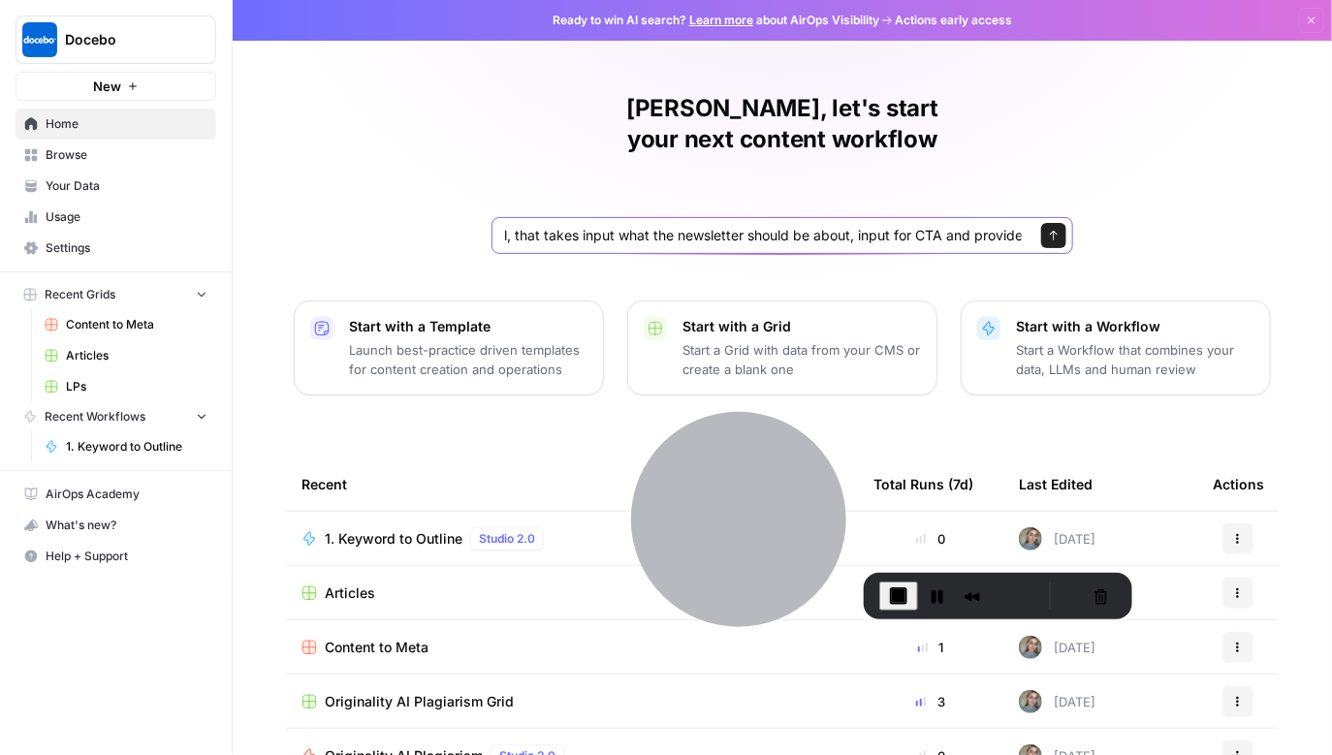
scroll to position [0, 295]
drag, startPoint x: 753, startPoint y: 204, endPoint x: 1034, endPoint y: 227, distance: 282.1
click at [1034, 227] on div "[PERSON_NAME], let's start your next content workflow let's build a newsletter …" at bounding box center [782, 461] width 1099 height 923
click at [863, 219] on div "let's build a newsletter tool, that takes input what the newsletter should be a…" at bounding box center [783, 235] width 582 height 37
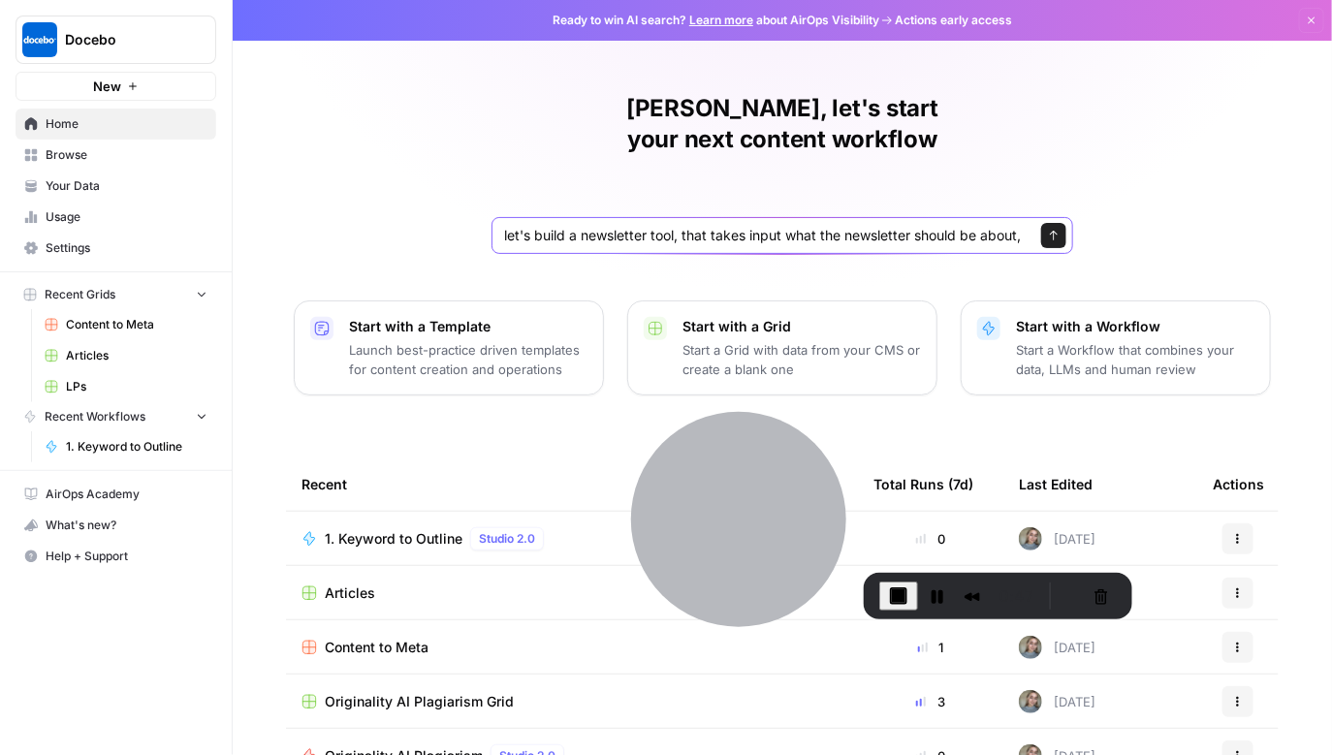
click at [756, 226] on input "let's build a newsletter tool, that takes input what the newsletter should be a…" at bounding box center [763, 235] width 518 height 19
click at [843, 226] on input "let's build a newsletter tool, that takes input what the newsletter should be a…" at bounding box center [763, 235] width 518 height 19
drag, startPoint x: 925, startPoint y: 218, endPoint x: 965, endPoint y: 216, distance: 39.8
click at [965, 217] on div "let's build a newsletter tool, that takes input what the newsletter should be a…" at bounding box center [783, 235] width 582 height 37
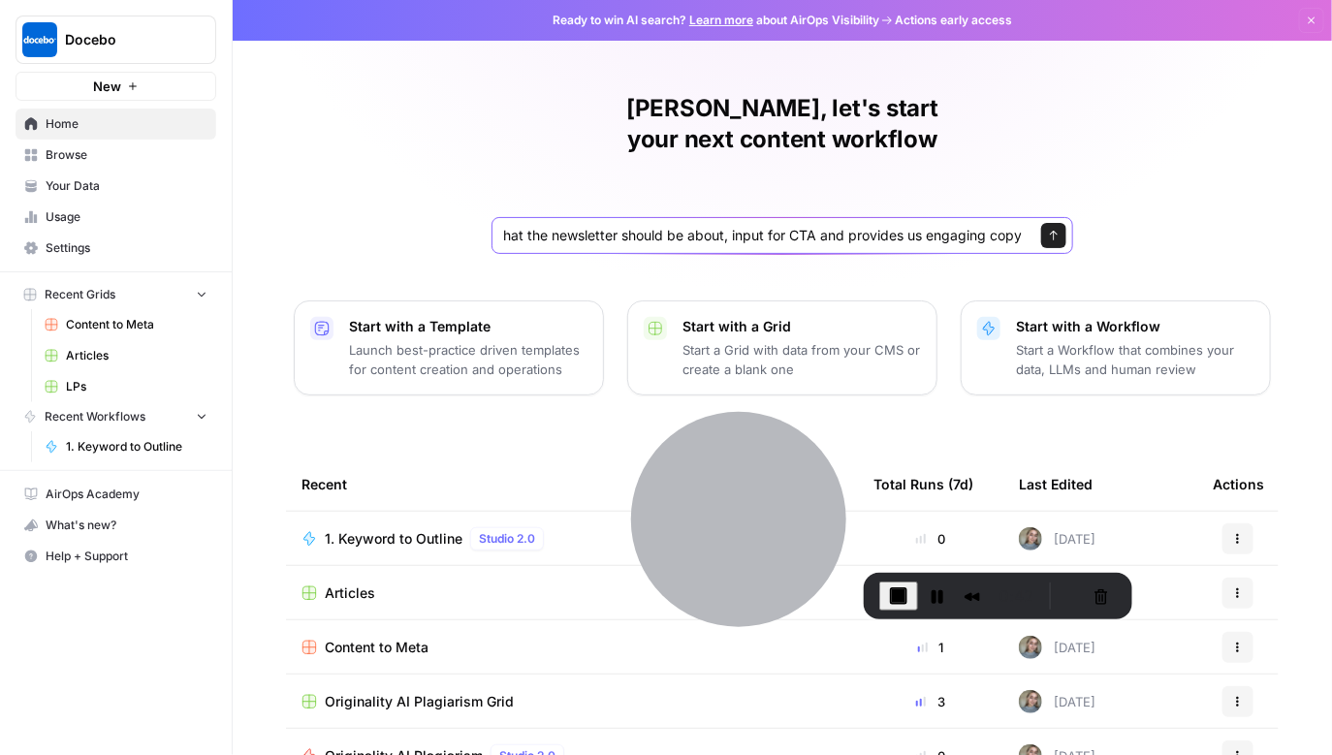
drag, startPoint x: 948, startPoint y: 204, endPoint x: 1040, endPoint y: 240, distance: 99.2
click at [1040, 240] on div "[PERSON_NAME], let's start your next content workflow let's build a newsletter …" at bounding box center [782, 461] width 1099 height 923
click at [1052, 230] on icon "submit" at bounding box center [1054, 236] width 12 height 12
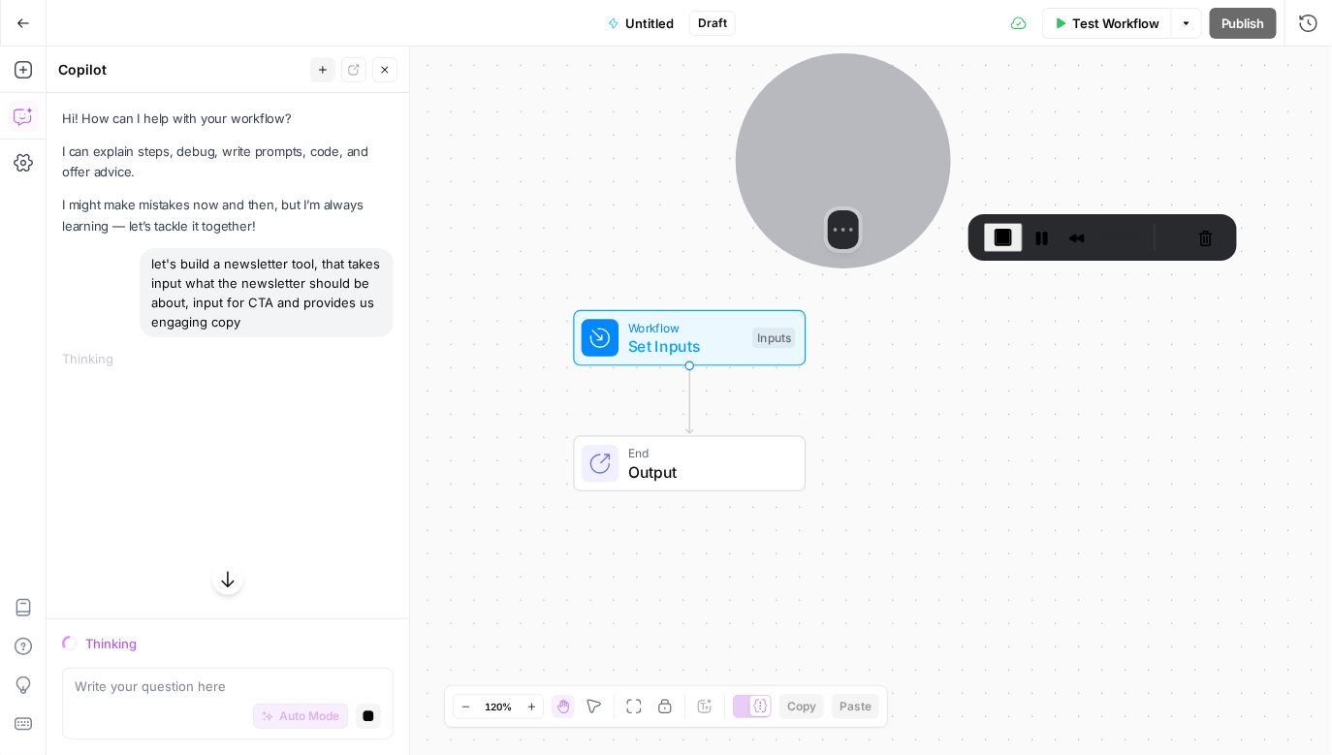
drag, startPoint x: 791, startPoint y: 529, endPoint x: 896, endPoint y: 171, distance: 373.7
click at [896, 171] on div at bounding box center [843, 160] width 215 height 215
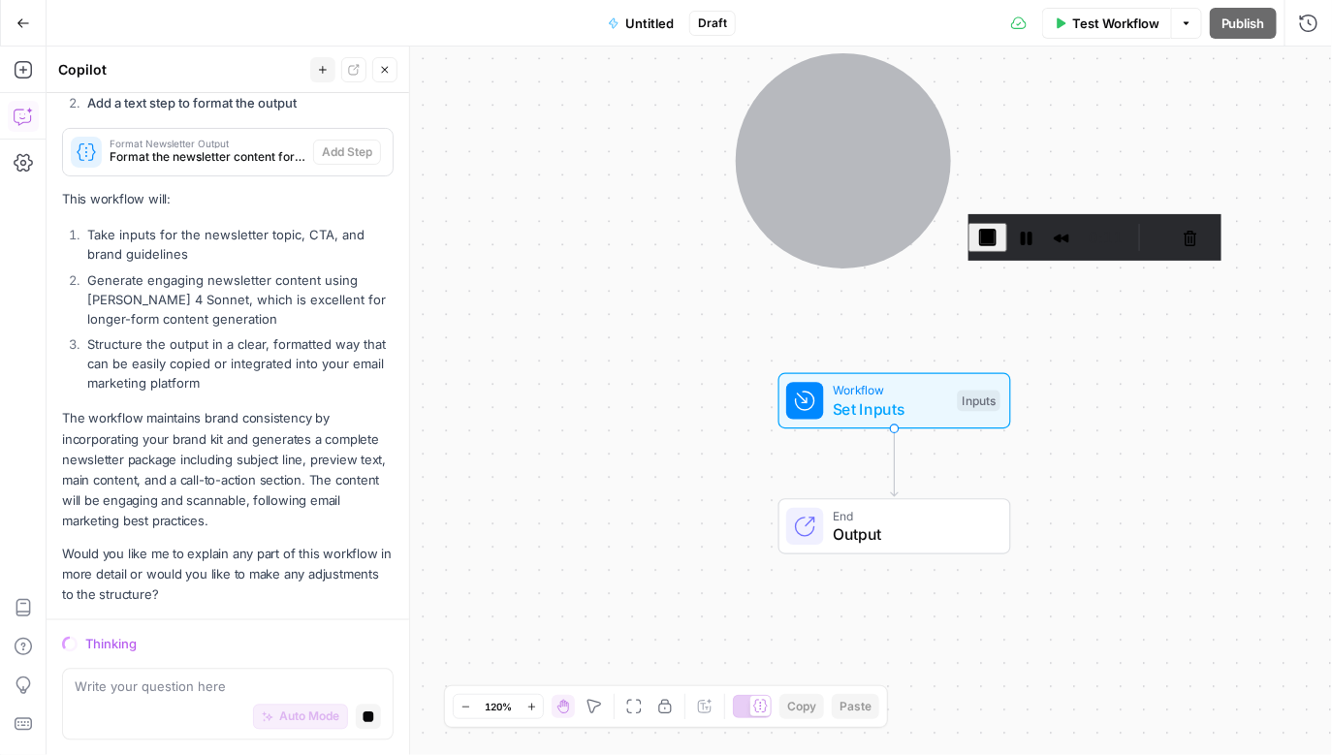
scroll to position [969, 0]
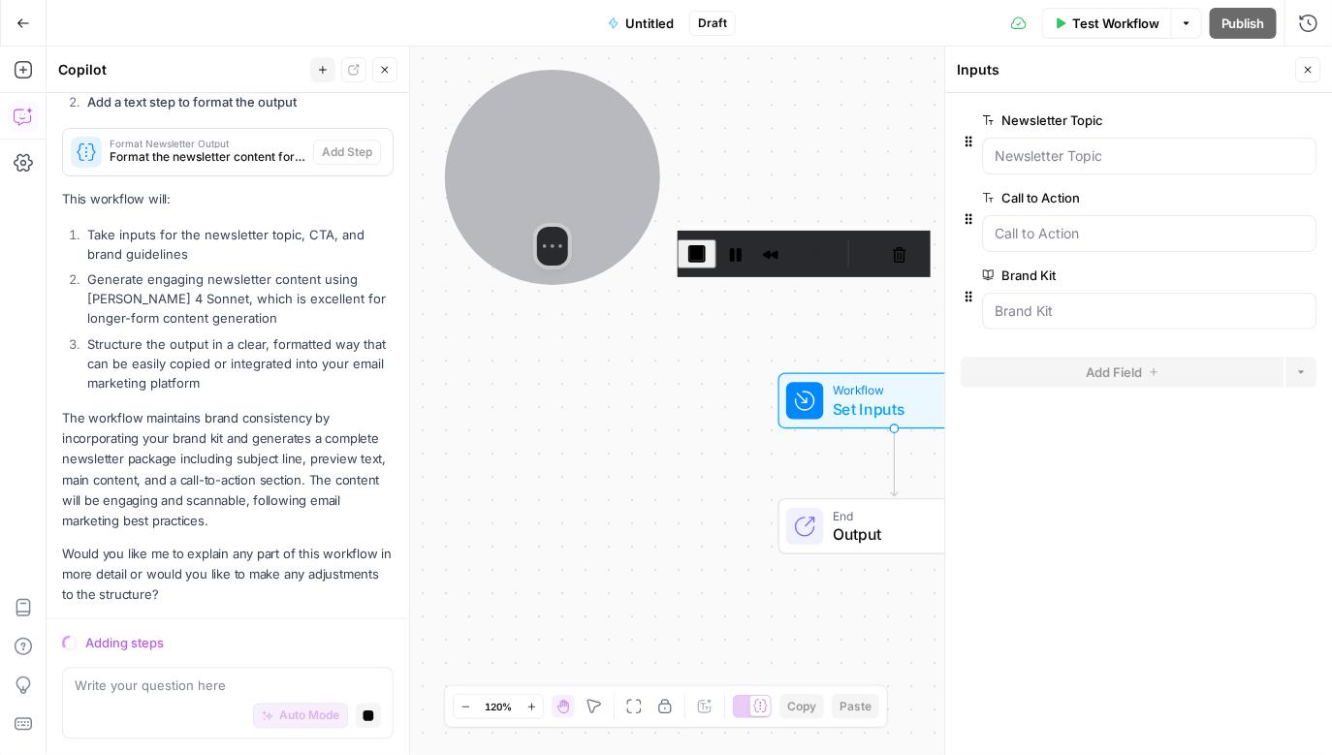
drag, startPoint x: 810, startPoint y: 162, endPoint x: 544, endPoint y: 173, distance: 266.8
click at [544, 173] on div at bounding box center [552, 177] width 215 height 215
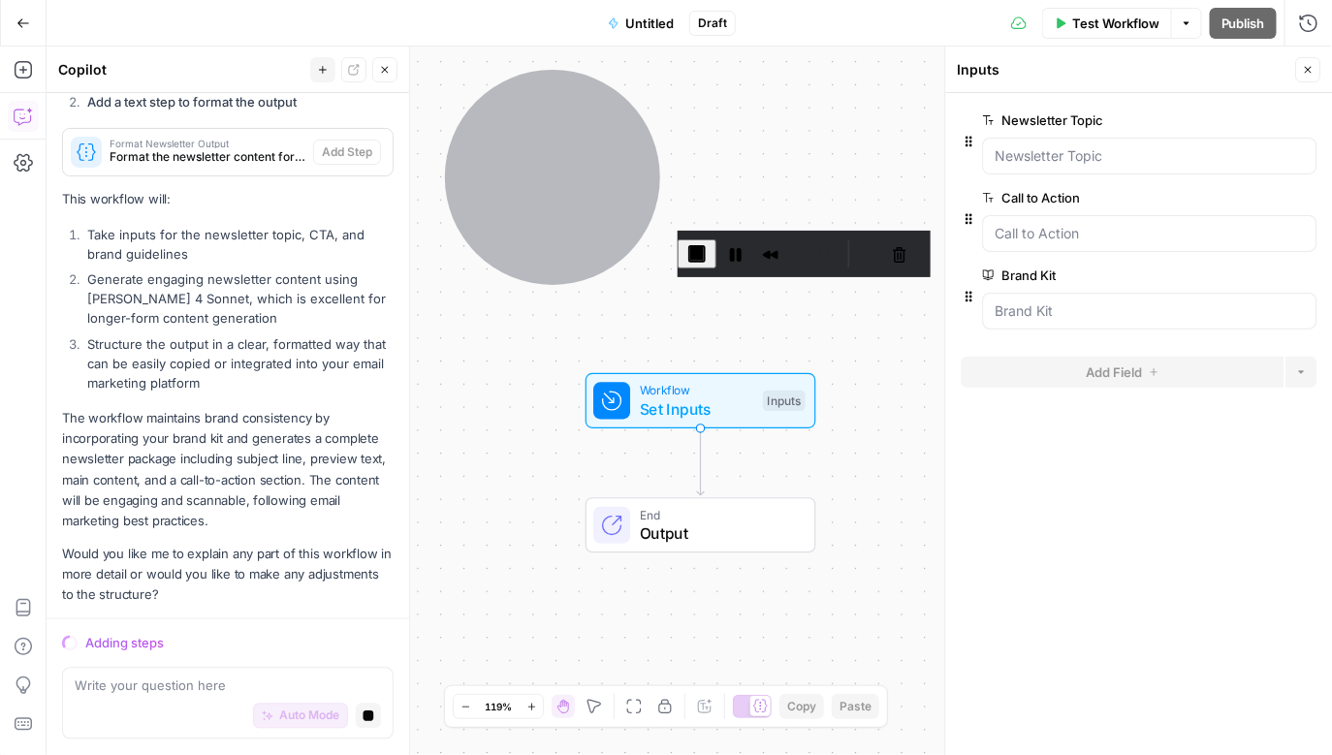
click at [1045, 183] on div "Newsletter Topic edit field Delete group" at bounding box center [1140, 148] width 356 height 78
click at [1038, 151] on Topic "Newsletter Topic" at bounding box center [1150, 155] width 309 height 19
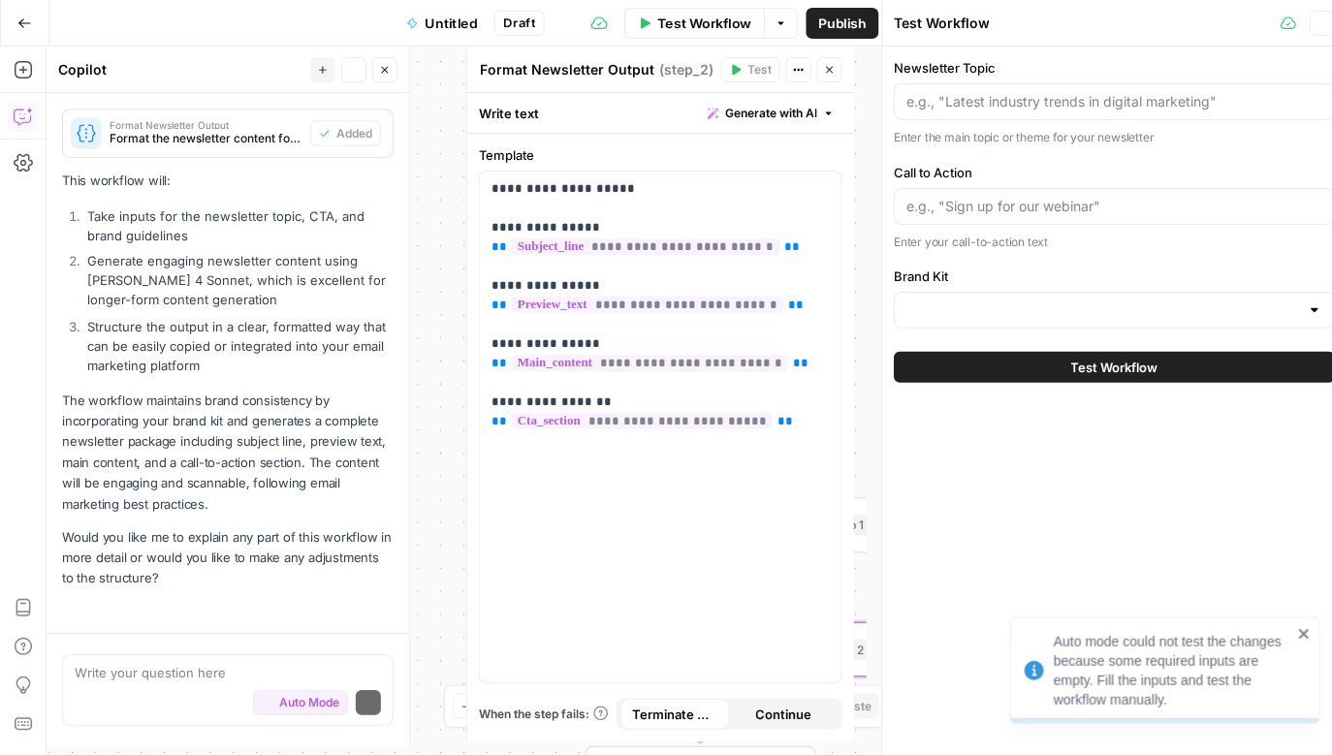
scroll to position [1006, 0]
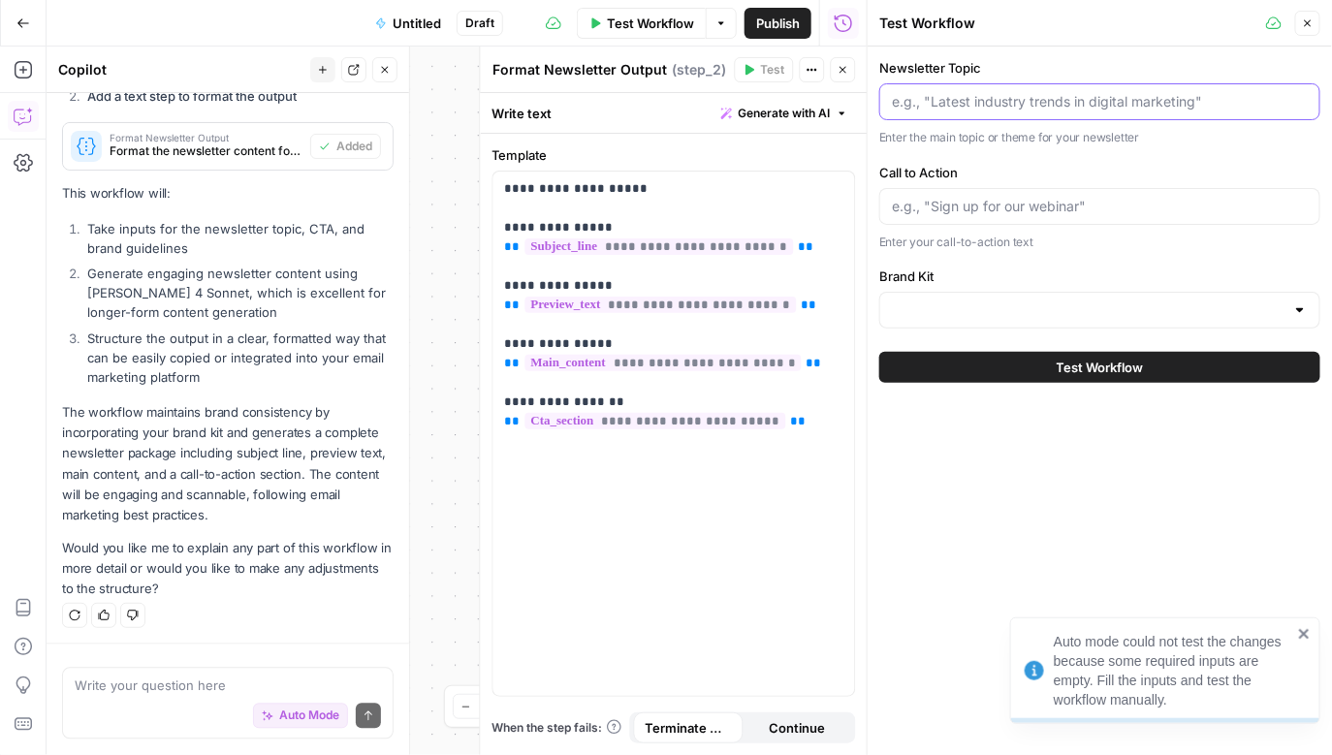
click at [1104, 93] on input "Newsletter Topic" at bounding box center [1100, 101] width 416 height 19
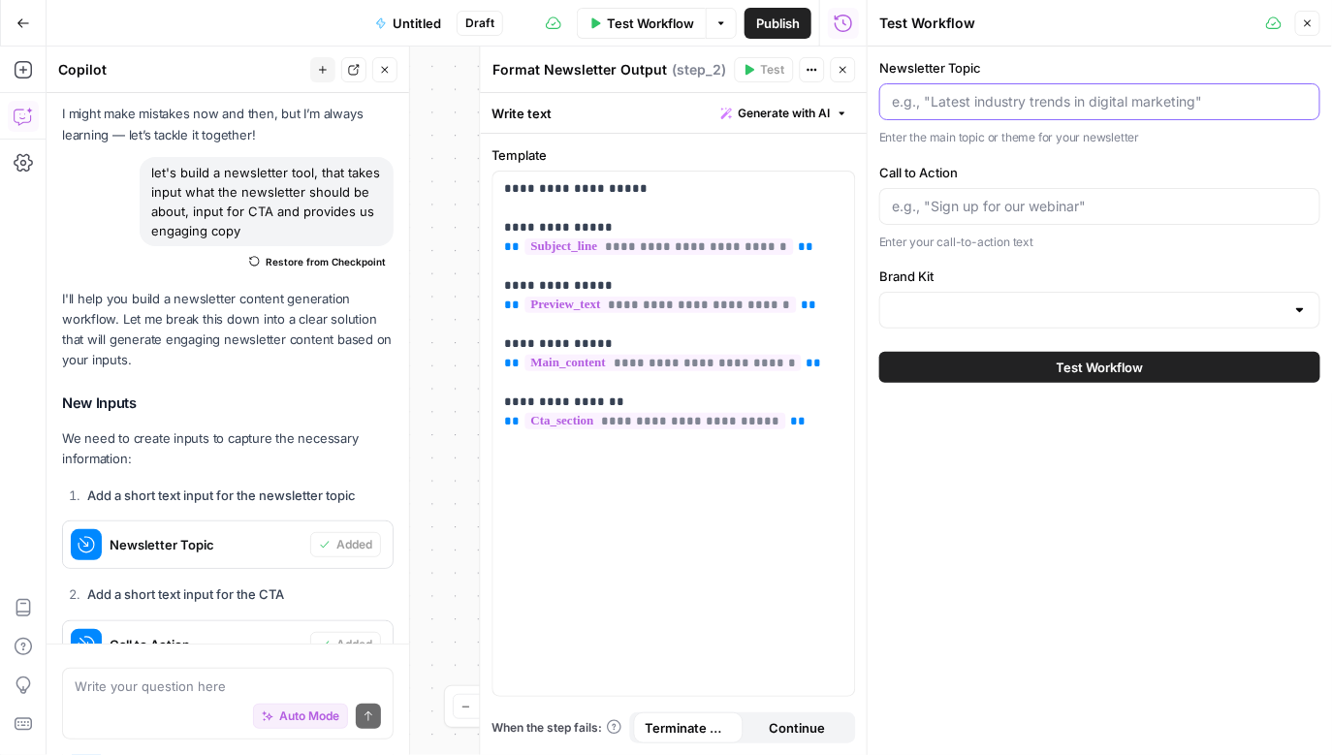
scroll to position [0, 0]
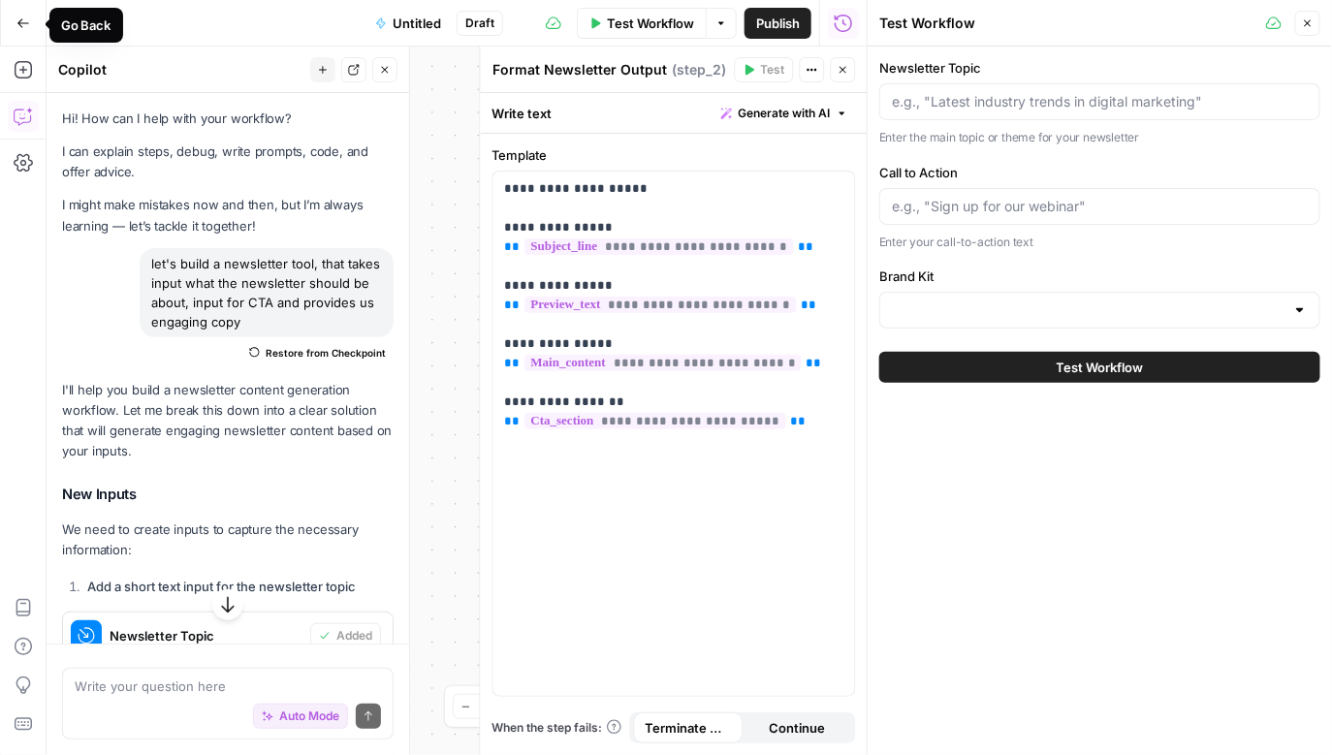
click at [24, 28] on icon "button" at bounding box center [23, 23] width 14 height 14
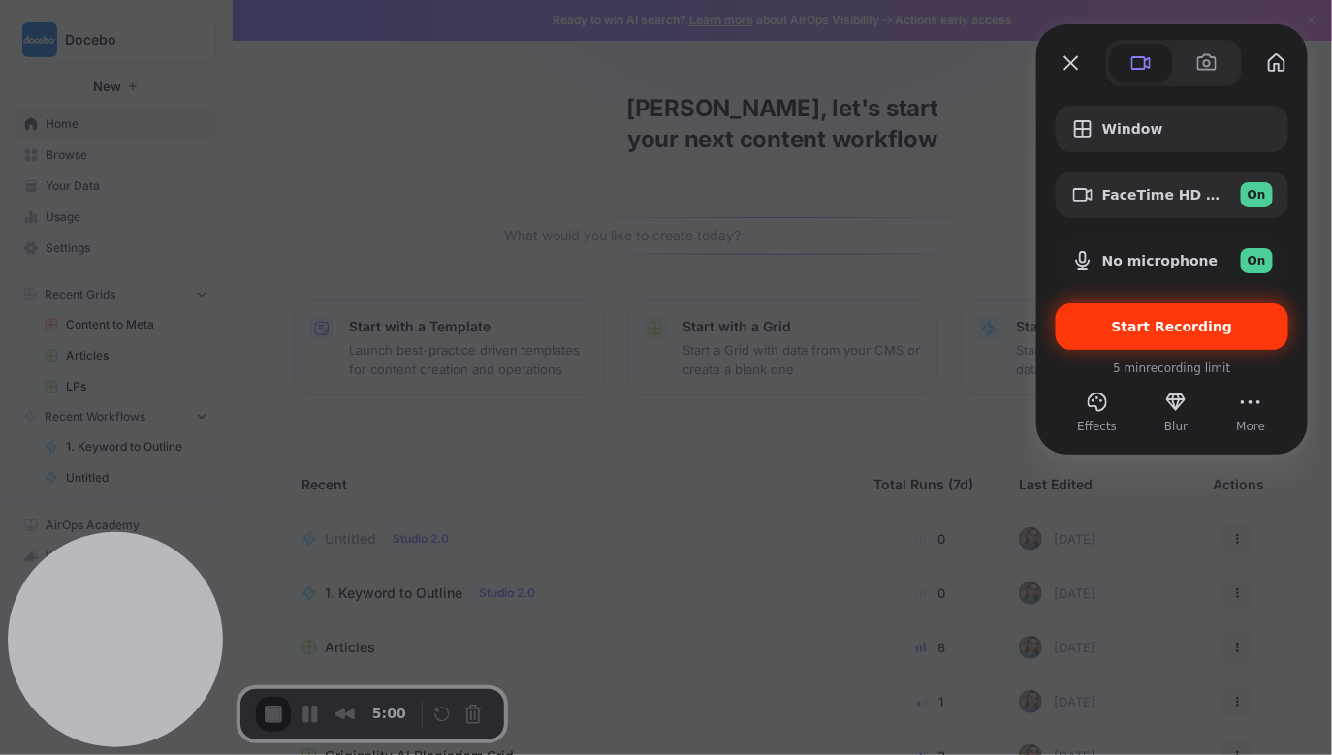
click at [1215, 332] on span "Start Recording" at bounding box center [1172, 327] width 121 height 16
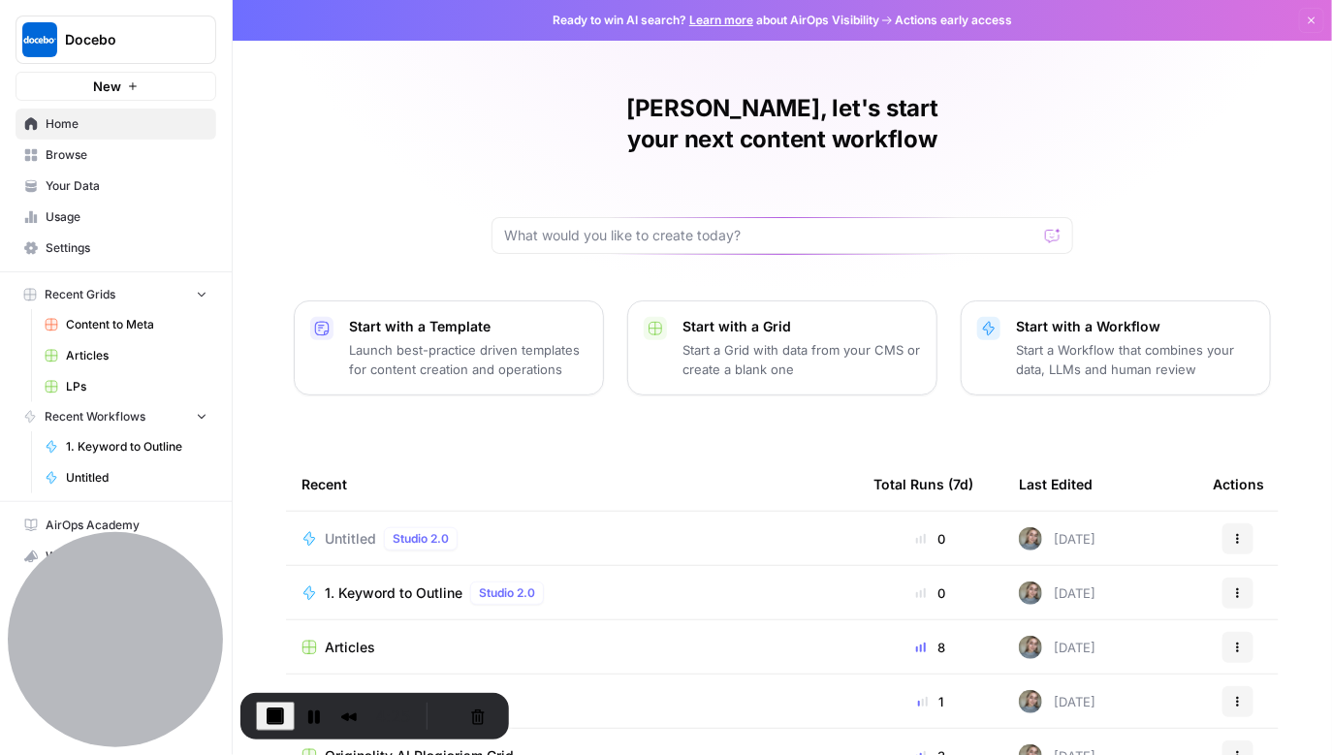
click at [73, 199] on link "Your Data" at bounding box center [116, 186] width 201 height 31
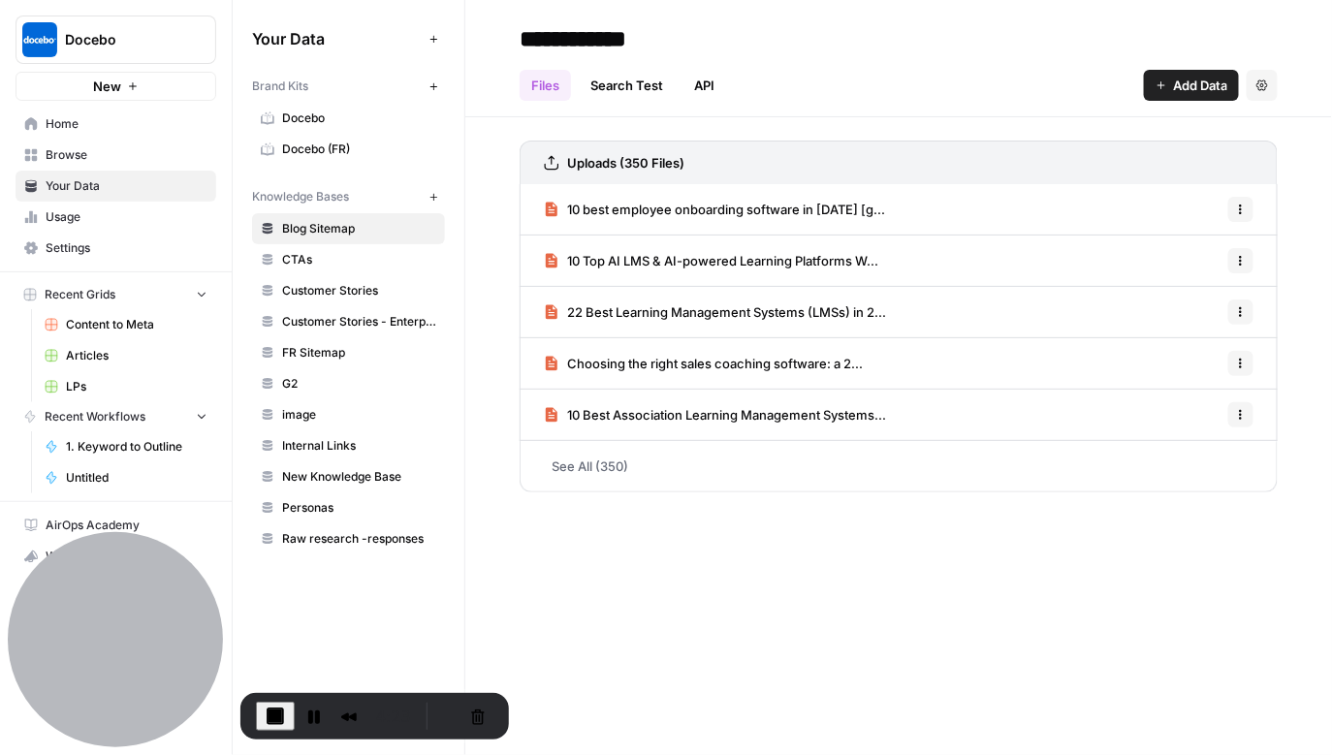
click at [322, 120] on span "Docebo" at bounding box center [359, 118] width 154 height 17
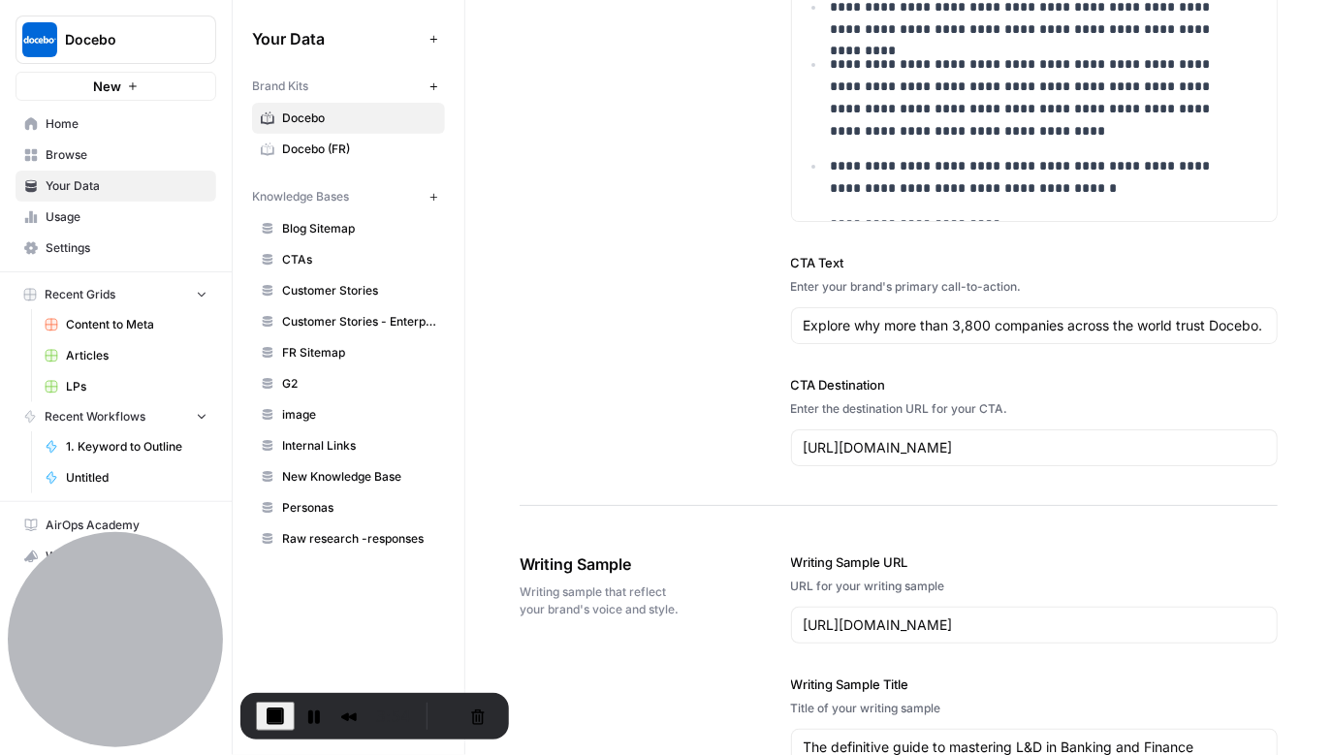
scroll to position [2111, 0]
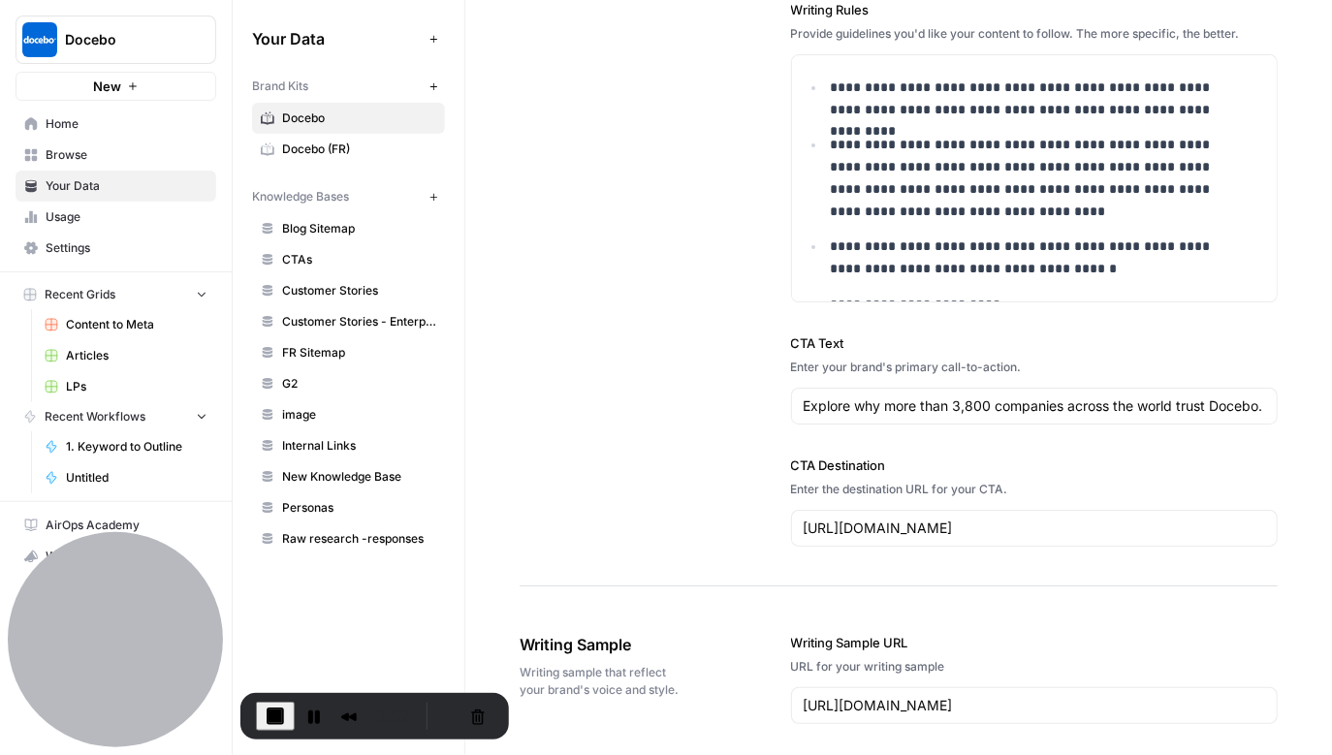
click at [73, 113] on link "Home" at bounding box center [116, 124] width 201 height 31
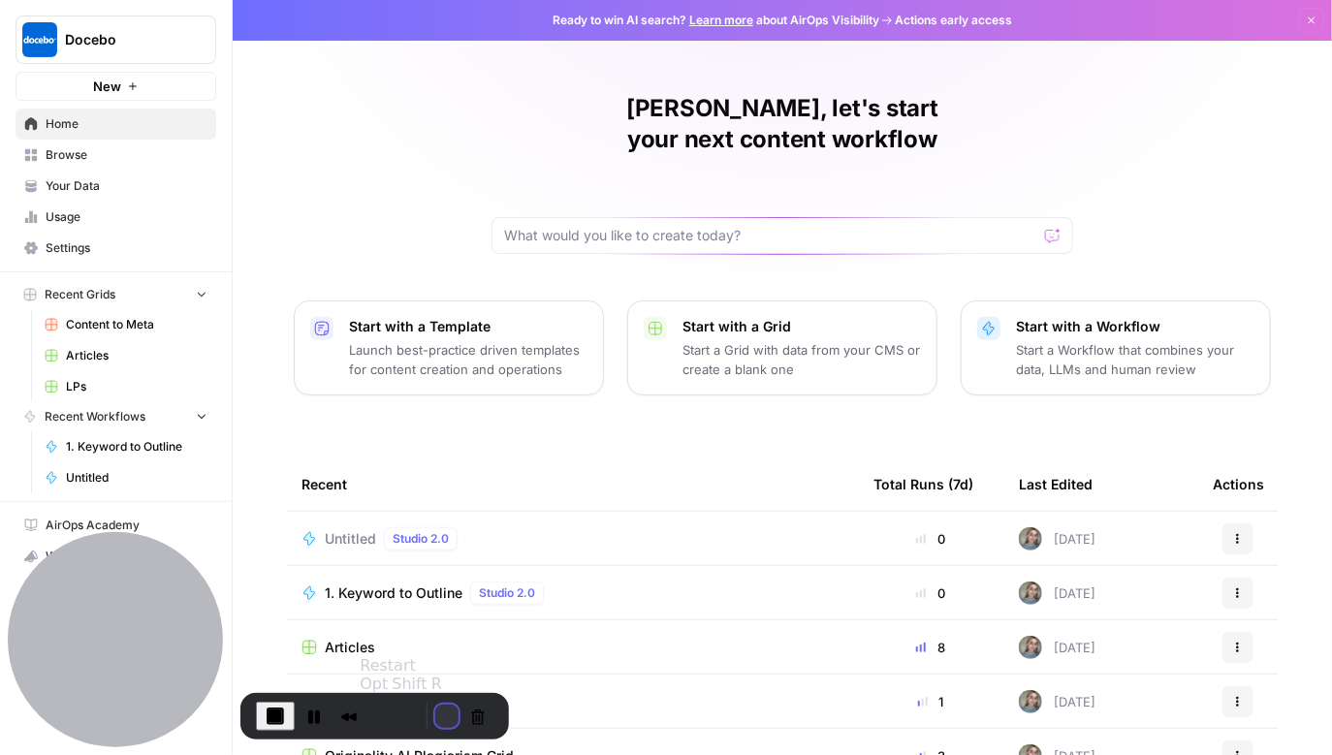
click at [442, 709] on button "Restart Recording" at bounding box center [446, 716] width 23 height 23
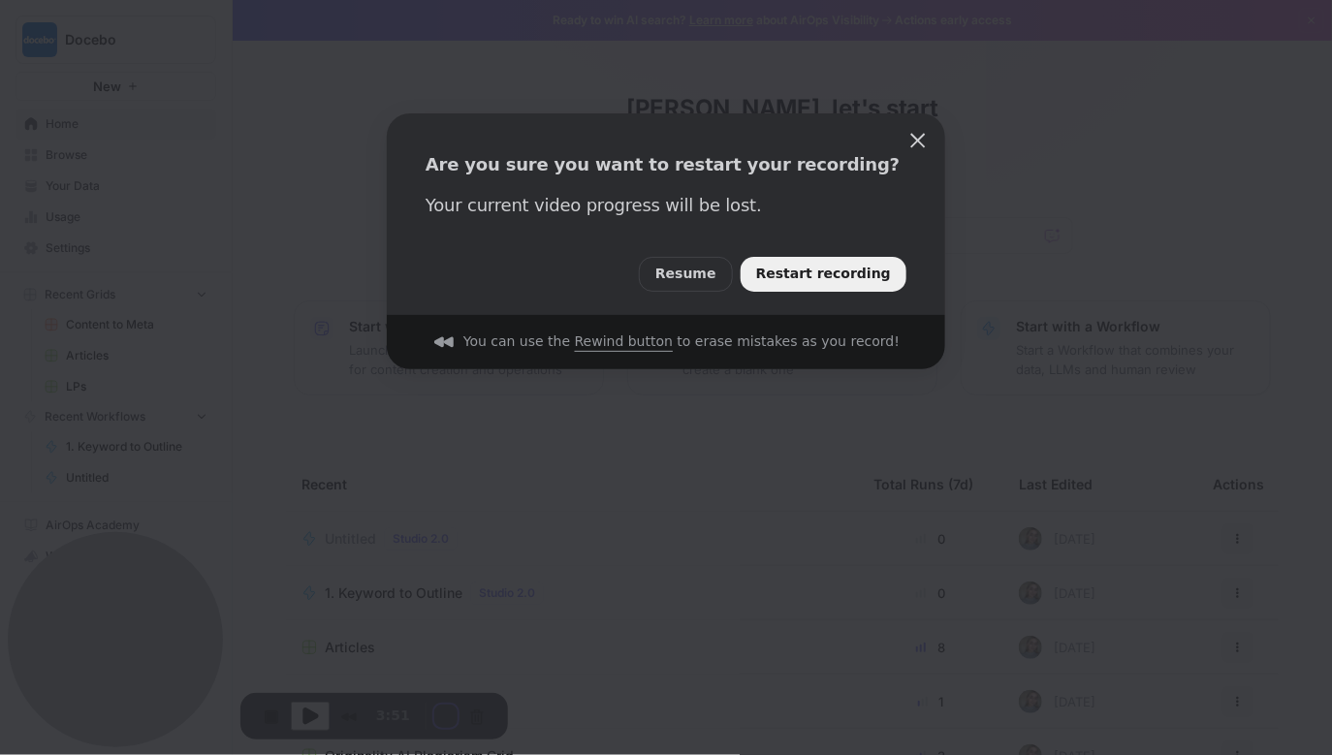
click at [842, 272] on span "Restart recording" at bounding box center [823, 274] width 135 height 21
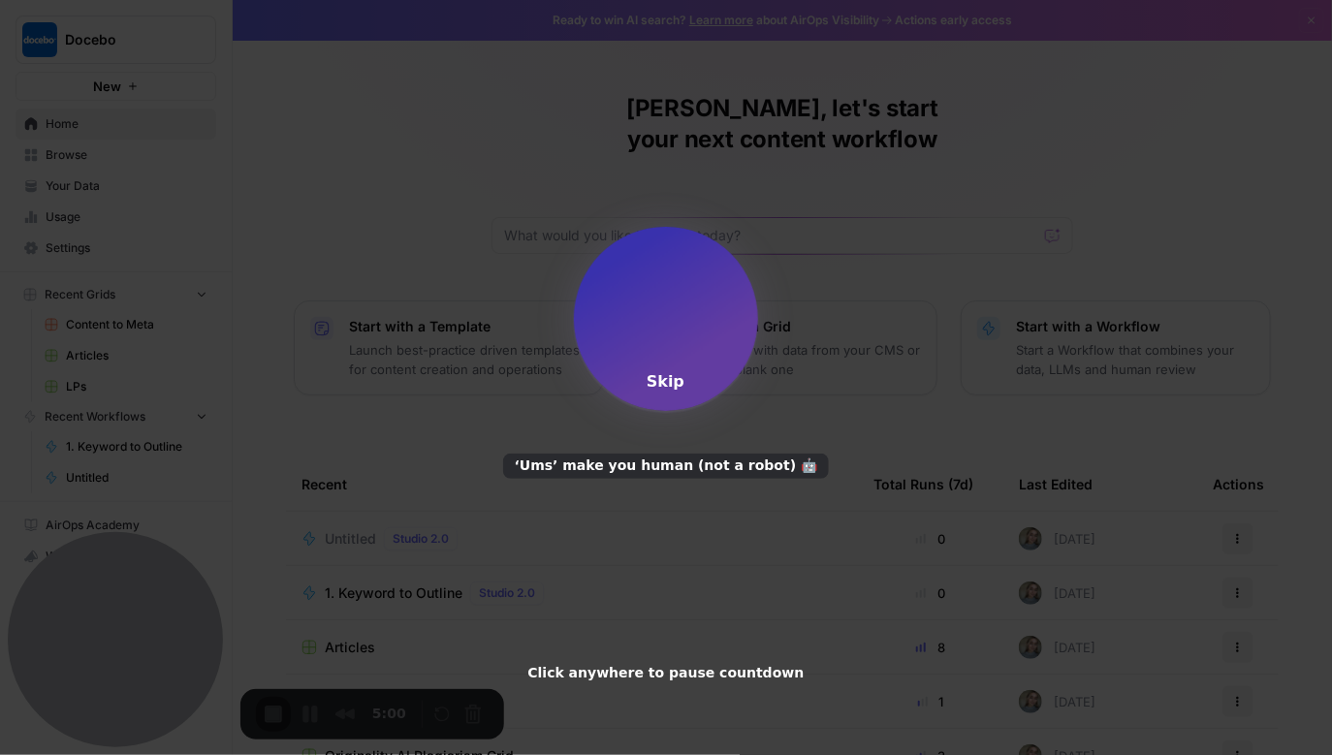
click at [441, 331] on div "1 Skip ‘Ums’ make you human (not a robot) 🤖 Click anywhere to pause countdown" at bounding box center [666, 456] width 1332 height 458
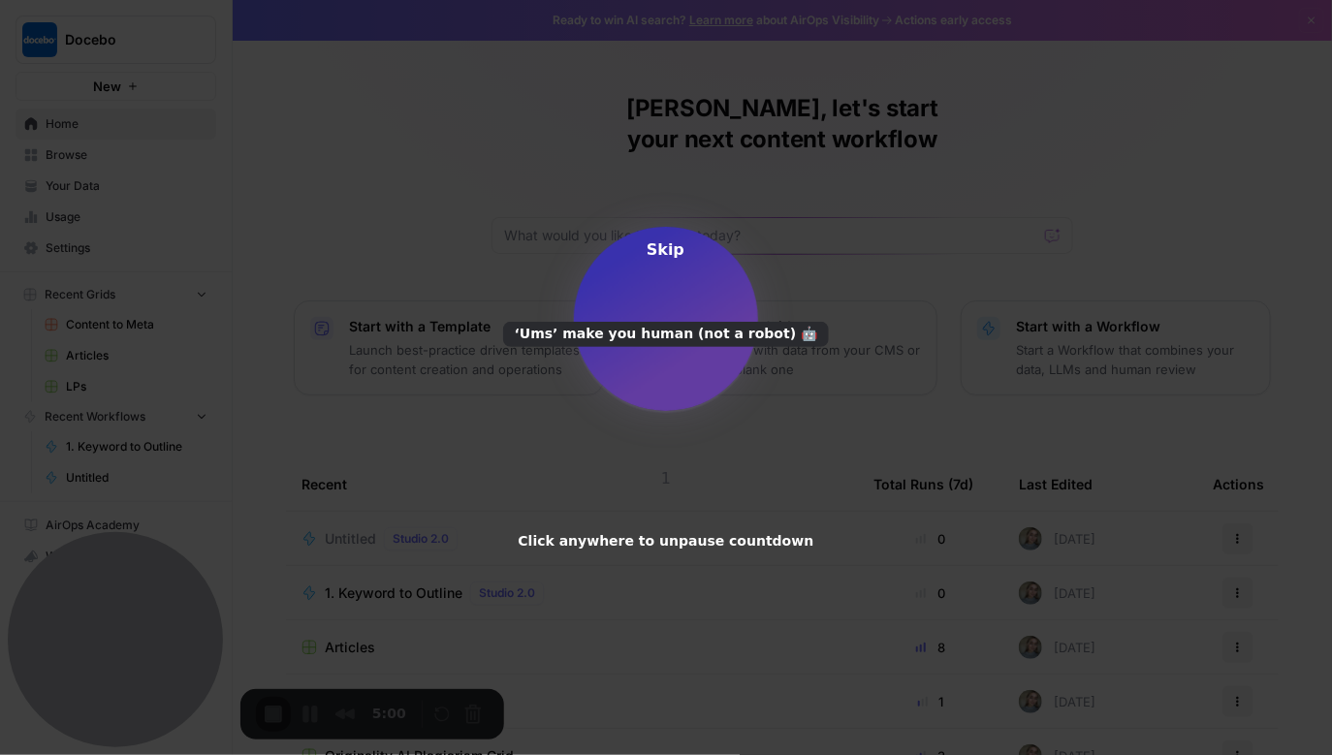
click at [585, 332] on div at bounding box center [666, 319] width 184 height 184
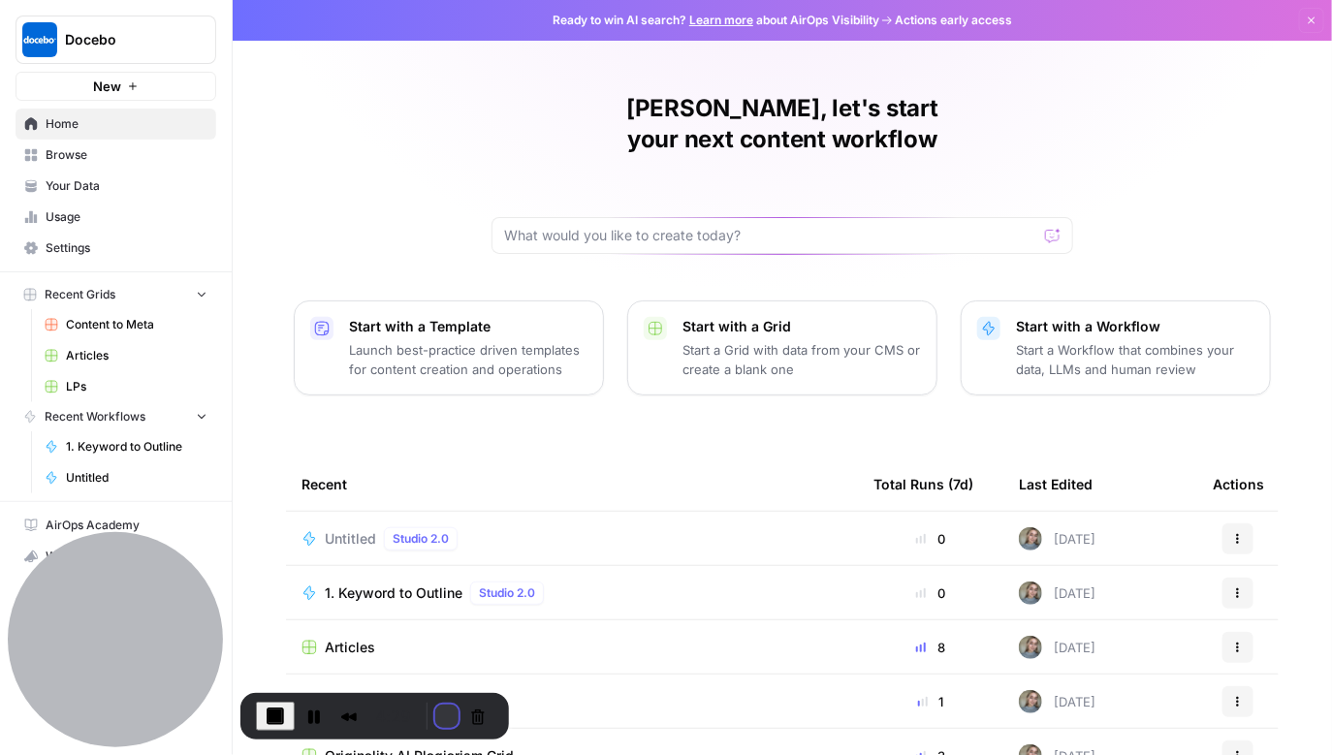
click at [435, 705] on button "Restart Recording" at bounding box center [446, 716] width 23 height 23
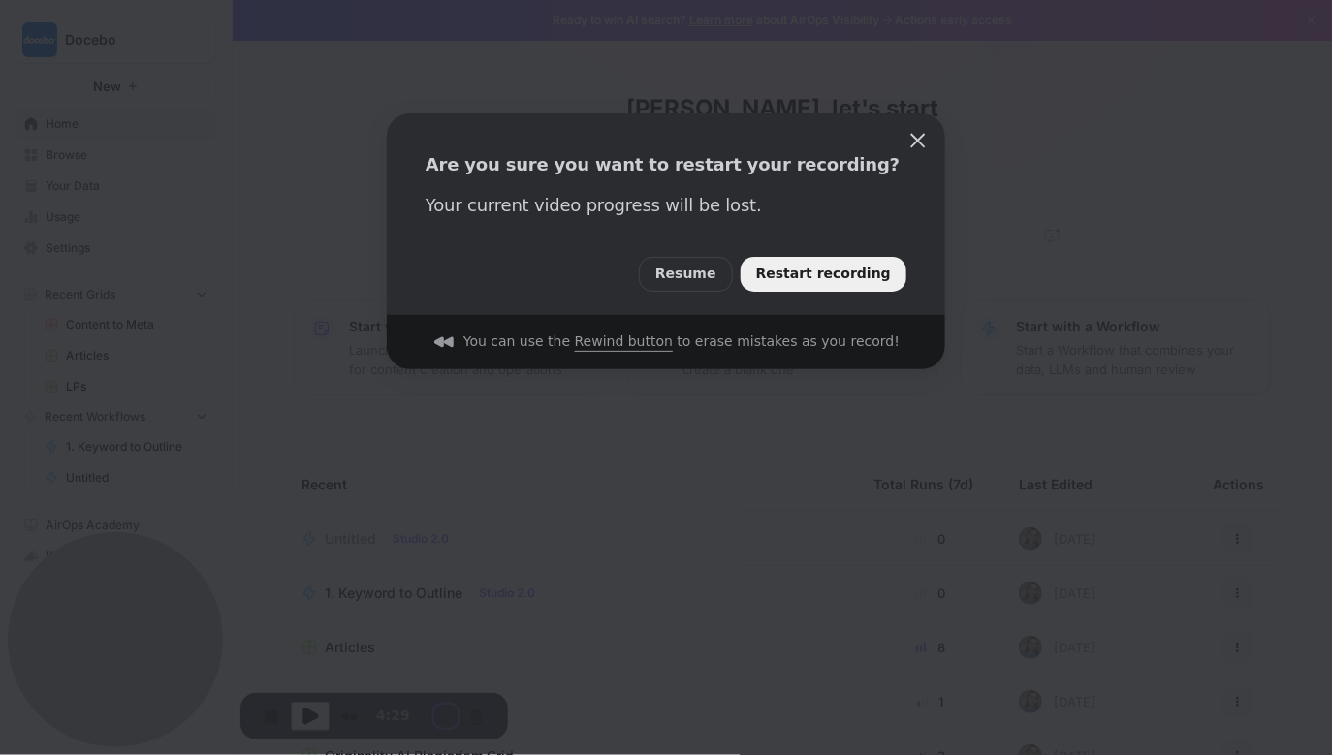
click at [835, 280] on span "Restart recording" at bounding box center [823, 274] width 135 height 21
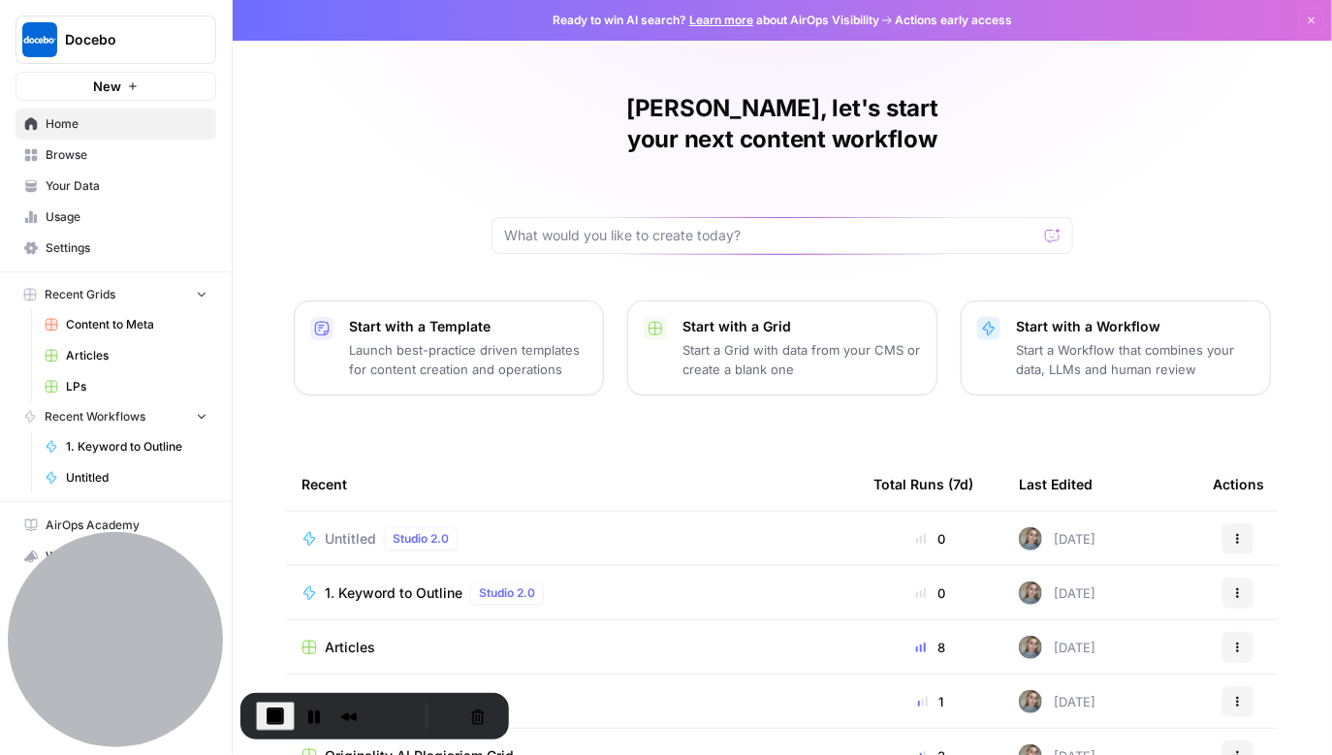
click at [97, 185] on span "Your Data" at bounding box center [127, 185] width 162 height 17
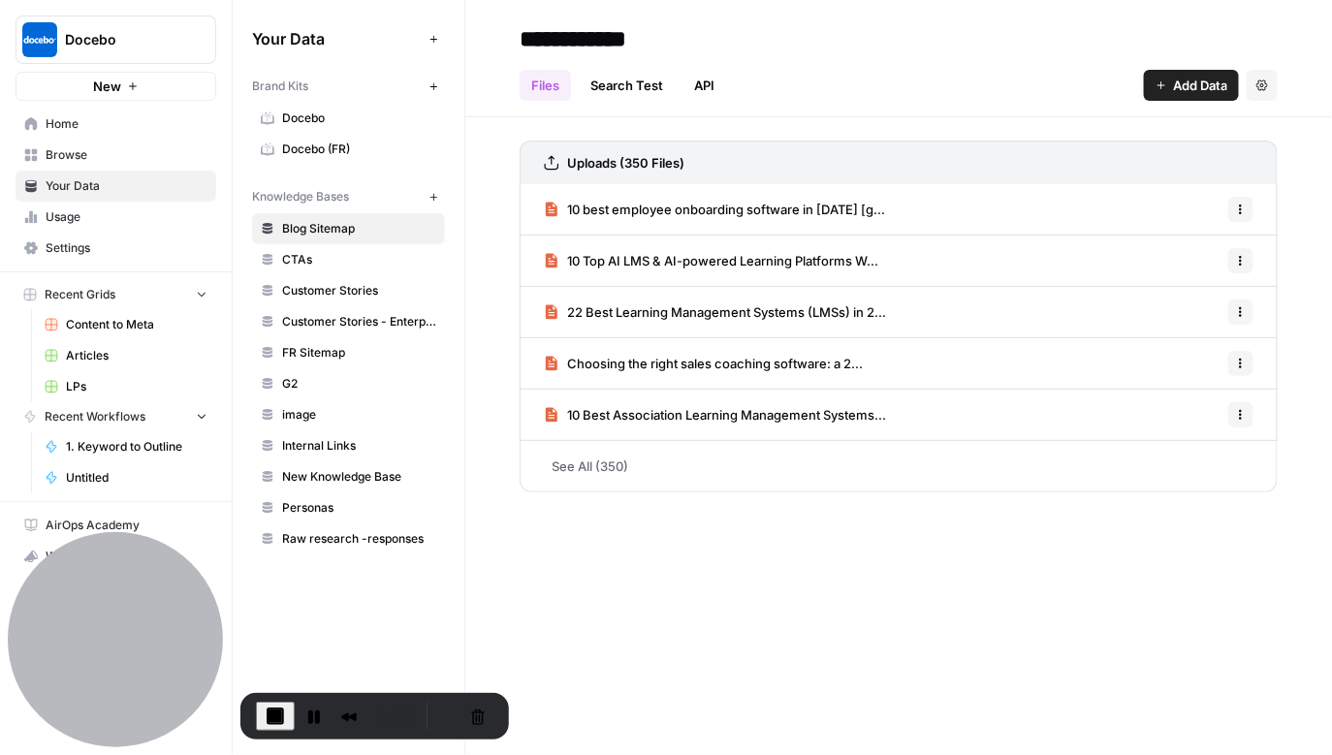
click at [337, 119] on span "Docebo" at bounding box center [359, 118] width 154 height 17
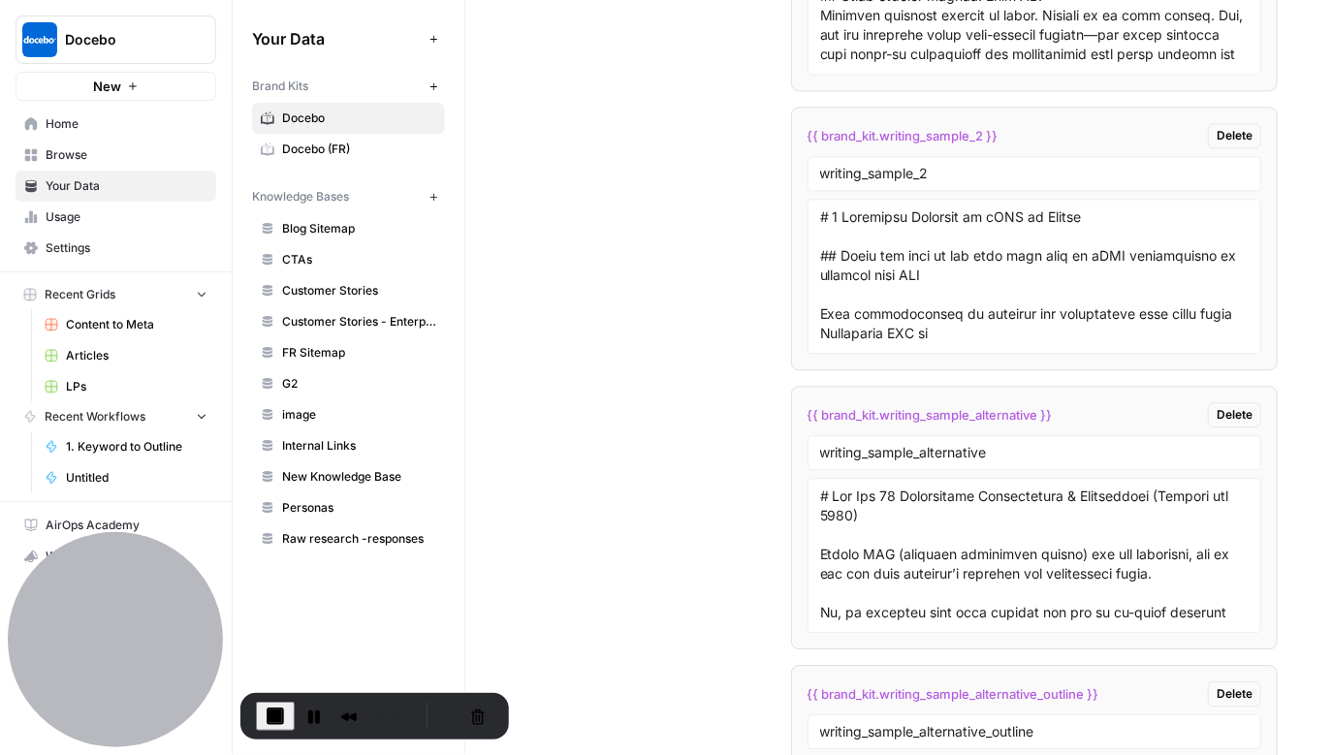
scroll to position [3887, 0]
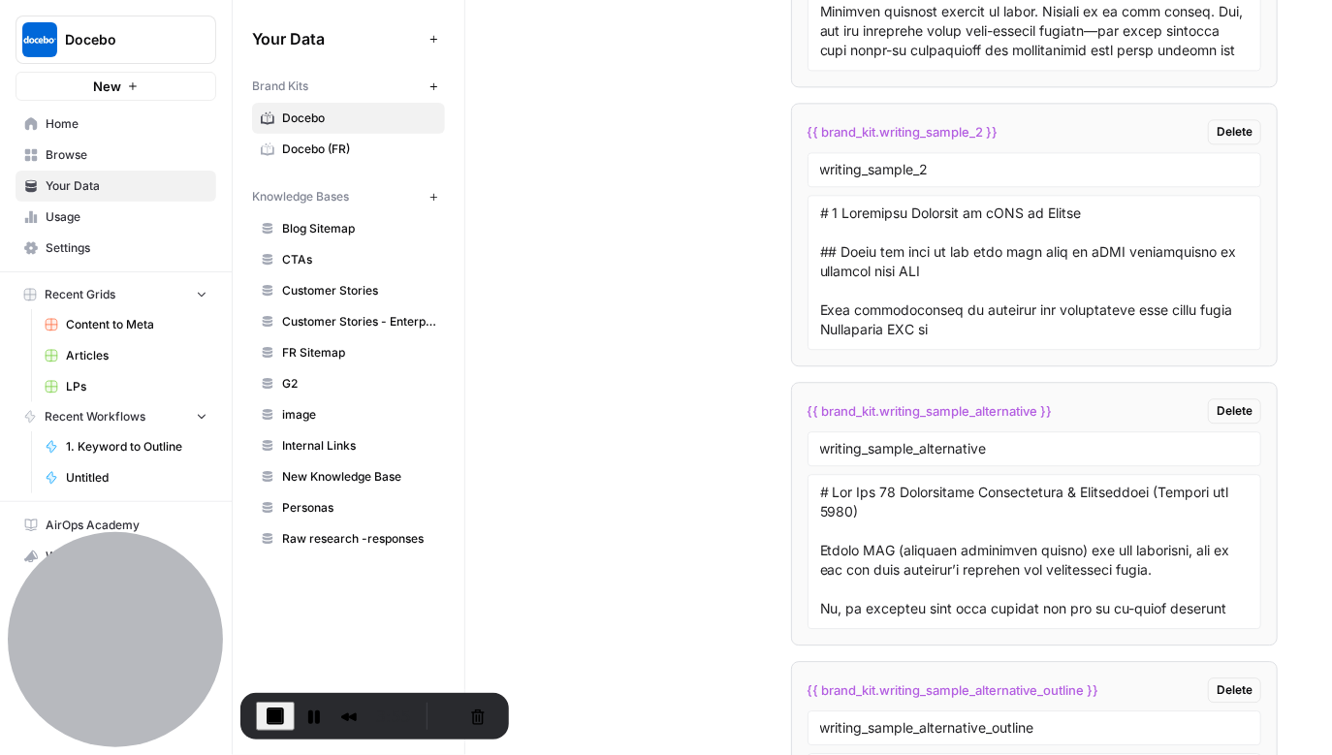
click at [318, 215] on link "Blog Sitemap" at bounding box center [348, 228] width 193 height 31
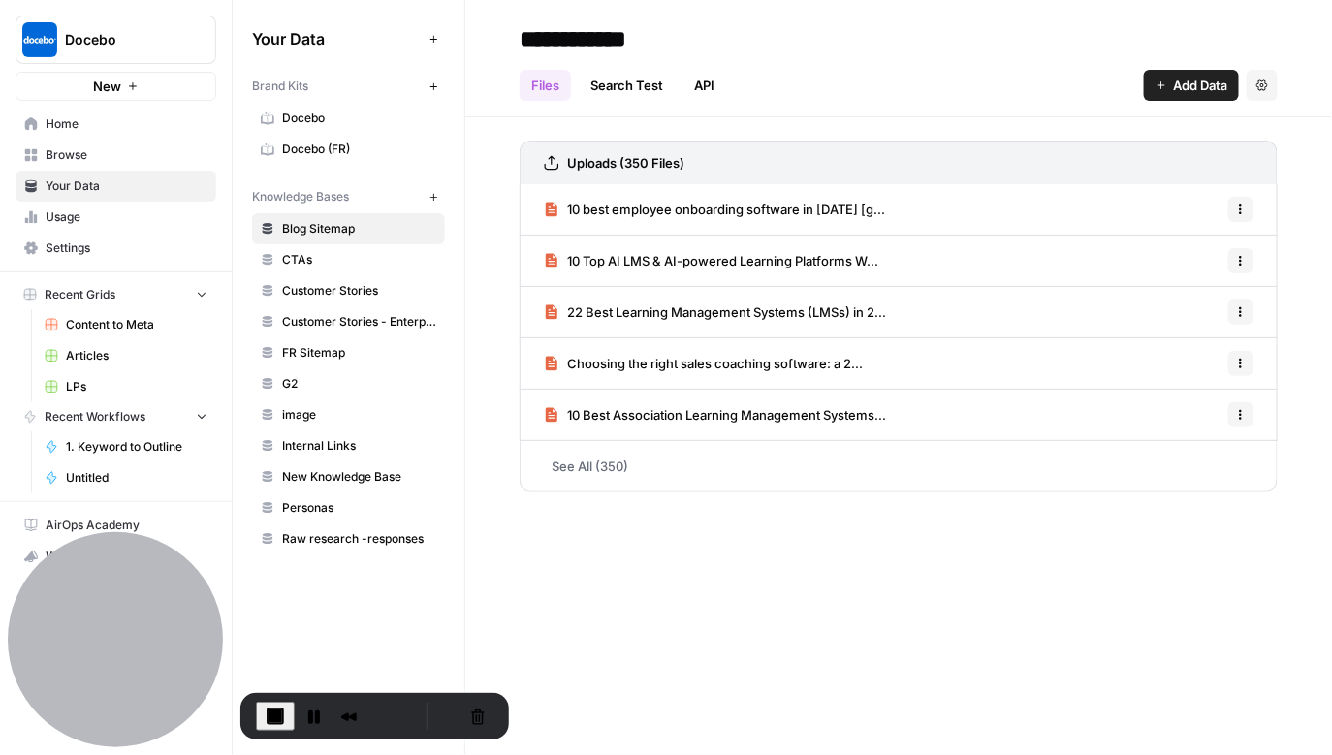
click at [1204, 79] on span "Add Data" at bounding box center [1200, 85] width 54 height 19
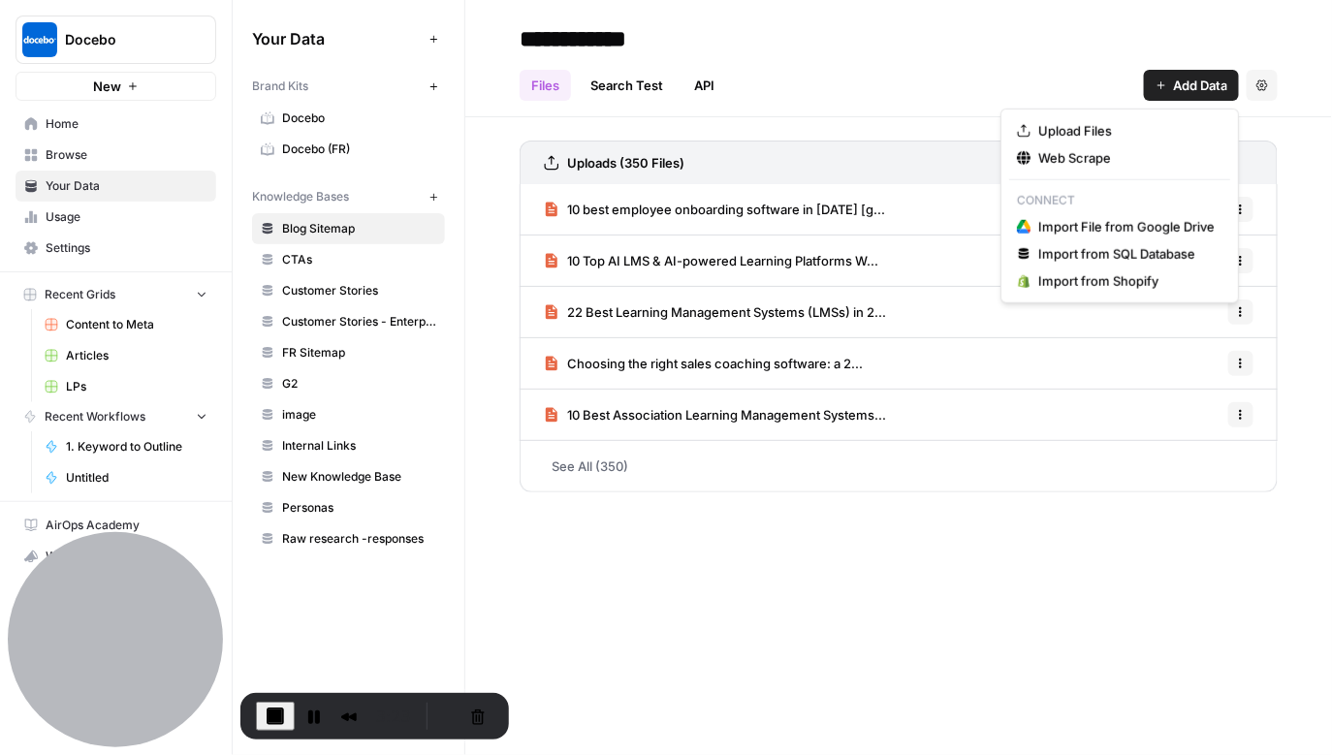
click at [101, 119] on span "Home" at bounding box center [127, 123] width 162 height 17
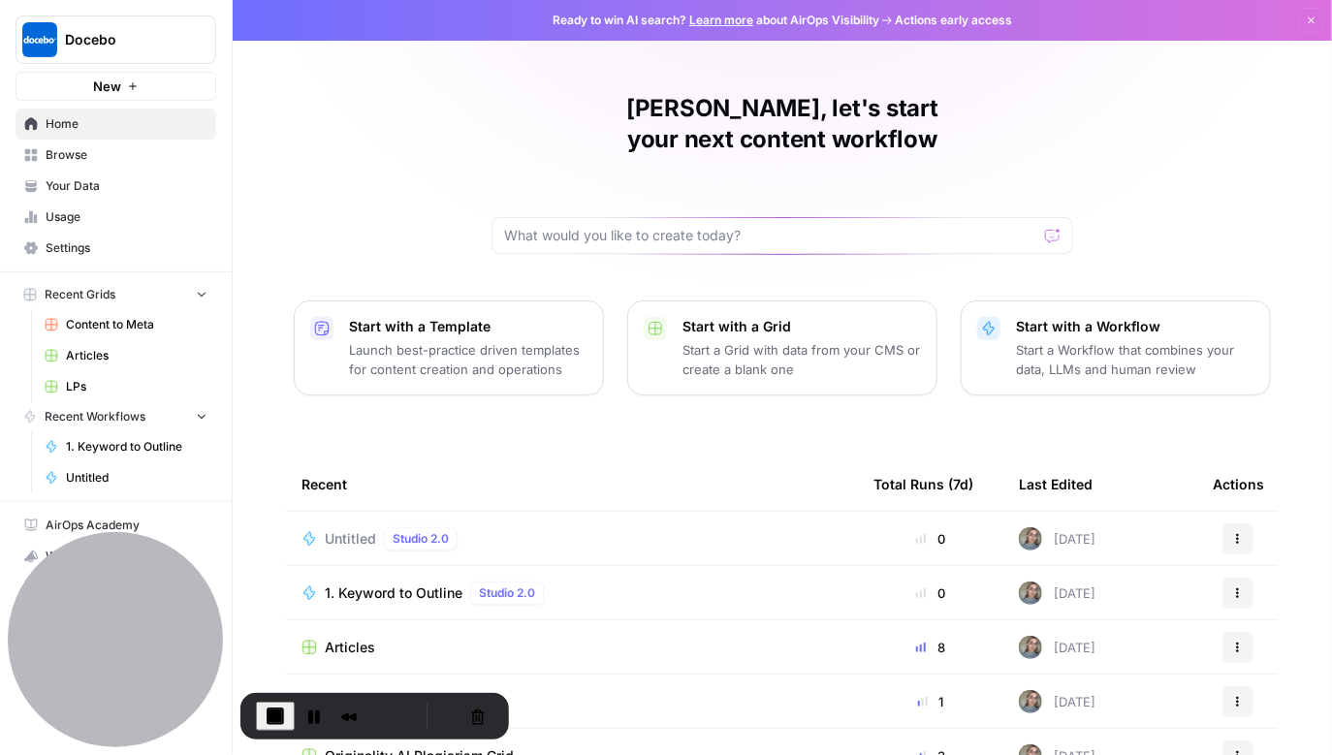
click at [361, 638] on span "Articles" at bounding box center [350, 647] width 50 height 19
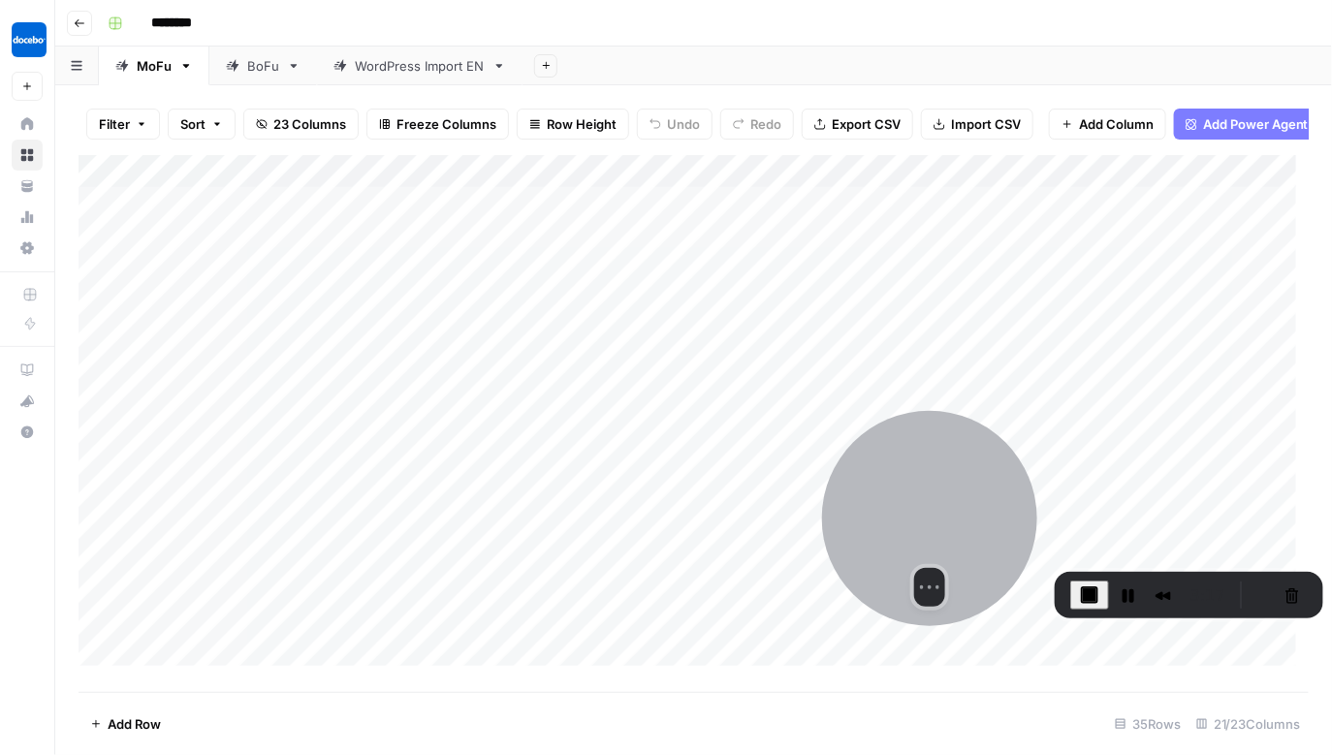
drag, startPoint x: 176, startPoint y: 631, endPoint x: 987, endPoint y: 508, distance: 819.8
click at [987, 508] on div at bounding box center [929, 518] width 215 height 215
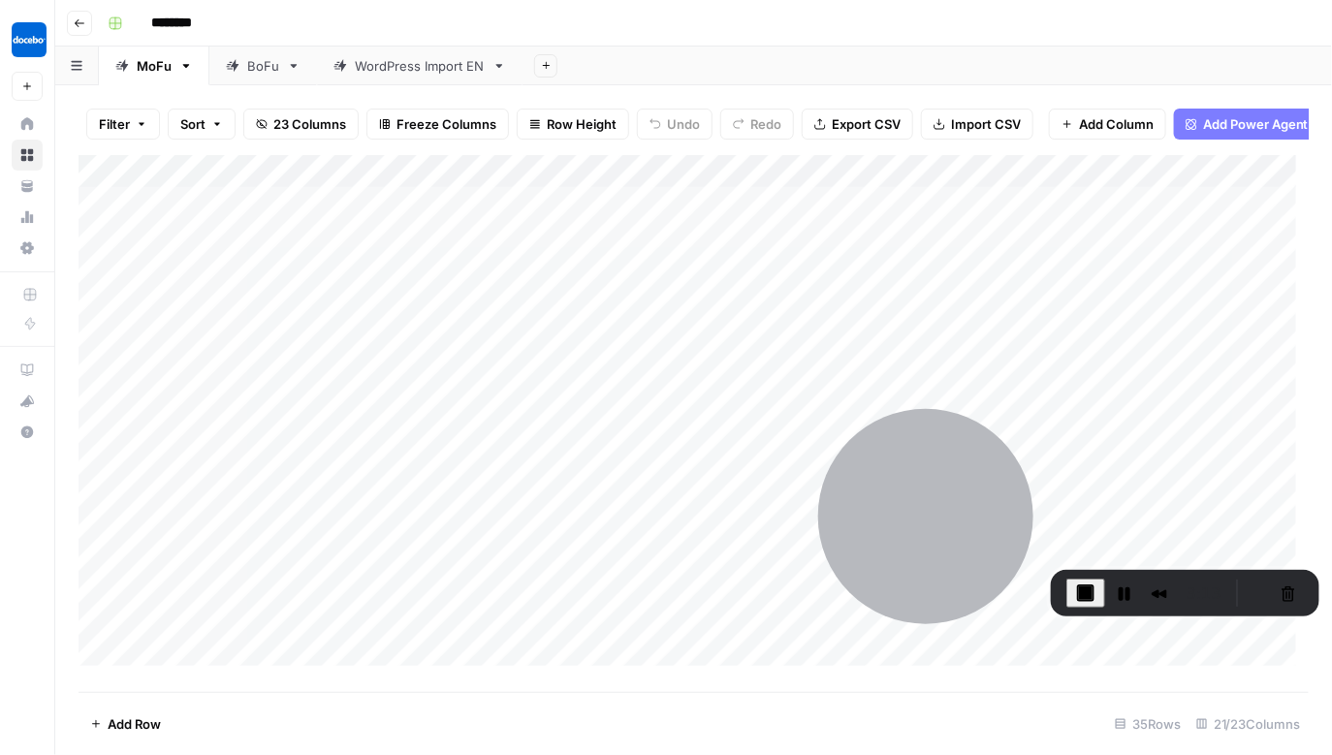
click at [286, 214] on div "Add Column" at bounding box center [694, 417] width 1231 height 524
click at [696, 222] on div "Add Column" at bounding box center [694, 417] width 1231 height 524
click at [908, 221] on div "Add Column" at bounding box center [694, 417] width 1231 height 524
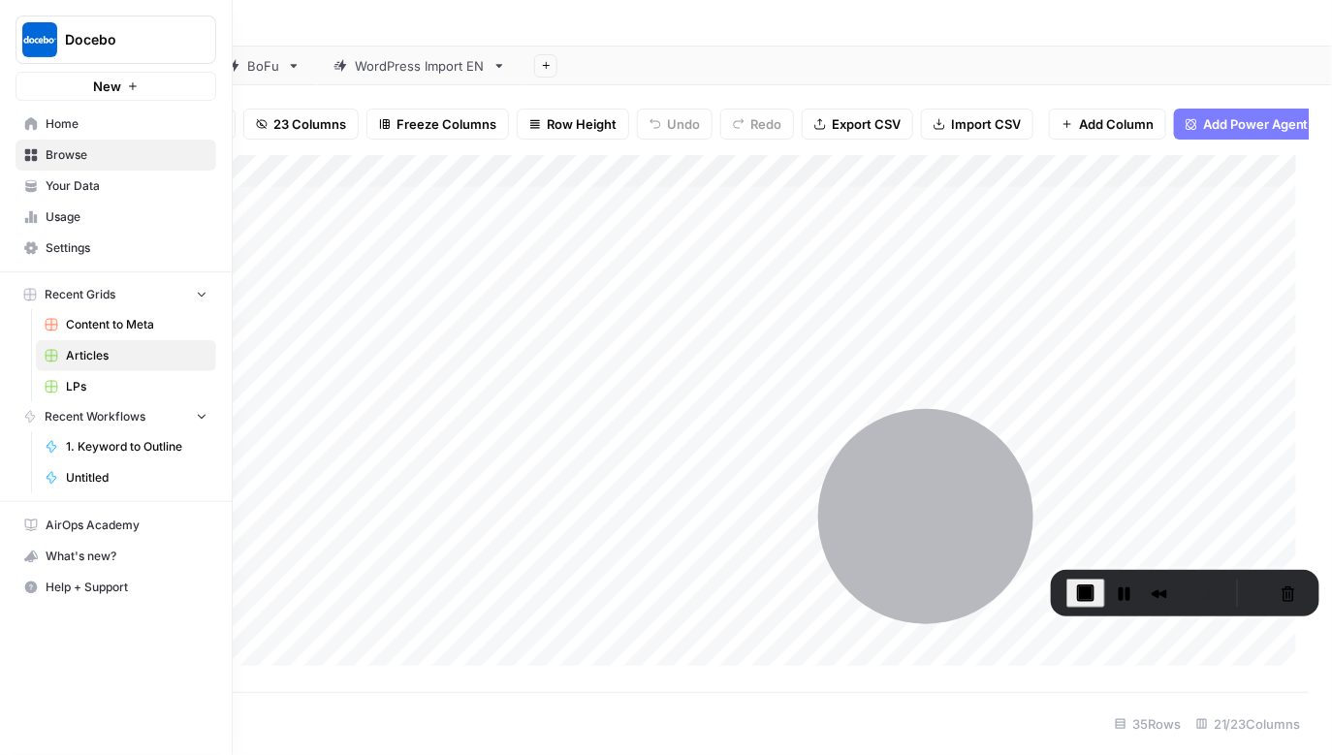
click at [34, 122] on icon at bounding box center [31, 123] width 13 height 13
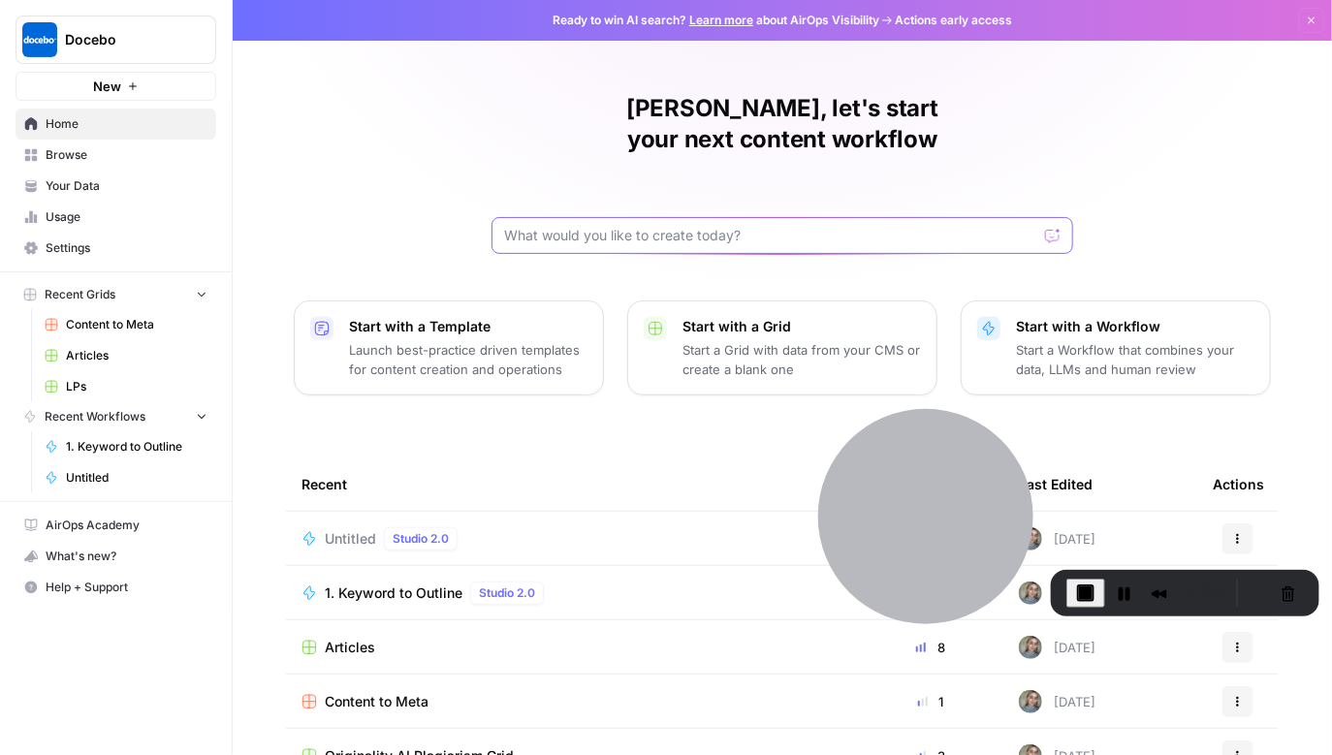
click at [739, 226] on input "text" at bounding box center [770, 235] width 533 height 19
paste input "let's build a newsletter tool, that takes input what the newsletter should be a…"
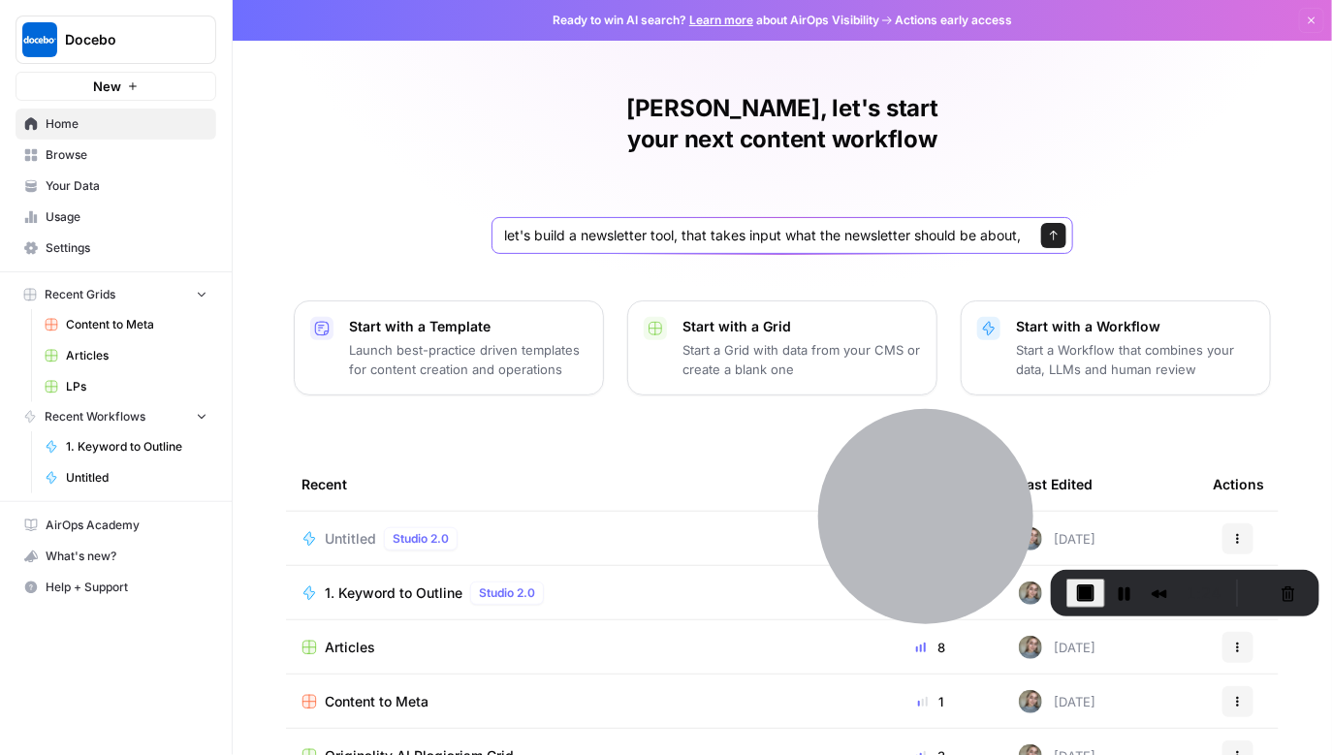
drag, startPoint x: 739, startPoint y: 205, endPoint x: 417, endPoint y: 187, distance: 322.3
click at [417, 187] on div "Valeriia, let's start your next content workflow let's build a newsletter tool,…" at bounding box center [782, 461] width 1099 height 923
type input "let's build a newsletter tool, that takes input what the newsletter should be a…"
click at [690, 217] on div "let's build a newsletter tool, that takes input what the newsletter should be a…" at bounding box center [783, 235] width 582 height 37
click at [876, 226] on input "let's build a newsletter tool, that takes input what the newsletter should be a…" at bounding box center [763, 235] width 518 height 19
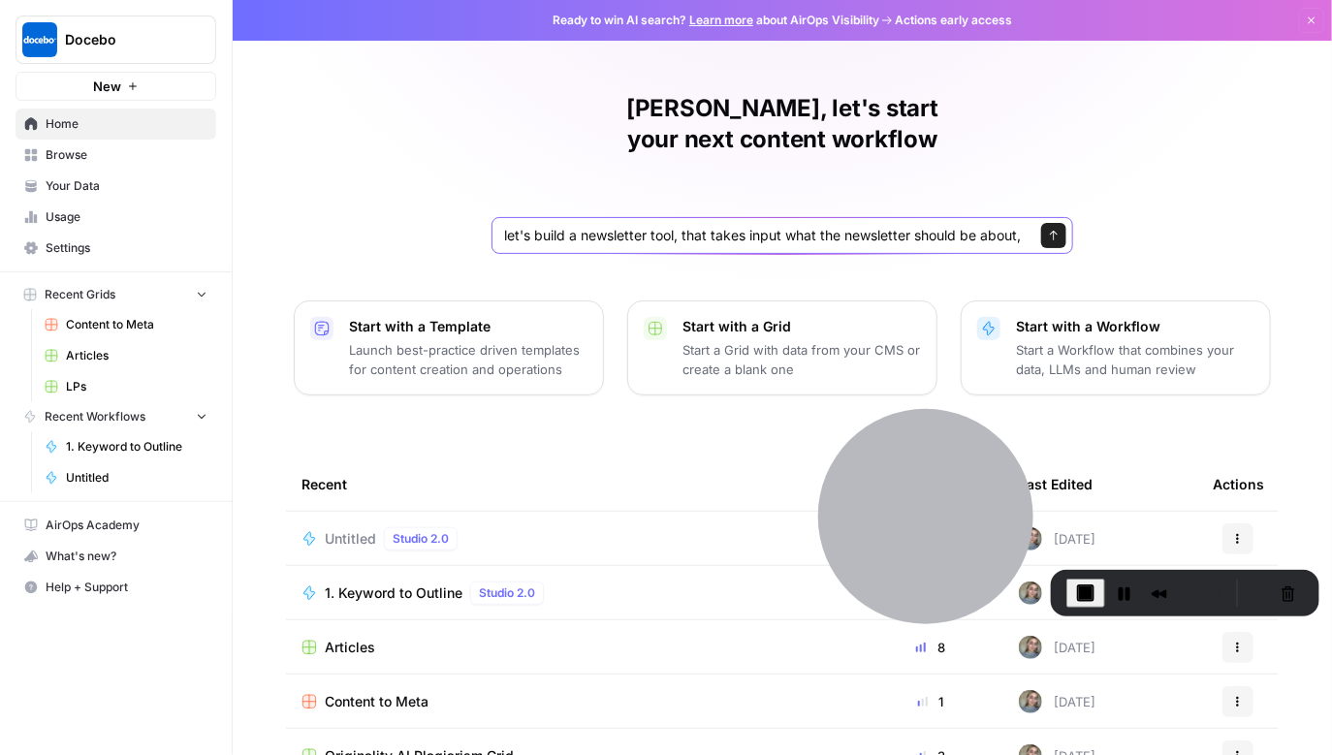
click at [1047, 223] on button "Send" at bounding box center [1053, 235] width 25 height 25
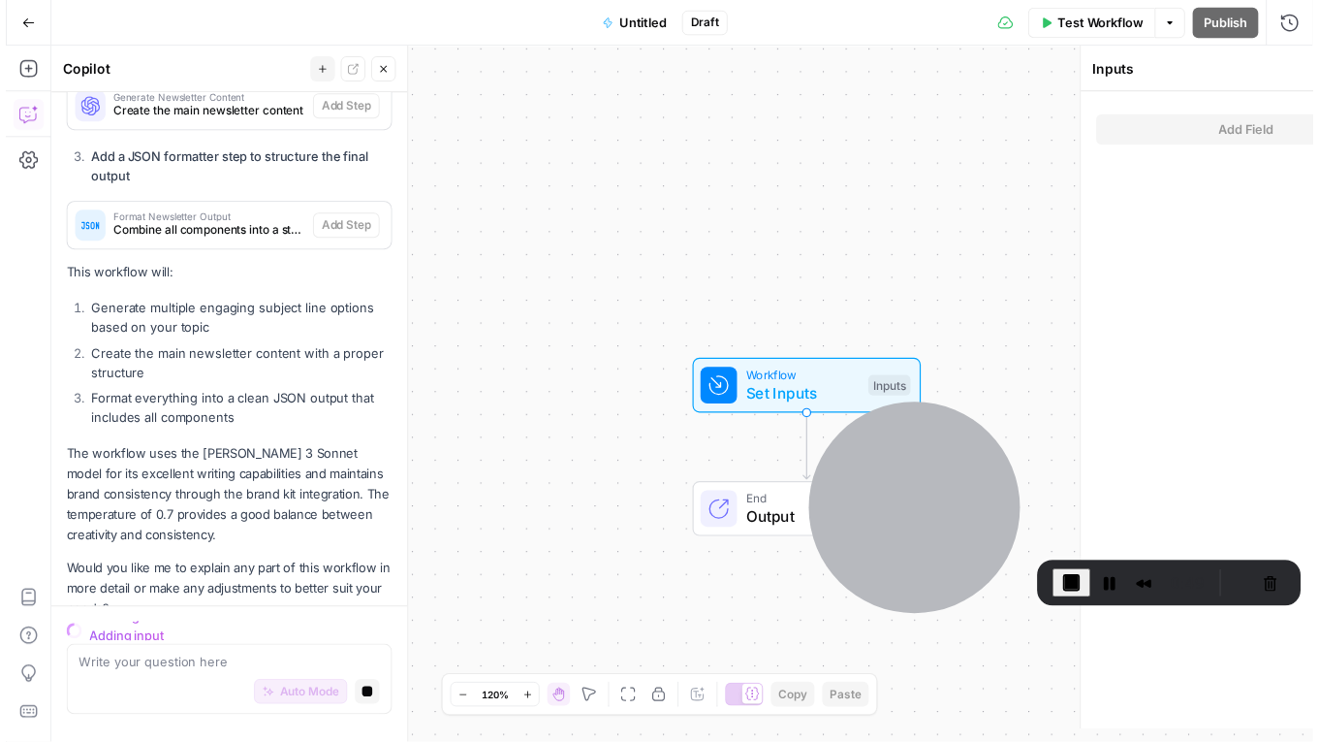
scroll to position [989, 0]
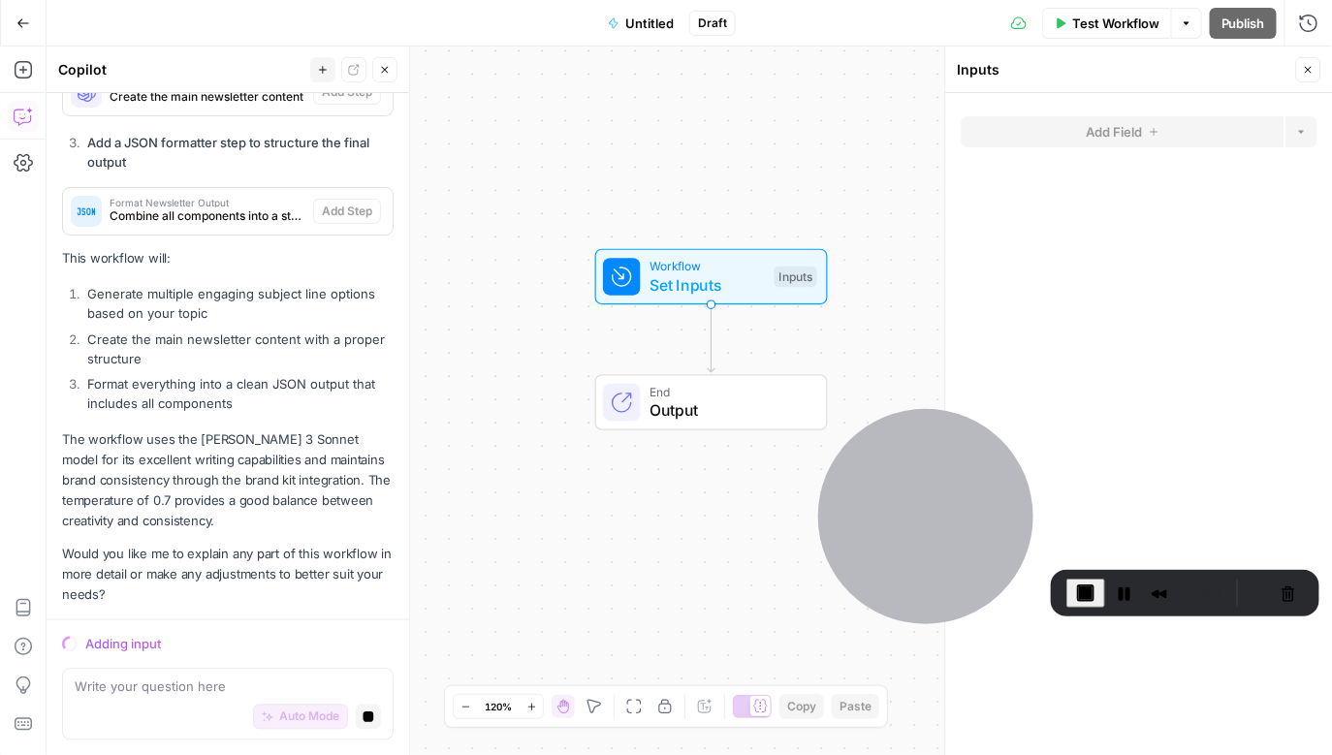
drag, startPoint x: 652, startPoint y: 539, endPoint x: 463, endPoint y: 396, distance: 236.6
click at [463, 396] on div "Workflow Set Inputs Inputs End Output" at bounding box center [690, 401] width 1286 height 709
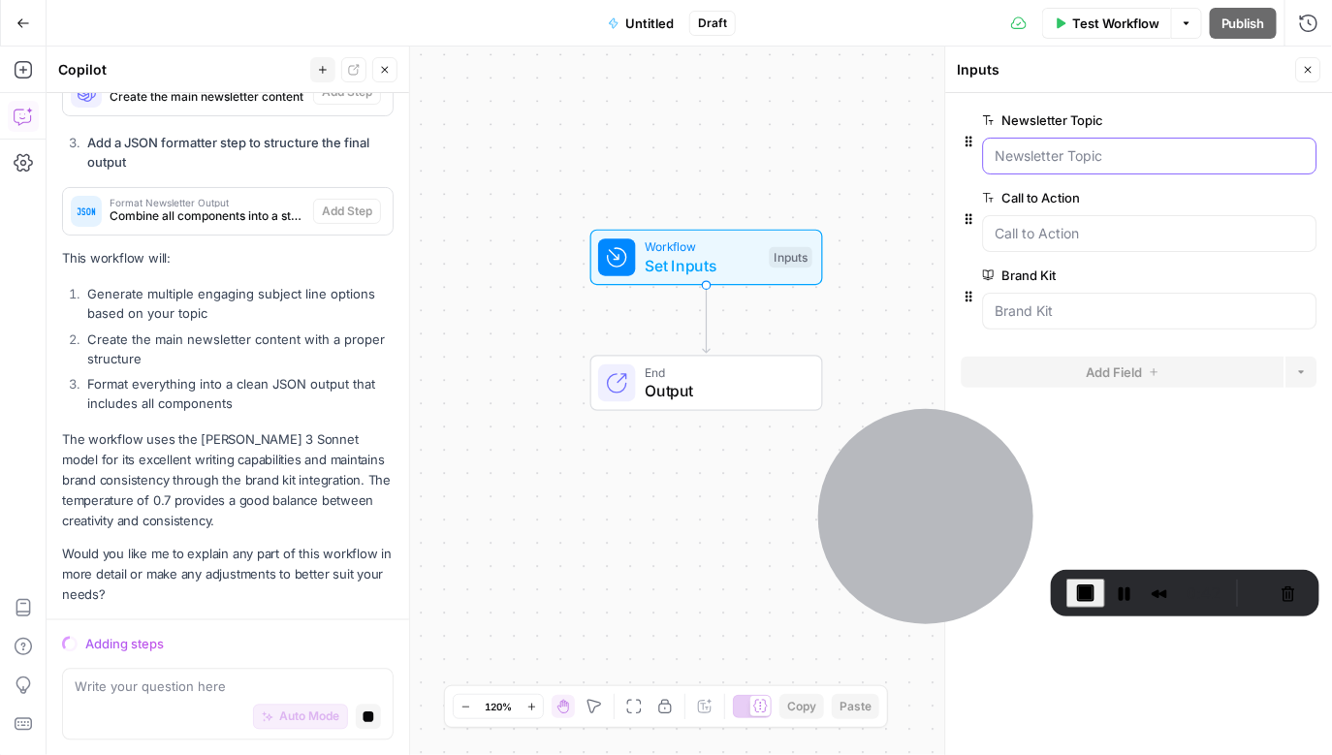
click at [1064, 157] on Topic "Newsletter Topic" at bounding box center [1150, 155] width 309 height 19
click at [1083, 158] on Topic "Newsletter Topic" at bounding box center [1150, 155] width 309 height 19
click at [1029, 164] on Topic "Newsletter Topic" at bounding box center [1150, 155] width 309 height 19
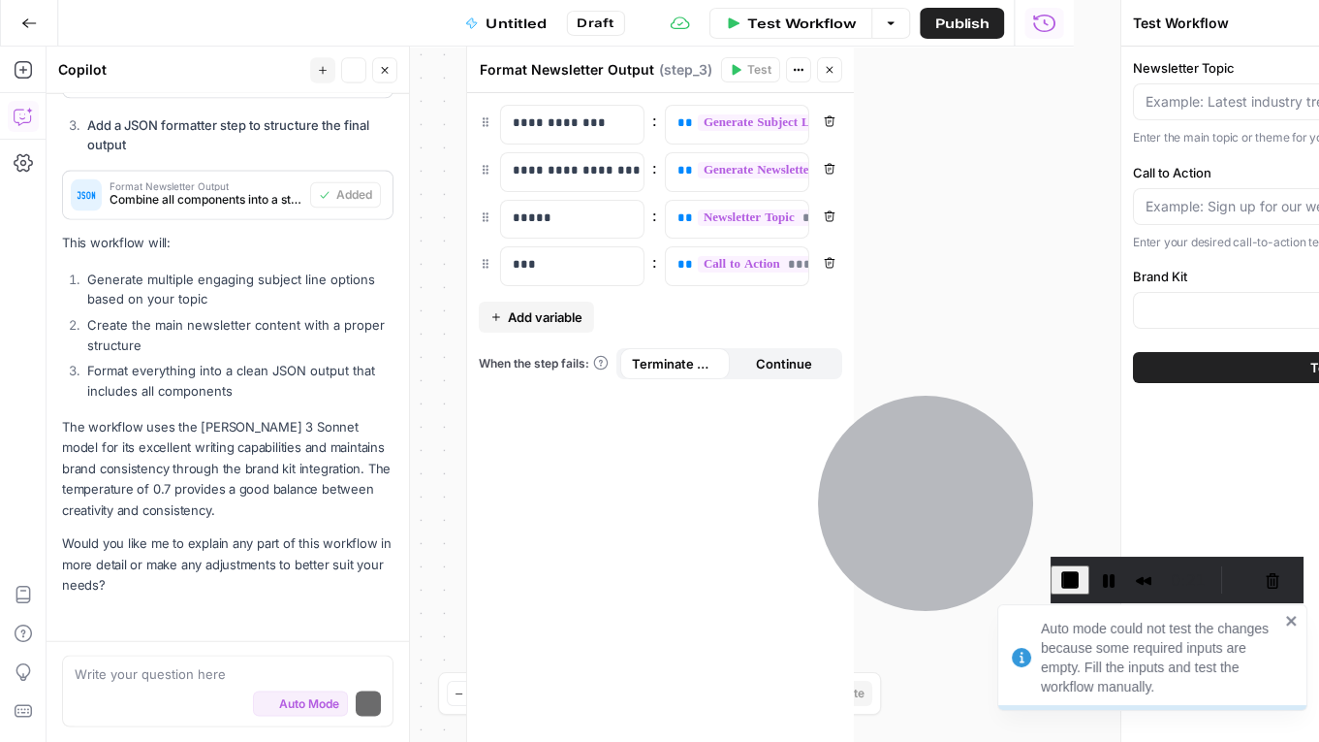
scroll to position [1026, 0]
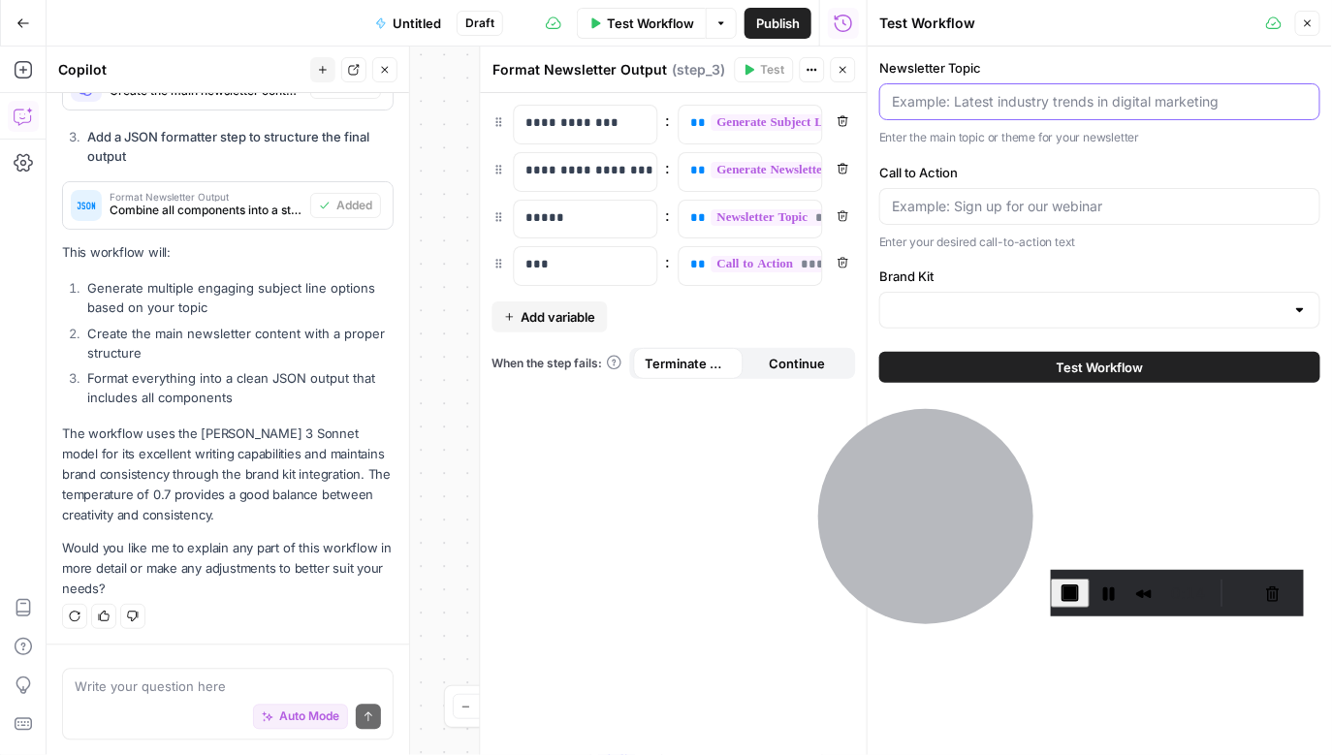
click at [960, 100] on input "Newsletter Topic" at bounding box center [1100, 101] width 416 height 19
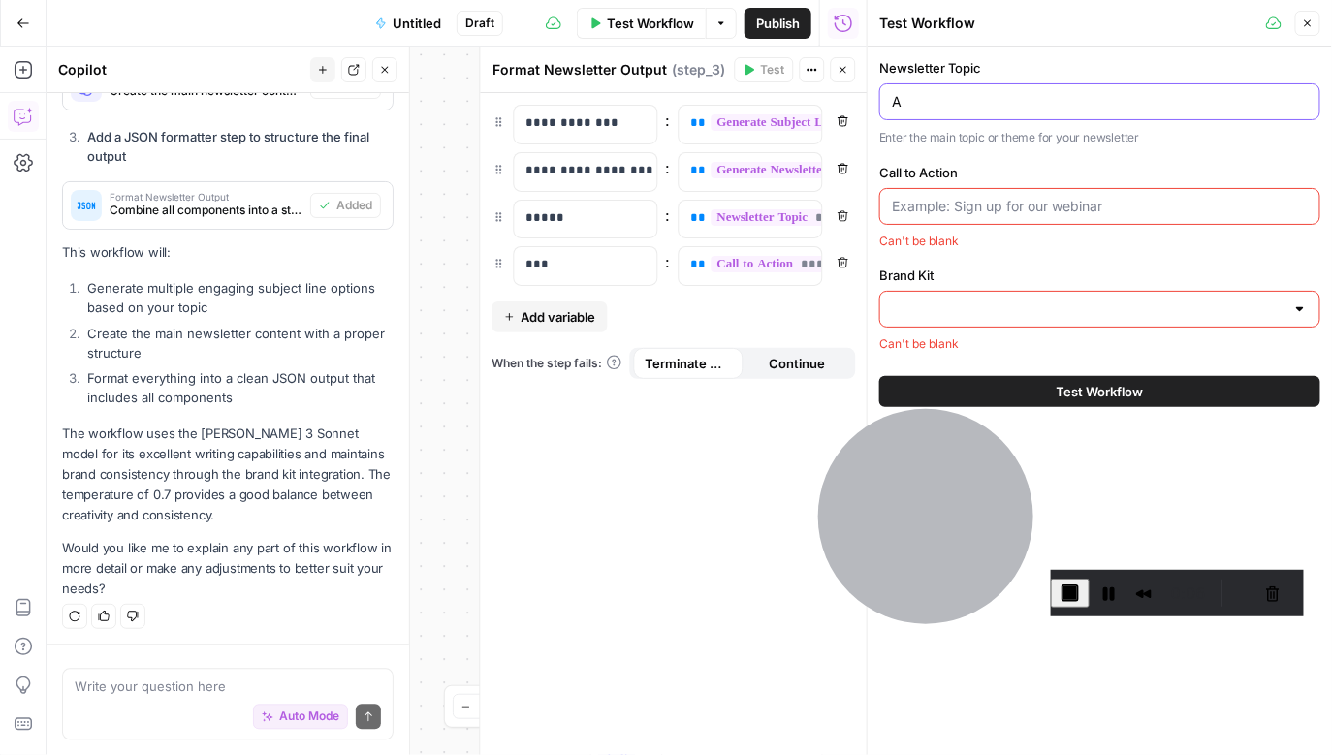
type input "A"
click at [1314, 29] on button "Close" at bounding box center [1307, 23] width 25 height 25
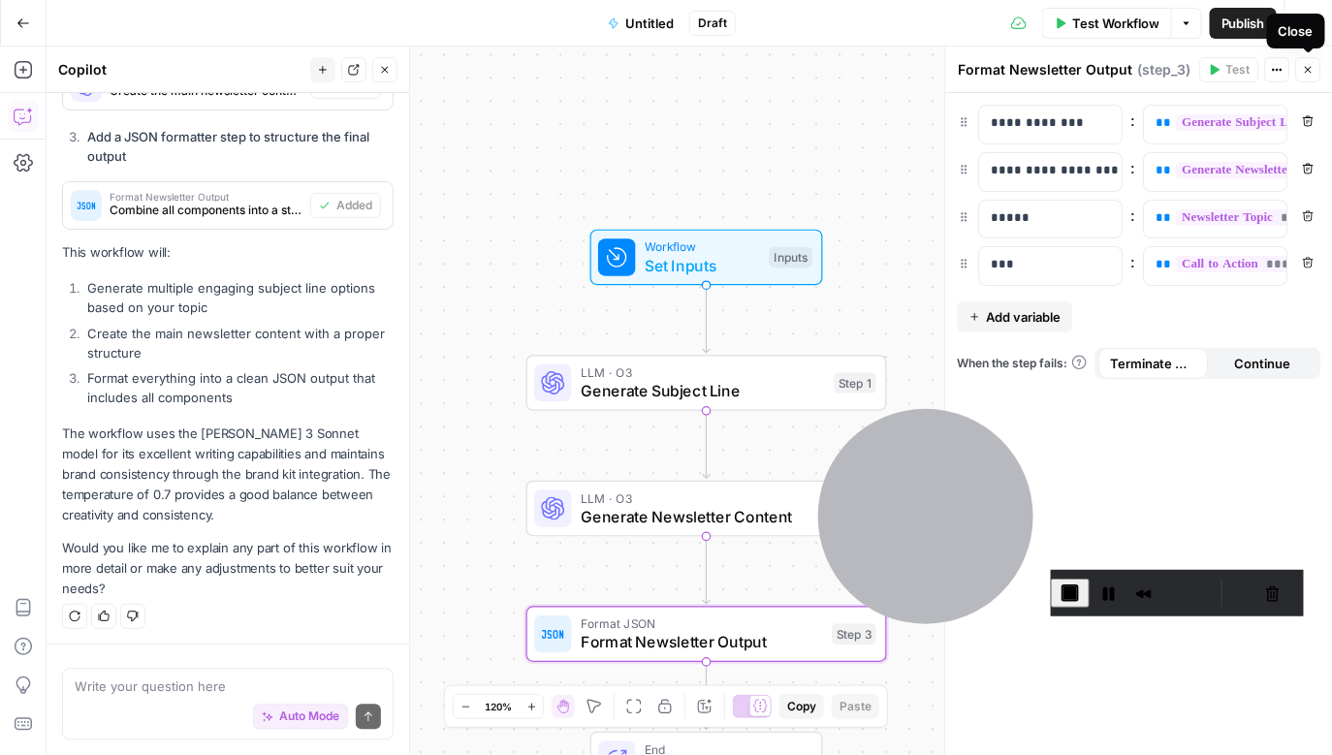
click at [1308, 63] on button "Close" at bounding box center [1308, 69] width 25 height 25
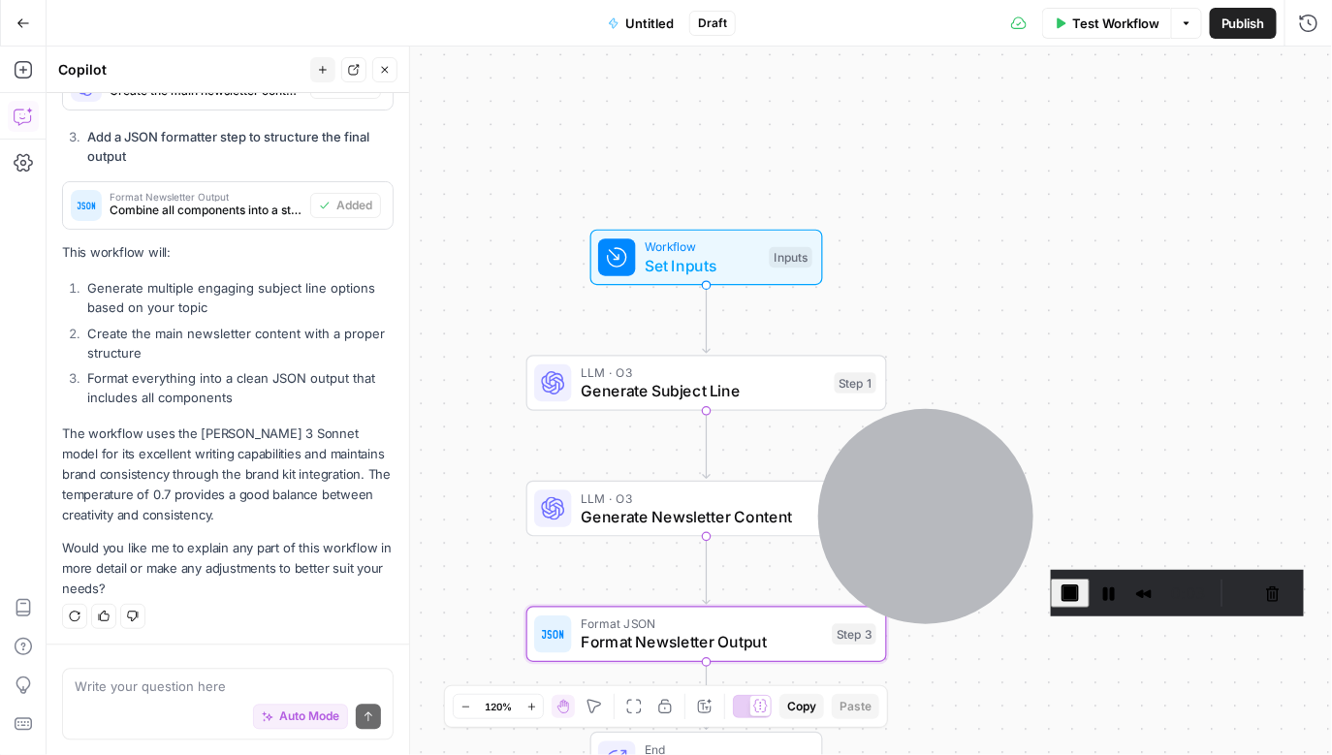
click at [697, 260] on span "Set Inputs" at bounding box center [702, 265] width 115 height 23
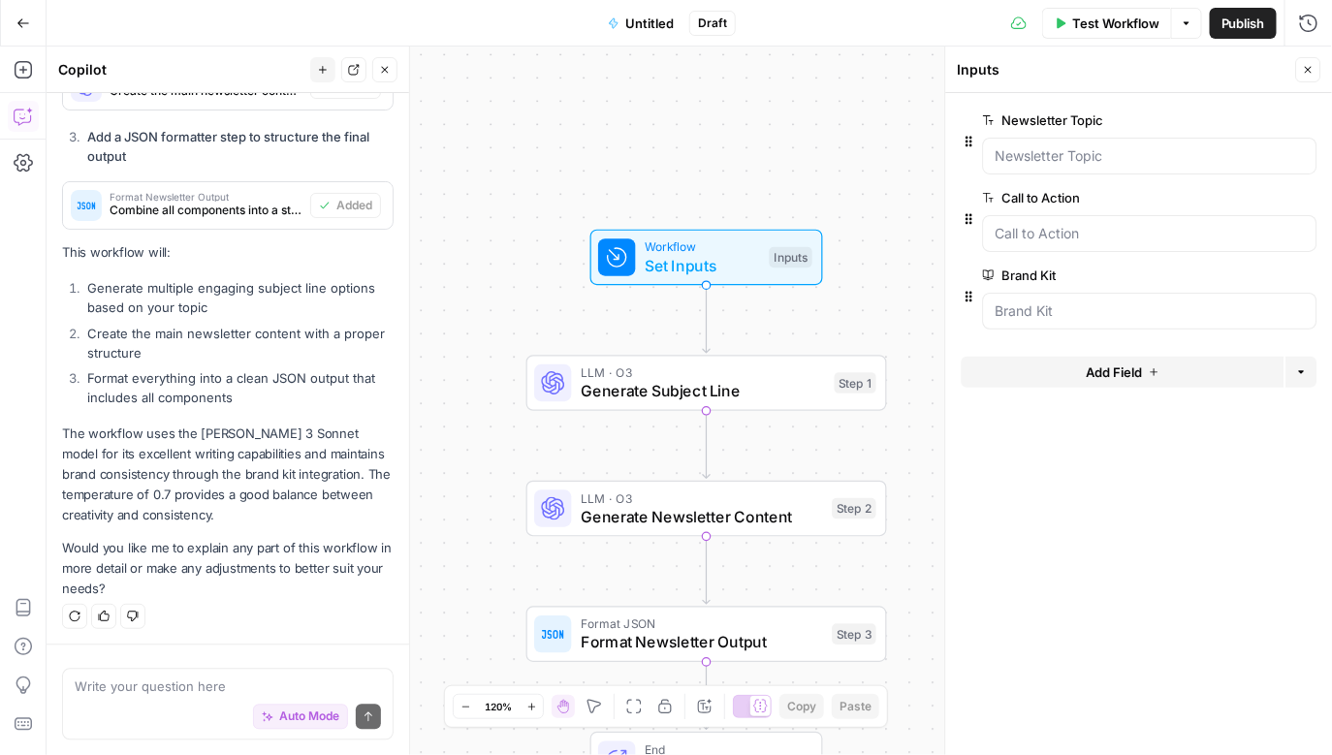
click at [722, 400] on span "Generate Subject Line" at bounding box center [703, 391] width 244 height 23
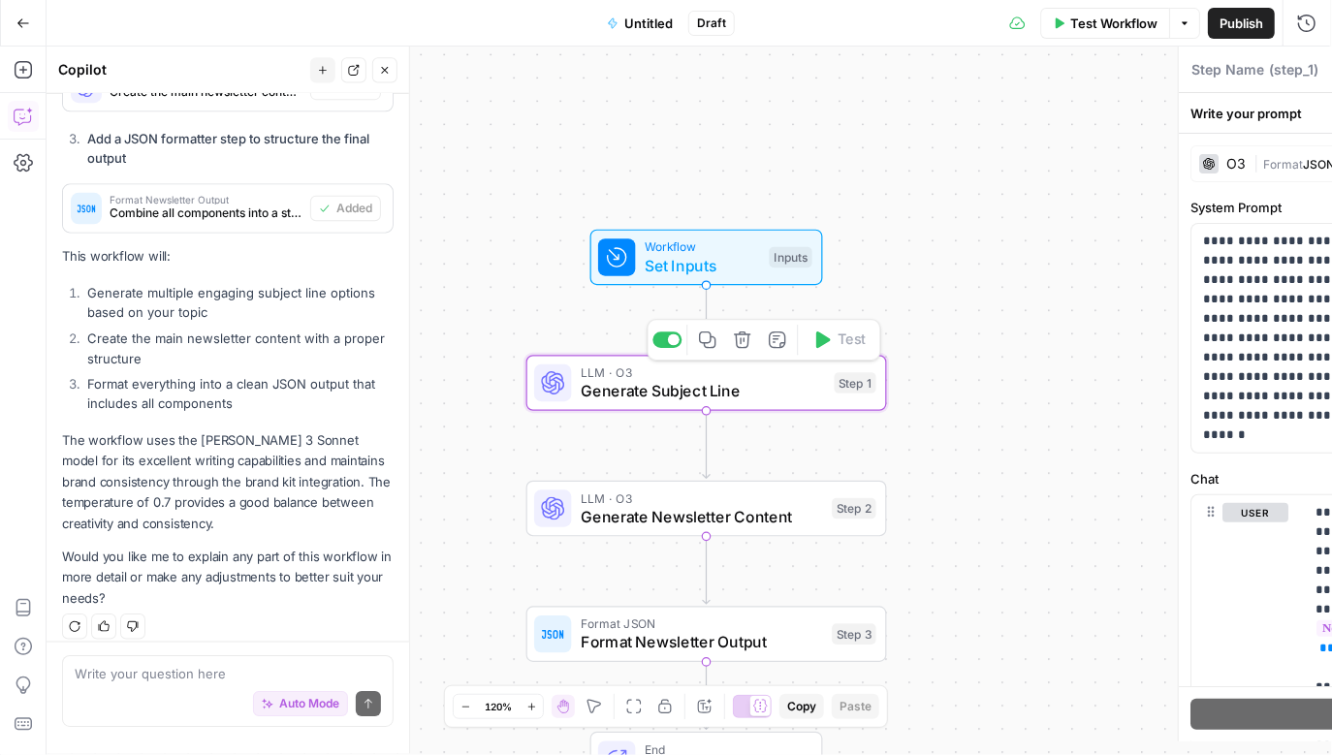
type textarea "Generate Subject Line"
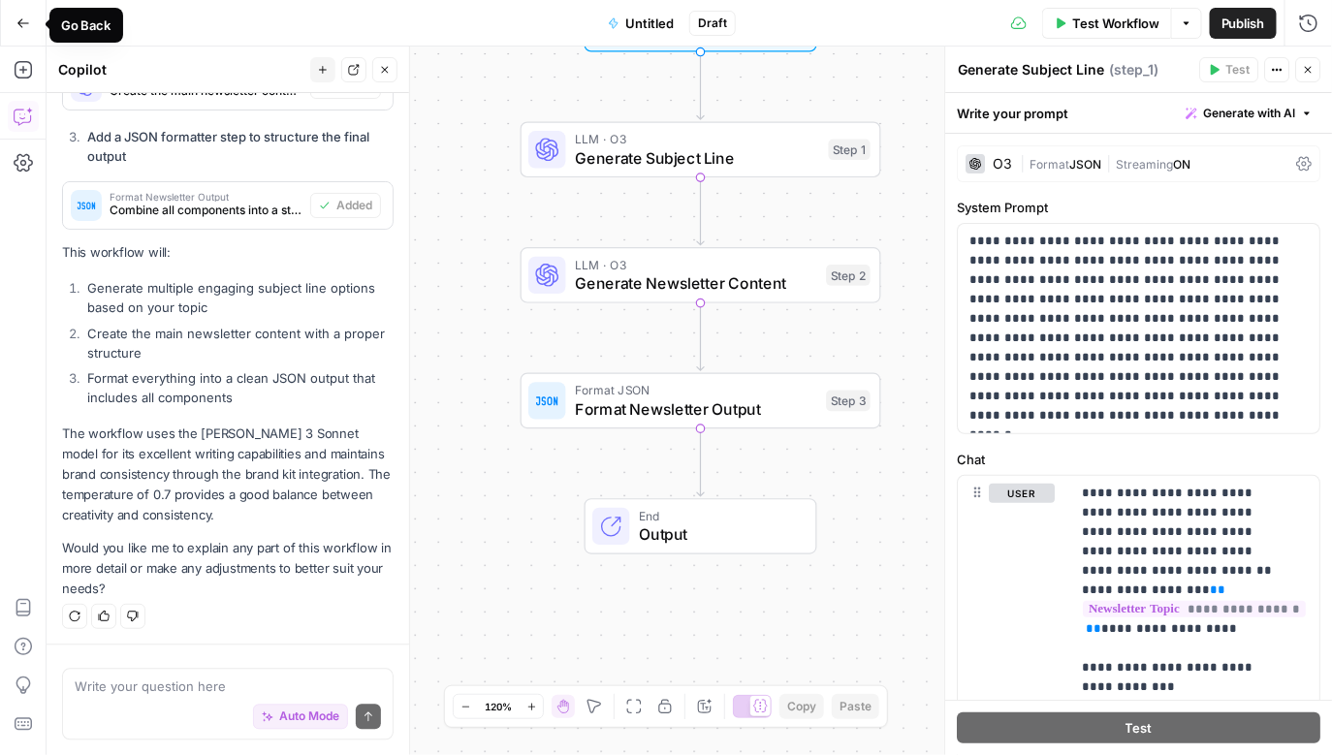
click at [30, 17] on button "Go Back" at bounding box center [23, 23] width 35 height 35
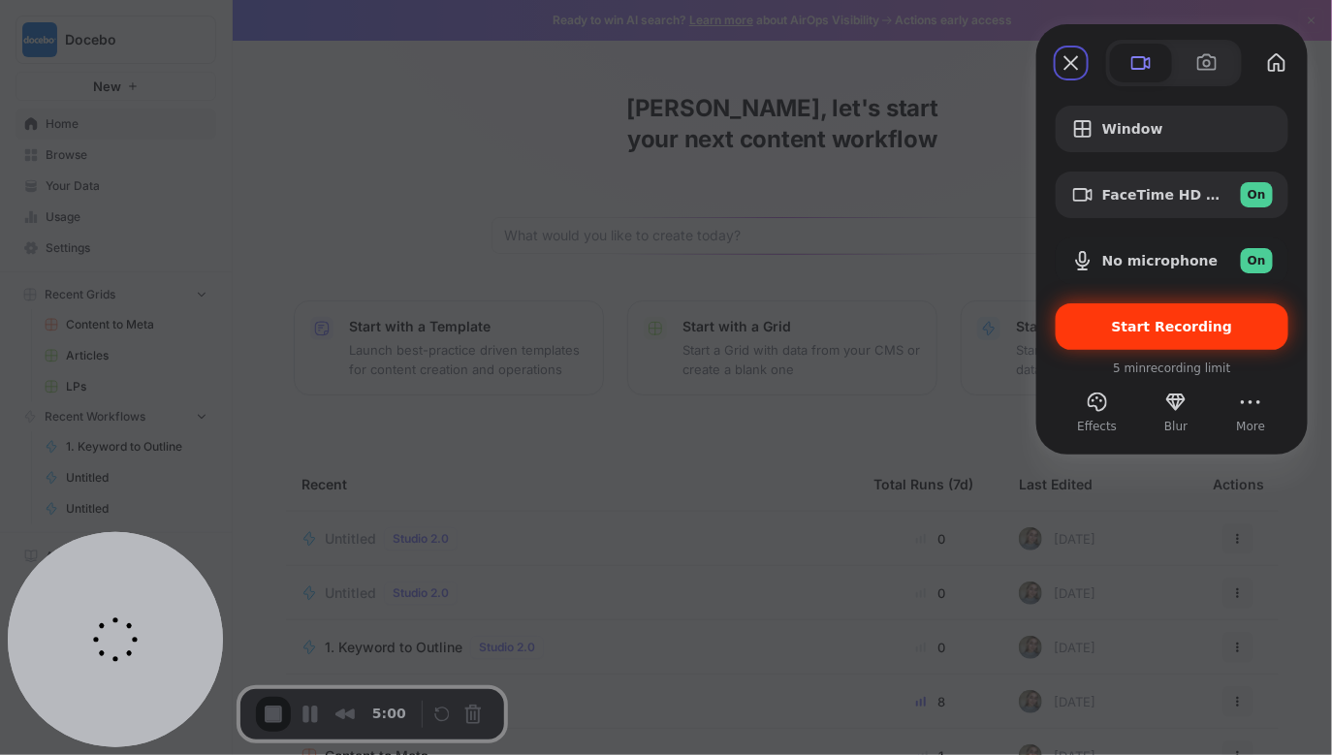
click at [1142, 331] on span "Start Recording" at bounding box center [1172, 327] width 121 height 16
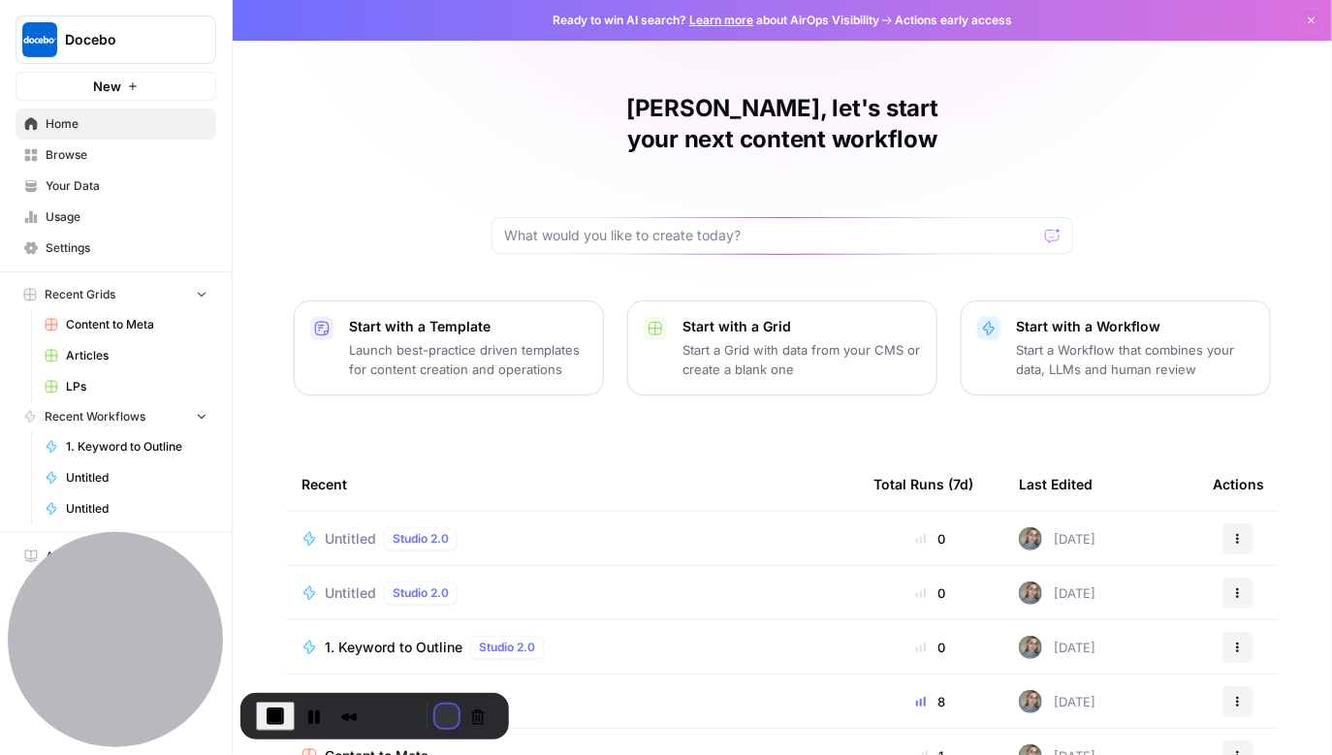
click at [437, 717] on button "Restart Recording" at bounding box center [446, 716] width 23 height 23
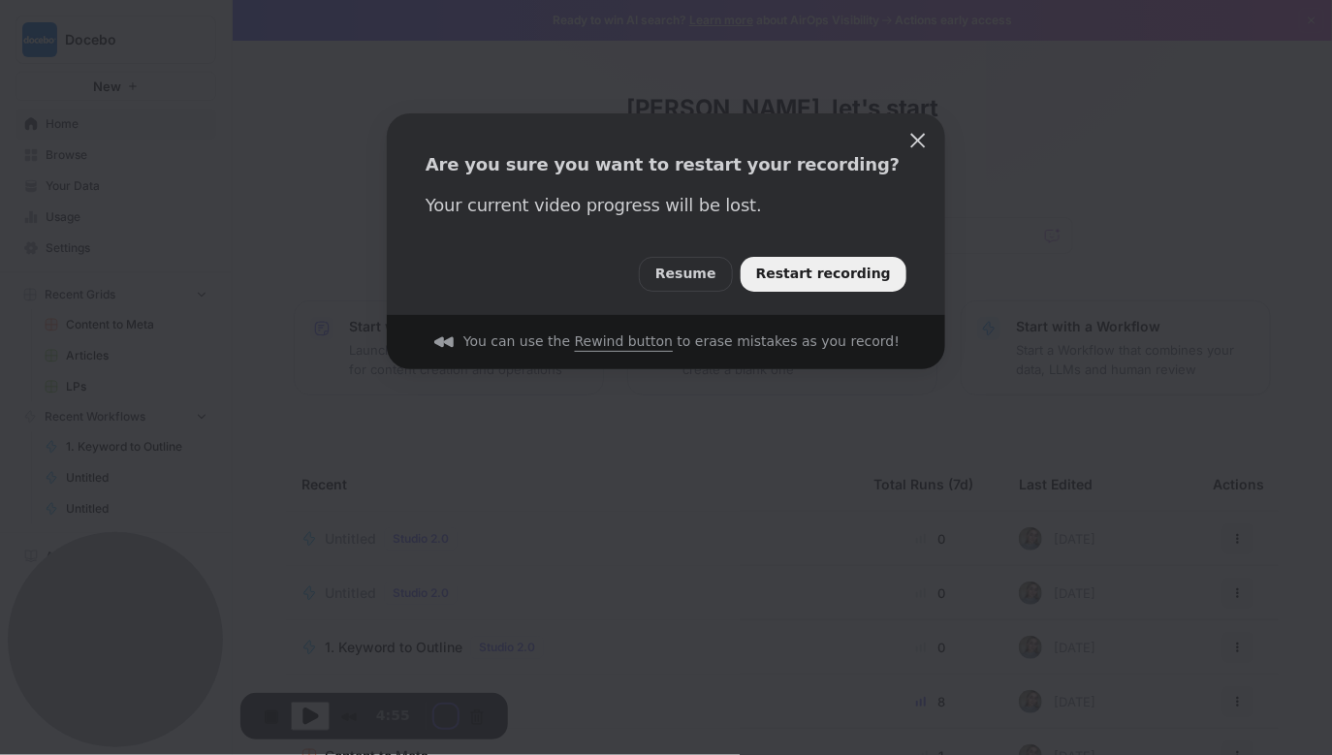
click at [830, 277] on span "Restart recording" at bounding box center [823, 274] width 135 height 21
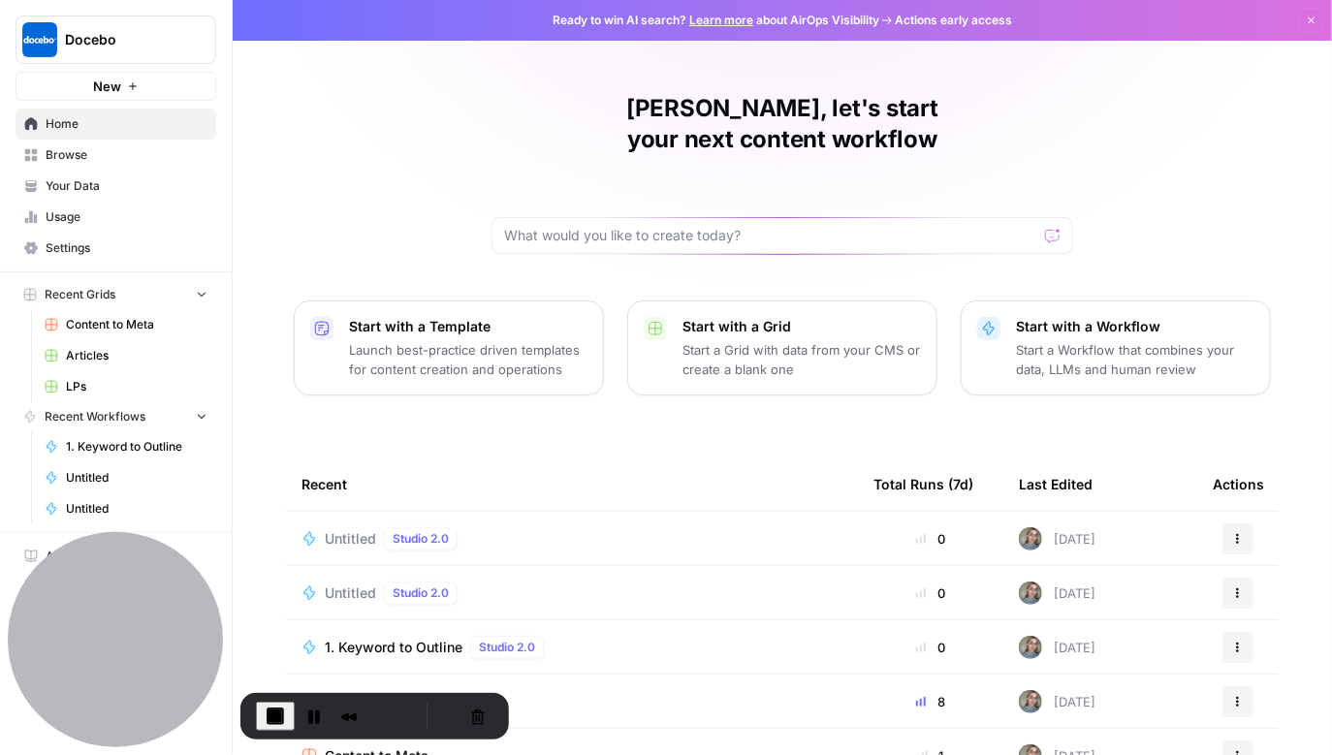
click at [116, 187] on span "Your Data" at bounding box center [127, 185] width 162 height 17
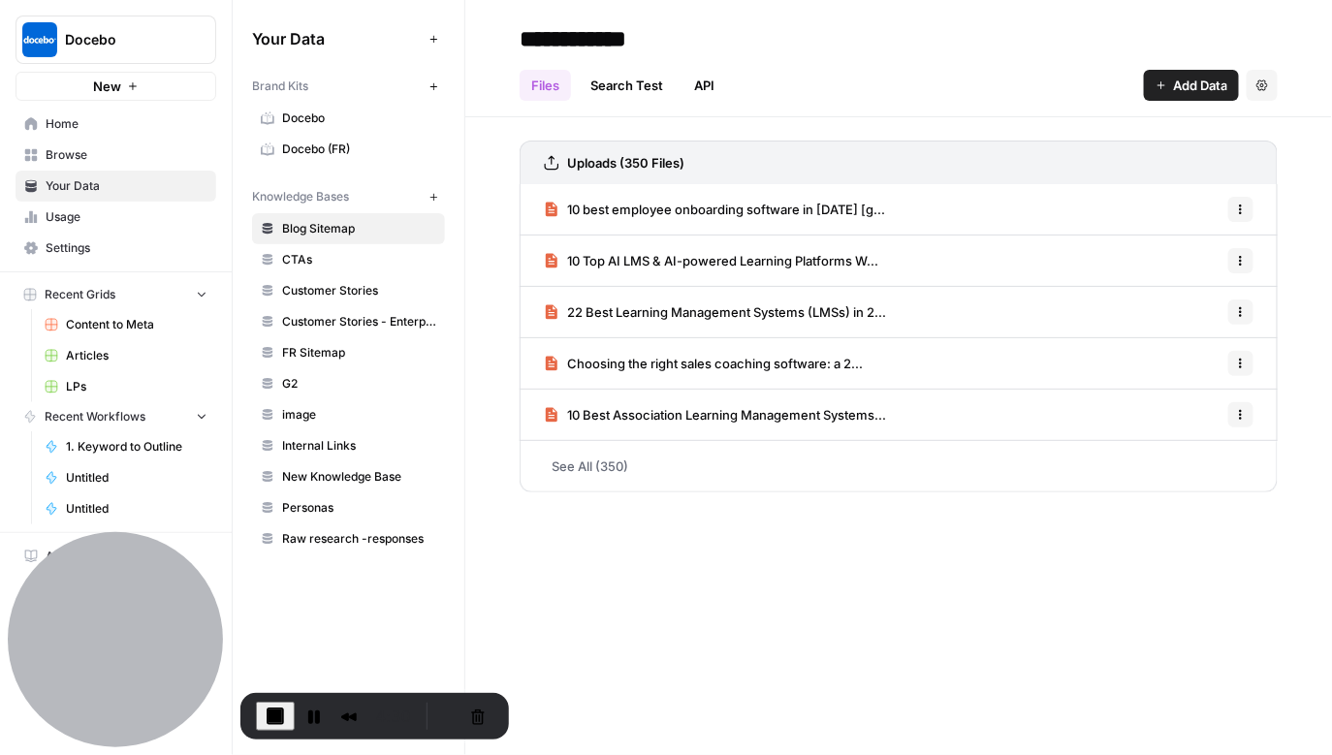
click at [325, 123] on span "Docebo" at bounding box center [359, 118] width 154 height 17
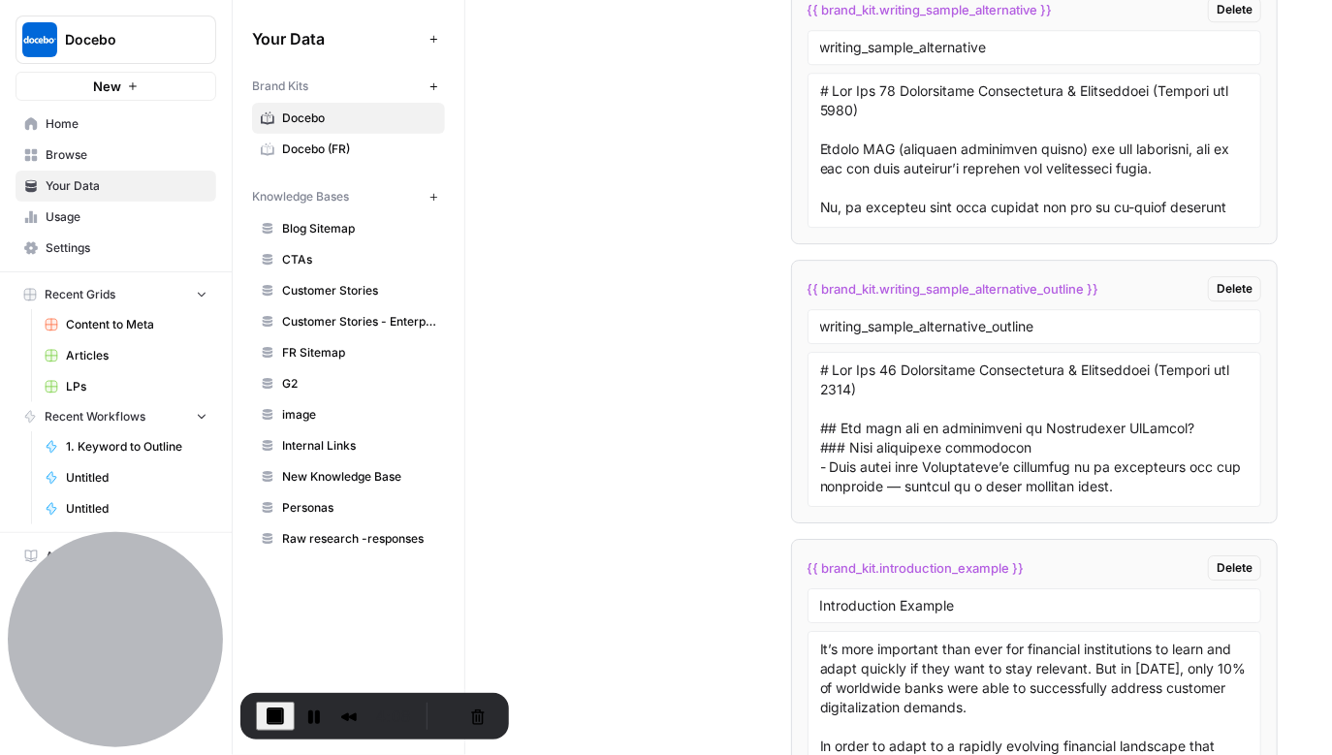
scroll to position [4124, 0]
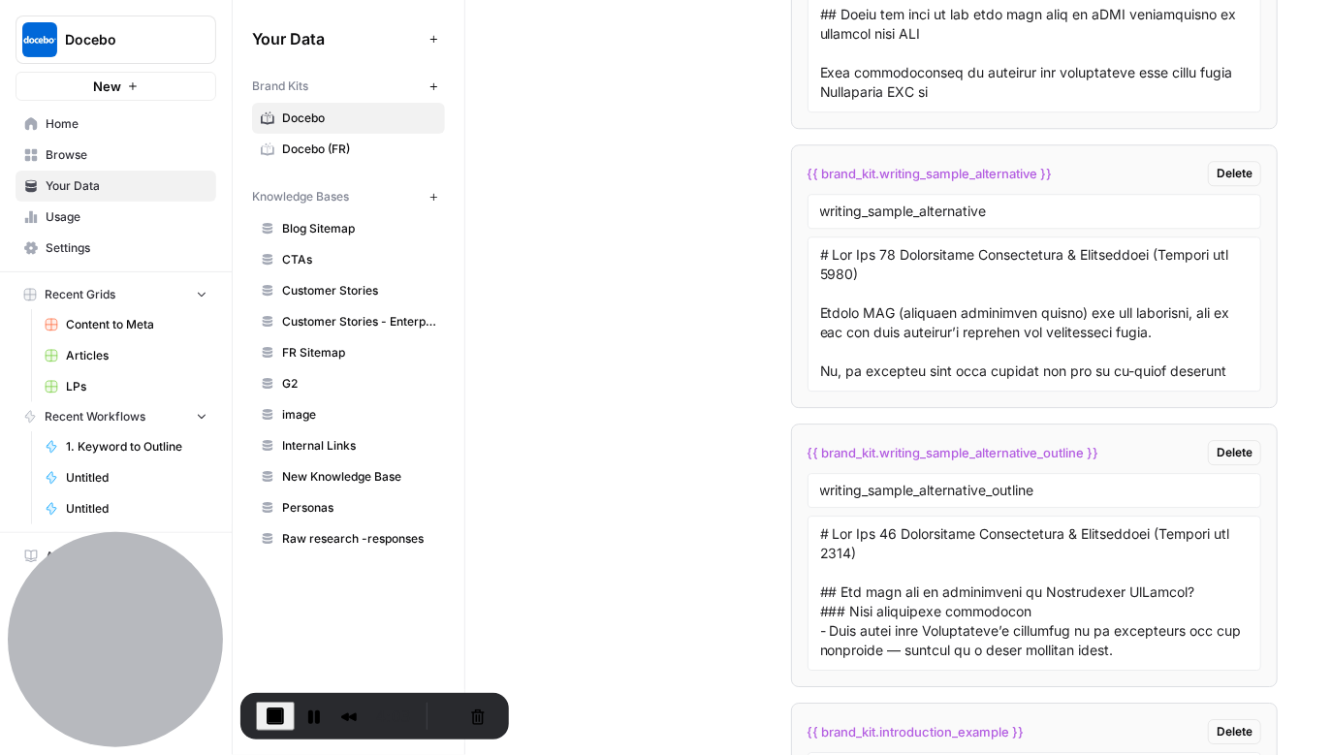
click at [94, 130] on span "Home" at bounding box center [127, 123] width 162 height 17
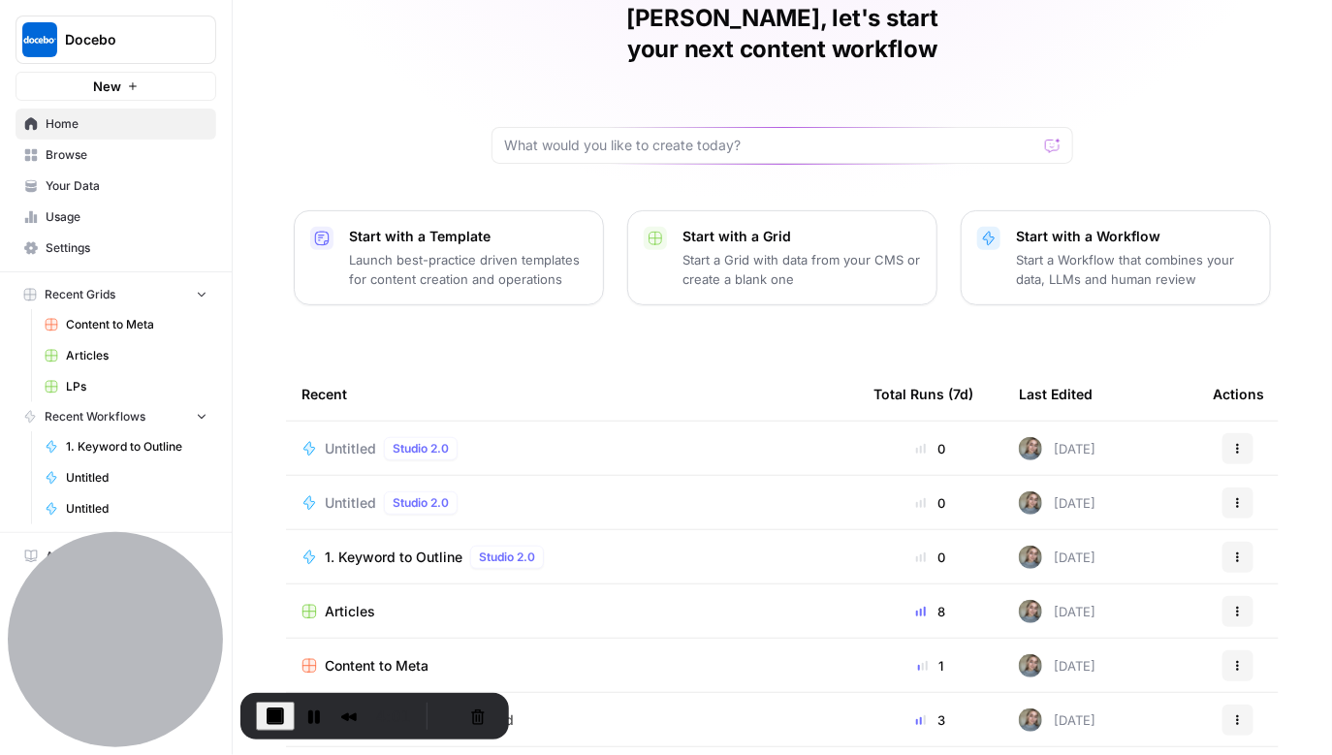
scroll to position [94, 0]
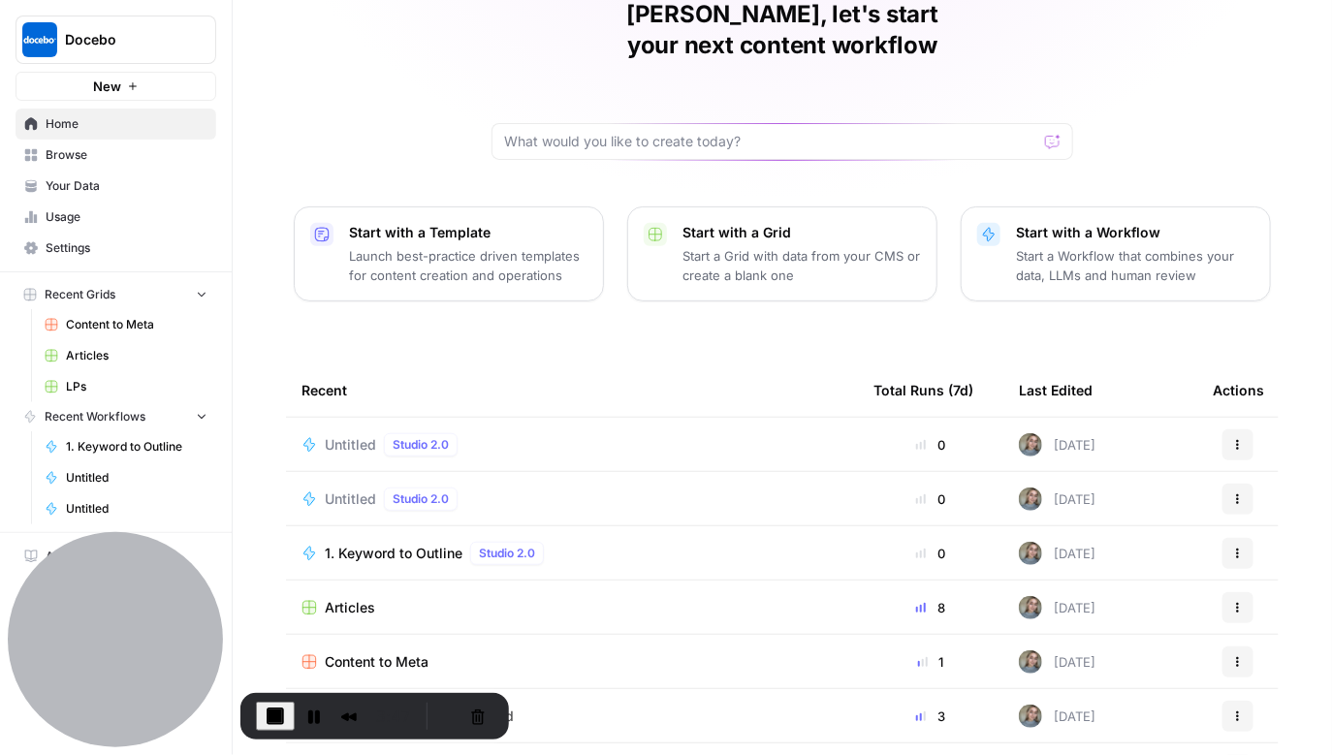
click at [354, 598] on span "Articles" at bounding box center [350, 607] width 50 height 19
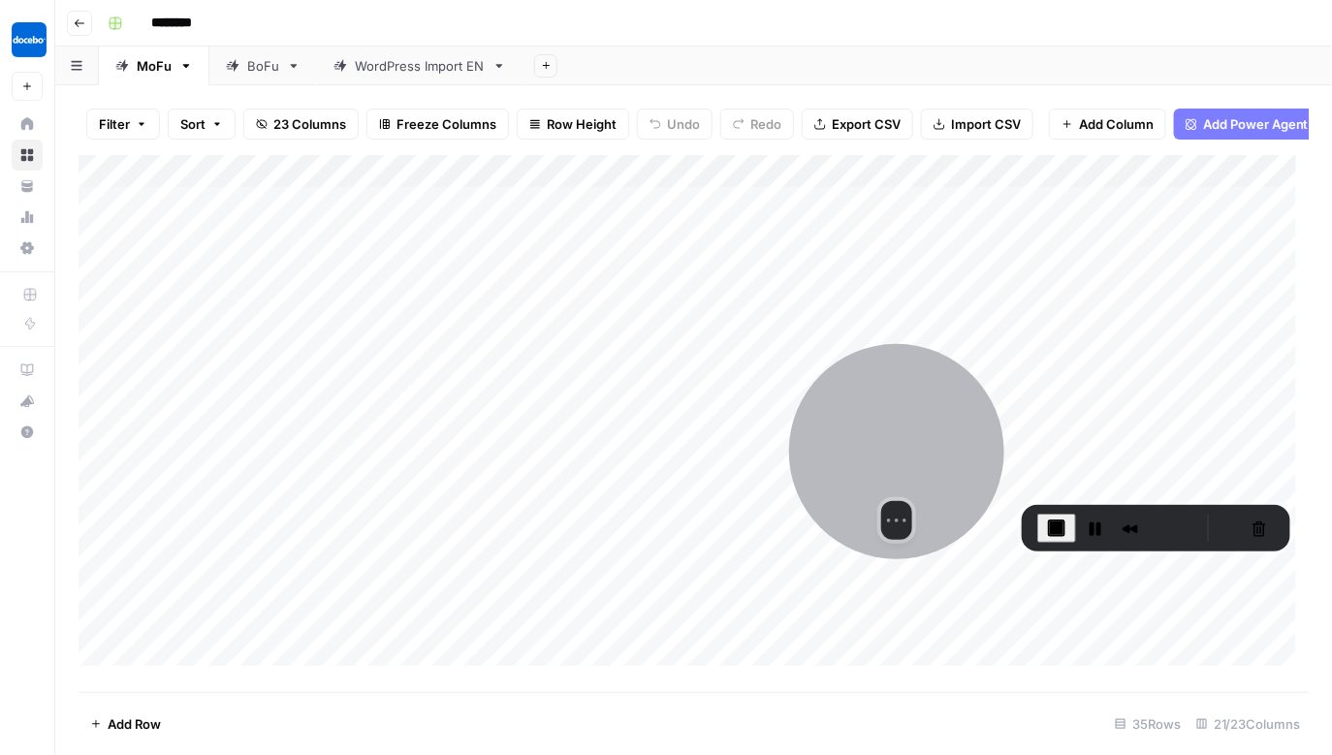
drag, startPoint x: 172, startPoint y: 594, endPoint x: 969, endPoint y: 403, distance: 819.5
click at [969, 403] on div at bounding box center [896, 451] width 215 height 215
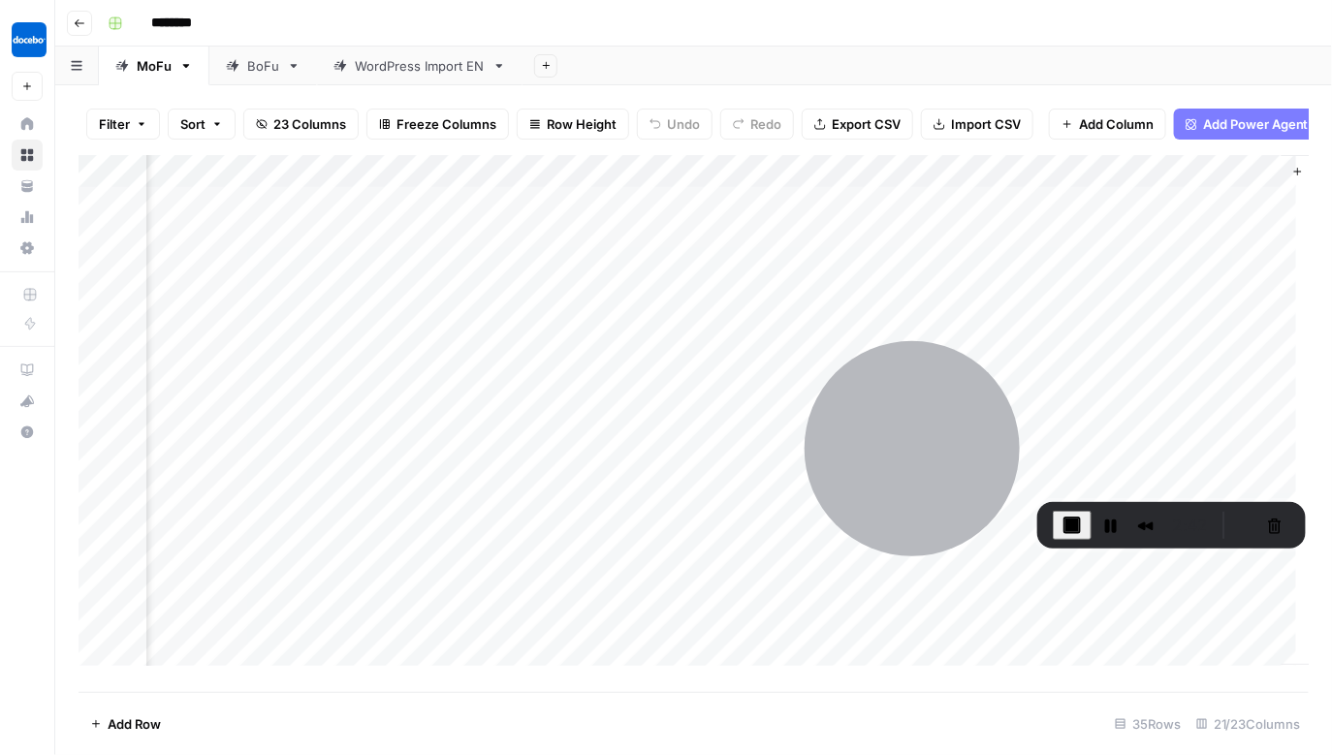
scroll to position [0, 3025]
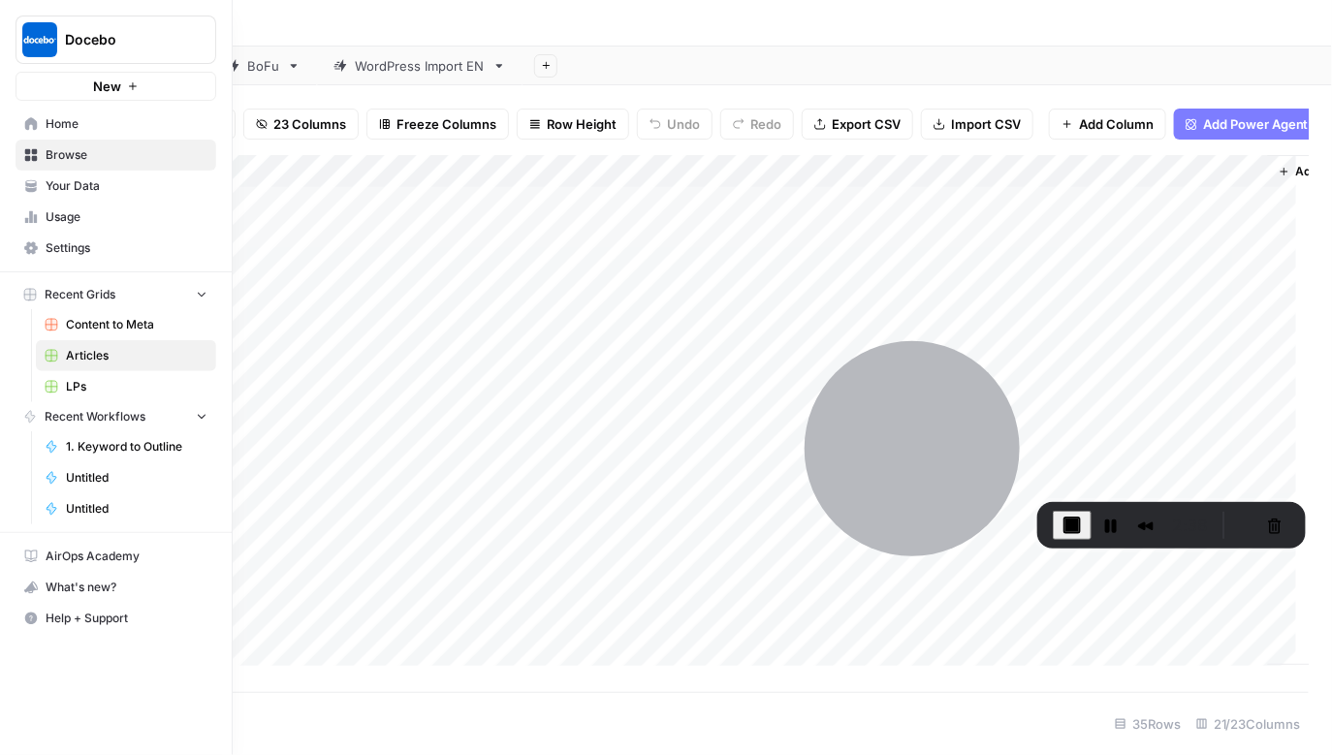
click at [30, 121] on icon at bounding box center [31, 123] width 13 height 13
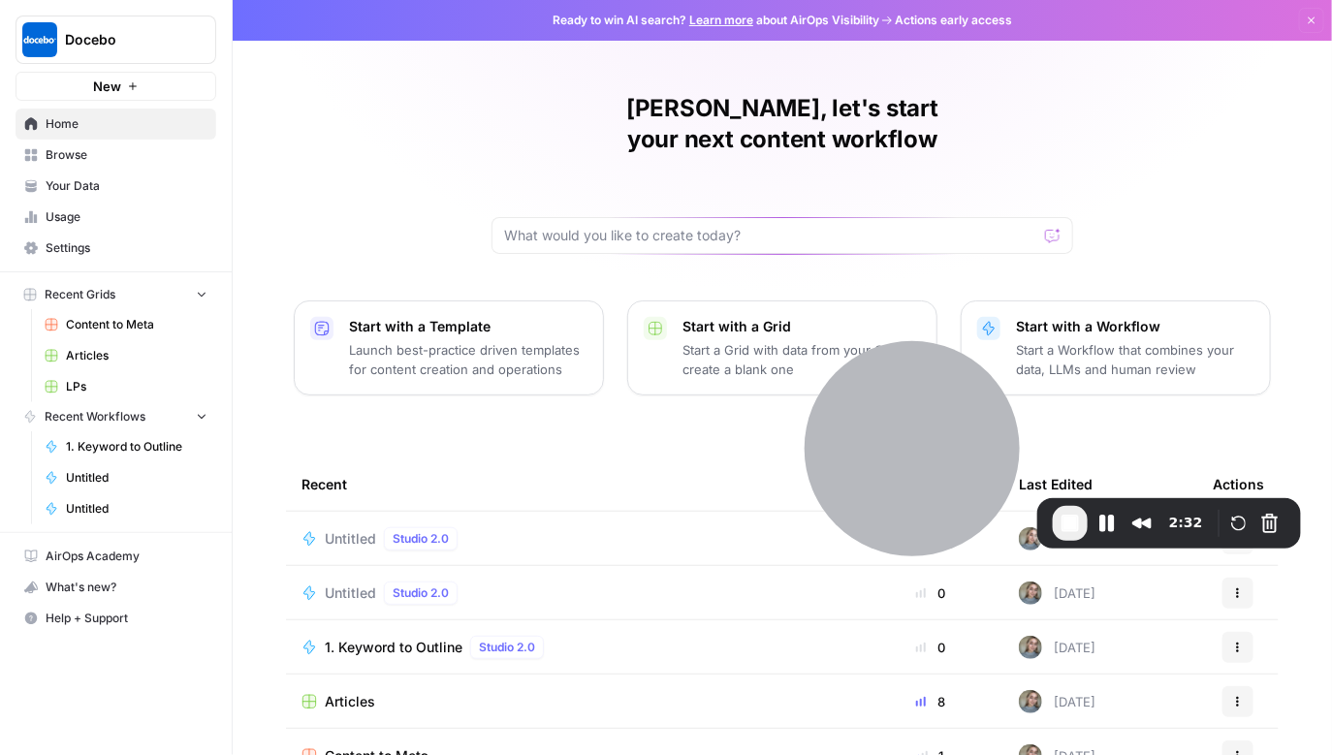
click at [570, 527] on div "Untitled Studio 2.0" at bounding box center [572, 538] width 541 height 23
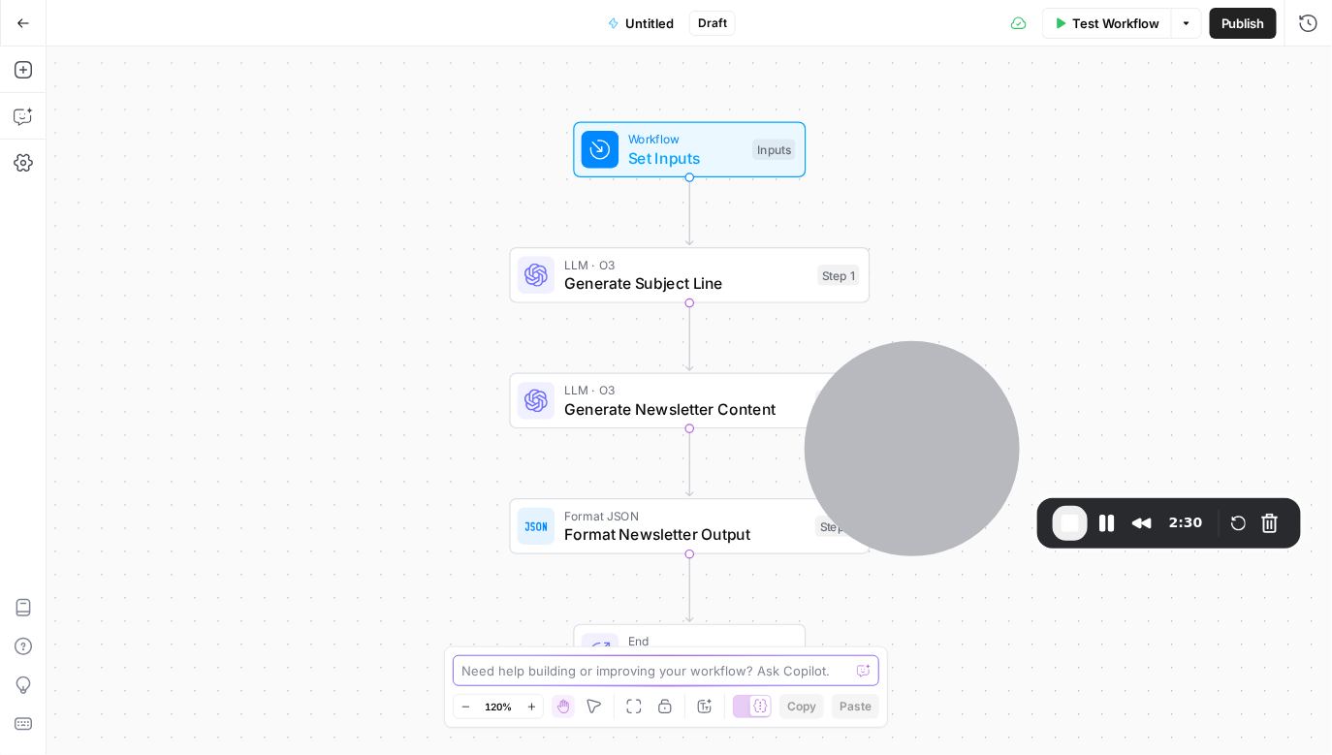
click at [525, 674] on textarea at bounding box center [655, 670] width 388 height 19
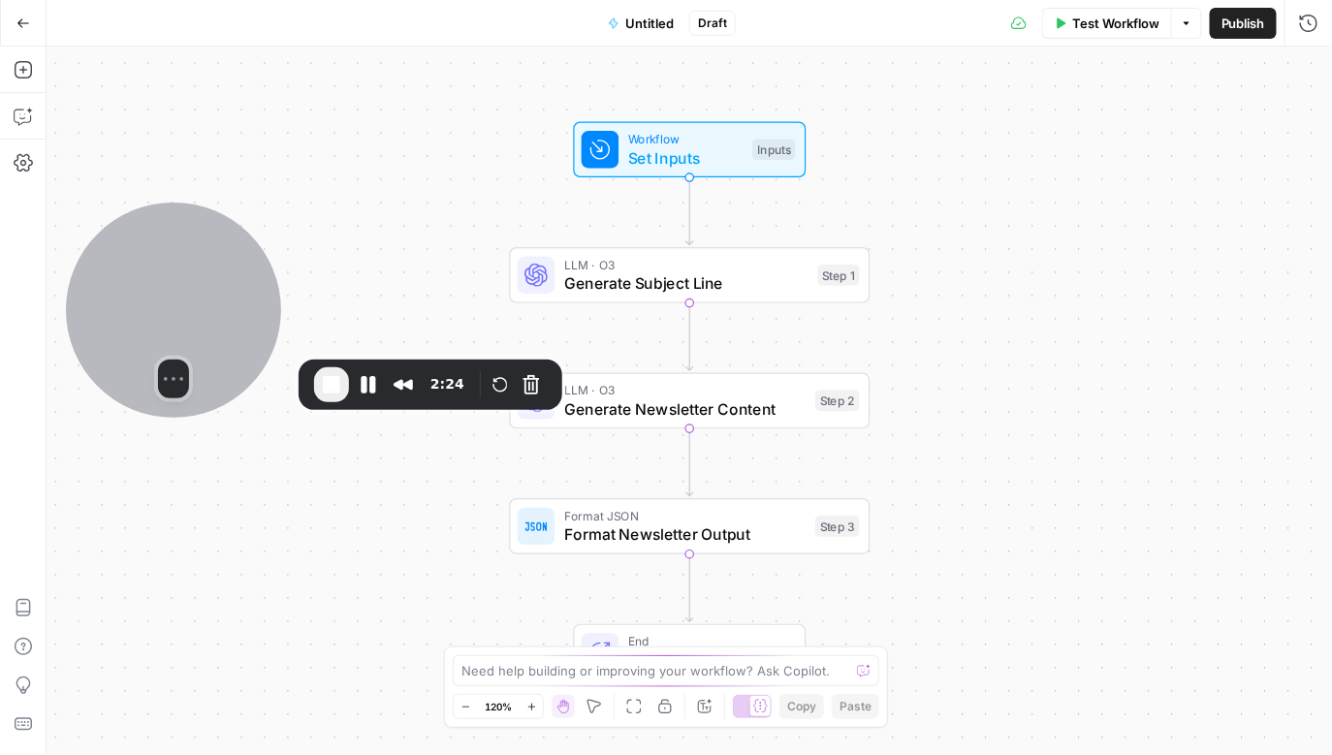
drag, startPoint x: 952, startPoint y: 433, endPoint x: 212, endPoint y: 298, distance: 752.1
click at [212, 298] on div at bounding box center [173, 310] width 215 height 215
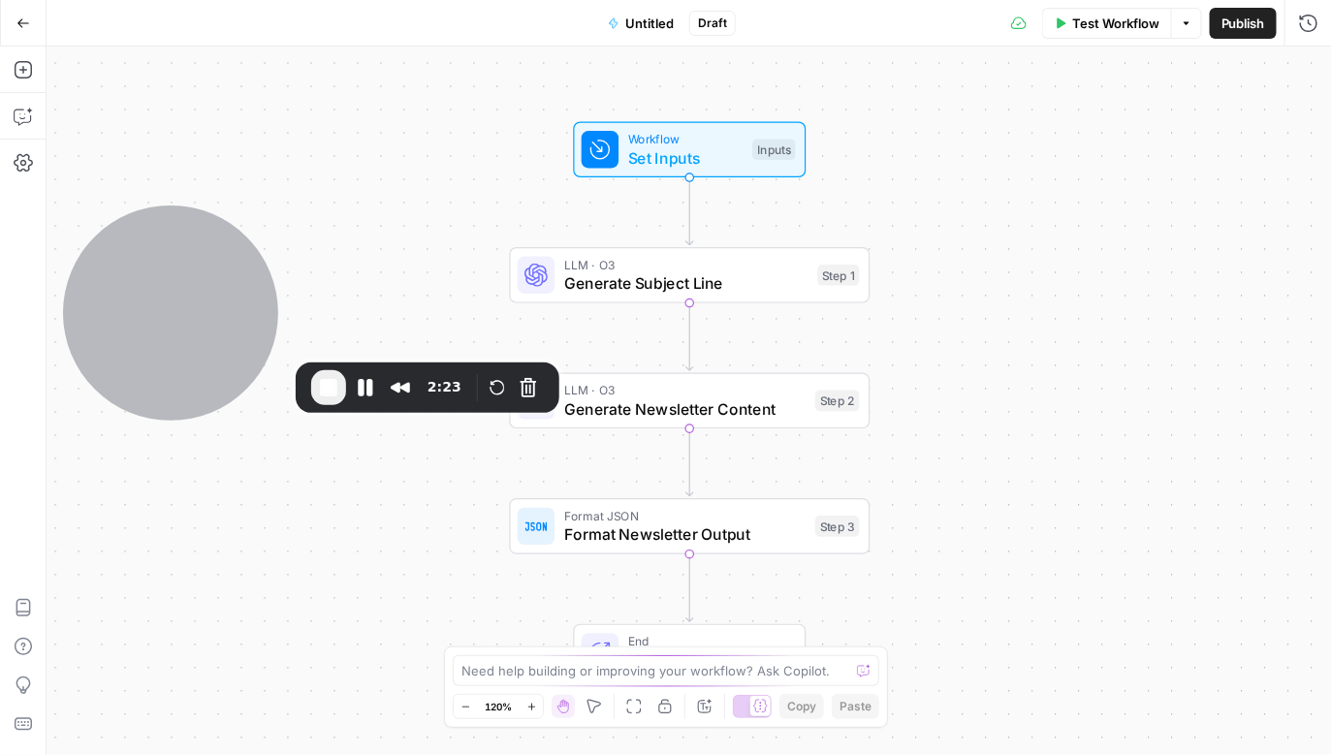
click at [720, 152] on span "Set Inputs" at bounding box center [685, 157] width 115 height 23
click at [1072, 163] on Topic "Newsletter Topic" at bounding box center [1150, 155] width 309 height 19
click at [1065, 226] on Action "Call to Action" at bounding box center [1150, 233] width 309 height 19
click at [1061, 305] on Kit "Brand Kit" at bounding box center [1150, 311] width 309 height 19
click at [1072, 315] on Kit "Brand Kit" at bounding box center [1150, 311] width 309 height 19
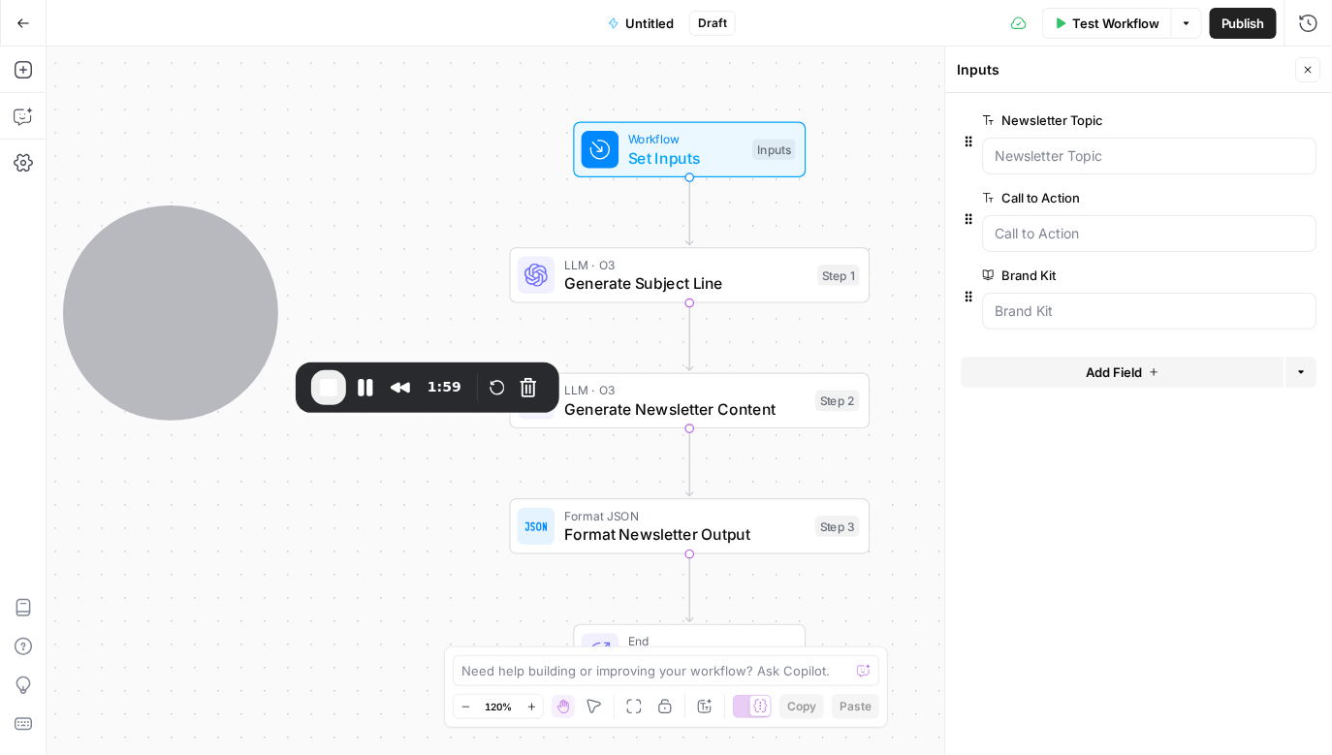
click at [1254, 270] on span "edit field" at bounding box center [1245, 276] width 43 height 16
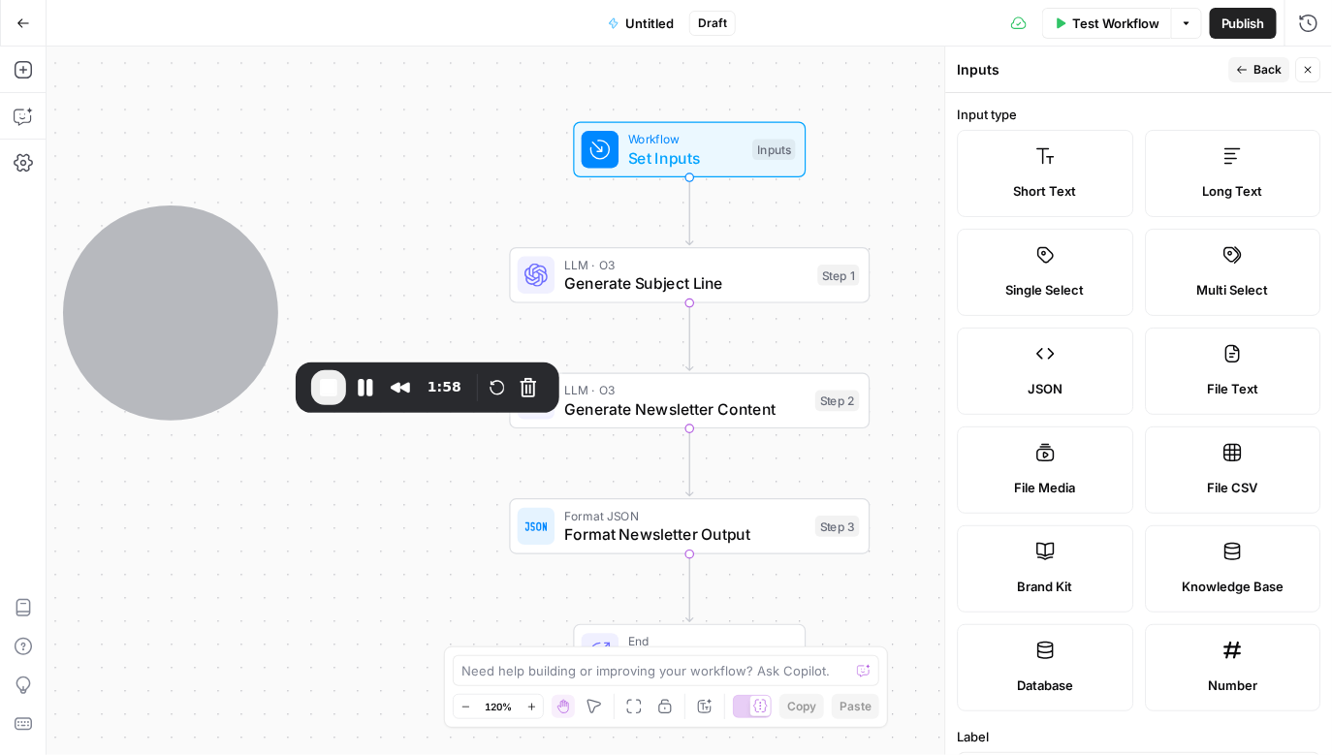
click at [1307, 69] on icon "button" at bounding box center [1308, 70] width 7 height 7
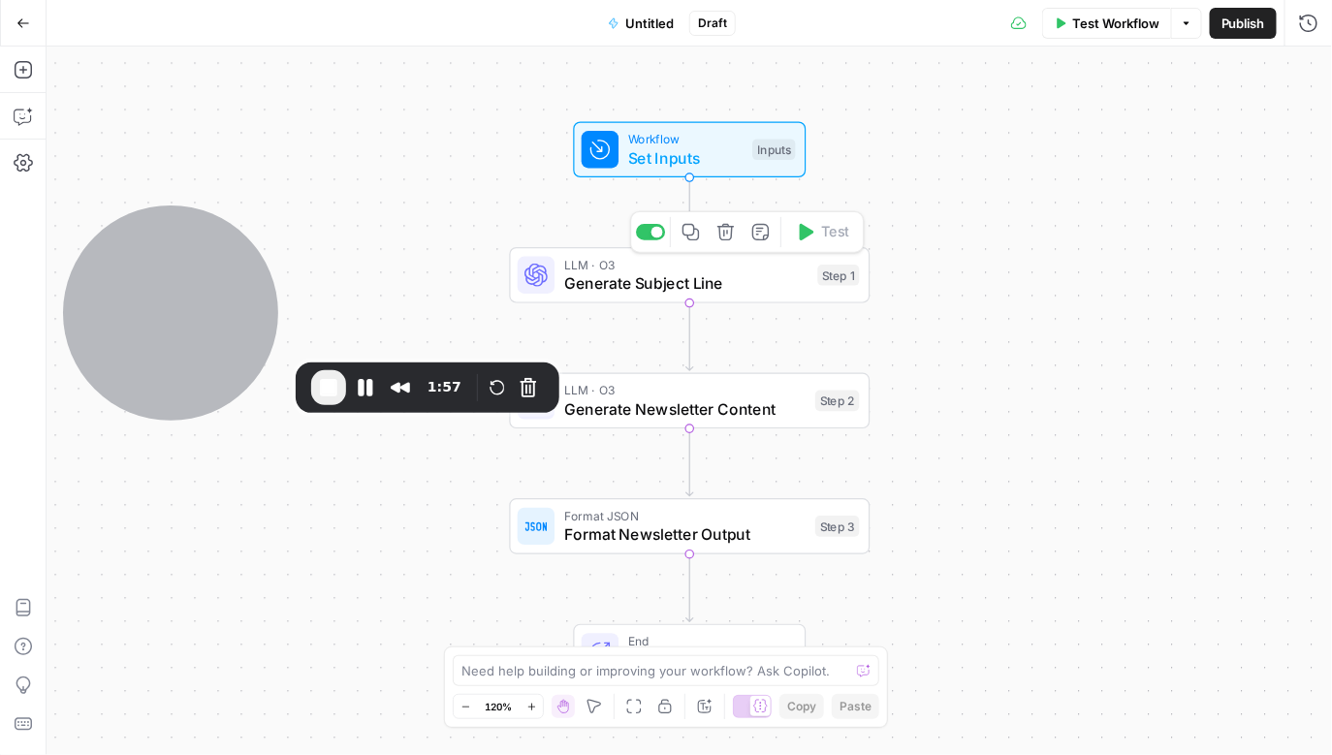
click at [613, 287] on span "Generate Subject Line" at bounding box center [686, 282] width 244 height 23
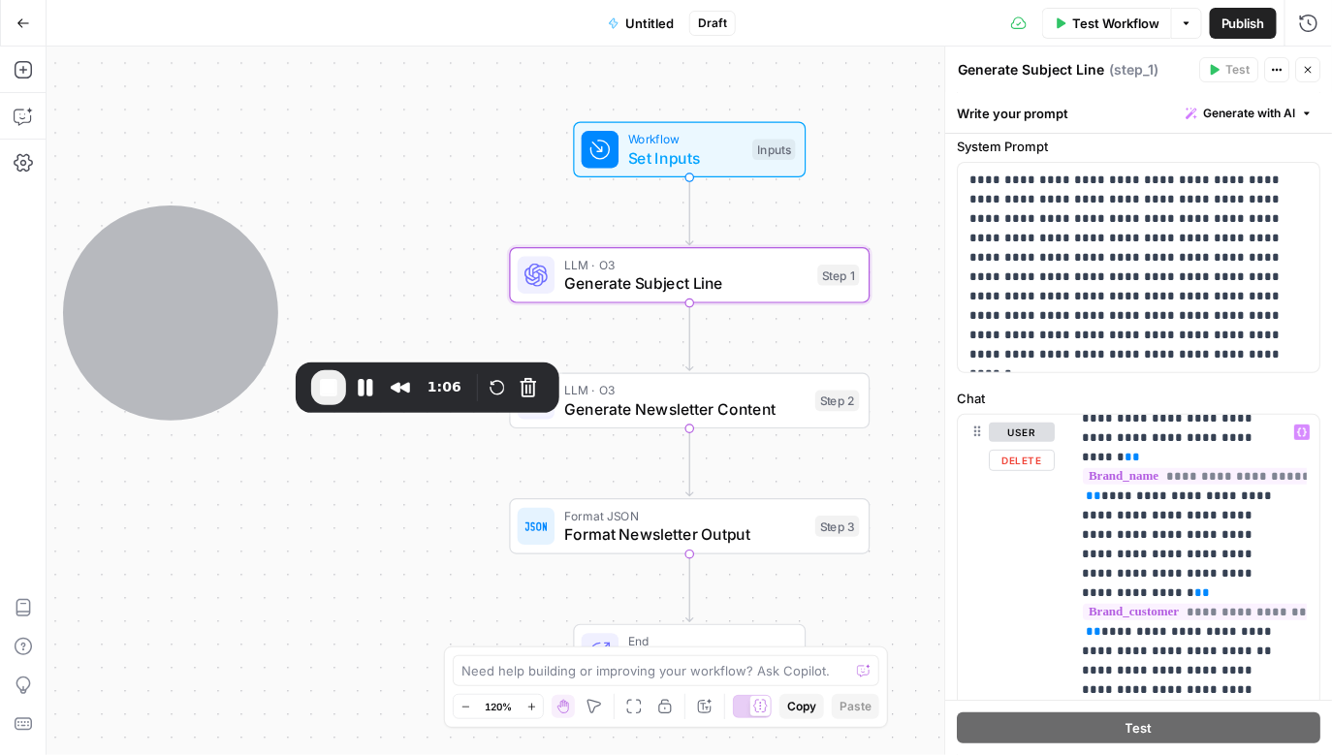
scroll to position [519, 0]
click at [689, 167] on span "Set Inputs" at bounding box center [685, 157] width 115 height 23
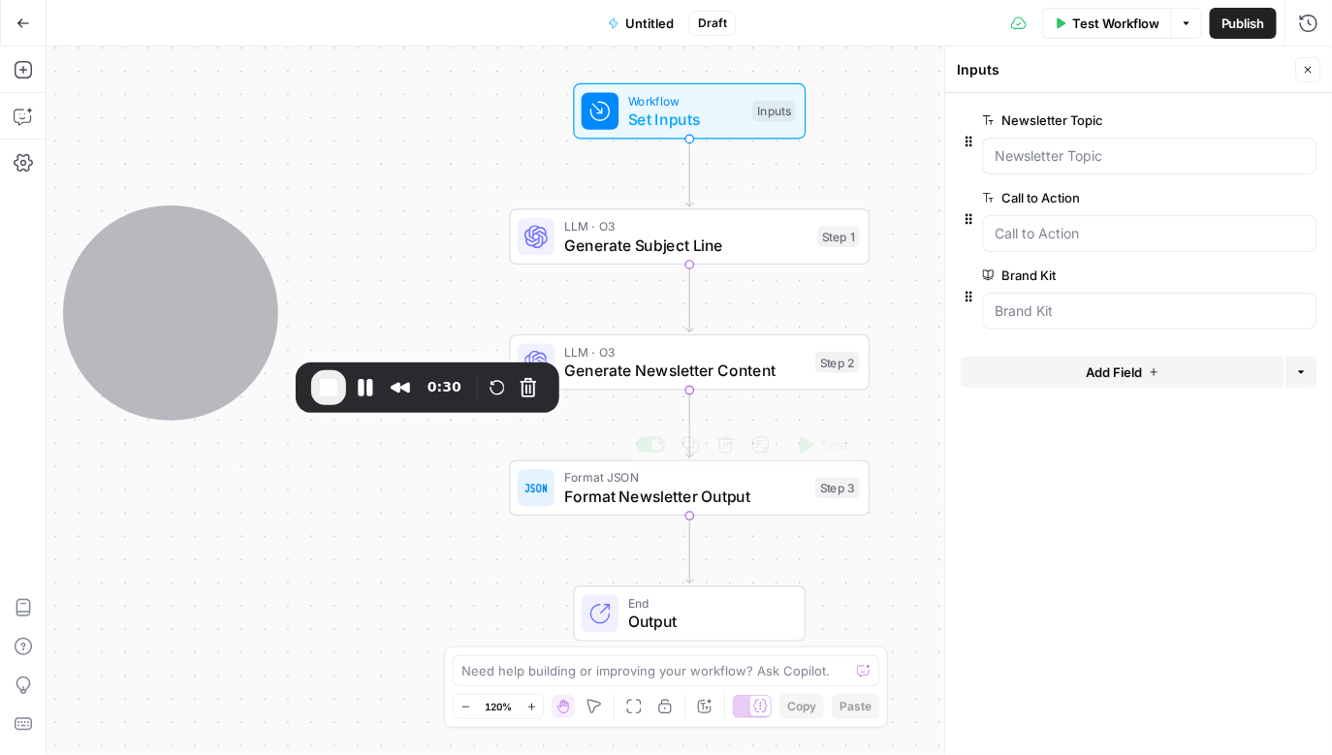
click at [634, 496] on span "Format Newsletter Output" at bounding box center [685, 496] width 242 height 23
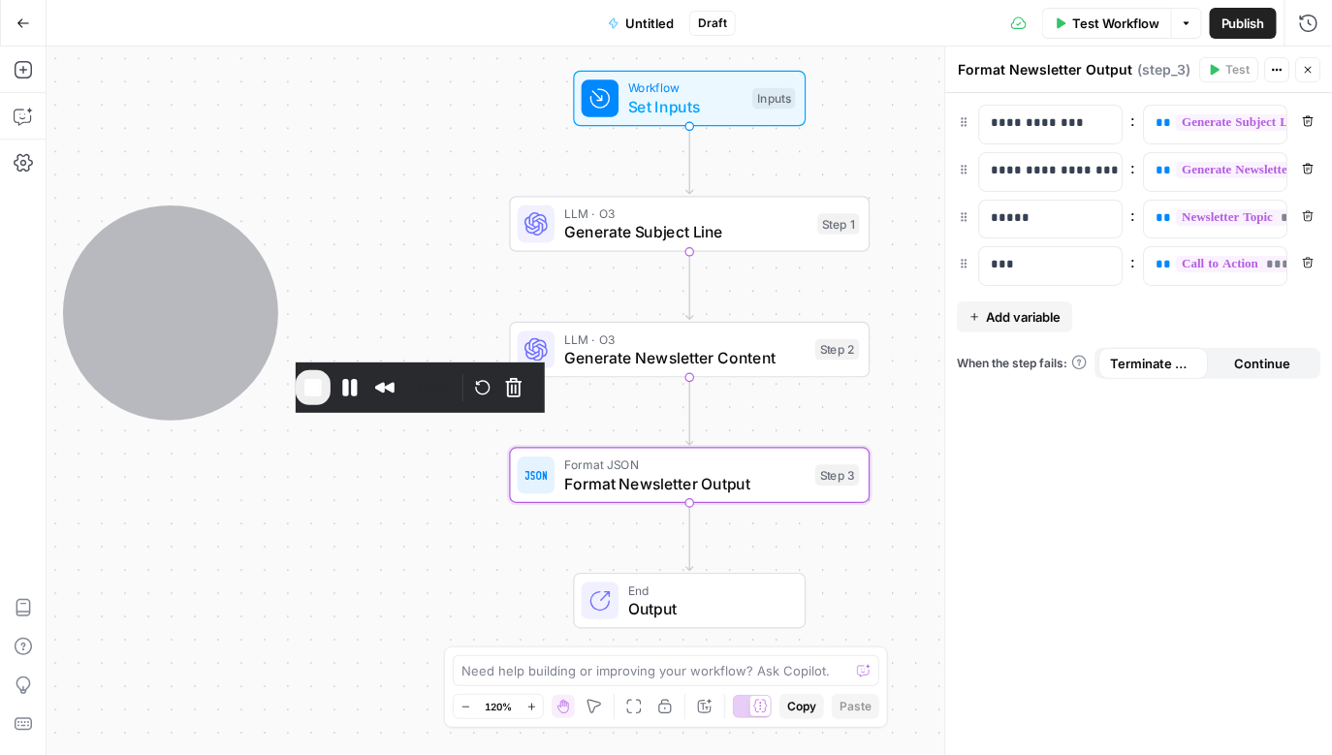
click at [713, 607] on span "Output" at bounding box center [707, 608] width 158 height 23
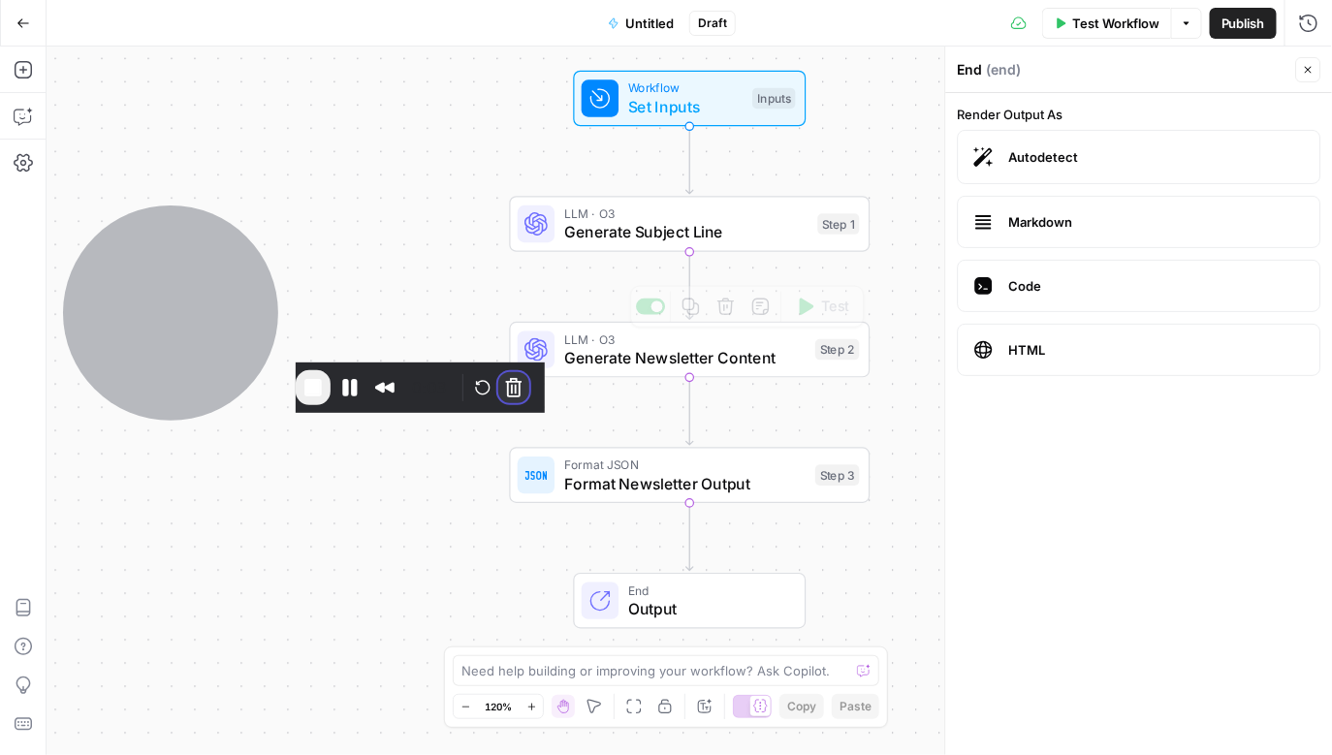
click at [529, 394] on button "Cancel Recording" at bounding box center [513, 387] width 31 height 31
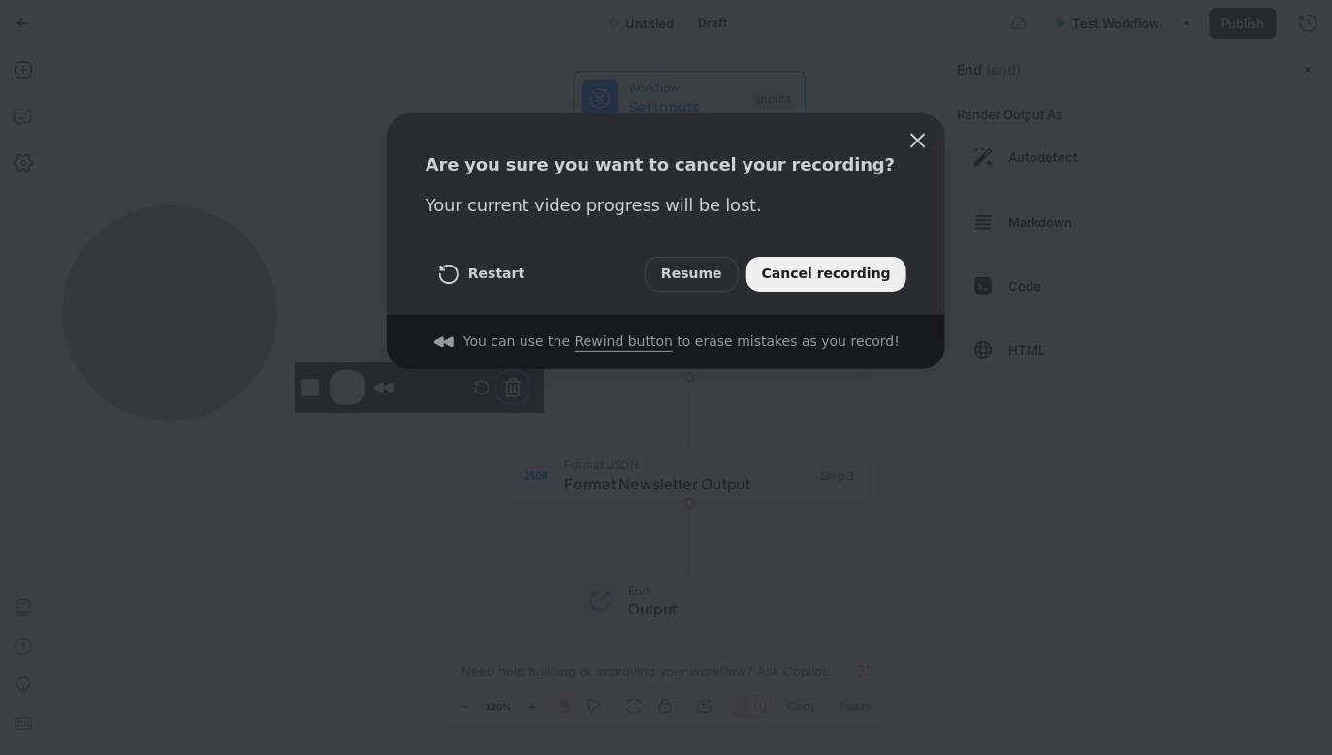
click at [842, 275] on span "Cancel recording" at bounding box center [826, 274] width 129 height 21
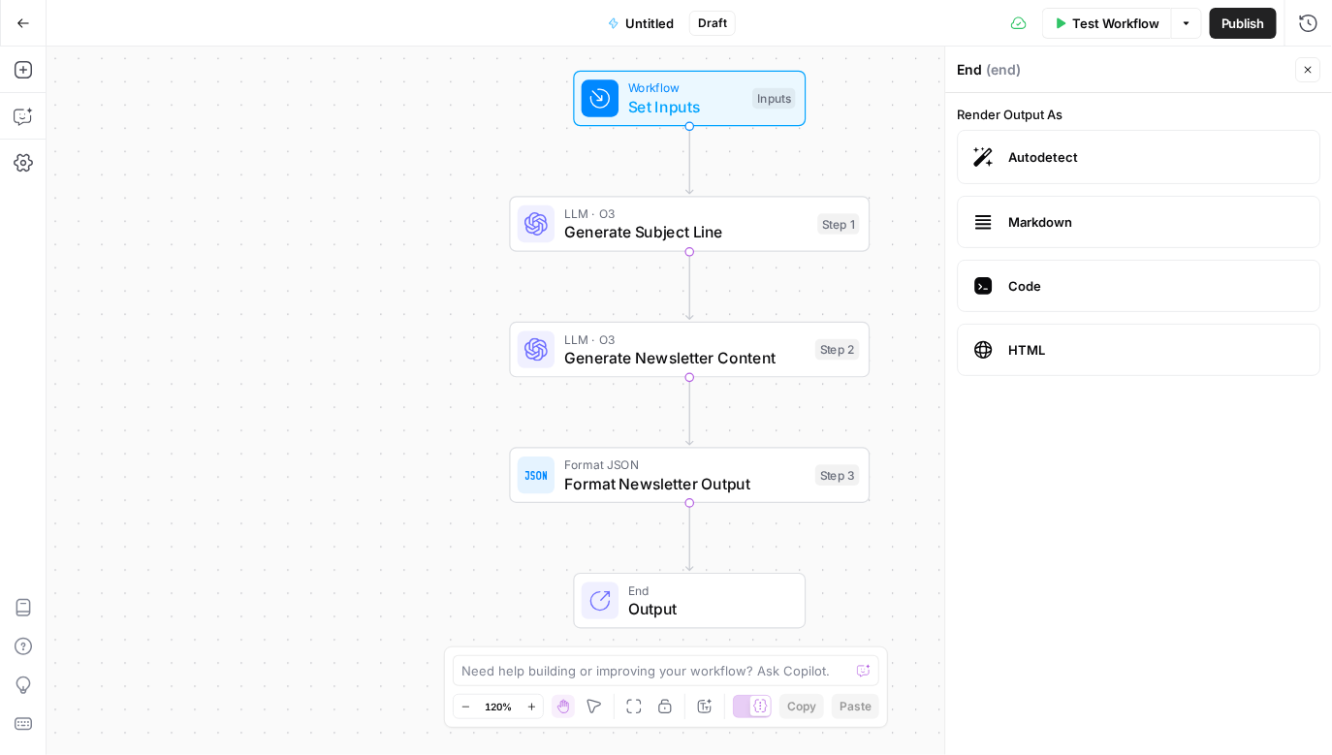
click at [15, 22] on button "Go Back" at bounding box center [23, 23] width 35 height 35
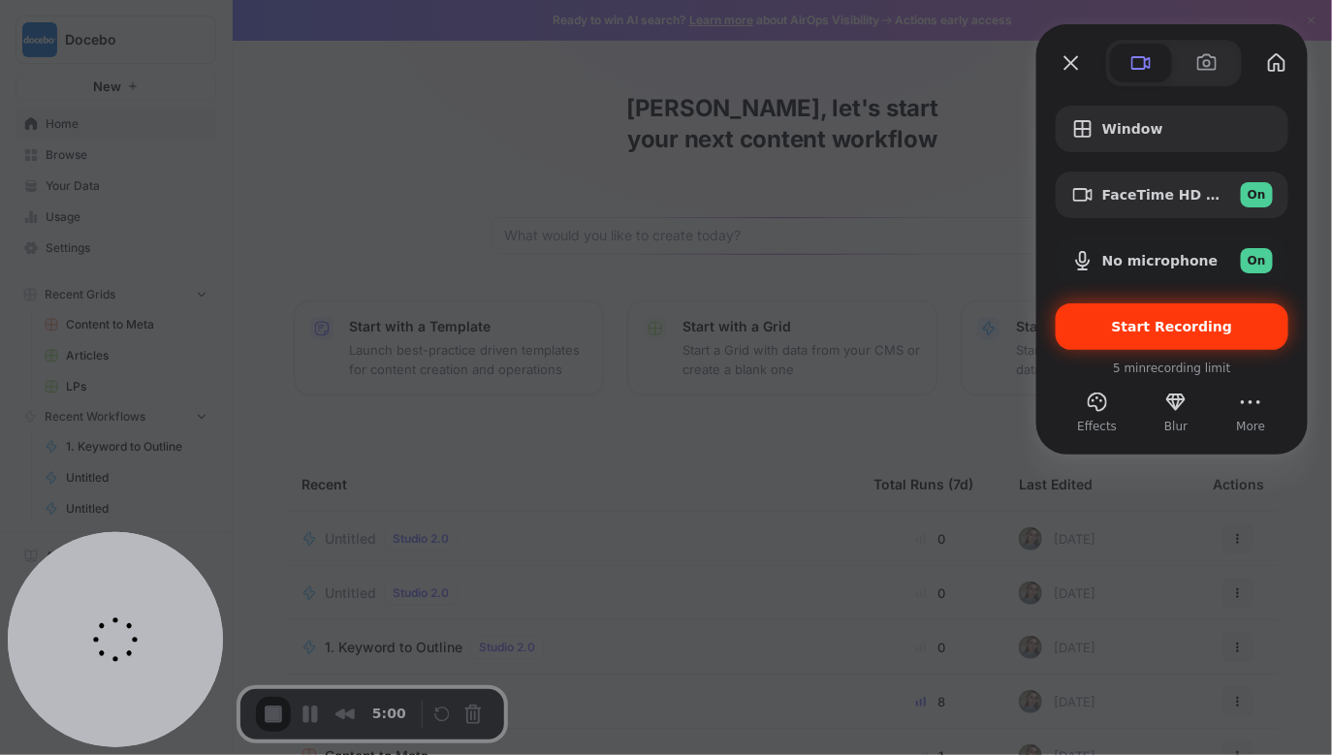
click at [1122, 337] on div "Start Recording" at bounding box center [1172, 326] width 233 height 47
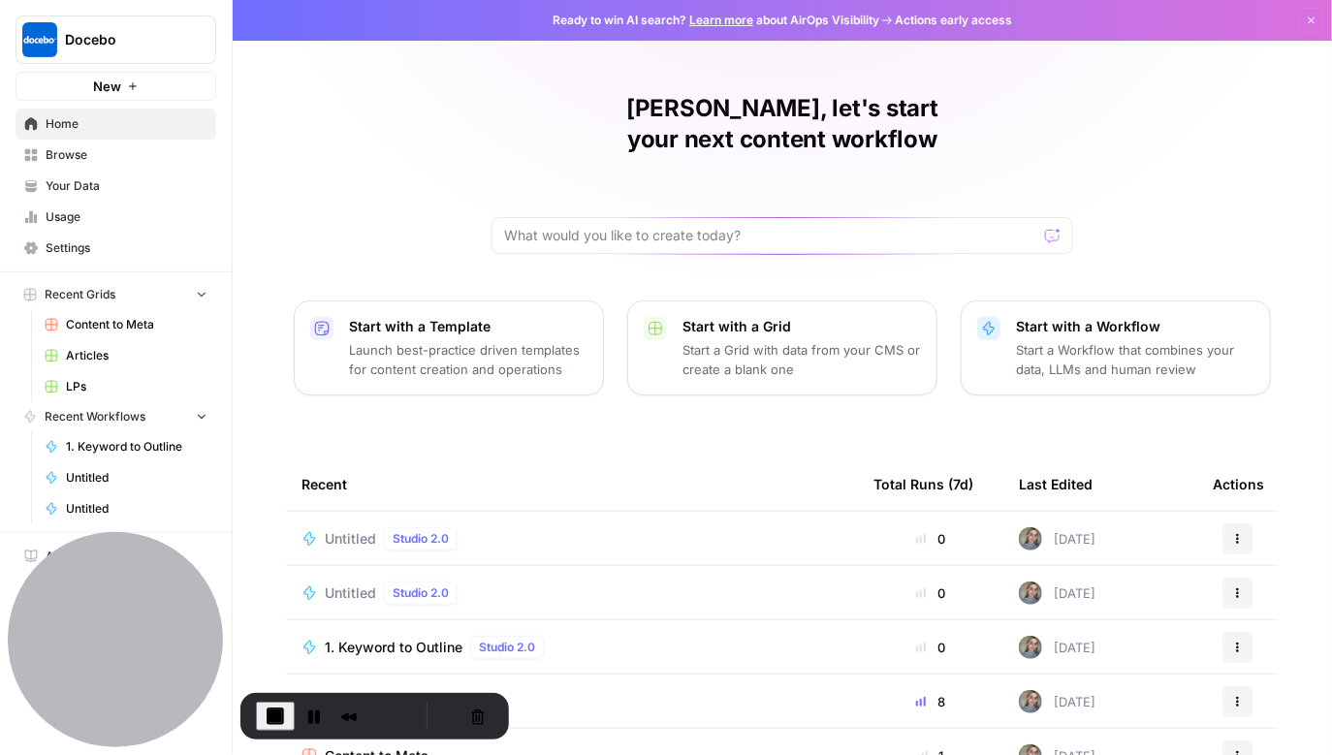
click at [174, 189] on span "Your Data" at bounding box center [127, 185] width 162 height 17
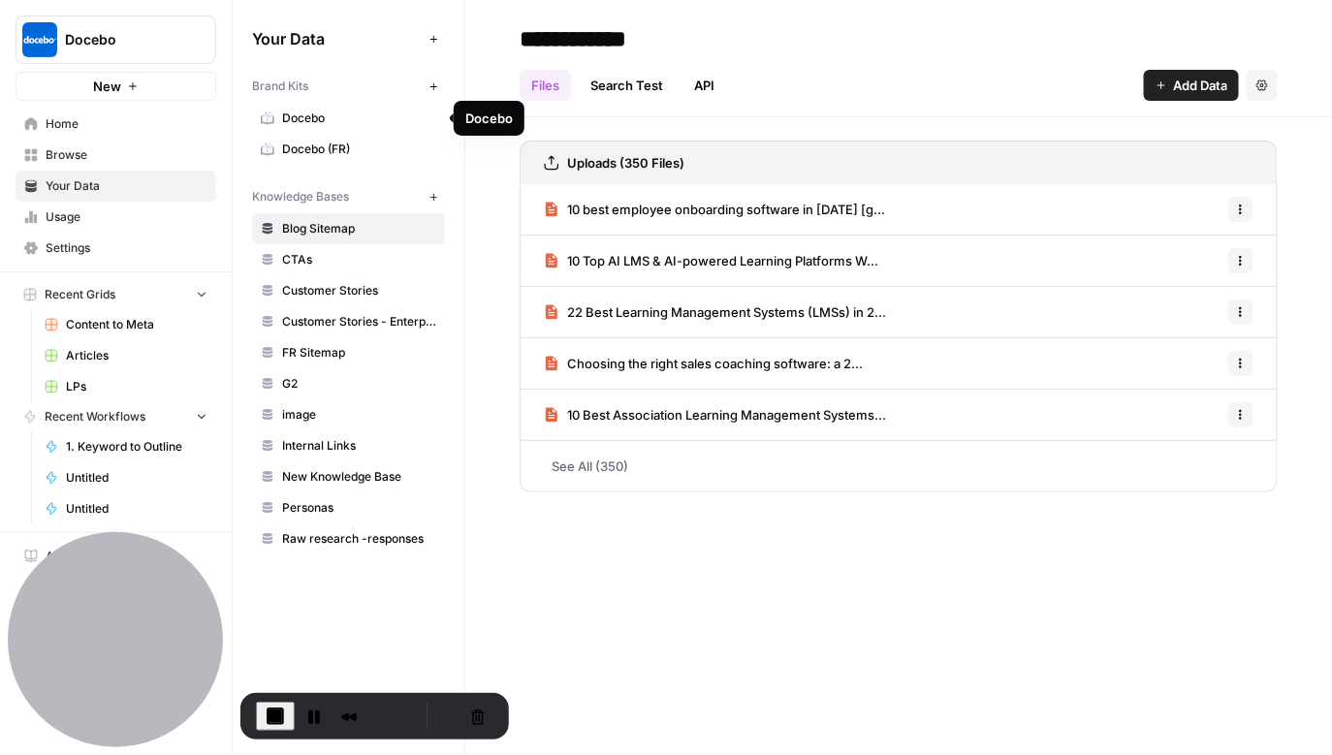
click at [356, 110] on span "Docebo" at bounding box center [359, 118] width 154 height 17
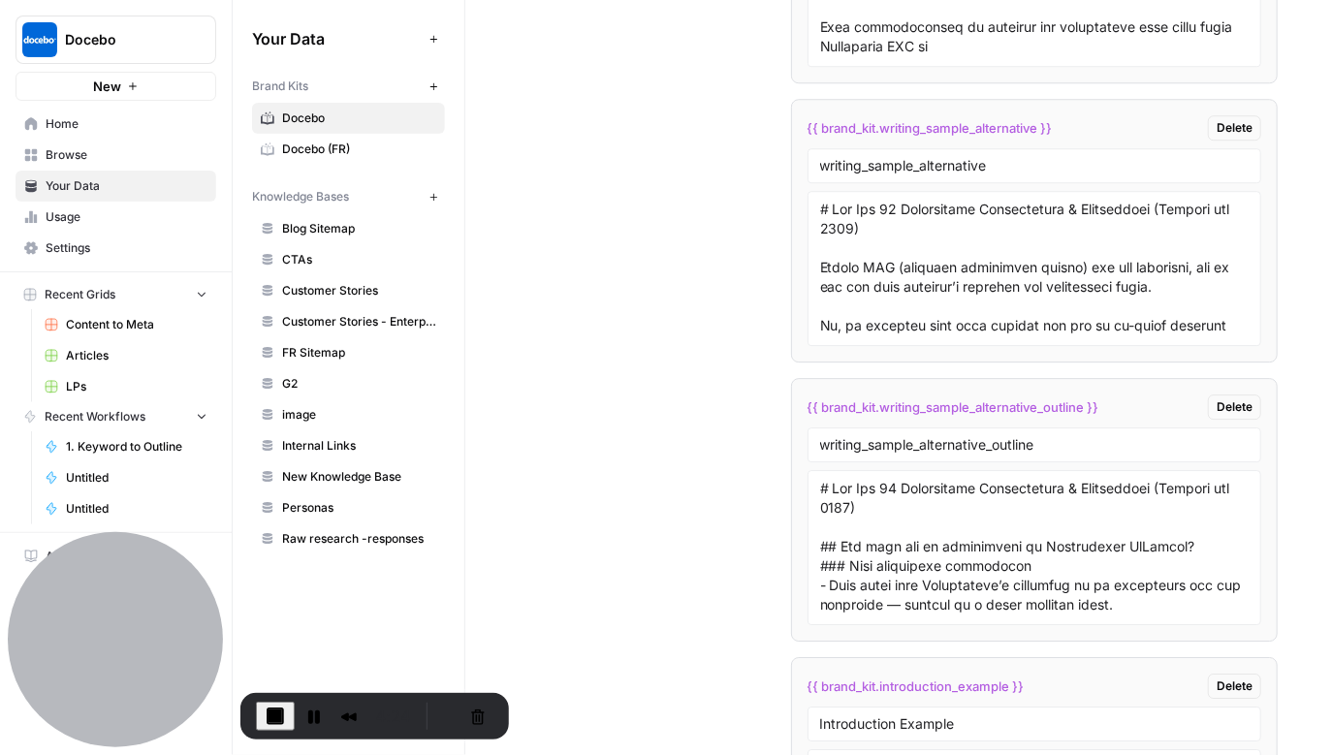
scroll to position [4246, 0]
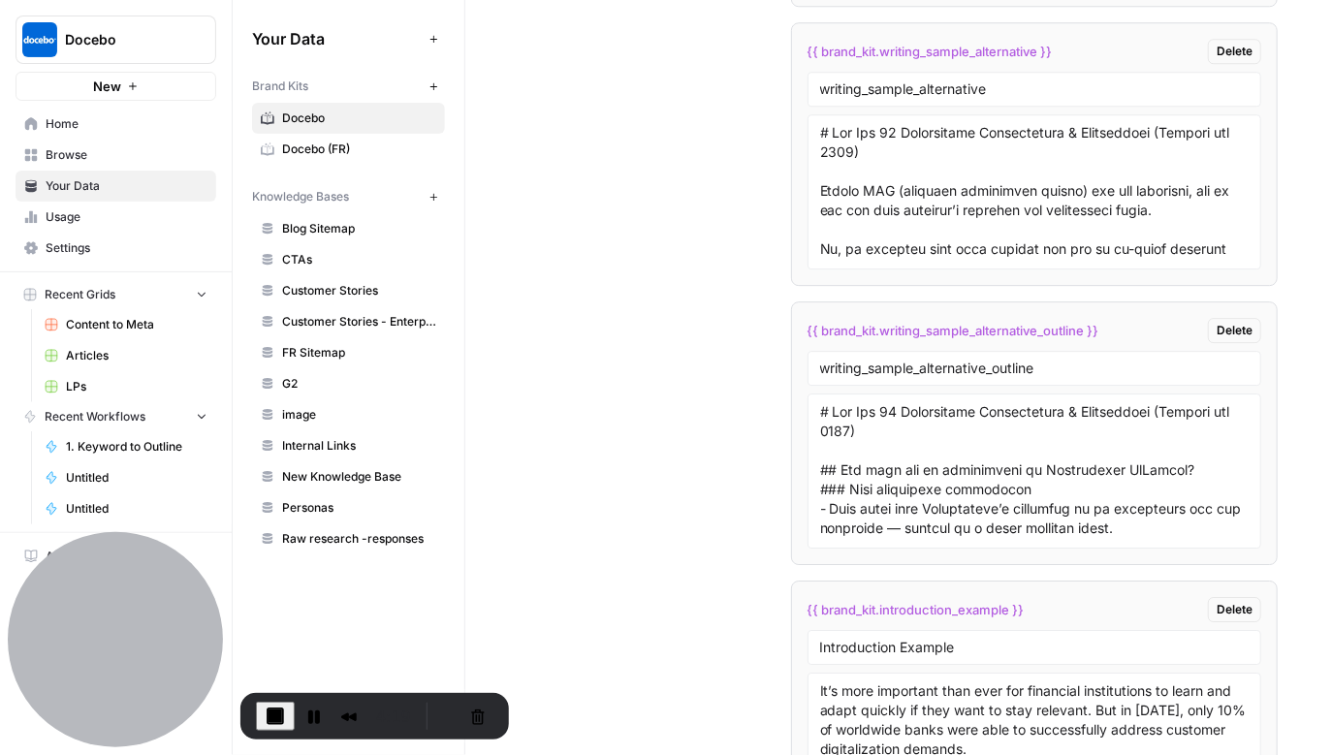
click at [301, 221] on span "Blog Sitemap" at bounding box center [359, 228] width 154 height 17
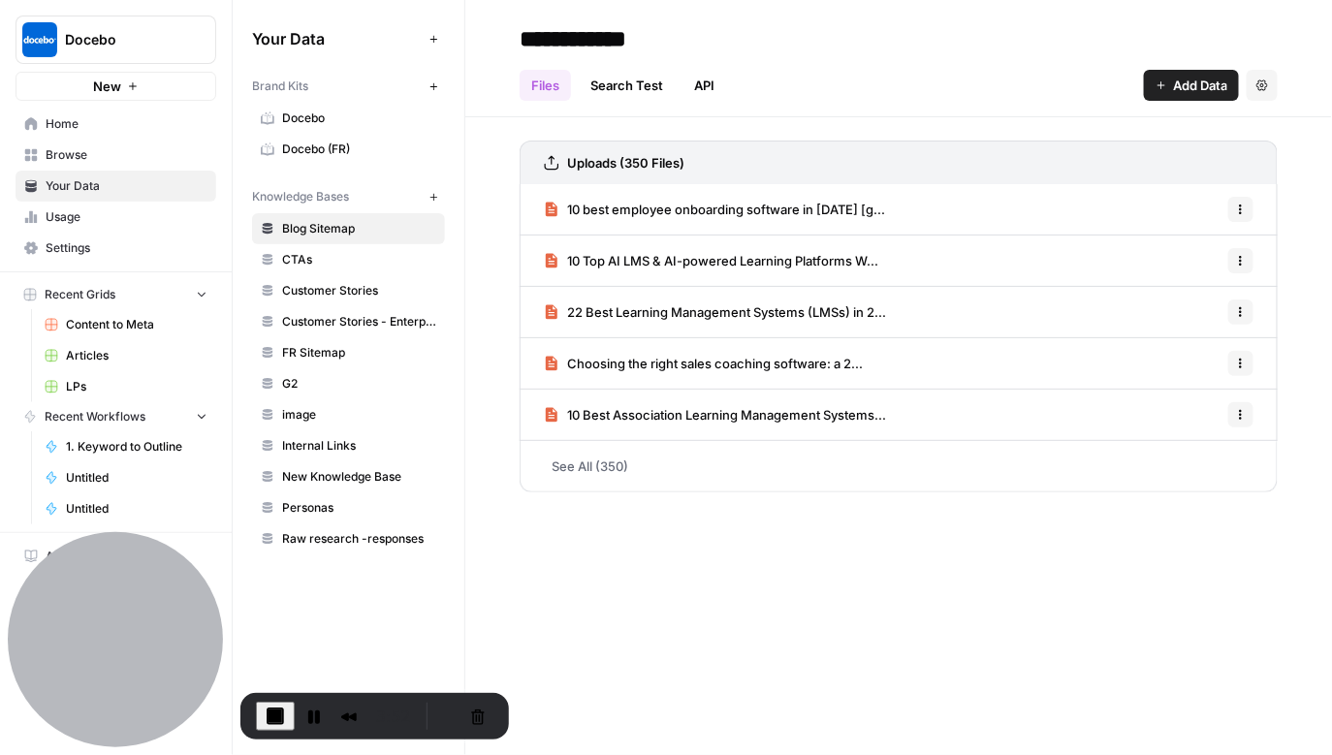
click at [1195, 96] on button "Add Data" at bounding box center [1191, 85] width 95 height 31
click at [895, 49] on h2 "**********" at bounding box center [899, 38] width 758 height 31
click at [70, 128] on span "Home" at bounding box center [127, 123] width 162 height 17
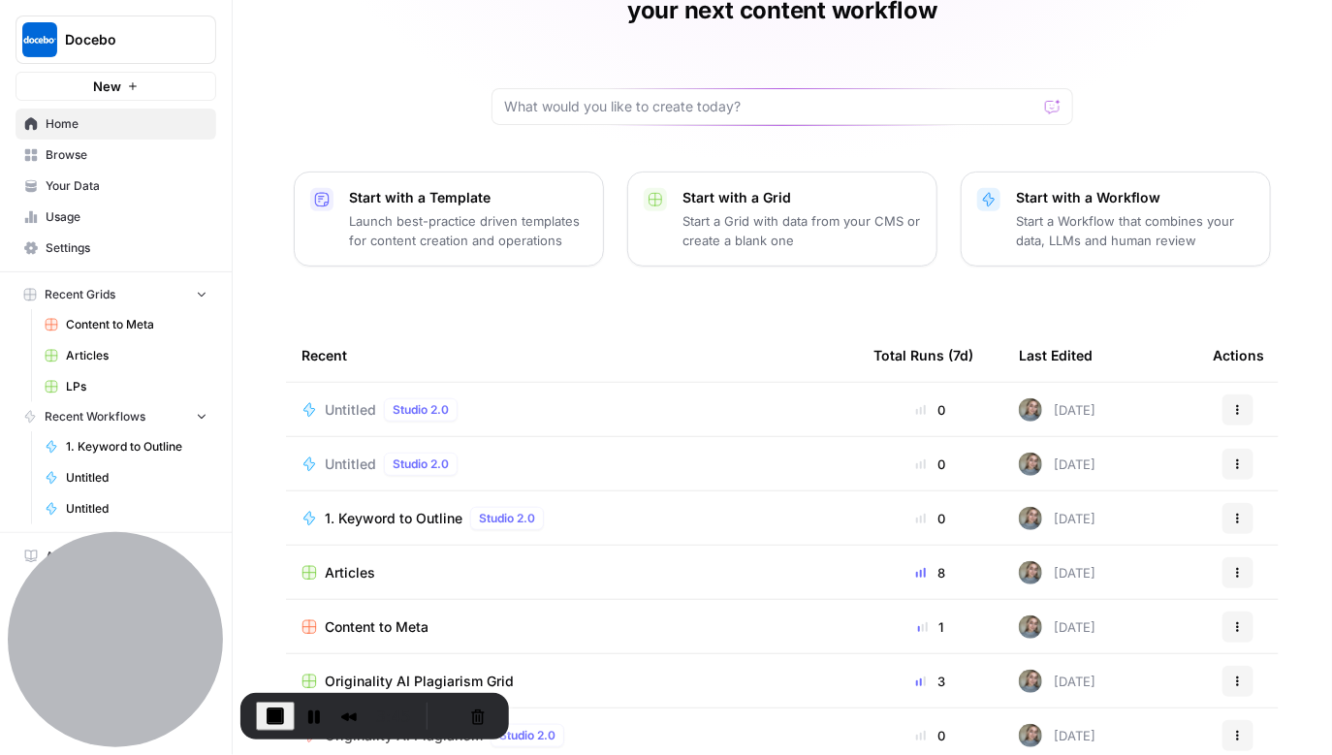
scroll to position [136, 0]
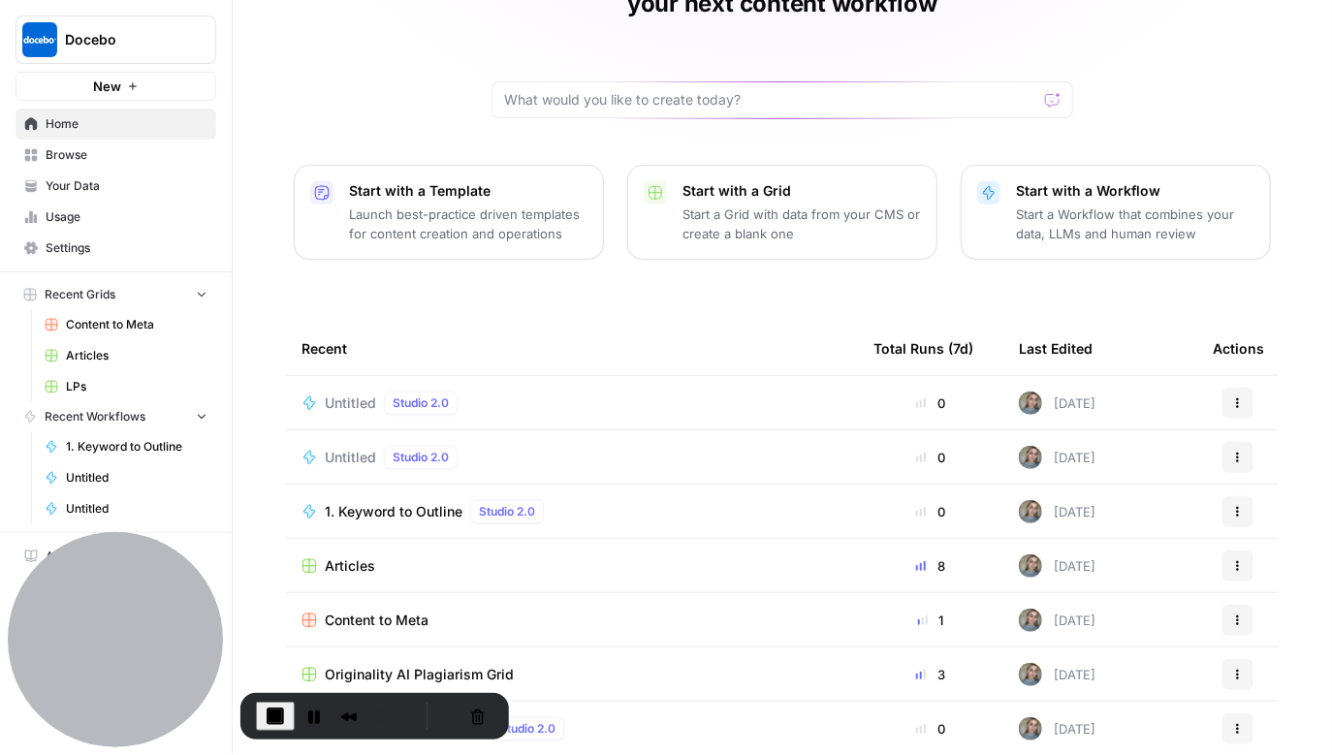
click at [342, 556] on span "Articles" at bounding box center [350, 565] width 50 height 19
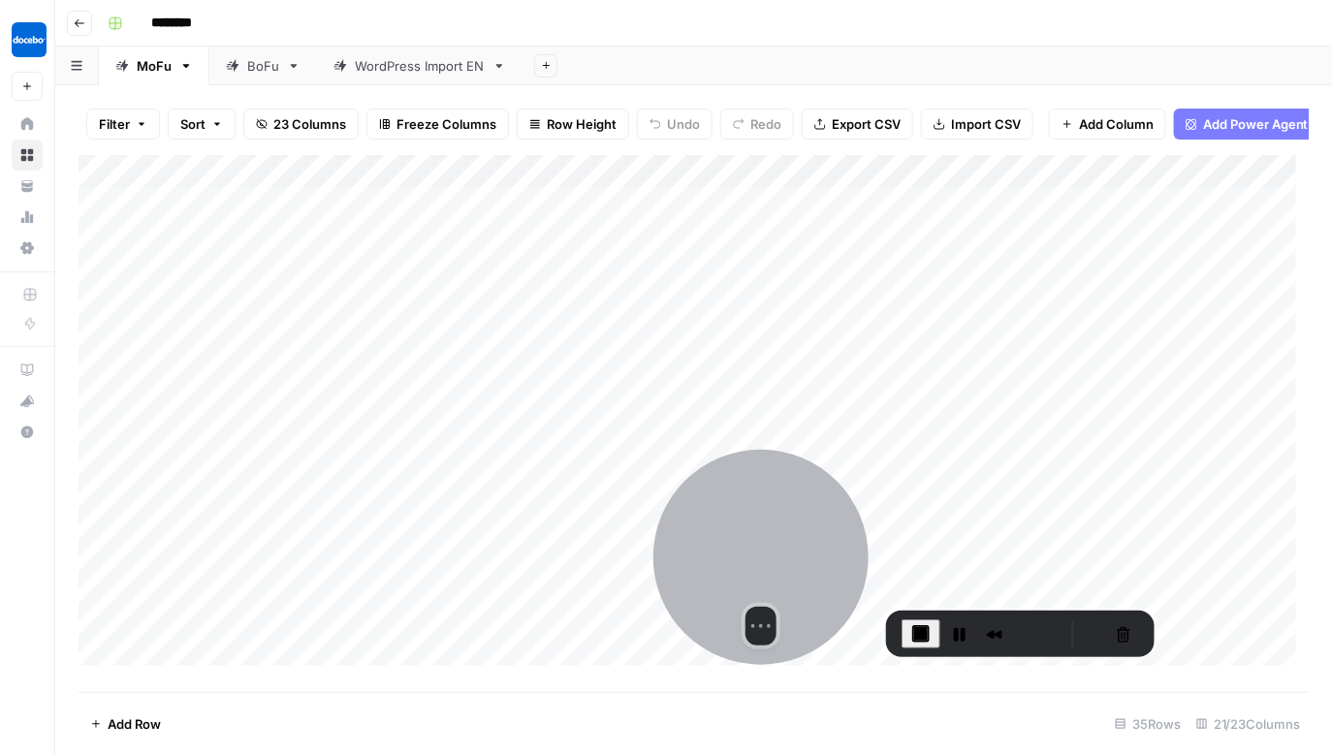
drag, startPoint x: 124, startPoint y: 637, endPoint x: 774, endPoint y: 534, distance: 657.6
click at [774, 534] on div at bounding box center [760, 557] width 215 height 215
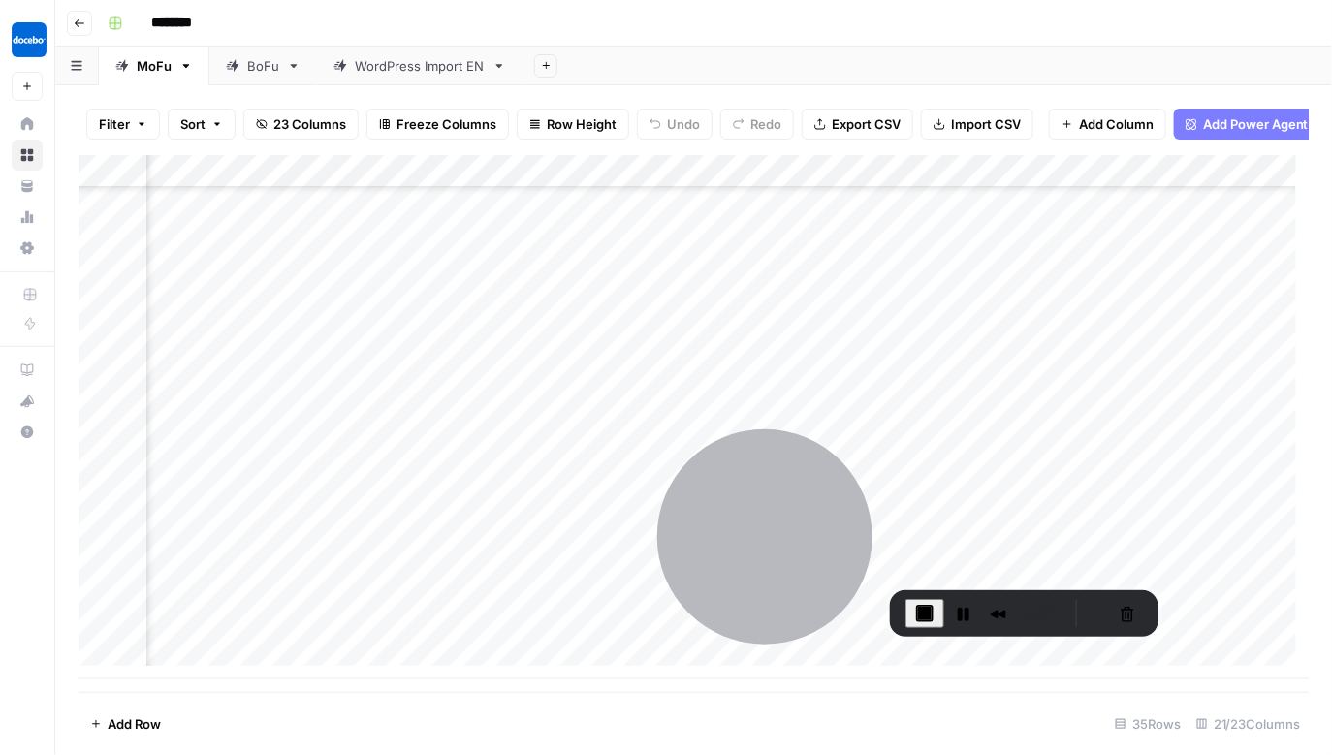
scroll to position [707, 2421]
click at [613, 598] on div "Add Column" at bounding box center [694, 417] width 1231 height 524
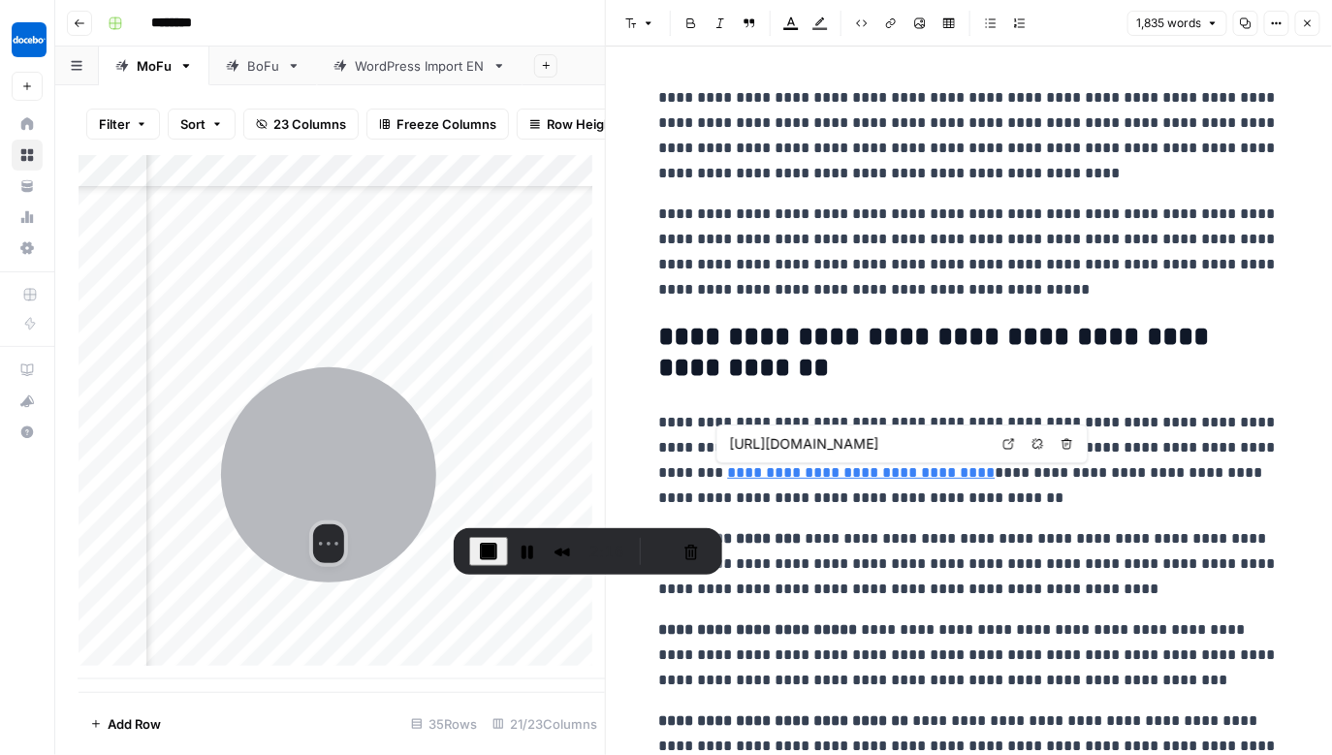
drag, startPoint x: 749, startPoint y: 561, endPoint x: 339, endPoint y: 472, distance: 419.7
click at [290, 502] on div at bounding box center [328, 474] width 215 height 215
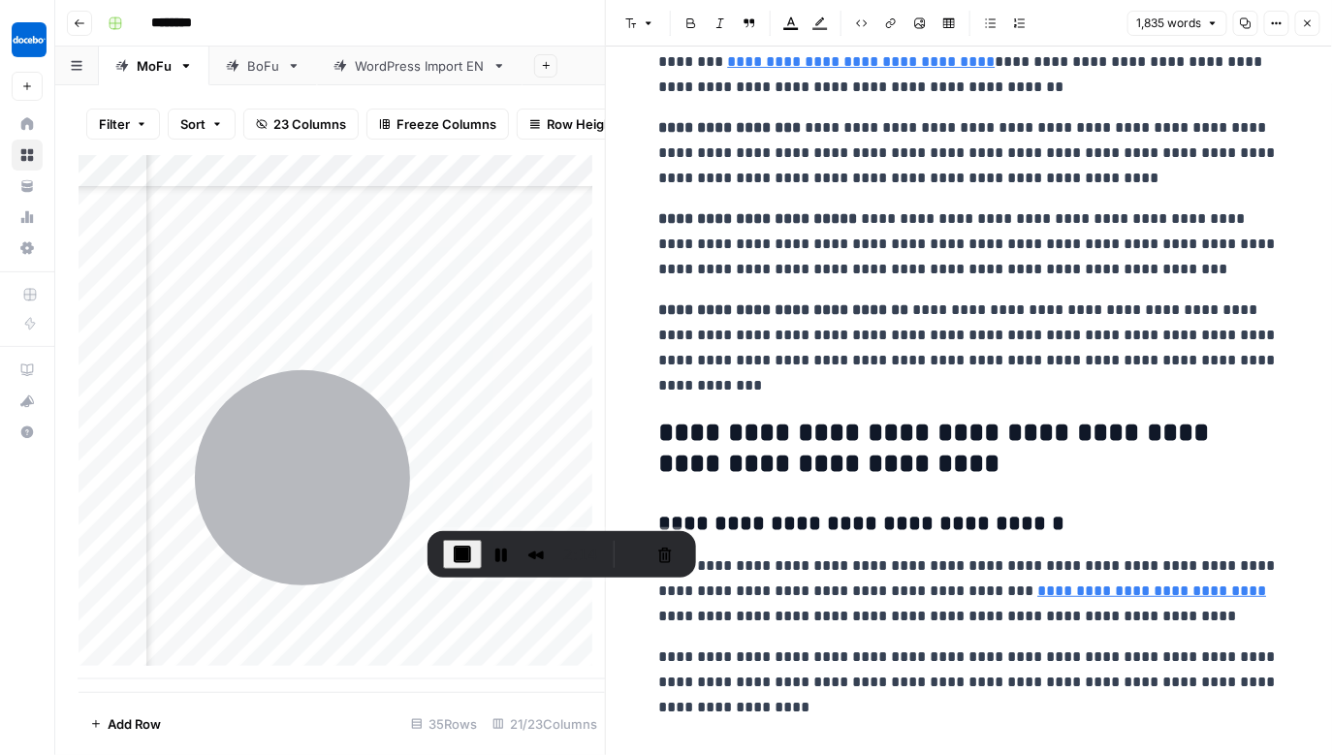
scroll to position [611, 0]
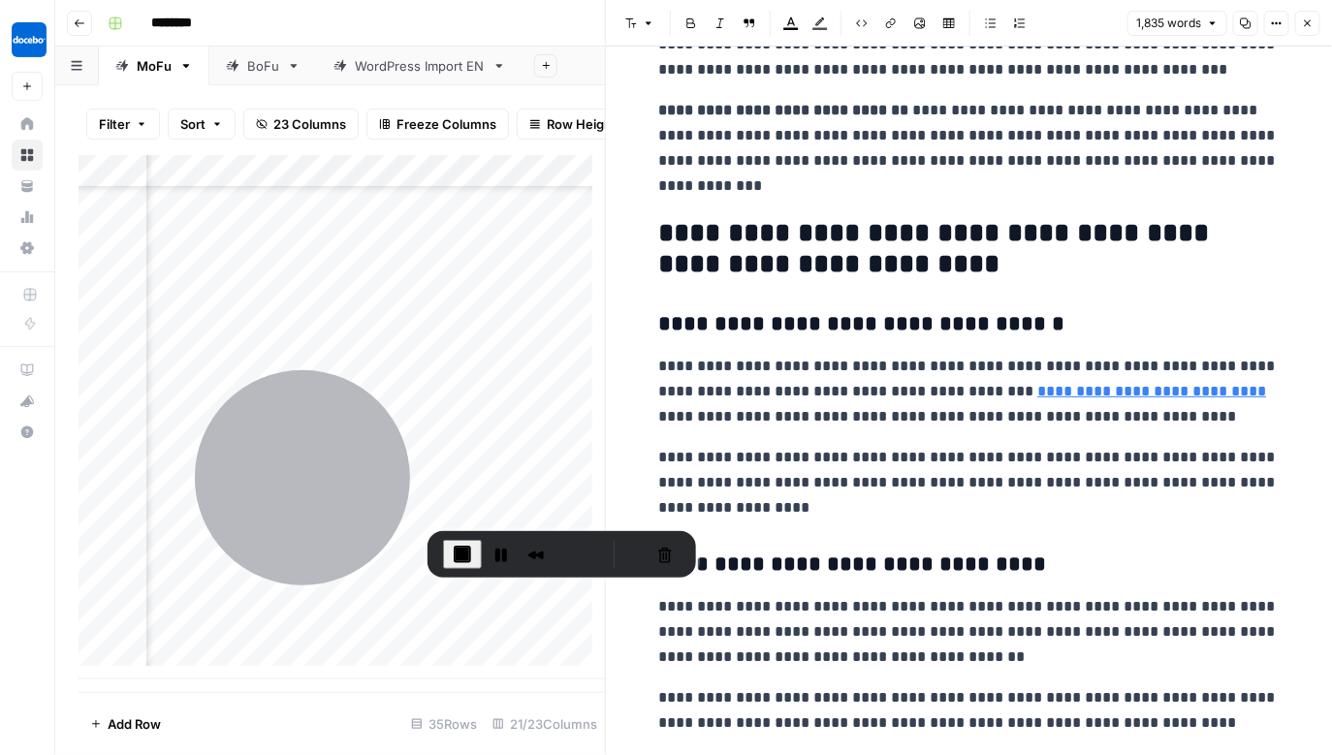
click at [1309, 26] on icon "button" at bounding box center [1308, 23] width 12 height 12
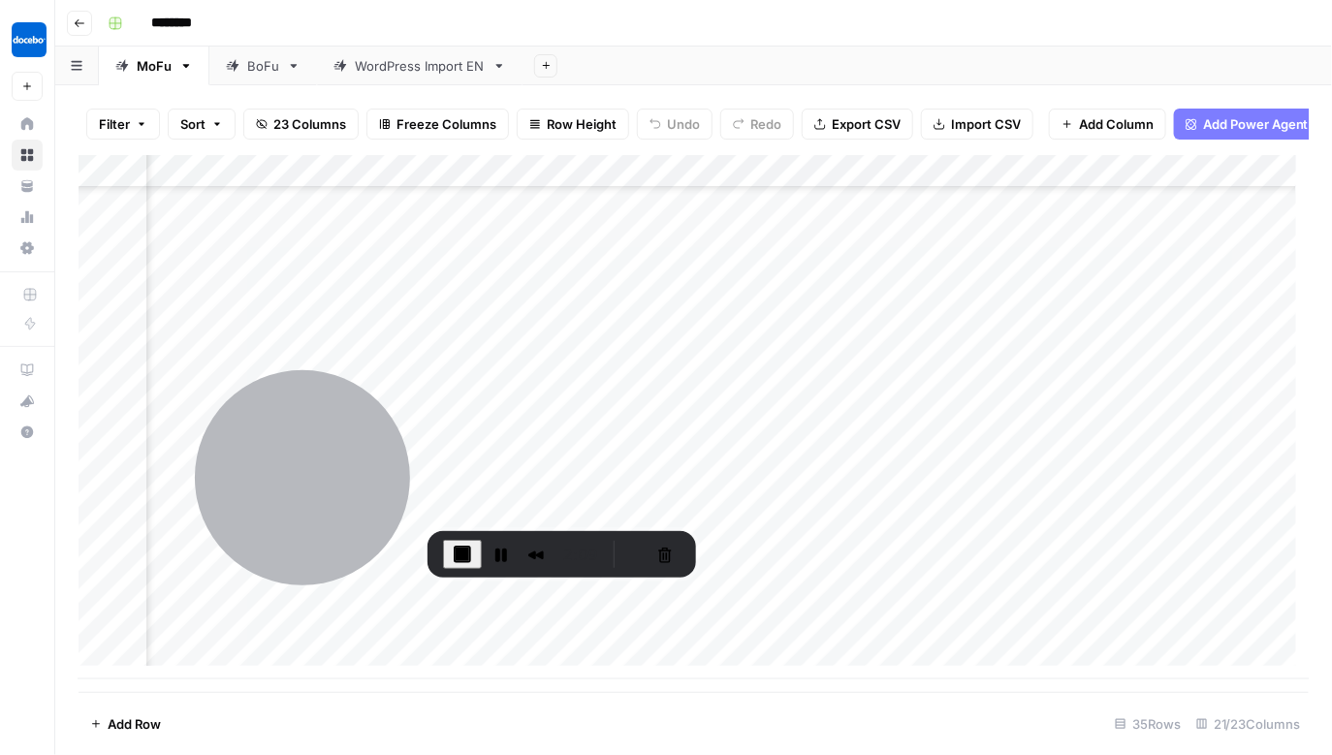
scroll to position [707, 2844]
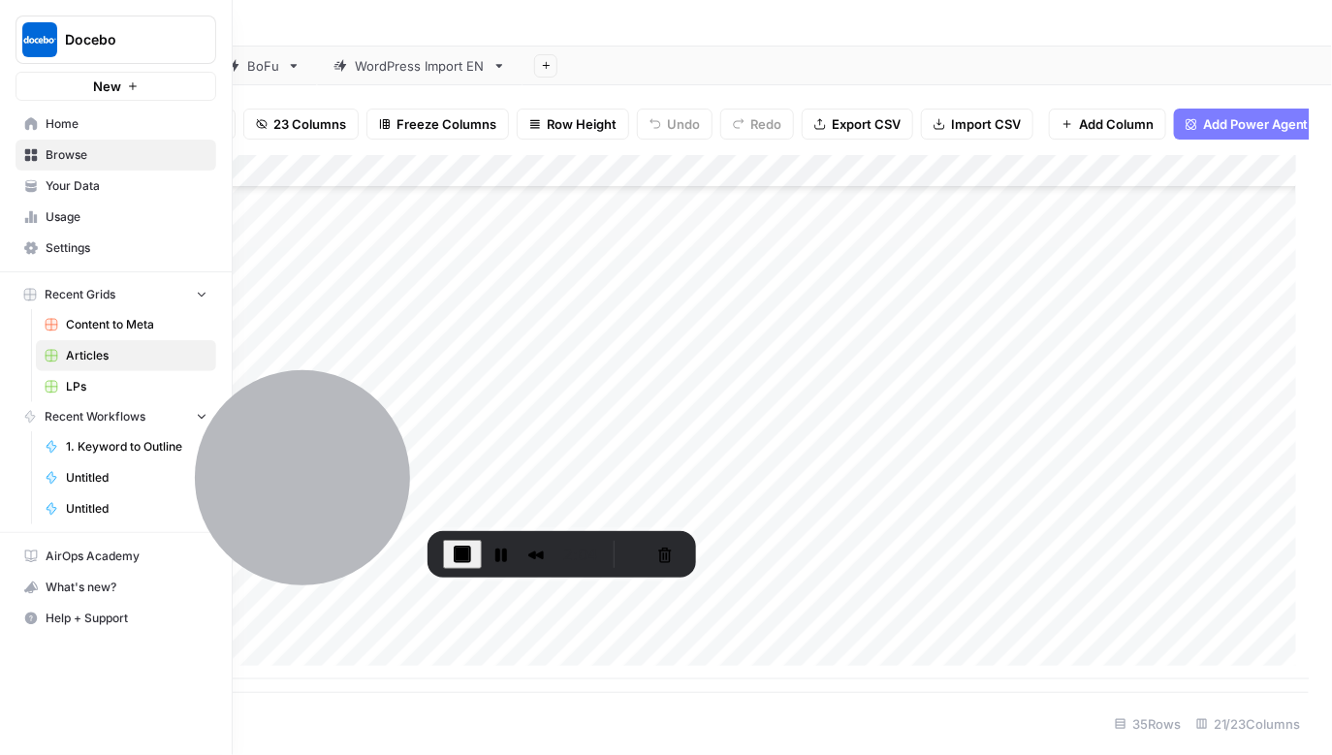
click at [84, 116] on span "Home" at bounding box center [127, 123] width 162 height 17
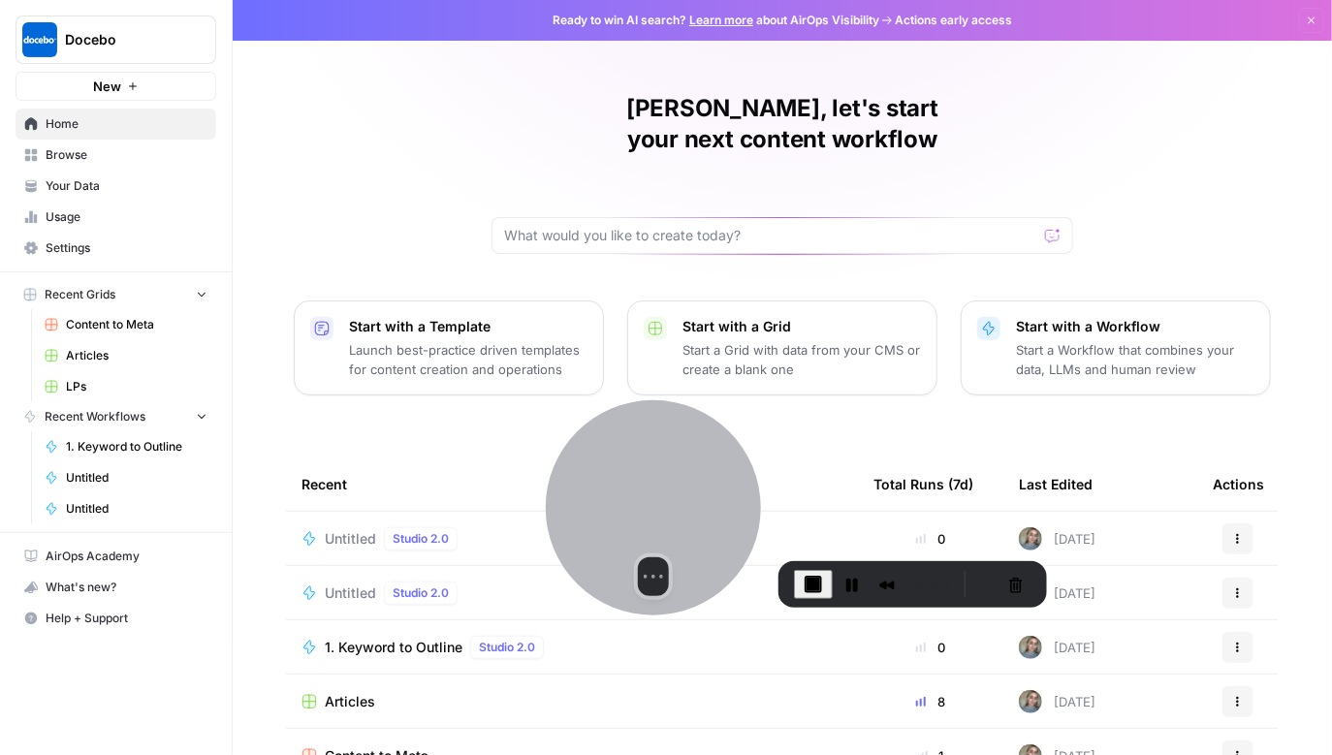
drag, startPoint x: 304, startPoint y: 455, endPoint x: 655, endPoint y: 485, distance: 352.2
click at [655, 485] on div at bounding box center [653, 507] width 215 height 215
click at [767, 226] on input "text" at bounding box center [770, 235] width 533 height 19
paste input "let's build a newsletter tool, that takes input what the newsletter should be a…"
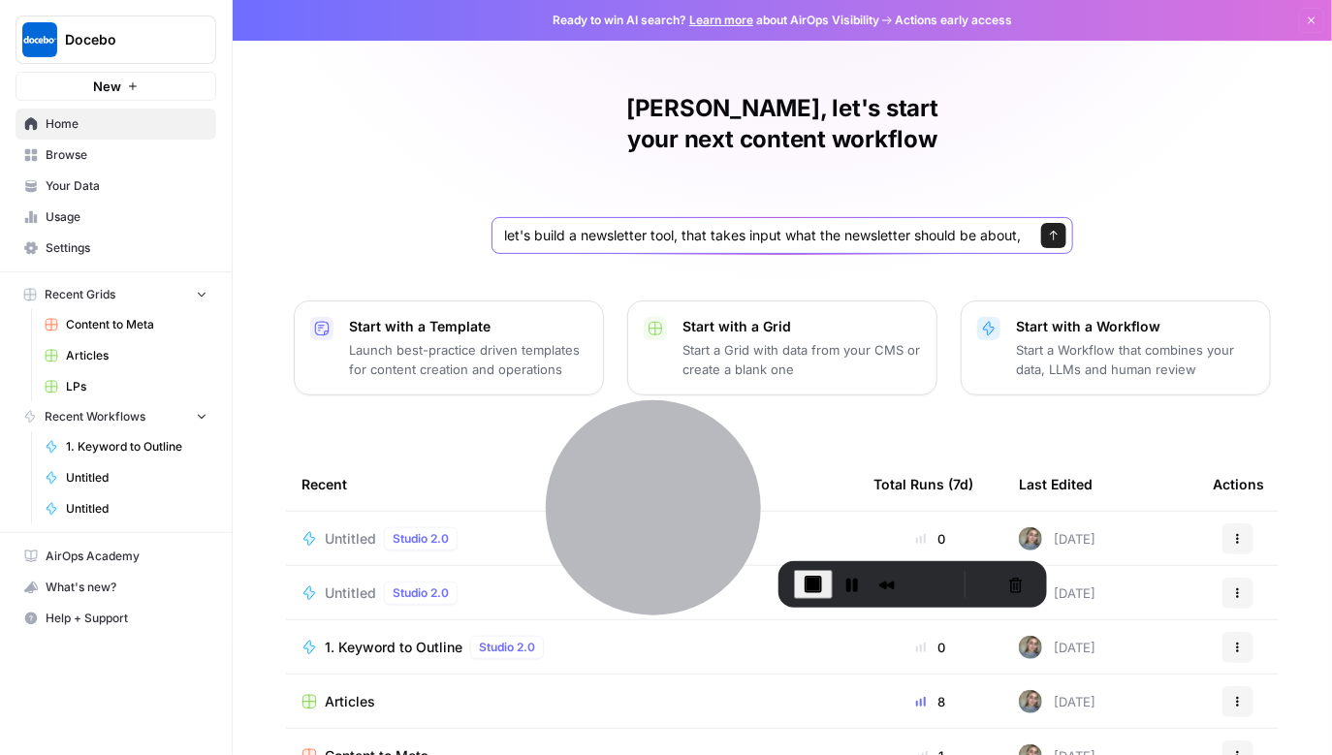
drag, startPoint x: 803, startPoint y: 207, endPoint x: 433, endPoint y: 208, distance: 369.4
click at [433, 208] on div "Valeriia, let's start your next content workflow let's build a newsletter tool,…" at bounding box center [782, 461] width 1099 height 923
click at [709, 226] on input "let's build a newsletter tool, that takes input what the newsletter should be a…" at bounding box center [763, 235] width 518 height 19
drag, startPoint x: 681, startPoint y: 210, endPoint x: 991, endPoint y: 218, distance: 310.3
click at [989, 218] on div "let's build a newsletter tool, that takes input what the newsletter should be a…" at bounding box center [783, 235] width 582 height 37
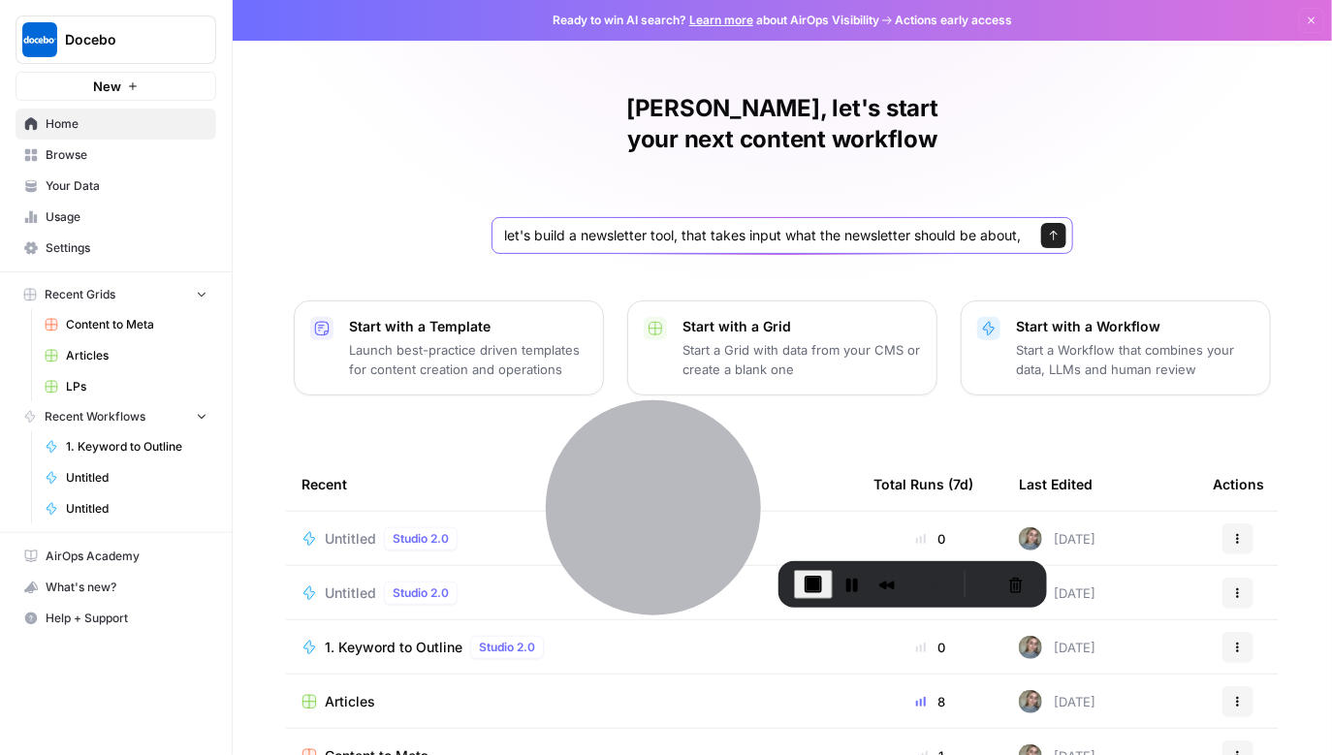
type input "let's build a newsletter tool, that takes input what the newsletter should be a…"
click at [1050, 231] on icon "submit" at bounding box center [1054, 236] width 8 height 10
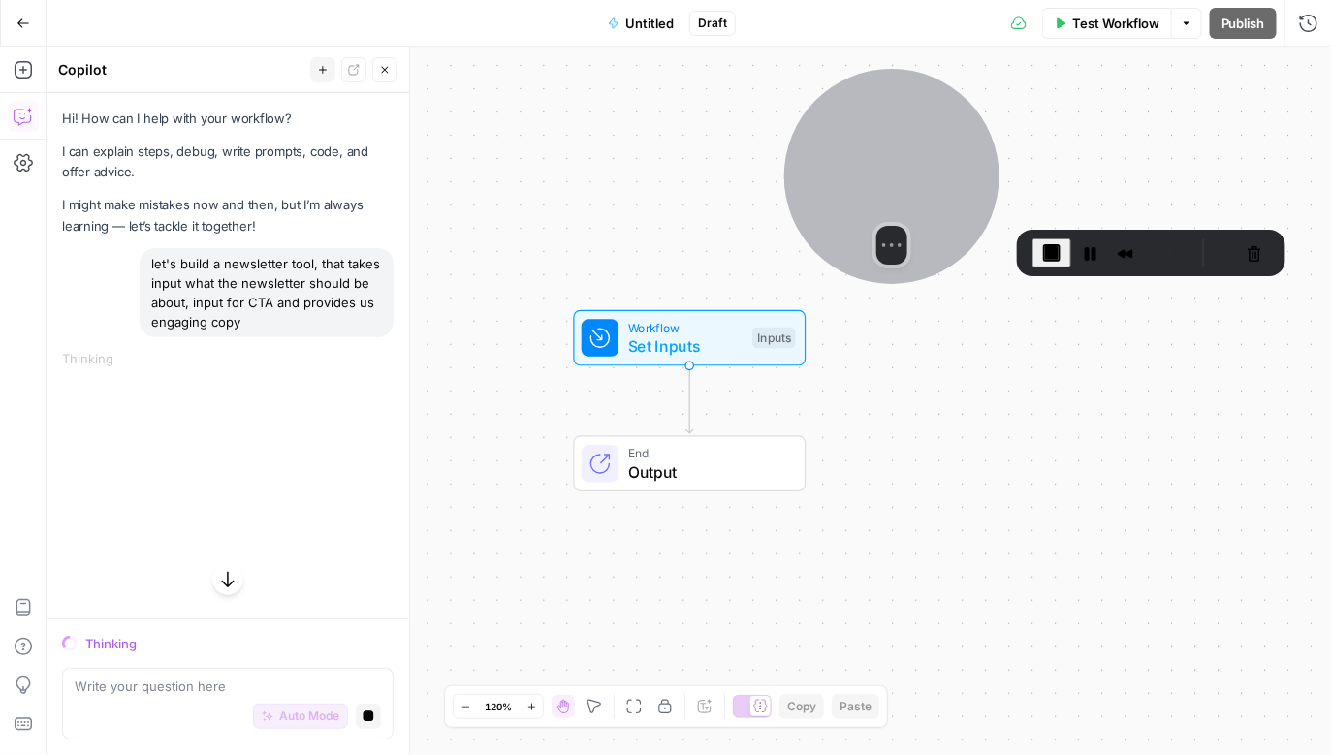
drag, startPoint x: 664, startPoint y: 529, endPoint x: 903, endPoint y: 198, distance: 408.4
click at [903, 198] on div at bounding box center [891, 176] width 215 height 215
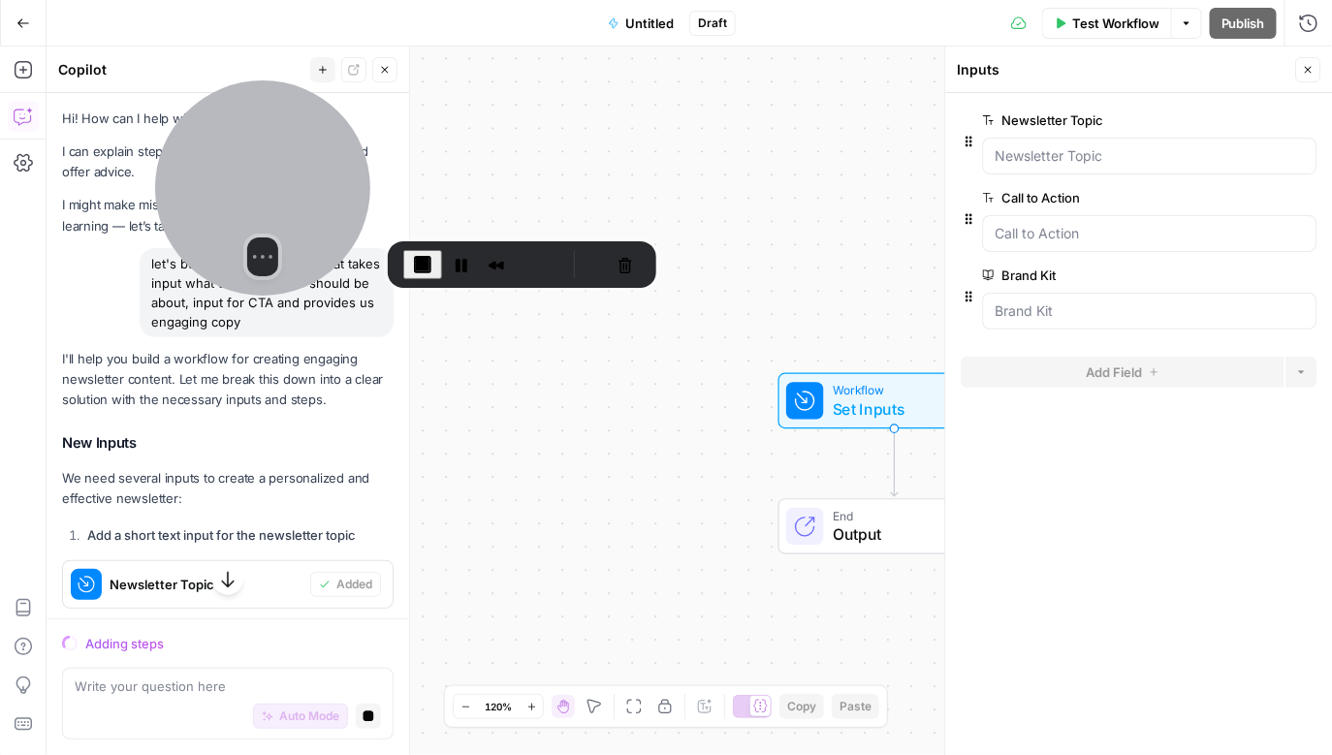
drag, startPoint x: 872, startPoint y: 153, endPoint x: 242, endPoint y: 165, distance: 629.3
click at [242, 165] on div at bounding box center [262, 187] width 215 height 215
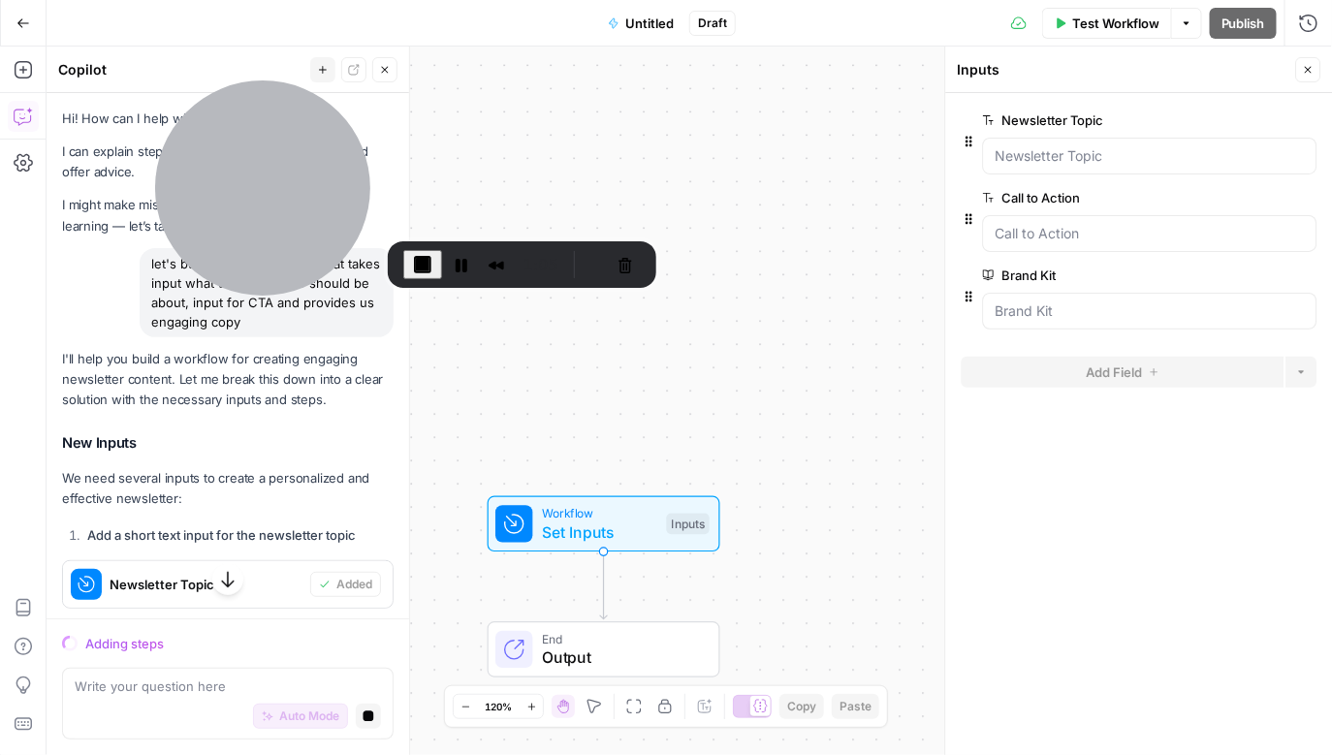
drag, startPoint x: 864, startPoint y: 260, endPoint x: 569, endPoint y: 384, distance: 319.8
click at [569, 384] on div "Workflow Set Inputs Inputs End Output" at bounding box center [690, 401] width 1286 height 709
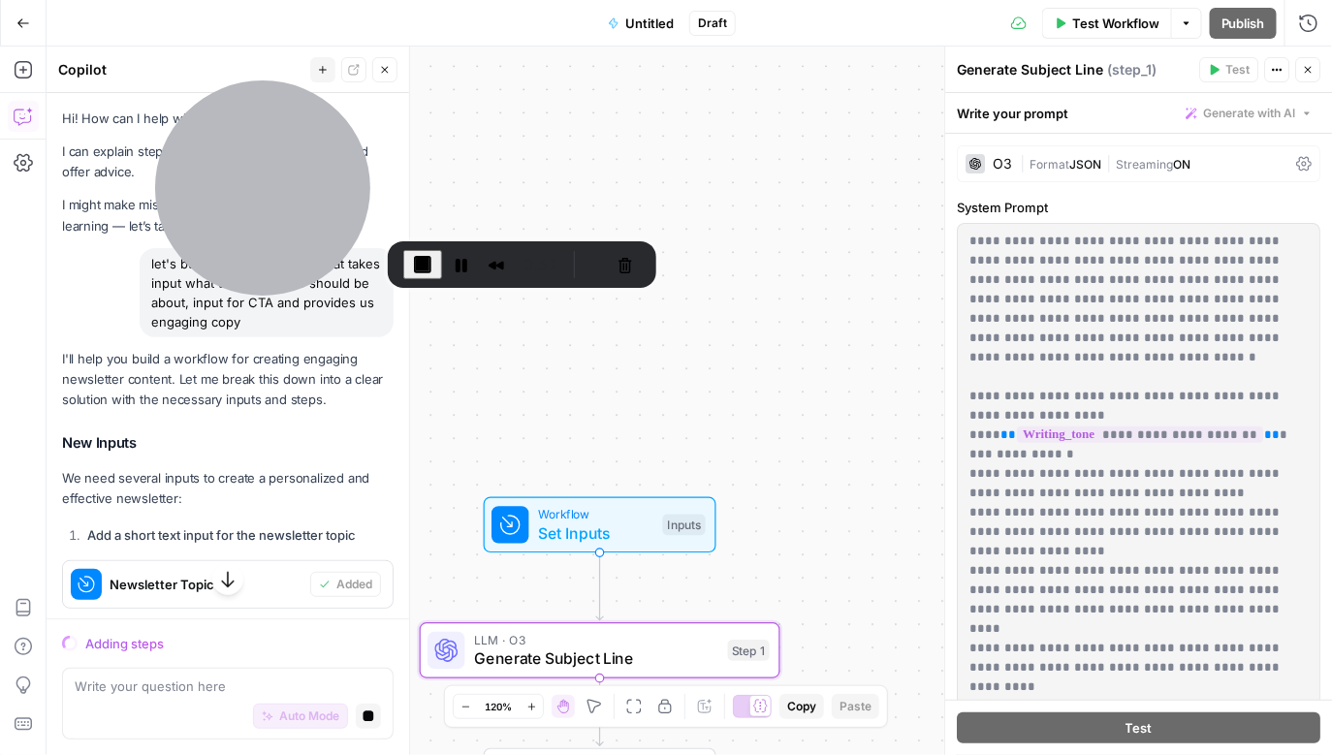
click at [609, 512] on span "Workflow" at bounding box center [595, 514] width 115 height 18
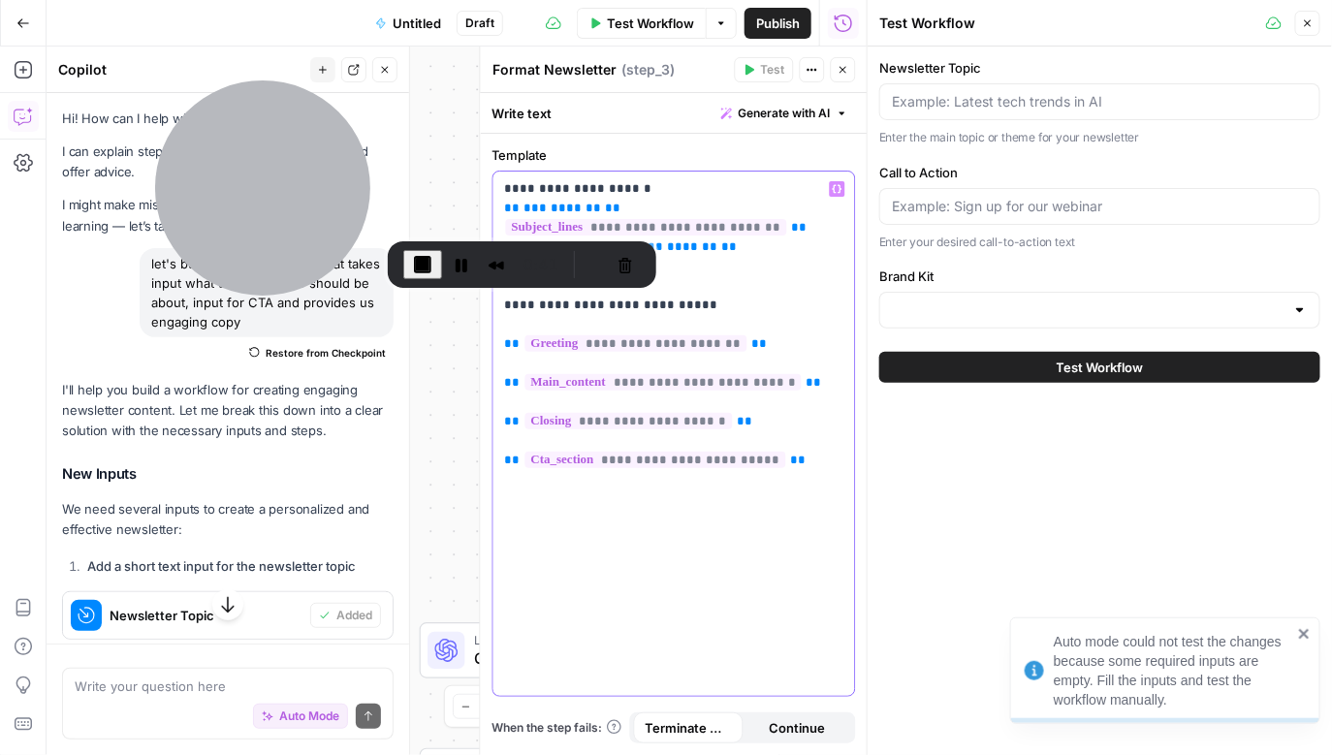
drag, startPoint x: 760, startPoint y: 429, endPoint x: 831, endPoint y: 342, distance: 112.3
click at [831, 342] on p "**********" at bounding box center [674, 324] width 338 height 291
click at [840, 76] on button "Close" at bounding box center [843, 69] width 25 height 25
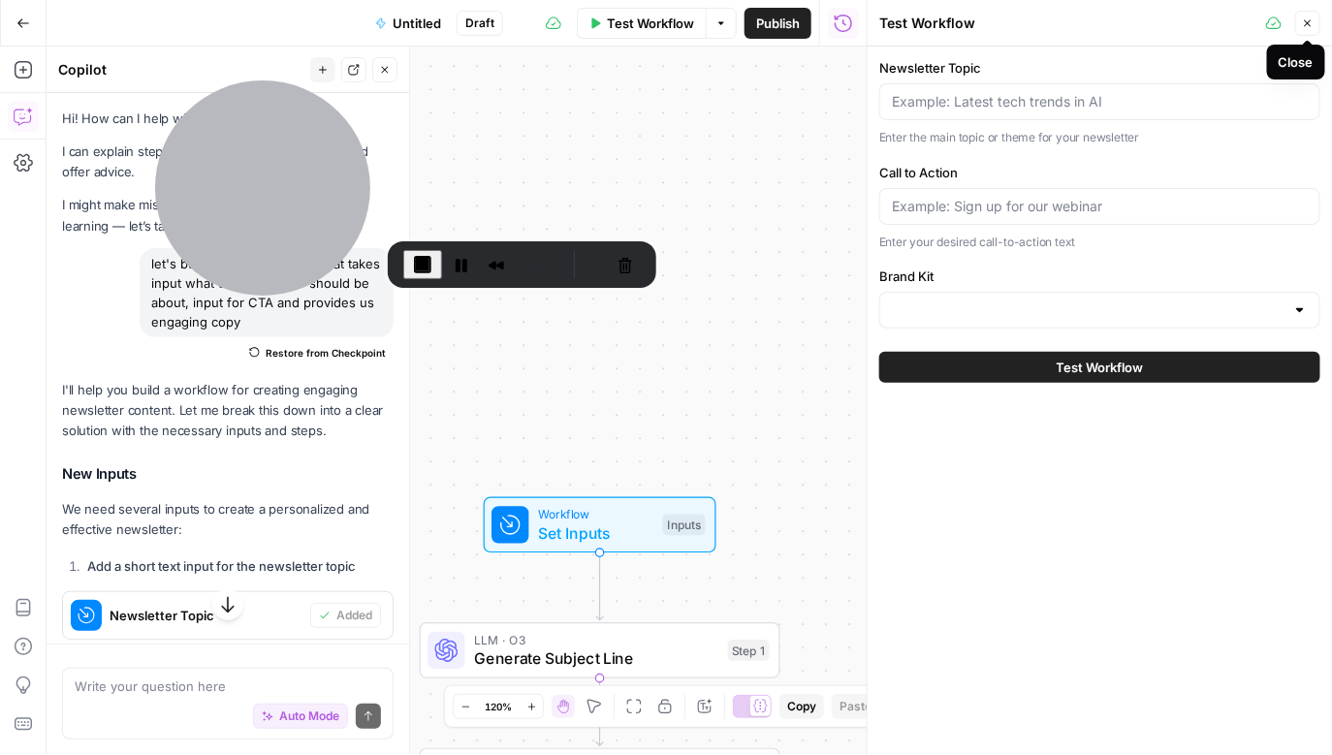
click at [1314, 25] on button "Close" at bounding box center [1307, 23] width 25 height 25
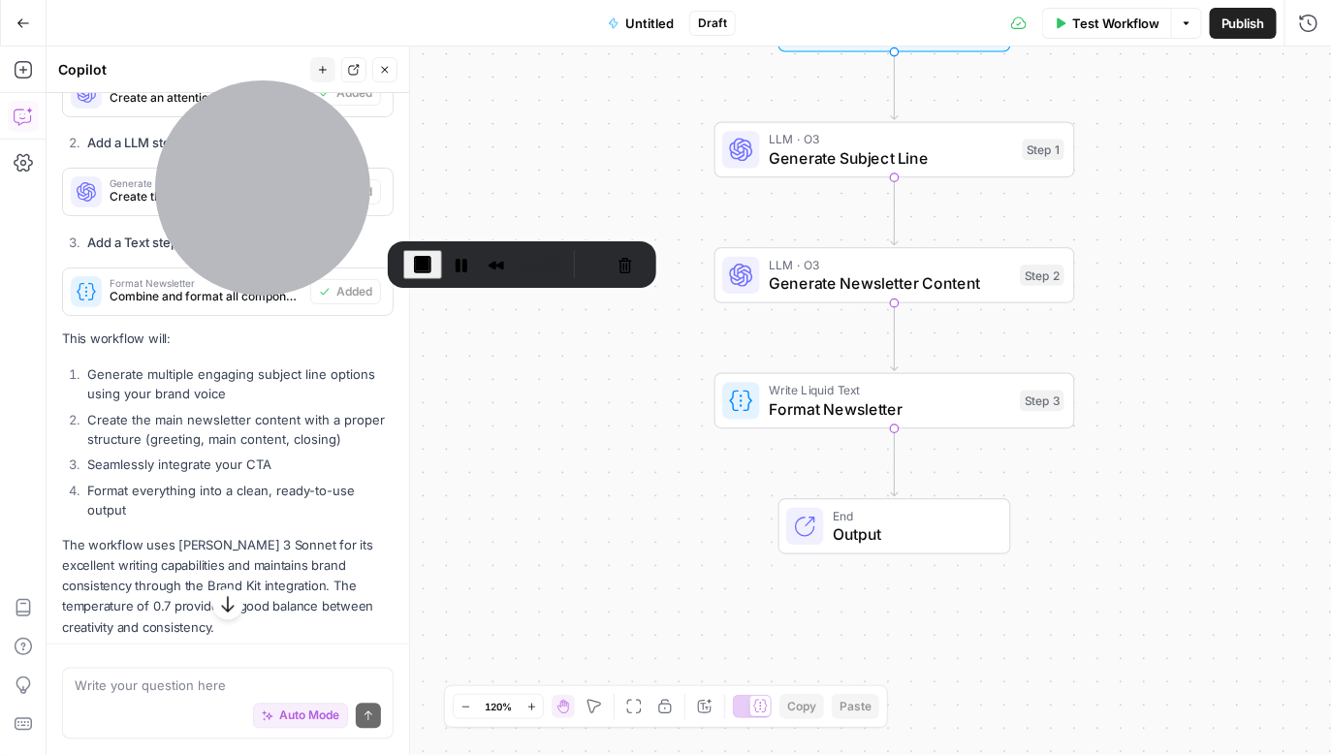
scroll to position [949, 0]
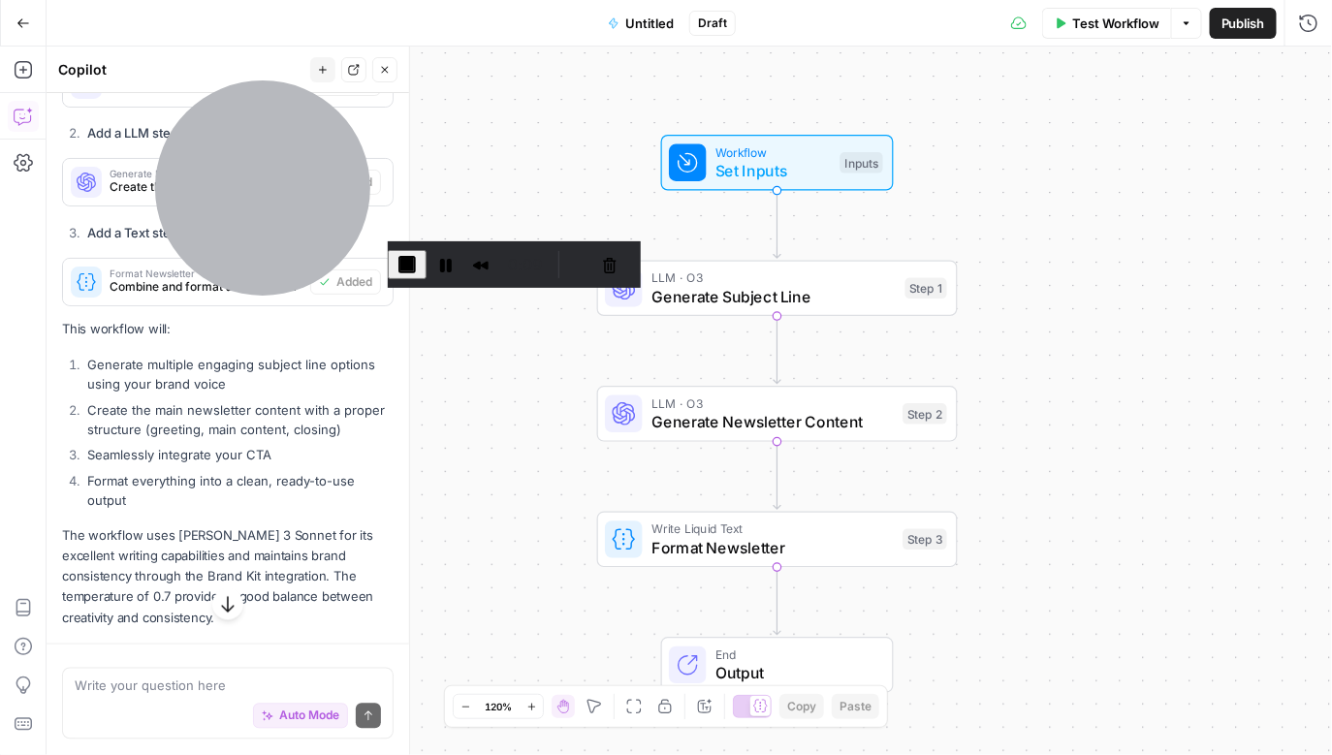
drag, startPoint x: 588, startPoint y: 465, endPoint x: 469, endPoint y: 602, distance: 181.4
click at [469, 602] on div "Workflow Set Inputs Inputs LLM · O3 Generate Subject Line Step 1 LLM · O3 Gener…" at bounding box center [690, 401] width 1286 height 709
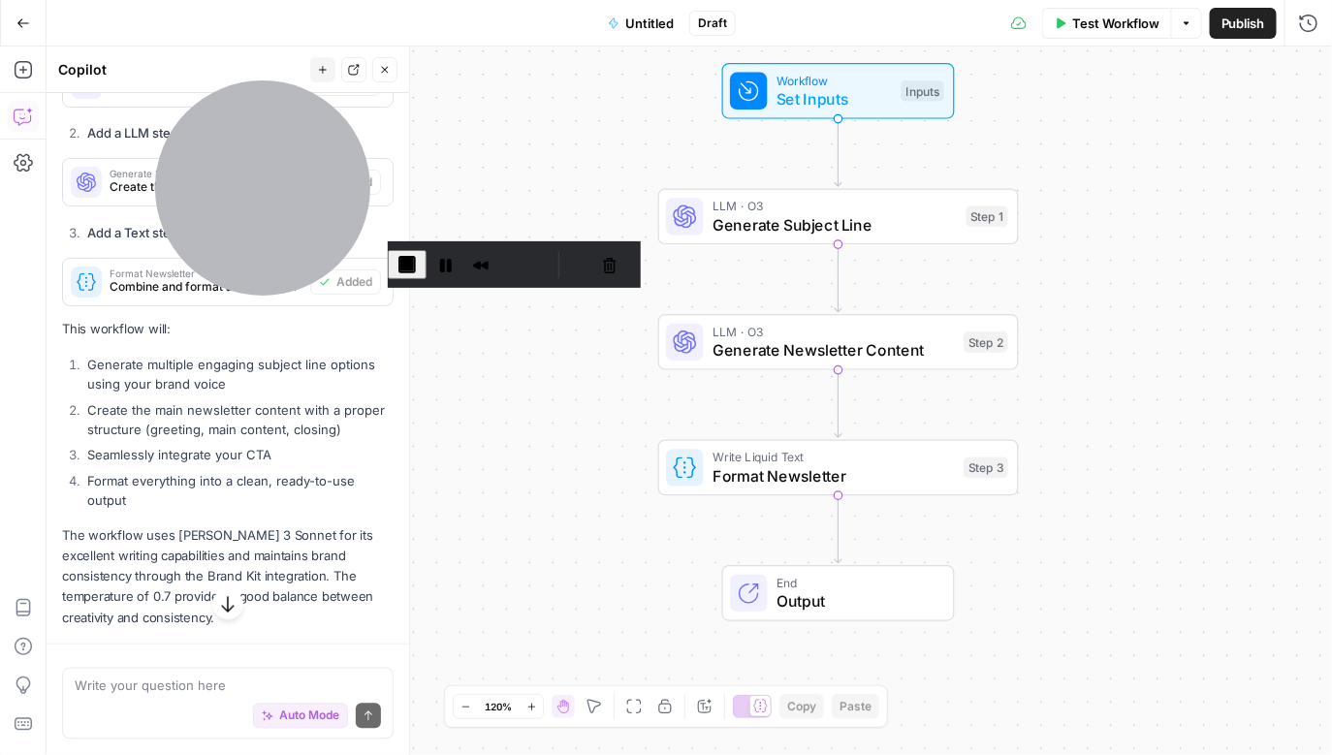
drag, startPoint x: 508, startPoint y: 503, endPoint x: 557, endPoint y: 426, distance: 92.0
click at [557, 426] on div "Workflow Set Inputs Inputs LLM · O3 Generate Subject Line Step 1 LLM · O3 Gener…" at bounding box center [690, 401] width 1286 height 709
